Goal: Task Accomplishment & Management: Manage account settings

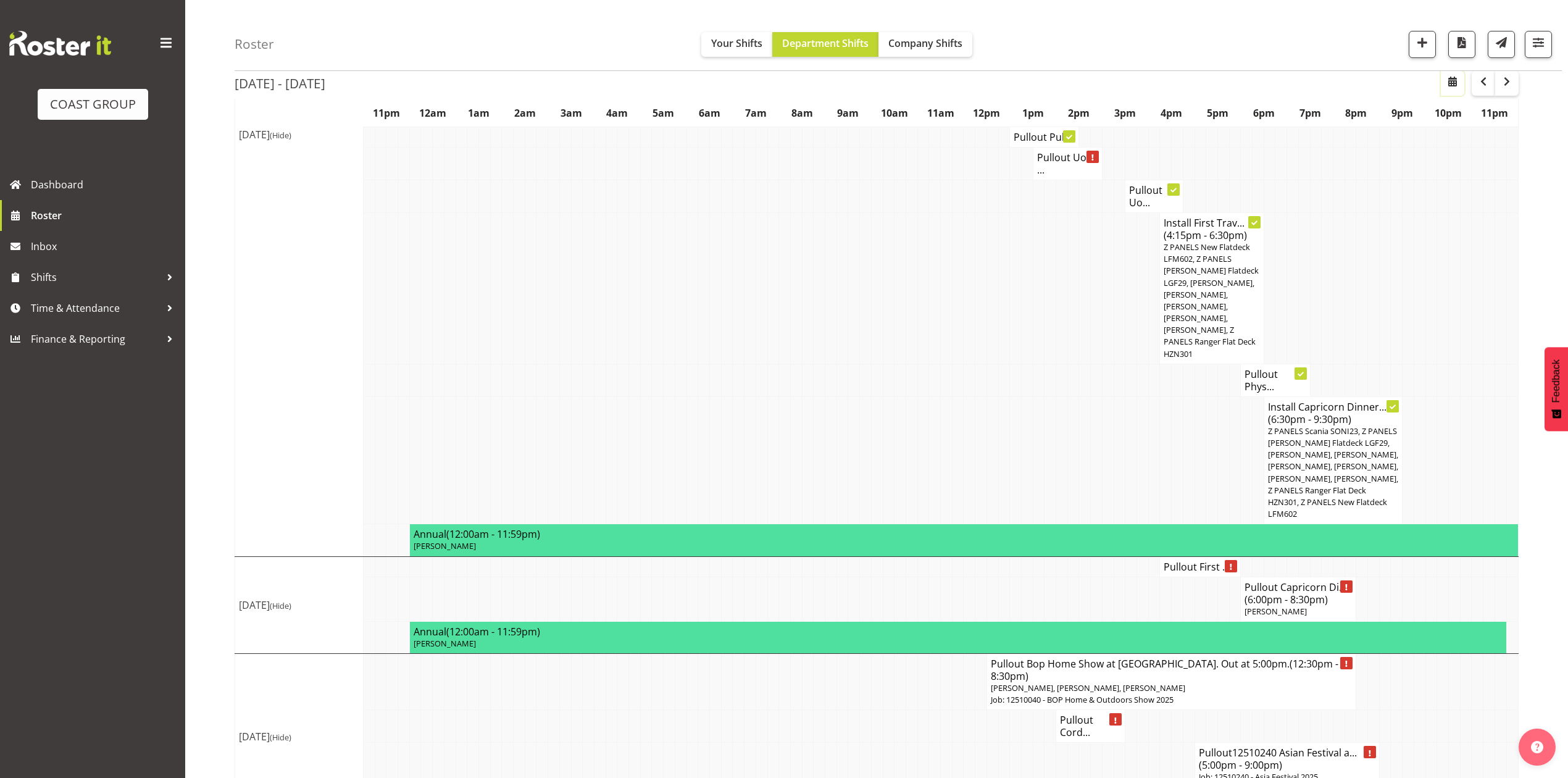
click at [1457, 79] on span "button" at bounding box center [1453, 82] width 15 height 15
select select "9"
select select "2025"
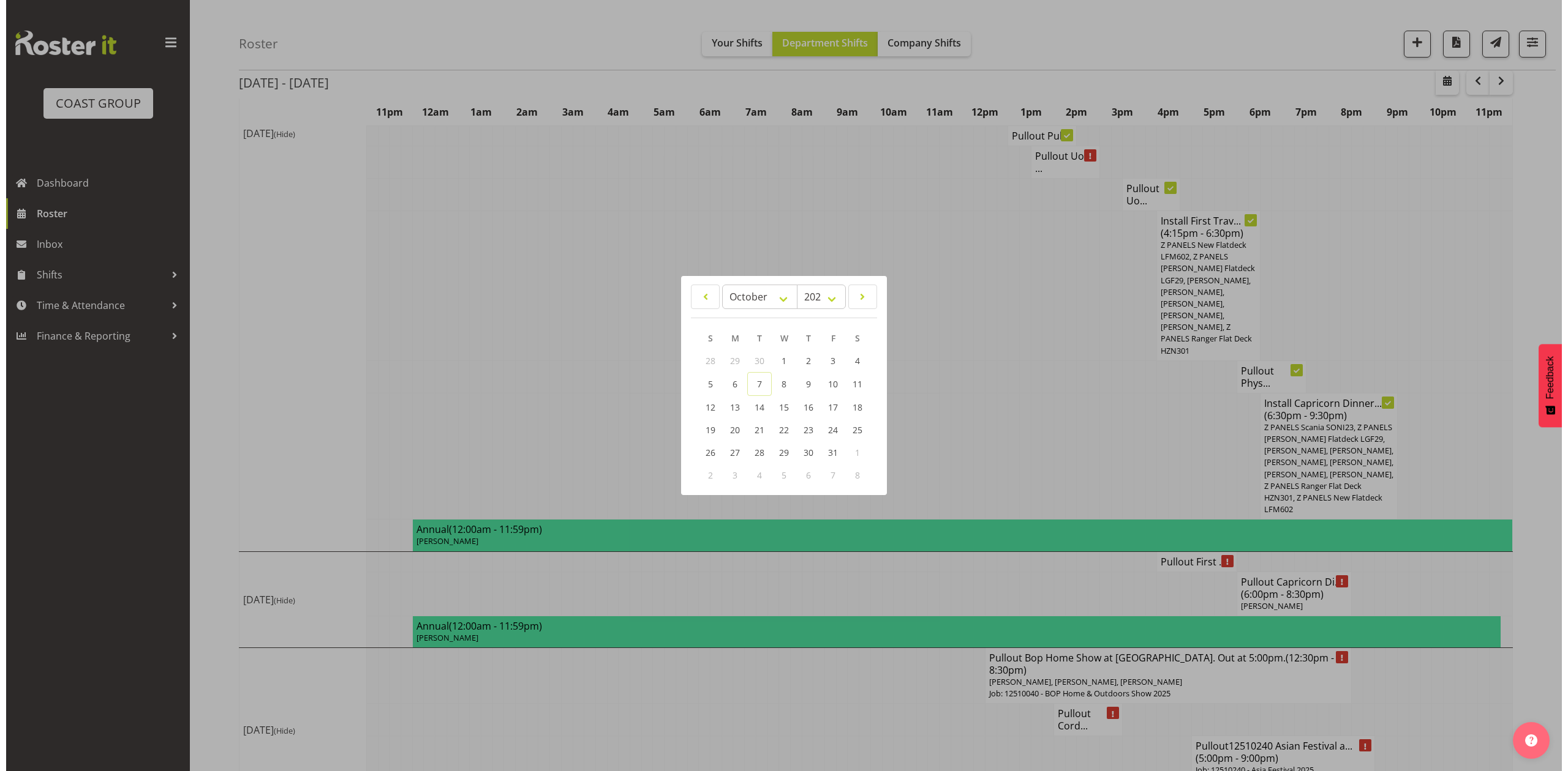
scroll to position [1453, 0]
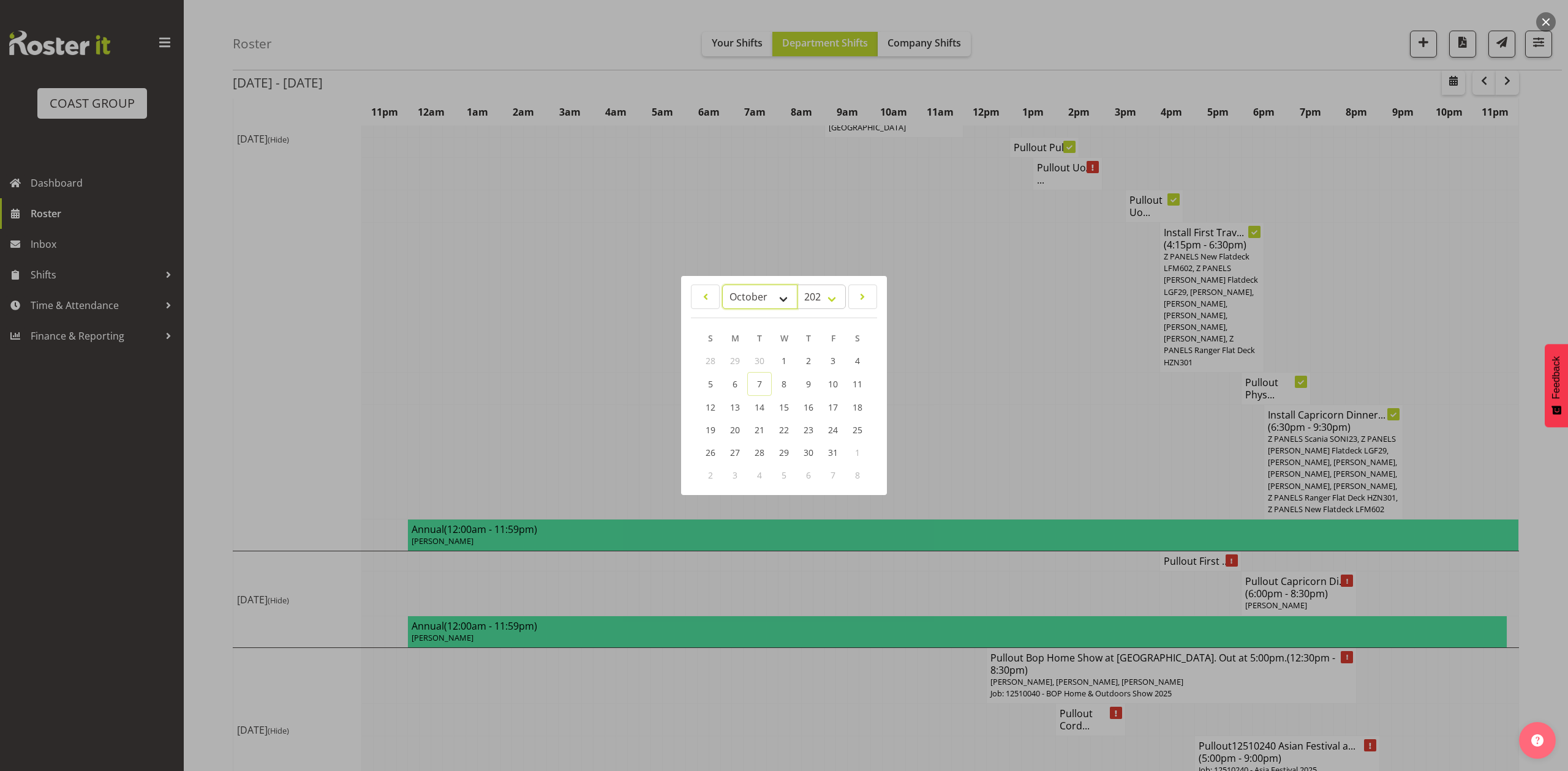
drag, startPoint x: 743, startPoint y: 297, endPoint x: 744, endPoint y: 306, distance: 9.1
click at [743, 297] on select "January February March April May June July August September October November De…" at bounding box center [759, 297] width 75 height 24
select select "10"
click at [722, 284] on select "January February March April May June July August September October November De…" at bounding box center [759, 297] width 75 height 24
click at [765, 432] on link "18" at bounding box center [759, 430] width 24 height 23
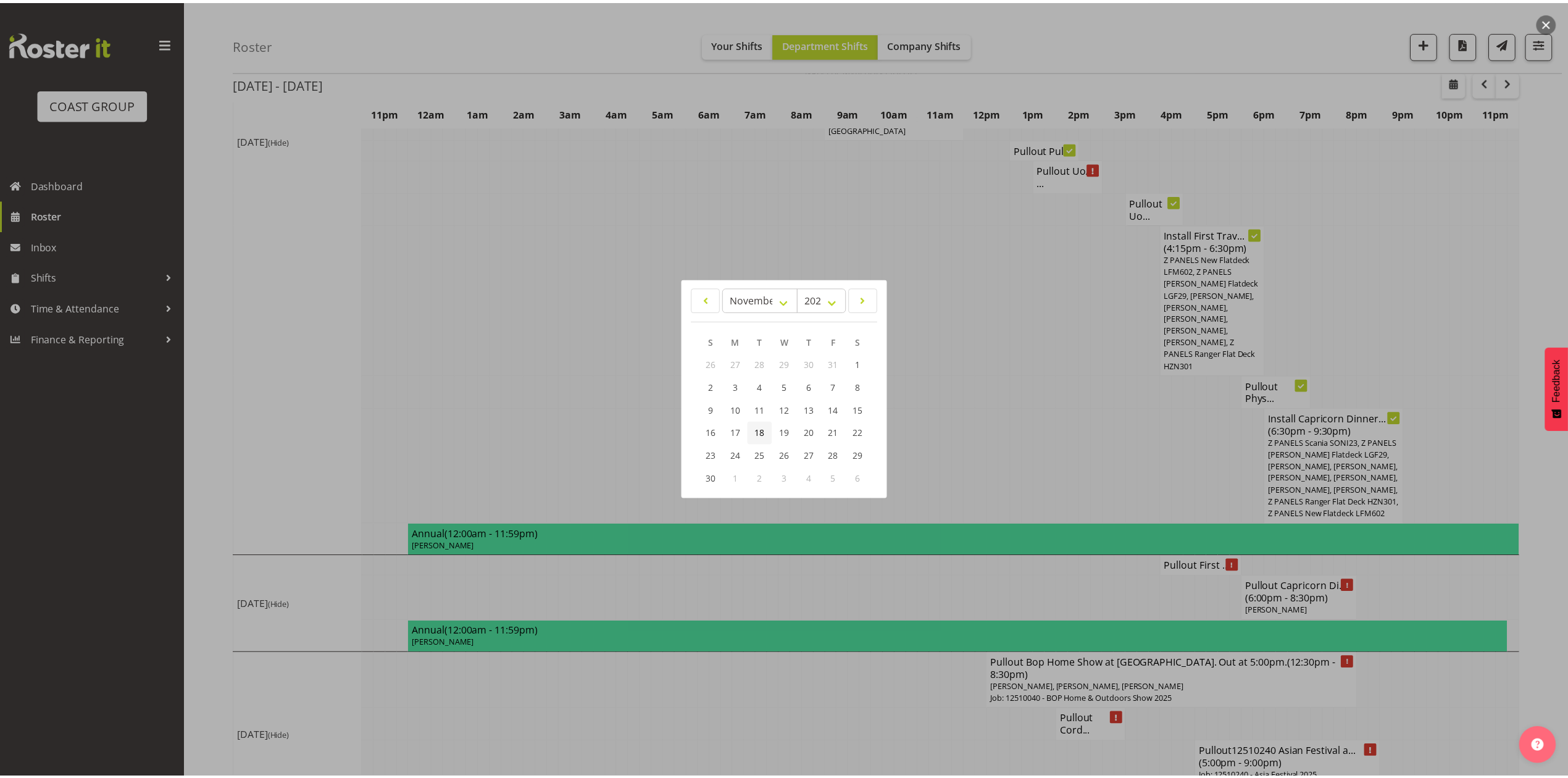
scroll to position [0, 0]
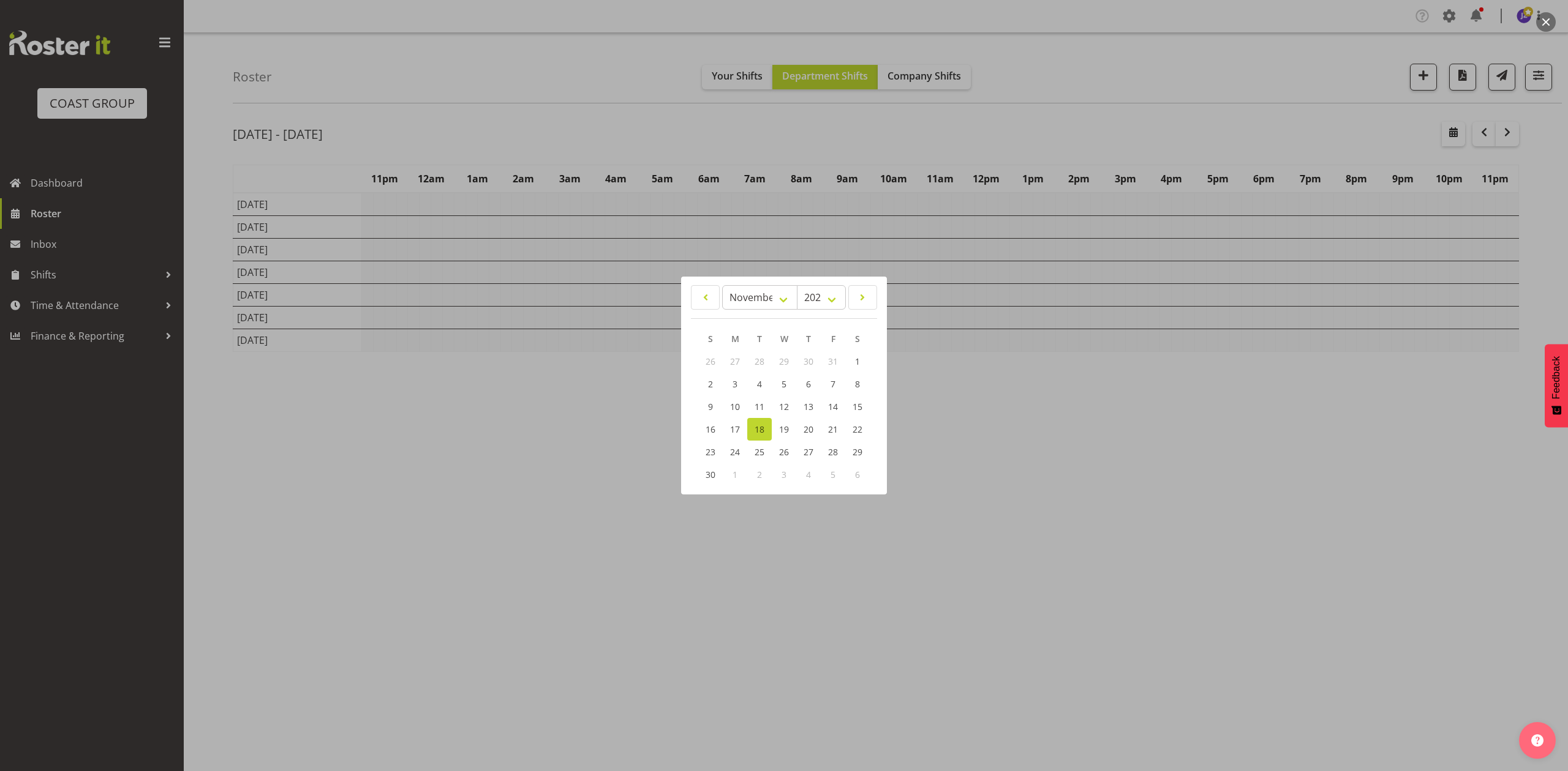
click at [1020, 114] on div at bounding box center [784, 385] width 1568 height 771
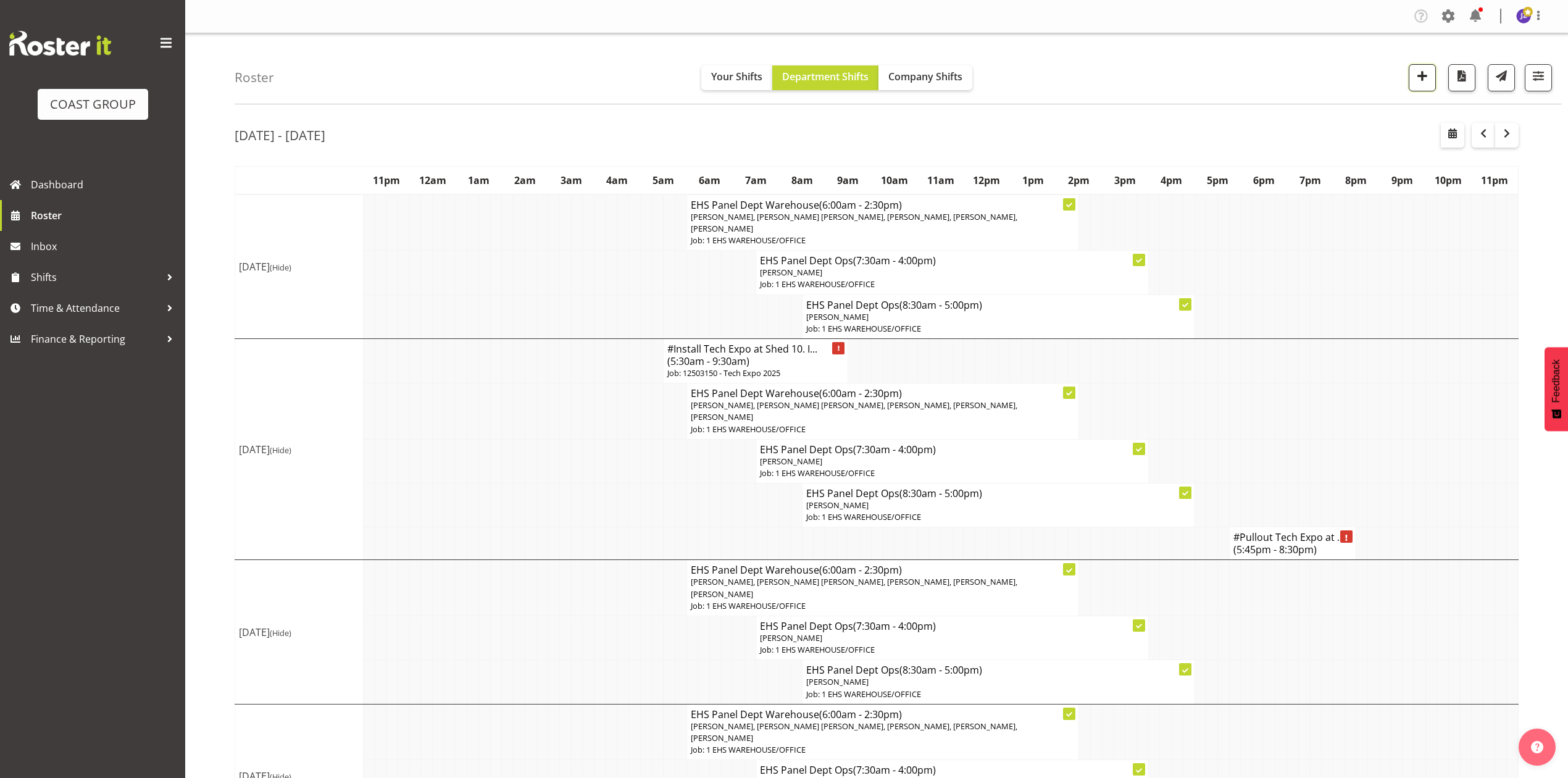
click at [1430, 70] on button "button" at bounding box center [1422, 78] width 27 height 27
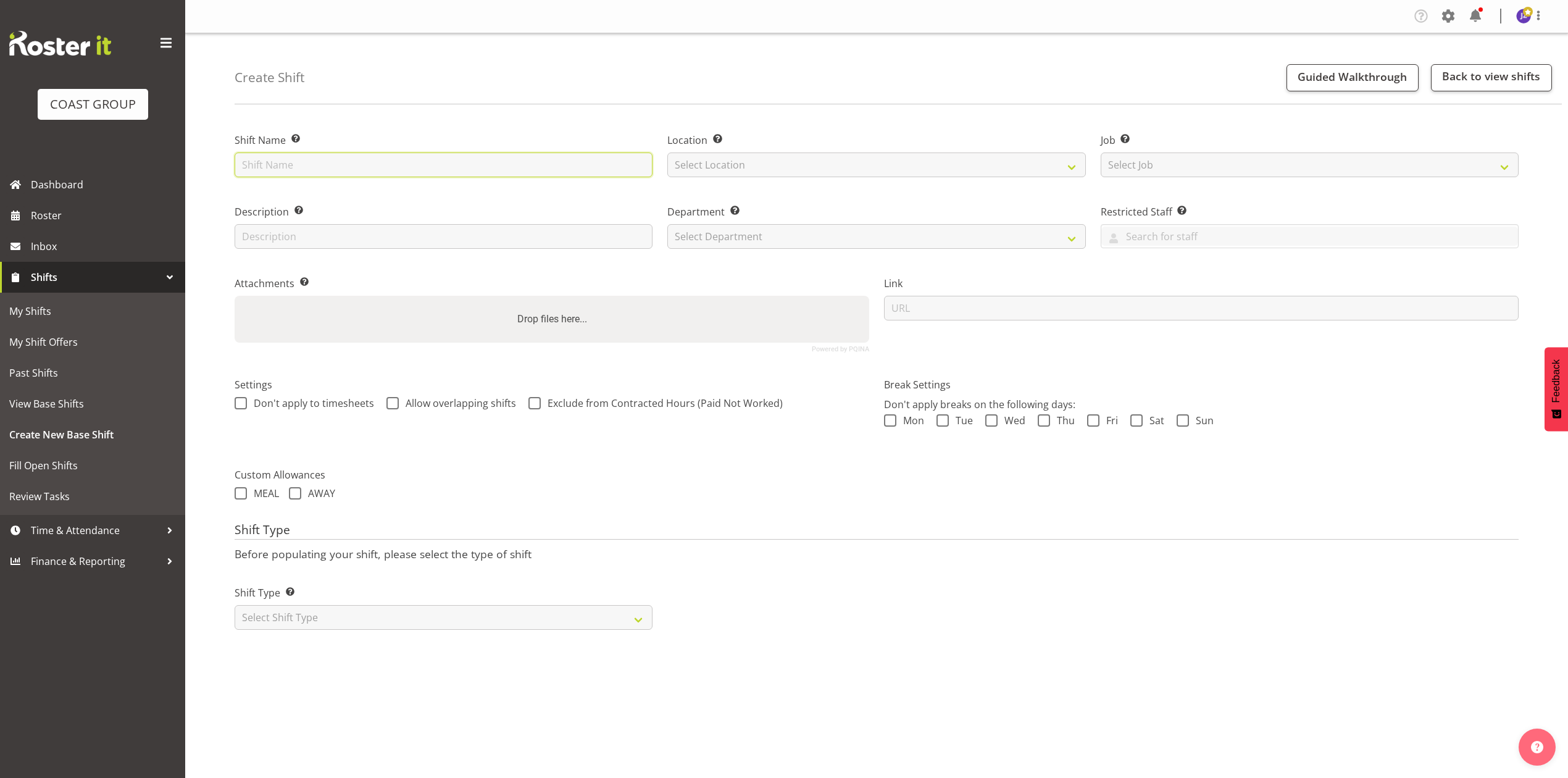
click at [476, 163] on input "text" at bounding box center [443, 165] width 418 height 25
click at [331, 168] on input "12511100 Hello WOrld Summitr" at bounding box center [443, 165] width 418 height 25
type input "12511100 Hello World Summitr"
drag, startPoint x: 739, startPoint y: 156, endPoint x: 739, endPoint y: 166, distance: 10.0
click at [739, 156] on select "Select Location EHS RYMER" at bounding box center [876, 165] width 418 height 25
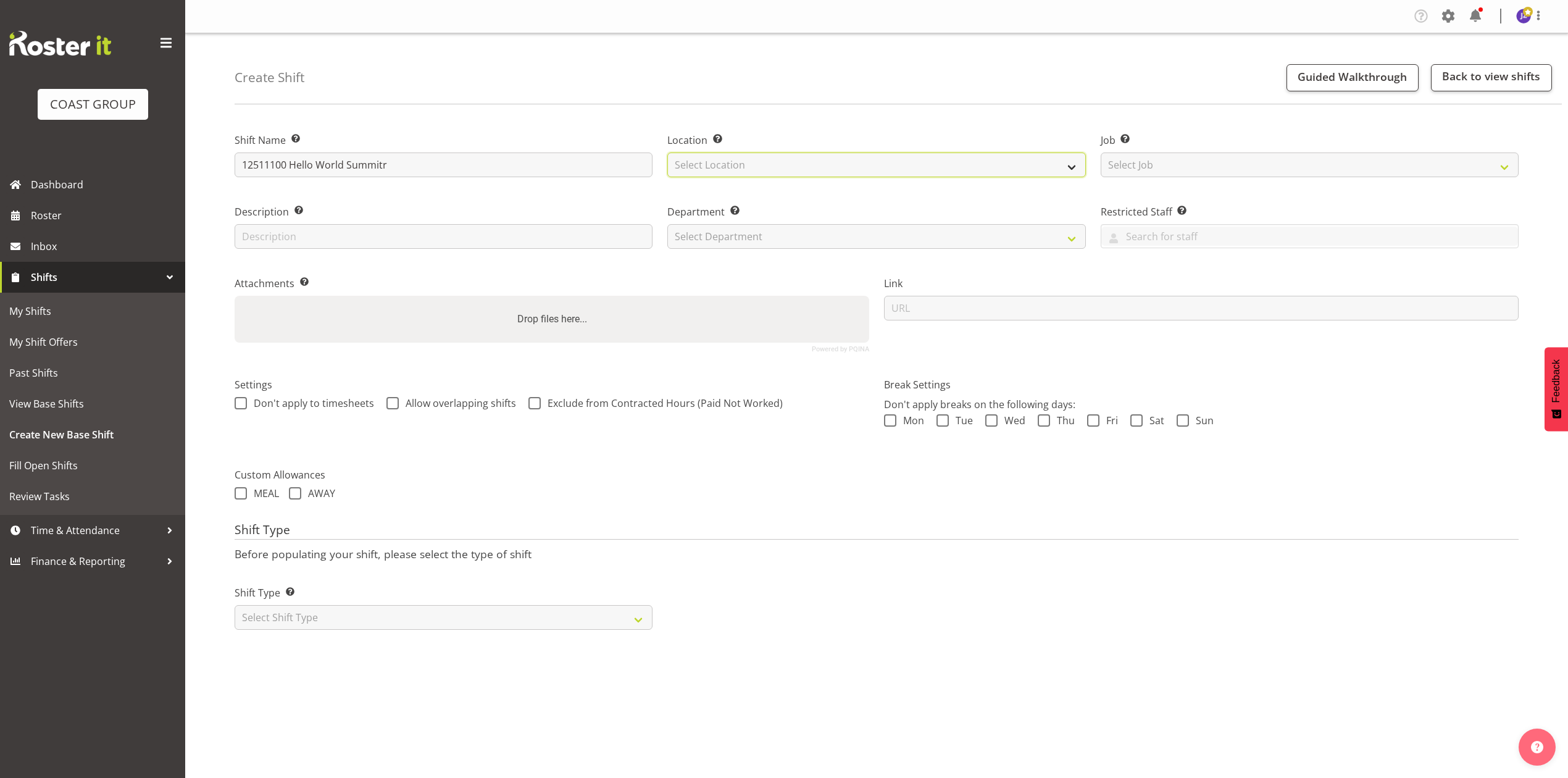
select select "35"
click at [667, 153] on select "Select Location EHS RYMER" at bounding box center [876, 165] width 418 height 25
click at [760, 233] on select "Select Department EHS AKL PANEL EHS AKL PANEL" at bounding box center [876, 237] width 418 height 25
select select "39"
click at [667, 224] on select "Select Department EHS AKL PANEL EHS AKL PANEL" at bounding box center [876, 237] width 418 height 25
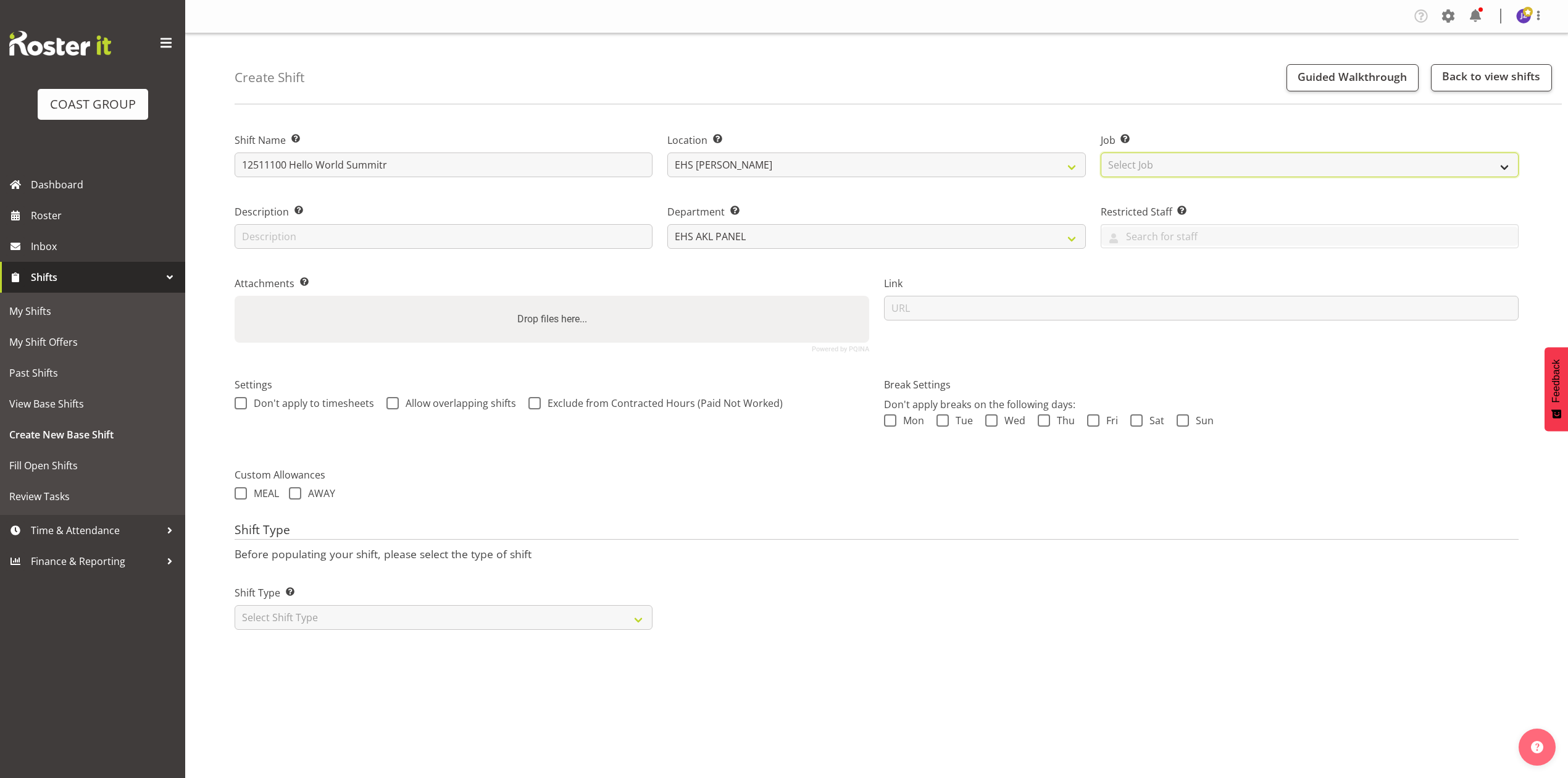
click at [1166, 164] on select "Select Job Create new job 1 Carlton Events 1 Carlton Hamilton 1 Carlton Welling…" at bounding box center [1309, 165] width 418 height 25
select select "10217"
click at [1101, 153] on select "Select Job Create new job 1 Carlton Events 1 Carlton Hamilton 1 Carlton Welling…" at bounding box center [1309, 165] width 418 height 25
click at [669, 317] on div "Drop files here..." at bounding box center [551, 319] width 634 height 47
click at [234, 296] on input "Drop files here..." at bounding box center [551, 297] width 634 height 3
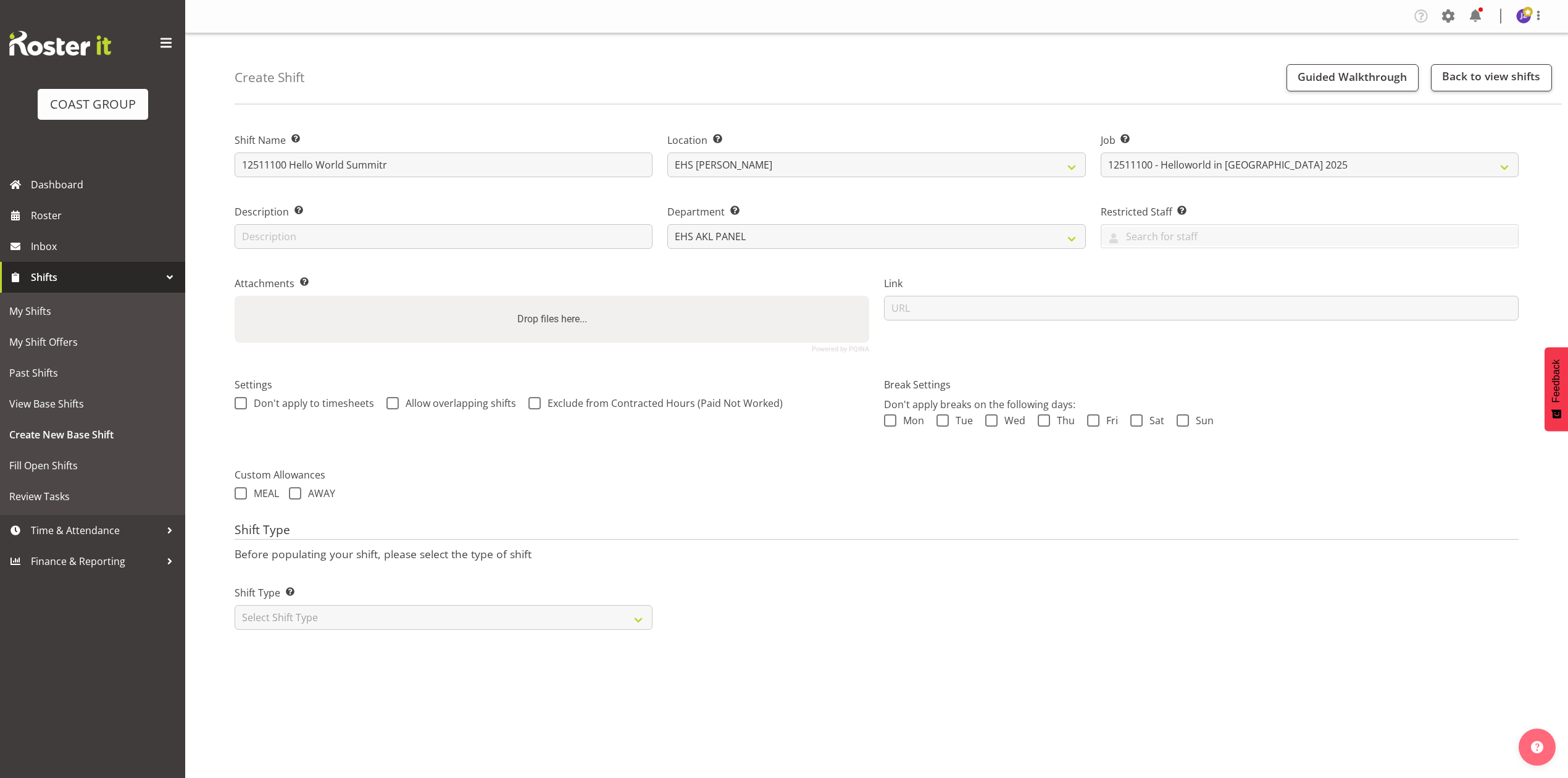
type input "C:\fakepath\HelloWorld & Fiji Team Up 25V13.pdf"
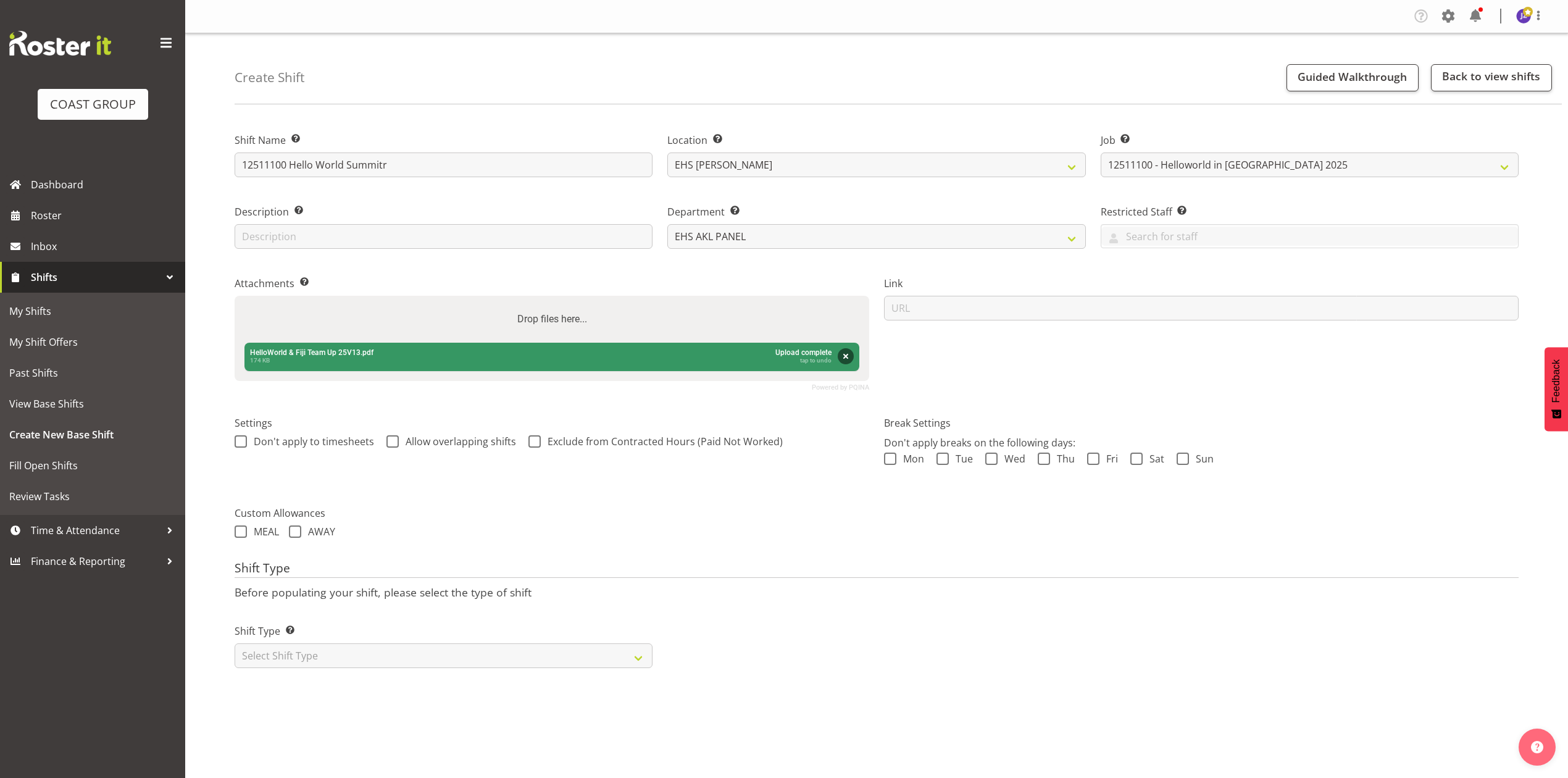
click at [426, 327] on div "Drop files here..." at bounding box center [551, 319] width 634 height 47
click at [234, 296] on input "Drop files here..." at bounding box center [551, 297] width 634 height 3
type input "C:\fakepath\12511100 Helloworld in Fiji NOV 2025 - CJ - Job Details.pdf"
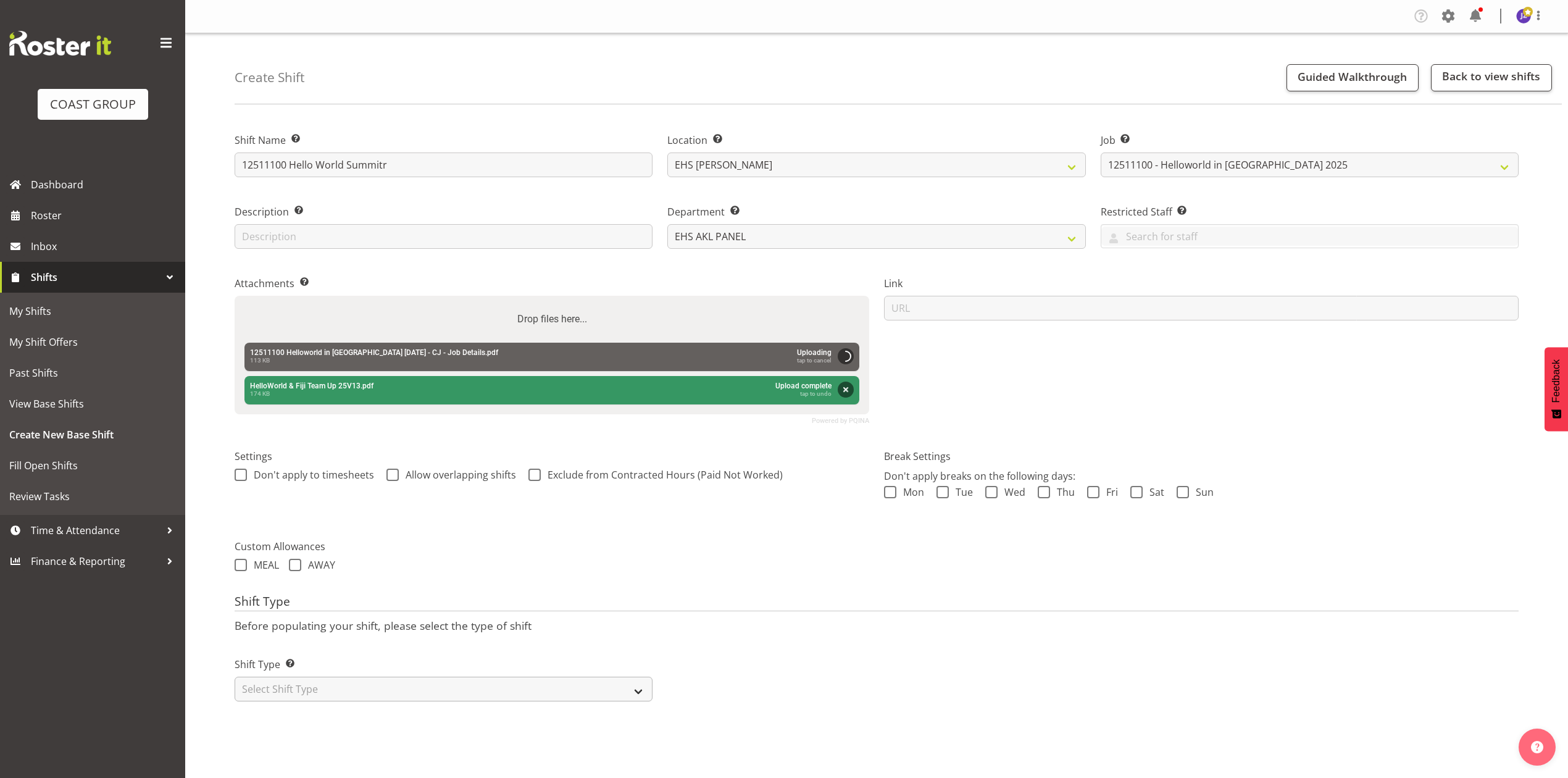
drag, startPoint x: 371, startPoint y: 676, endPoint x: 369, endPoint y: 689, distance: 13.2
click at [371, 678] on div "Shift Type Shift Types: One Off – Select this if you would like a single shift …" at bounding box center [443, 679] width 418 height 44
click at [368, 693] on select "Select Shift Type One Off Shift Recurring Shift Rotating Shift" at bounding box center [443, 689] width 418 height 25
select select "recurring"
click at [234, 679] on select "Select Shift Type One Off Shift Recurring Shift Rotating Shift" at bounding box center [443, 689] width 418 height 25
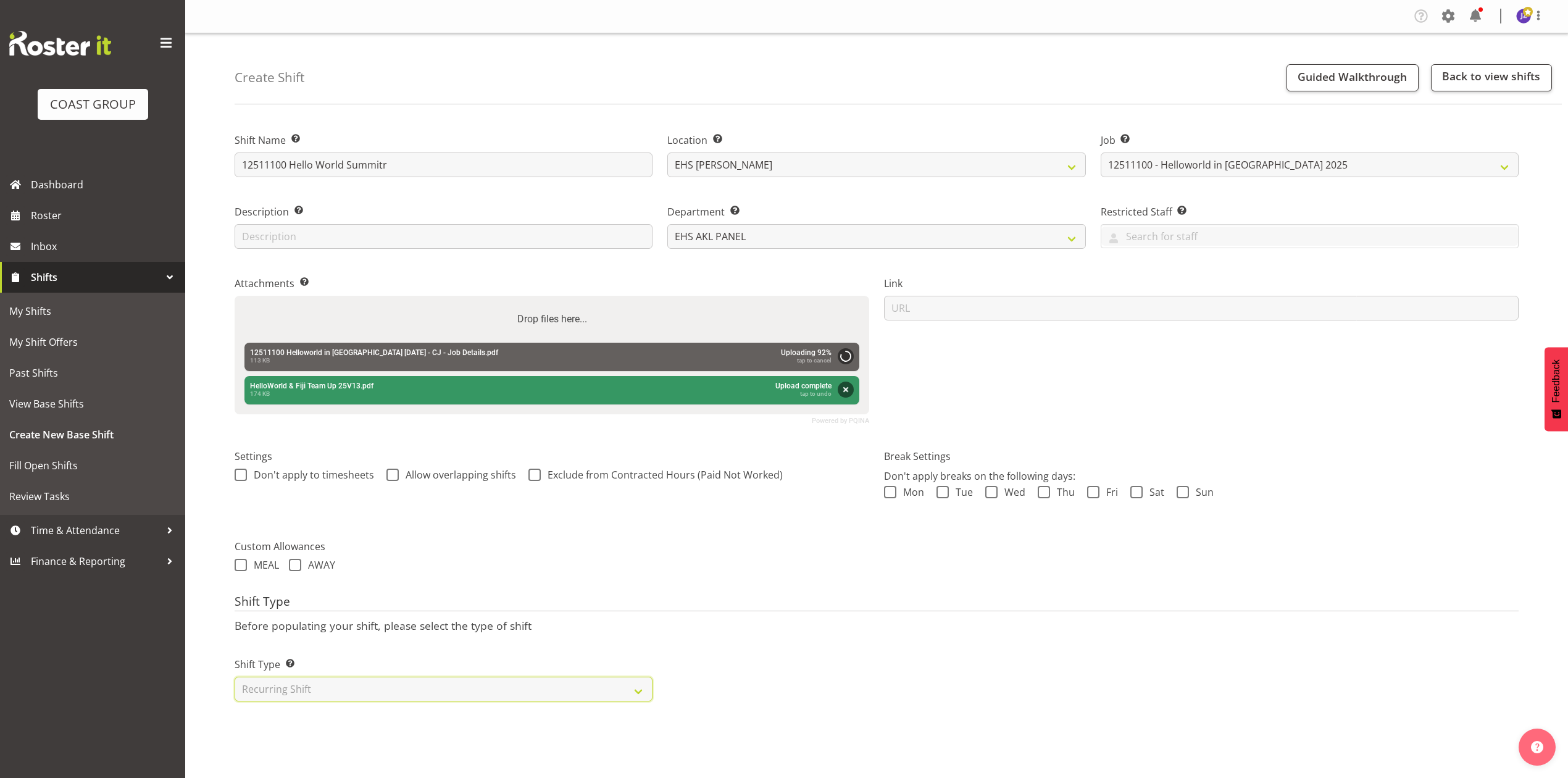
select select "9"
select select "2025"
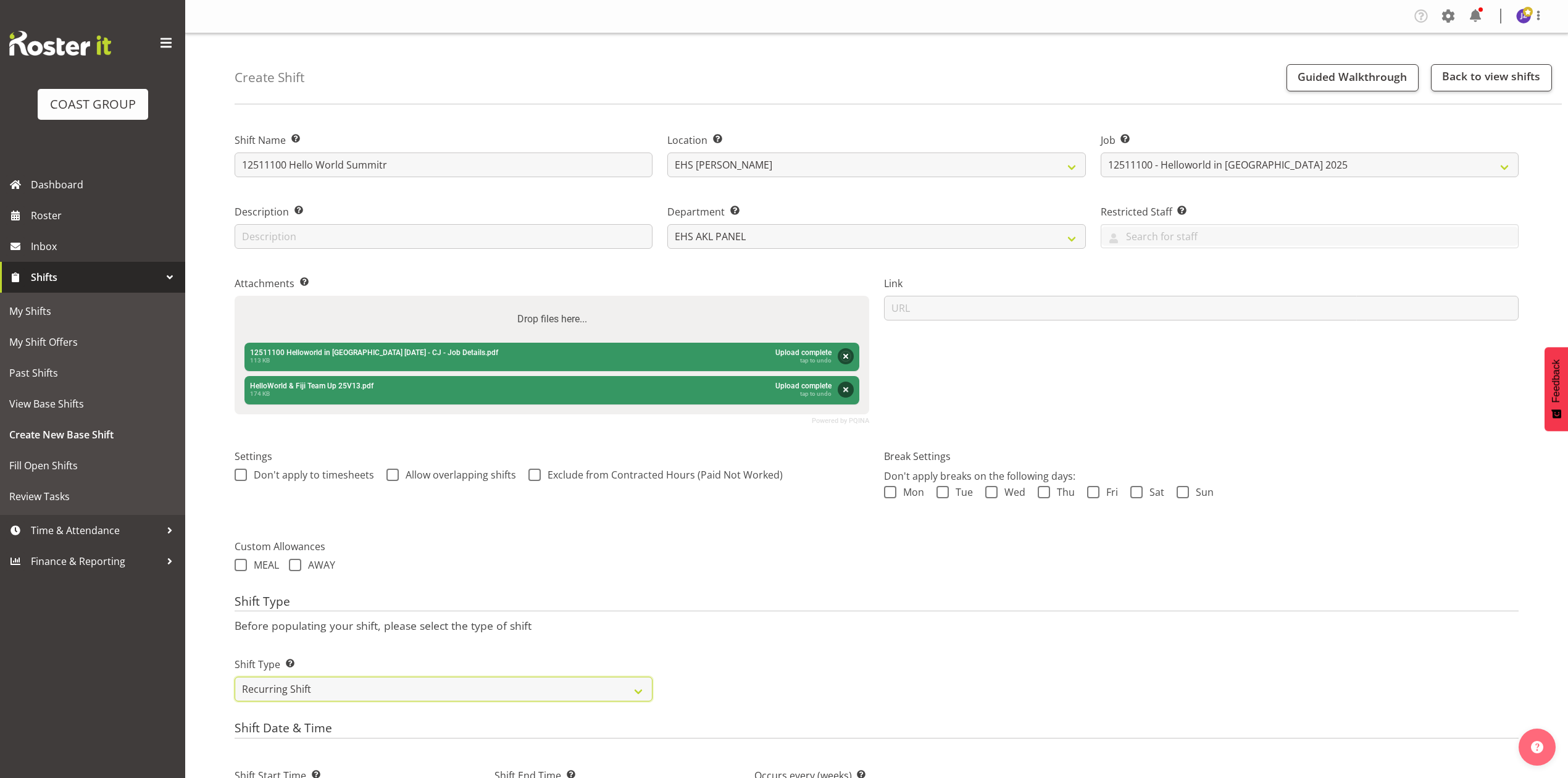
scroll to position [411, 0]
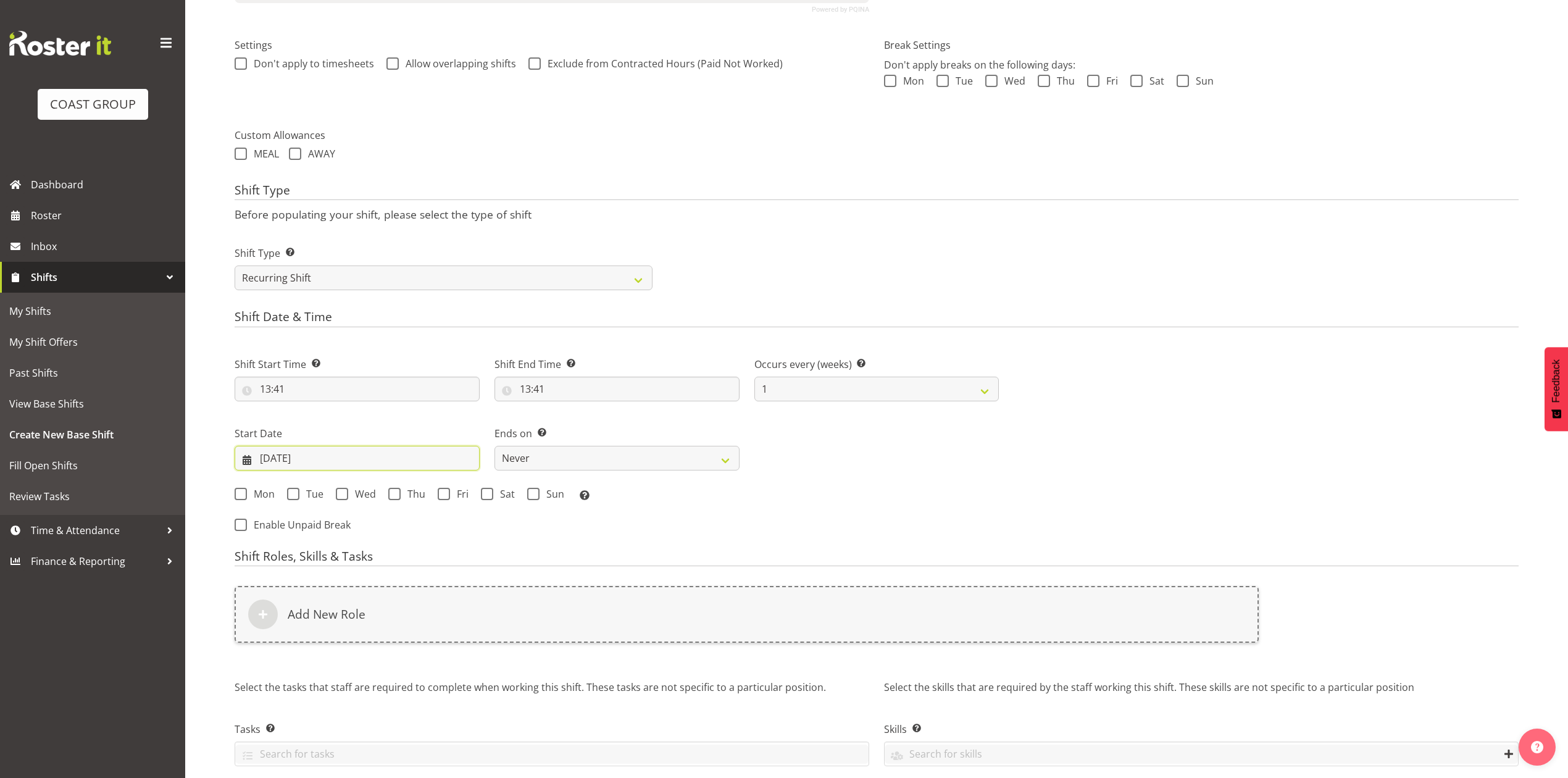
click at [280, 452] on input "07/10/2025" at bounding box center [357, 458] width 245 height 25
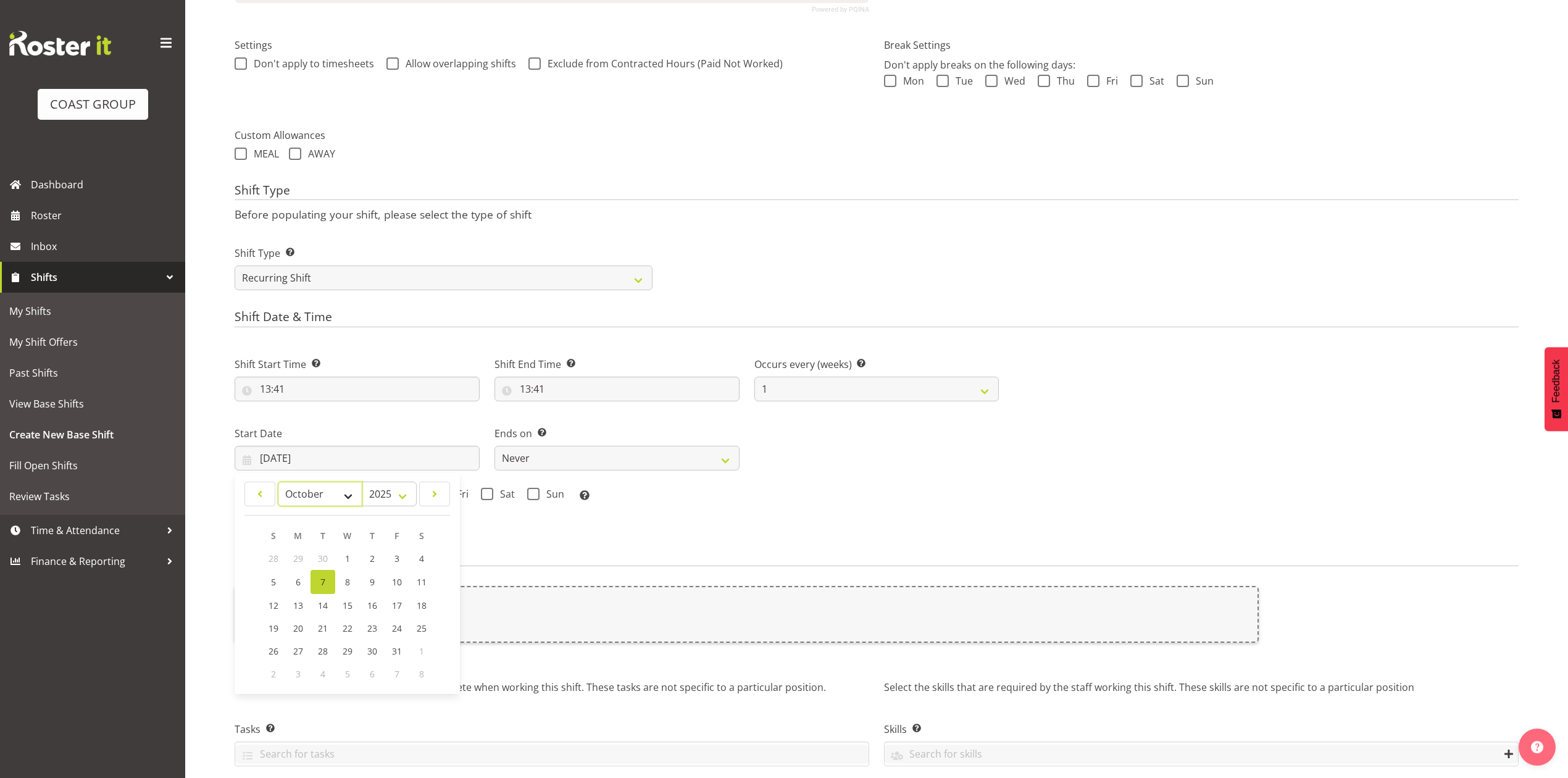
click at [305, 495] on select "January February March April May June July August September October November De…" at bounding box center [320, 494] width 84 height 25
select select "10"
click at [278, 483] on select "January February March April May June July August September October November De…" at bounding box center [320, 494] width 84 height 25
click at [318, 626] on span "18" at bounding box center [323, 627] width 10 height 12
type input "18/11/2025"
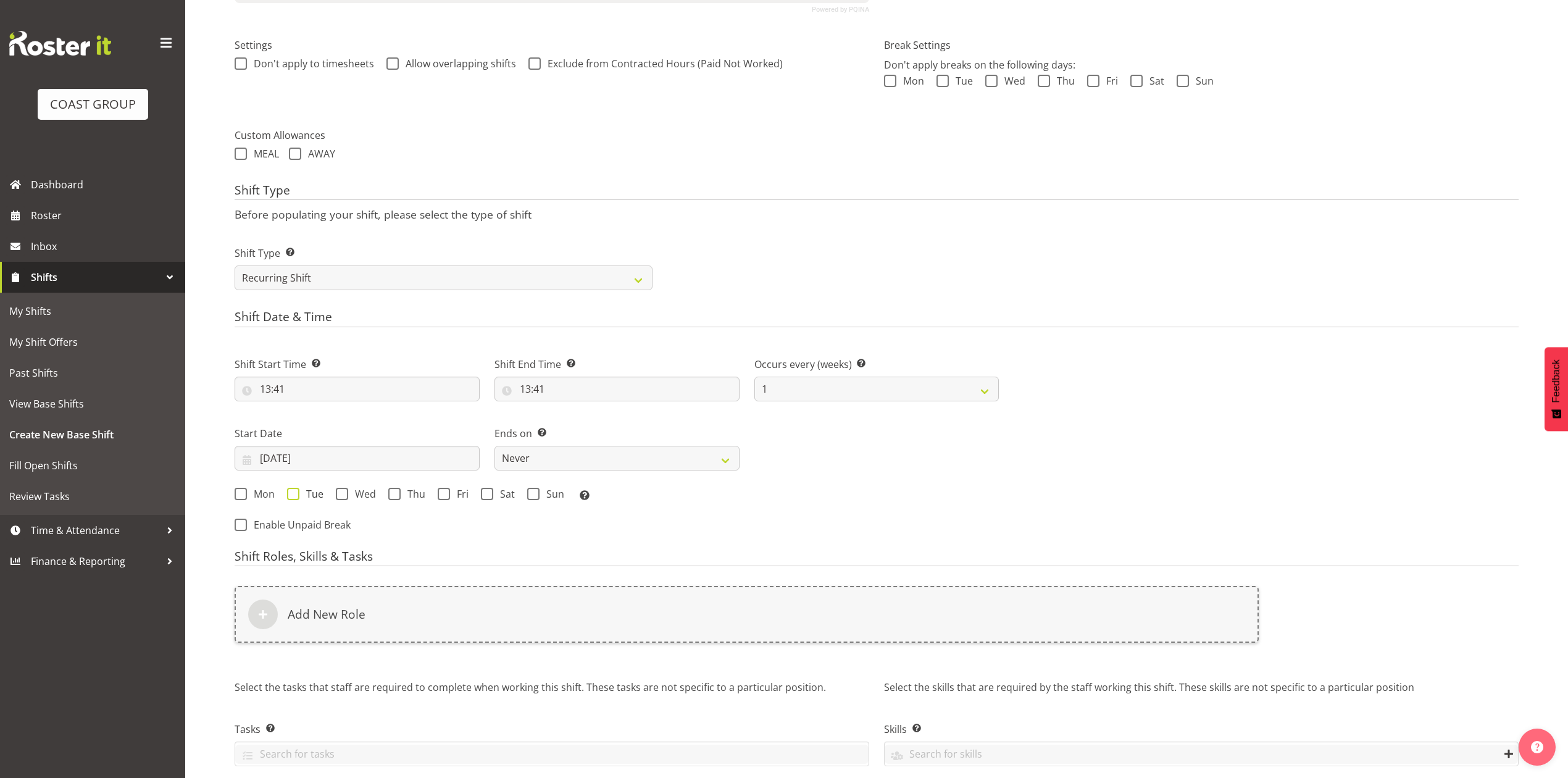
click at [296, 496] on span at bounding box center [293, 494] width 12 height 12
click at [295, 496] on input "Tue" at bounding box center [291, 494] width 8 height 8
checkbox input "true"
click at [587, 441] on label "Ends on This is the end of the recurring period. Selecting ‘Never’ means that t…" at bounding box center [617, 434] width 245 height 15
drag, startPoint x: 588, startPoint y: 455, endPoint x: 609, endPoint y: 470, distance: 25.8
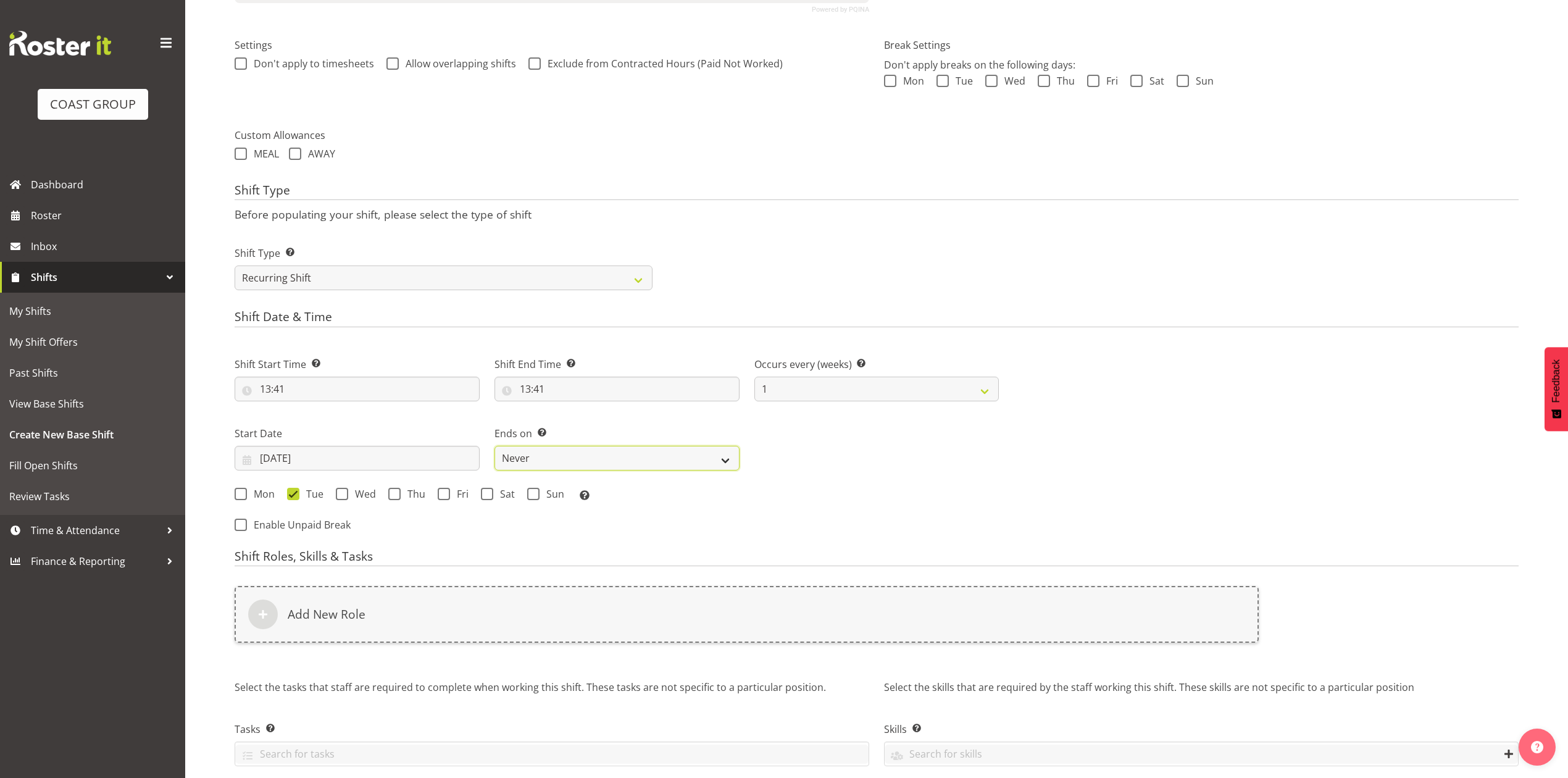
click at [588, 455] on select "Never On Date" at bounding box center [617, 458] width 245 height 25
select select "date"
click at [495, 447] on select "Never On Date" at bounding box center [617, 458] width 245 height 25
select select "9"
select select "2025"
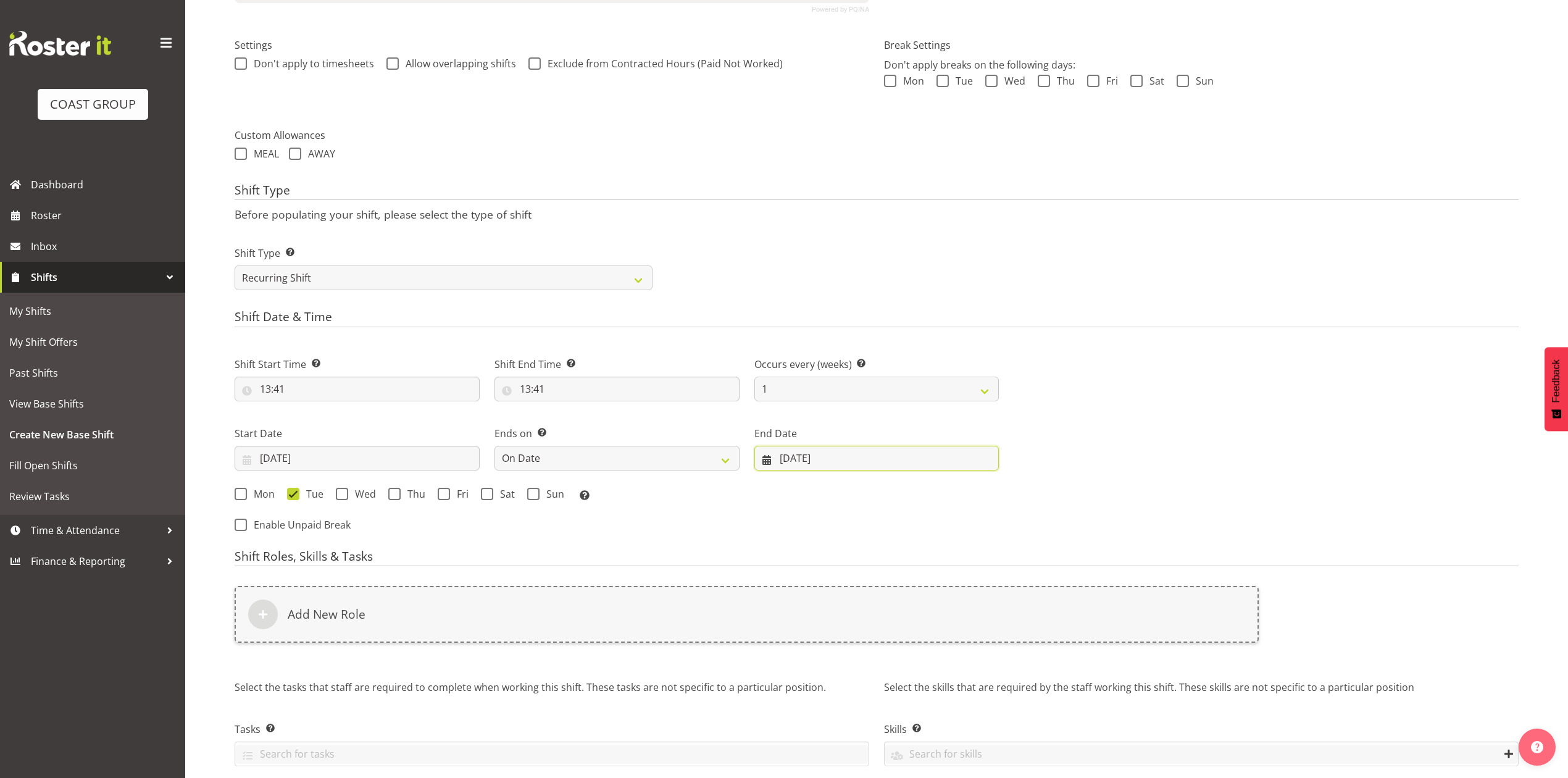
click at [843, 463] on input "07/10/2025" at bounding box center [877, 458] width 245 height 25
click at [855, 503] on select "January February March April May June July August September October November De…" at bounding box center [859, 494] width 84 height 25
select select "10"
click at [817, 483] on select "January February March April May June July August September October November De…" at bounding box center [859, 494] width 84 height 25
click at [958, 626] on span "22" at bounding box center [960, 627] width 10 height 12
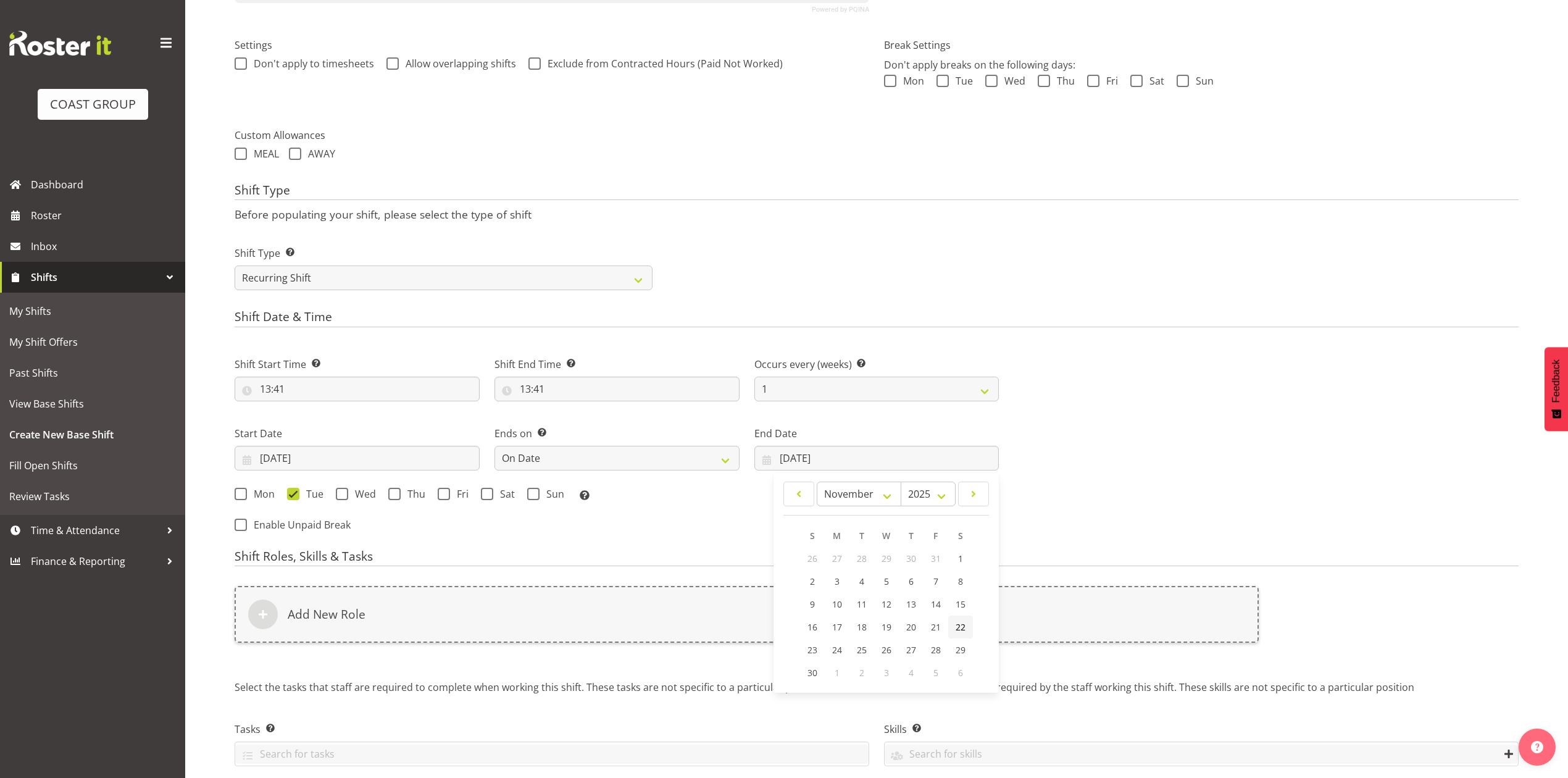
type input "22/11/2025"
click at [484, 497] on span at bounding box center [487, 494] width 12 height 12
click at [484, 497] on input "Sat" at bounding box center [485, 494] width 8 height 8
checkbox input "true"
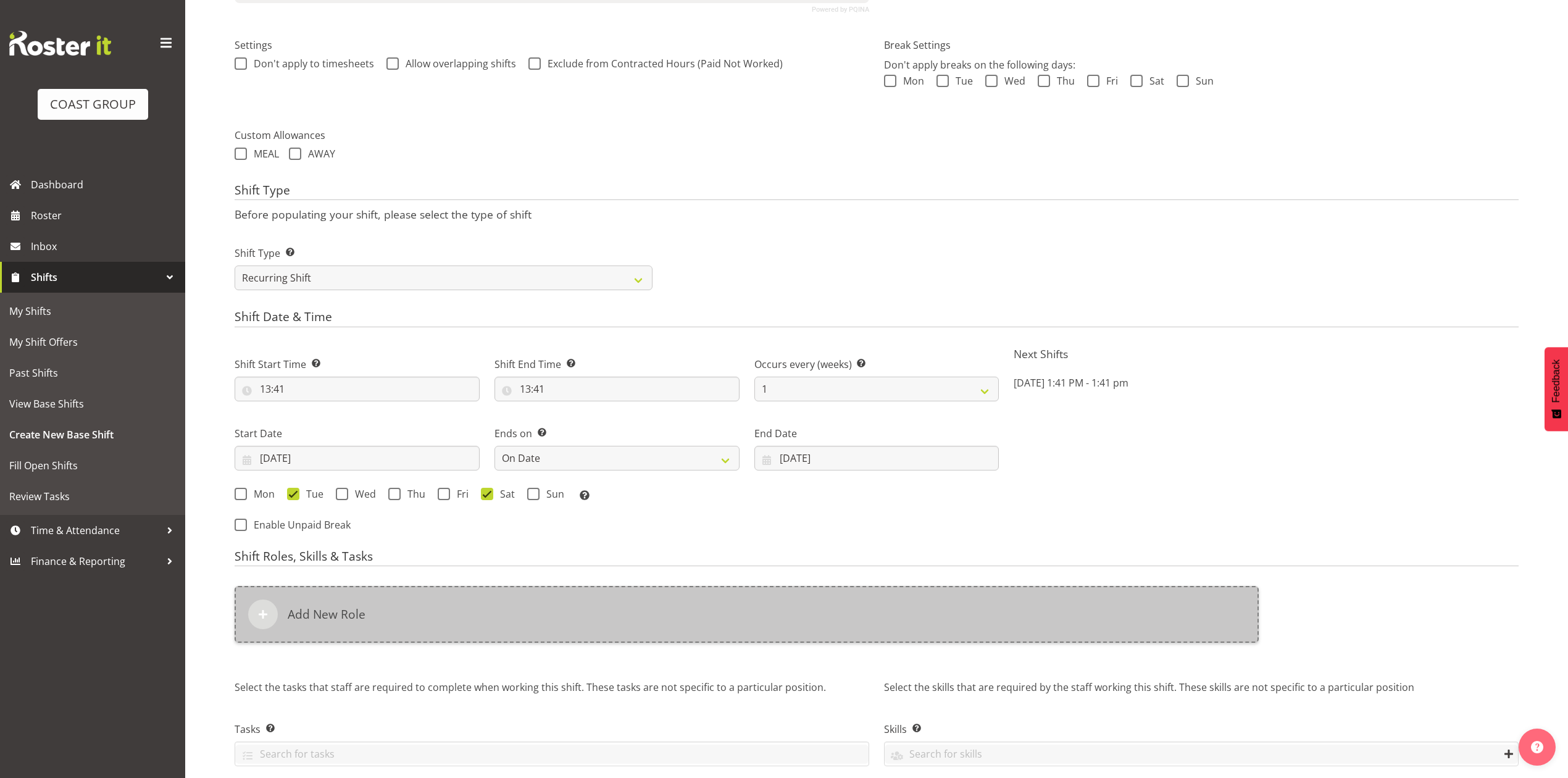
click at [470, 614] on div "Add New Role" at bounding box center [746, 614] width 1024 height 57
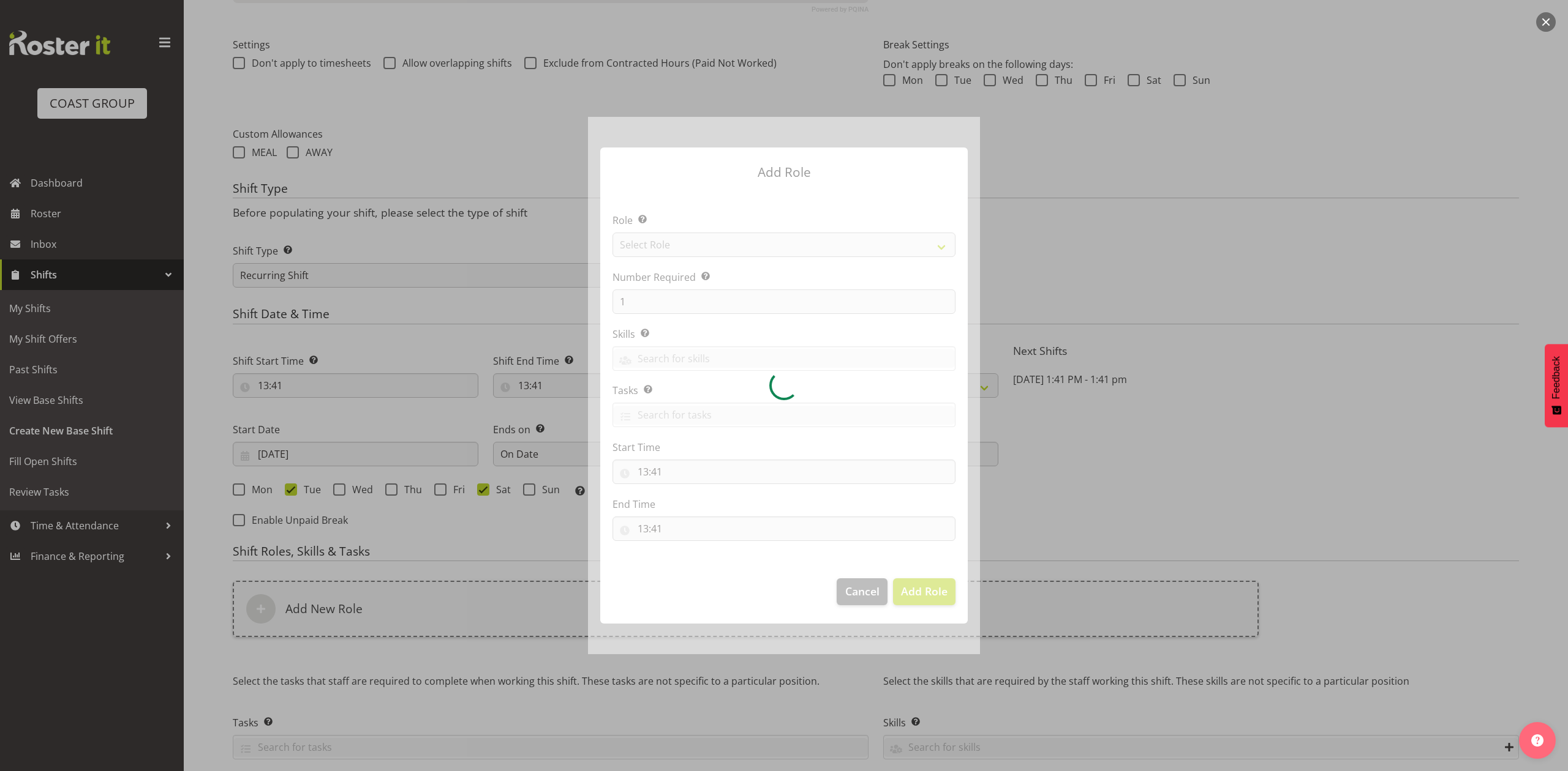
click at [694, 243] on div at bounding box center [784, 385] width 392 height 537
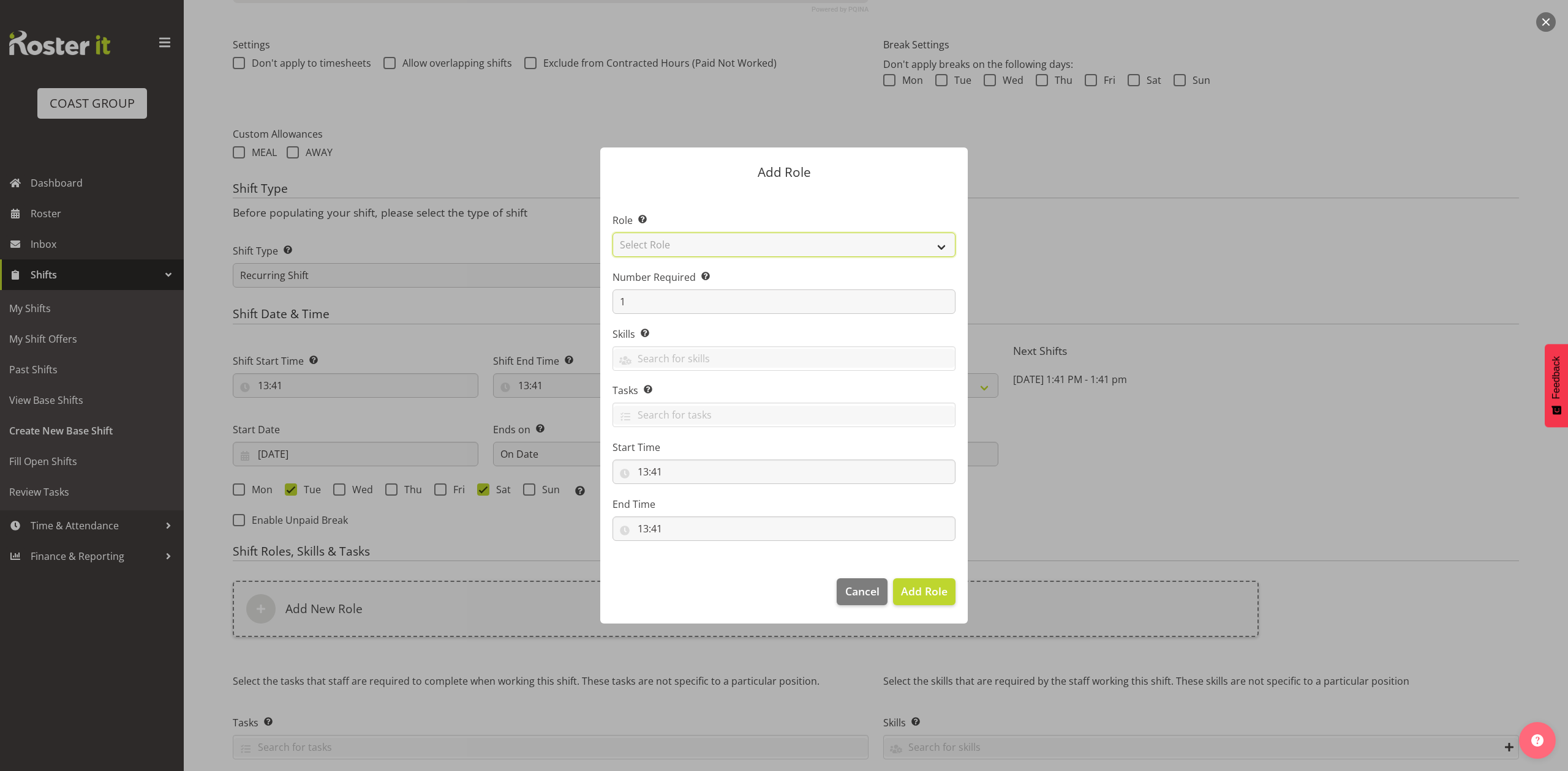
click at [687, 243] on select "Select Role ACCOUNT MANAGER ACCOUNT MANAGER DW ACCOUNTS AKL DIANNA VEHICLES AKL…" at bounding box center [784, 245] width 343 height 24
click at [613, 232] on select "Select Role ACCOUNT MANAGER ACCOUNT MANAGER DW ACCOUNTS AKL DIANNA VEHICLES AKL…" at bounding box center [784, 245] width 343 height 24
click at [874, 230] on div "Role Select the role you wish to add to the shift. ACCOUNT MANAGER ACCOUNT MANA…" at bounding box center [784, 234] width 343 height 44
click at [868, 236] on select "ACCOUNT MANAGER ACCOUNT MANAGER DW ACCOUNTS AKL DIANNA VEHICLES AKL RYMER VEHIC…" at bounding box center [784, 245] width 343 height 24
select select "188"
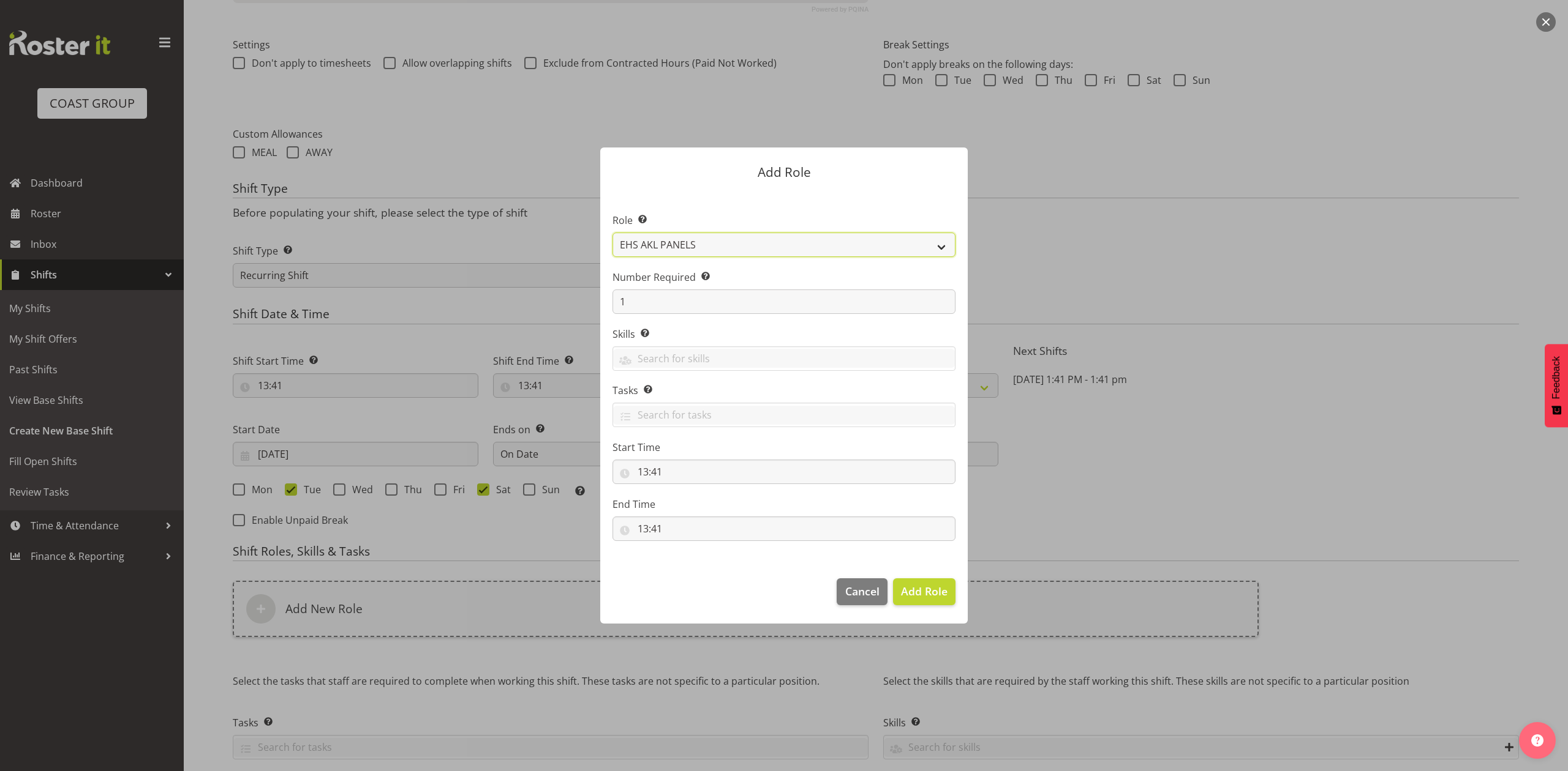
click at [613, 232] on select "ACCOUNT MANAGER ACCOUNT MANAGER DW ACCOUNTS AKL DIANNA VEHICLES AKL RYMER VEHIC…" at bounding box center [784, 245] width 343 height 24
click at [908, 597] on span "Add Role" at bounding box center [924, 591] width 47 height 15
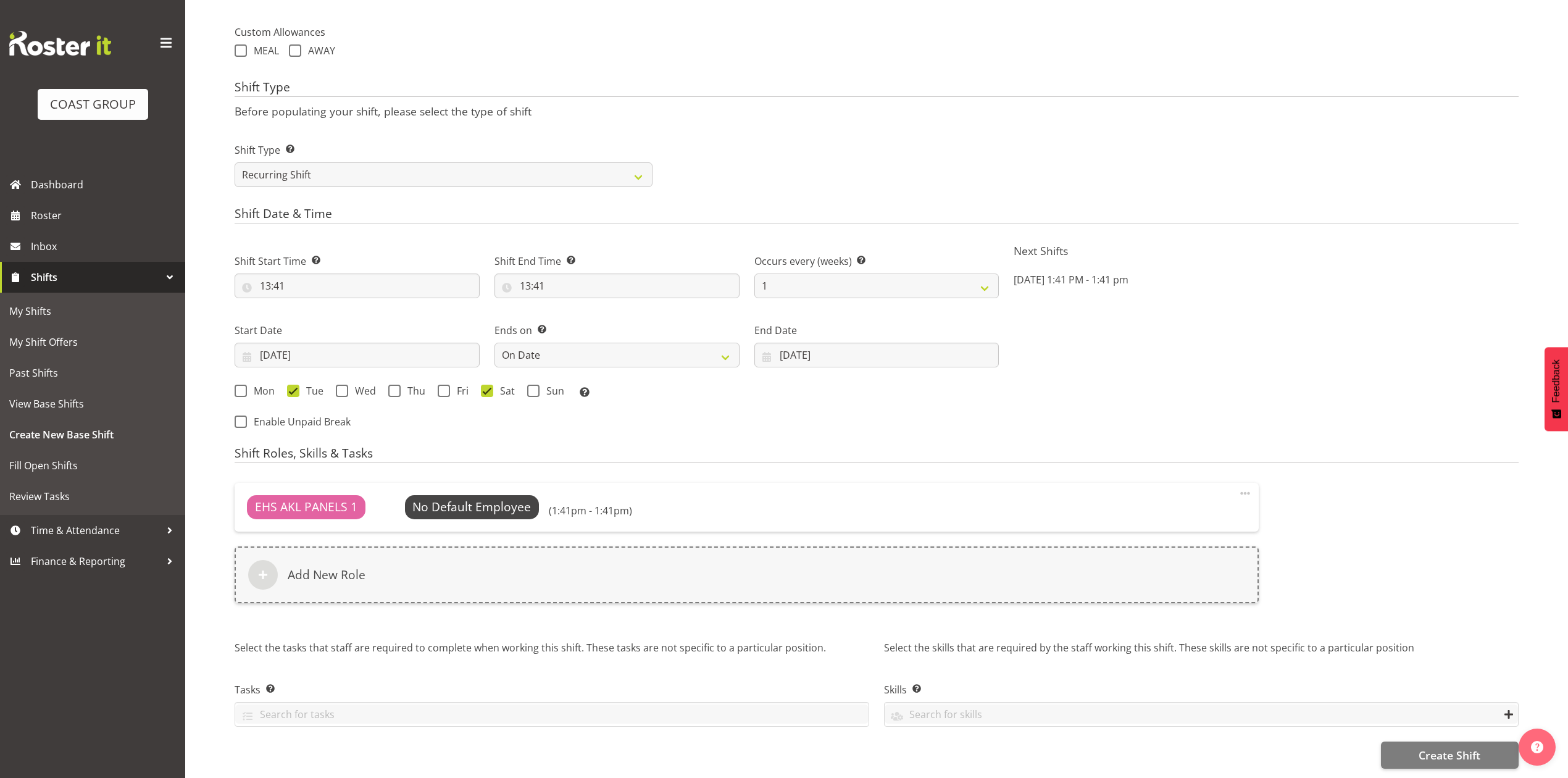
scroll to position [529, 0]
click at [1419, 747] on span "Create Shift" at bounding box center [1449, 755] width 62 height 16
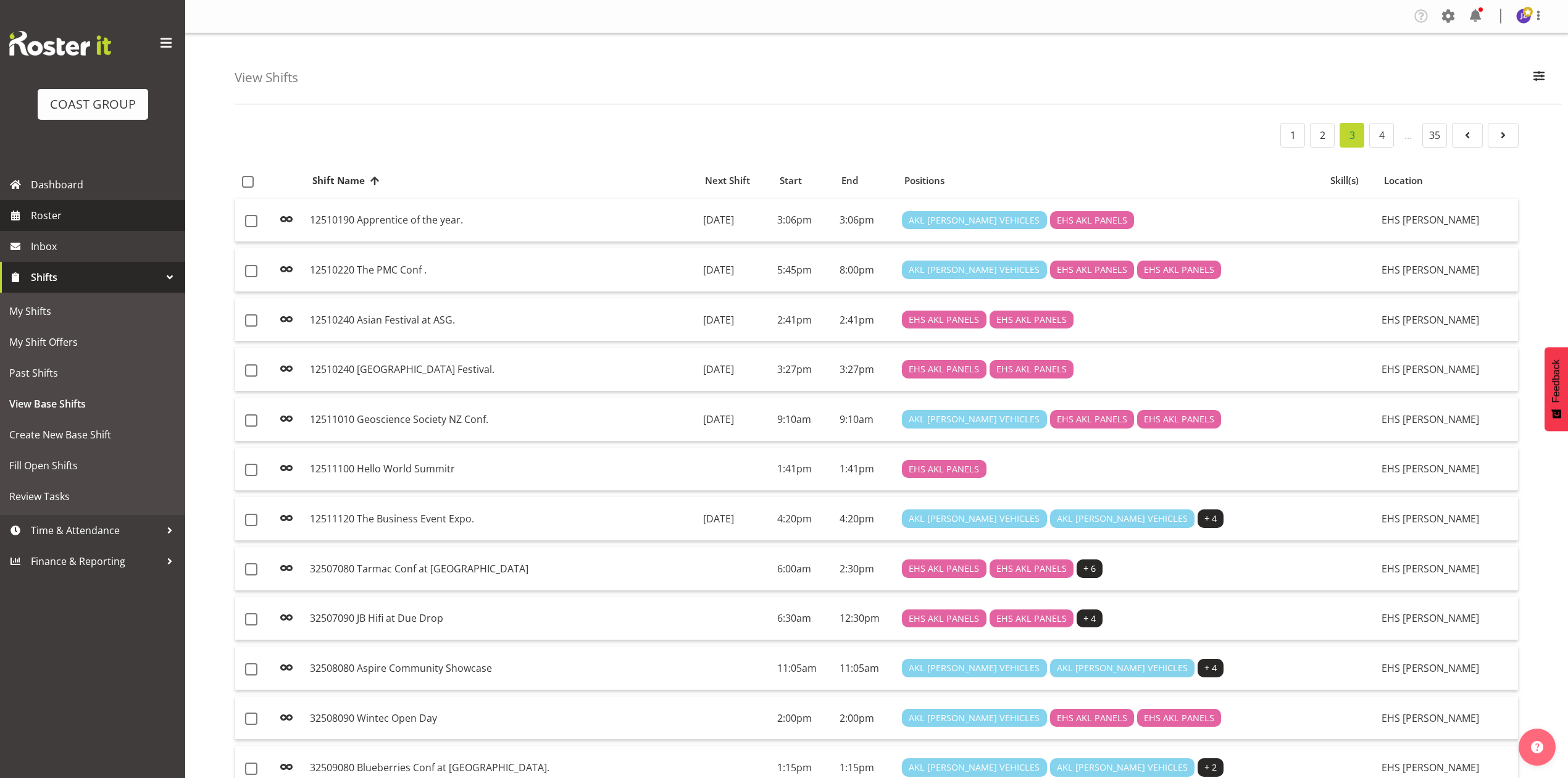
drag, startPoint x: 0, startPoint y: 0, endPoint x: 129, endPoint y: 213, distance: 249.0
click at [79, 215] on span "Roster" at bounding box center [104, 215] width 148 height 18
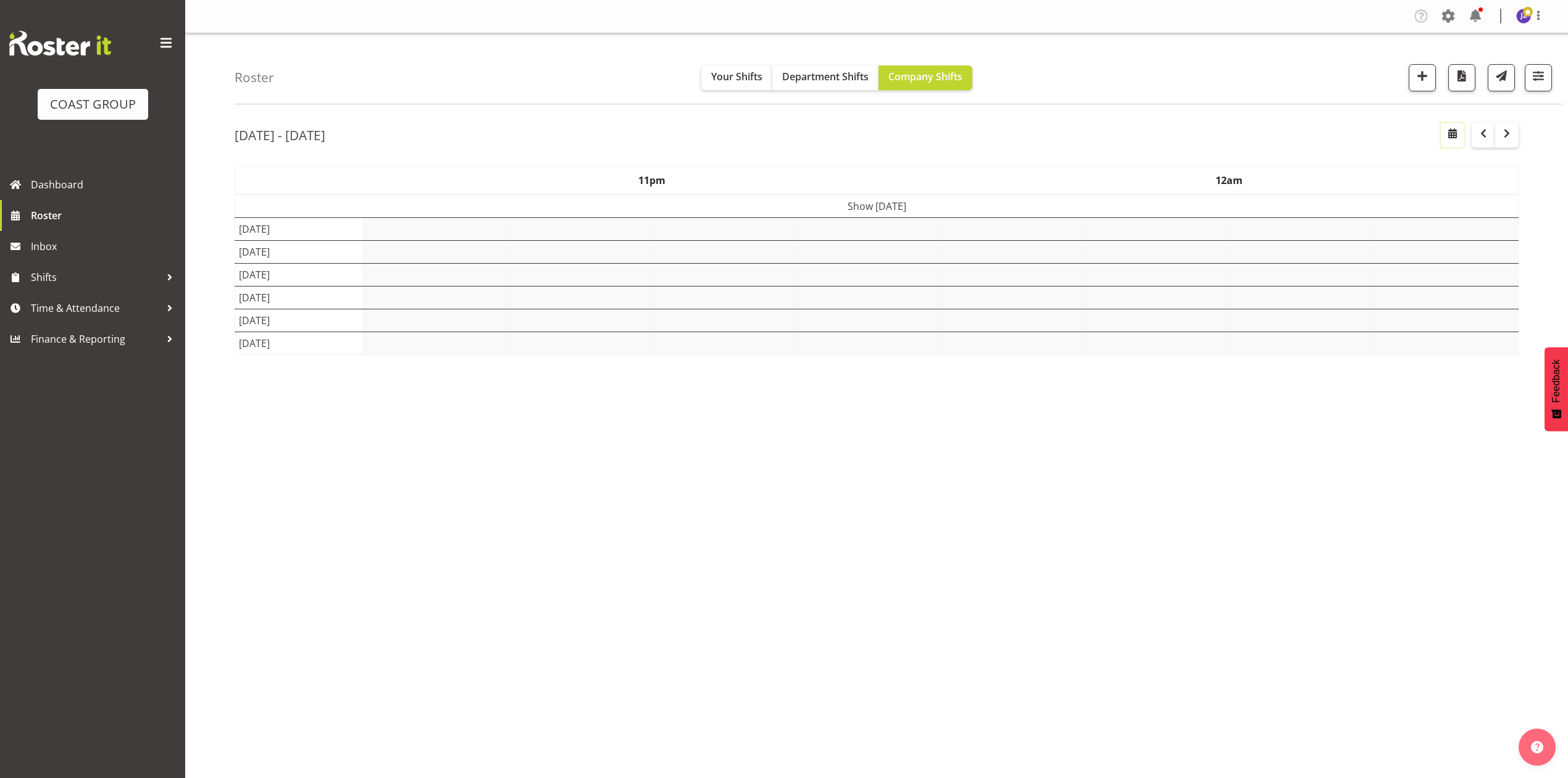
click at [1457, 137] on span "button" at bounding box center [1453, 134] width 15 height 15
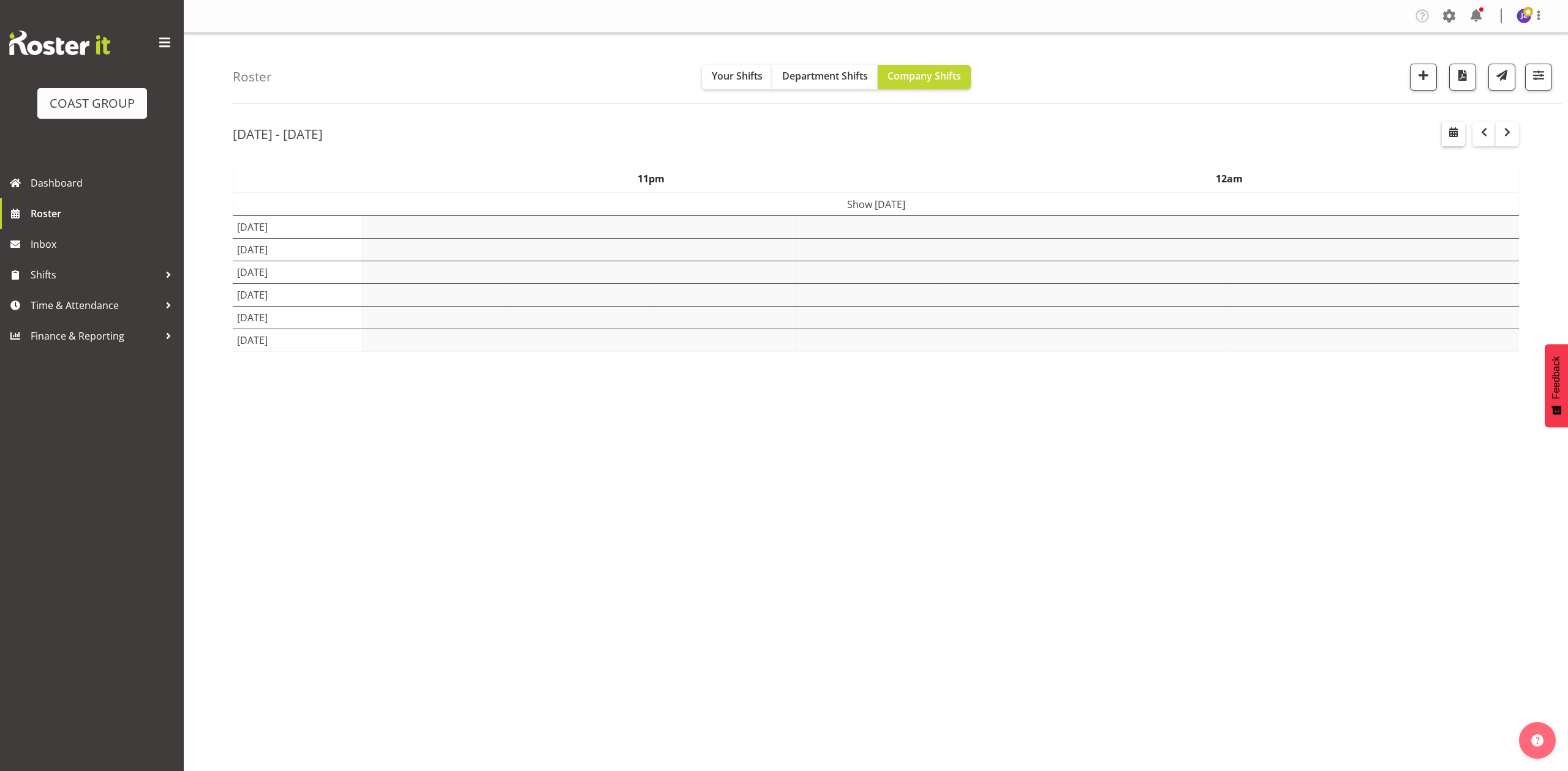
select select "9"
select select "2025"
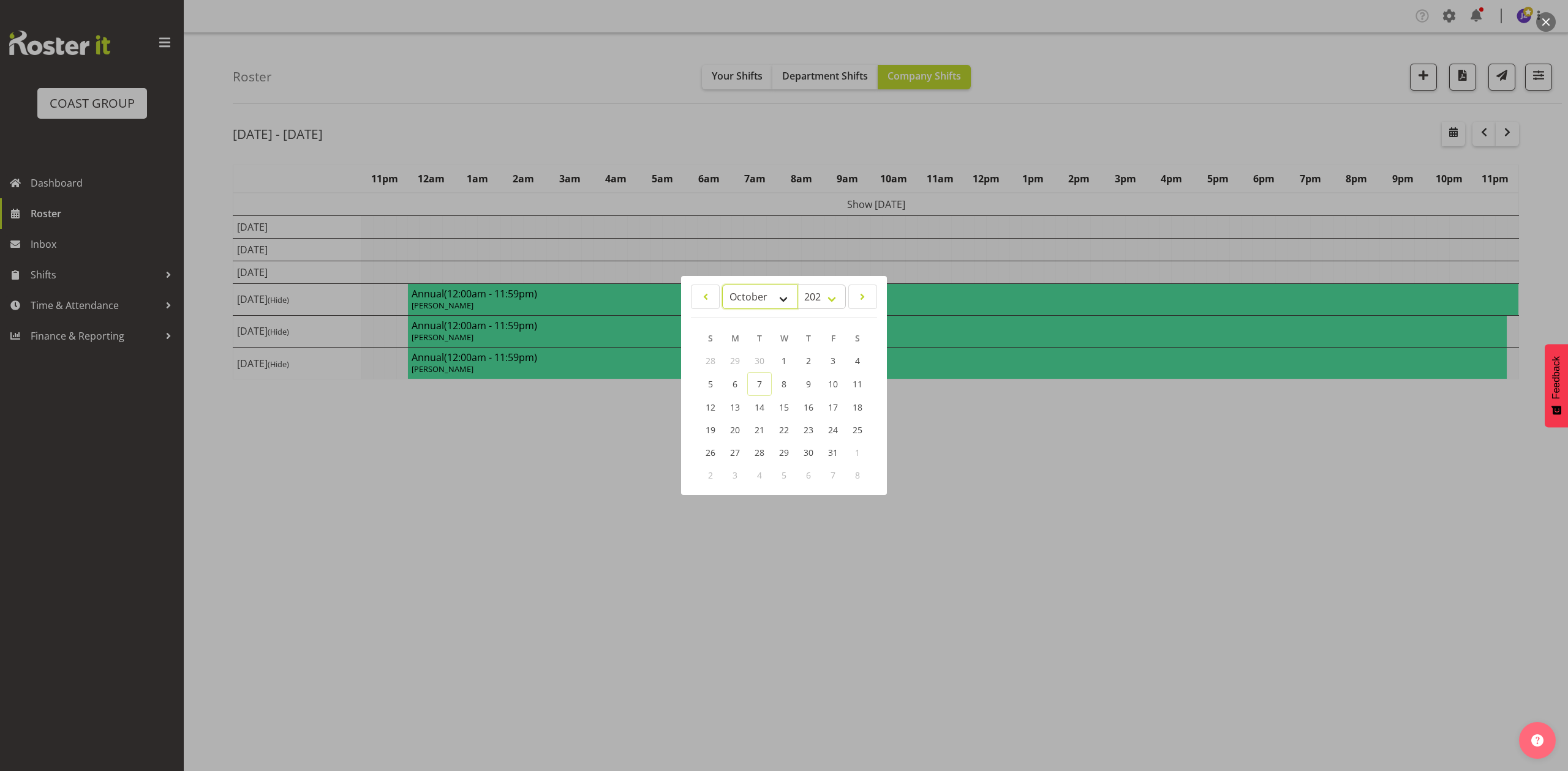
click at [743, 289] on select "January February March April May June July August September October November De…" at bounding box center [759, 297] width 75 height 24
select select "10"
click at [722, 284] on select "January February March April May June July August September October November De…" at bounding box center [759, 297] width 75 height 24
click at [763, 424] on span "18" at bounding box center [759, 429] width 9 height 11
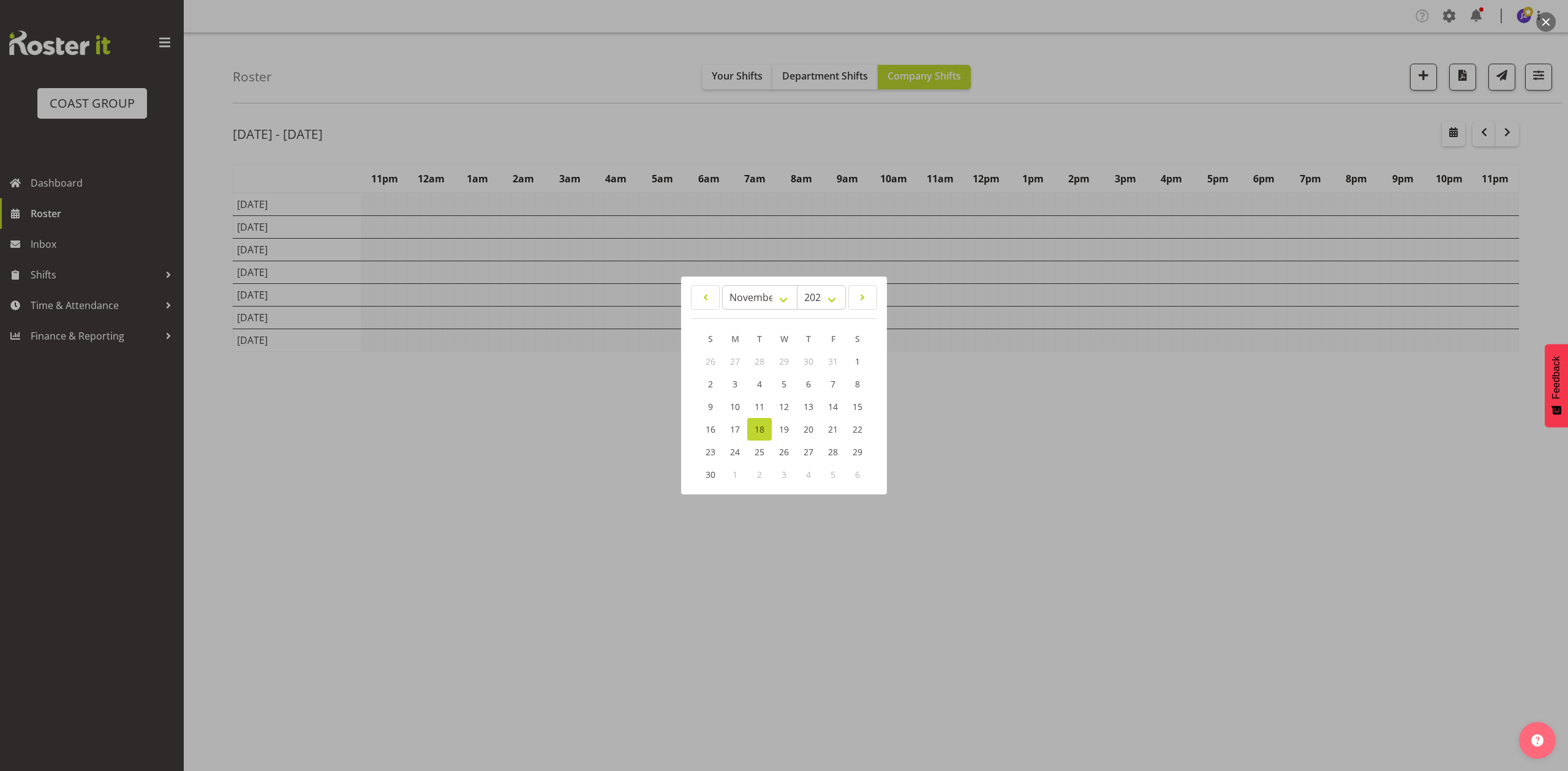
click at [1095, 135] on div at bounding box center [784, 385] width 1568 height 771
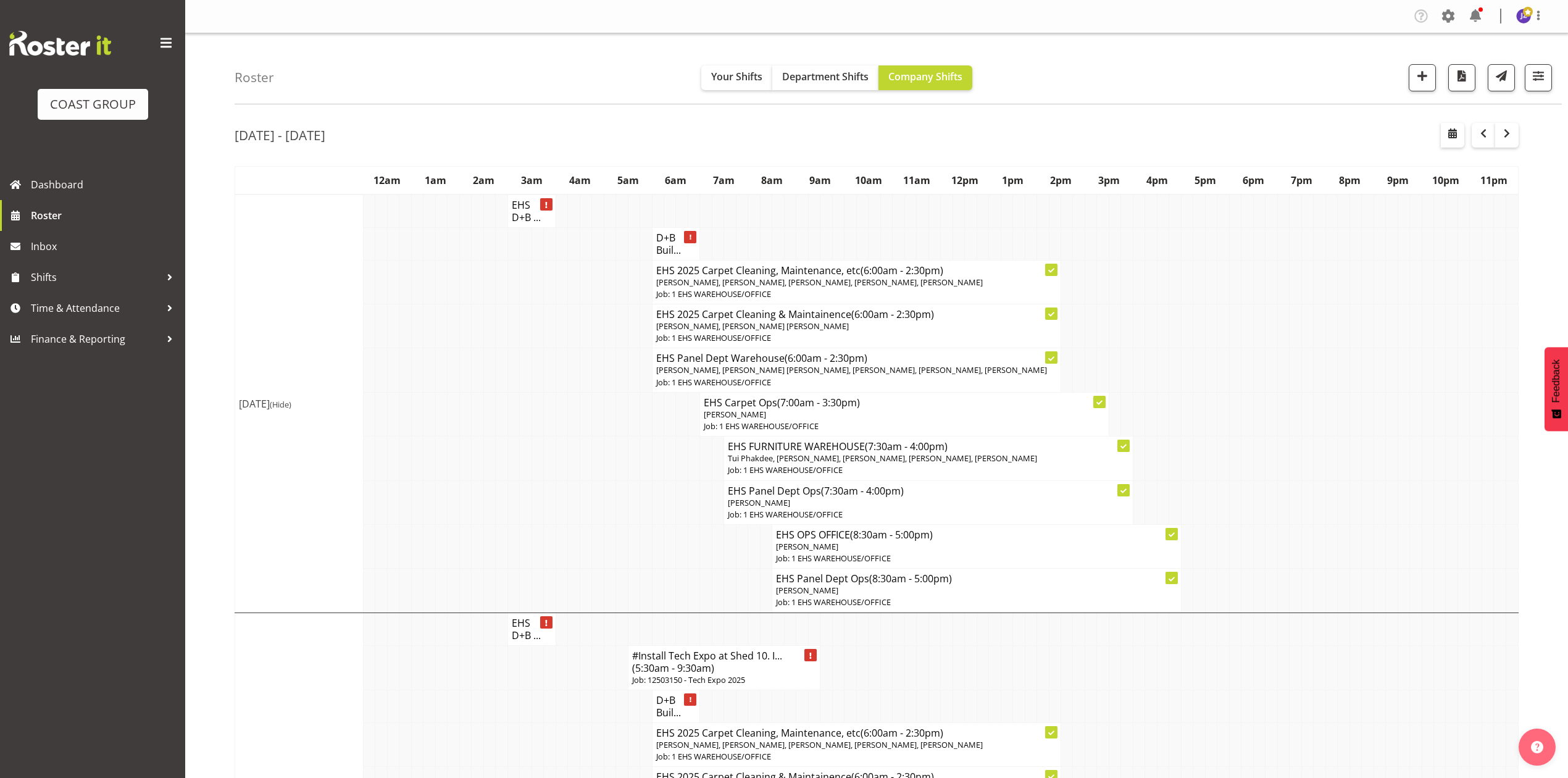
scroll to position [411, 0]
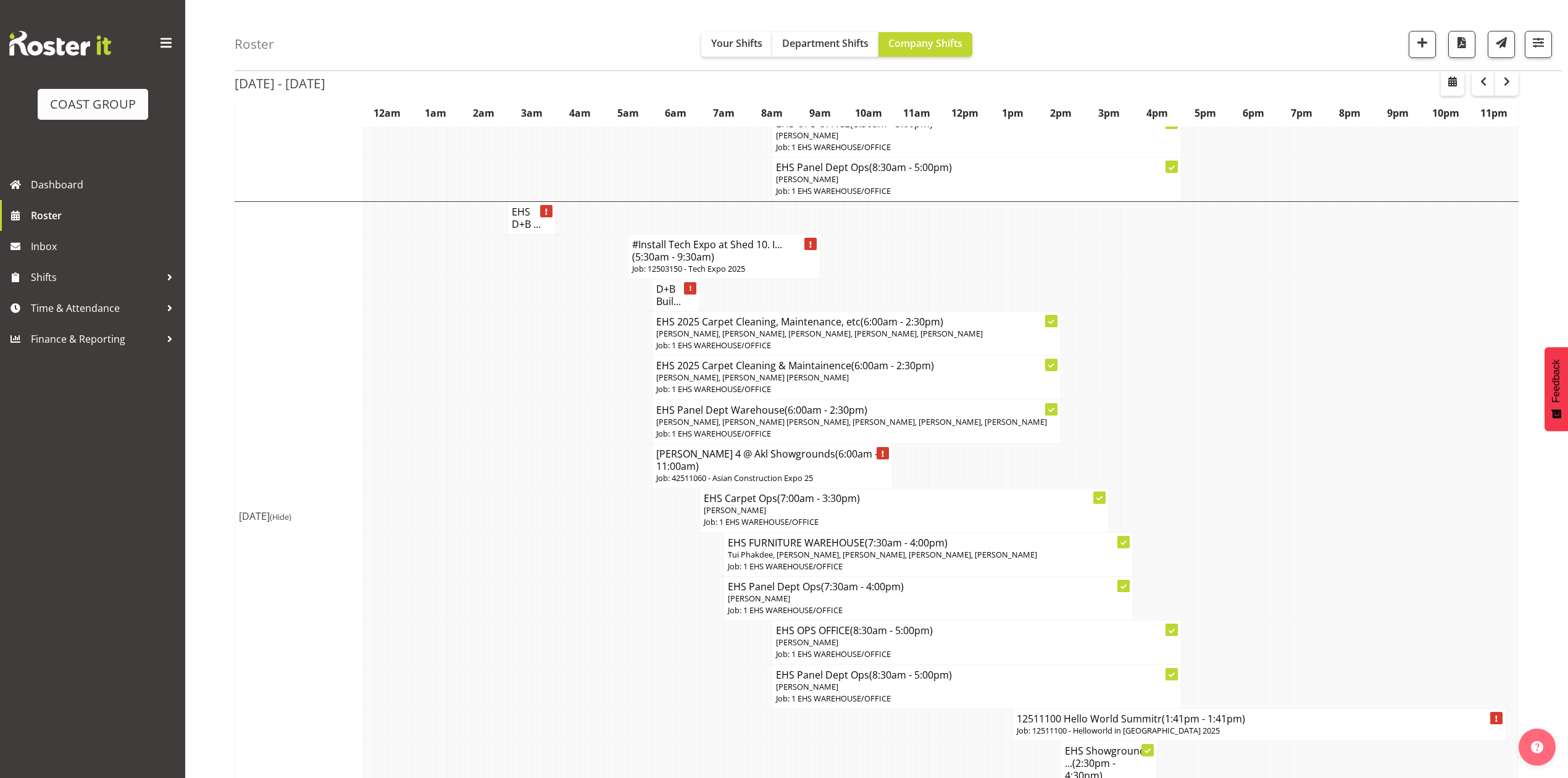
click at [1211, 312] on td at bounding box center [1210, 295] width 12 height 33
click at [1141, 394] on td at bounding box center [1138, 378] width 12 height 44
click at [831, 45] on span "Department Shifts" at bounding box center [825, 43] width 87 height 14
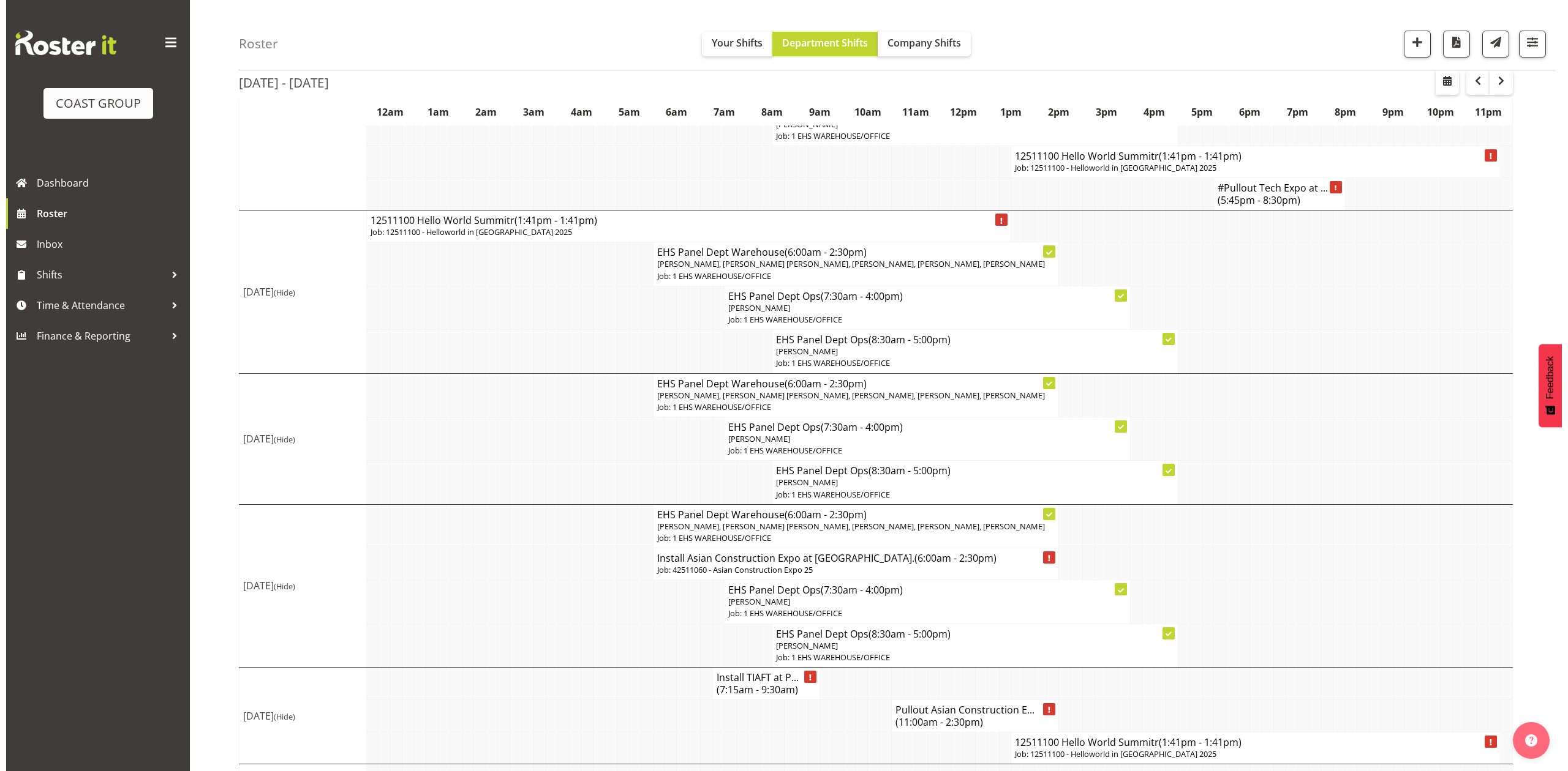
scroll to position [326, 0]
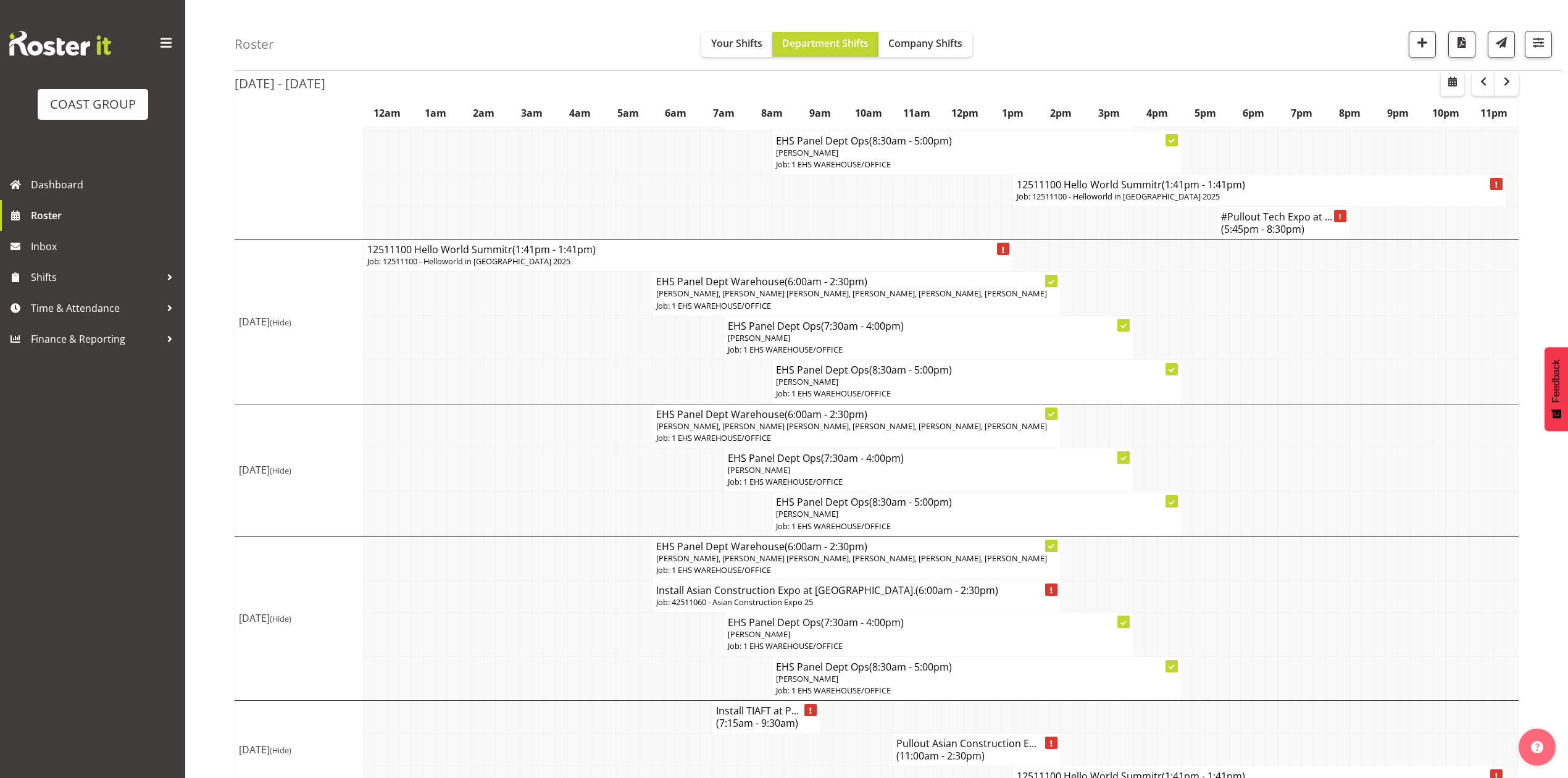
click at [1141, 191] on h4 "12511100 Hello World Summitr (1:41pm - 1:41pm)" at bounding box center [1259, 185] width 485 height 12
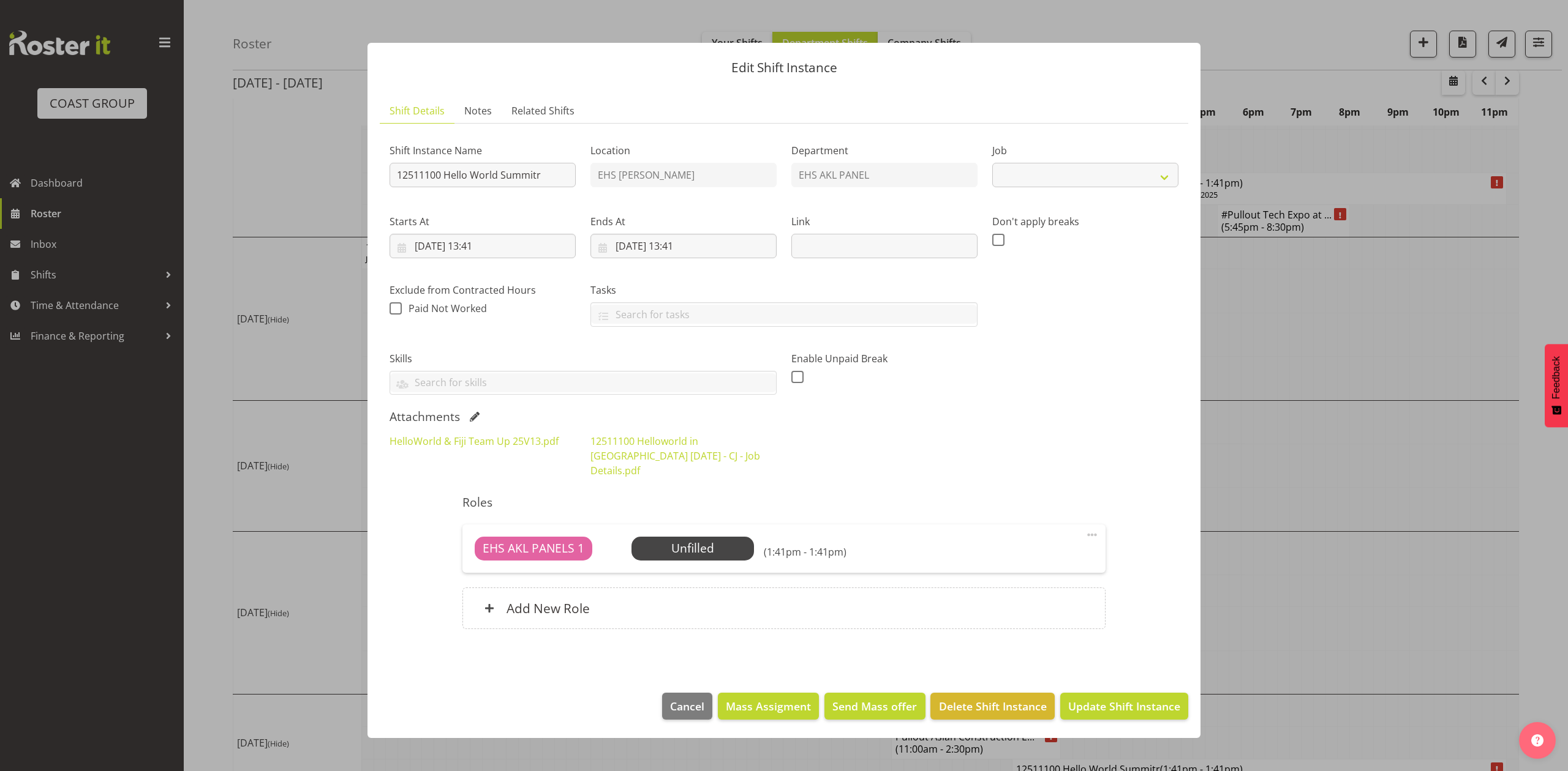
select select "10217"
click at [556, 172] on input "12511100 Hello World Summitr" at bounding box center [482, 175] width 186 height 24
click at [565, 172] on input "12511100 Hello World Summit" at bounding box center [482, 175] width 186 height 24
type input "12511100 Hello World Summit in fiji."
click at [634, 248] on input "19/11/2025, 13:41" at bounding box center [683, 246] width 186 height 24
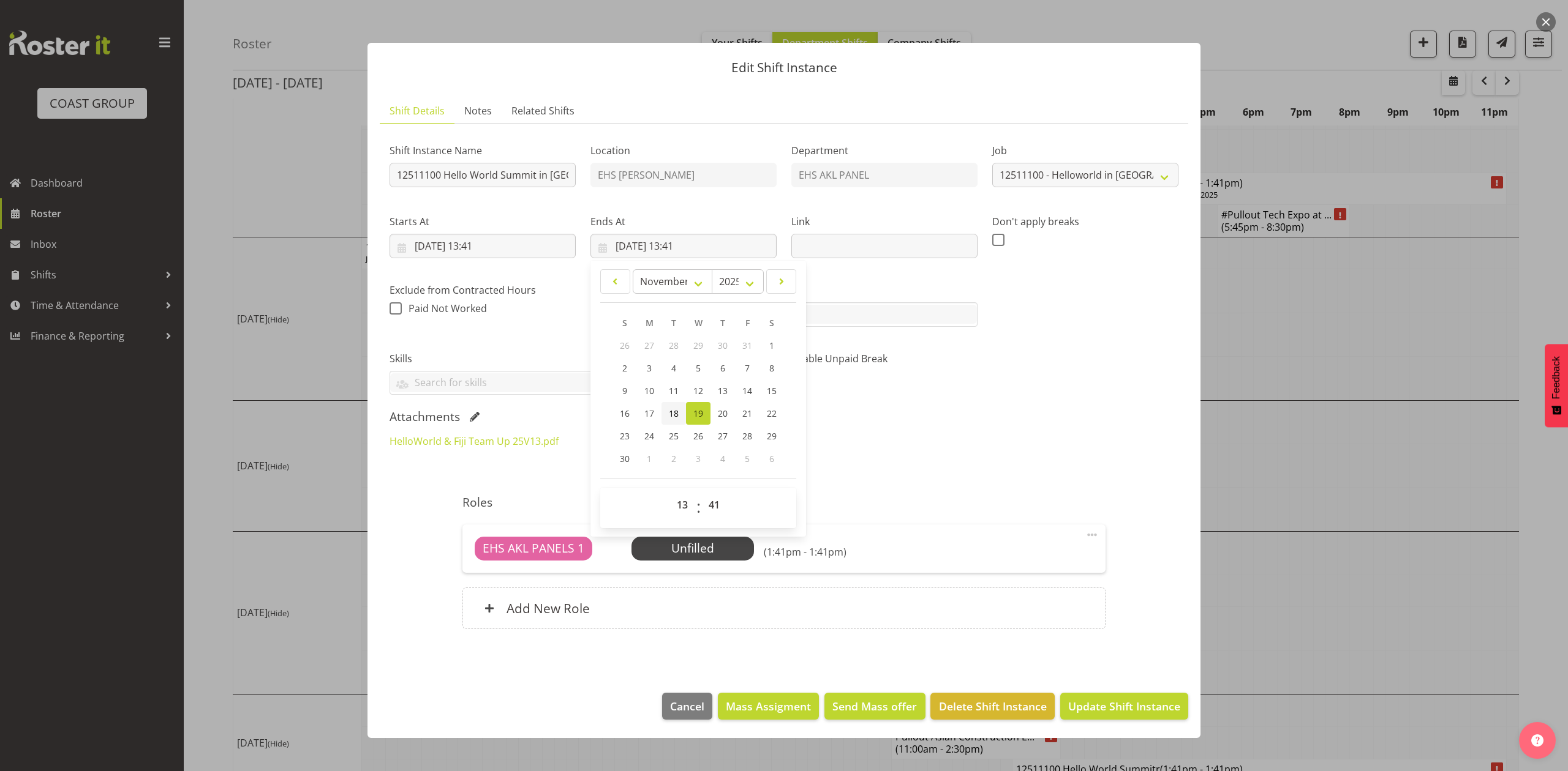
click at [680, 418] on link "18" at bounding box center [673, 414] width 24 height 23
type input "18/11/2025, 13:41"
click at [534, 264] on div "Starts At 18/11/2025, 13:41 January February March April May June July August S…" at bounding box center [482, 231] width 201 height 68
click at [488, 245] on input "18/11/2025, 13:41" at bounding box center [482, 246] width 186 height 24
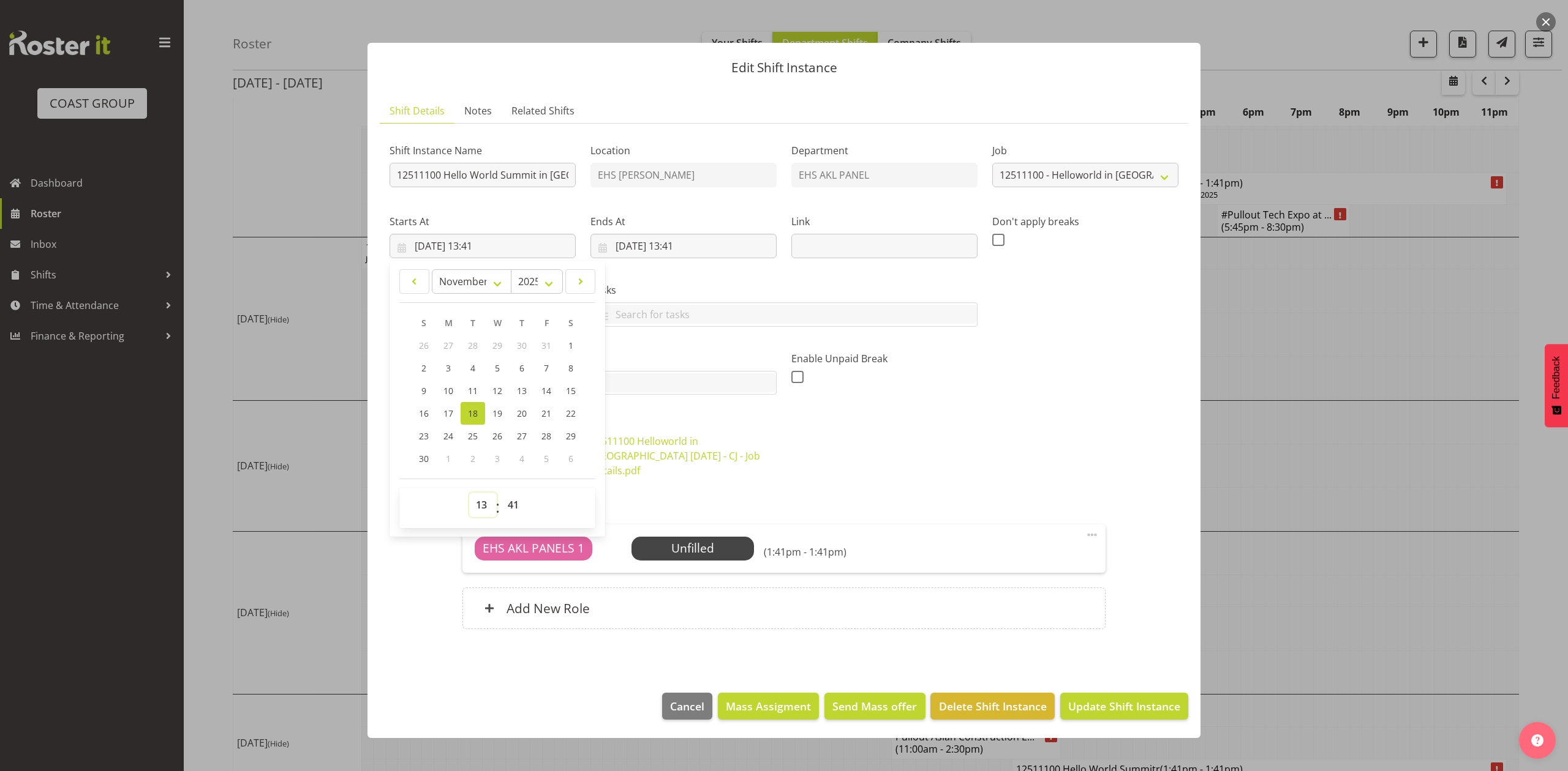
click at [479, 502] on select "00 01 02 03 04 05 06 07 08 09 10 11 12 13 14 15 16 17 18 19 20 21 22 23" at bounding box center [483, 505] width 28 height 24
select select "17"
click at [469, 495] on select "00 01 02 03 04 05 06 07 08 09 10 11 12 13 14 15 16 17 18 19 20 21 22 23" at bounding box center [483, 505] width 28 height 24
type input "18/11/2025, 17:41"
click at [506, 507] on select "00 01 02 03 04 05 06 07 08 09 10 11 12 13 14 15 16 17 18 19 20 21 22 23 24 25 2…" at bounding box center [515, 505] width 28 height 24
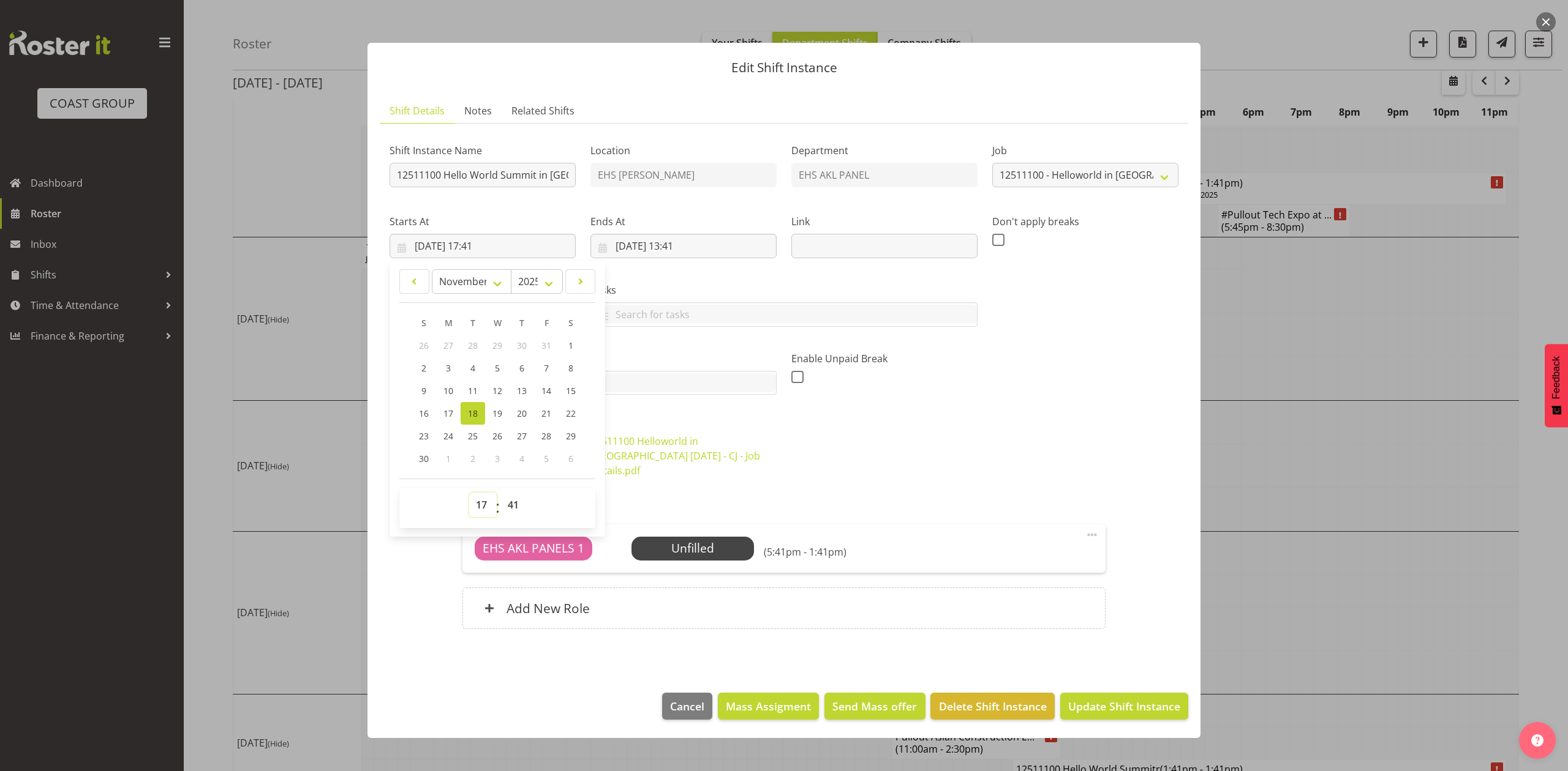
click at [477, 508] on select "00 01 02 03 04 05 06 07 08 09 10 11 12 13 14 15 16 17 18 19 20 21 22 23" at bounding box center [483, 505] width 28 height 24
select select "18"
click at [469, 495] on select "00 01 02 03 04 05 06 07 08 09 10 11 12 13 14 15 16 17 18 19 20 21 22 23" at bounding box center [483, 505] width 28 height 24
type input "18/11/2025, 18:41"
click at [510, 516] on select "00 01 02 03 04 05 06 07 08 09 10 11 12 13 14 15 16 17 18 19 20 21 22 23 24 25 2…" at bounding box center [515, 505] width 28 height 24
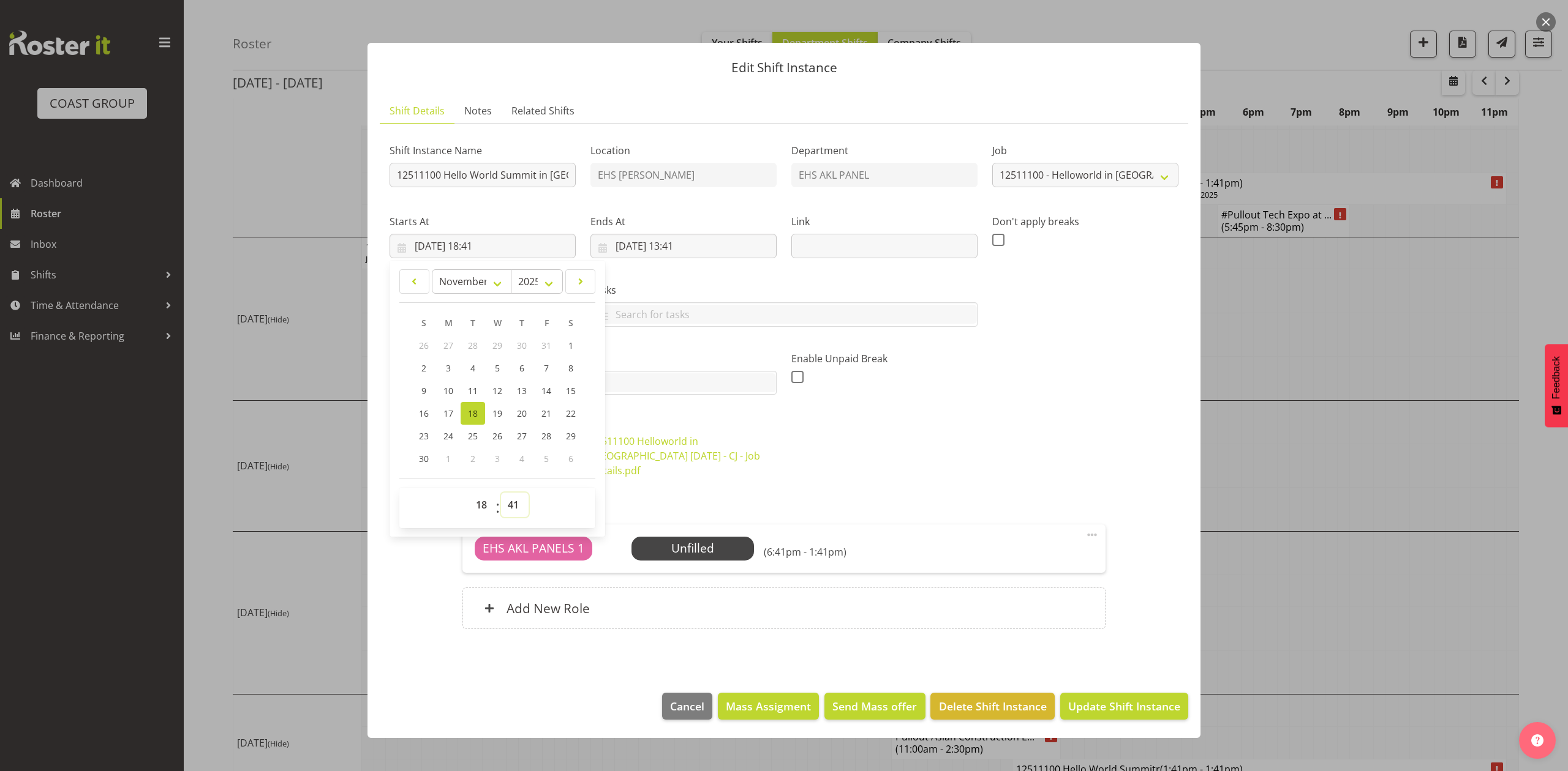
select select "0"
click at [501, 495] on select "00 01 02 03 04 05 06 07 08 09 10 11 12 13 14 15 16 17 18 19 20 21 22 23 24 25 2…" at bounding box center [515, 505] width 28 height 24
type input "18/11/2025, 18:00"
click at [709, 275] on div "Tasks Do toolbox talk Give mark a cuddle See client before you leave Unload tru…" at bounding box center [784, 299] width 402 height 68
click at [674, 241] on input "18/11/2025, 13:41" at bounding box center [683, 246] width 186 height 24
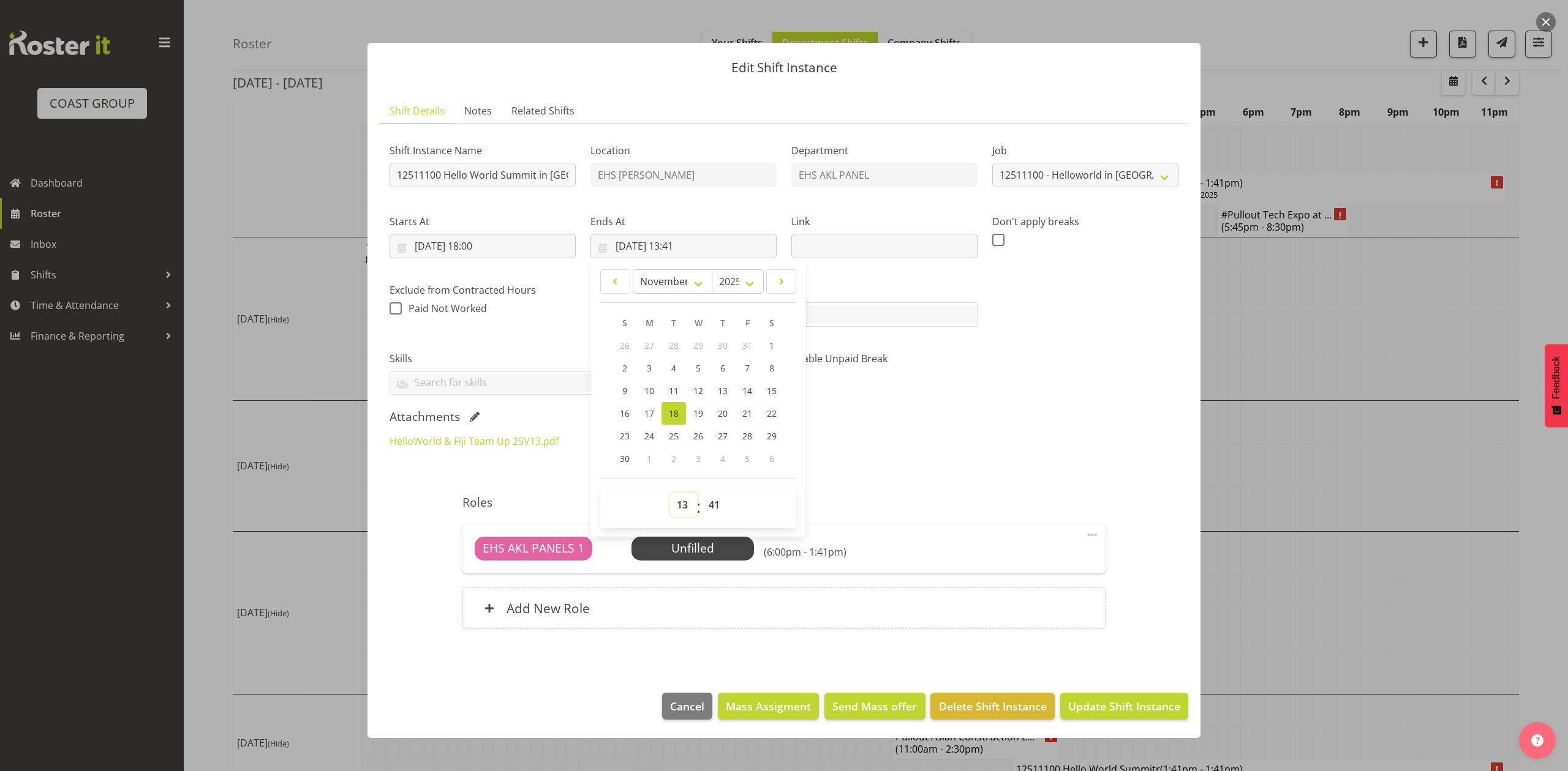
click at [684, 504] on select "00 01 02 03 04 05 06 07 08 09 10 11 12 13 14 15 16 17 18 19 20 21 22 23" at bounding box center [684, 505] width 28 height 24
select select "22"
click at [670, 495] on select "00 01 02 03 04 05 06 07 08 09 10 11 12 13 14 15 16 17 18 19 20 21 22 23" at bounding box center [684, 505] width 28 height 24
type input "18/11/2025, 22:41"
click at [883, 434] on div "HelloWorld & Fiji Team Up 25V13.pdf 12511100 Helloworld in Fiji NOV 2025 - CJ -…" at bounding box center [784, 455] width 804 height 59
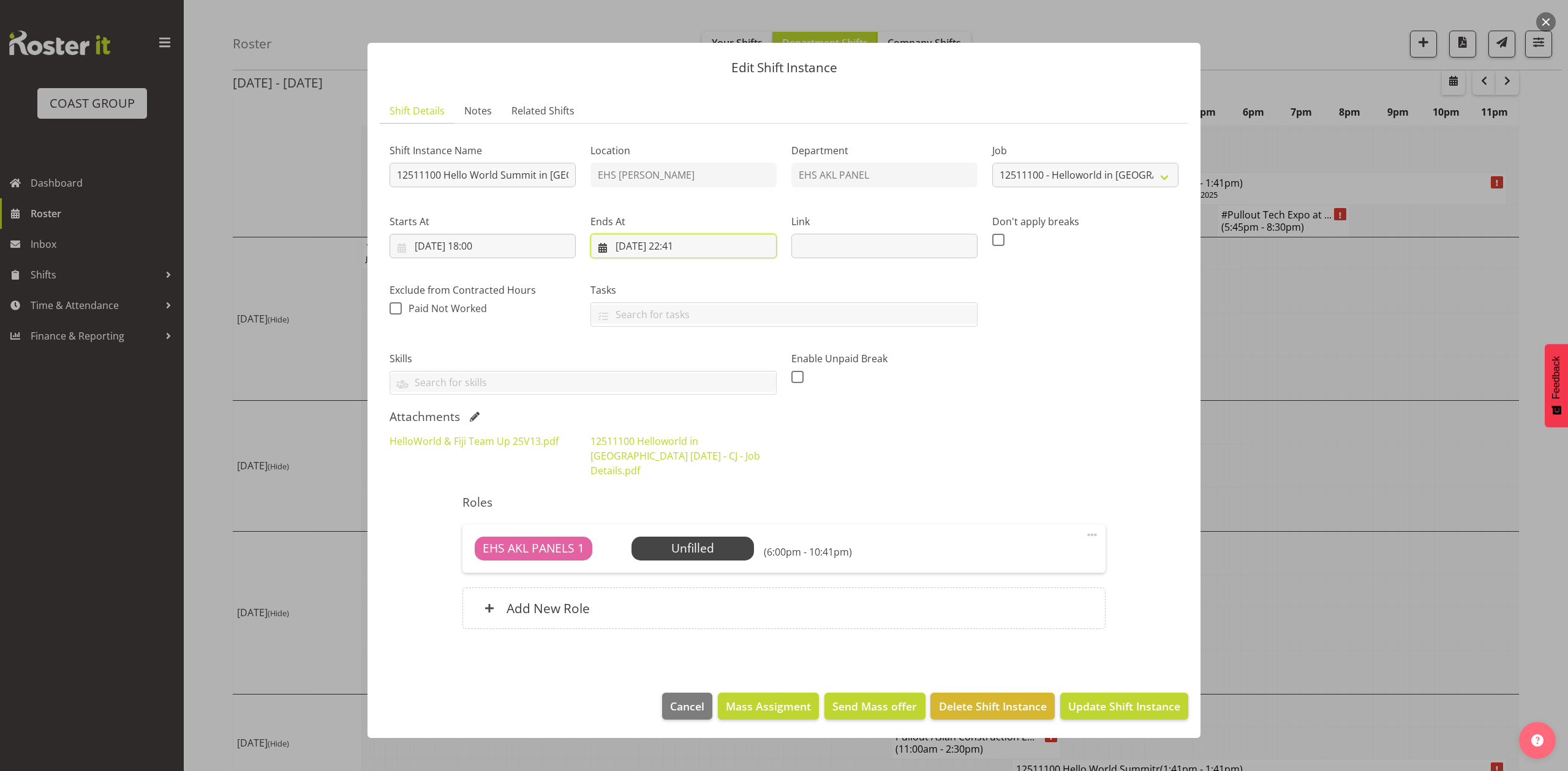
click at [686, 246] on input "18/11/2025, 22:41" at bounding box center [683, 246] width 186 height 24
click at [674, 507] on select "00 01 02 03 04 05 06 07 08 09 10 11 12 13 14 15 16 17 18 19 20 21 22 23" at bounding box center [684, 505] width 28 height 24
click at [670, 495] on select "00 01 02 03 04 05 06 07 08 09 10 11 12 13 14 15 16 17 18 19 20 21 22 23" at bounding box center [684, 505] width 28 height 24
click at [709, 502] on select "00 01 02 03 04 05 06 07 08 09 10 11 12 13 14 15 16 17 18 19 20 21 22 23 24 25 2…" at bounding box center [715, 505] width 28 height 24
select select "0"
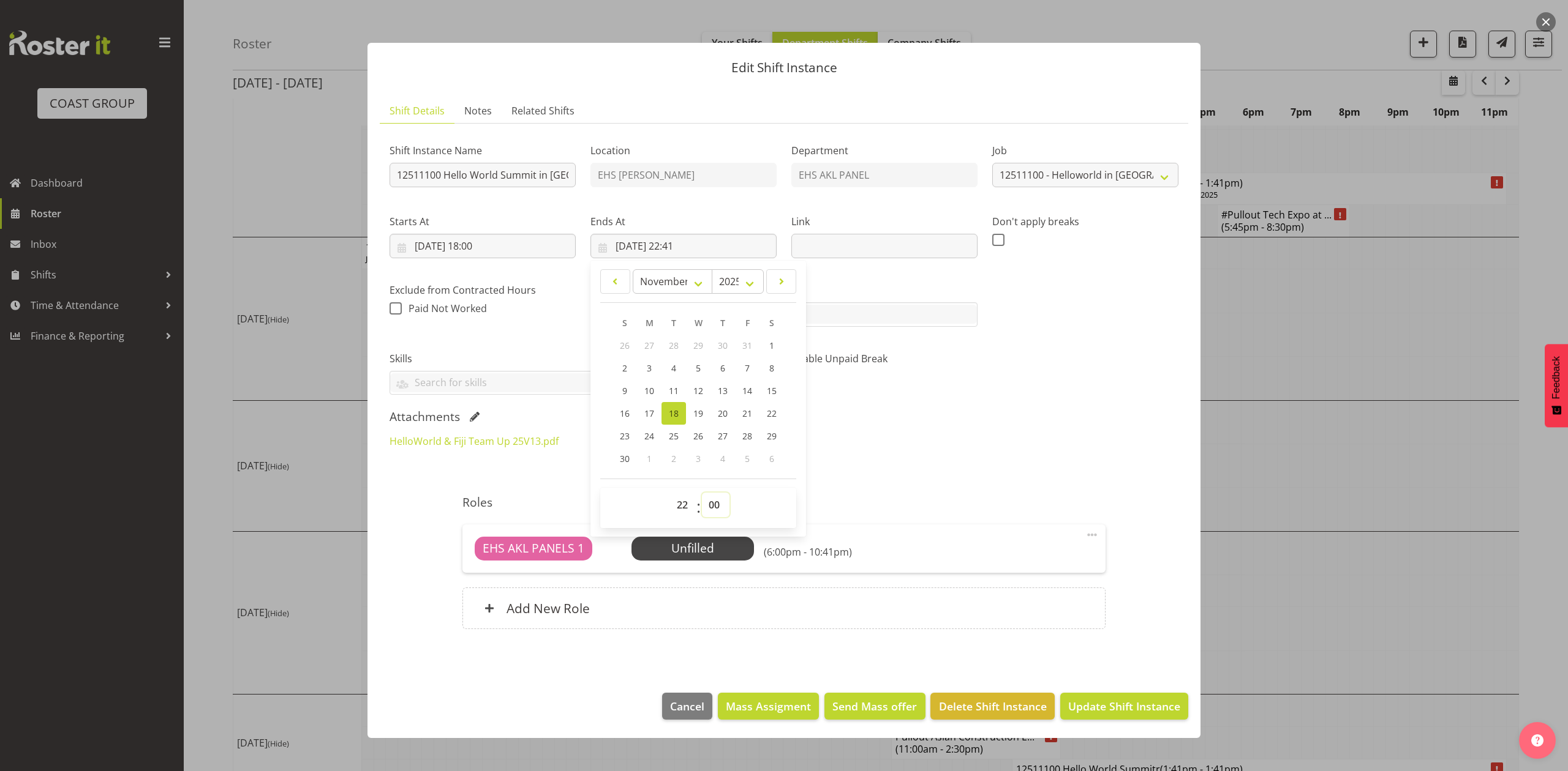
click at [702, 495] on select "00 01 02 03 04 05 06 07 08 09 10 11 12 13 14 15 16 17 18 19 20 21 22 23 24 25 2…" at bounding box center [715, 505] width 28 height 24
type input "18/11/2025, 22:00"
click at [1083, 414] on div "Attachments" at bounding box center [784, 417] width 789 height 15
click at [679, 245] on input "18/11/2025, 22:00" at bounding box center [683, 246] width 186 height 24
click at [689, 508] on select "00 01 02 03 04 05 06 07 08 09 10 11 12 13 14 15 16 17 18 19 20 21 22 23" at bounding box center [684, 505] width 28 height 24
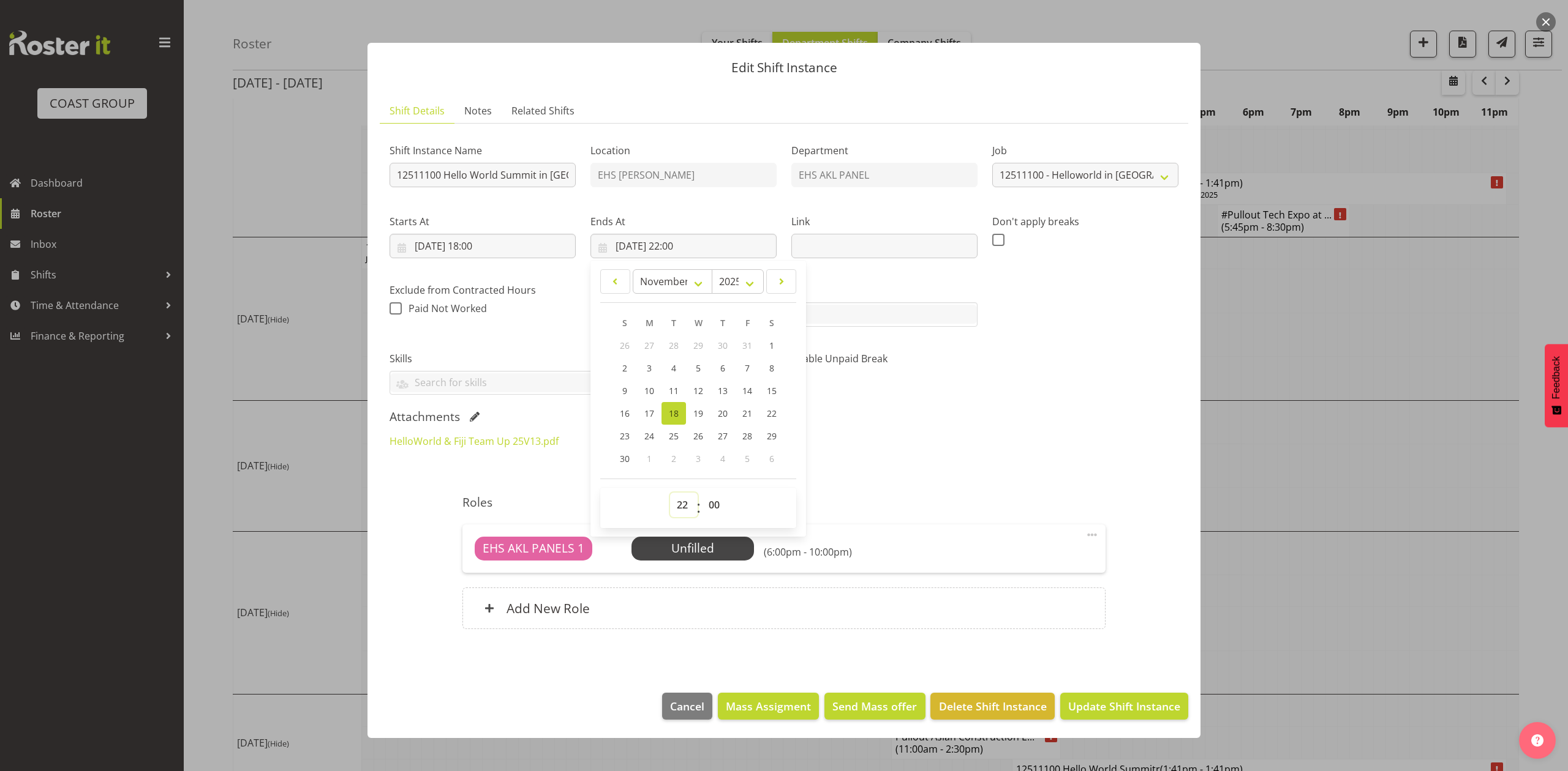
select select "21"
click at [670, 495] on select "00 01 02 03 04 05 06 07 08 09 10 11 12 13 14 15 16 17 18 19 20 21 22 23" at bounding box center [684, 505] width 28 height 24
type input "18/11/2025, 21:00"
click at [996, 459] on div "HelloWorld & Fiji Team Up 25V13.pdf 12511100 Helloworld in Fiji NOV 2025 - CJ -…" at bounding box center [784, 455] width 804 height 59
click at [1130, 699] on span "Update Shift Instance" at bounding box center [1124, 707] width 112 height 16
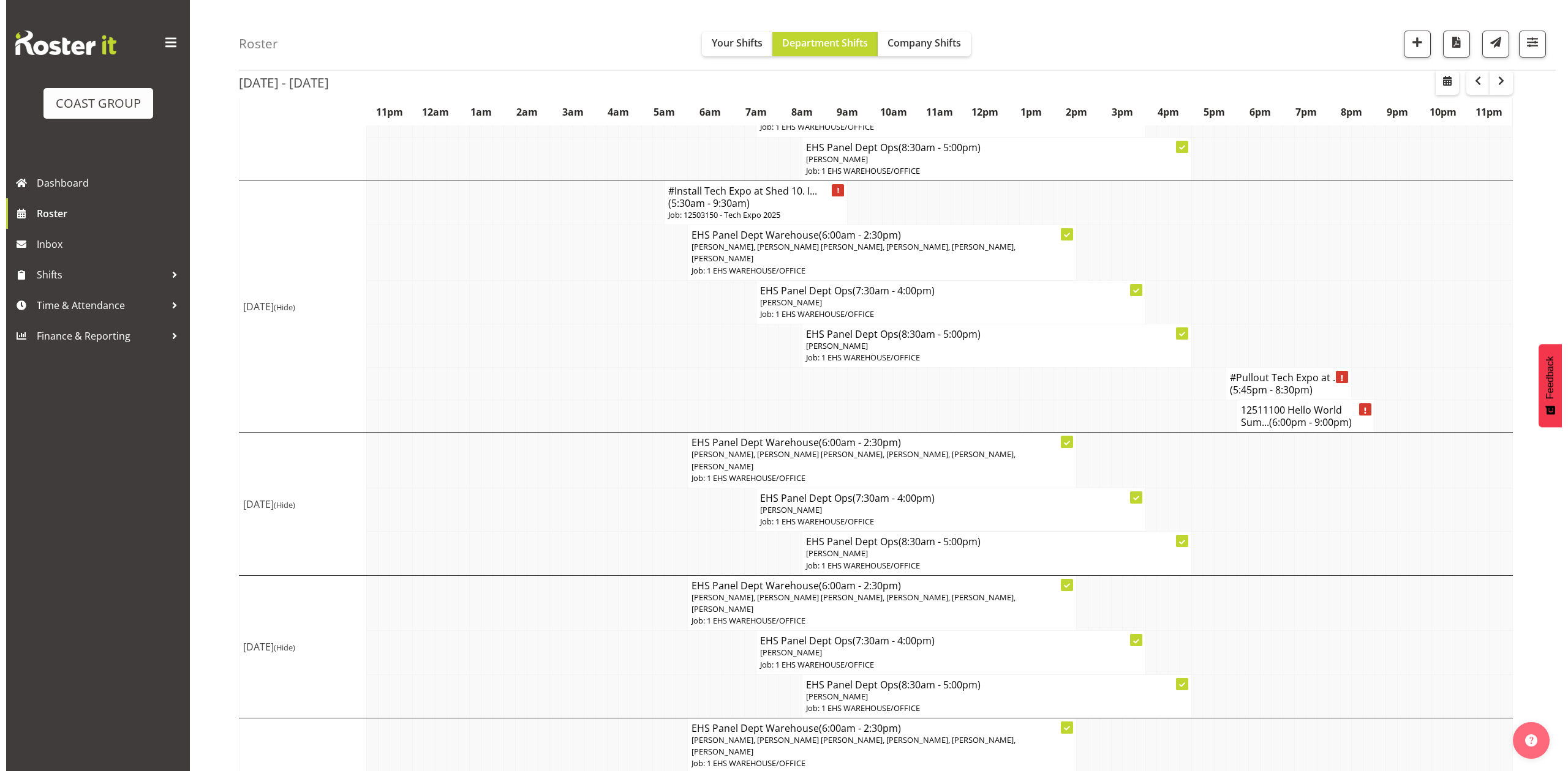
scroll to position [163, 0]
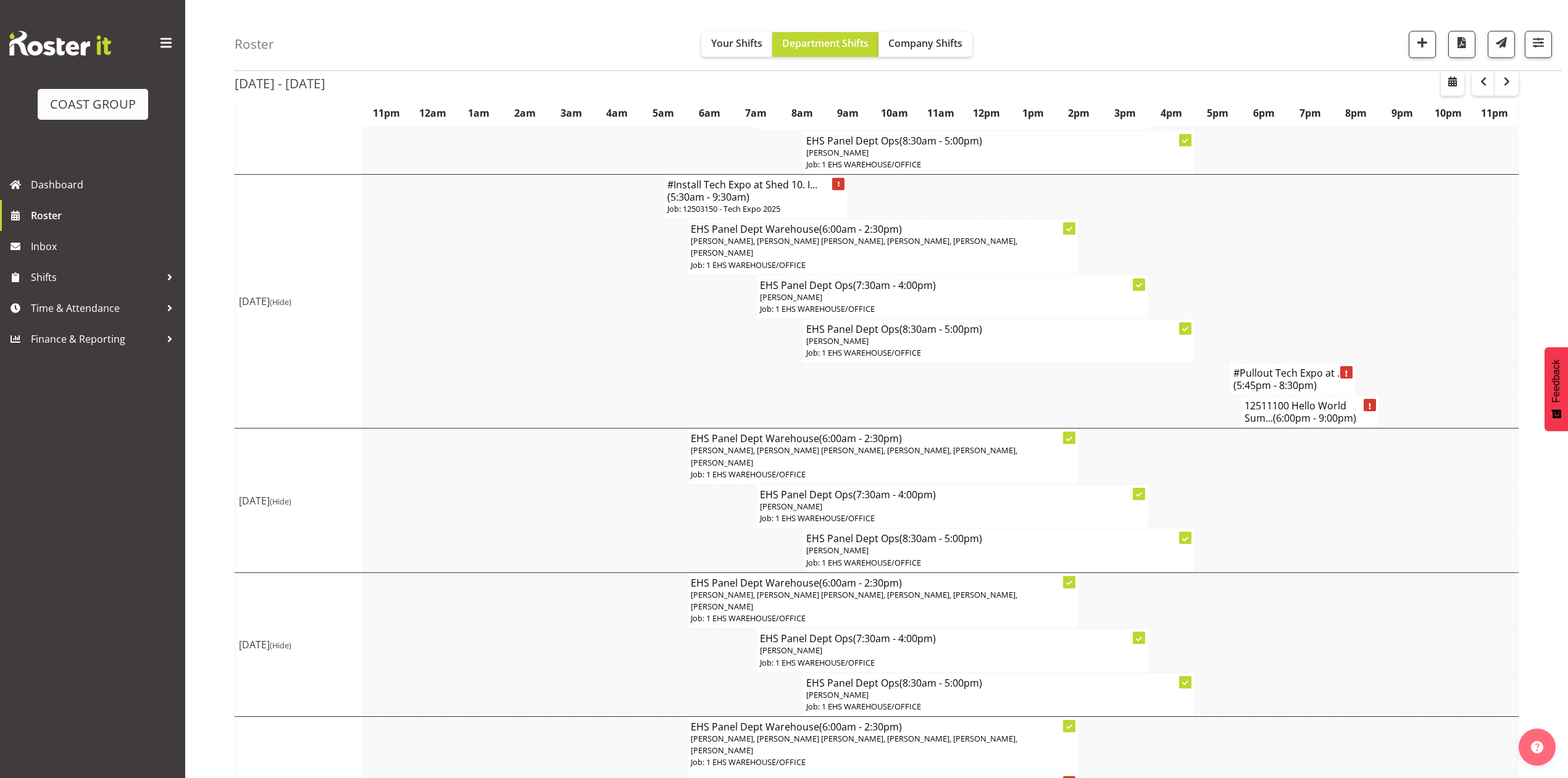
click at [1256, 410] on h4 "12511100 Hello World Sum... (6:00pm - 9:00pm)" at bounding box center [1309, 412] width 130 height 25
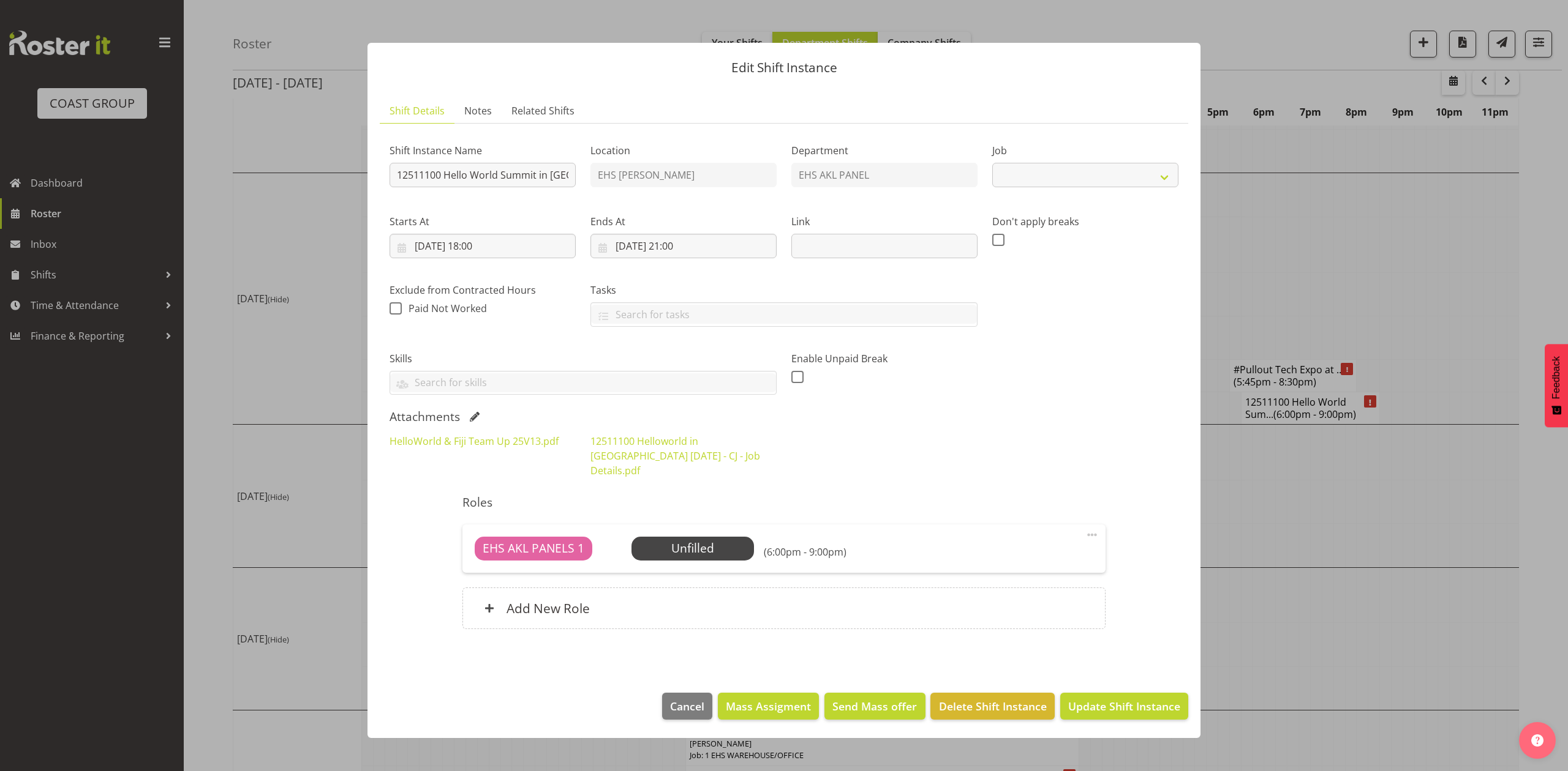
select select "10217"
click at [394, 177] on input "12511100 Hello World Summit in fiji." at bounding box center [482, 175] width 186 height 24
type input "Install 12511100 Hello World Summit in fiji."
click at [1118, 699] on span "Update Shift Instance" at bounding box center [1124, 707] width 112 height 16
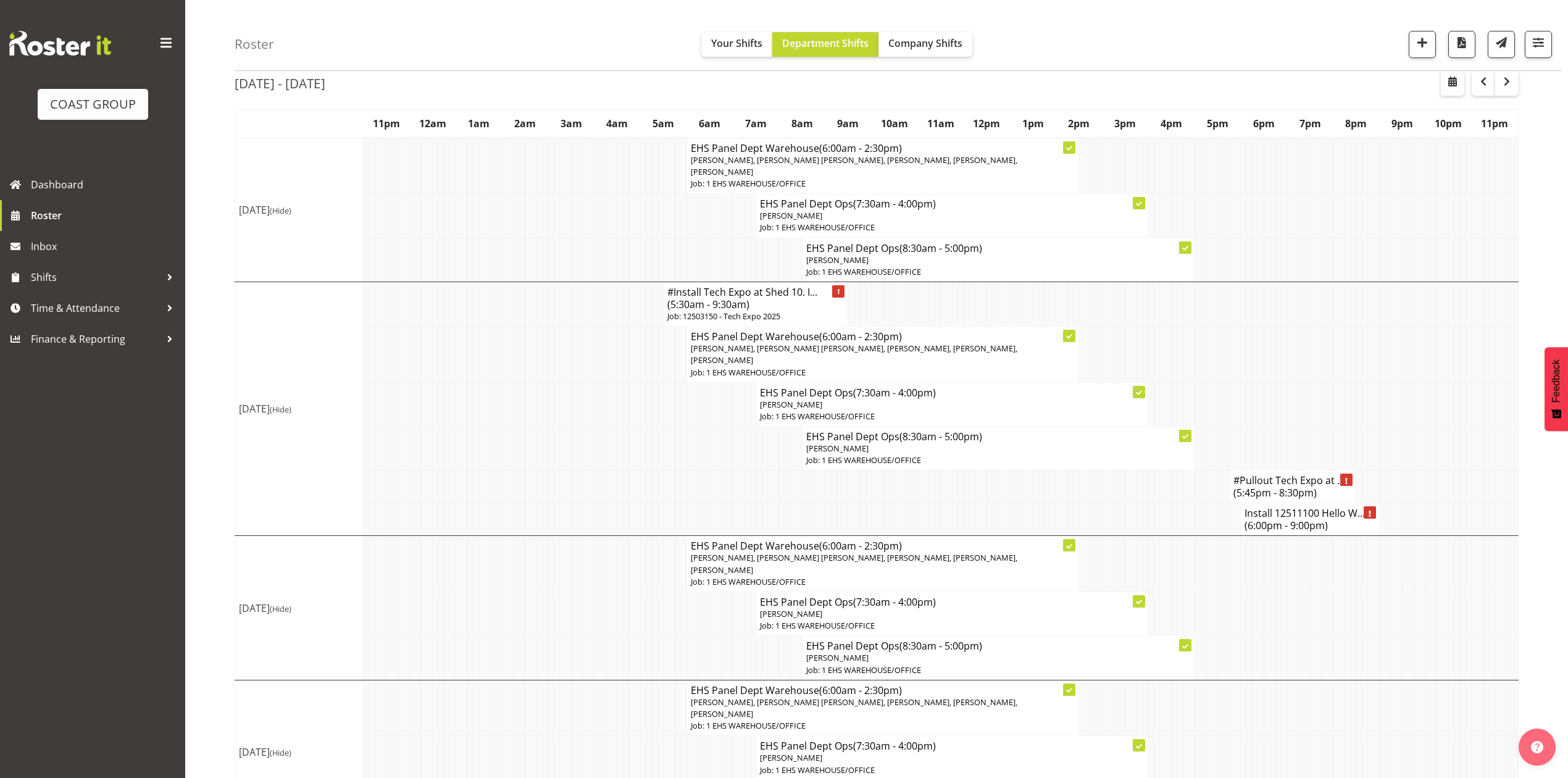
scroll to position [82, 0]
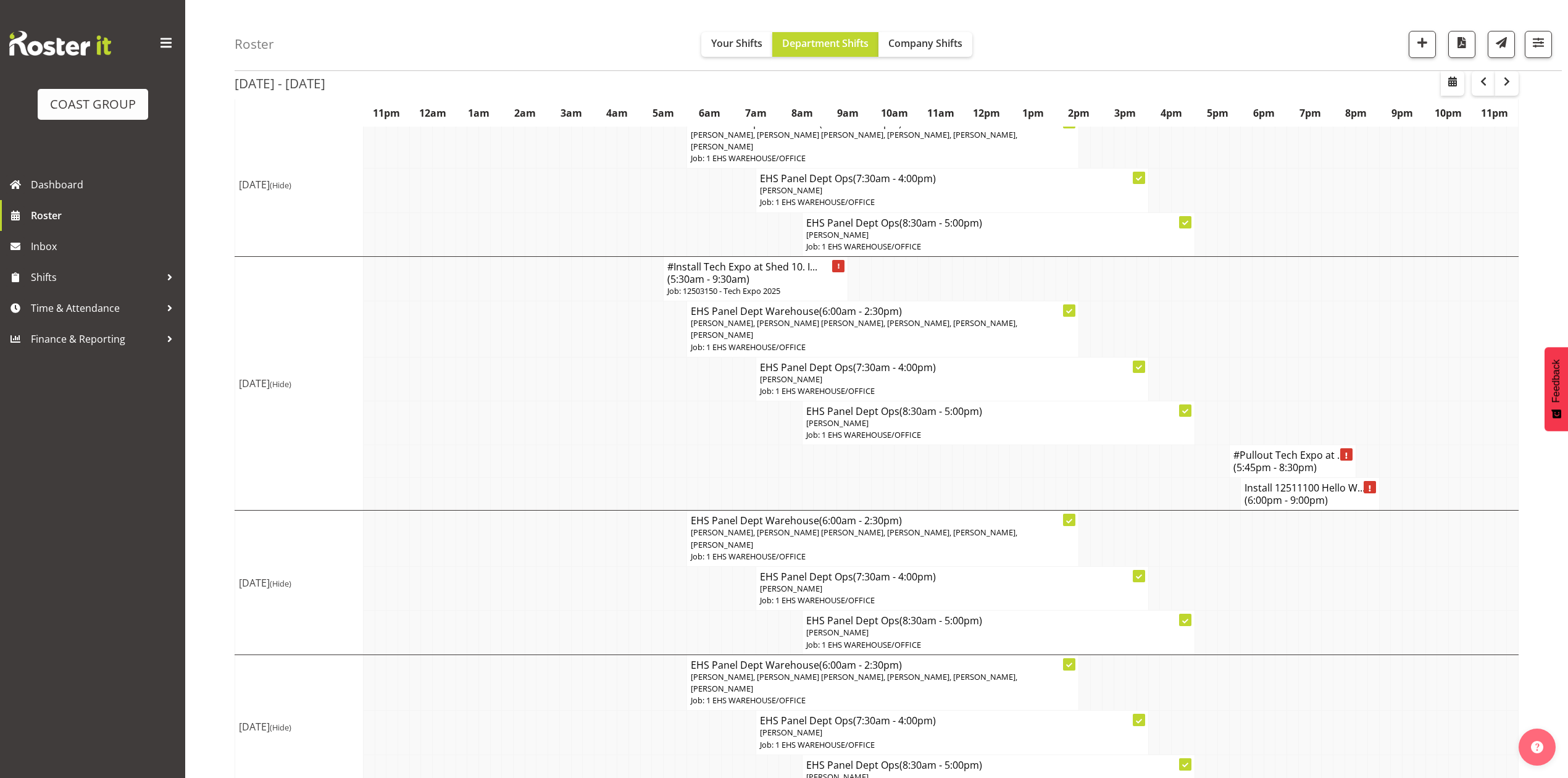
click at [1304, 502] on span "(6:00pm - 9:00pm)" at bounding box center [1286, 500] width 83 height 14
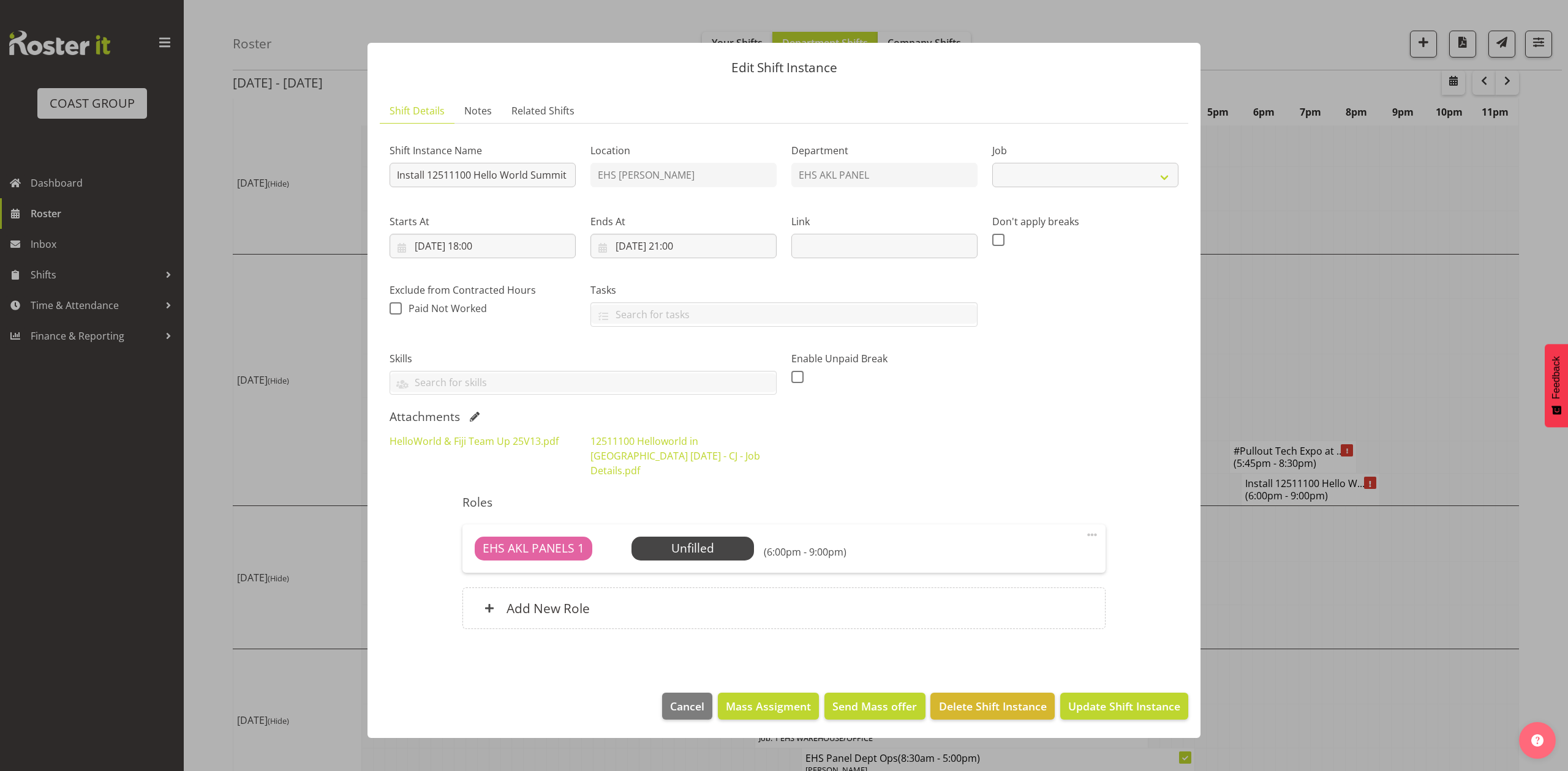
select select "10217"
click at [1308, 610] on div at bounding box center [784, 385] width 1568 height 771
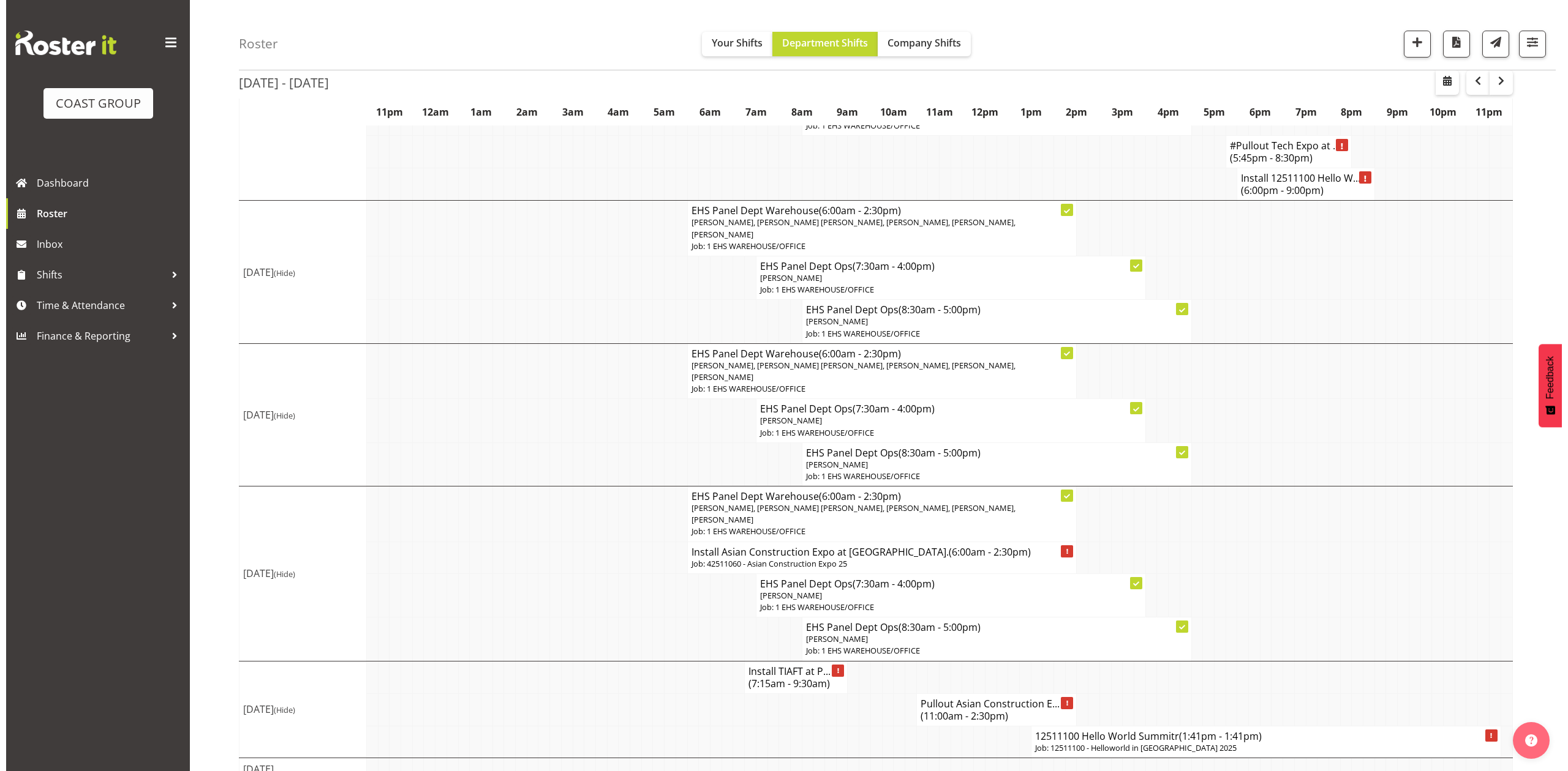
scroll to position [412, 0]
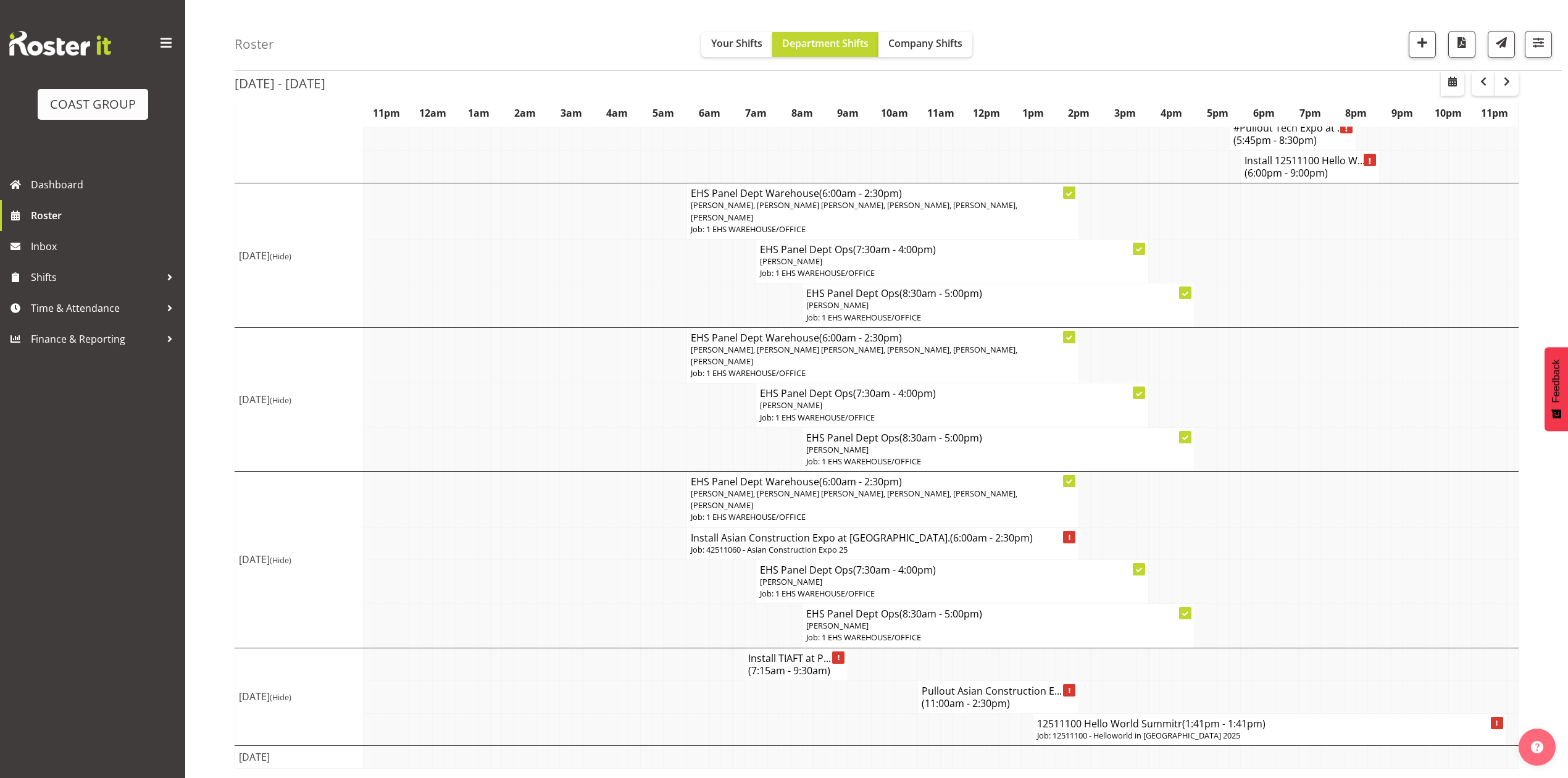
click at [1157, 725] on h4 "12511100 Hello World Summitr (1:41pm - 1:41pm)" at bounding box center [1270, 724] width 465 height 12
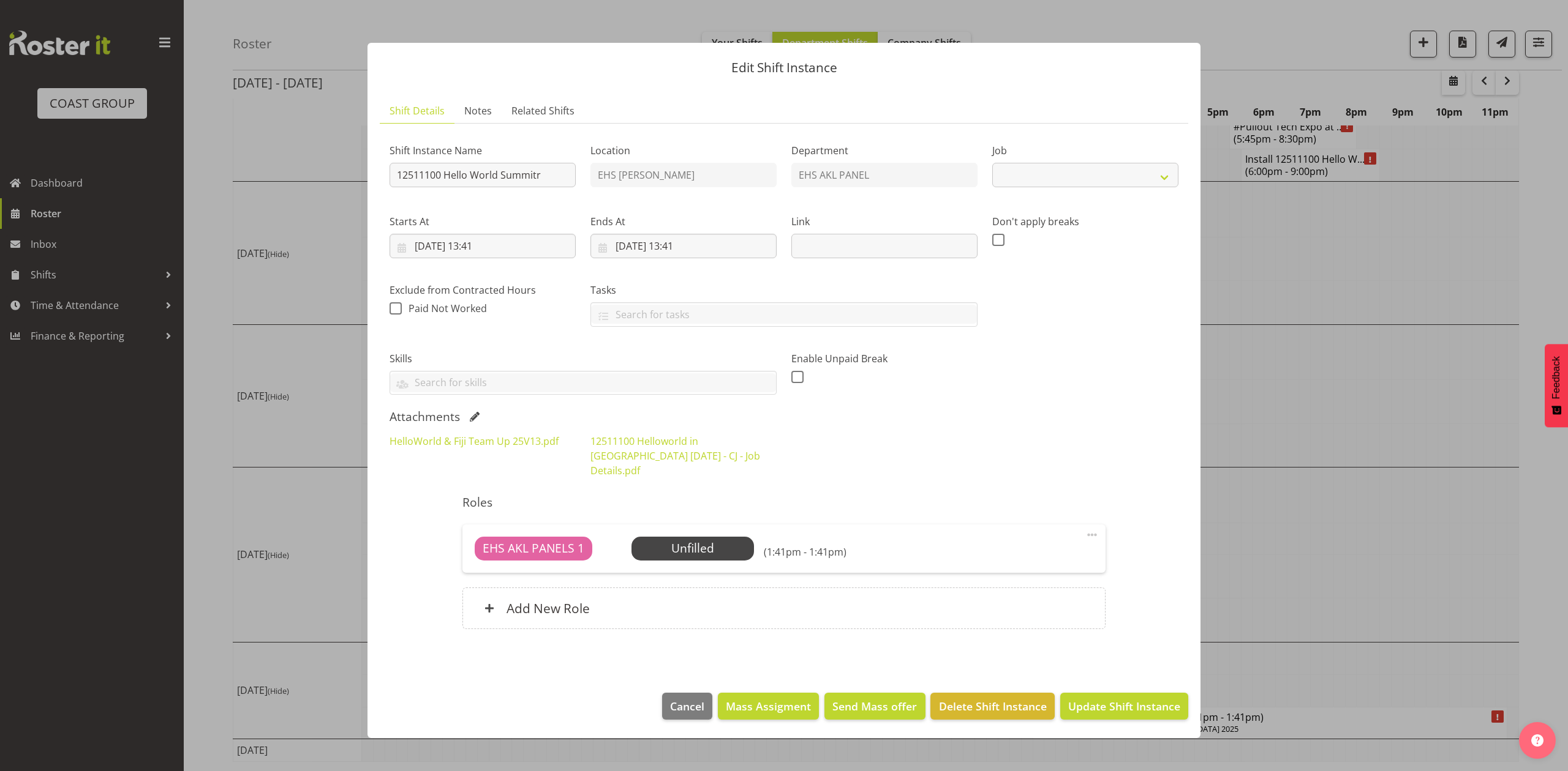
select select "10217"
click at [398, 179] on input "12511100 Hello World Summitr" at bounding box center [482, 175] width 186 height 24
click at [544, 177] on input "Pullout 12511100 Hello World Summitr" at bounding box center [482, 175] width 186 height 24
type input "Pullout 12511100 Hello World Summit. Out at 2:30pm."
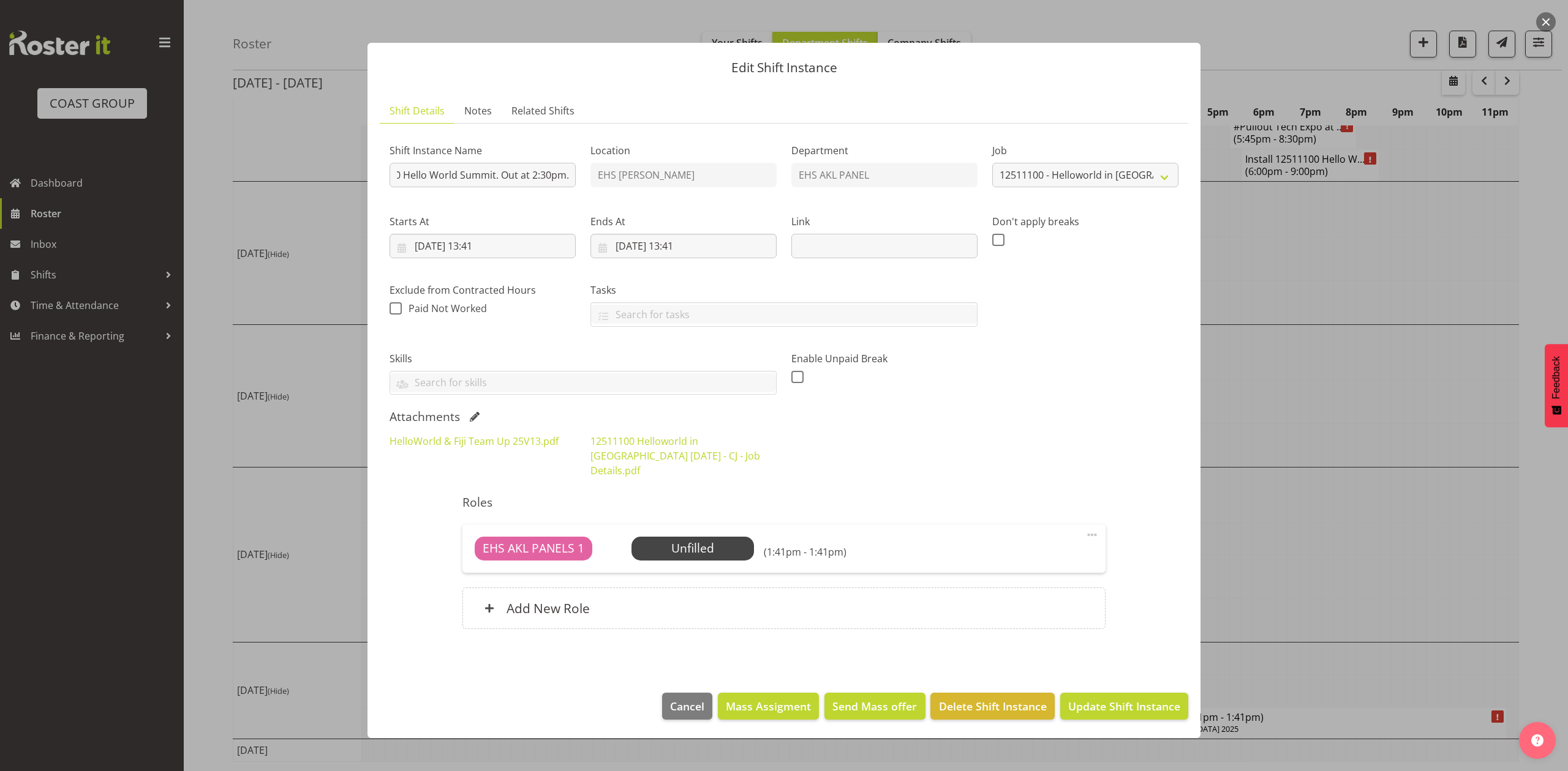
click at [556, 337] on div "Skills SLP ELECTRICIAN CLASS 2 DRIVER CLASS 4 DRIVER EWP LICENSE (EXP 08/23) FO…" at bounding box center [583, 368] width 402 height 68
click at [492, 249] on input "22/11/2025, 13:41" at bounding box center [482, 246] width 186 height 24
click at [490, 504] on select "00 01 02 03 04 05 06 07 08 09 10 11 12 13 14 15 16 17 18 19 20 21 22 23" at bounding box center [483, 505] width 28 height 24
select select "14"
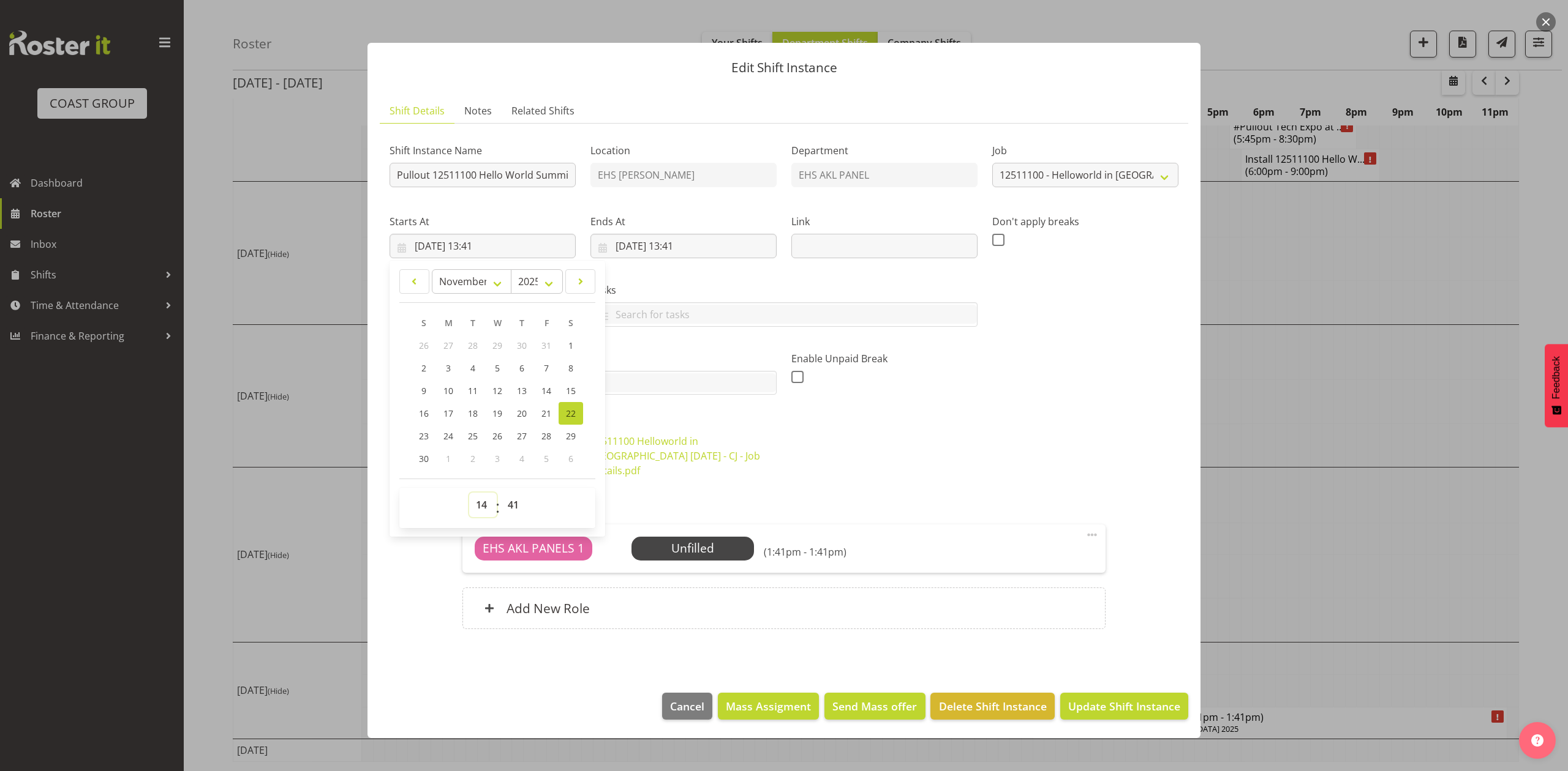
click at [469, 495] on select "00 01 02 03 04 05 06 07 08 09 10 11 12 13 14 15 16 17 18 19 20 21 22 23" at bounding box center [483, 505] width 28 height 24
type input "22/11/2025, 14:41"
click at [518, 491] on div "00 01 02 03 04 05 06 07 08 09 10 11 12 13 14 15 16 17 18 19 20 21 22 23 : 00 01…" at bounding box center [498, 508] width 196 height 41
click at [516, 507] on select "00 01 02 03 04 05 06 07 08 09 10 11 12 13 14 15 16 17 18 19 20 21 22 23 24 25 2…" at bounding box center [515, 505] width 28 height 24
select select "30"
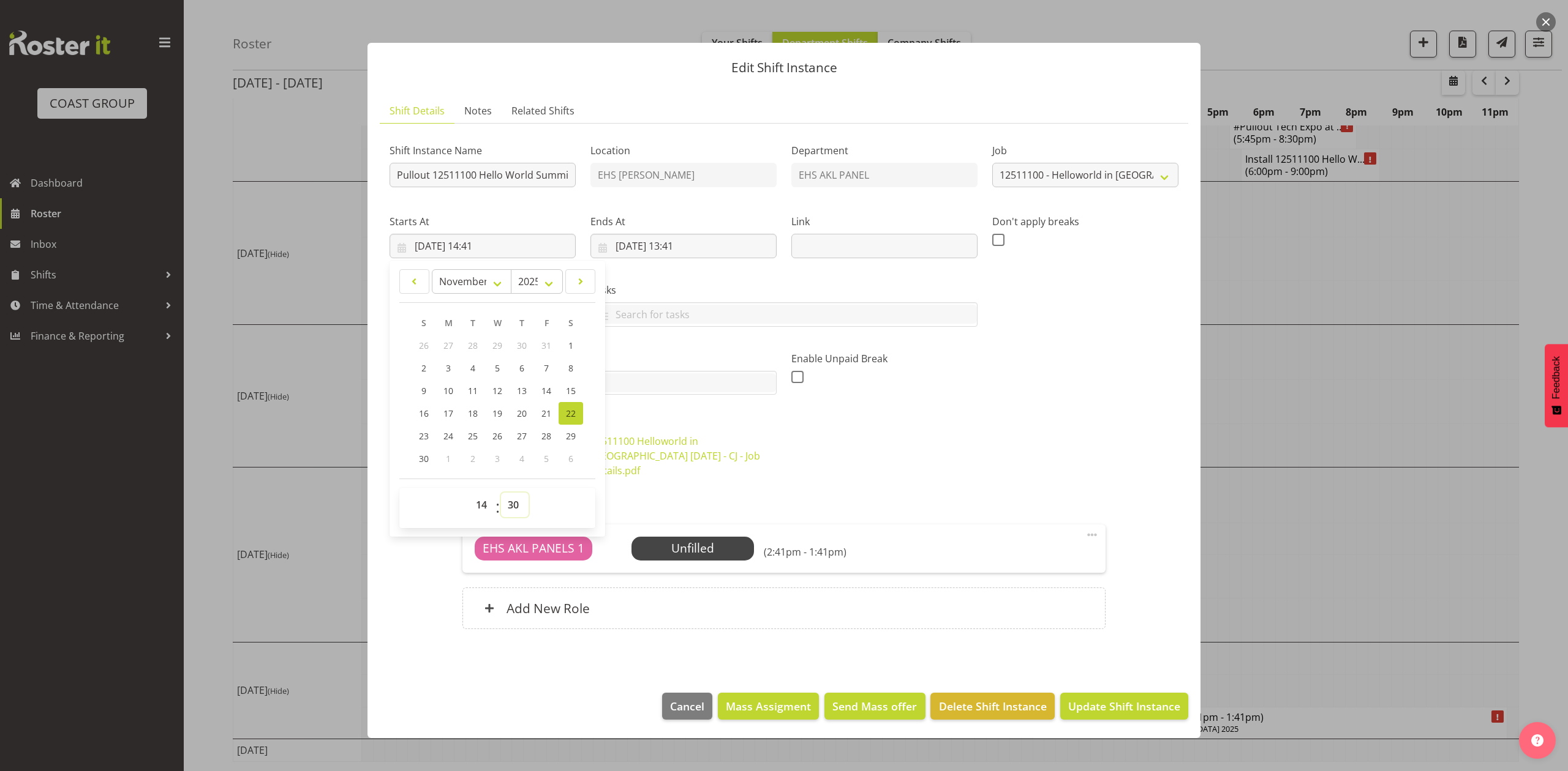
click at [501, 495] on select "00 01 02 03 04 05 06 07 08 09 10 11 12 13 14 15 16 17 18 19 20 21 22 23 24 25 2…" at bounding box center [515, 505] width 28 height 24
type input "22/11/2025, 14:30"
click at [860, 470] on div "HelloWorld & Fiji Team Up 25V13.pdf 12511100 Helloworld in Fiji NOV 2025 - CJ -…" at bounding box center [784, 455] width 804 height 59
click at [674, 247] on input "23/11/2025, 13:41" at bounding box center [683, 246] width 186 height 24
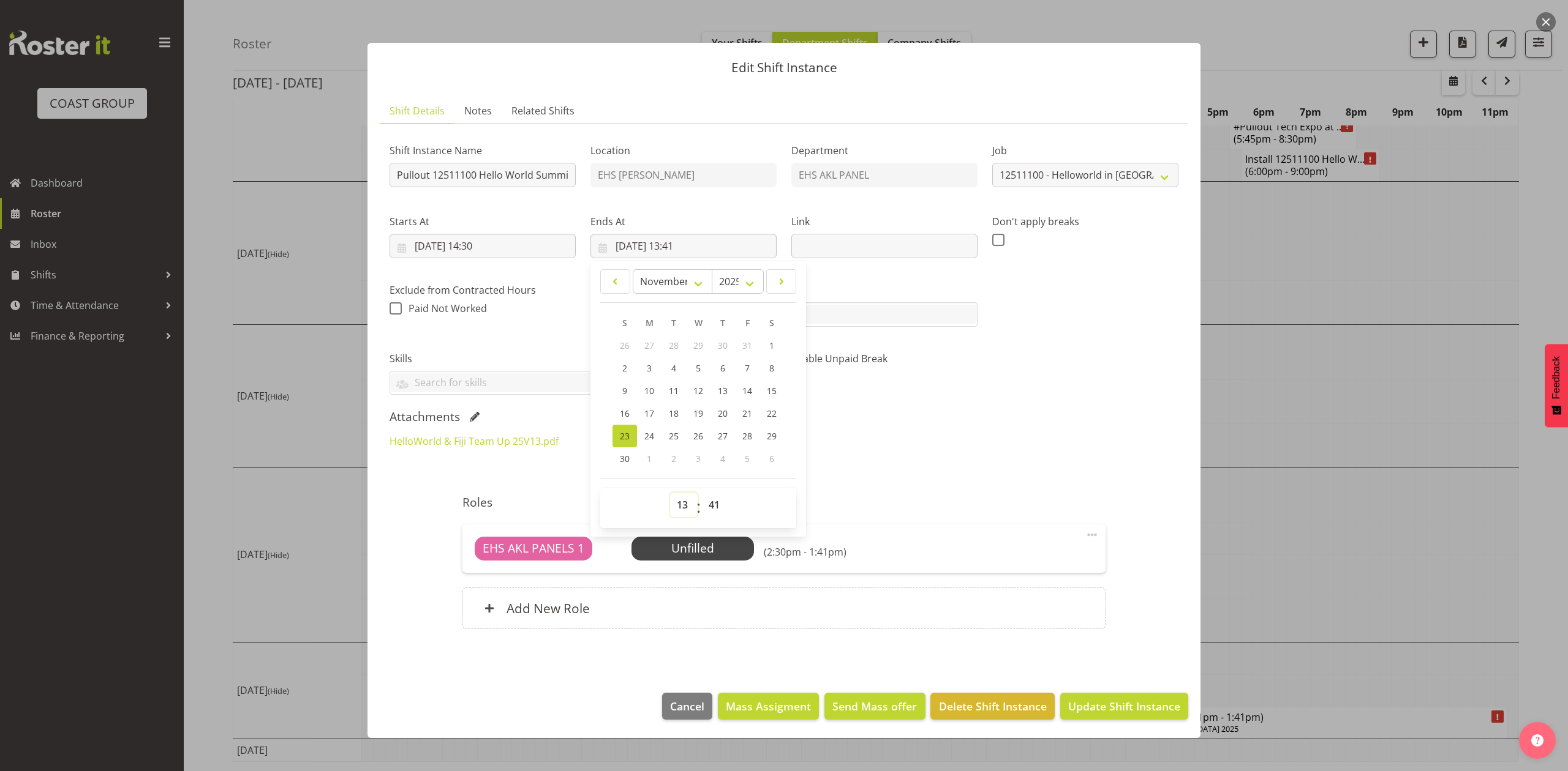
click at [680, 502] on select "00 01 02 03 04 05 06 07 08 09 10 11 12 13 14 15 16 17 18 19 20 21 22 23" at bounding box center [684, 505] width 28 height 24
select select "18"
click at [670, 495] on select "00 01 02 03 04 05 06 07 08 09 10 11 12 13 14 15 16 17 18 19 20 21 22 23" at bounding box center [684, 505] width 28 height 24
type input "23/11/2025, 18:41"
click at [713, 503] on select "00 01 02 03 04 05 06 07 08 09 10 11 12 13 14 15 16 17 18 19 20 21 22 23 24 25 2…" at bounding box center [715, 505] width 28 height 24
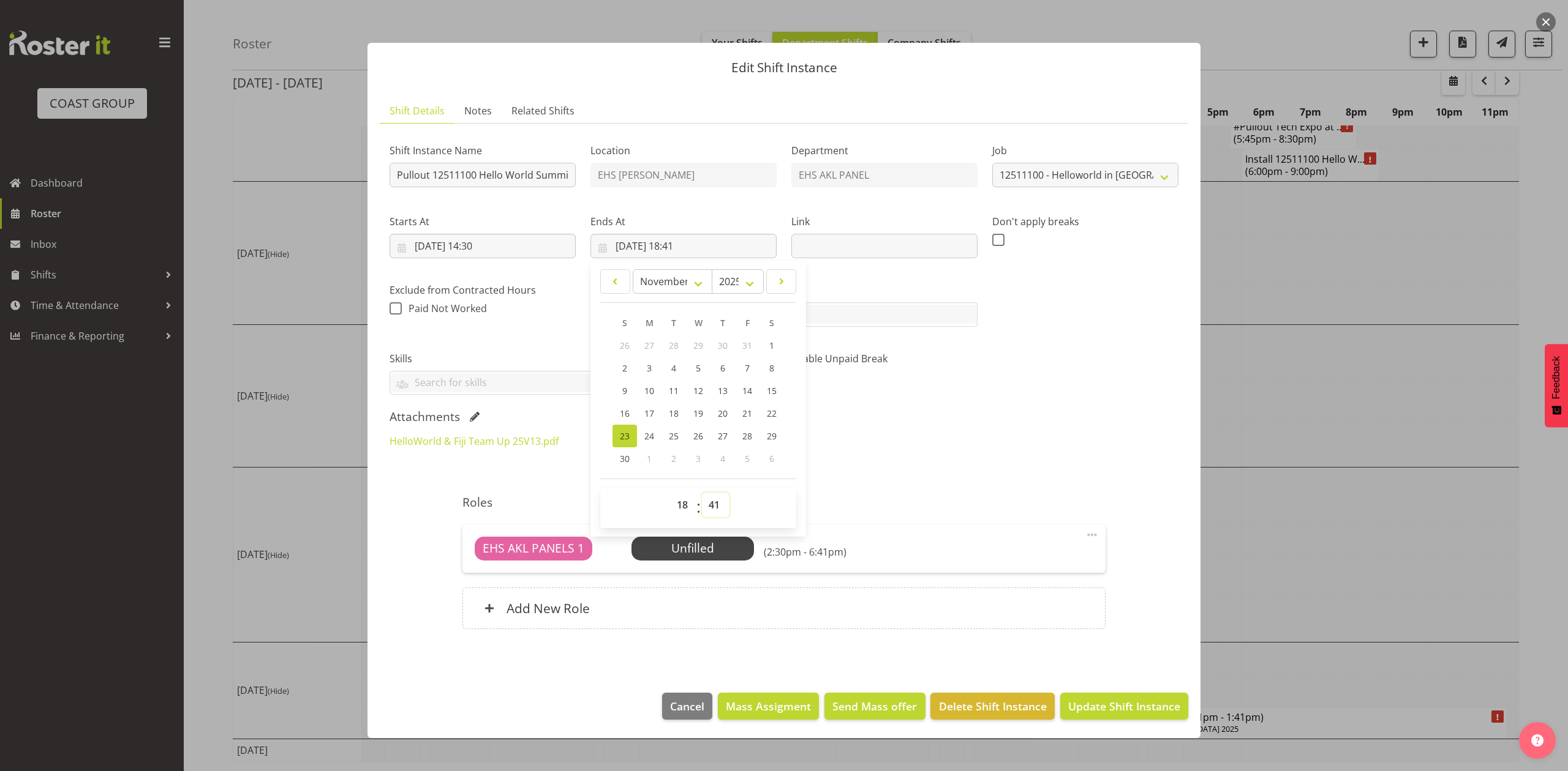
select select "30"
click at [702, 495] on select "00 01 02 03 04 05 06 07 08 09 10 11 12 13 14 15 16 17 18 19 20 21 22 23 24 25 2…" at bounding box center [715, 505] width 28 height 24
drag, startPoint x: 958, startPoint y: 400, endPoint x: 989, endPoint y: 434, distance: 46.0
click at [959, 402] on div "Enable Unpaid Break" at bounding box center [884, 368] width 201 height 68
click at [623, 233] on div "Ends At 23/11/2025, 18:30 January February March April May June July August Sep…" at bounding box center [683, 236] width 186 height 44
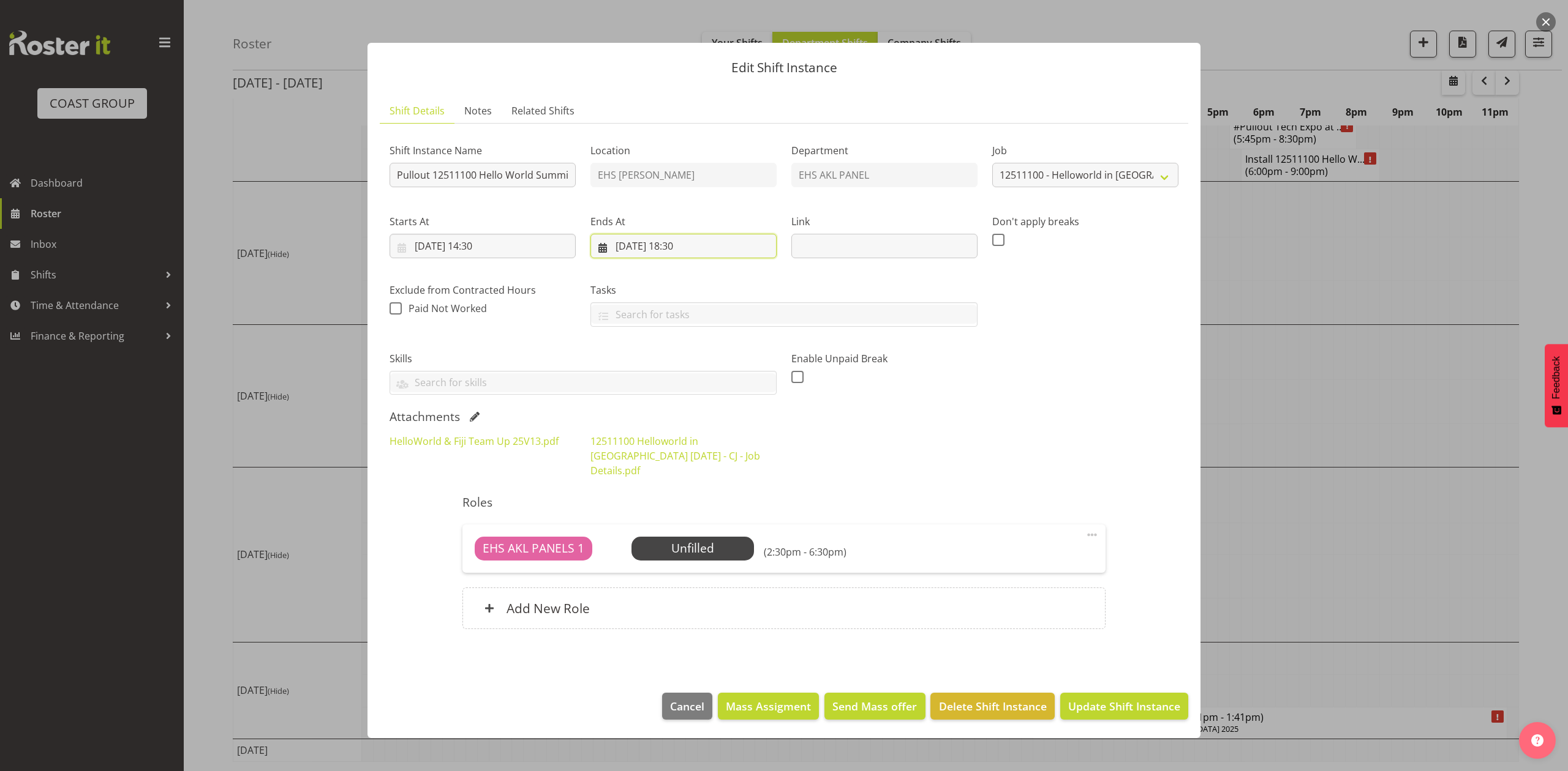
click at [621, 244] on input "23/11/2025, 18:30" at bounding box center [683, 246] width 186 height 24
click at [765, 409] on link "22" at bounding box center [771, 414] width 24 height 23
type input "22/11/2025, 18:30"
drag, startPoint x: 916, startPoint y: 414, endPoint x: 936, endPoint y: 426, distance: 23.3
click at [917, 415] on div "Attachments" at bounding box center [784, 417] width 789 height 15
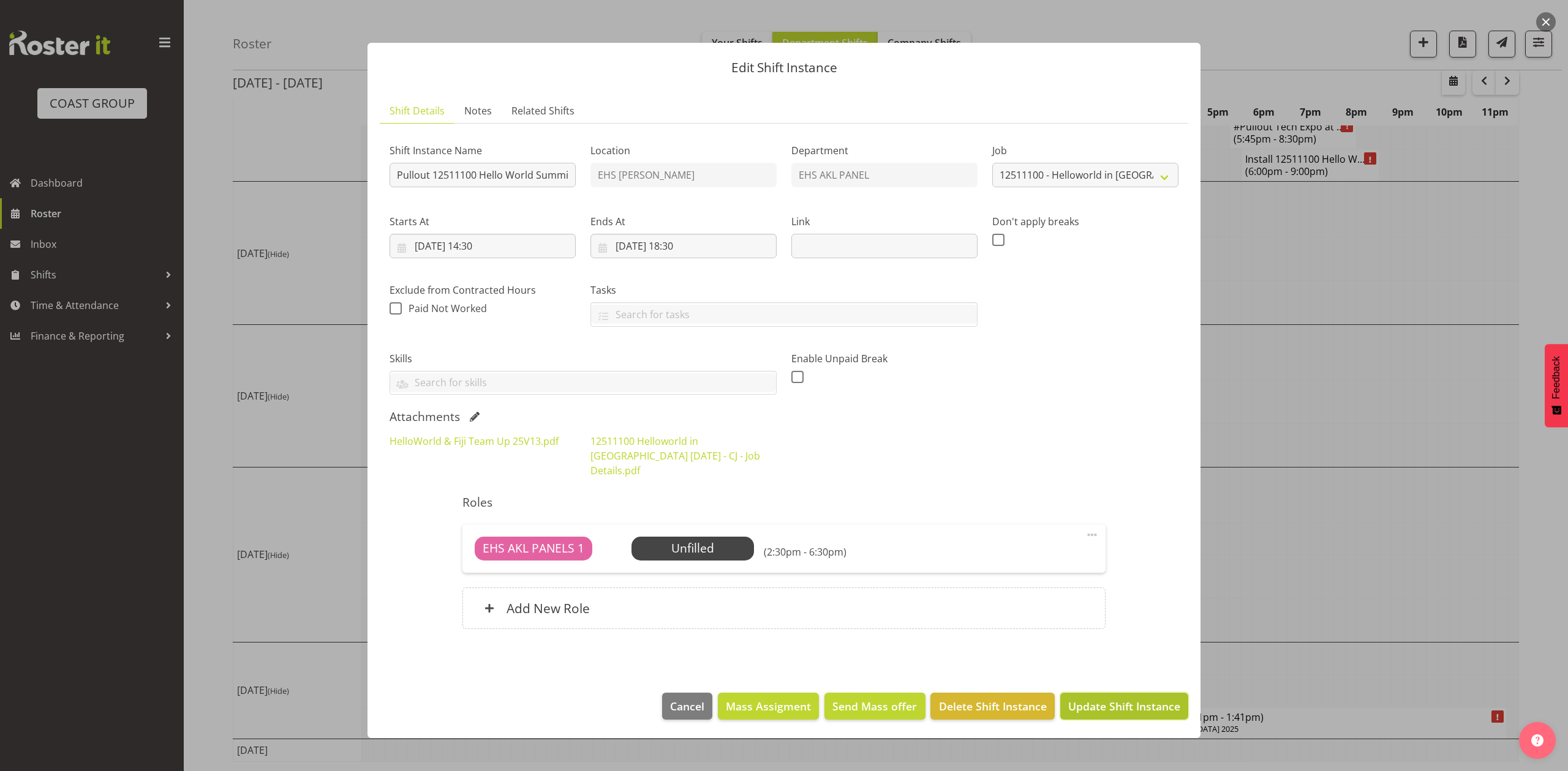
click at [1117, 701] on span "Update Shift Instance" at bounding box center [1124, 707] width 112 height 16
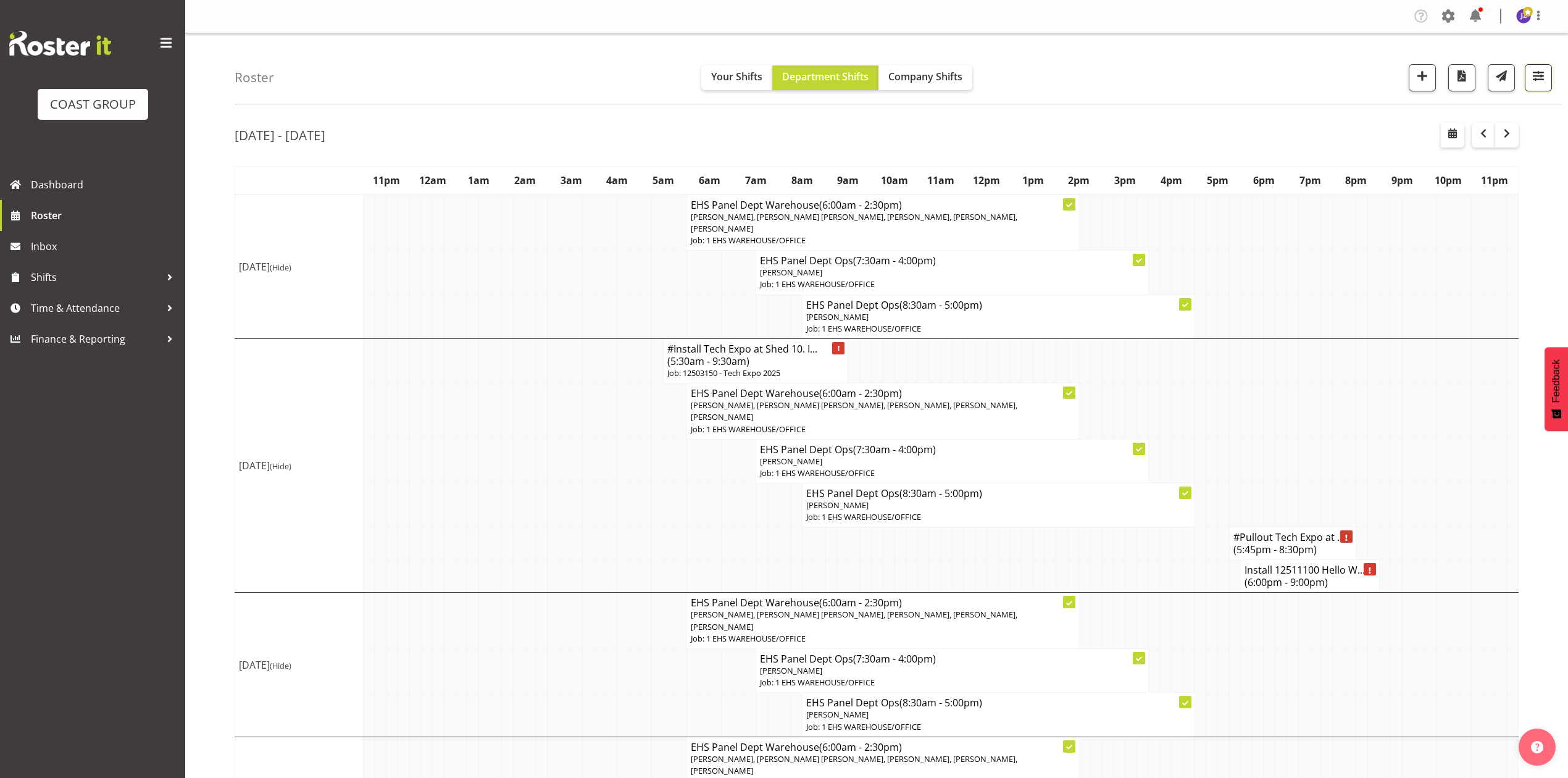
click at [1539, 80] on span "button" at bounding box center [1539, 76] width 16 height 16
click at [1437, 309] on select "Staff Role Shift - Horizontal Shift - Vertical Staff - Location" at bounding box center [1460, 303] width 164 height 25
click at [1379, 292] on select "Staff Role Shift - Horizontal Shift - Vertical Staff - Location" at bounding box center [1460, 303] width 164 height 25
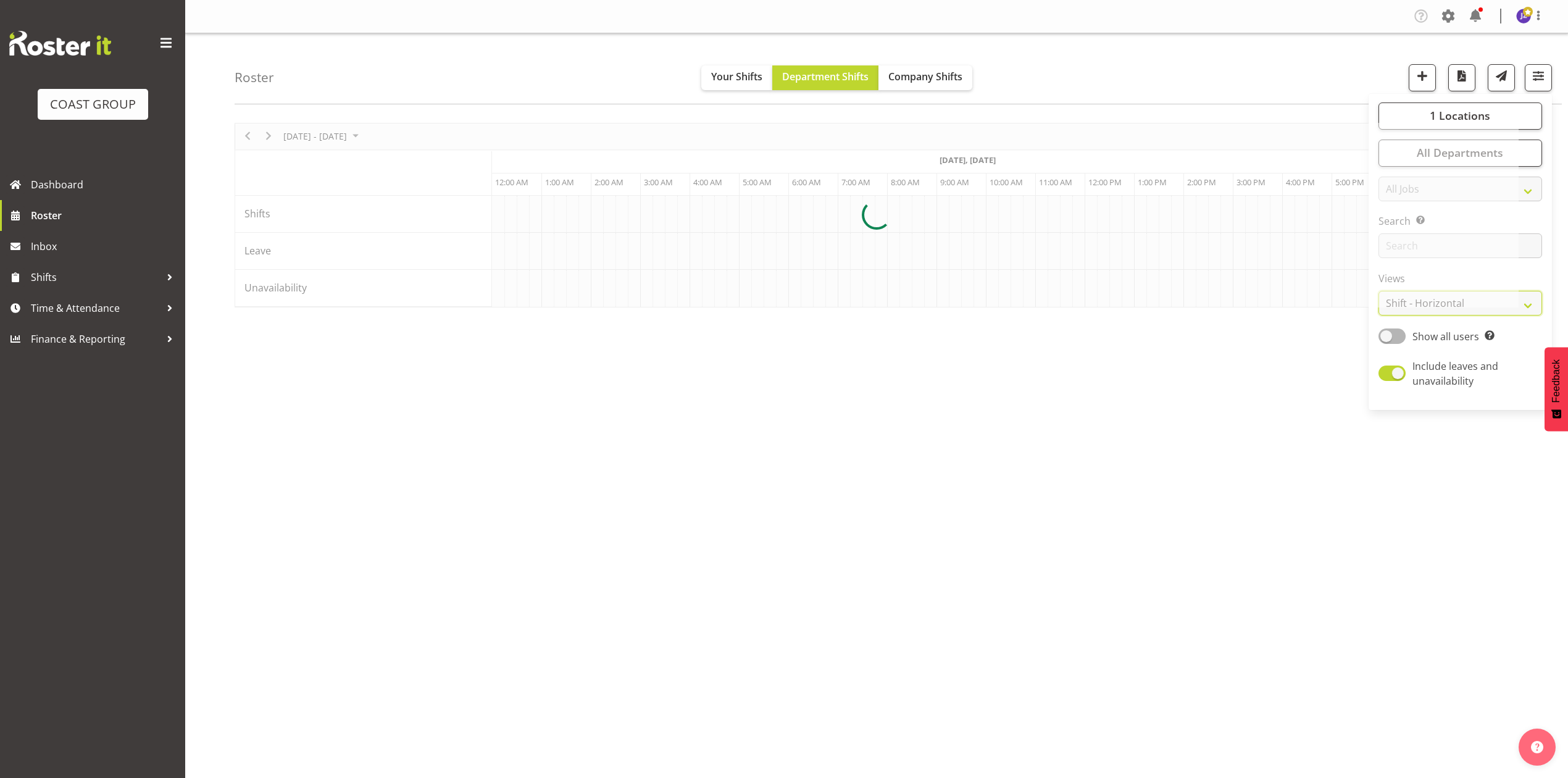
scroll to position [0, 444]
click at [1189, 494] on div "November 17 - 23, 2025 Today Timeline Day Timeline Week Timeline Fortnight Time…" at bounding box center [901, 361] width 1334 height 494
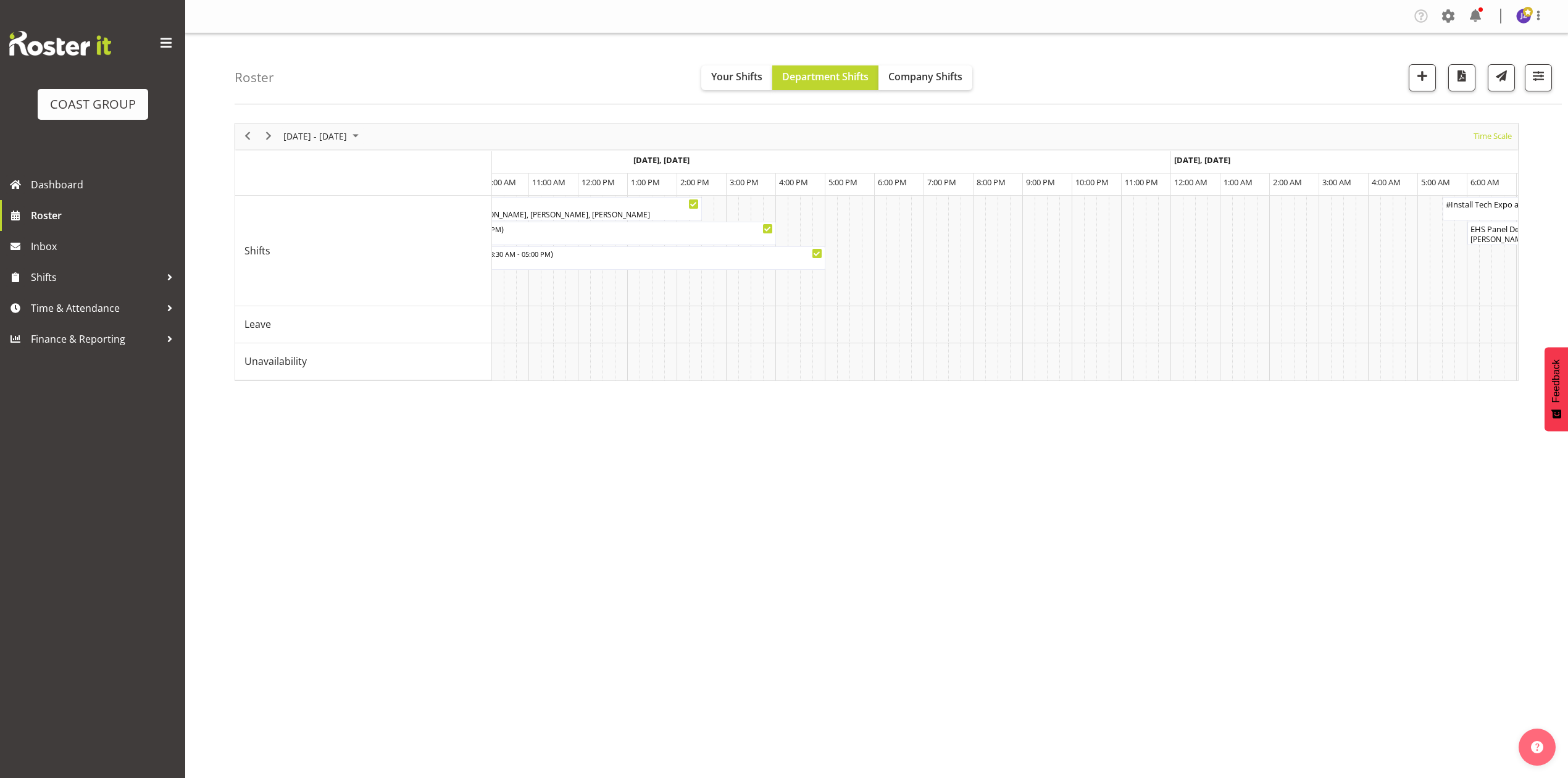
scroll to position [0, 673]
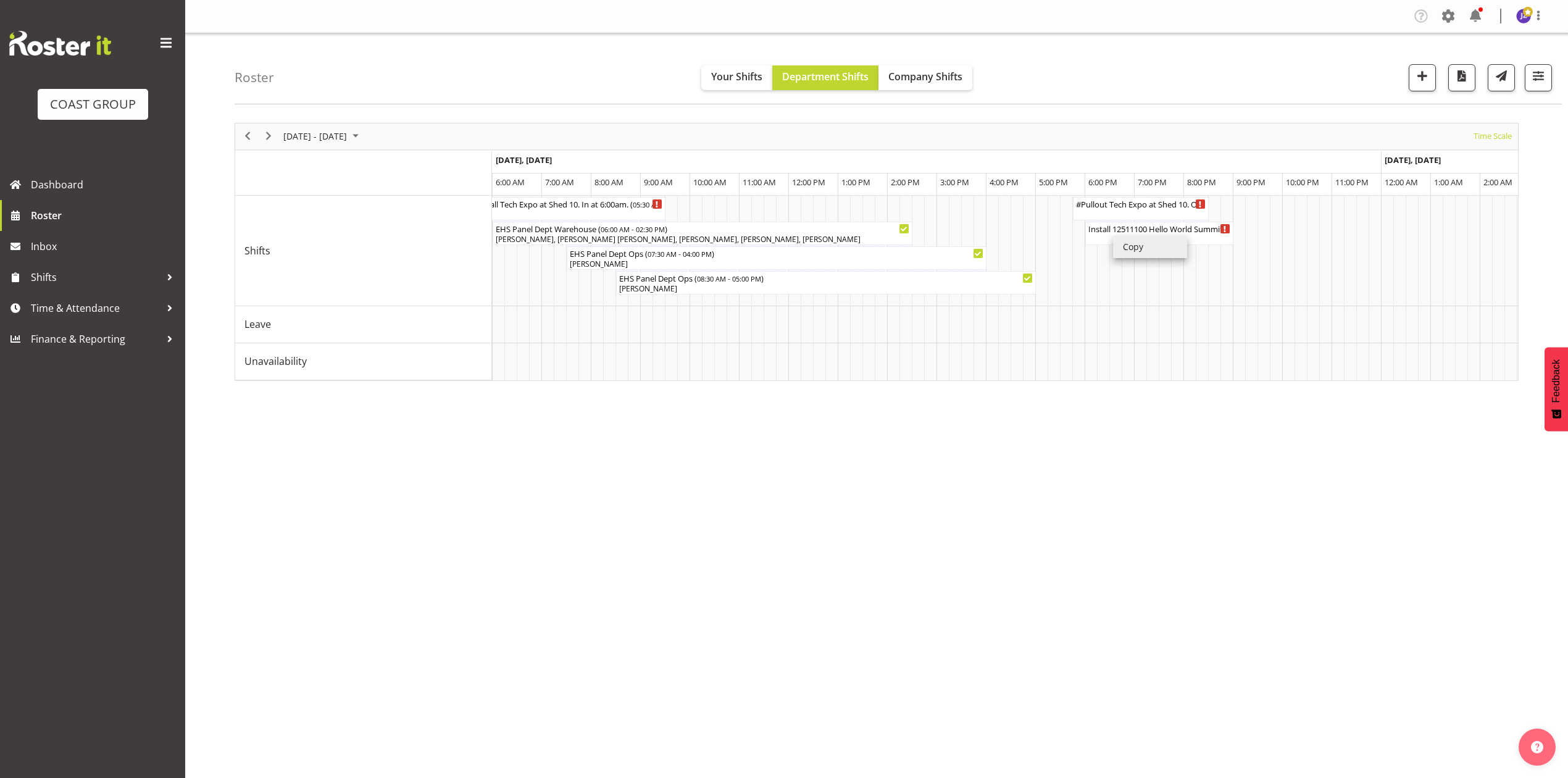
click at [1139, 243] on li "Copy" at bounding box center [1150, 247] width 74 height 23
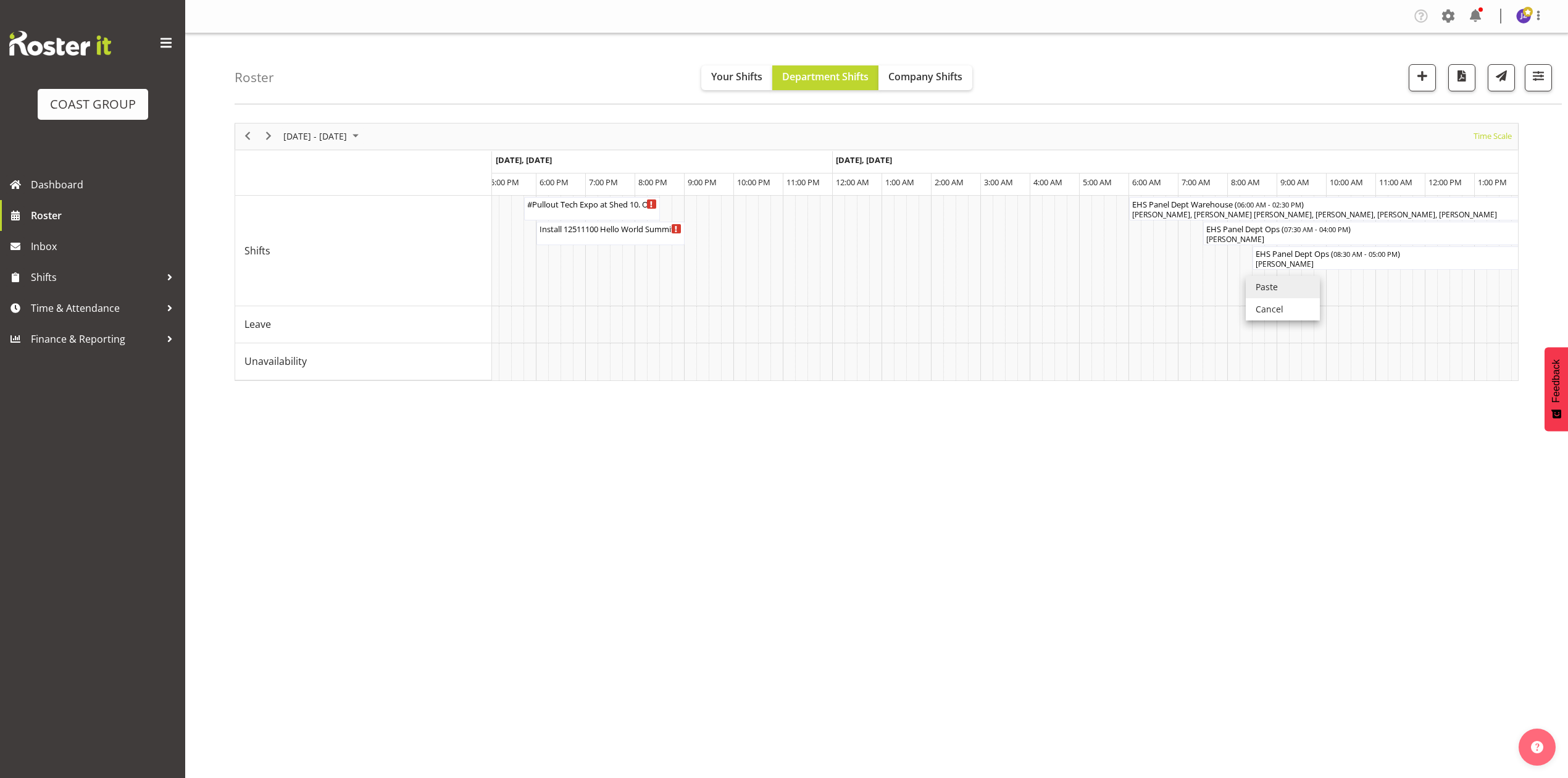
click at [1270, 288] on li "Paste" at bounding box center [1282, 287] width 74 height 23
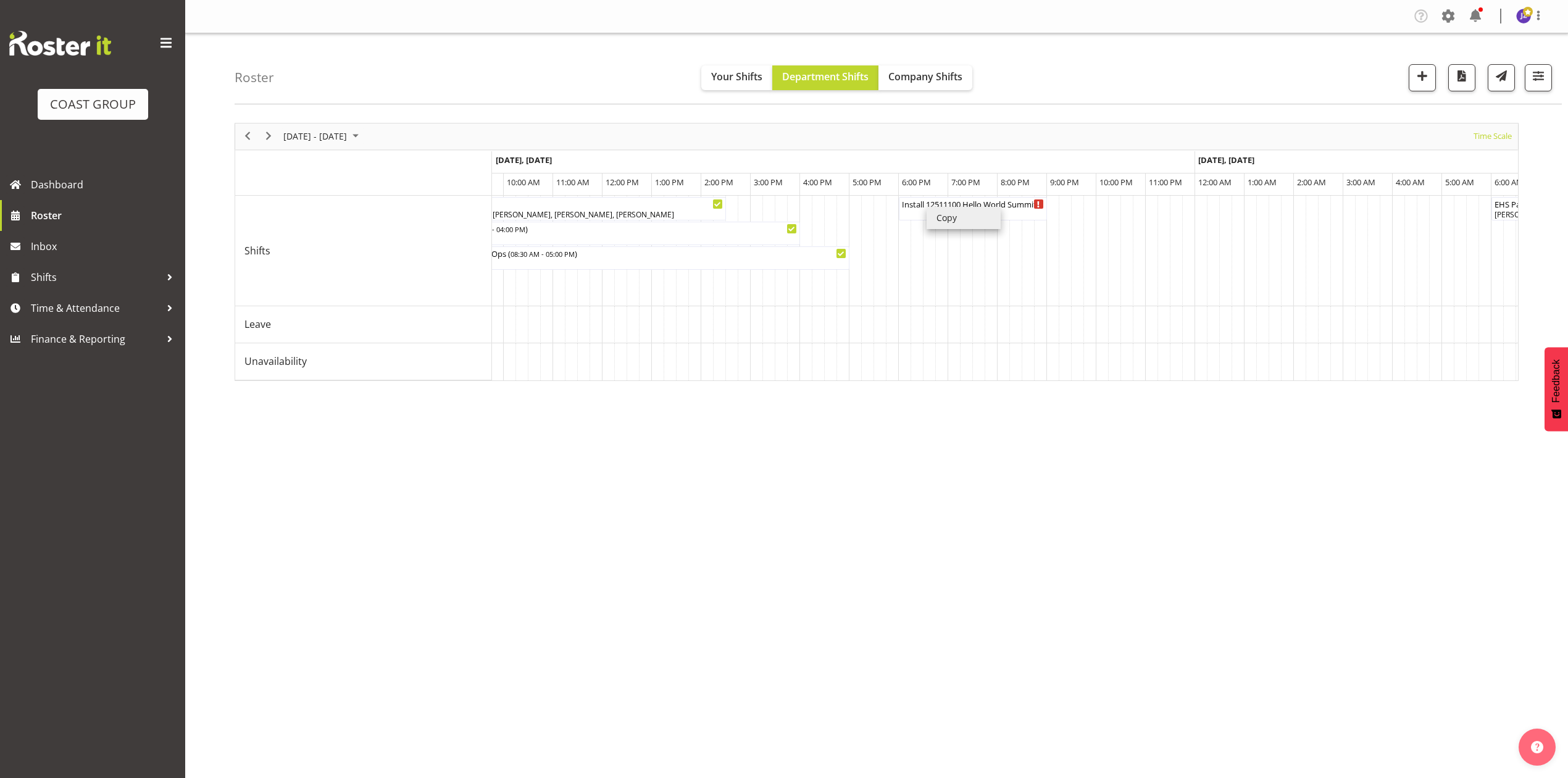
click at [957, 216] on li "Copy" at bounding box center [964, 218] width 74 height 23
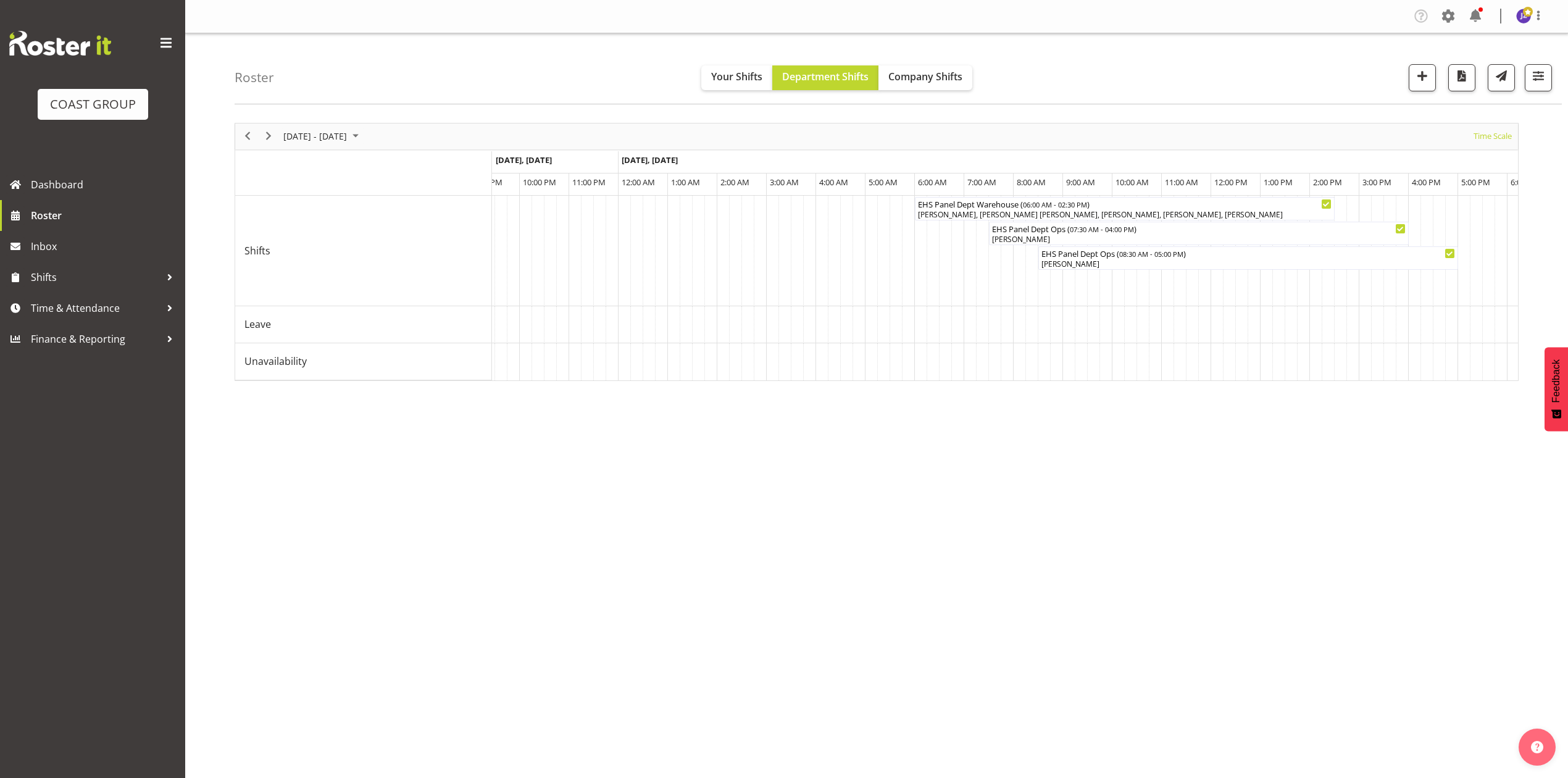
drag, startPoint x: 1041, startPoint y: 269, endPoint x: 1004, endPoint y: 292, distance: 43.6
click at [1004, 292] on td "Timeline Week of November 17, 2025" at bounding box center [1007, 251] width 12 height 110
click at [1055, 304] on li "Paste" at bounding box center [1064, 301] width 74 height 23
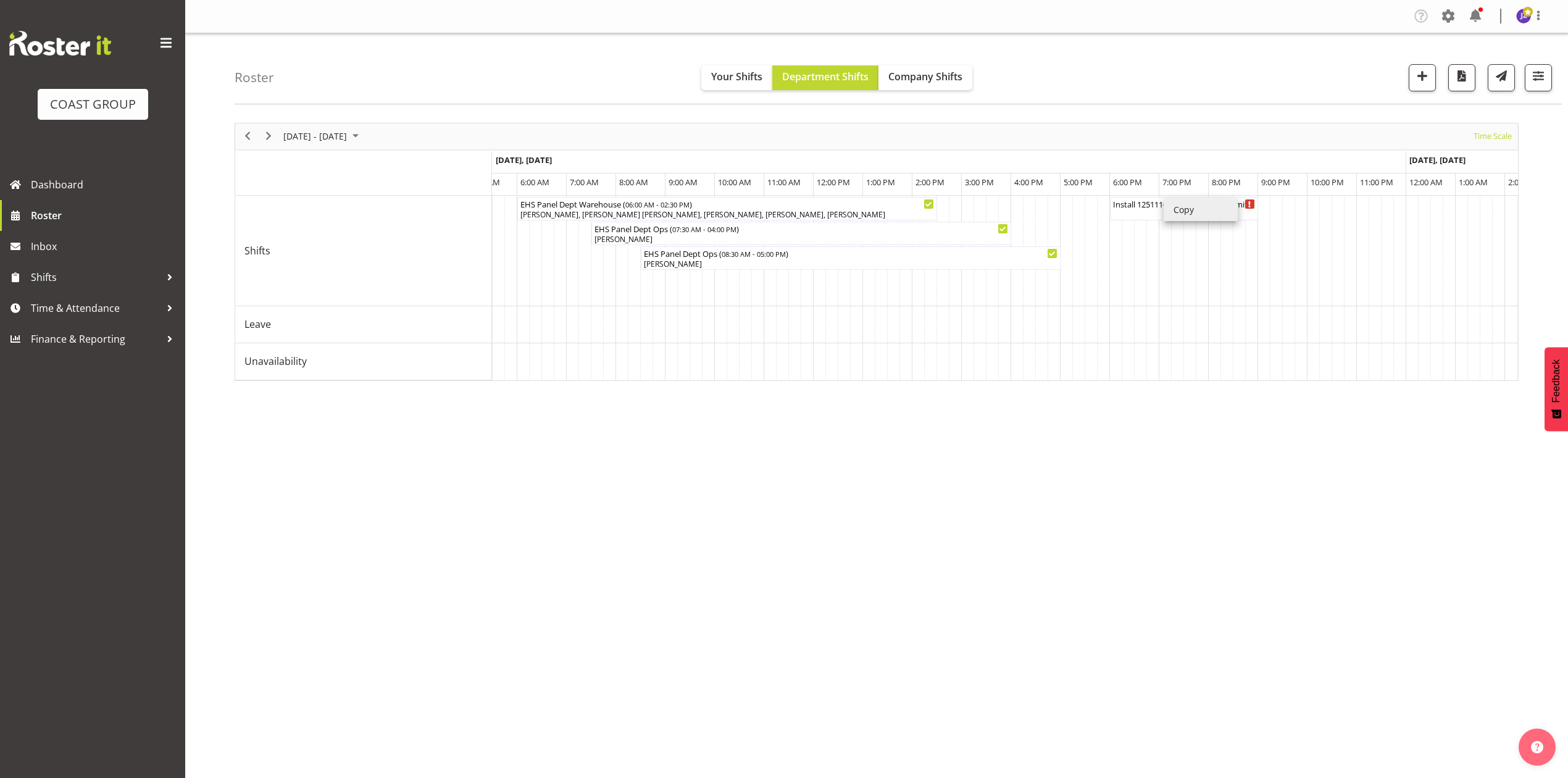
click at [1191, 209] on li "Copy" at bounding box center [1201, 210] width 74 height 23
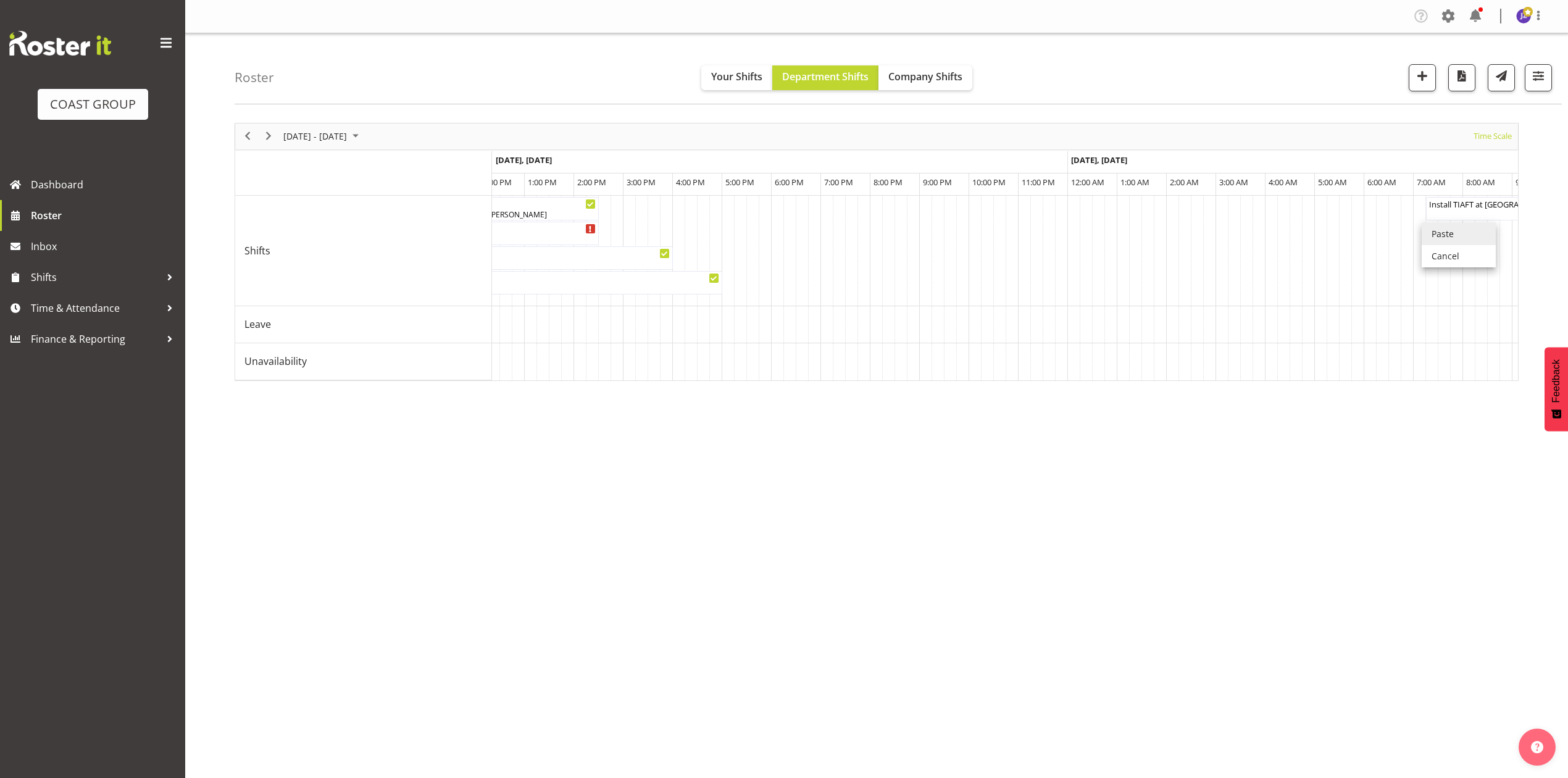
click at [1441, 235] on li "Paste" at bounding box center [1458, 234] width 74 height 23
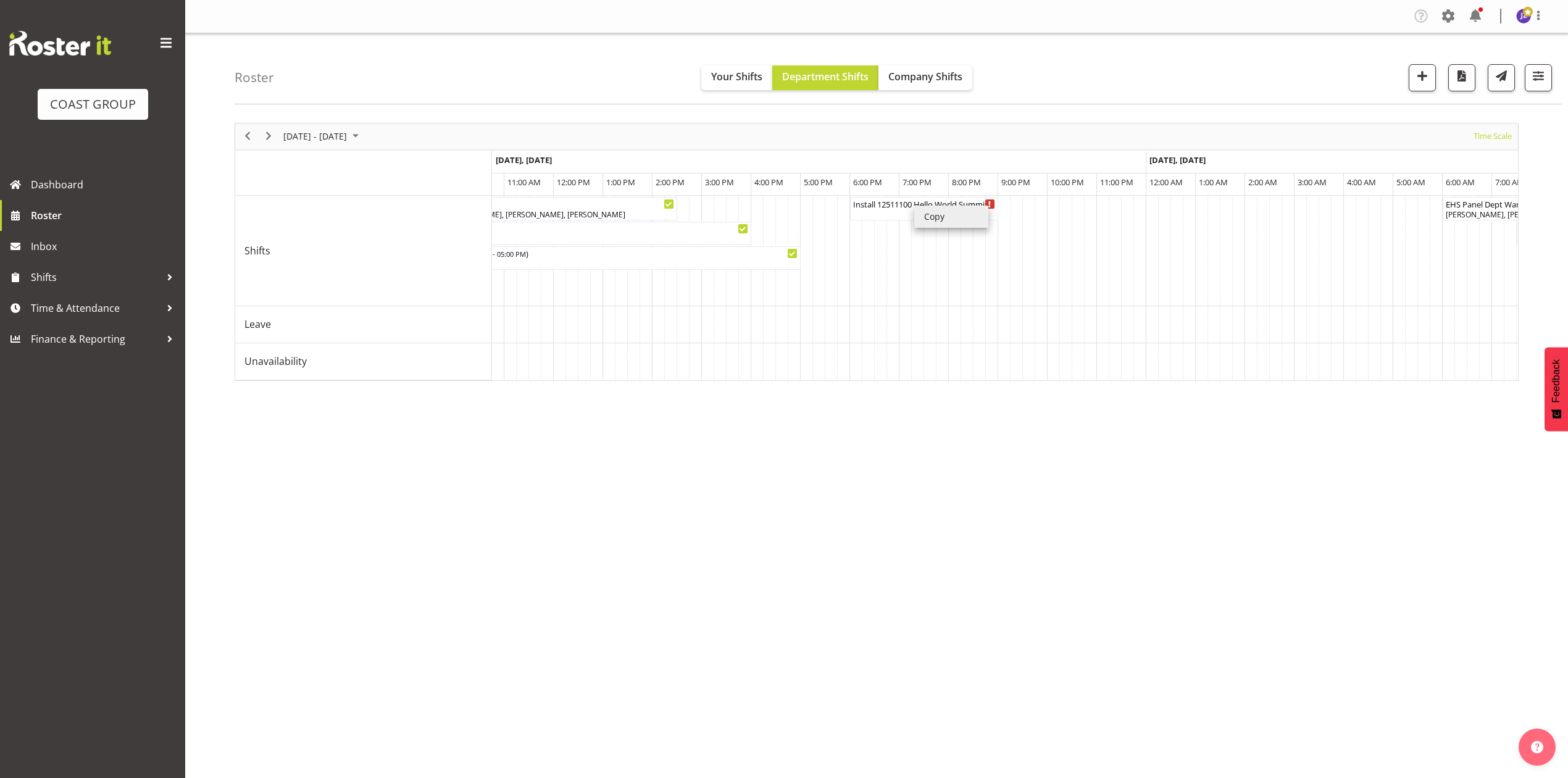
click at [956, 213] on li "Copy" at bounding box center [951, 217] width 74 height 23
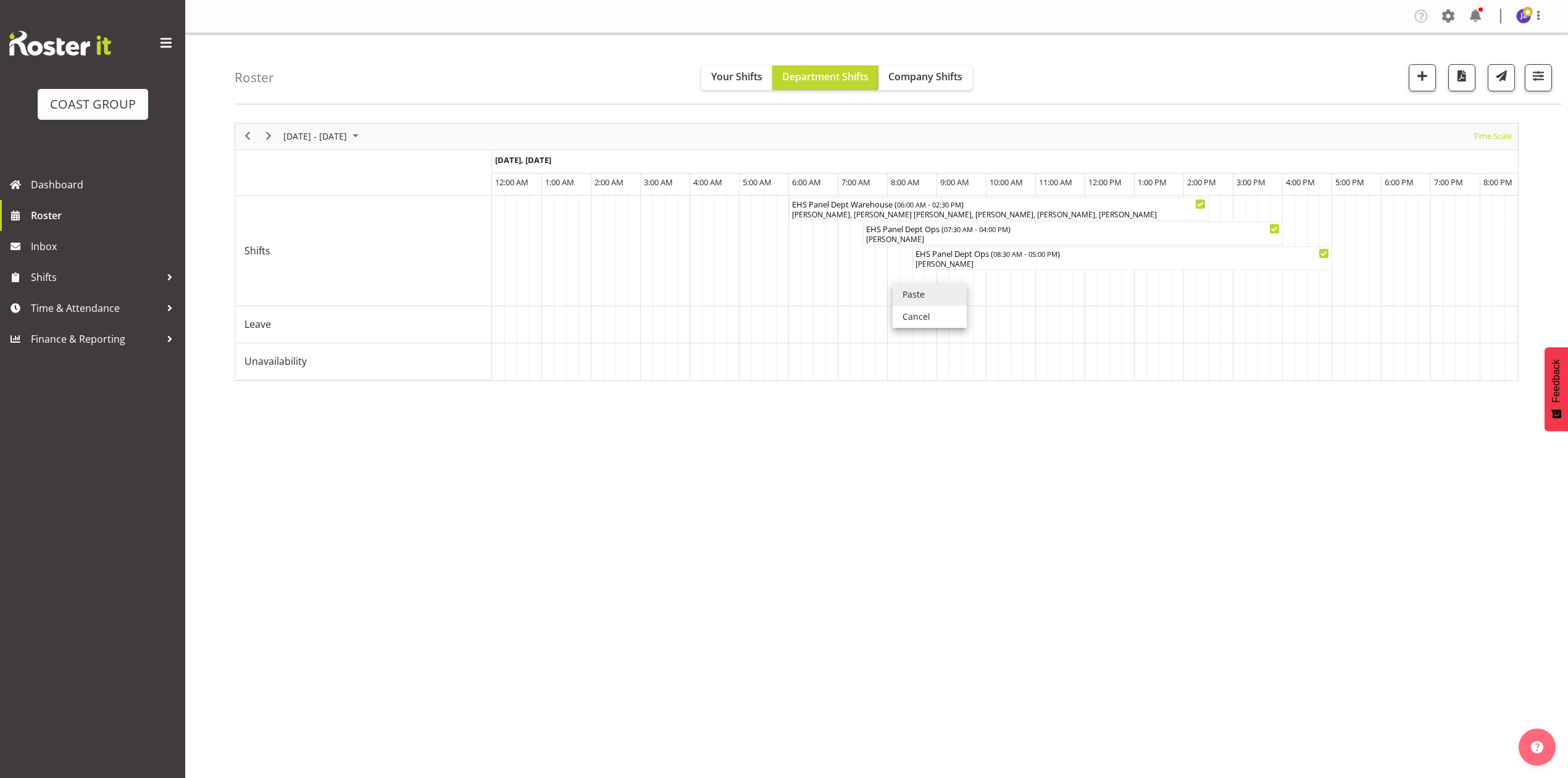
click at [916, 297] on li "Paste" at bounding box center [929, 295] width 74 height 23
click at [1535, 70] on span "button" at bounding box center [1539, 76] width 16 height 16
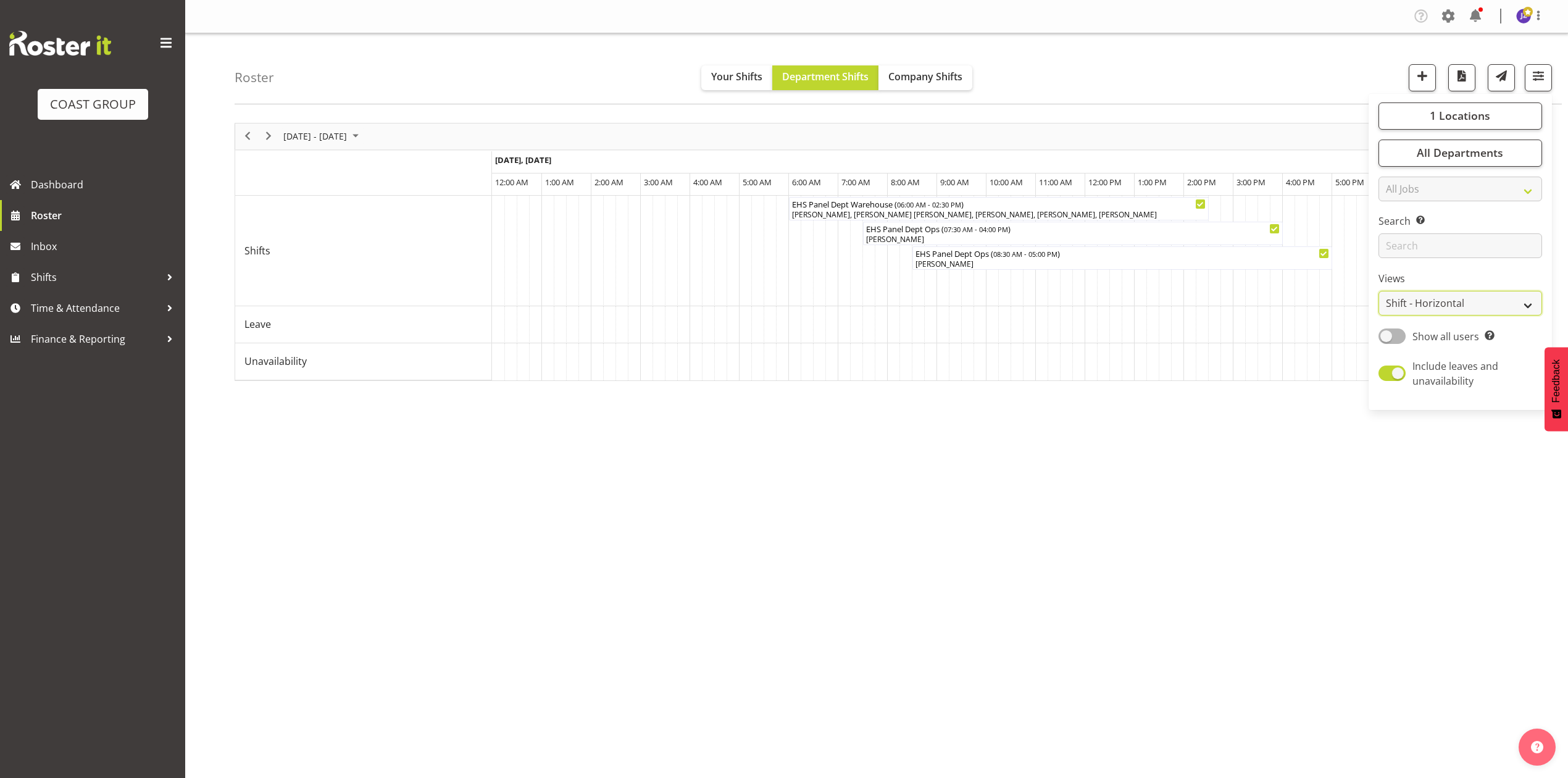
click at [1469, 294] on select "Staff Role Shift - Horizontal Shift - Vertical Staff - Location" at bounding box center [1460, 303] width 164 height 25
select select "shift"
click at [1379, 292] on select "Staff Role Shift - Horizontal Shift - Vertical Staff - Location" at bounding box center [1460, 303] width 164 height 25
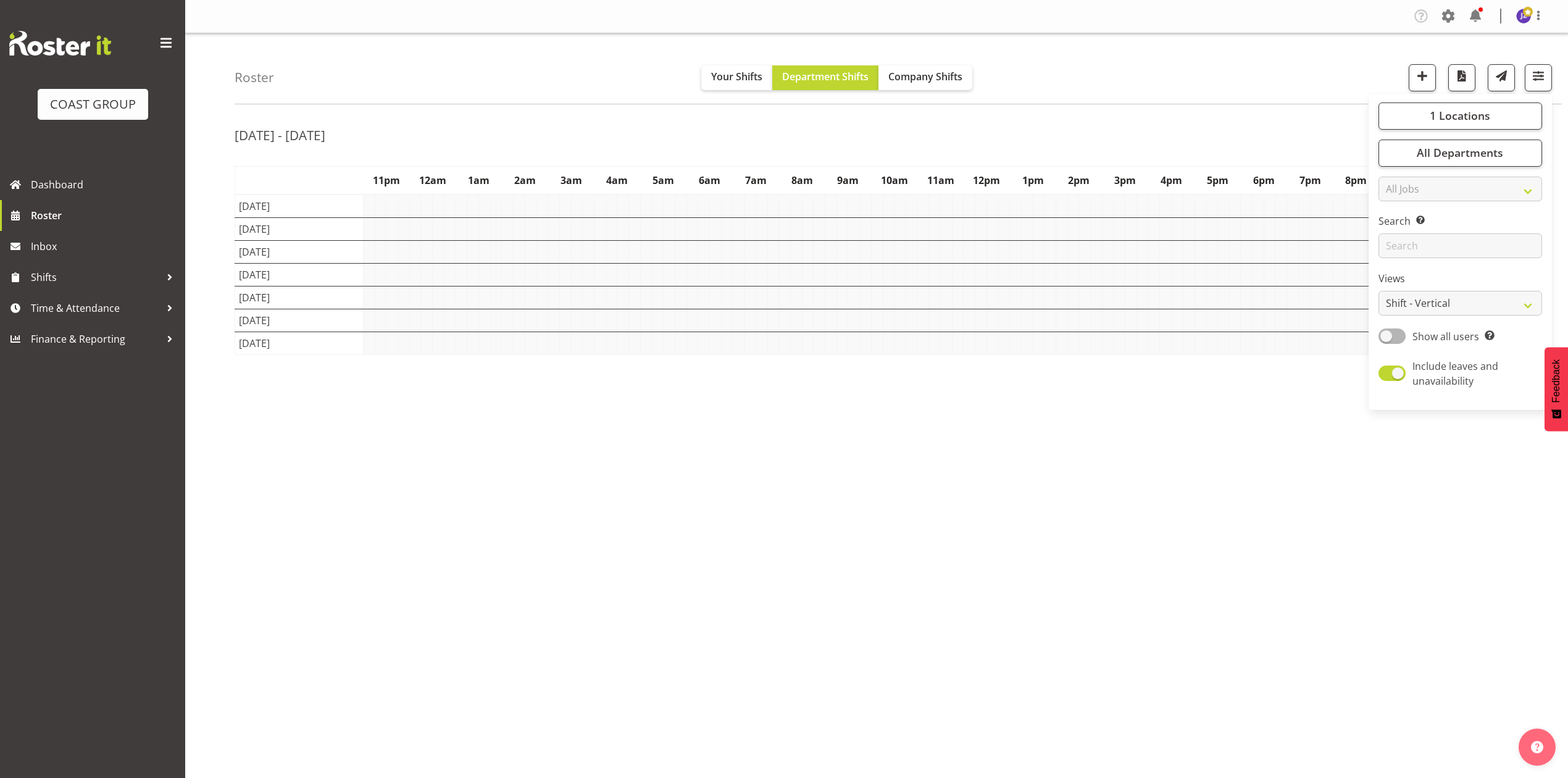
click at [1209, 105] on div "Roster Your Shifts Department Shifts Company Shifts 1 Locations Clear CARLTON E…" at bounding box center [876, 320] width 1383 height 575
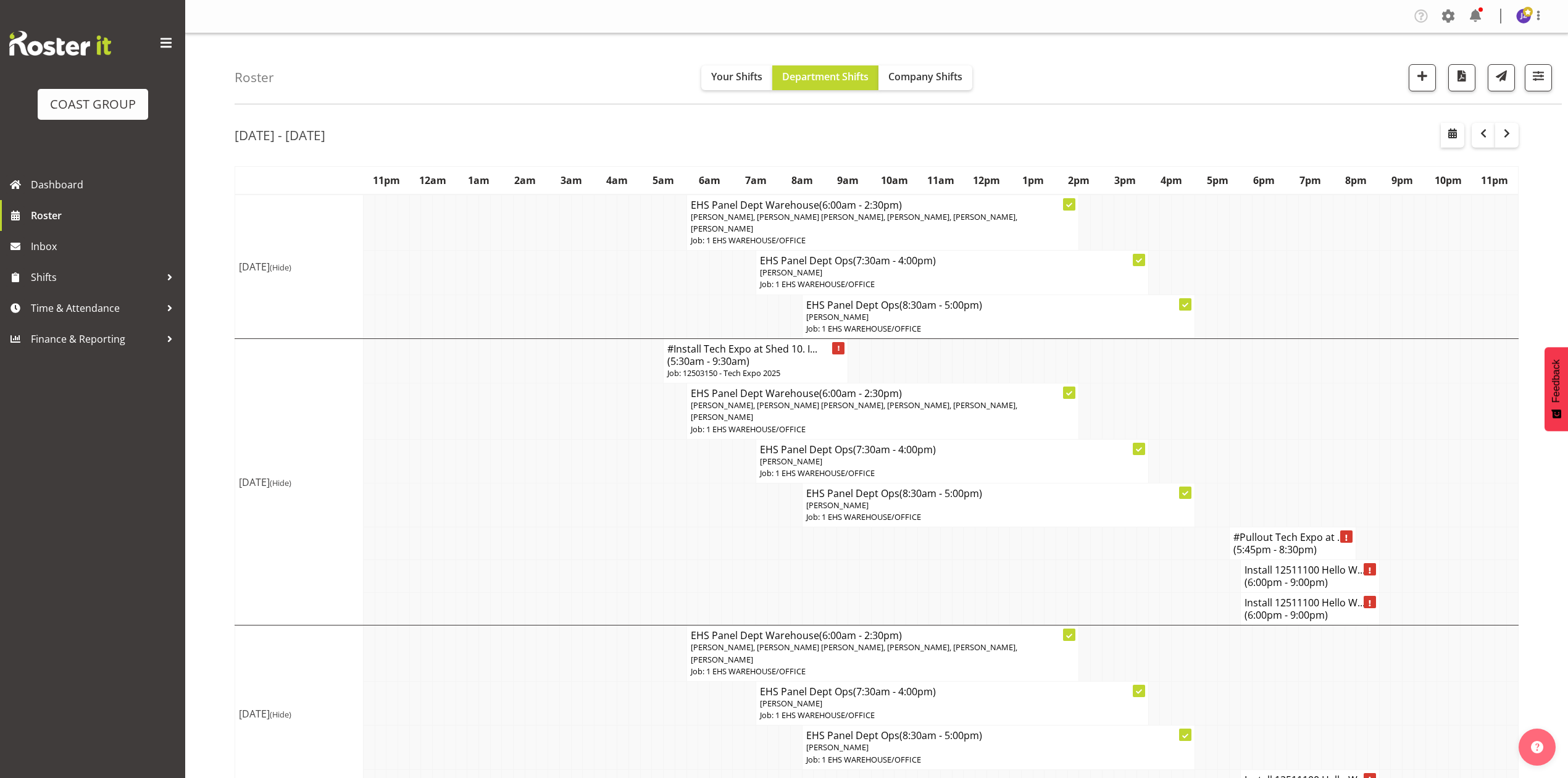
click at [1079, 566] on td at bounding box center [1085, 577] width 12 height 33
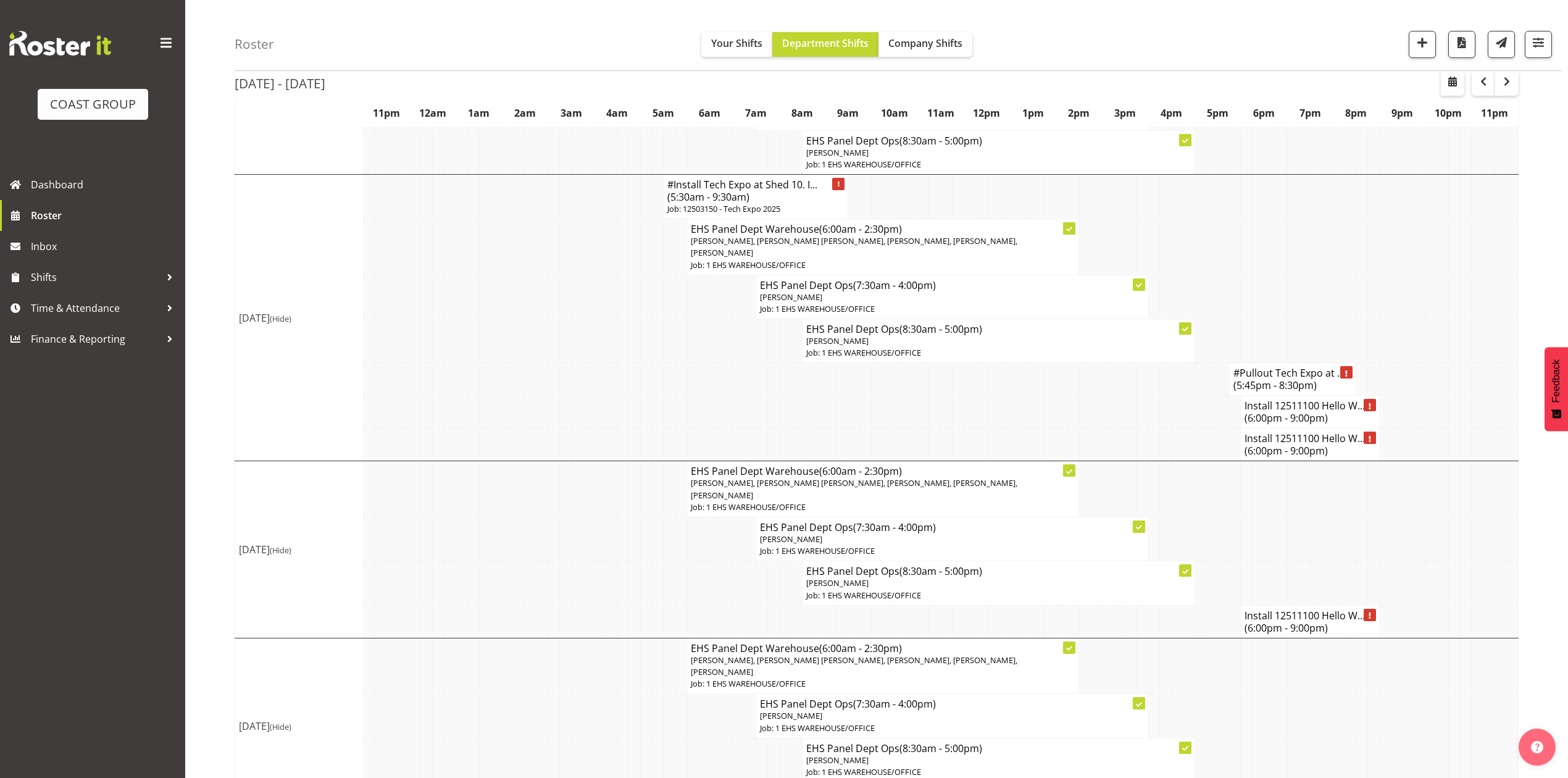
click at [1299, 408] on h4 "Install 12511100 Hello W... (6:00pm - 9:00pm)" at bounding box center [1309, 412] width 130 height 25
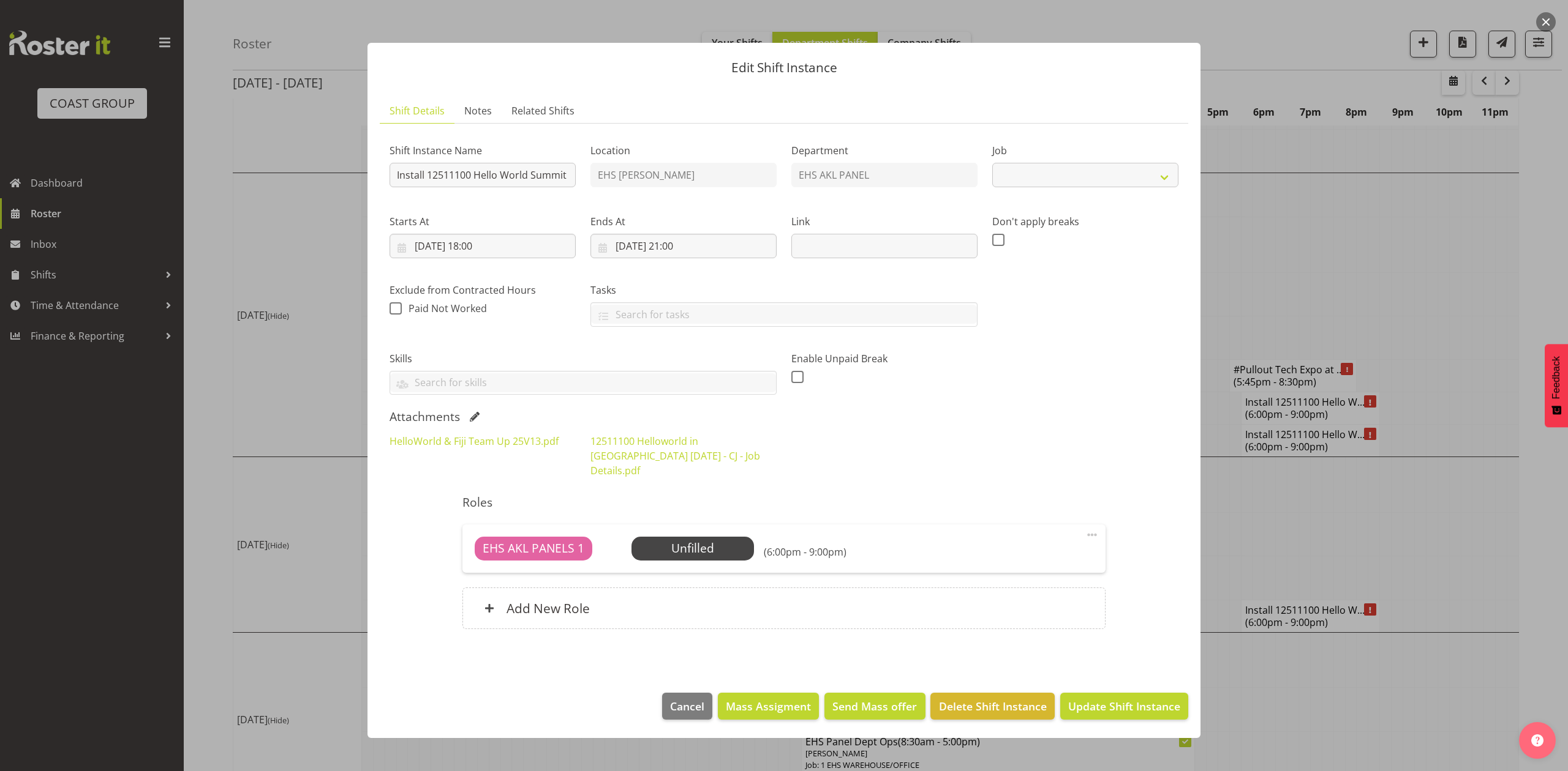
select select "10217"
click at [1358, 259] on div at bounding box center [784, 385] width 1568 height 771
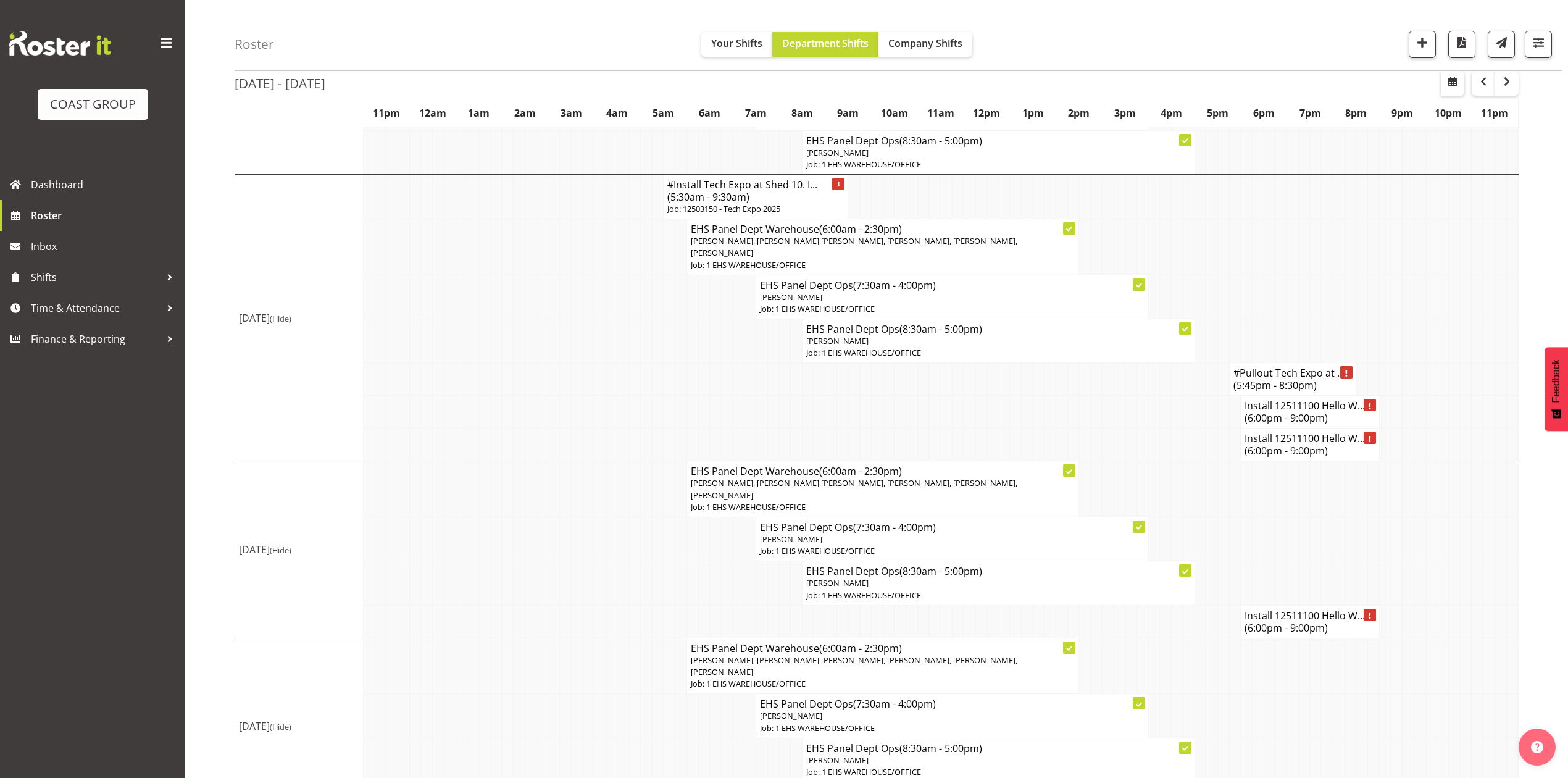
click at [1315, 438] on h4 "Install 12511100 Hello W... (6:00pm - 9:00pm)" at bounding box center [1309, 445] width 130 height 25
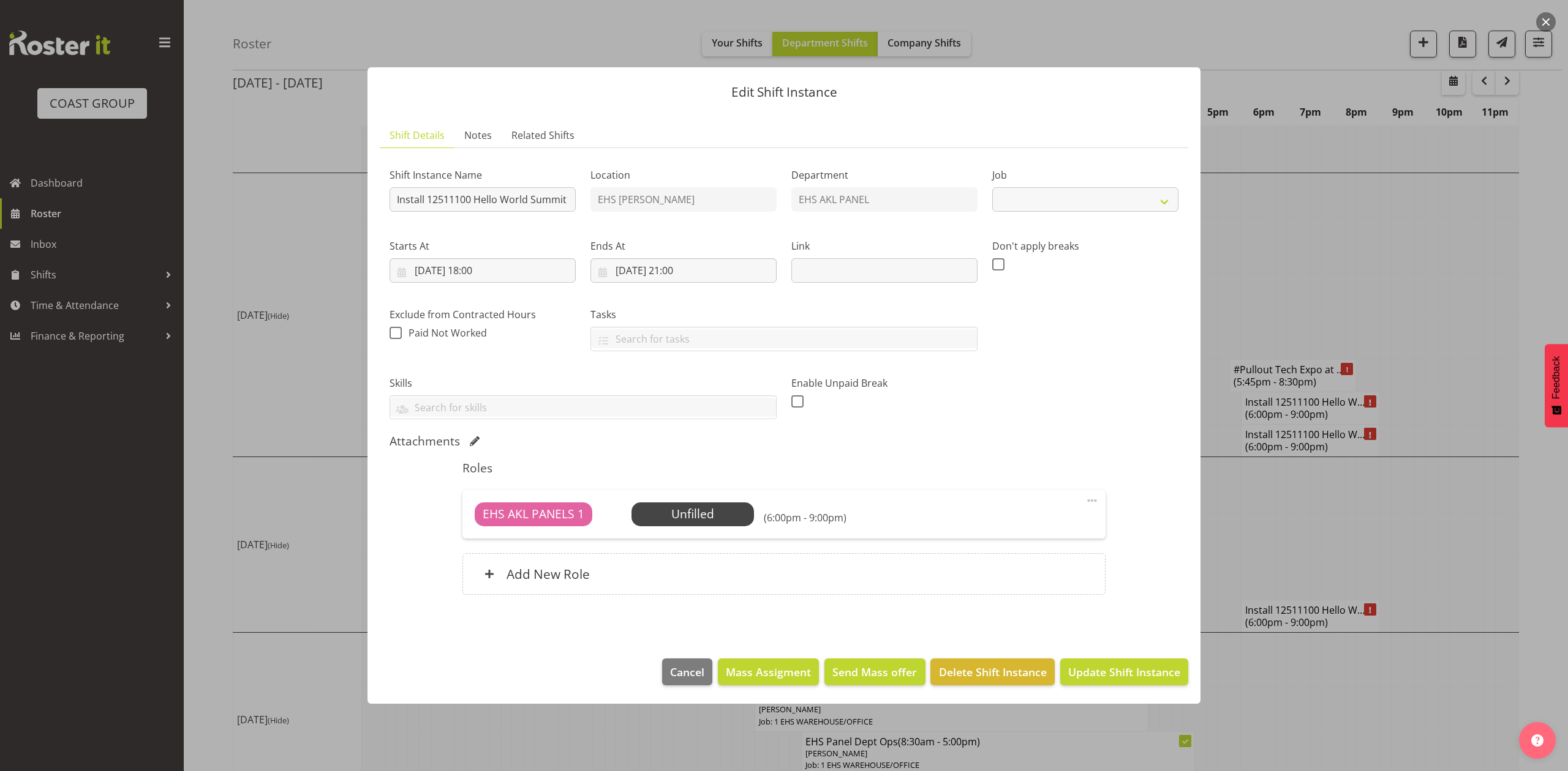
select select "10217"
click at [470, 443] on span at bounding box center [475, 441] width 9 height 9
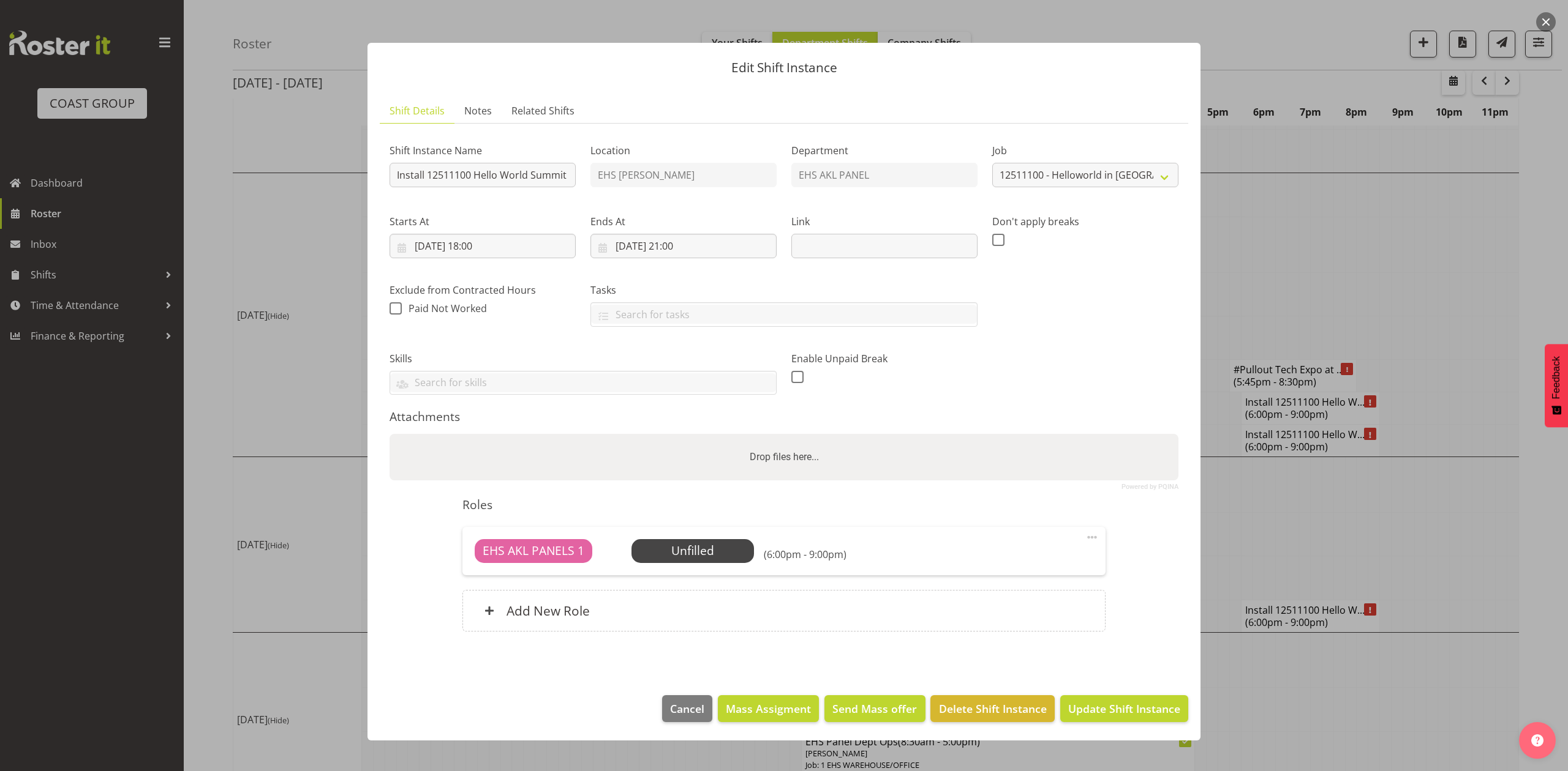
click at [495, 478] on div "Drop files here..." at bounding box center [784, 457] width 789 height 47
click at [389, 434] on input "Drop files here..." at bounding box center [784, 435] width 789 height 3
type input "C:\fakepath\12511100 Helloworld in Fiji NOV 2025 - CJ - Job Details.pdf"
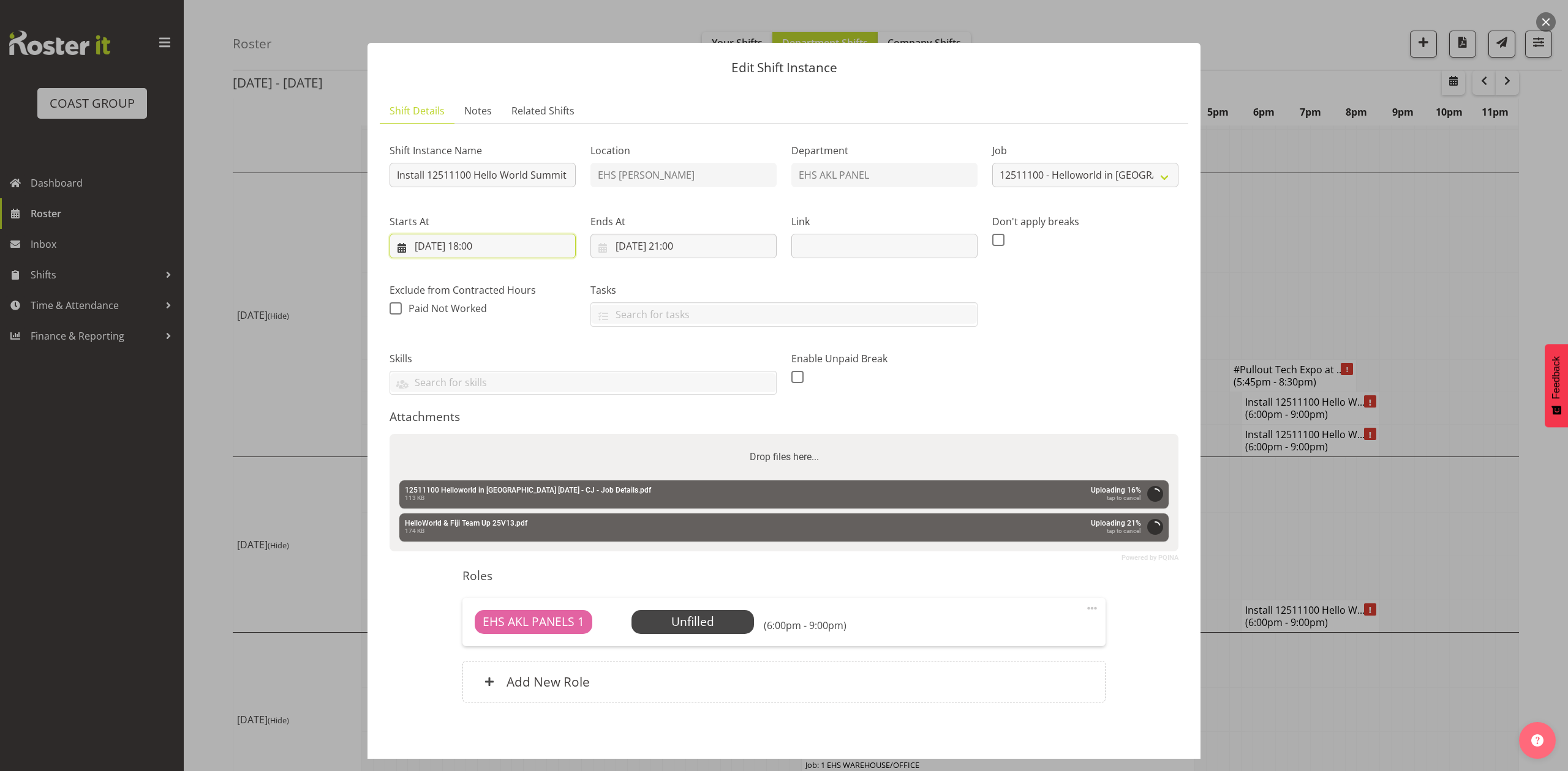
click at [441, 241] on input "18/11/2025, 18:00" at bounding box center [482, 246] width 186 height 24
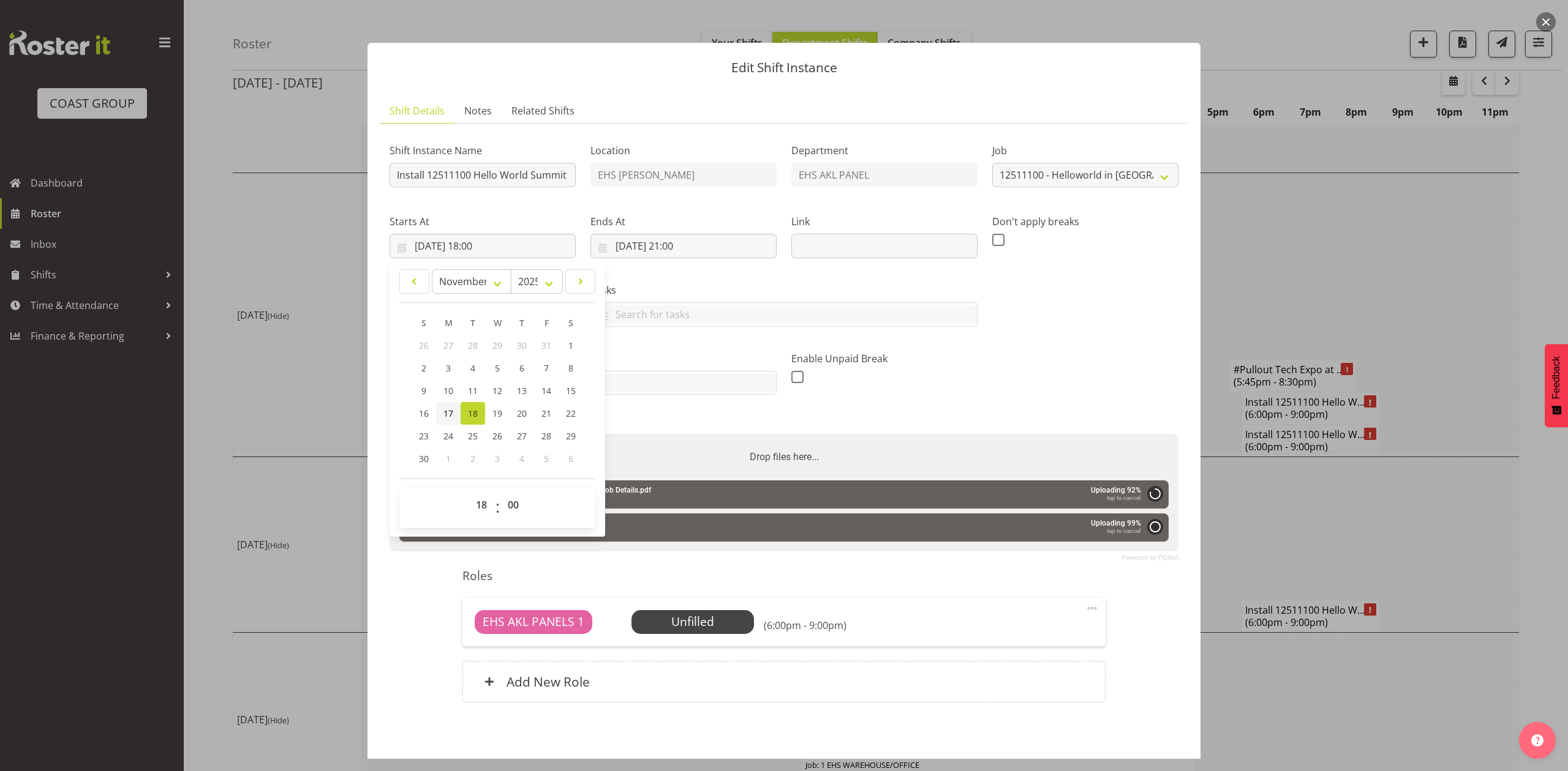
click at [452, 414] on span "17" at bounding box center [448, 413] width 9 height 11
type input "17/11/2025, 18:00"
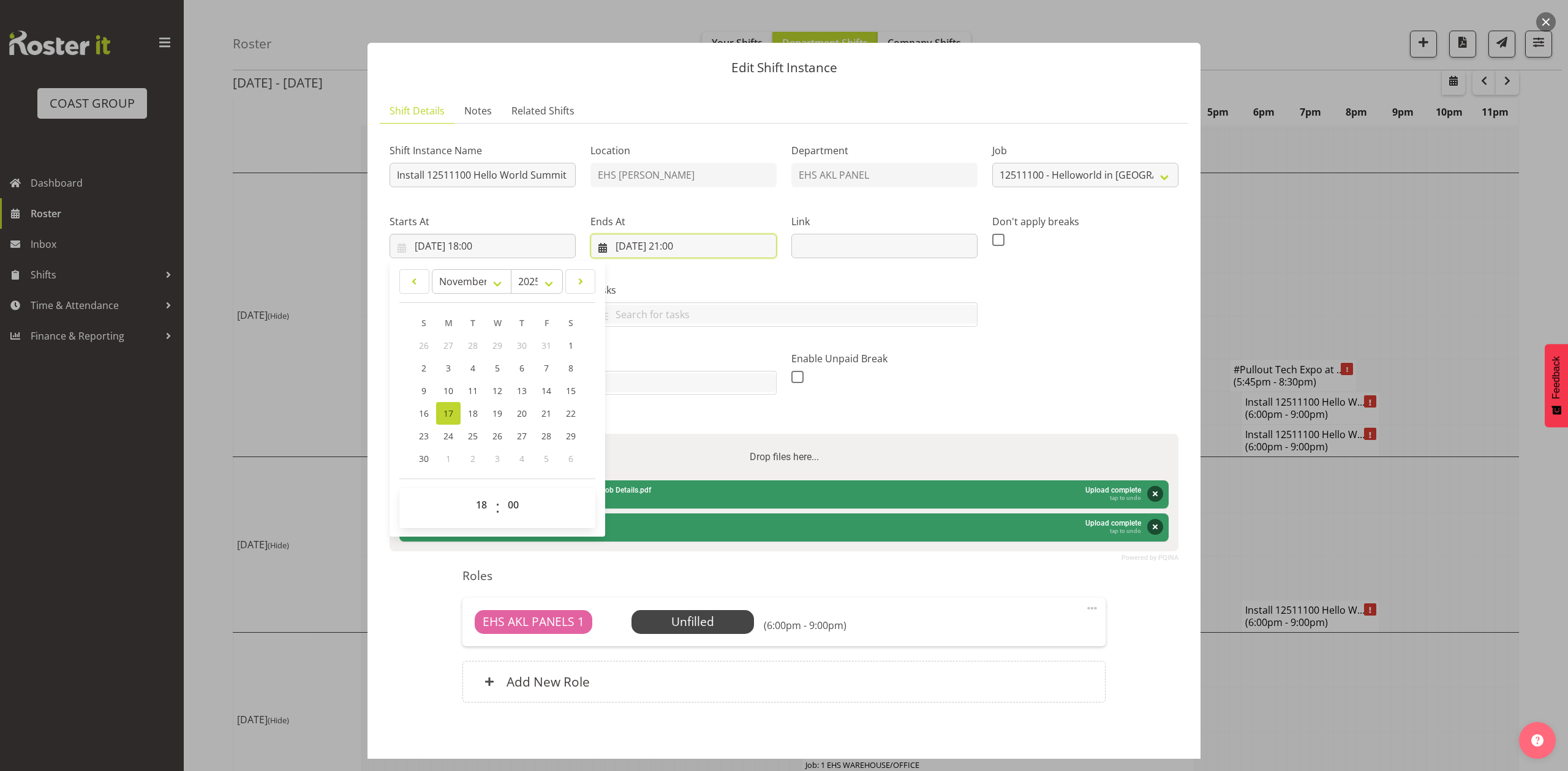
click at [618, 251] on input "18/11/2025, 21:00" at bounding box center [683, 246] width 186 height 24
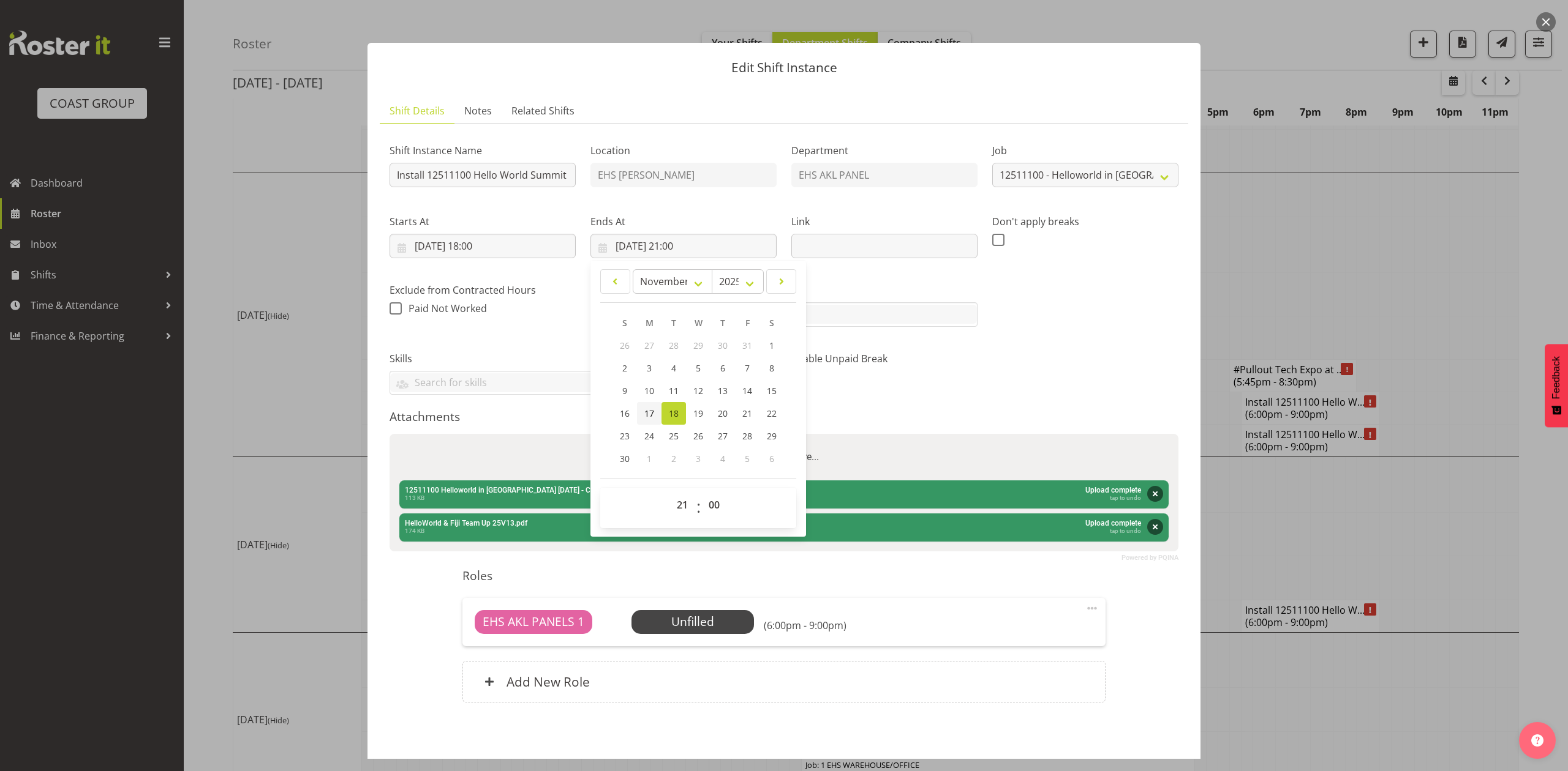
click at [648, 409] on span "17" at bounding box center [649, 413] width 9 height 11
type input "17/11/2025, 21:00"
click at [437, 164] on input "Install 12511100 Hello World Summit in fiji." at bounding box center [482, 175] width 186 height 24
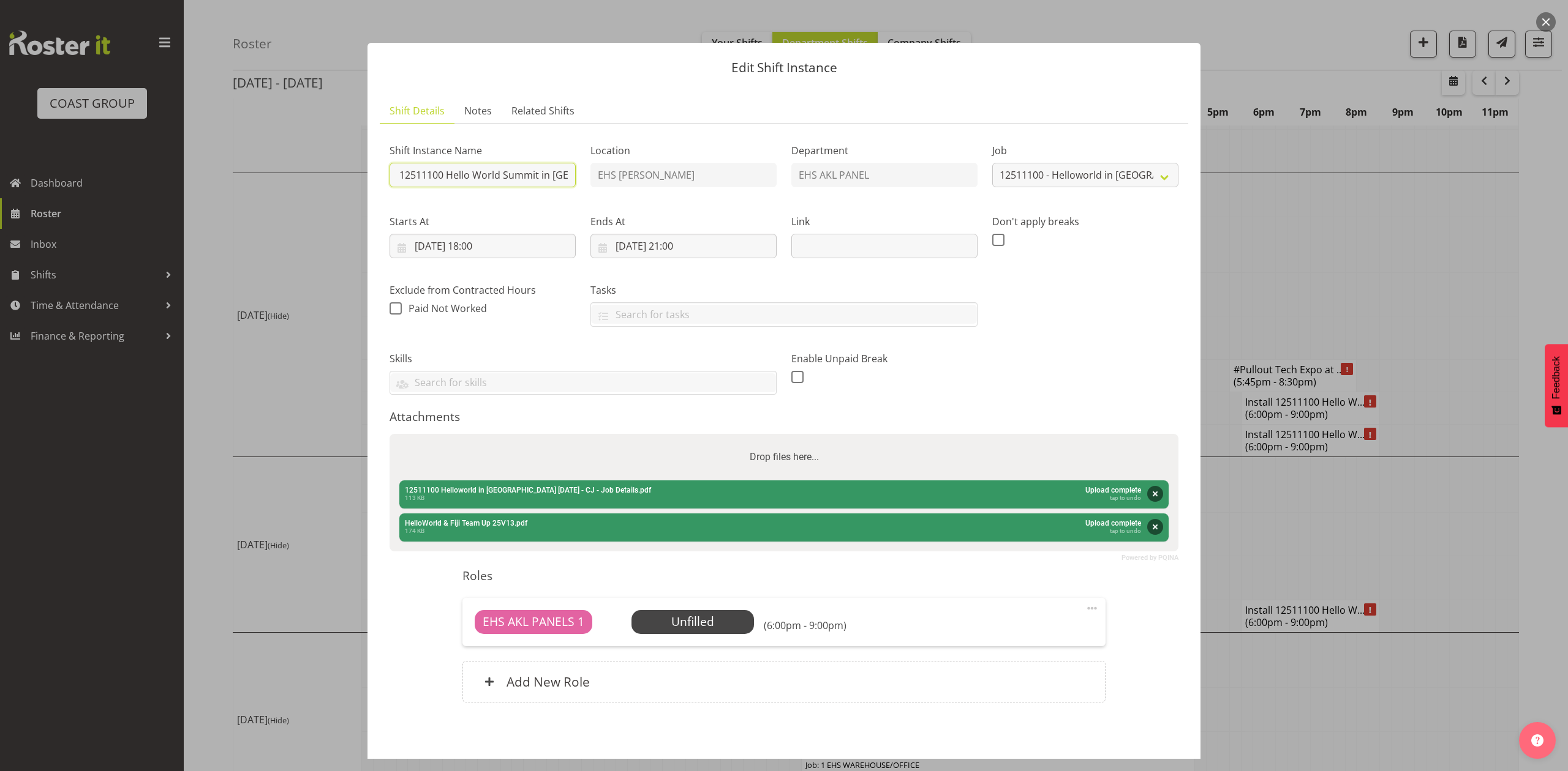
click at [648, 172] on div "Shift Instance Name Install 12511100 Hello World Summit in fiji. Location EHS R…" at bounding box center [784, 264] width 804 height 276
click at [444, 199] on div "Starts At 17/11/2025, 18:00 January February March April May June July August S…" at bounding box center [482, 231] width 201 height 68
click at [427, 177] on input "Fly to Fiji." at bounding box center [482, 175] width 186 height 24
click at [425, 174] on input "Fly to Fiji." at bounding box center [482, 175] width 186 height 24
type input "Fly to Hello World Fiji."
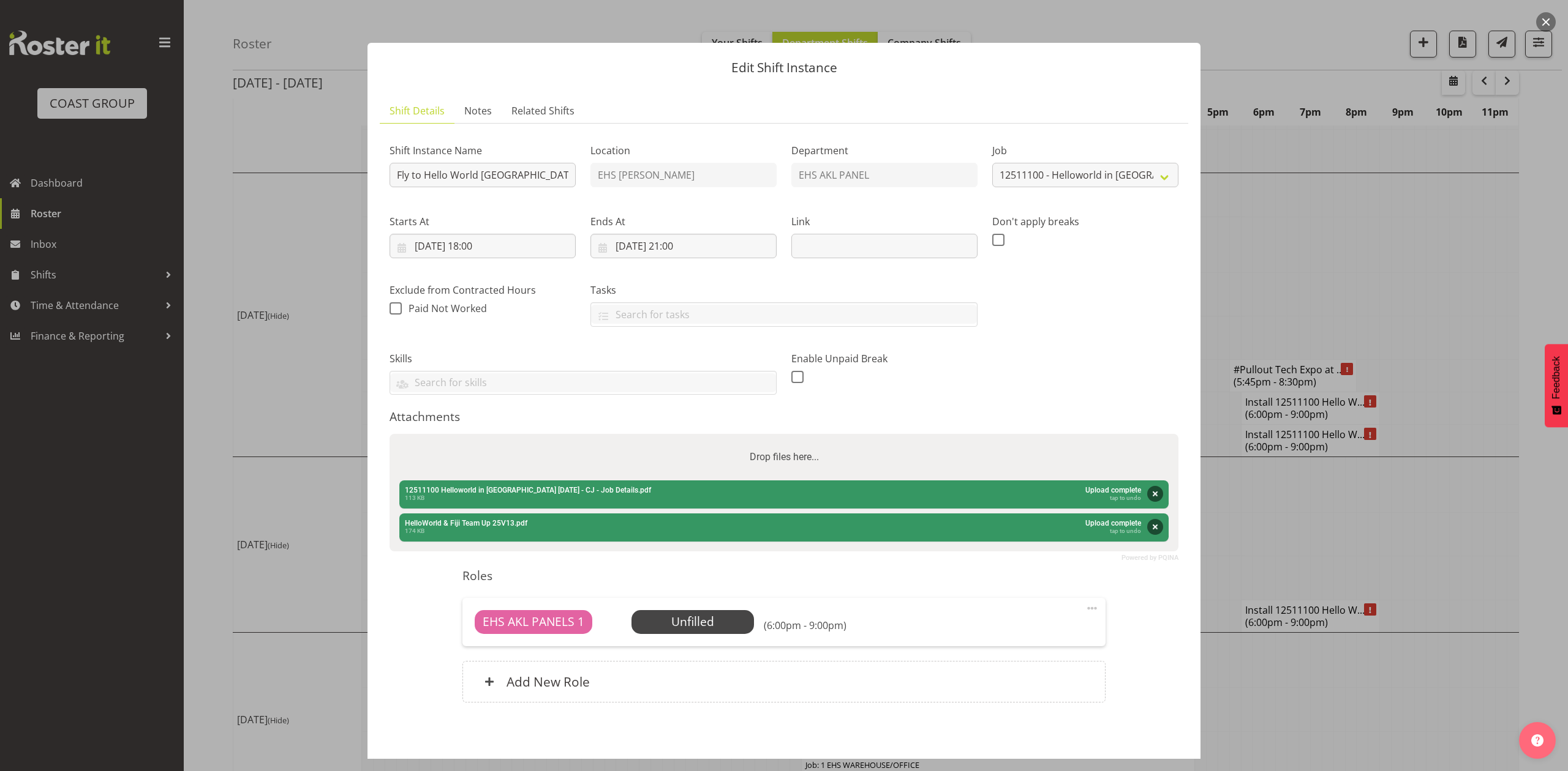
click at [531, 211] on div "Starts At 17/11/2025, 18:00 January February March April May June July August S…" at bounding box center [482, 231] width 201 height 68
click at [479, 245] on input "17/11/2025, 18:00" at bounding box center [482, 246] width 186 height 24
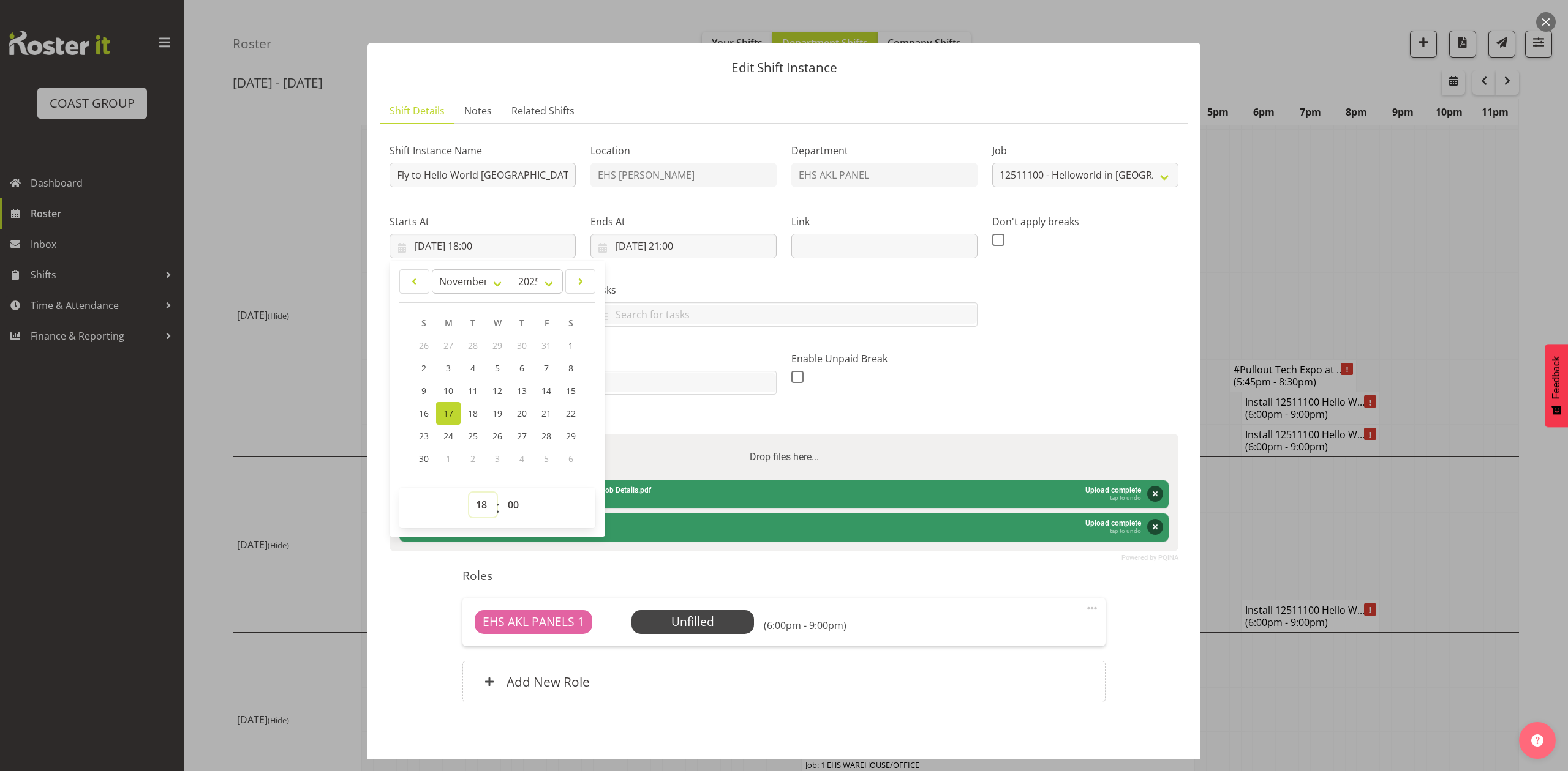
click at [480, 498] on select "00 01 02 03 04 05 06 07 08 09 10 11 12 13 14 15 16 17 18 19 20 21 22 23" at bounding box center [483, 505] width 28 height 24
select select "6"
click at [469, 493] on select "00 01 02 03 04 05 06 07 08 09 10 11 12 13 14 15 16 17 18 19 20 21 22 23" at bounding box center [483, 505] width 28 height 24
type input "17/11/2025, 06:00"
click at [671, 245] on input "17/11/2025, 21:00" at bounding box center [683, 246] width 186 height 24
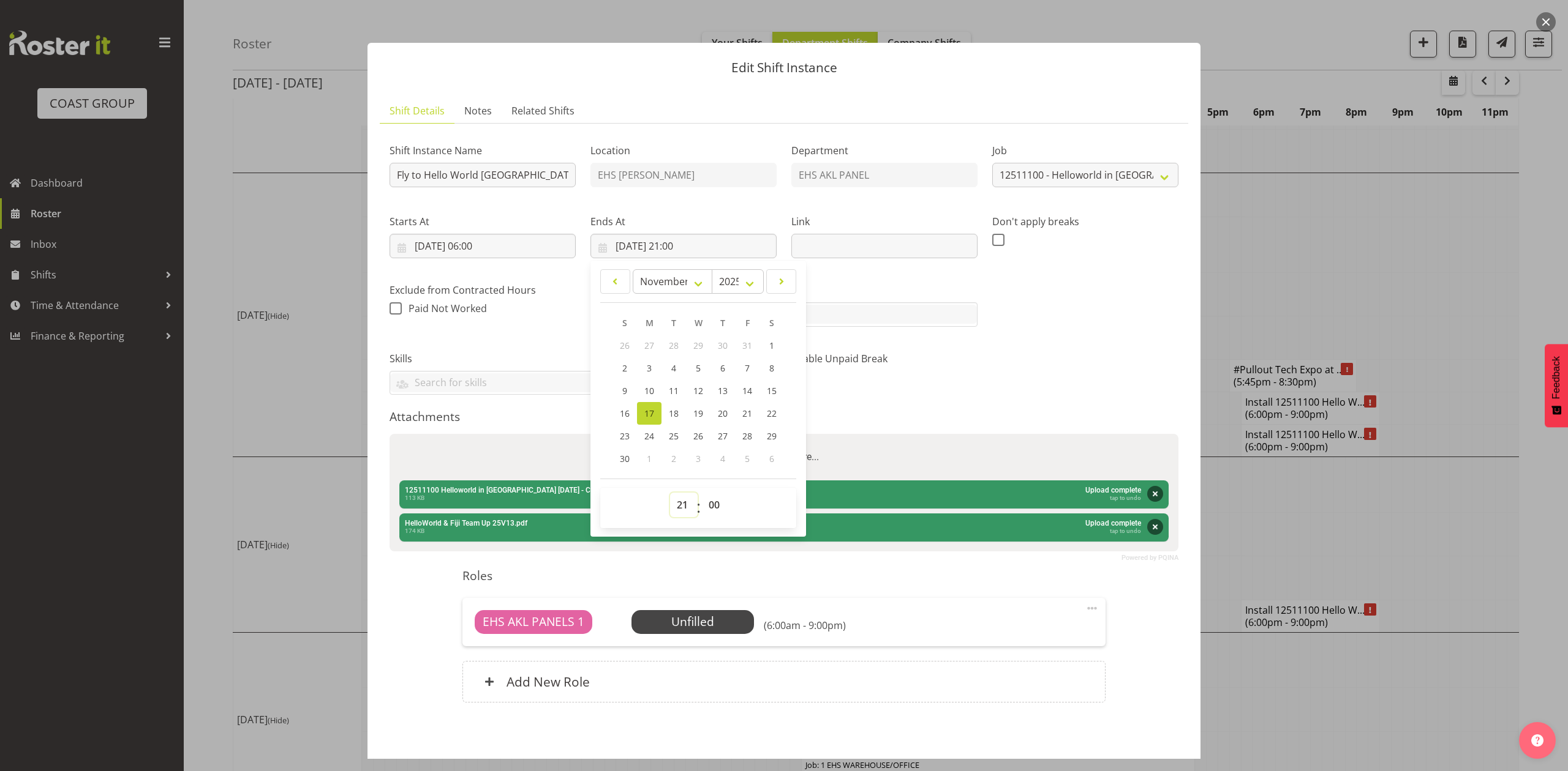
click at [682, 499] on select "00 01 02 03 04 05 06 07 08 09 10 11 12 13 14 15 16 17 18 19 20 21 22 23" at bounding box center [684, 505] width 28 height 24
select select "14"
click at [670, 493] on select "00 01 02 03 04 05 06 07 08 09 10 11 12 13 14 15 16 17 18 19 20 21 22 23" at bounding box center [684, 505] width 28 height 24
type input "17/11/2025, 14:00"
drag, startPoint x: 714, startPoint y: 508, endPoint x: 714, endPoint y: 501, distance: 7.0
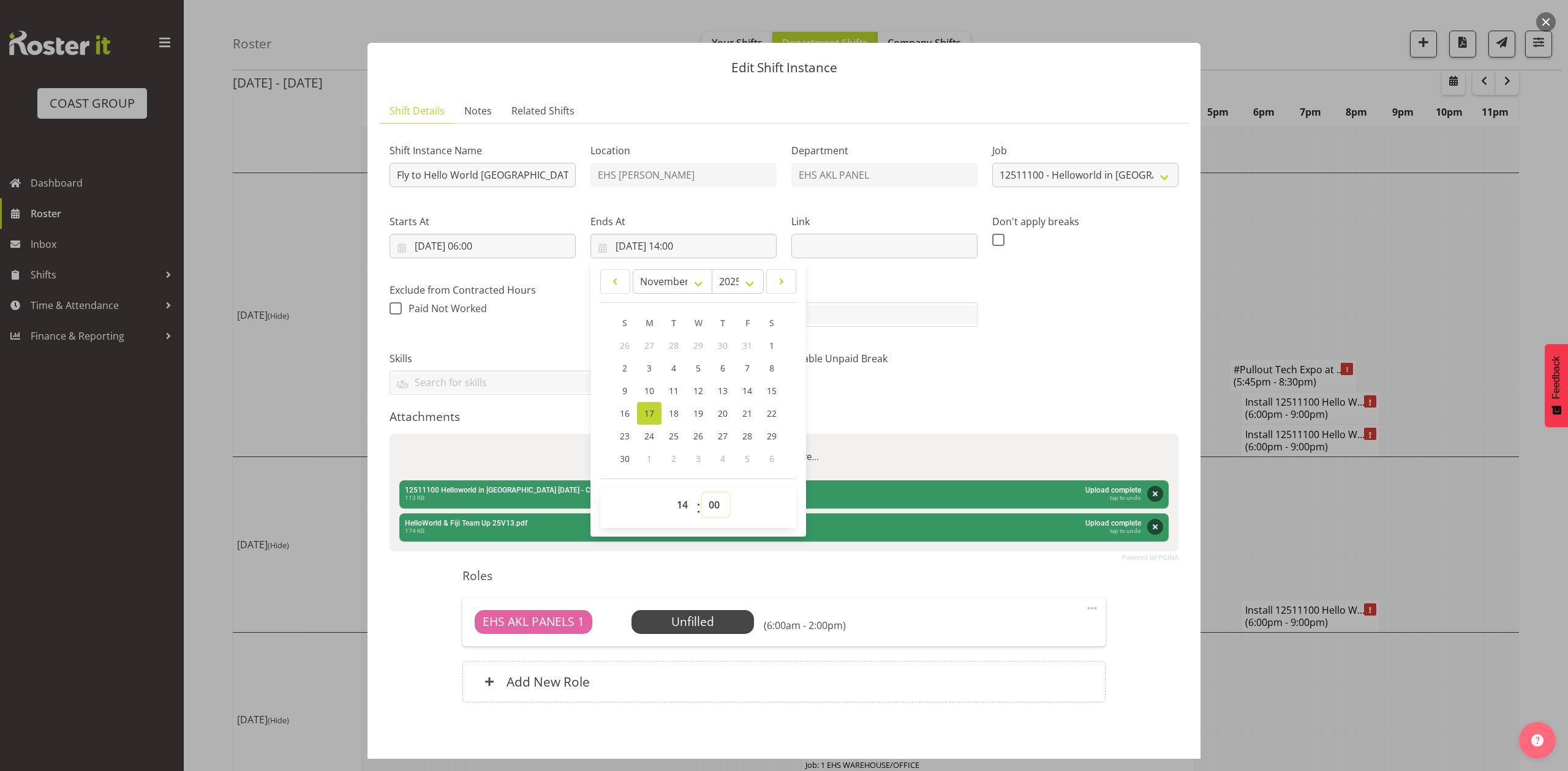
click at [714, 508] on select "00 01 02 03 04 05 06 07 08 09 10 11 12 13 14 15 16 17 18 19 20 21 22 23 24 25 2…" at bounding box center [715, 505] width 28 height 24
select select "30"
click at [702, 493] on select "00 01 02 03 04 05 06 07 08 09 10 11 12 13 14 15 16 17 18 19 20 21 22 23 24 25 2…" at bounding box center [715, 505] width 28 height 24
type input "17/11/2025, 14:30"
click at [985, 409] on div "Shift Instance Name Fly to Hello World Fiji. Location EHS RYMER Department EHS …" at bounding box center [784, 425] width 789 height 584
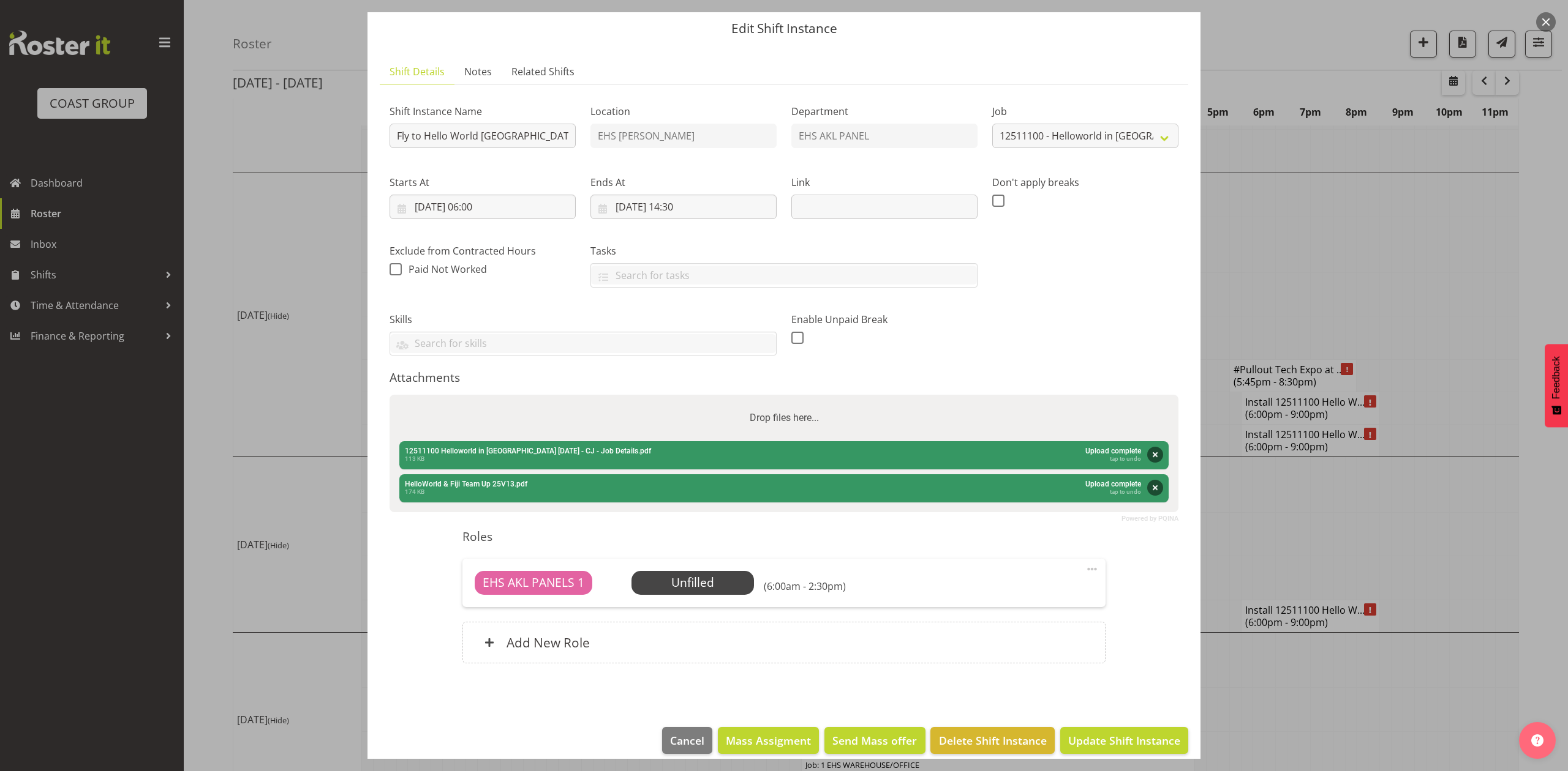
scroll to position [54, 0]
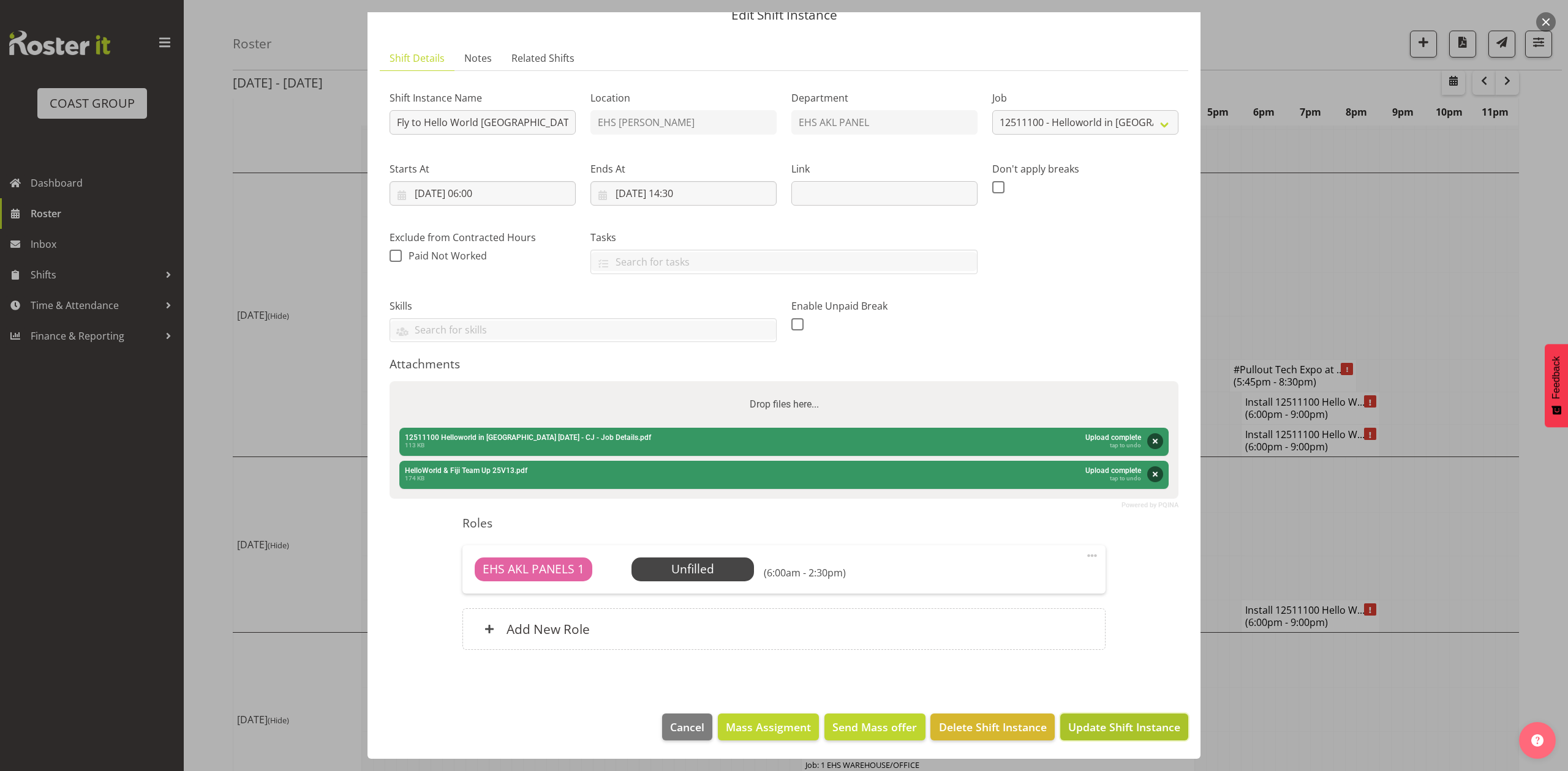
click at [1130, 716] on button "Update Shift Instance" at bounding box center [1124, 727] width 128 height 27
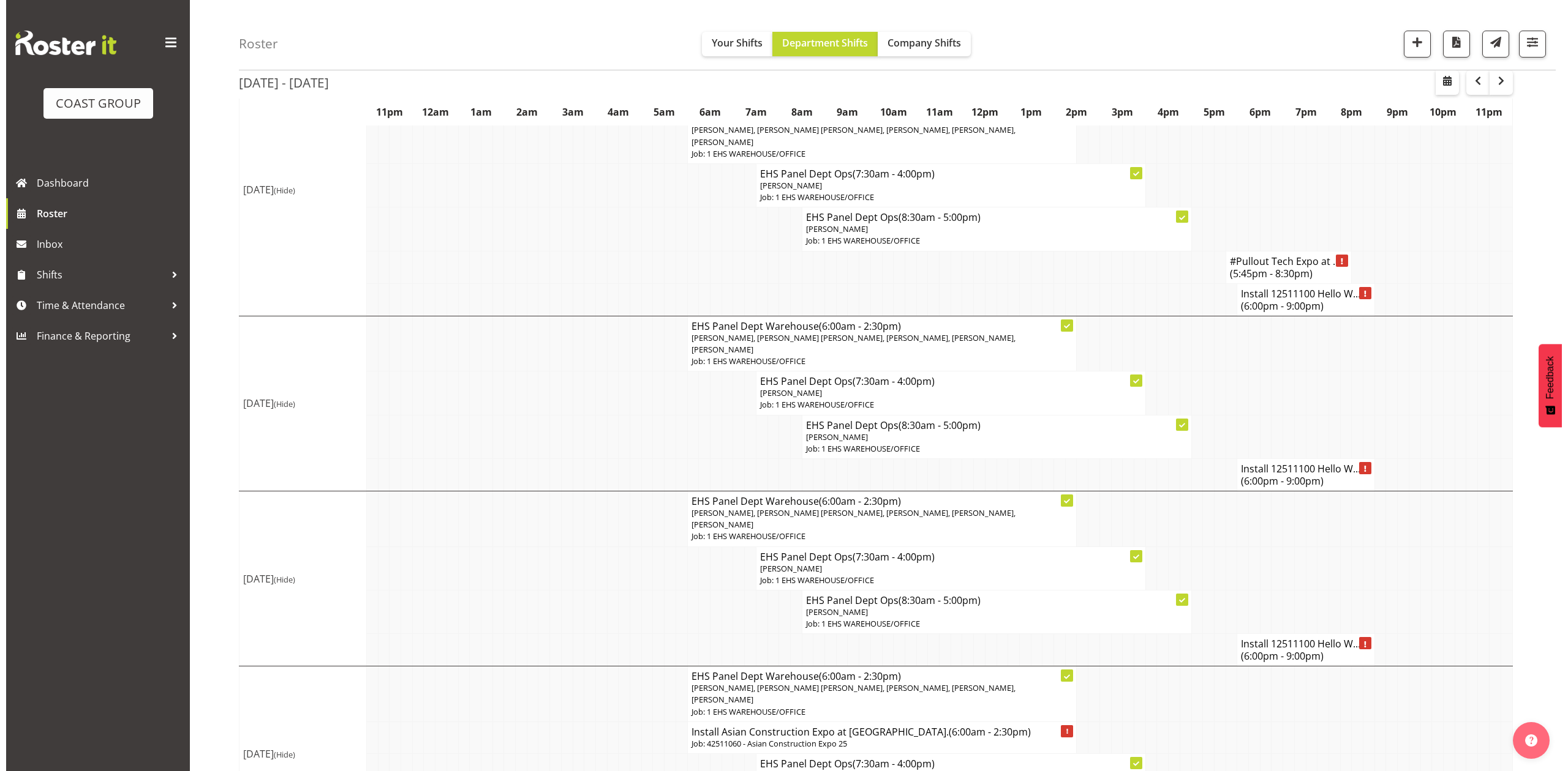
scroll to position [326, 0]
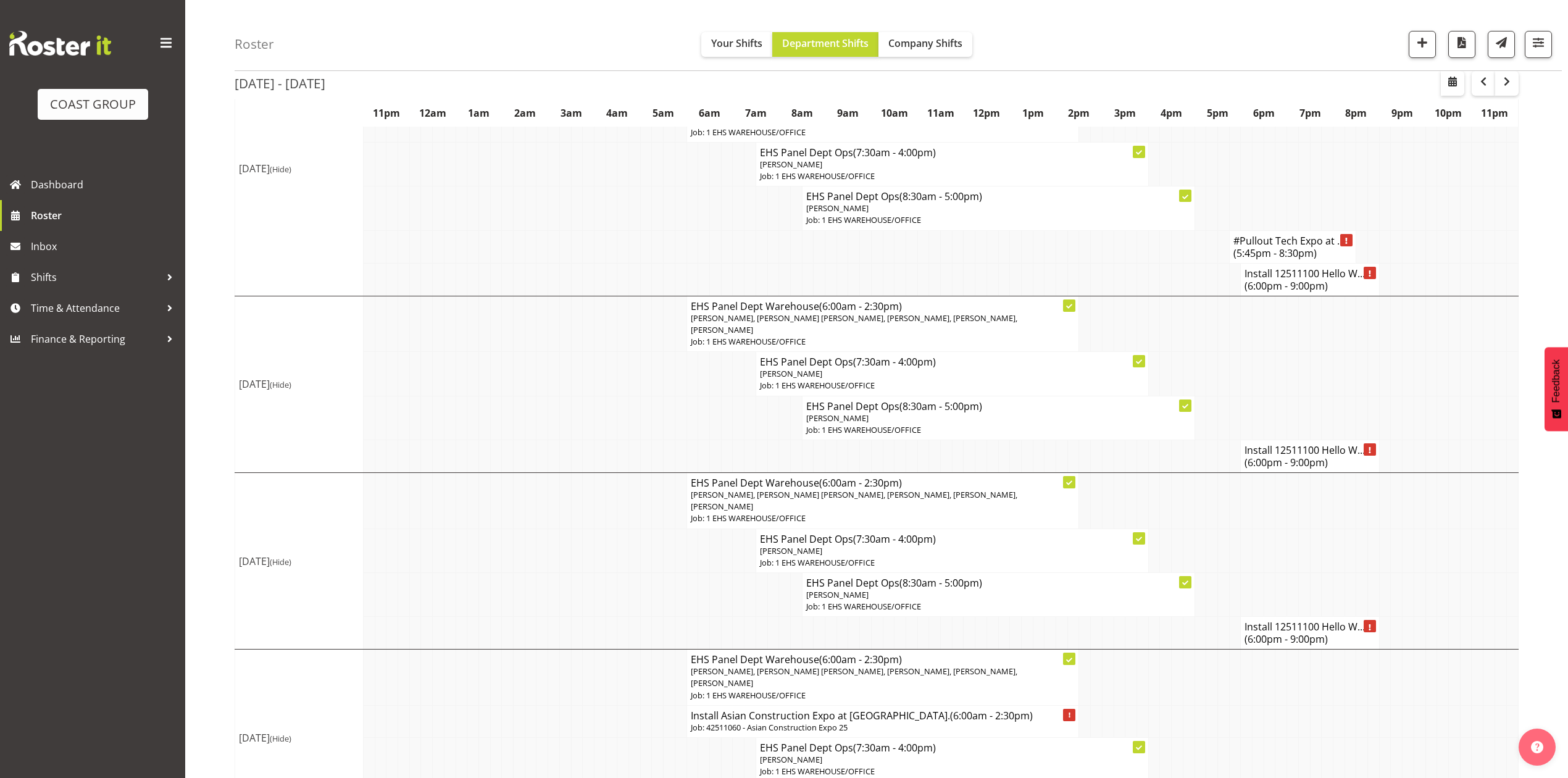
click at [1303, 464] on span "(6:00pm - 9:00pm)" at bounding box center [1286, 463] width 83 height 14
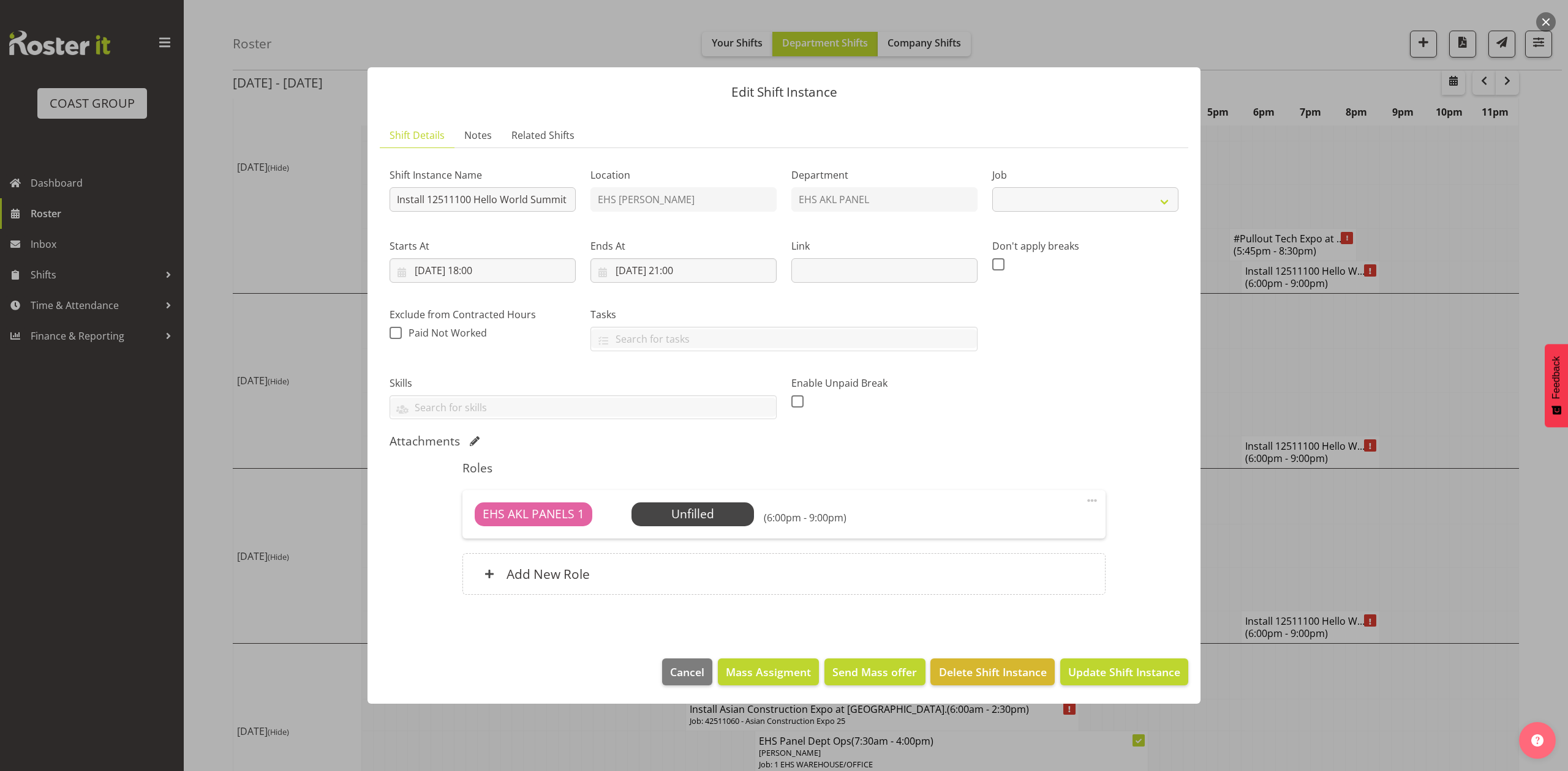
select select "10217"
click at [472, 437] on span at bounding box center [475, 441] width 9 height 9
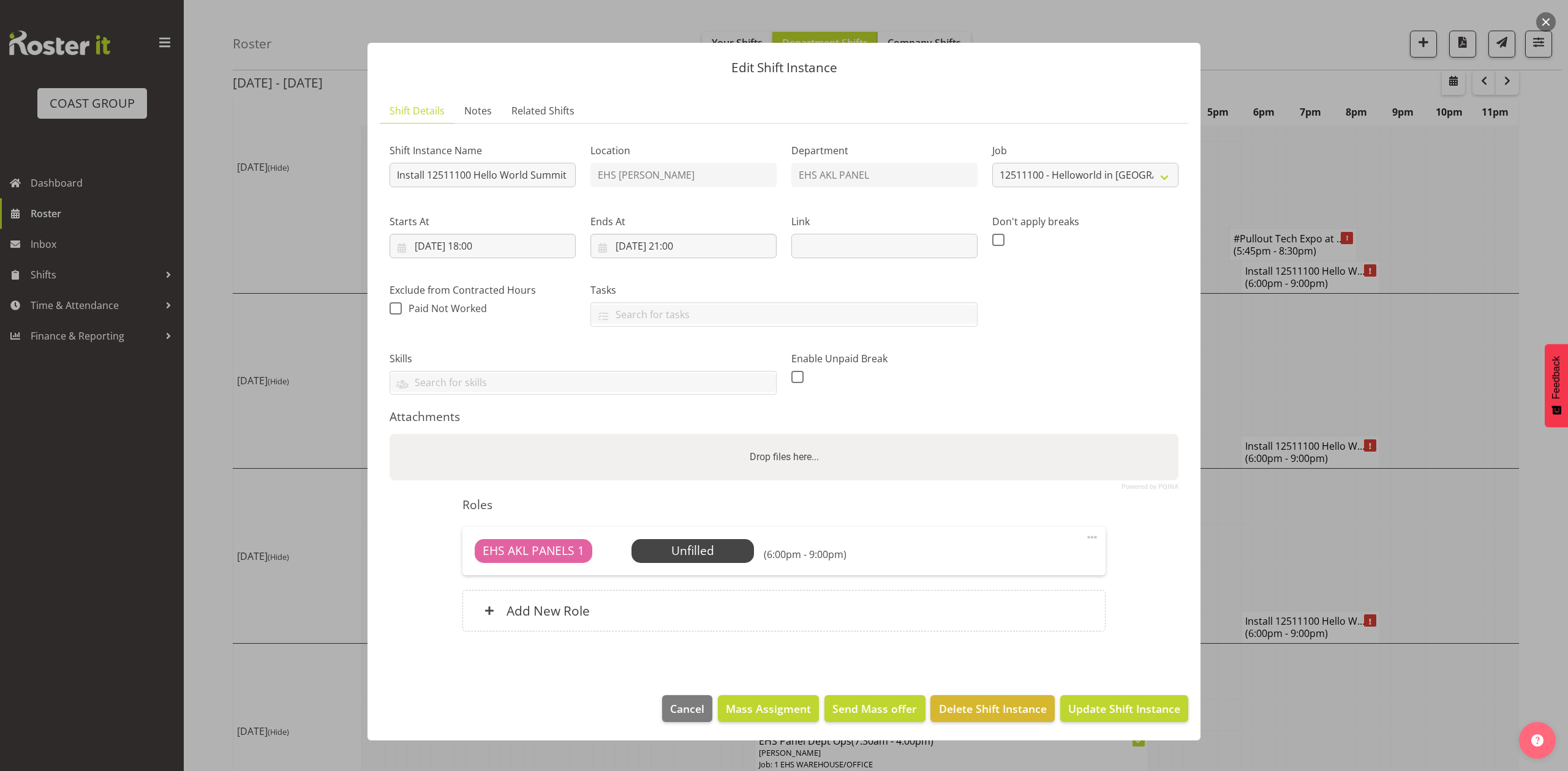
click at [506, 466] on div "Drop files here..." at bounding box center [784, 457] width 789 height 47
click at [389, 434] on input "Drop files here..." at bounding box center [784, 435] width 789 height 3
type input "C:\fakepath\HelloWorld & Fiji Team Up 25V13.pdf"
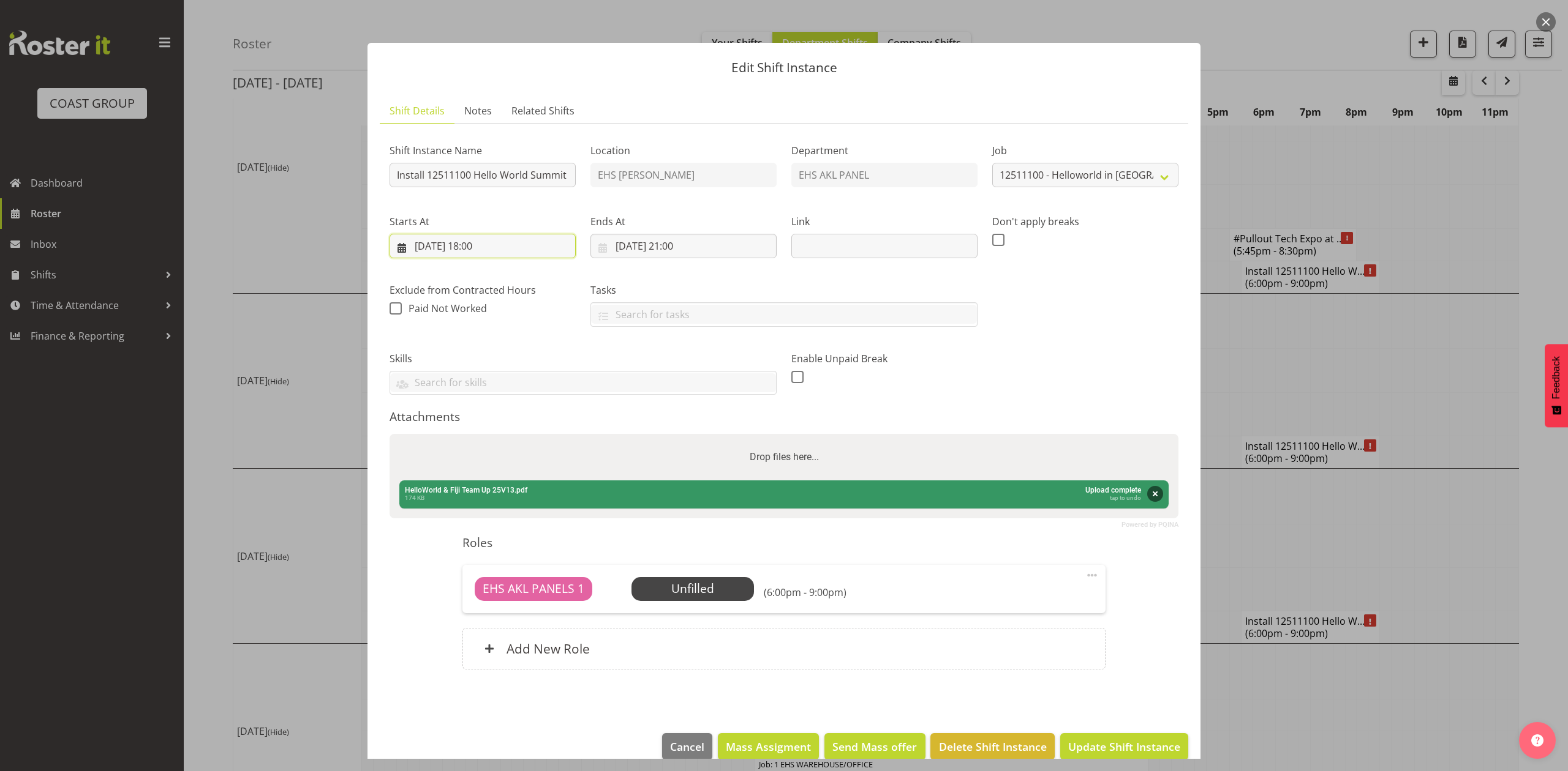
click at [480, 245] on input "19/11/2025, 18:00" at bounding box center [482, 246] width 186 height 24
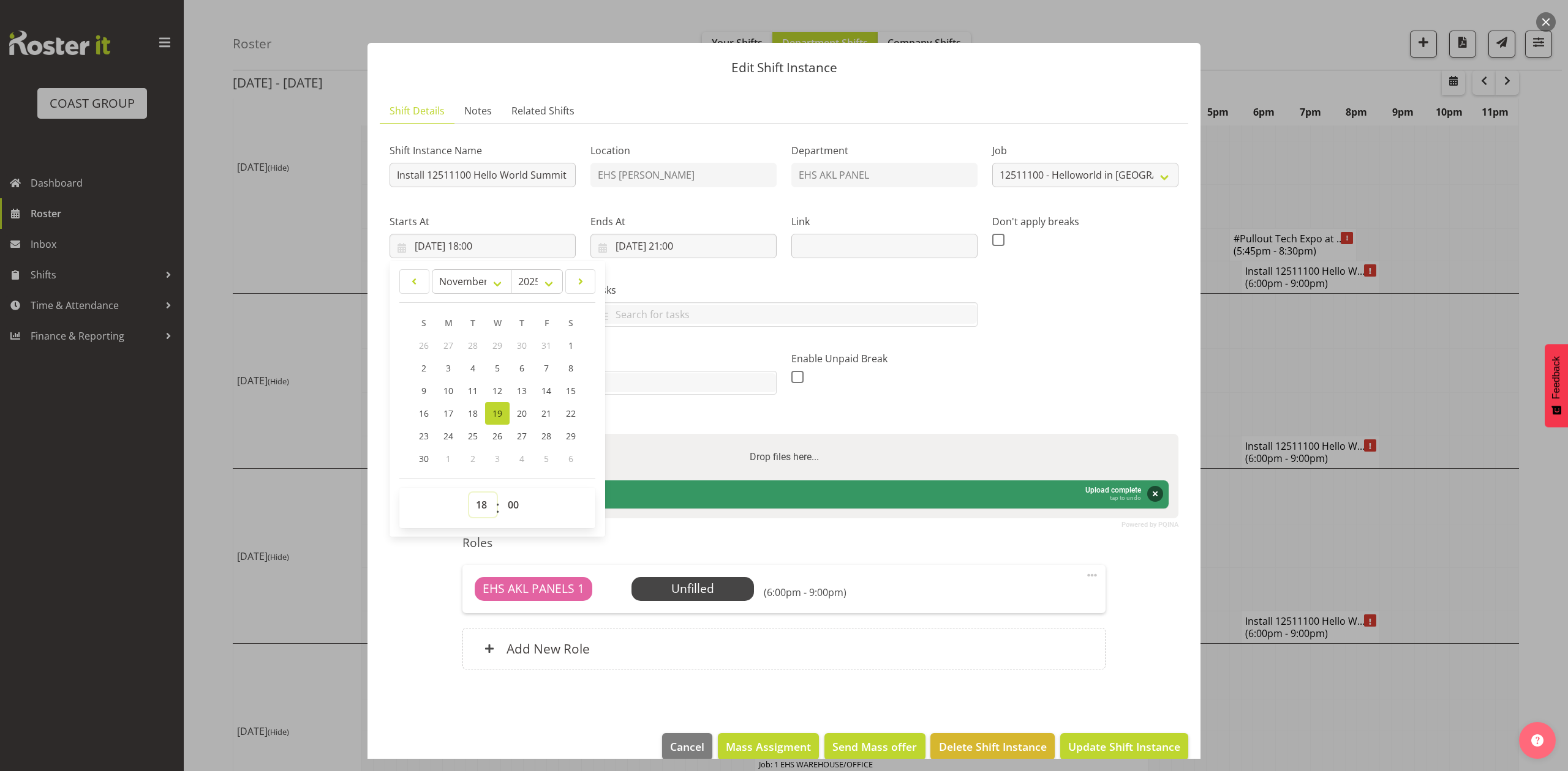
drag, startPoint x: 477, startPoint y: 503, endPoint x: 477, endPoint y: 493, distance: 10.0
click at [477, 503] on select "00 01 02 03 04 05 06 07 08 09 10 11 12 13 14 15 16 17 18 19 20 21 22 23" at bounding box center [483, 505] width 28 height 24
select select "6"
click at [469, 493] on select "00 01 02 03 04 05 06 07 08 09 10 11 12 13 14 15 16 17 18 19 20 21 22 23" at bounding box center [483, 505] width 28 height 24
type input "19/11/2025, 06:00"
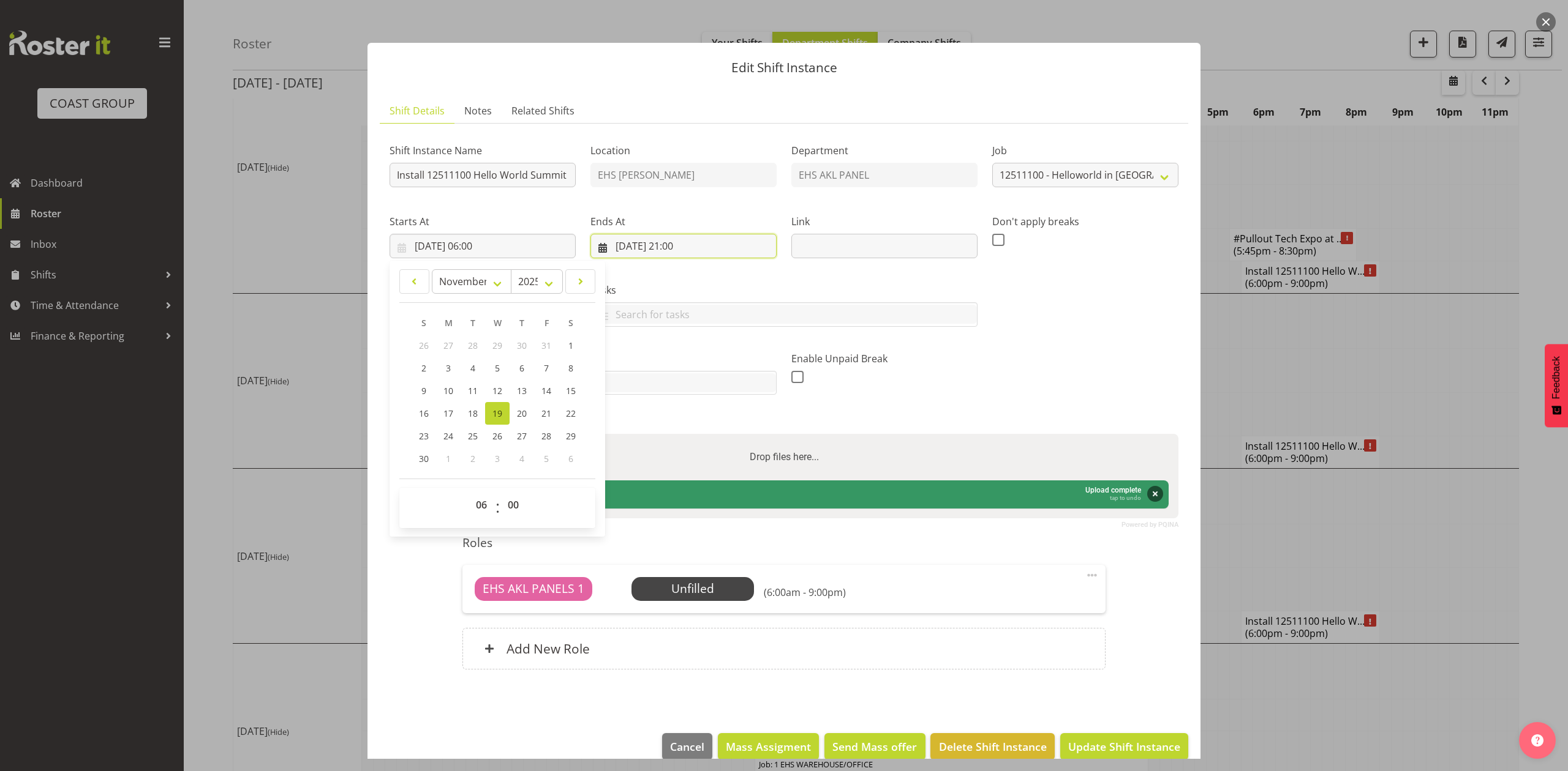
drag, startPoint x: 659, startPoint y: 238, endPoint x: 673, endPoint y: 243, distance: 14.9
click at [661, 238] on input "19/11/2025, 21:00" at bounding box center [683, 246] width 186 height 24
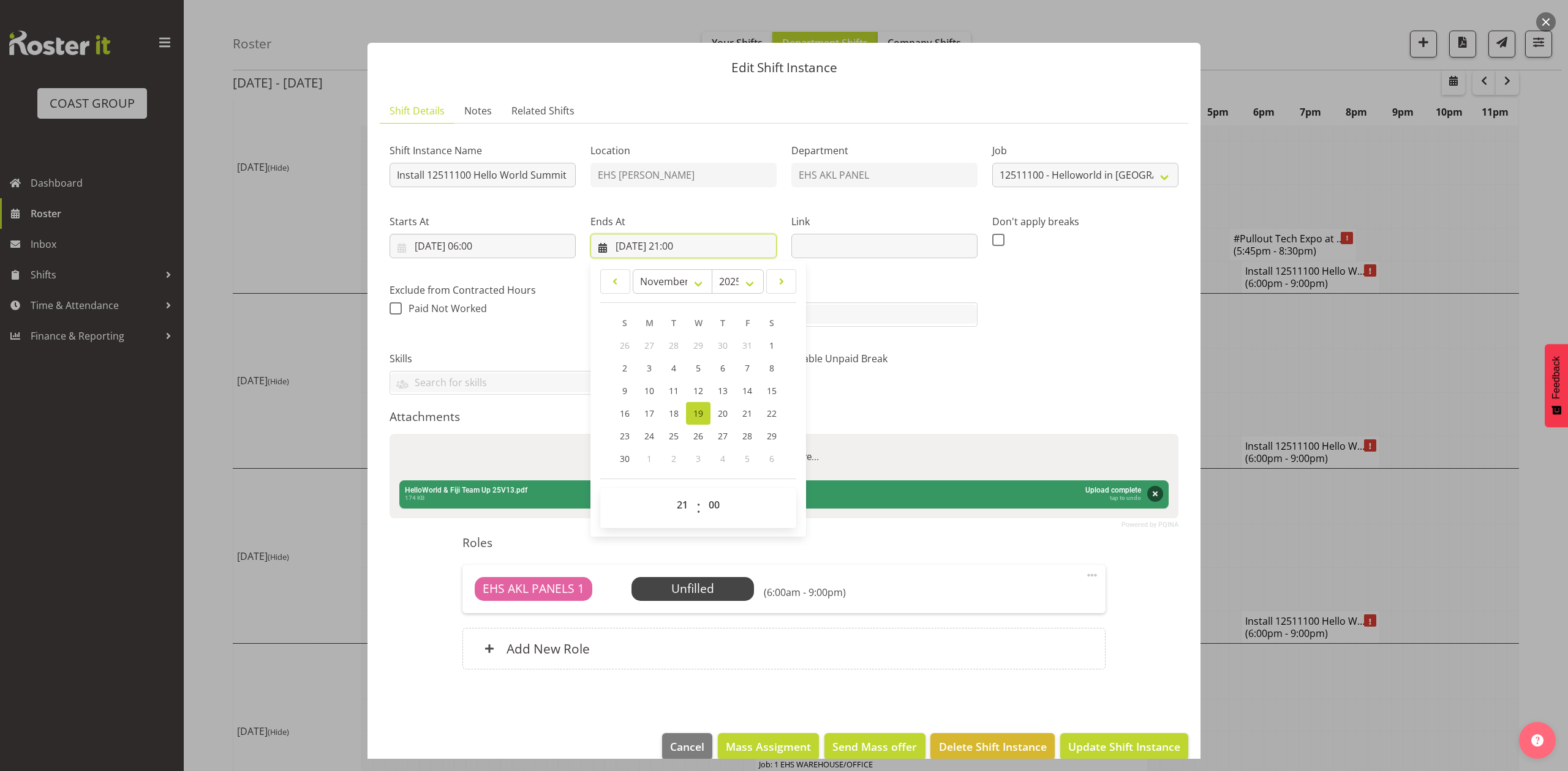
click at [673, 243] on input "19/11/2025, 21:00" at bounding box center [683, 246] width 186 height 24
click at [672, 502] on select "00 01 02 03 04 05 06 07 08 09 10 11 12 13 14 15 16 17 18 19 20 21 22 23" at bounding box center [684, 505] width 28 height 24
select select "14"
click at [670, 493] on select "00 01 02 03 04 05 06 07 08 09 10 11 12 13 14 15 16 17 18 19 20 21 22 23" at bounding box center [684, 505] width 28 height 24
type input "19/11/2025, 14:00"
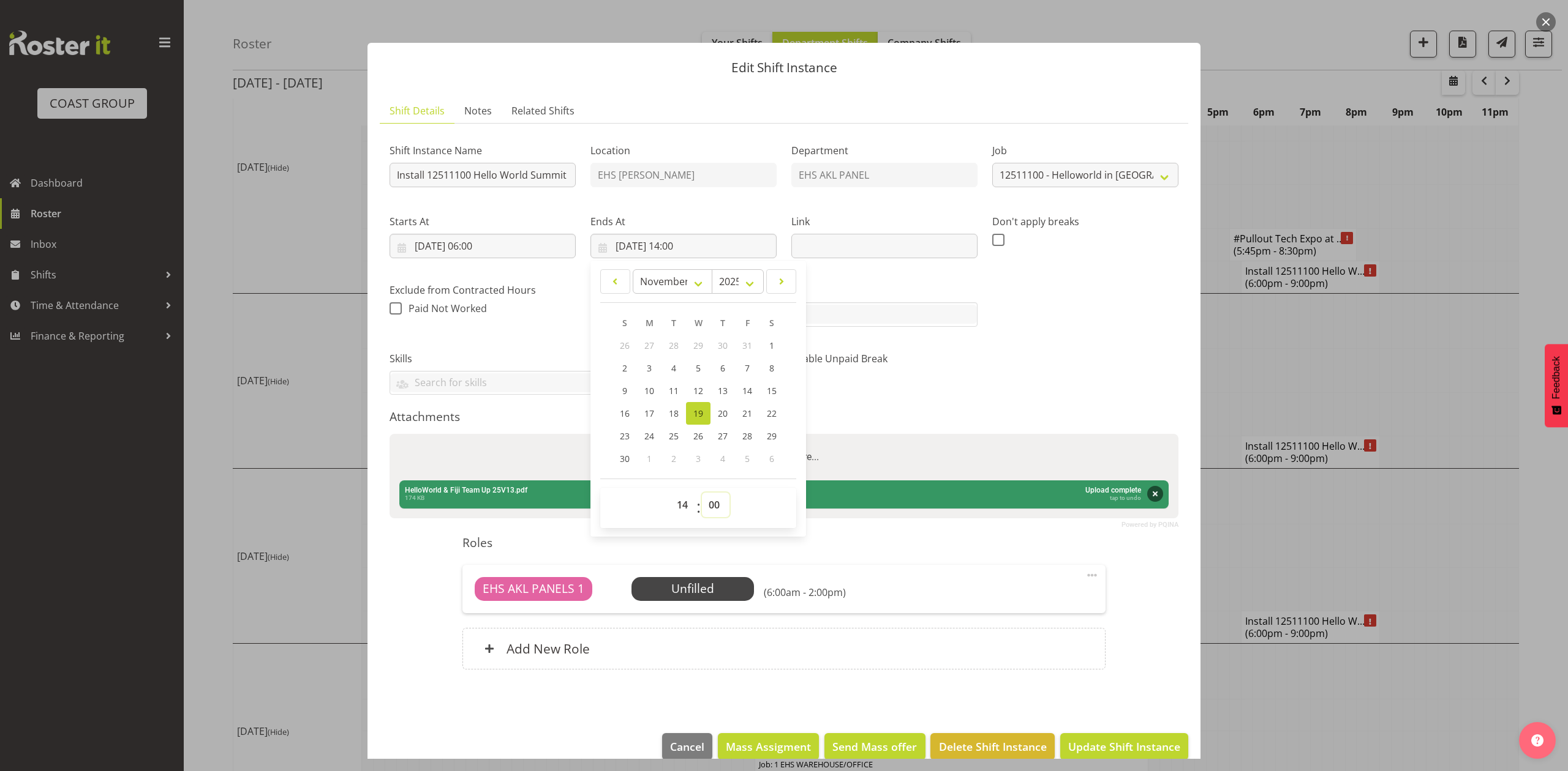
click at [713, 500] on select "00 01 02 03 04 05 06 07 08 09 10 11 12 13 14 15 16 17 18 19 20 21 22 23 24 25 2…" at bounding box center [715, 505] width 28 height 24
select select "30"
click at [702, 493] on select "00 01 02 03 04 05 06 07 08 09 10 11 12 13 14 15 16 17 18 19 20 21 22 23 24 25 2…" at bounding box center [715, 505] width 28 height 24
type input "19/11/2025, 14:30"
click at [976, 420] on div "Attachments" at bounding box center [784, 417] width 789 height 15
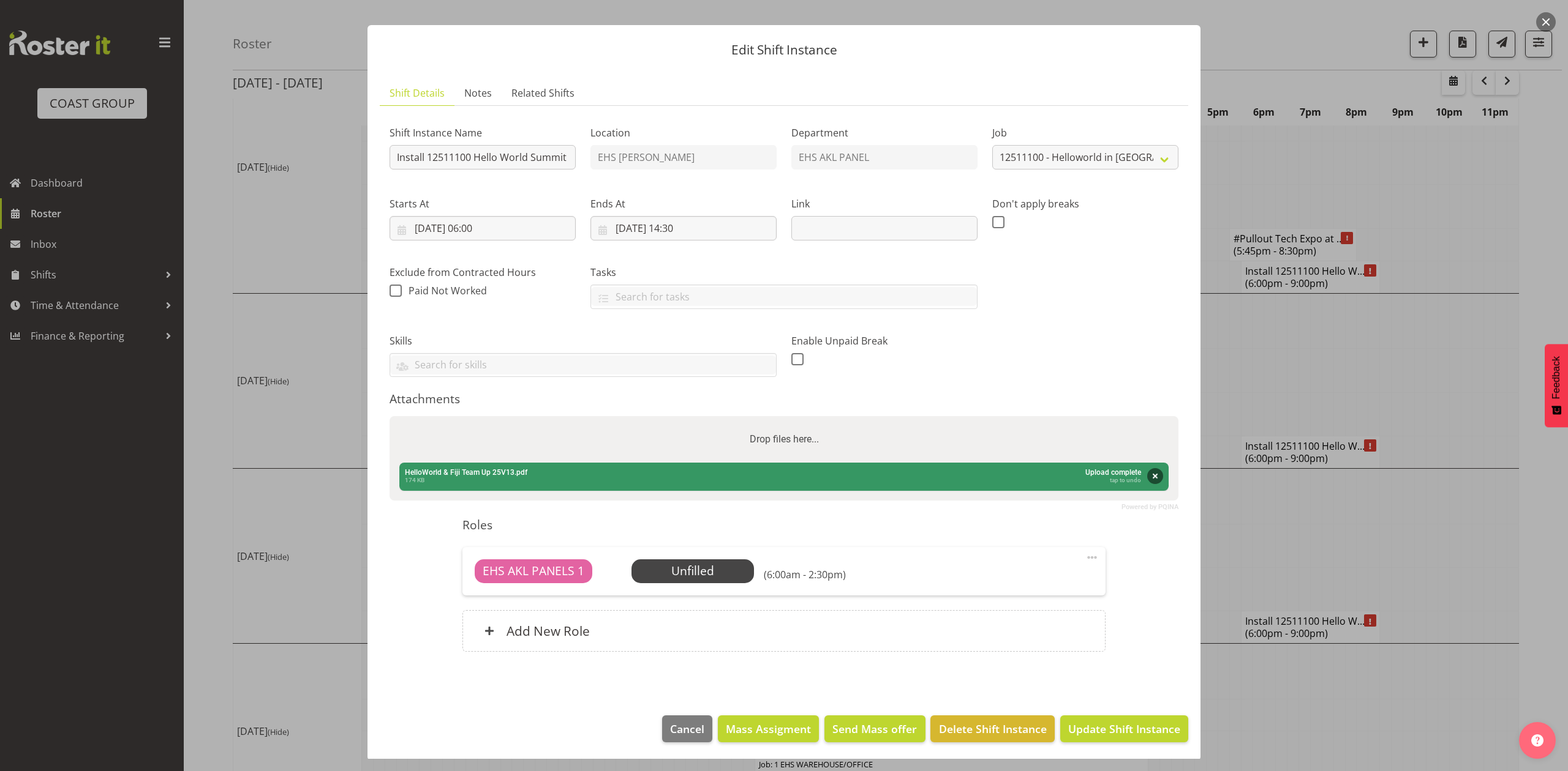
scroll to position [21, 0]
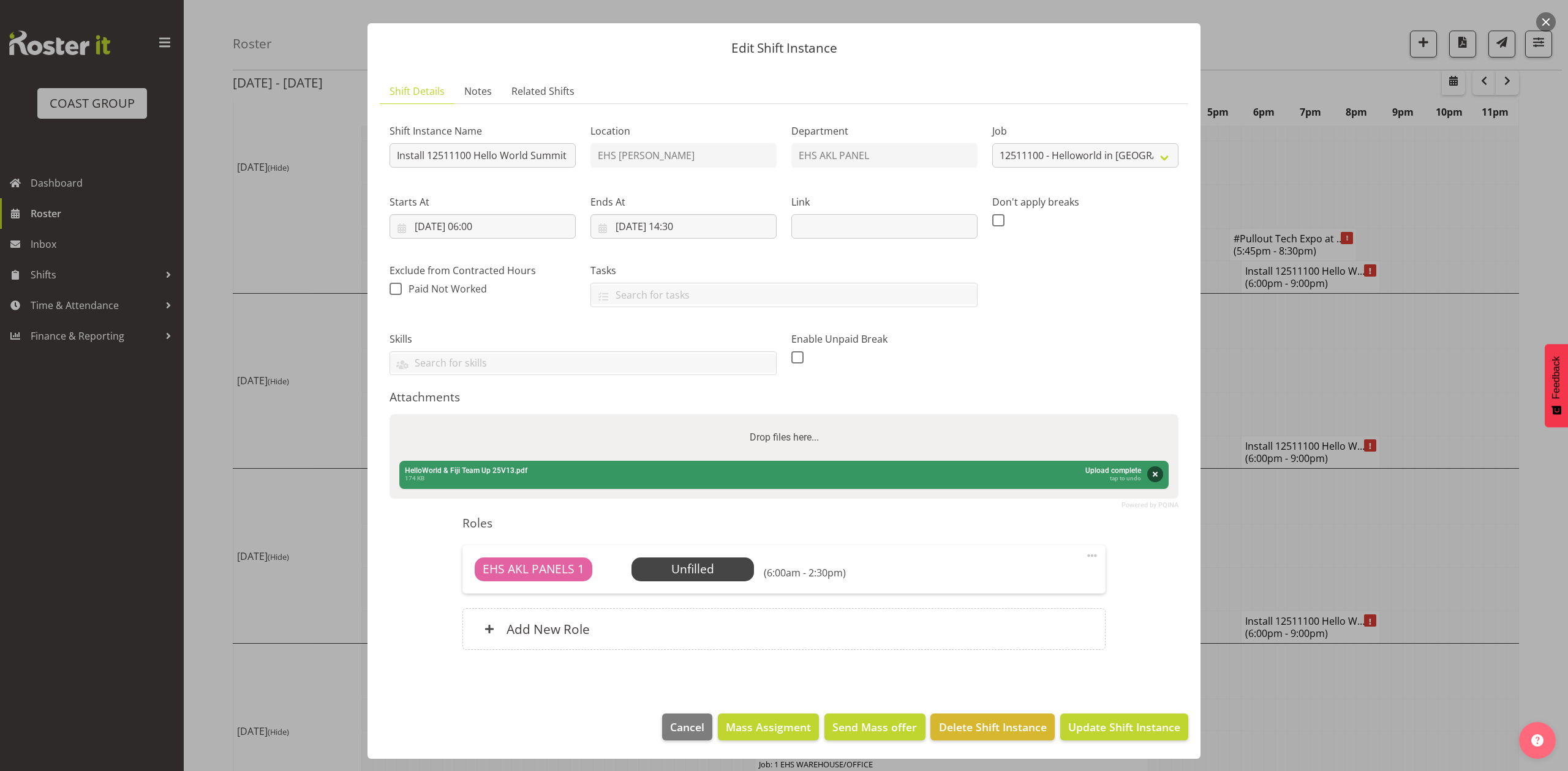
click at [799, 436] on label "Drop files here..." at bounding box center [784, 438] width 79 height 24
click at [799, 418] on input "Drop files here..." at bounding box center [784, 416] width 789 height 3
type input "C:\fakepath\12511100 Helloworld in Fiji NOV 2025 - CJ - Job Details.pdf"
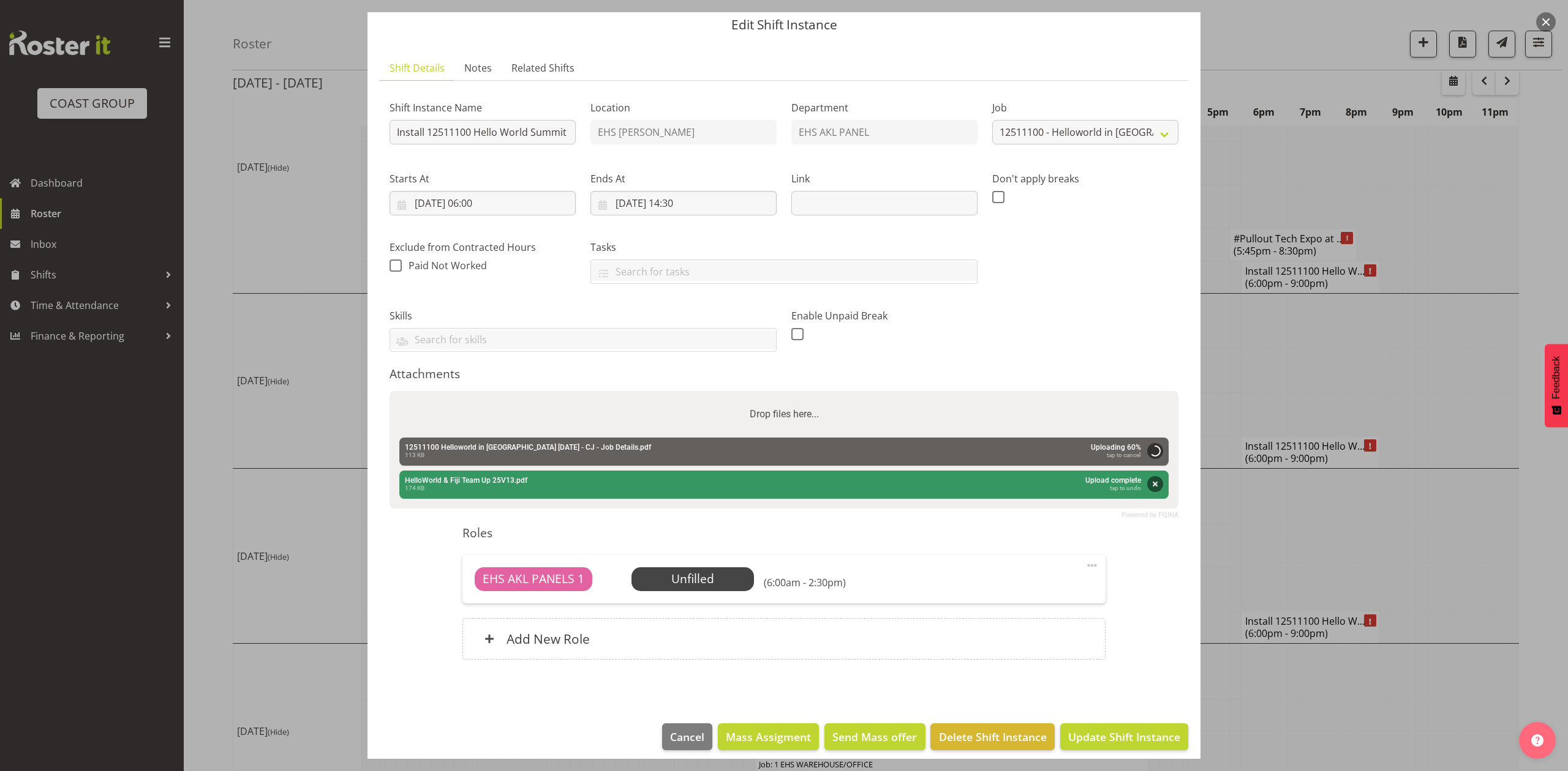
scroll to position [54, 0]
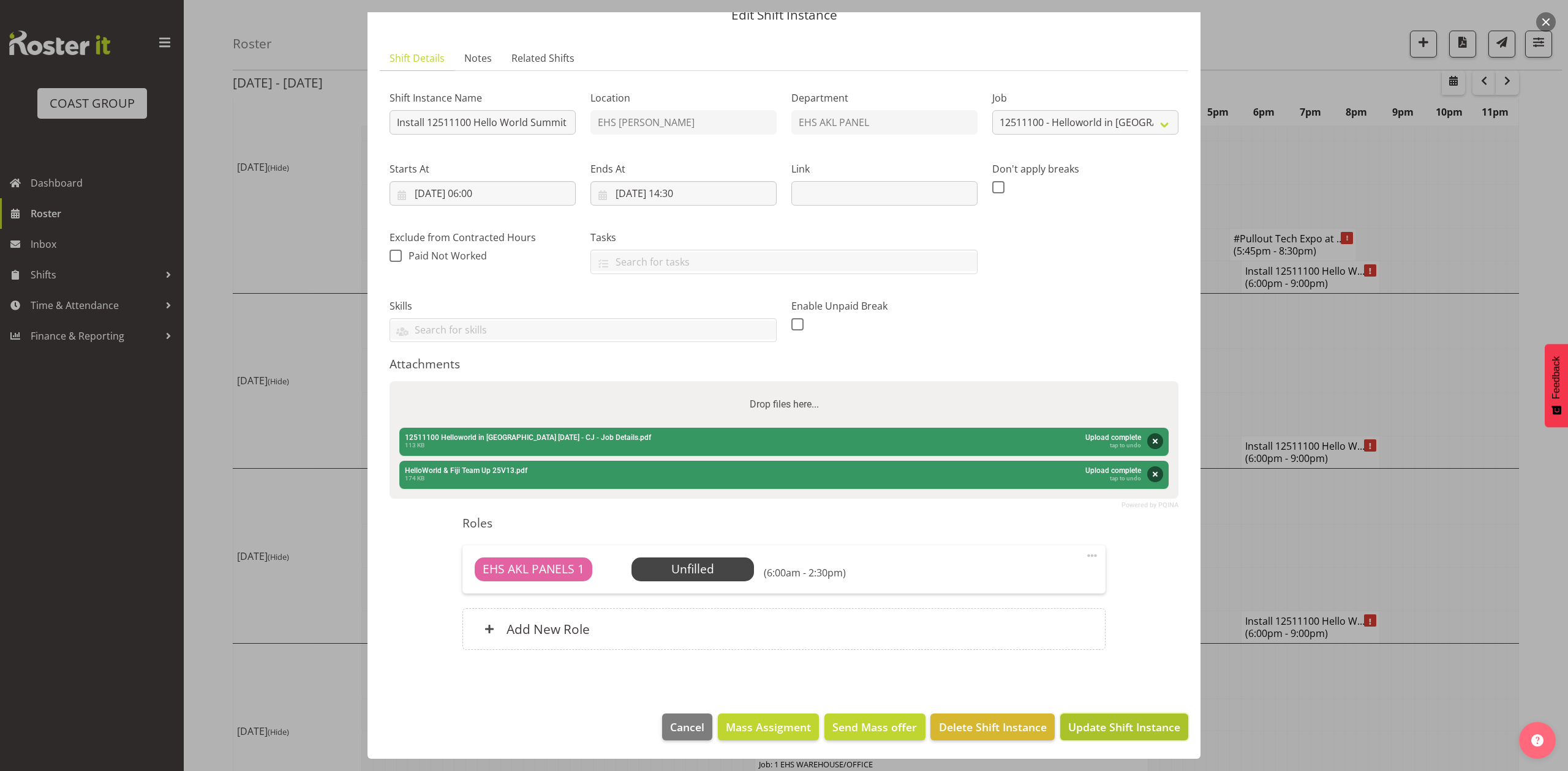
click at [1113, 733] on span "Update Shift Instance" at bounding box center [1124, 727] width 112 height 16
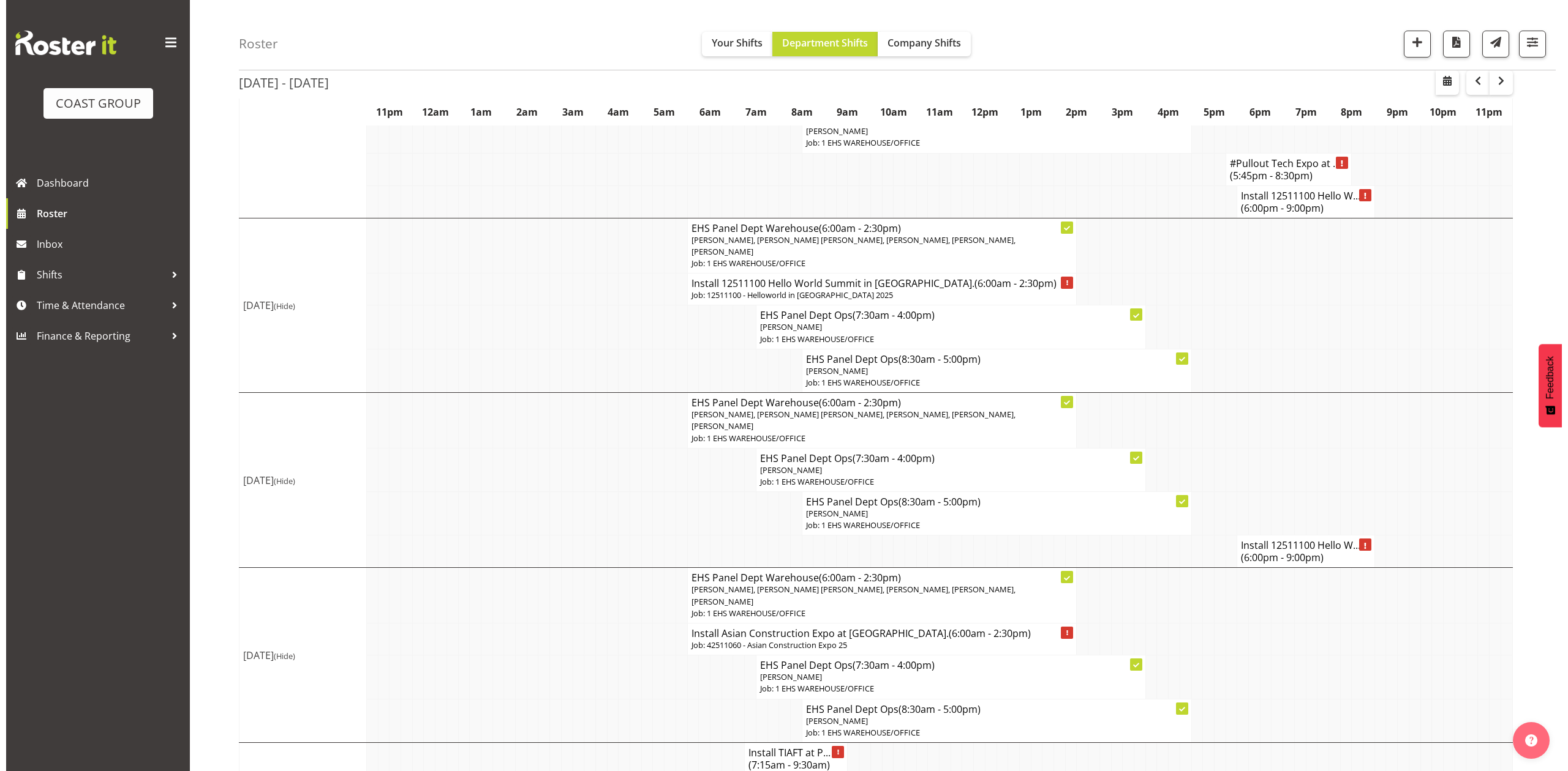
scroll to position [407, 0]
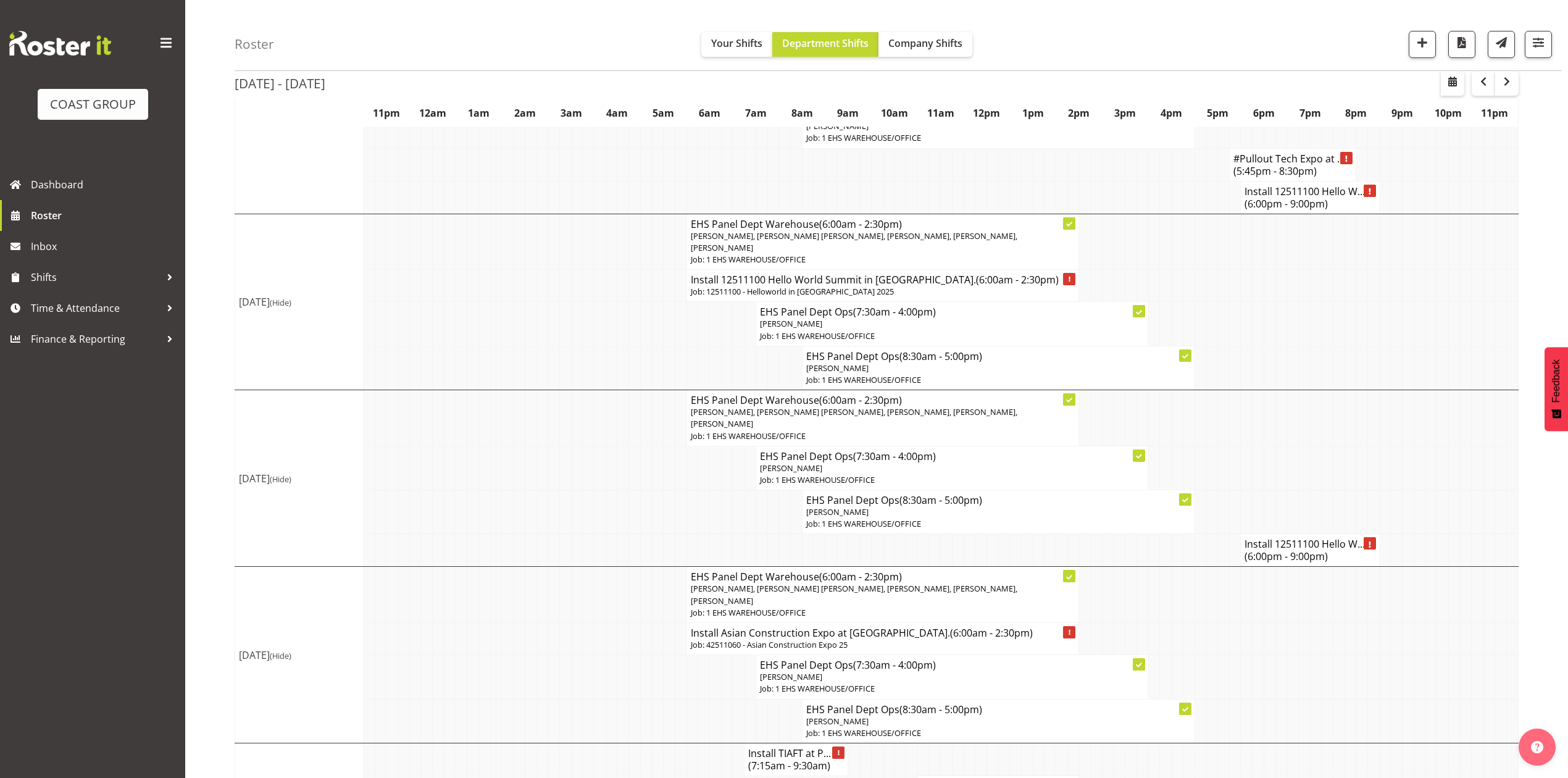
click at [1279, 550] on h4 "Install 12511100 Hello W... (6:00pm - 9:00pm)" at bounding box center [1309, 550] width 130 height 25
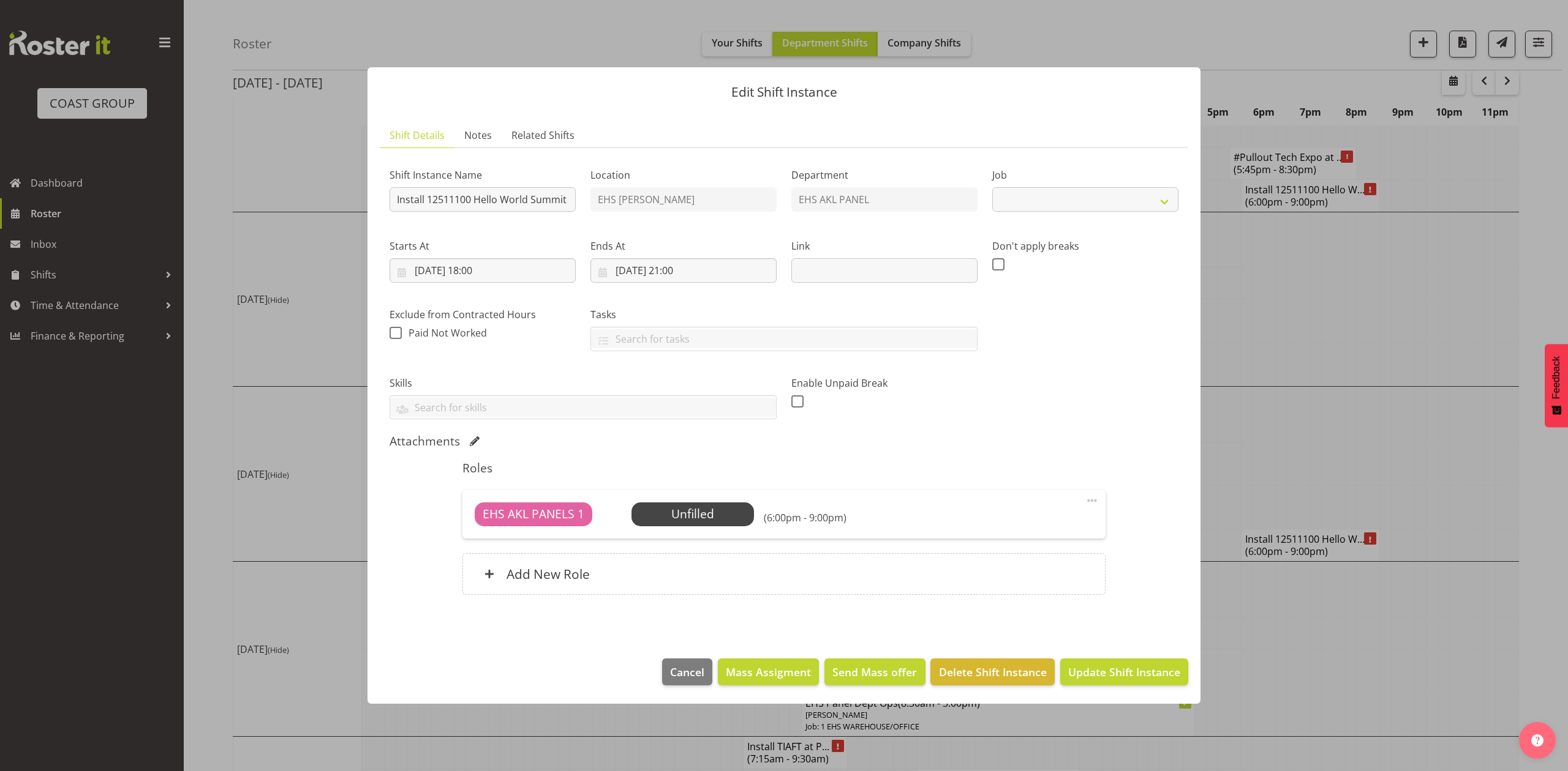
select select "10217"
drag, startPoint x: 427, startPoint y: 199, endPoint x: 378, endPoint y: 199, distance: 49.0
click at [378, 199] on section "Shift Details Notes Related Shifts Shift Instance Name Install 12511100 Hello W…" at bounding box center [784, 378] width 833 height 536
type input "Service 12511100 Hello World Summit in fiji."
click at [476, 270] on input "20/11/2025, 18:00" at bounding box center [482, 270] width 186 height 24
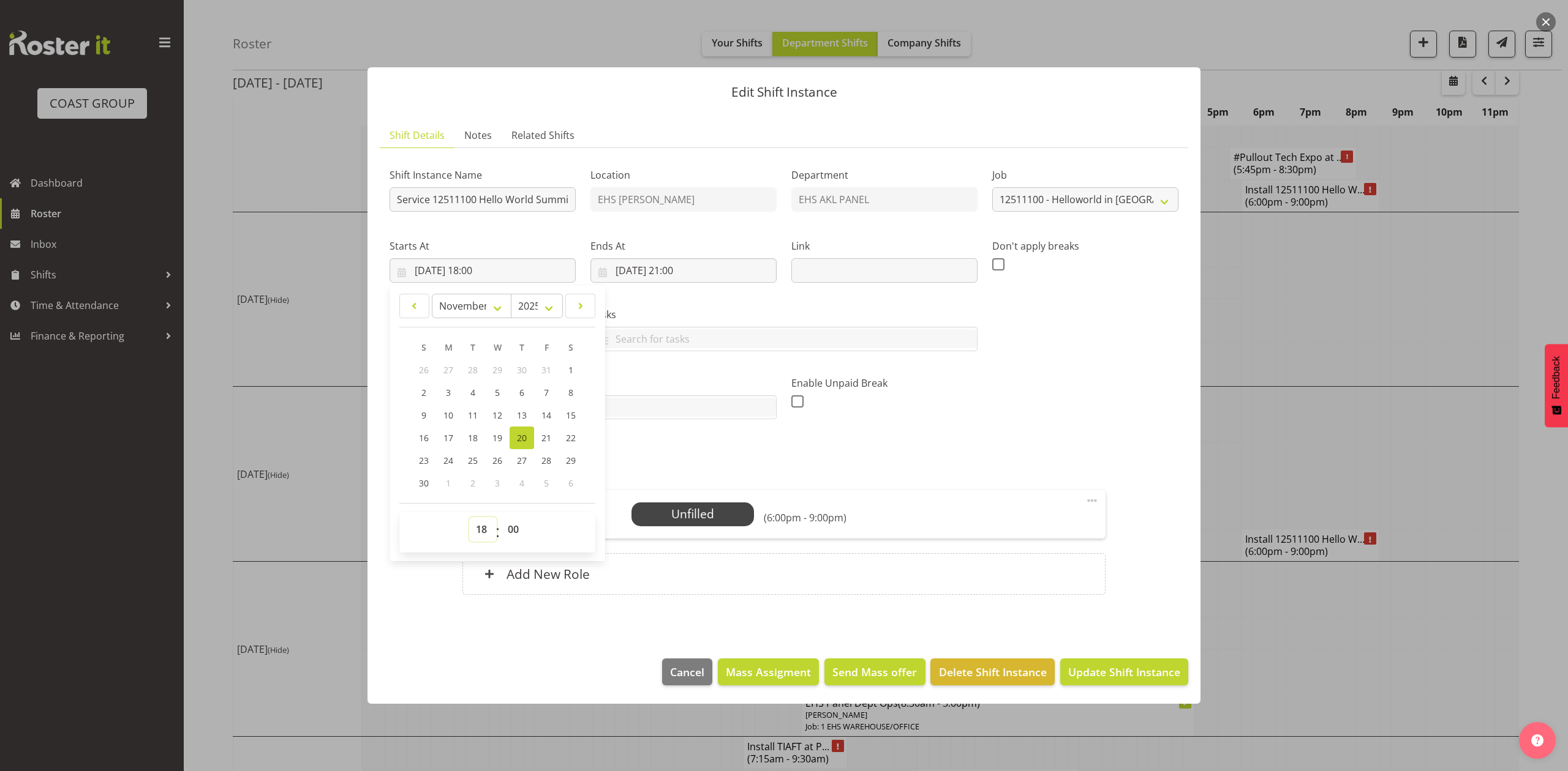
click at [483, 528] on select "00 01 02 03 04 05 06 07 08 09 10 11 12 13 14 15 16 17 18 19 20 21 22 23" at bounding box center [483, 530] width 28 height 24
select select "12"
click at [469, 518] on select "00 01 02 03 04 05 06 07 08 09 10 11 12 13 14 15 16 17 18 19 20 21 22 23" at bounding box center [483, 530] width 28 height 24
type input "20/11/2025, 12:00"
click at [684, 368] on div "Skills SLP ELECTRICIAN CLASS 2 DRIVER CLASS 4 DRIVER EWP LICENSE (EXP 08/23) FO…" at bounding box center [583, 393] width 402 height 68
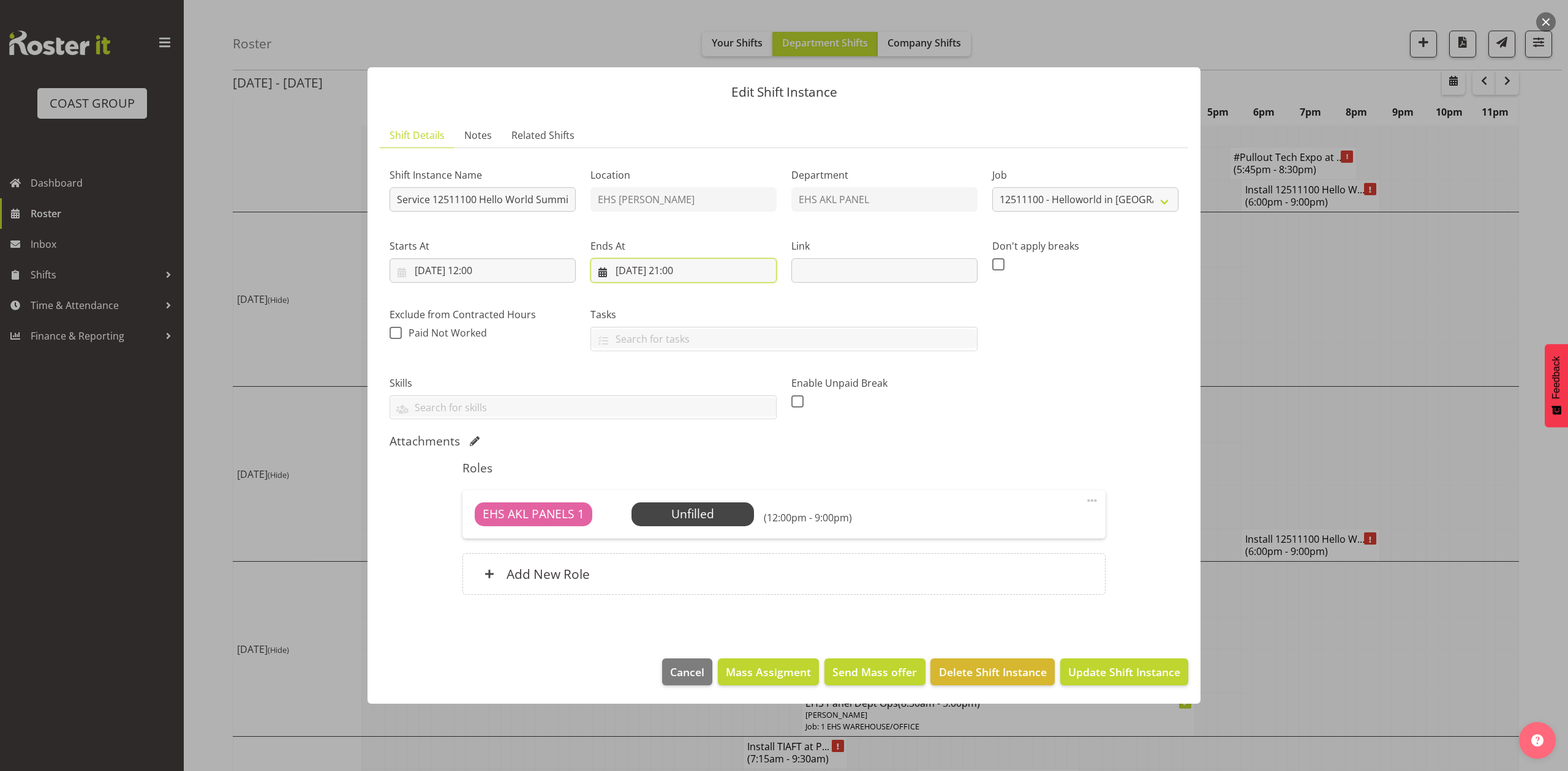
click at [688, 265] on input "20/11/2025, 21:00" at bounding box center [683, 270] width 186 height 24
click at [684, 518] on select "00 01 02 03 04 05 06 07 08 09 10 11 12 13 14 15 16 17 18 19 20 21 22 23" at bounding box center [684, 530] width 28 height 24
select select "18"
click at [670, 518] on select "00 01 02 03 04 05 06 07 08 09 10 11 12 13 14 15 16 17 18 19 20 21 22 23" at bounding box center [684, 530] width 28 height 24
type input "20/11/2025, 18:00"
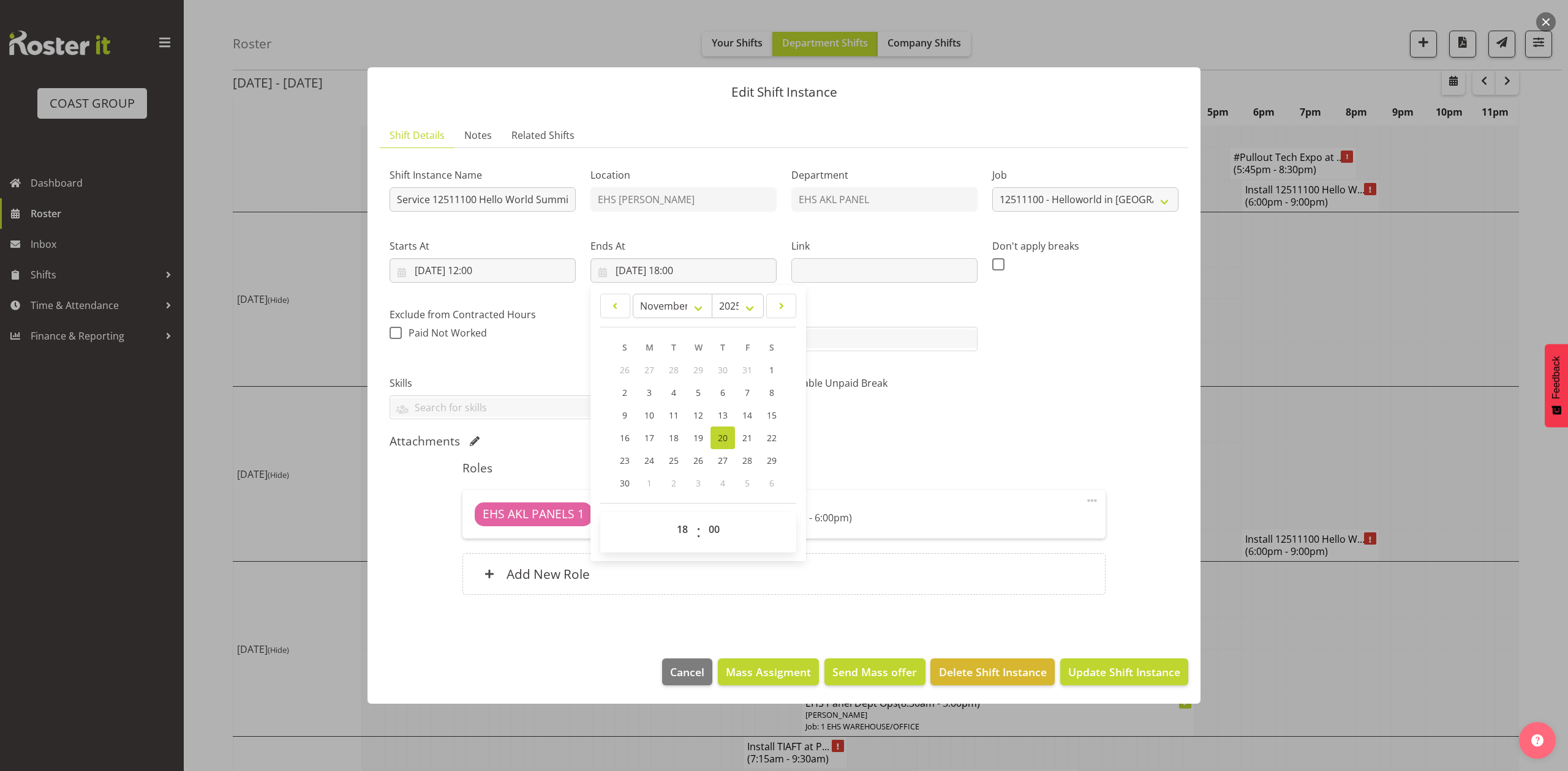
click at [916, 445] on div "Attachments" at bounding box center [784, 441] width 789 height 15
click at [1126, 664] on span "Update Shift Instance" at bounding box center [1124, 672] width 112 height 16
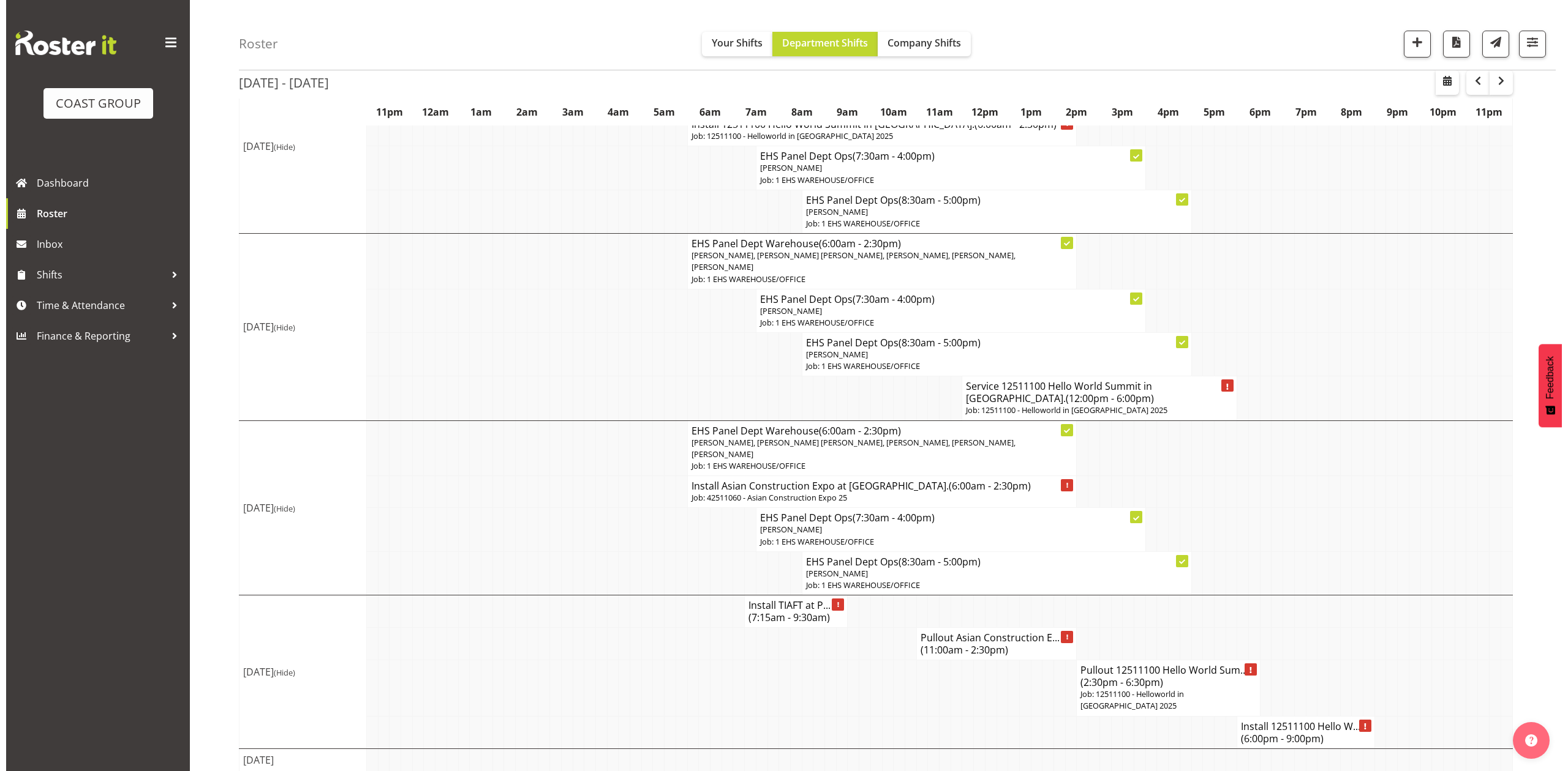
scroll to position [564, 0]
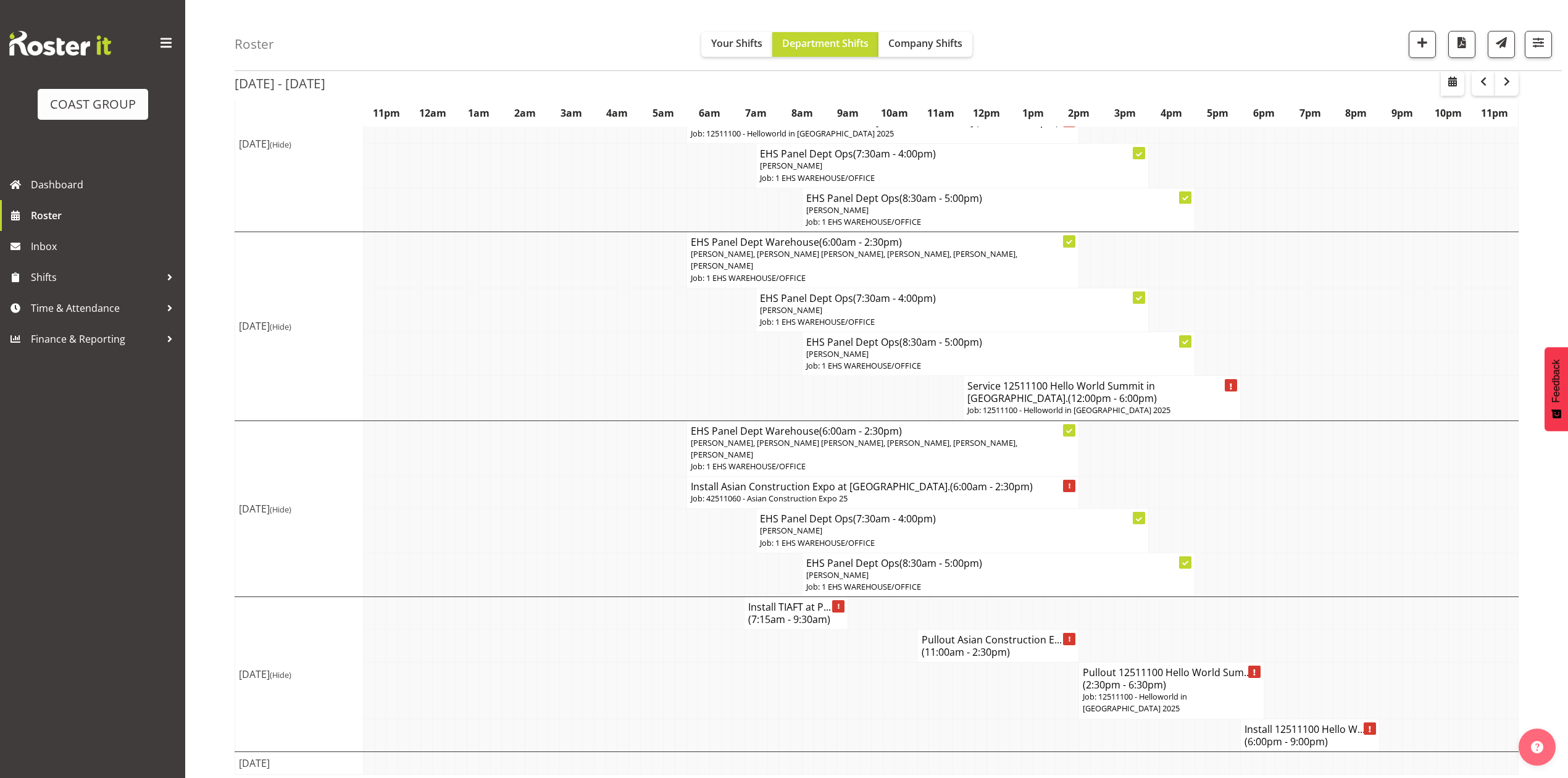
click at [1270, 735] on span "(6:00pm - 9:00pm)" at bounding box center [1286, 742] width 83 height 14
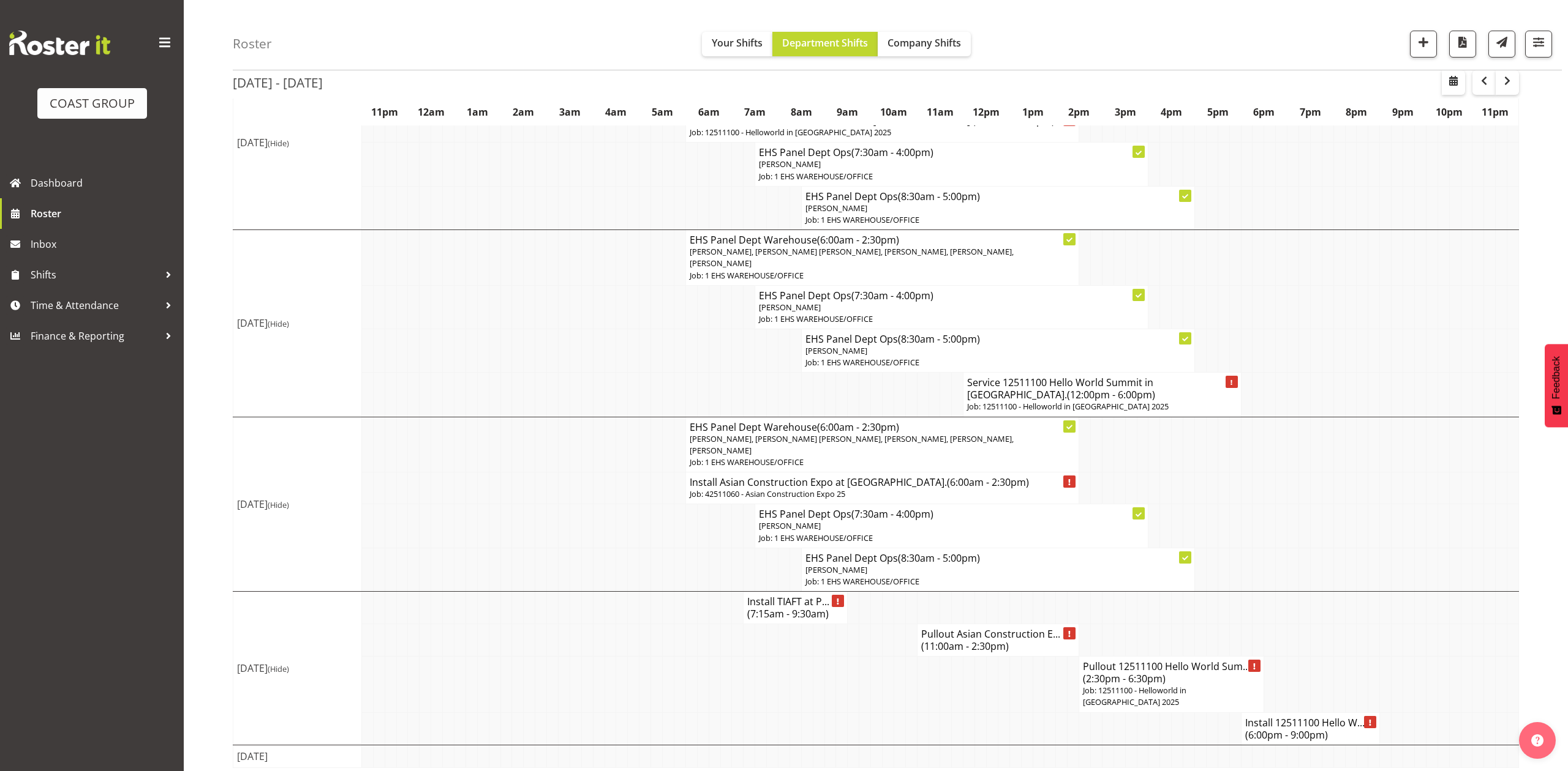
select select
select select "10"
select select "2025"
select select "21"
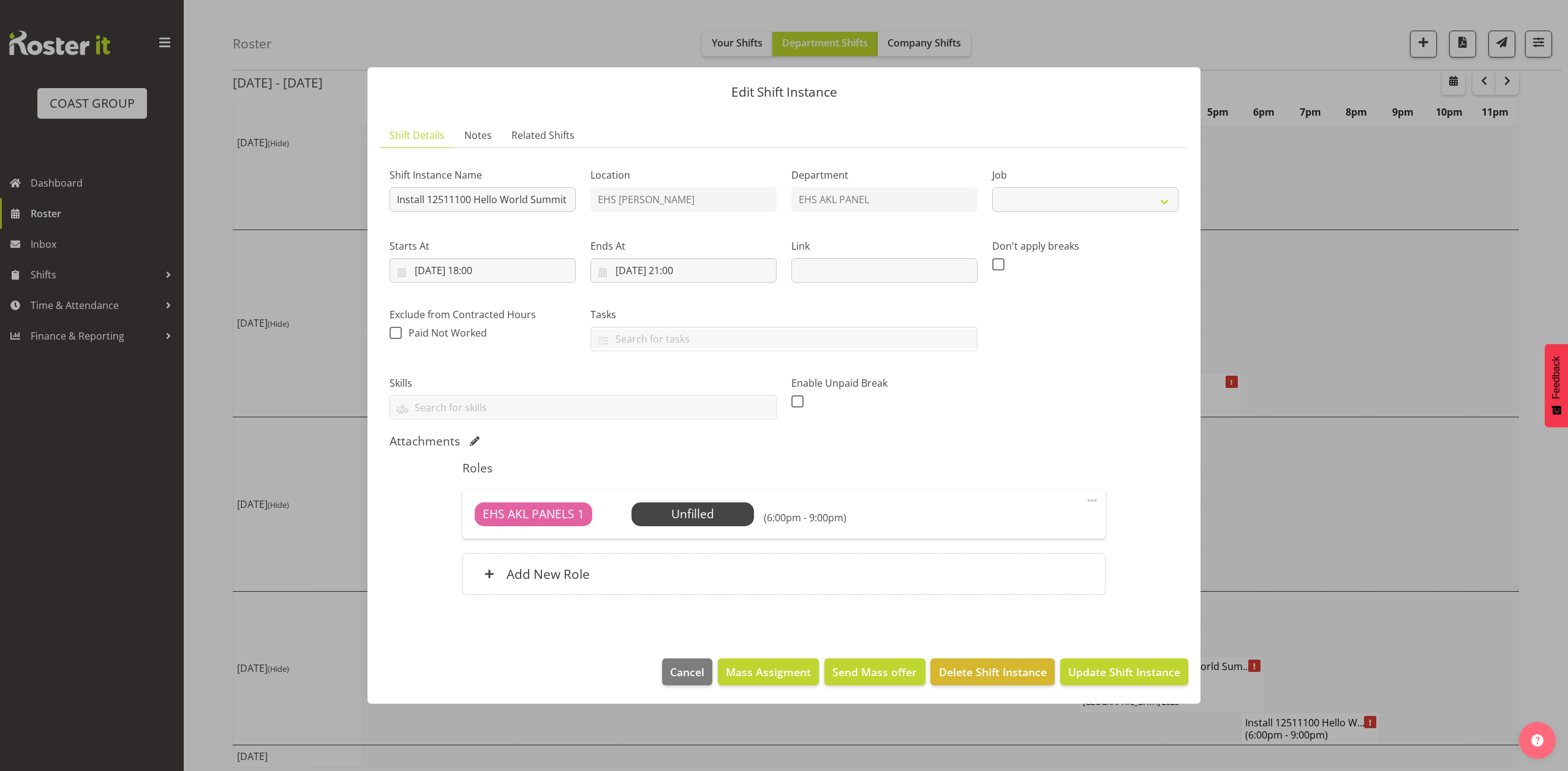
select select "10217"
click at [427, 266] on input "22/11/2025, 18:00" at bounding box center [482, 270] width 186 height 24
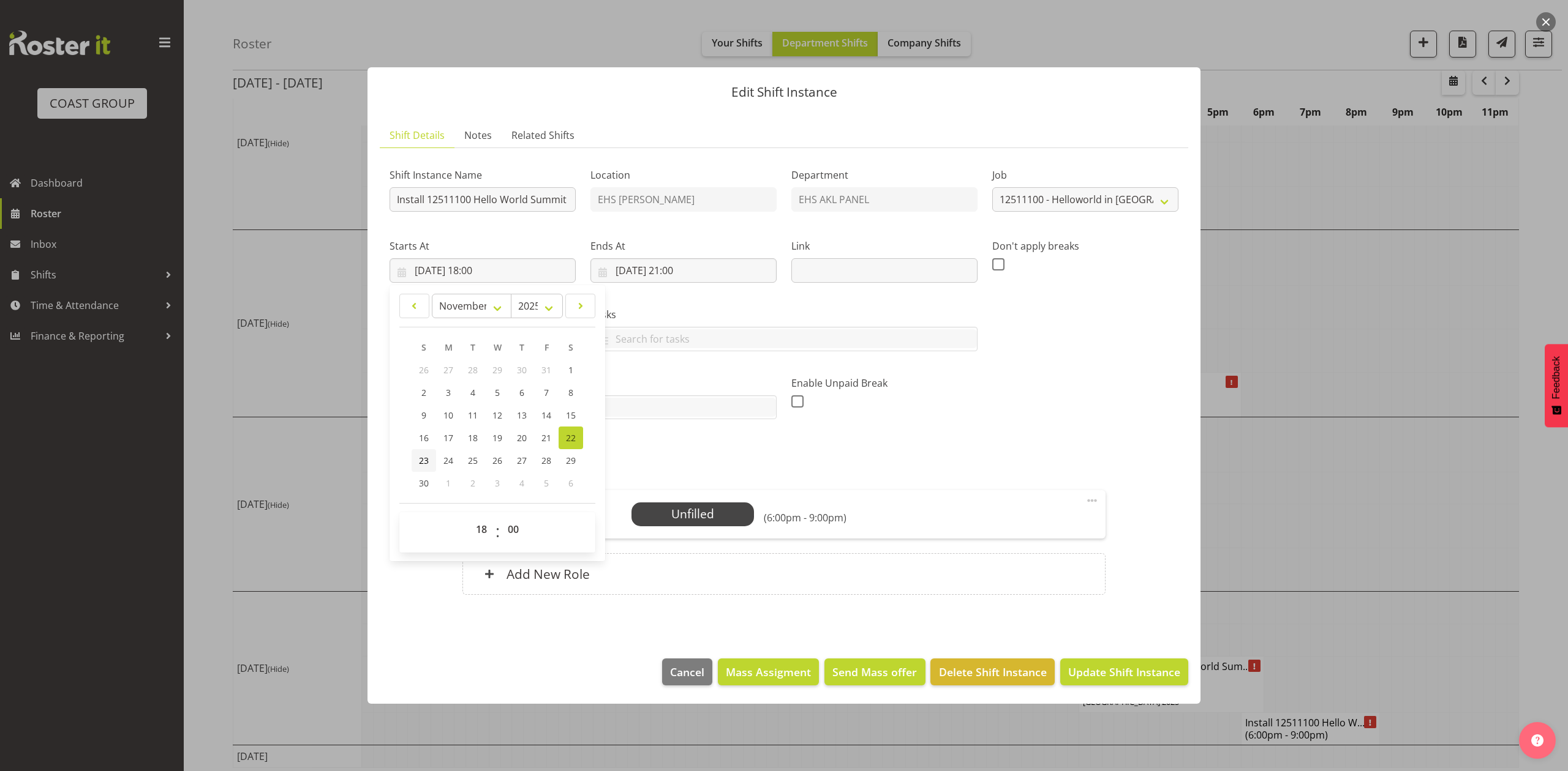
click at [427, 457] on span "23" at bounding box center [424, 460] width 9 height 11
type input "23/11/2025, 18:00"
click at [620, 268] on input "22/11/2025, 21:00" at bounding box center [683, 270] width 186 height 24
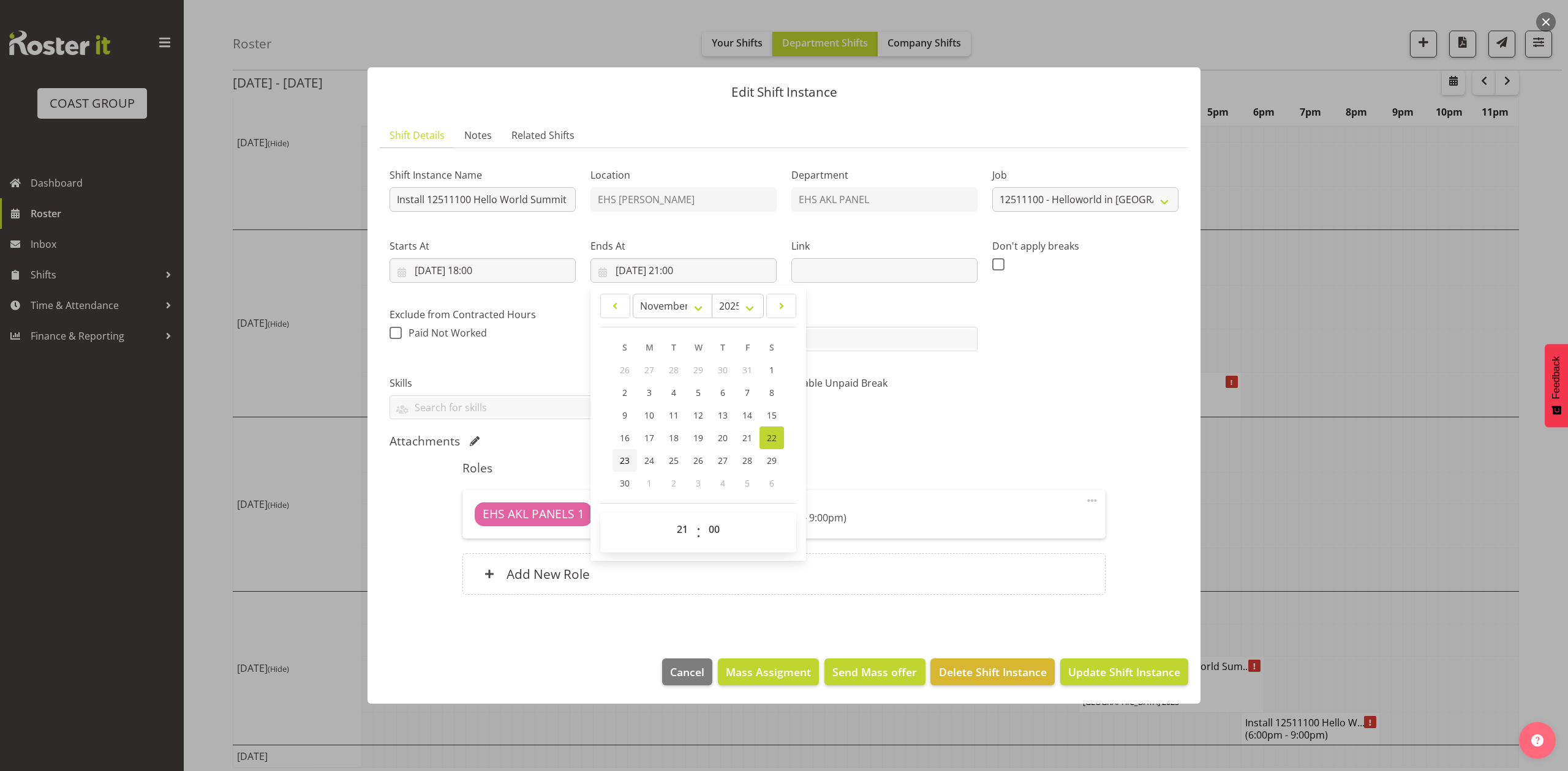
click at [630, 458] on link "23" at bounding box center [625, 461] width 24 height 23
type input "23/11/2025, 21:00"
click at [510, 357] on div "Exclude from Contracted Hours When checked, hours from this shift will be paid …" at bounding box center [482, 324] width 201 height 68
click at [625, 192] on div "Shift Instance Name Install 12511100 Hello World Summit in fiji. Location EHS R…" at bounding box center [784, 289] width 804 height 276
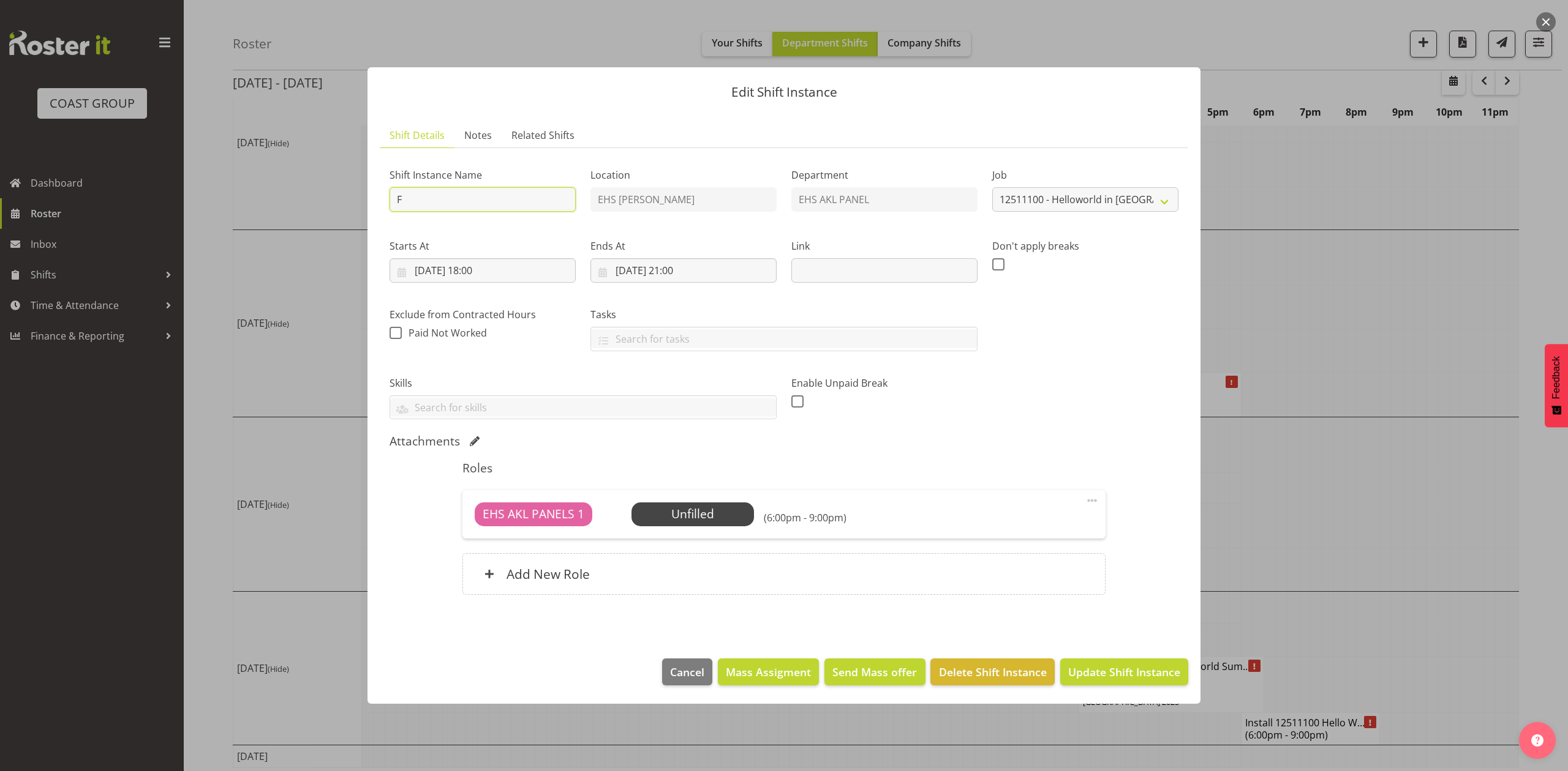
scroll to position [0, 0]
drag, startPoint x: 437, startPoint y: 199, endPoint x: 479, endPoint y: 199, distance: 42.0
click at [479, 199] on input "Fly back to Rymer from Fiji." at bounding box center [482, 199] width 186 height 24
click at [461, 191] on input "Fly back from Fiji." at bounding box center [482, 199] width 186 height 24
type input "Fly back from Hello World Fiji."
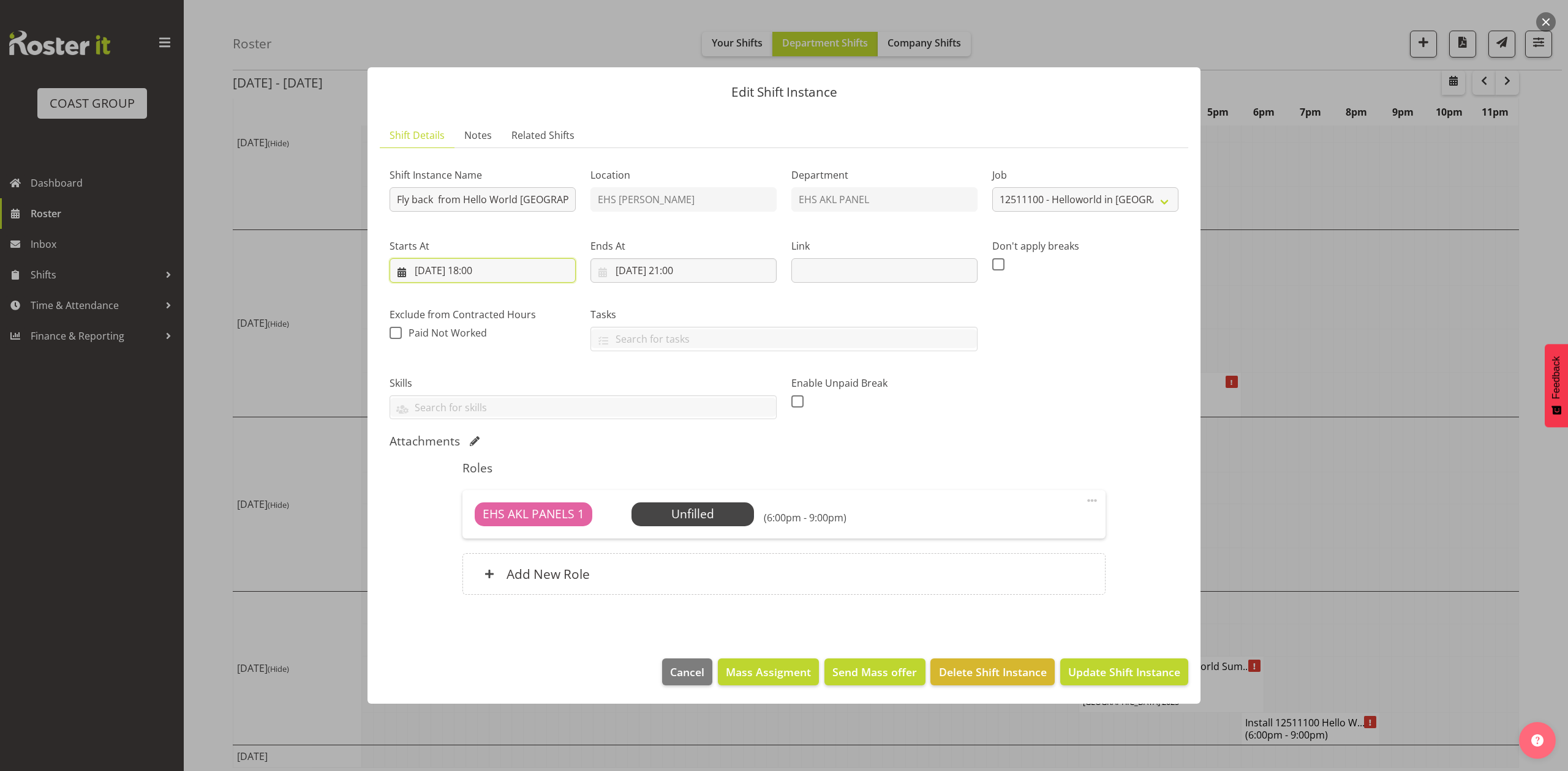
click at [452, 276] on input "23/11/2025, 18:00" at bounding box center [482, 270] width 186 height 24
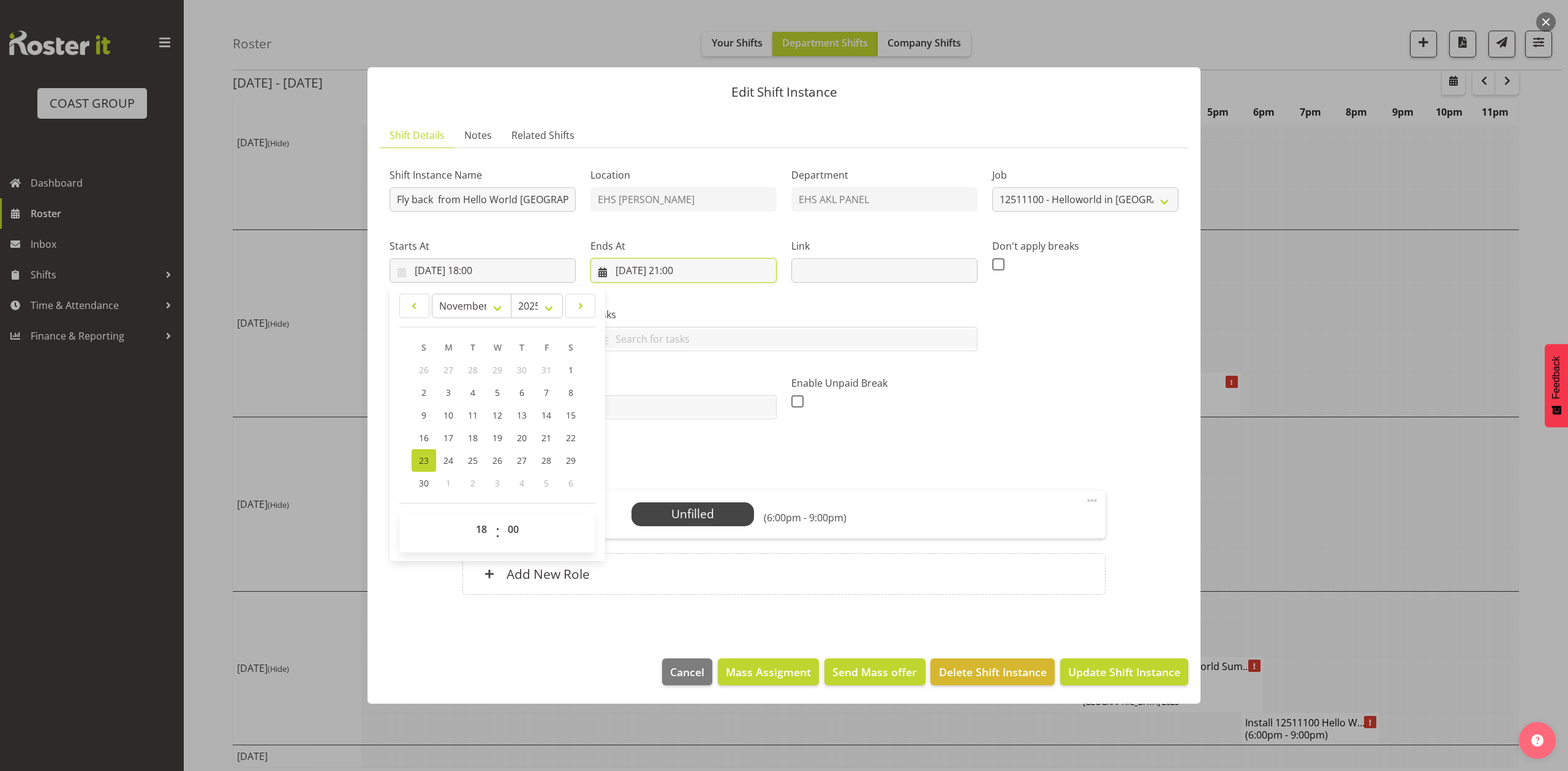
click at [636, 266] on input "23/11/2025, 21:00" at bounding box center [683, 270] width 186 height 24
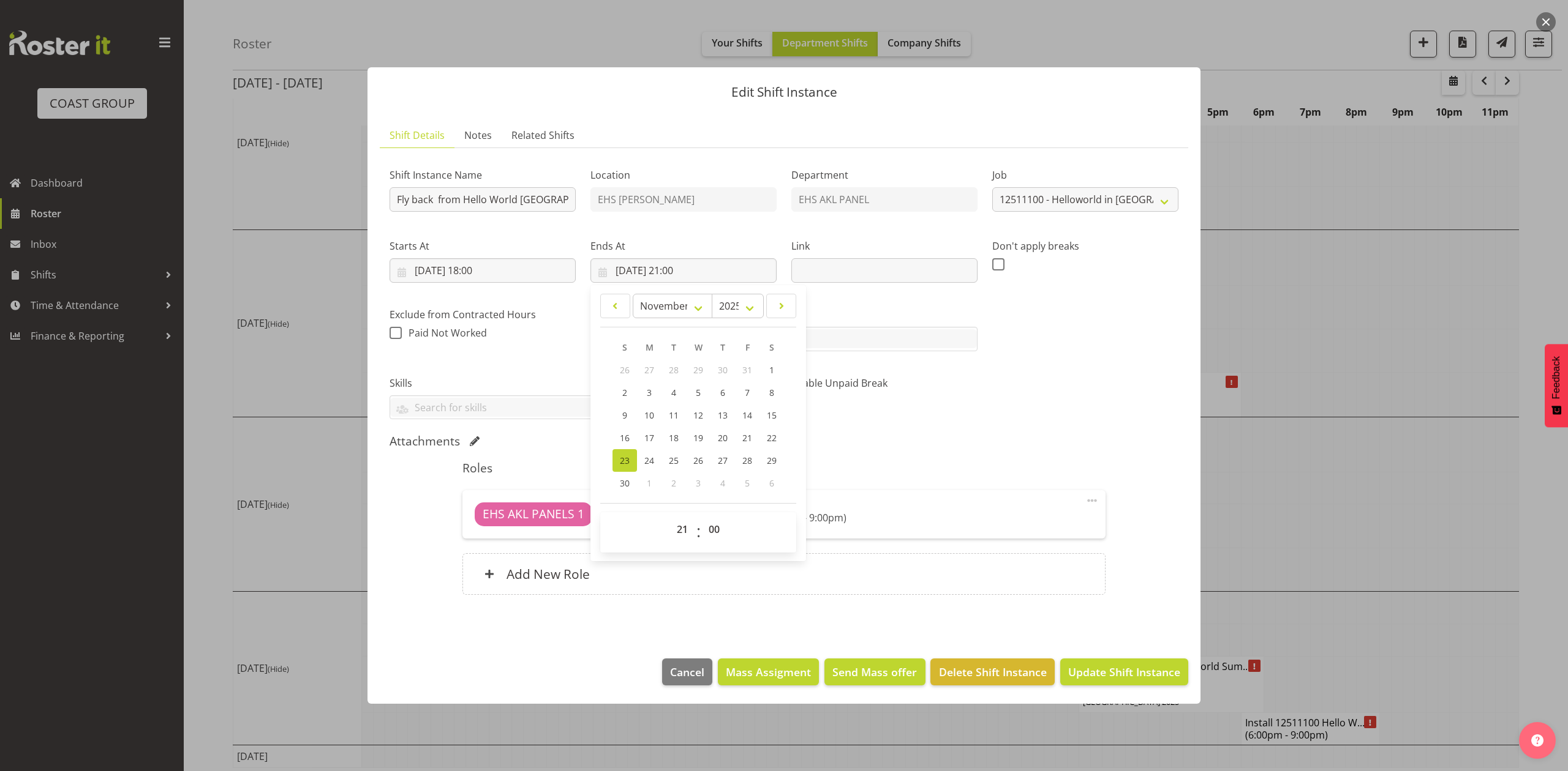
click at [866, 314] on label "Tasks" at bounding box center [784, 315] width 387 height 15
click at [488, 265] on input "23/11/2025, 18:00" at bounding box center [482, 270] width 186 height 24
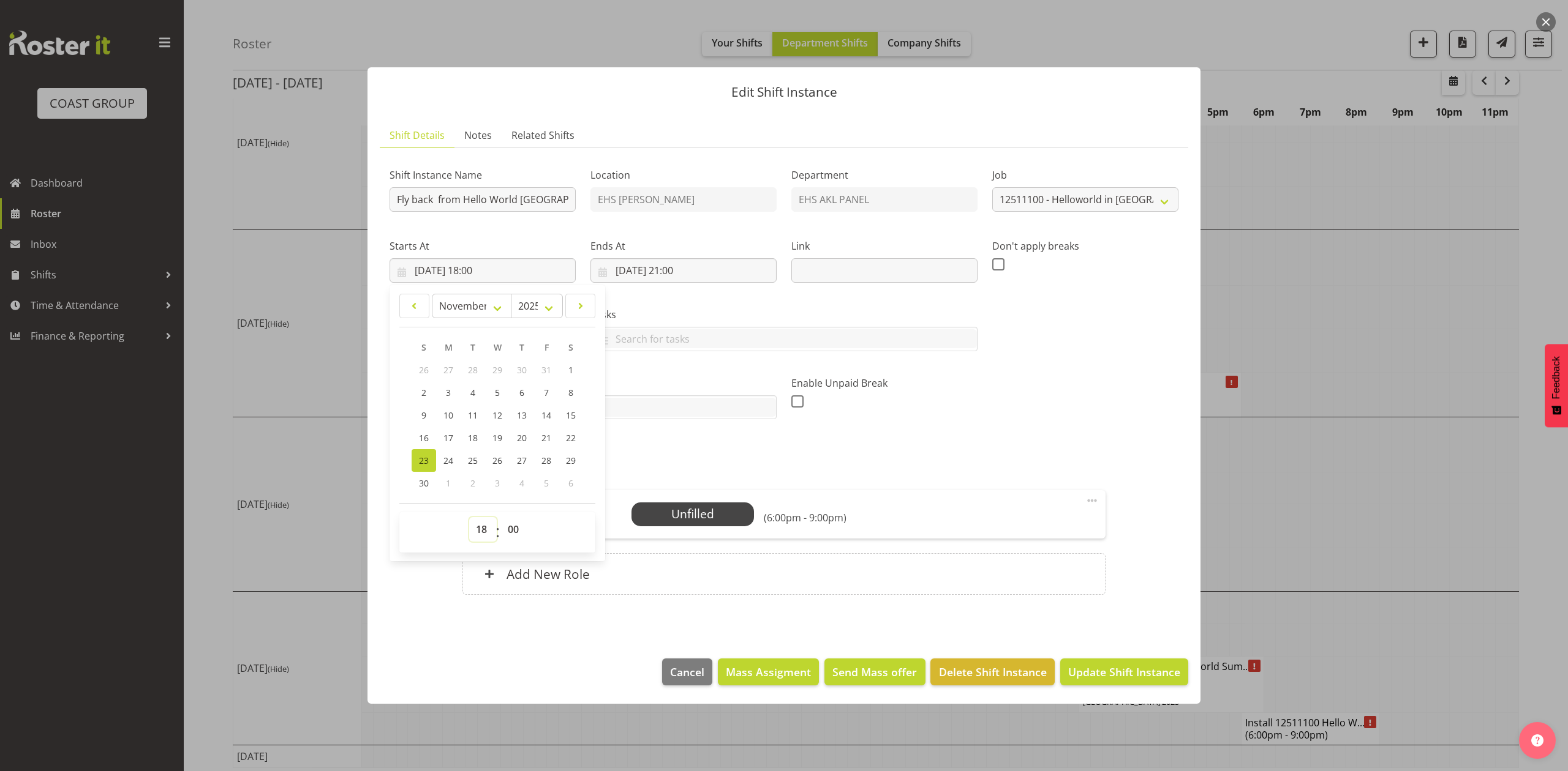
drag, startPoint x: 483, startPoint y: 530, endPoint x: 483, endPoint y: 522, distance: 8.0
click at [483, 530] on select "00 01 02 03 04 05 06 07 08 09 10 11 12 13 14 15 16 17 18 19 20 21 22 23" at bounding box center [483, 530] width 28 height 24
select select "6"
click at [469, 518] on select "00 01 02 03 04 05 06 07 08 09 10 11 12 13 14 15 16 17 18 19 20 21 22 23" at bounding box center [483, 530] width 28 height 24
type input "23/11/2025, 06:00"
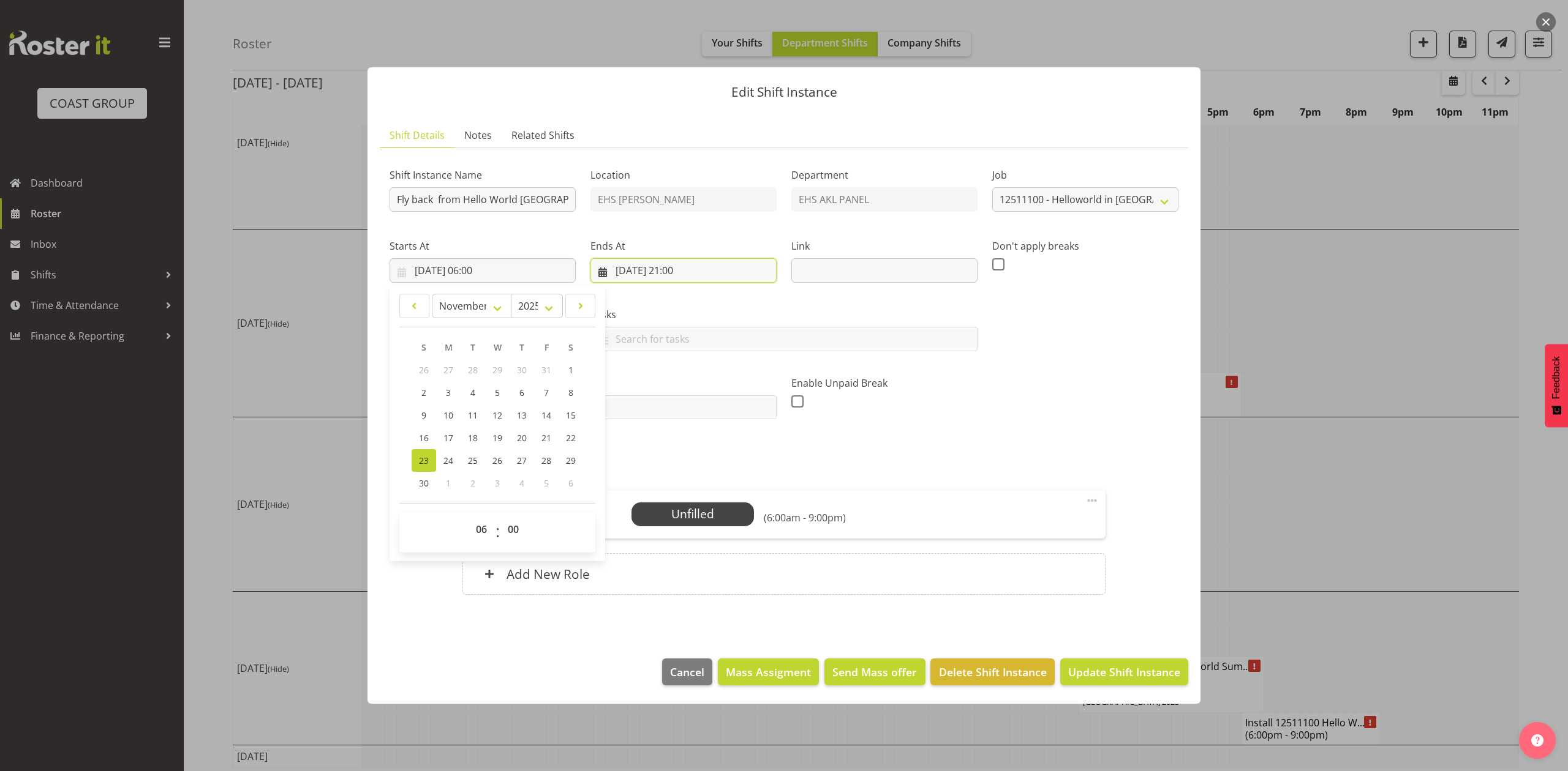
click at [674, 270] on input "23/11/2025, 21:00" at bounding box center [683, 270] width 186 height 24
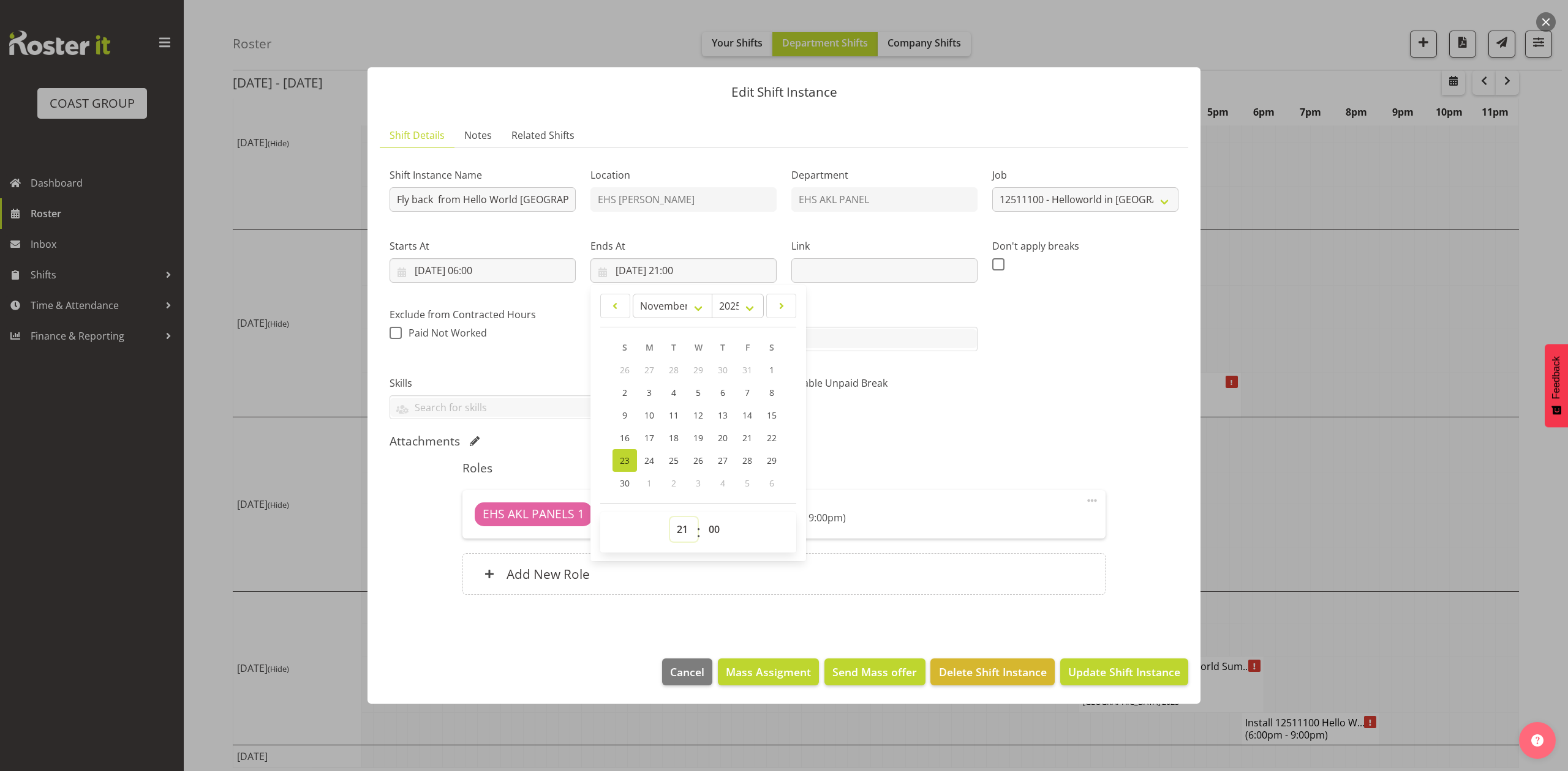
click at [684, 527] on select "00 01 02 03 04 05 06 07 08 09 10 11 12 13 14 15 16 17 18 19 20 21 22 23" at bounding box center [684, 530] width 28 height 24
select select "14"
click at [670, 518] on select "00 01 02 03 04 05 06 07 08 09 10 11 12 13 14 15 16 17 18 19 20 21 22 23" at bounding box center [684, 530] width 28 height 24
type input "23/11/2025, 14:00"
drag, startPoint x: 707, startPoint y: 534, endPoint x: 707, endPoint y: 518, distance: 16.0
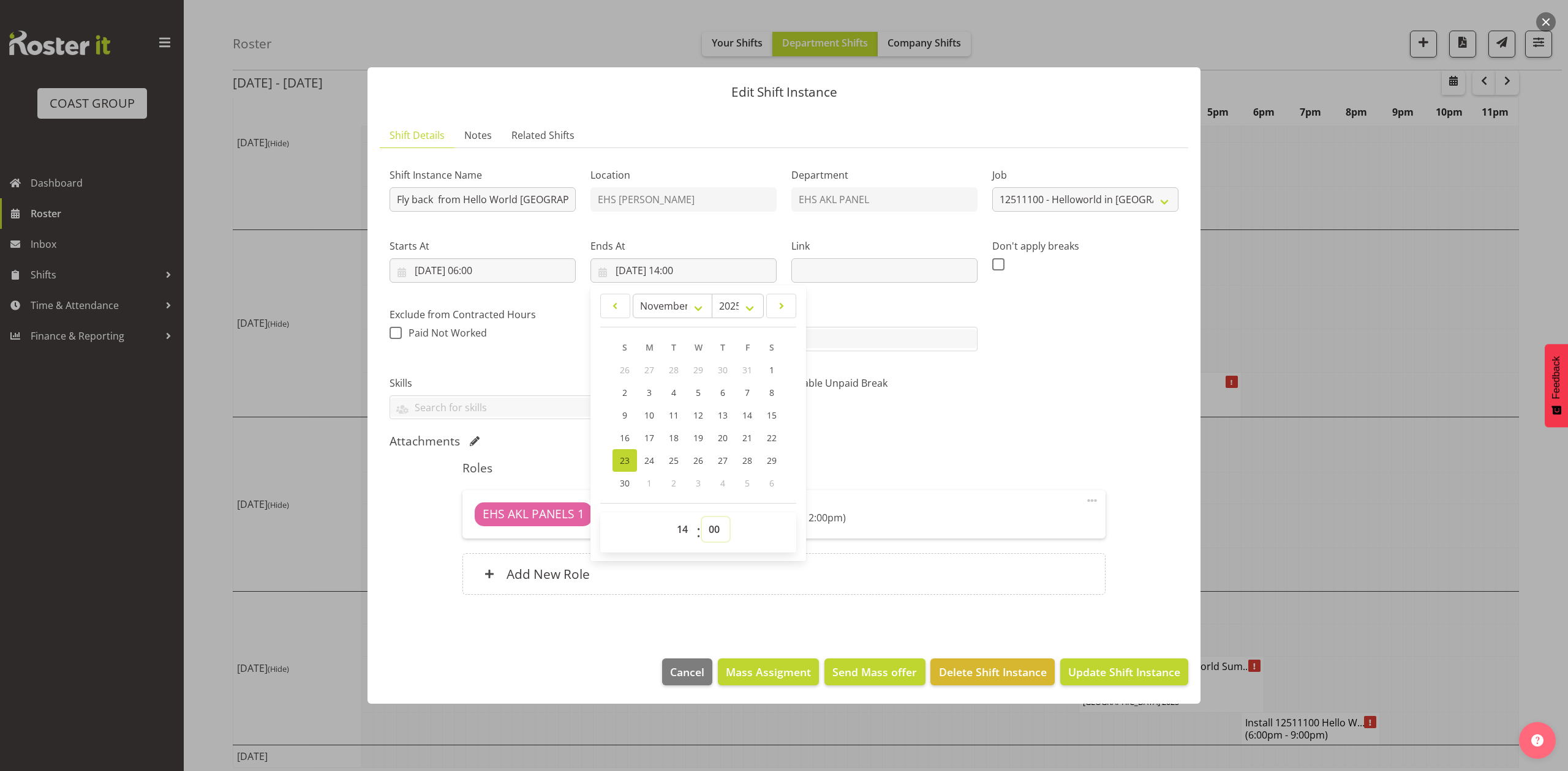
click at [707, 534] on select "00 01 02 03 04 05 06 07 08 09 10 11 12 13 14 15 16 17 18 19 20 21 22 23 24 25 2…" at bounding box center [715, 530] width 28 height 24
select select "30"
click at [702, 518] on select "00 01 02 03 04 05 06 07 08 09 10 11 12 13 14 15 16 17 18 19 20 21 22 23 24 25 2…" at bounding box center [715, 530] width 28 height 24
type input "23/11/2025, 14:30"
click at [1016, 455] on div "Roles EHS AKL PANELS 1 Unfilled Select Employee (6:00am - 2:30pm) Edit Cover Ro…" at bounding box center [784, 531] width 657 height 155
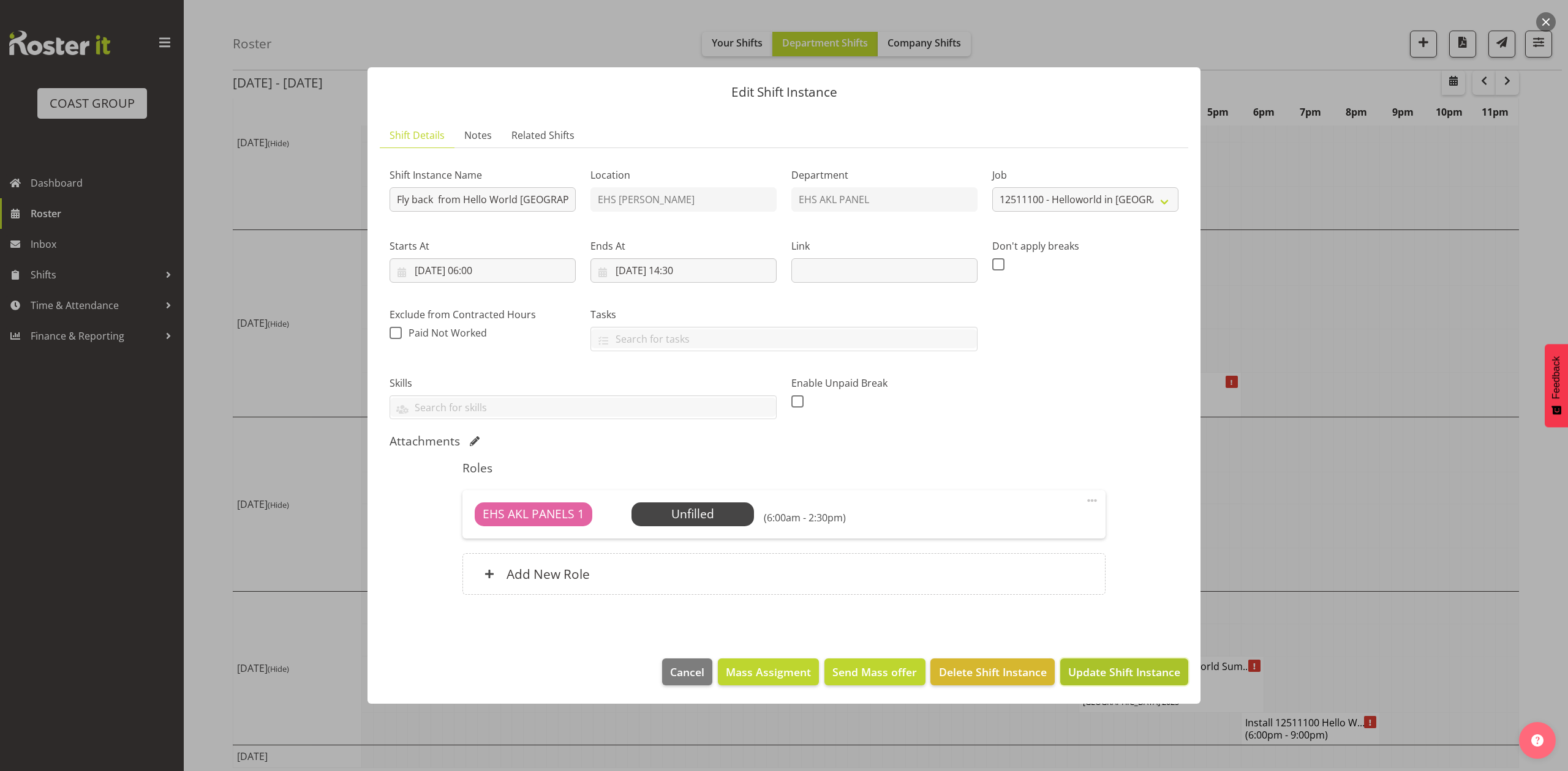
click at [1120, 671] on span "Update Shift Instance" at bounding box center [1124, 672] width 112 height 16
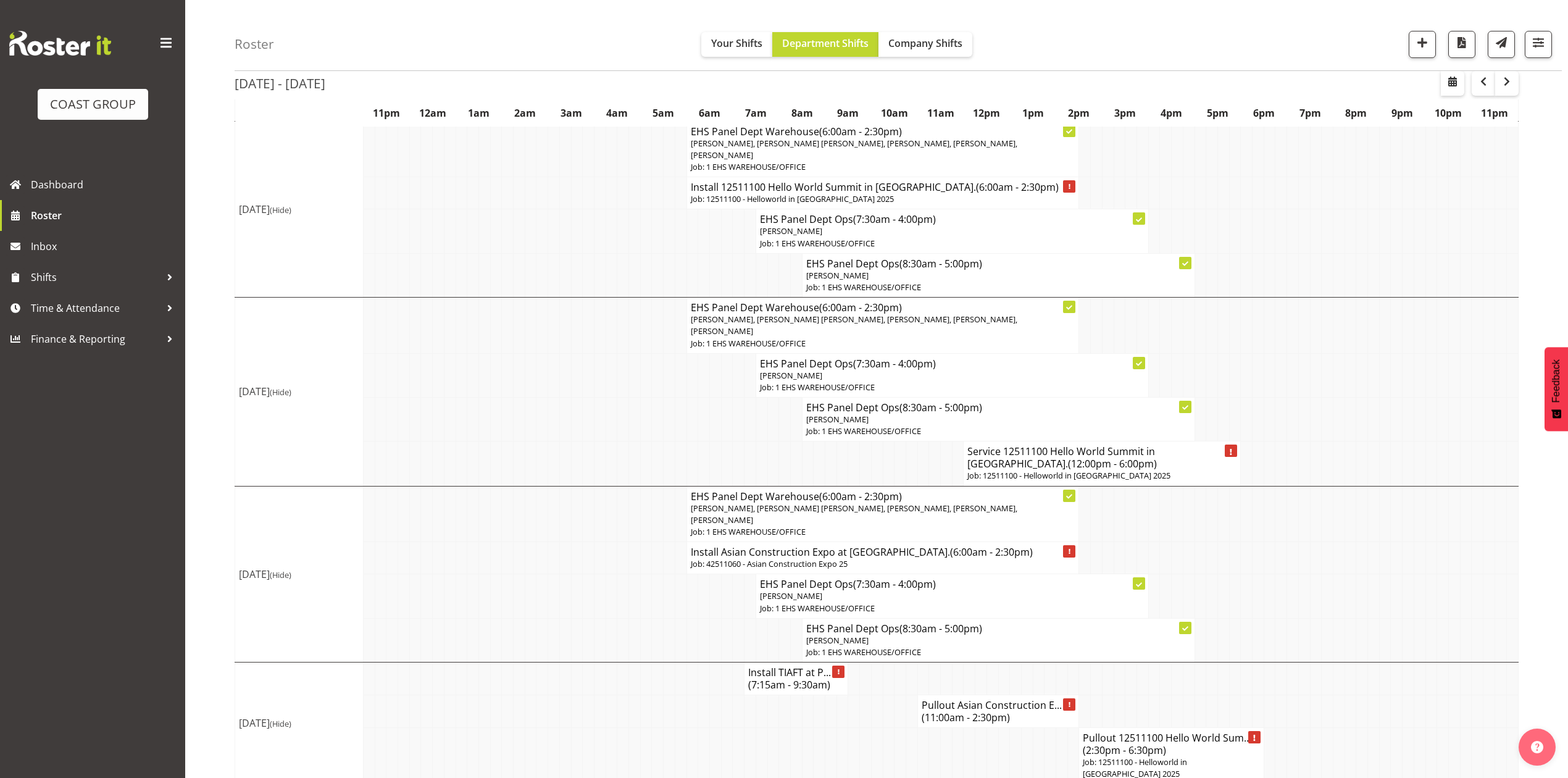
scroll to position [546, 0]
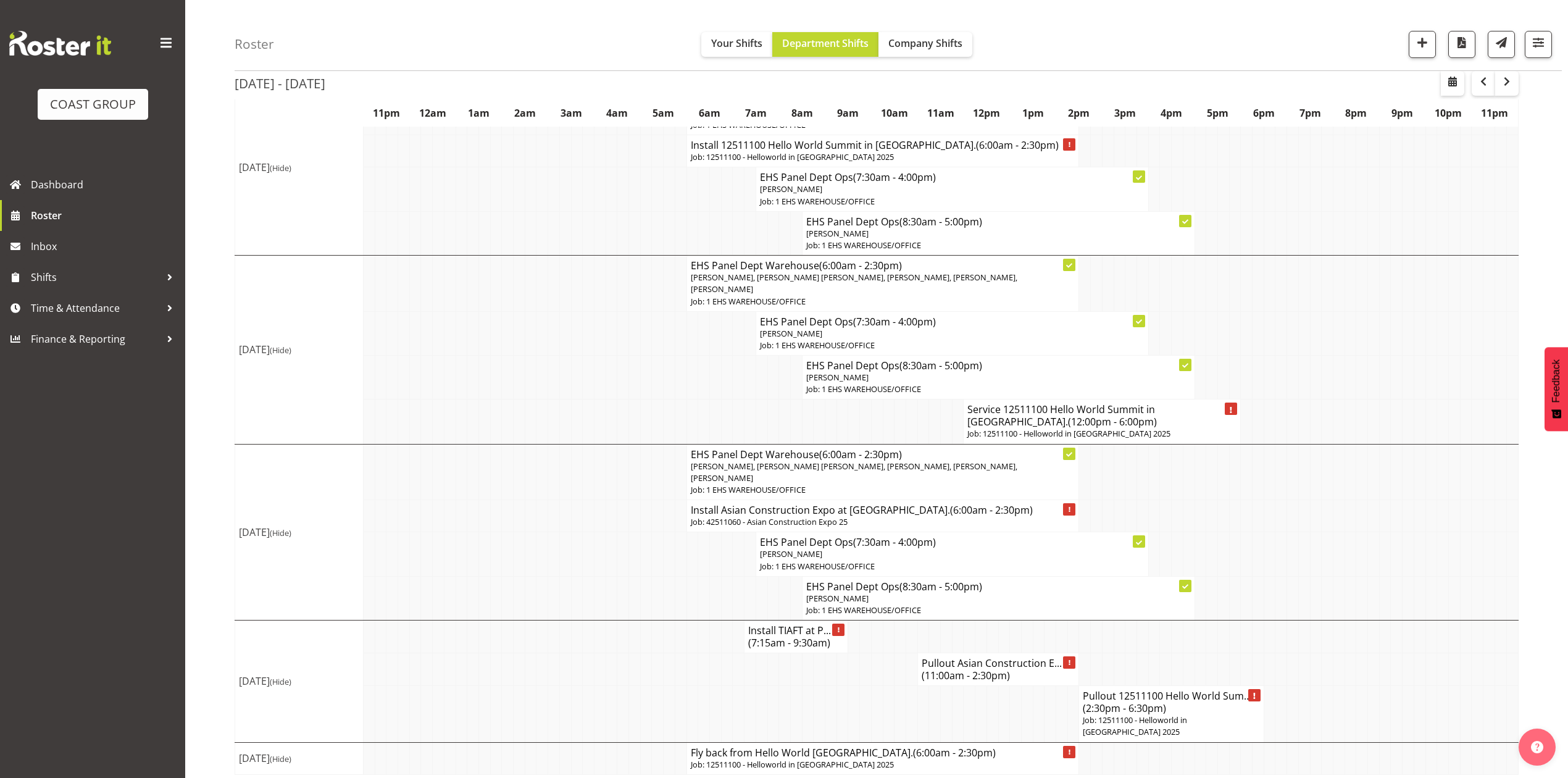
click at [1304, 660] on td at bounding box center [1304, 670] width 12 height 33
drag, startPoint x: 1480, startPoint y: 84, endPoint x: 1487, endPoint y: 166, distance: 82.3
click at [1480, 84] on span "button" at bounding box center [1484, 82] width 15 height 15
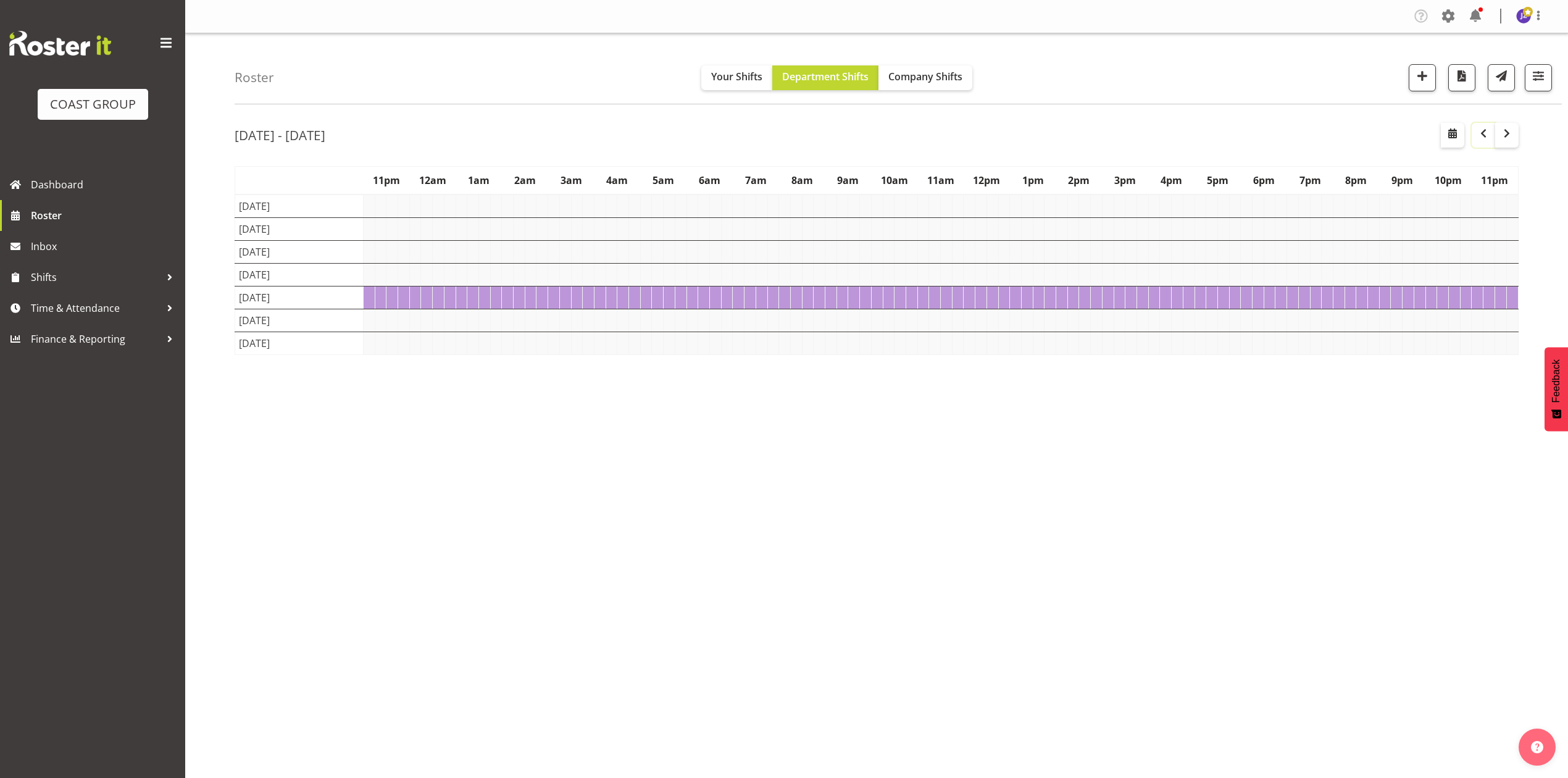
scroll to position [0, 0]
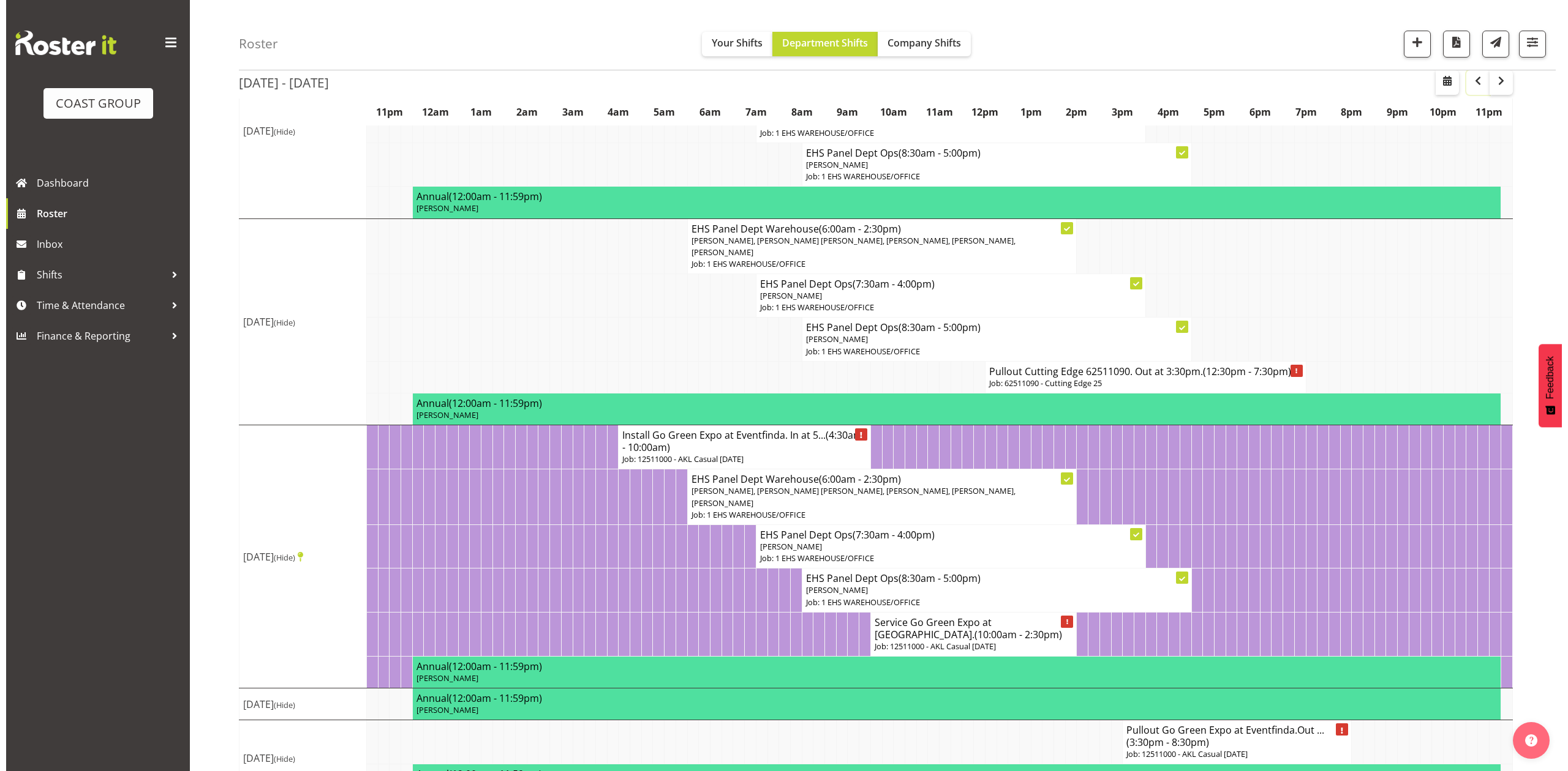
scroll to position [653, 0]
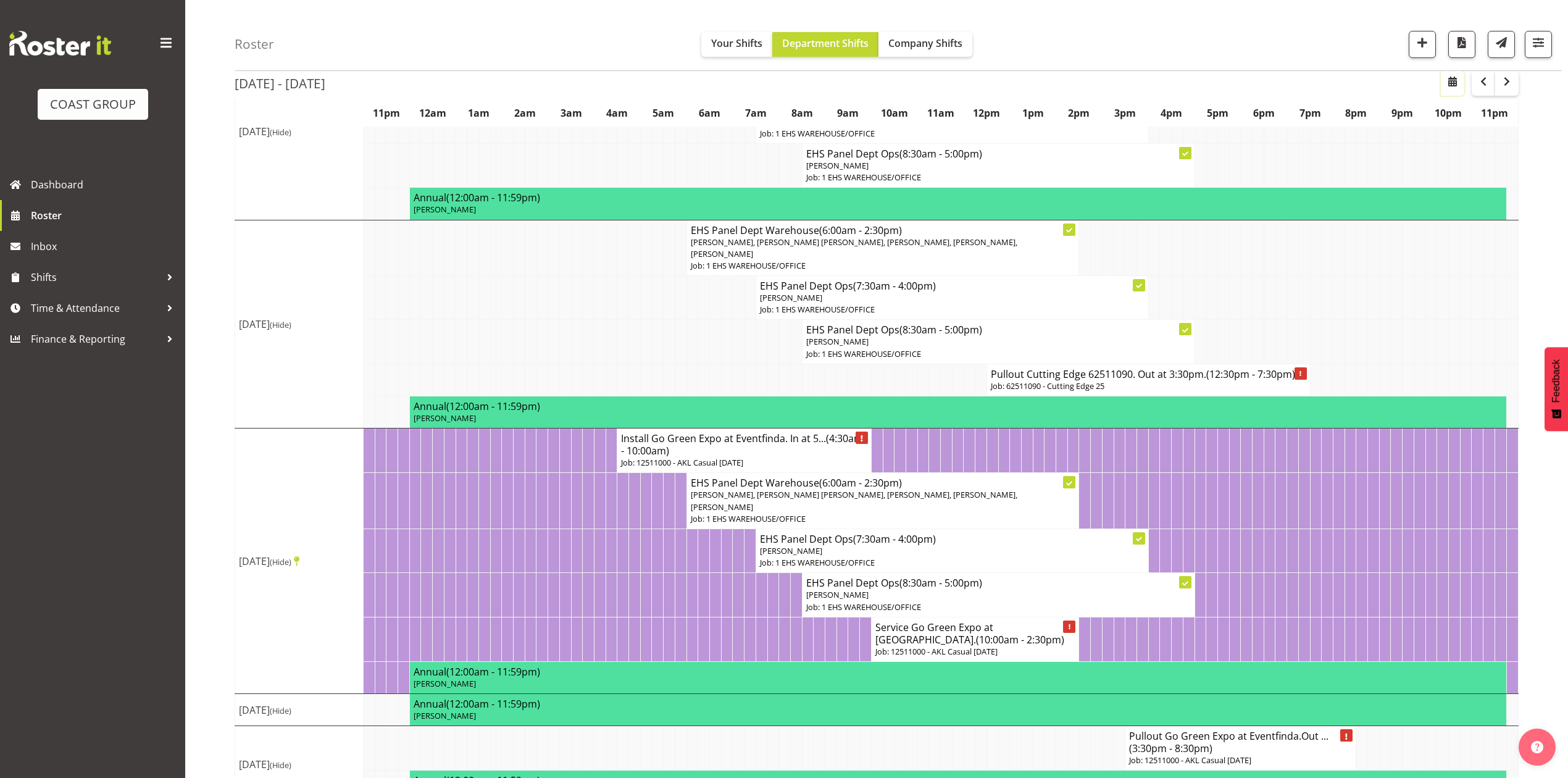
click at [1458, 80] on span "button" at bounding box center [1453, 82] width 15 height 15
select select "9"
select select "2025"
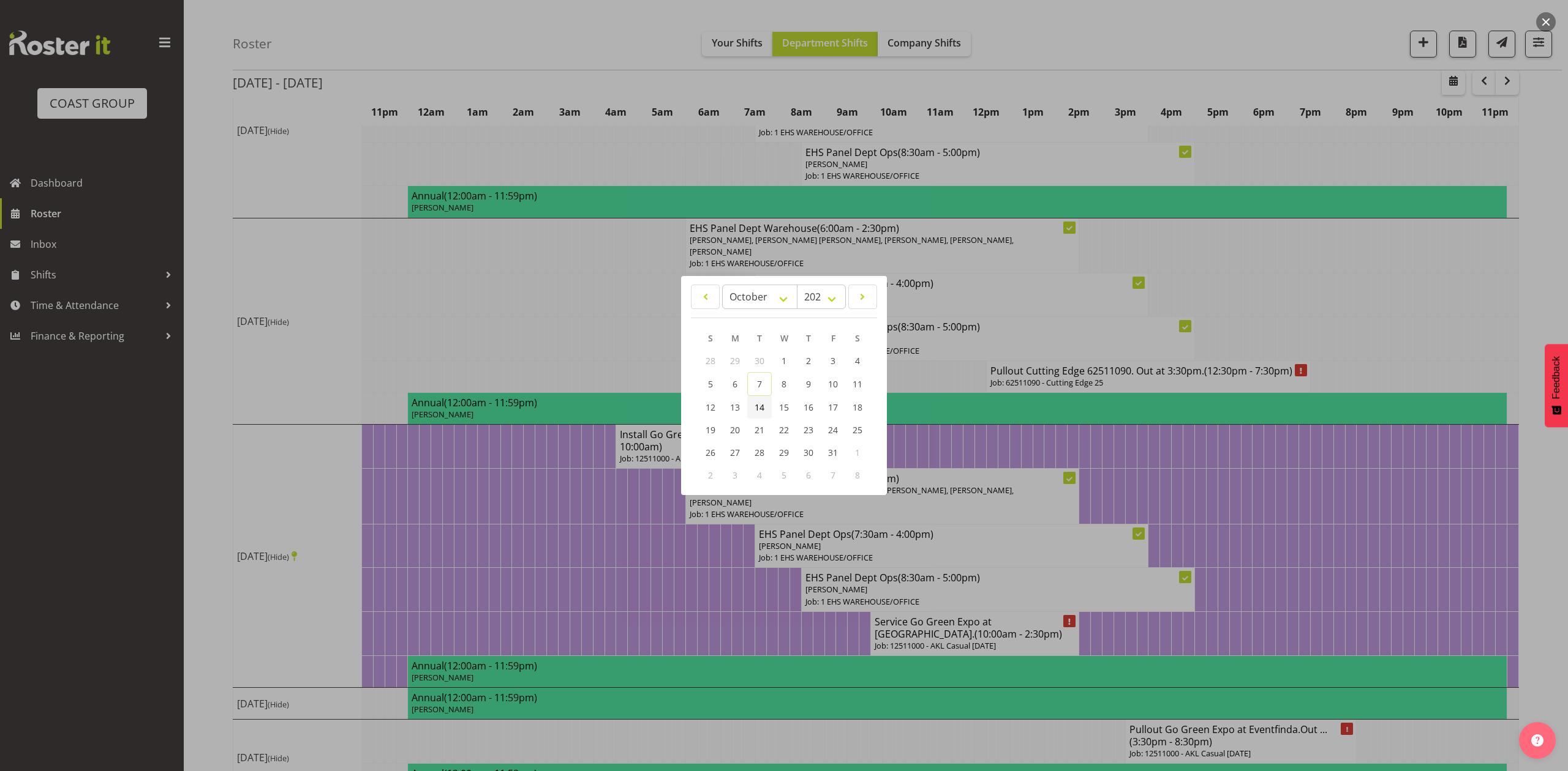
click at [762, 405] on span "14" at bounding box center [759, 407] width 9 height 11
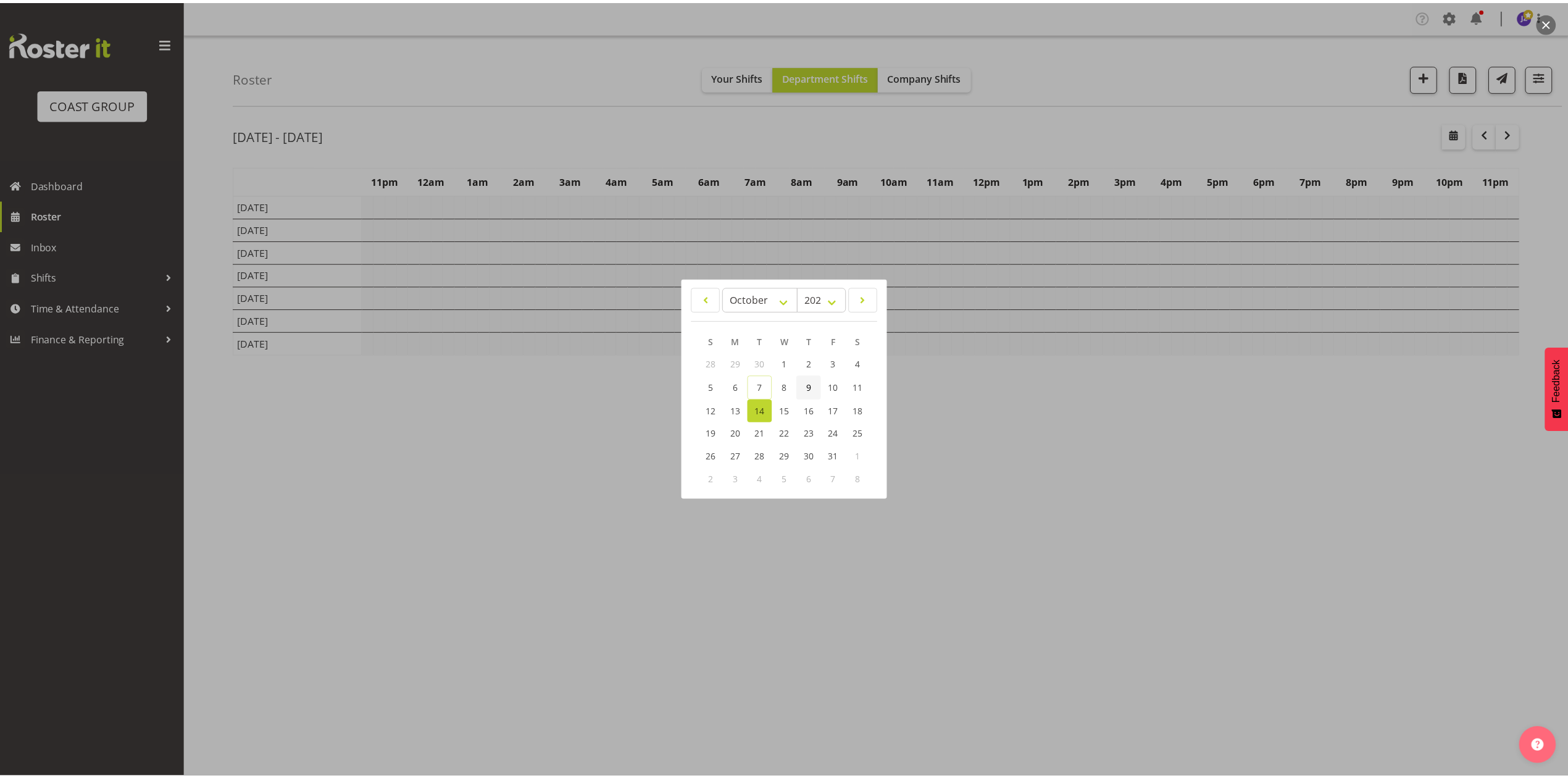
scroll to position [0, 0]
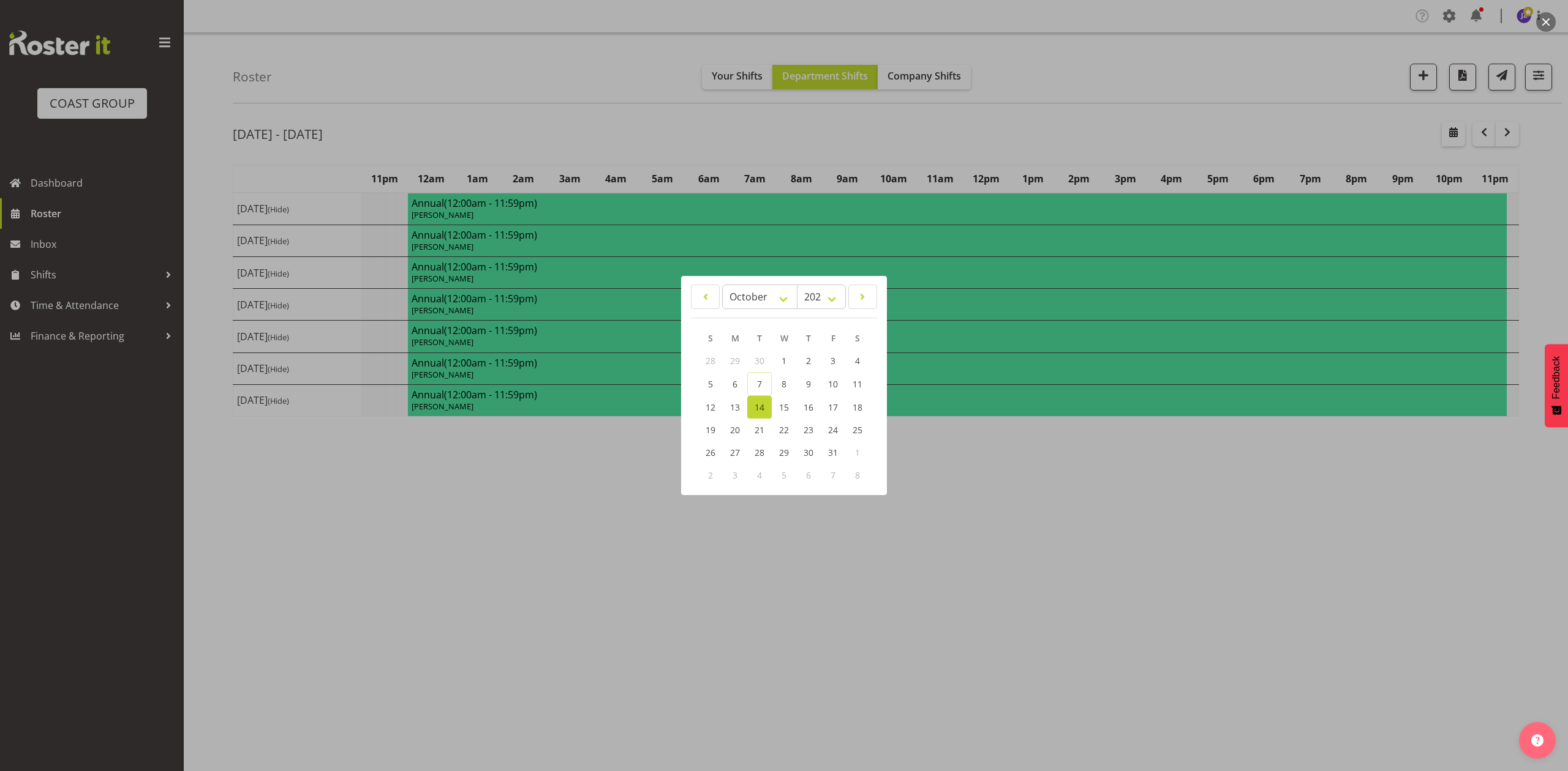
click at [1052, 111] on div at bounding box center [784, 385] width 1568 height 771
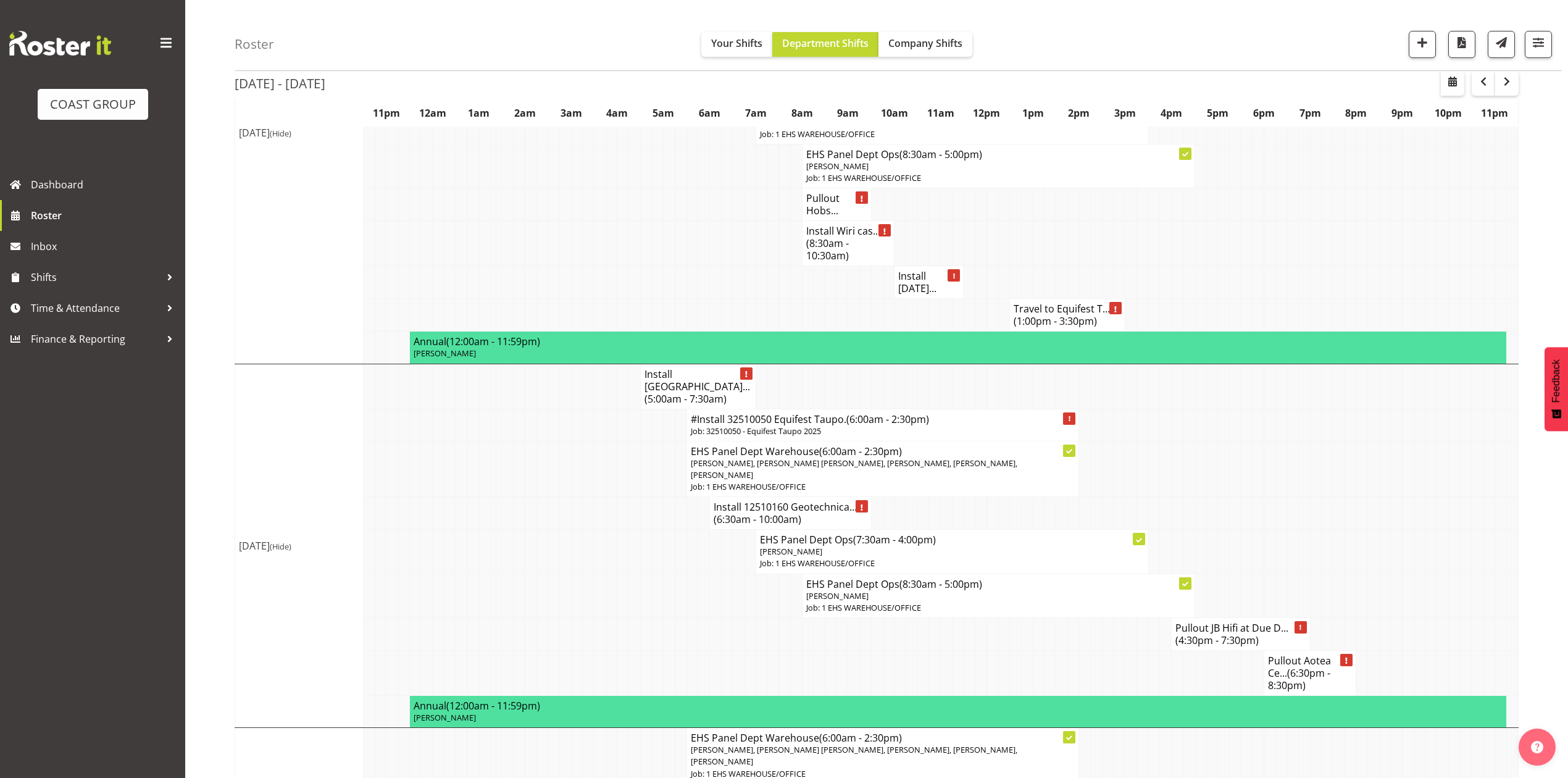
scroll to position [411, 0]
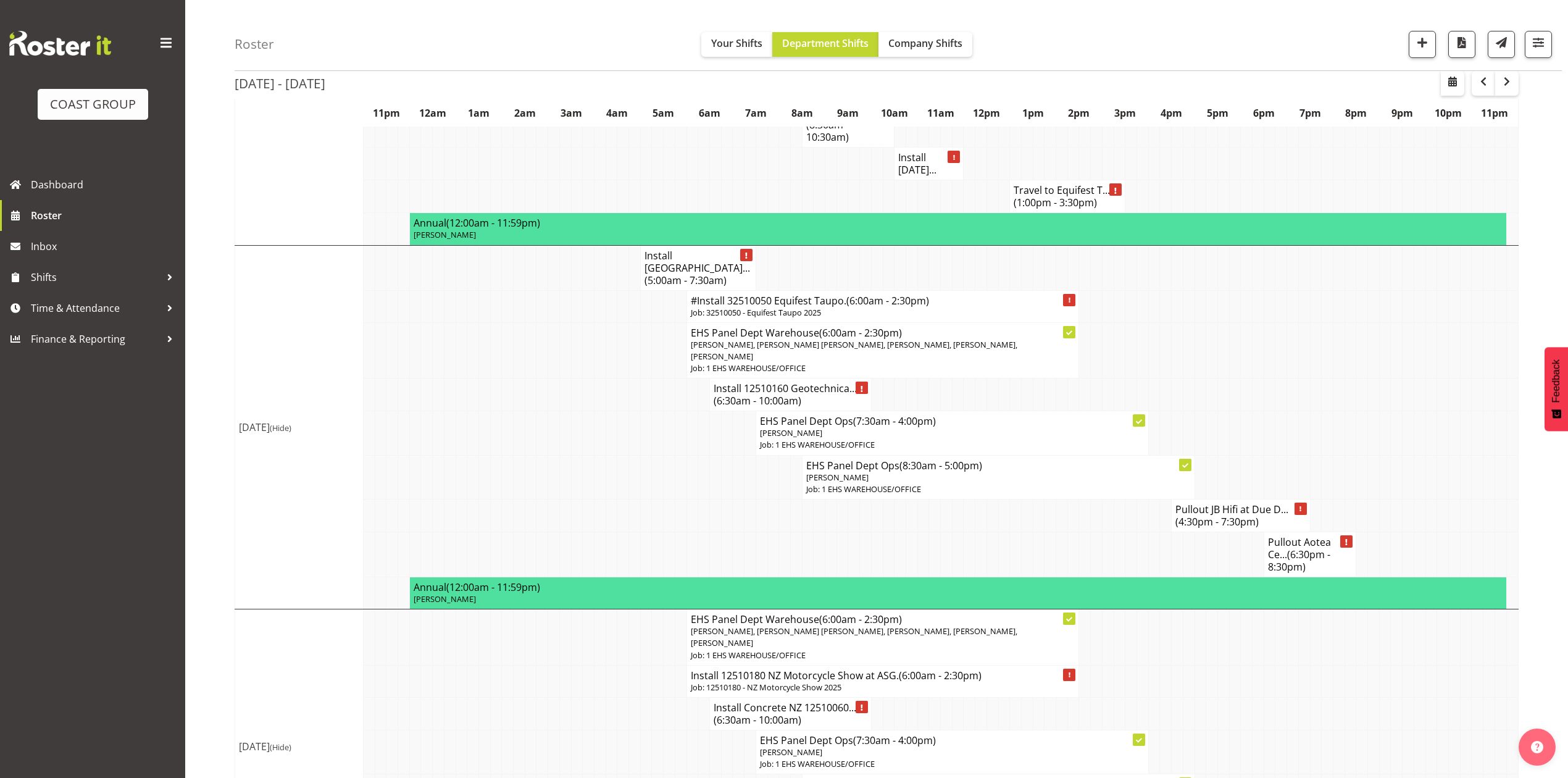
click at [842, 383] on h4 "Install 12510160 Geotechnica... (6:30am - 10:00am)" at bounding box center [790, 395] width 154 height 25
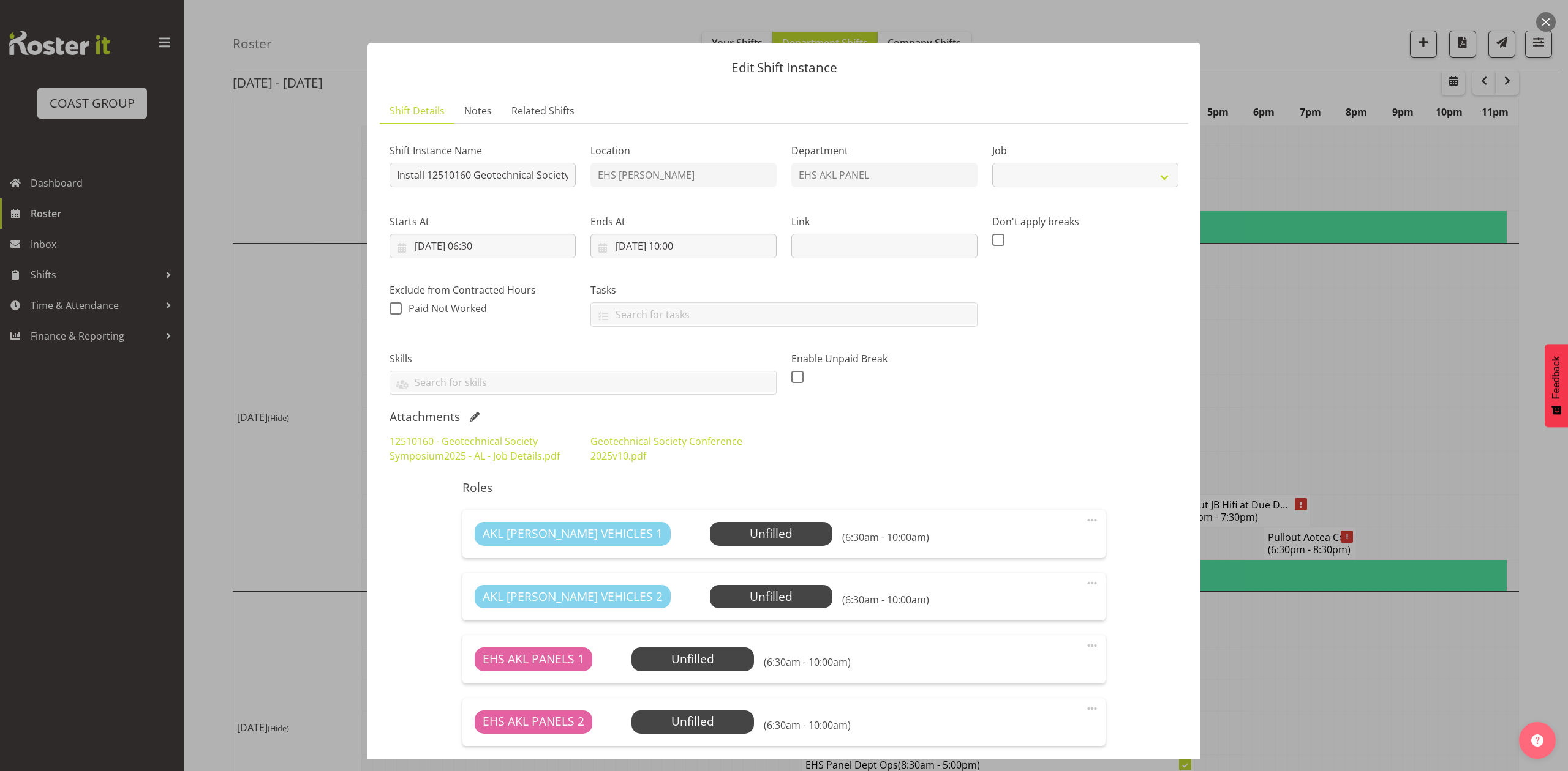
select select "10649"
drag, startPoint x: 836, startPoint y: 472, endPoint x: 843, endPoint y: 460, distance: 13.9
click at [836, 471] on div "12510160 - Geotechnical Society Symposium2025 - AL - Job Details.pdf Geotechnic…" at bounding box center [784, 448] width 804 height 44
click at [636, 447] on link "Geotechnical Society Conference 2025v10.pdf" at bounding box center [666, 449] width 152 height 28
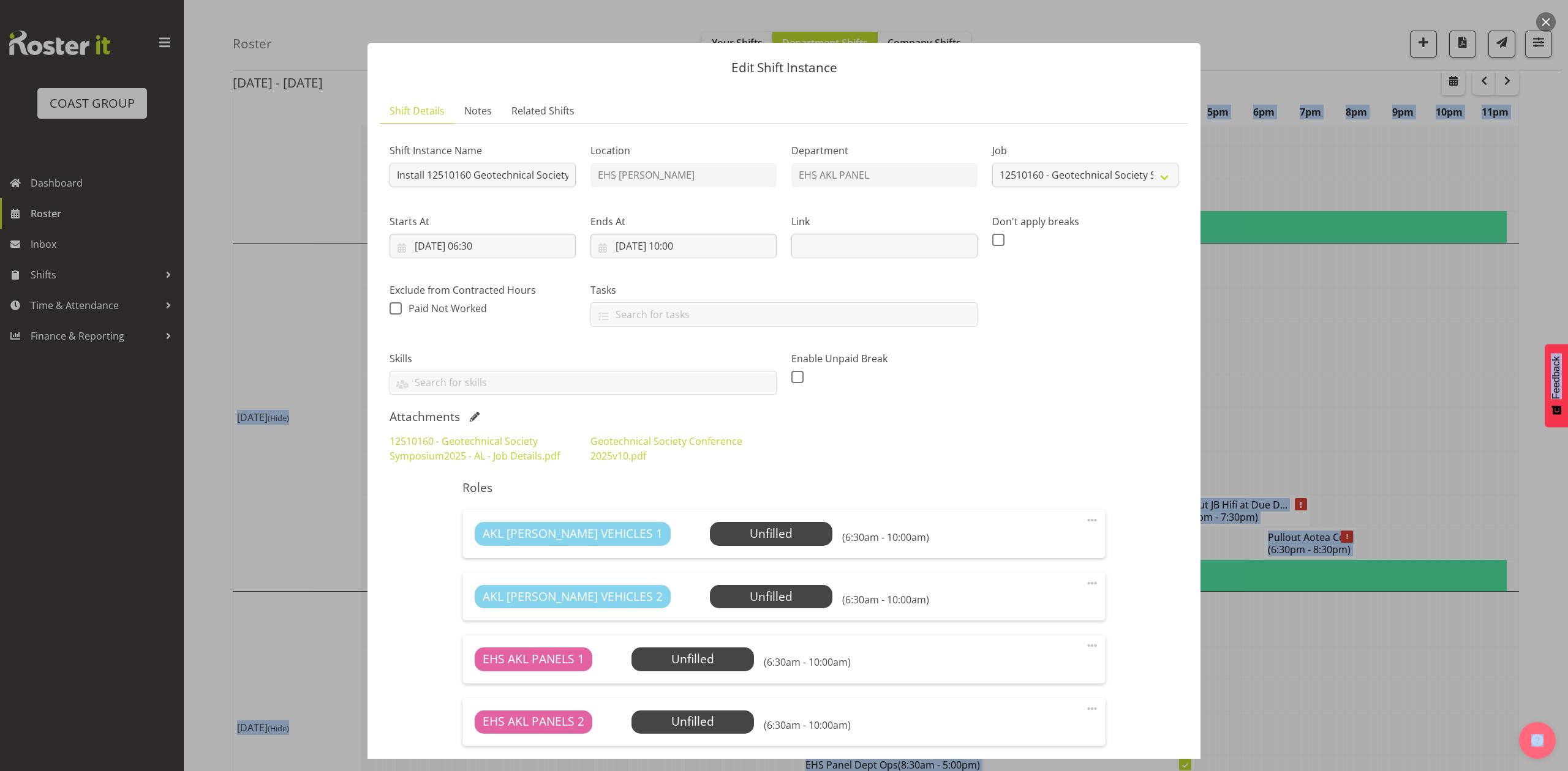
click at [1379, 312] on div at bounding box center [784, 385] width 1568 height 771
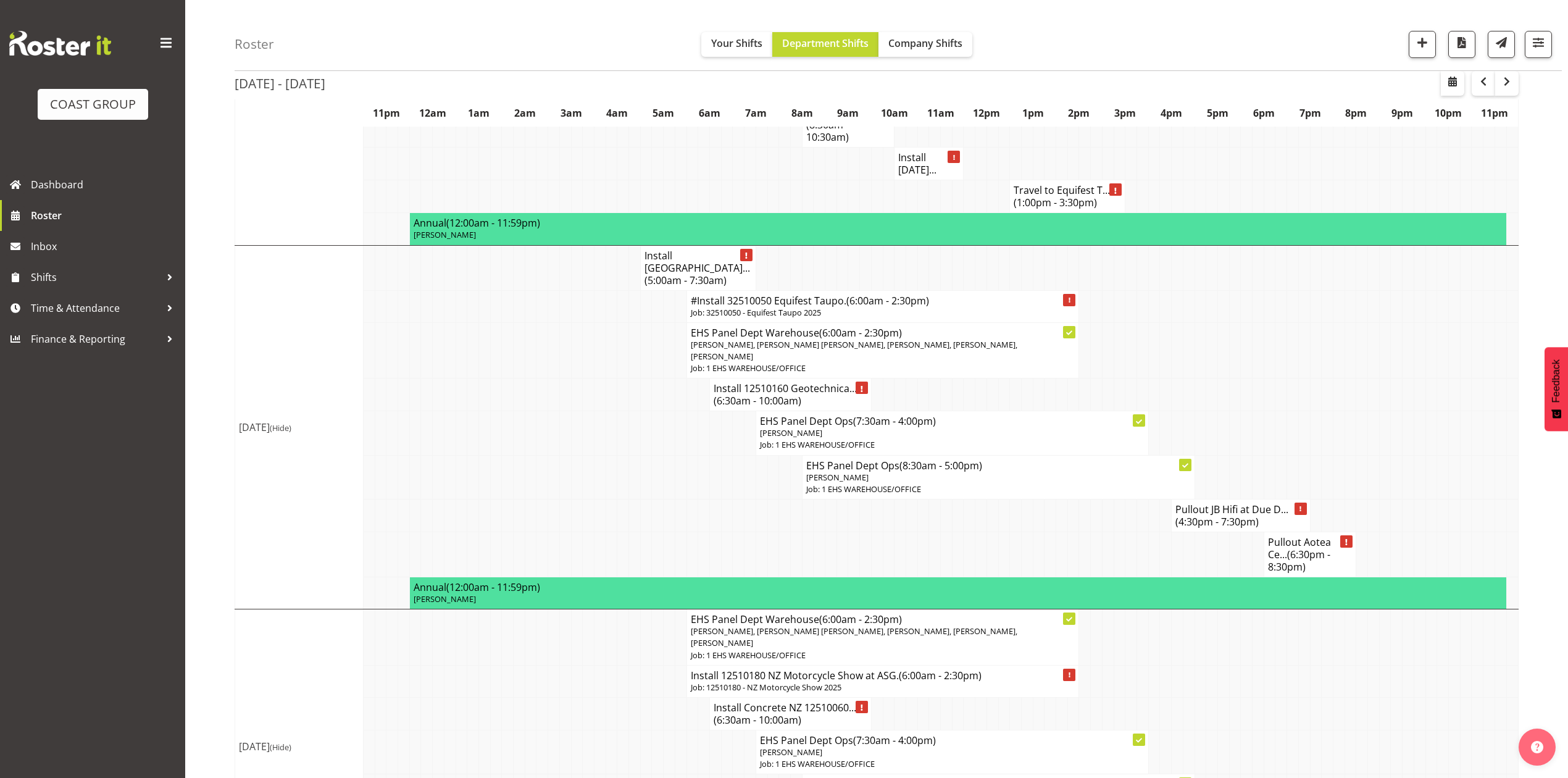
click at [789, 383] on h4 "Install 12510160 Geotechnica... (6:30am - 10:00am)" at bounding box center [790, 395] width 154 height 25
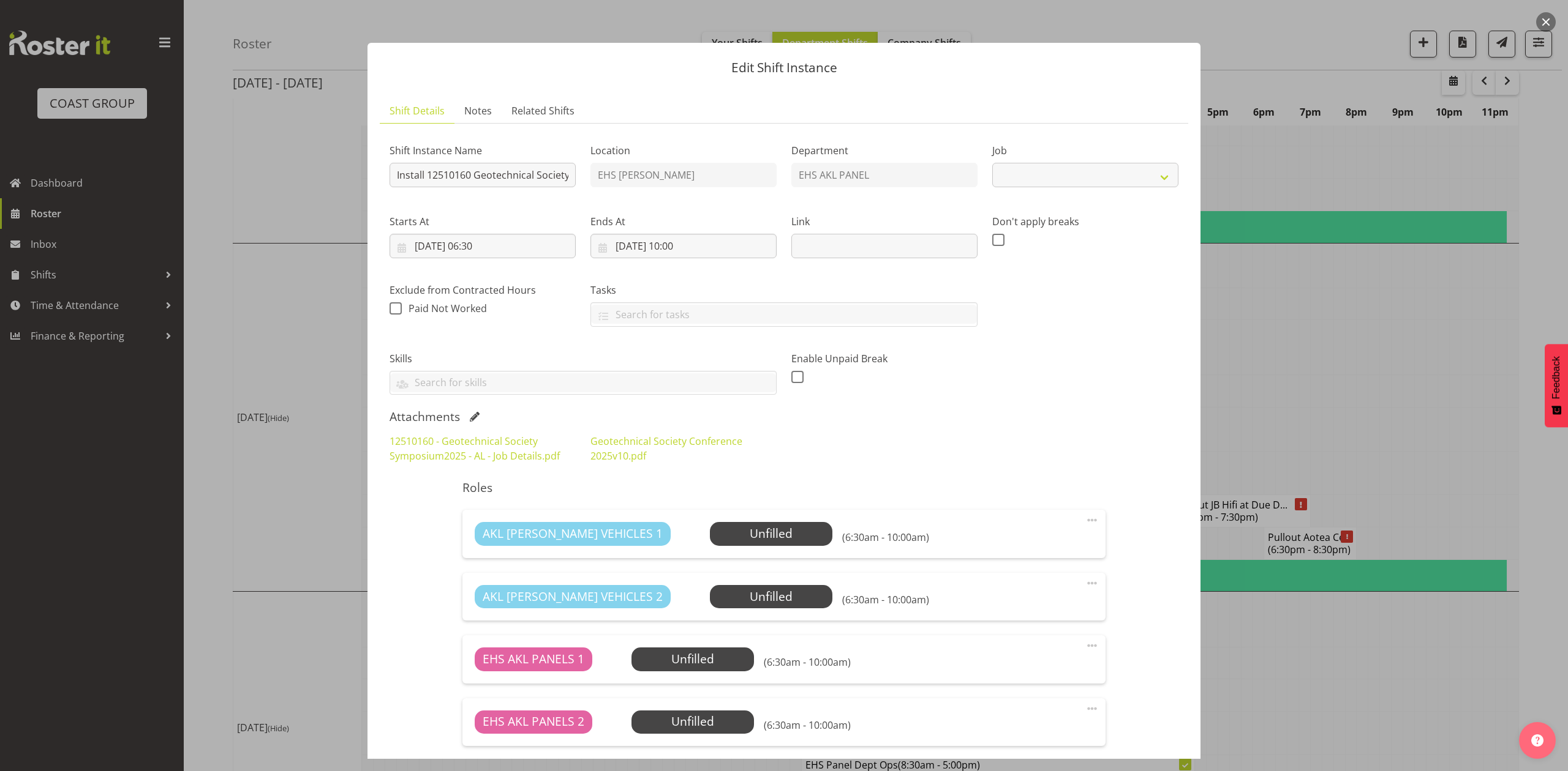
select select "10649"
click at [594, 458] on link "Geotechnical Society Conference 2025v10.pdf" at bounding box center [666, 449] width 152 height 28
click at [1542, 20] on button "button" at bounding box center [1546, 22] width 20 height 20
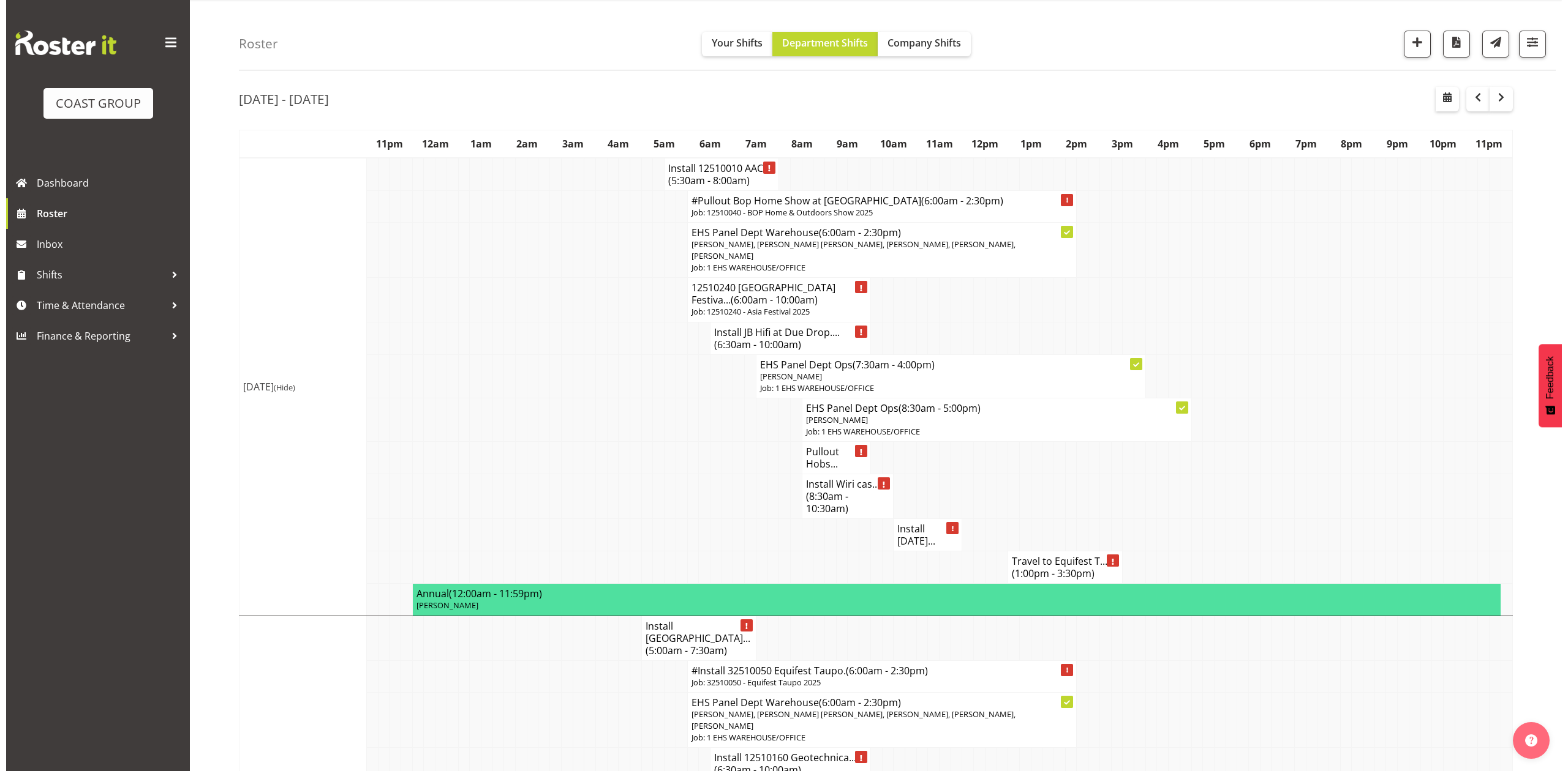
scroll to position [0, 0]
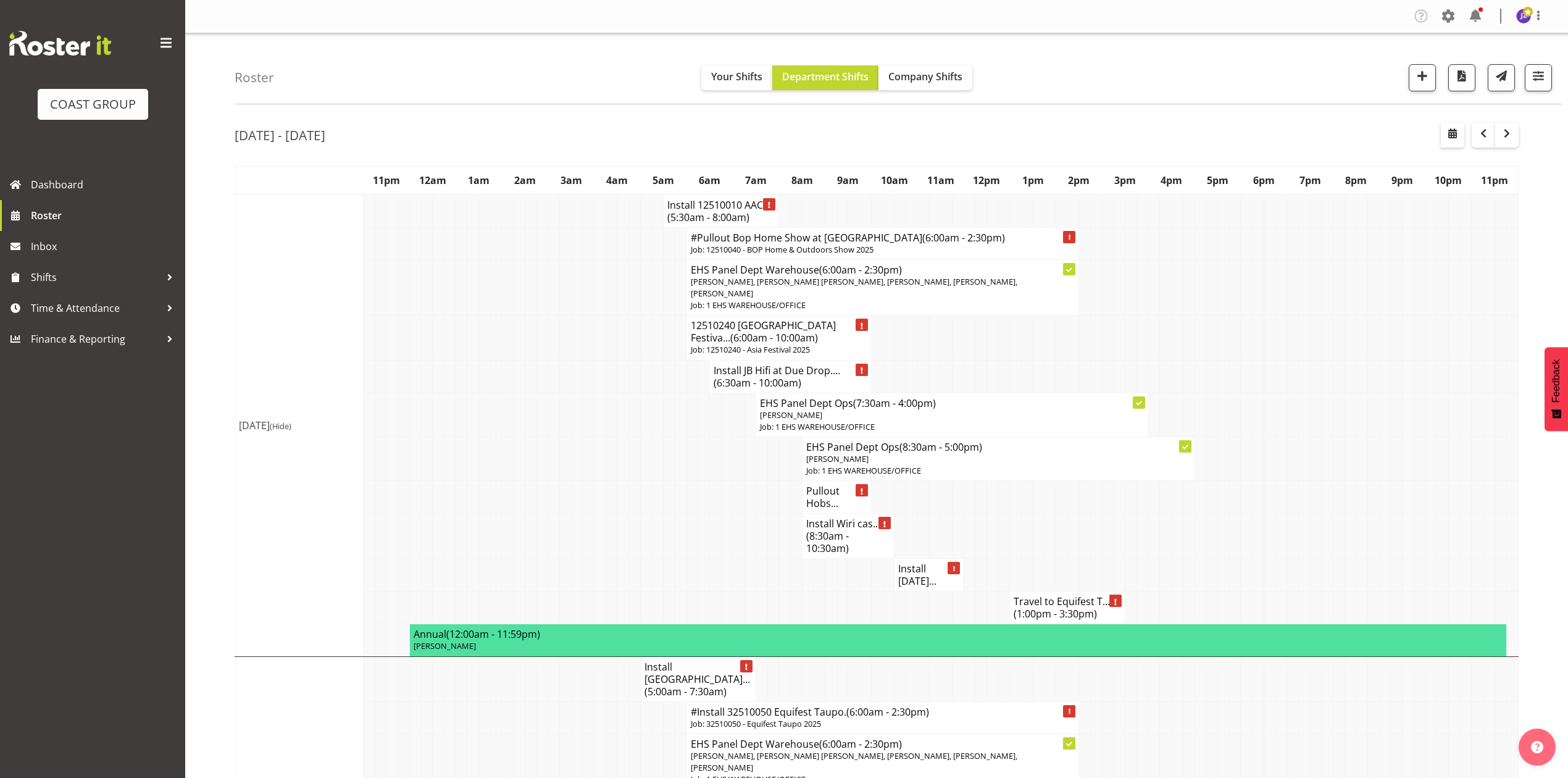
click at [833, 543] on span "(8:30am - 10:30am)" at bounding box center [827, 542] width 43 height 26
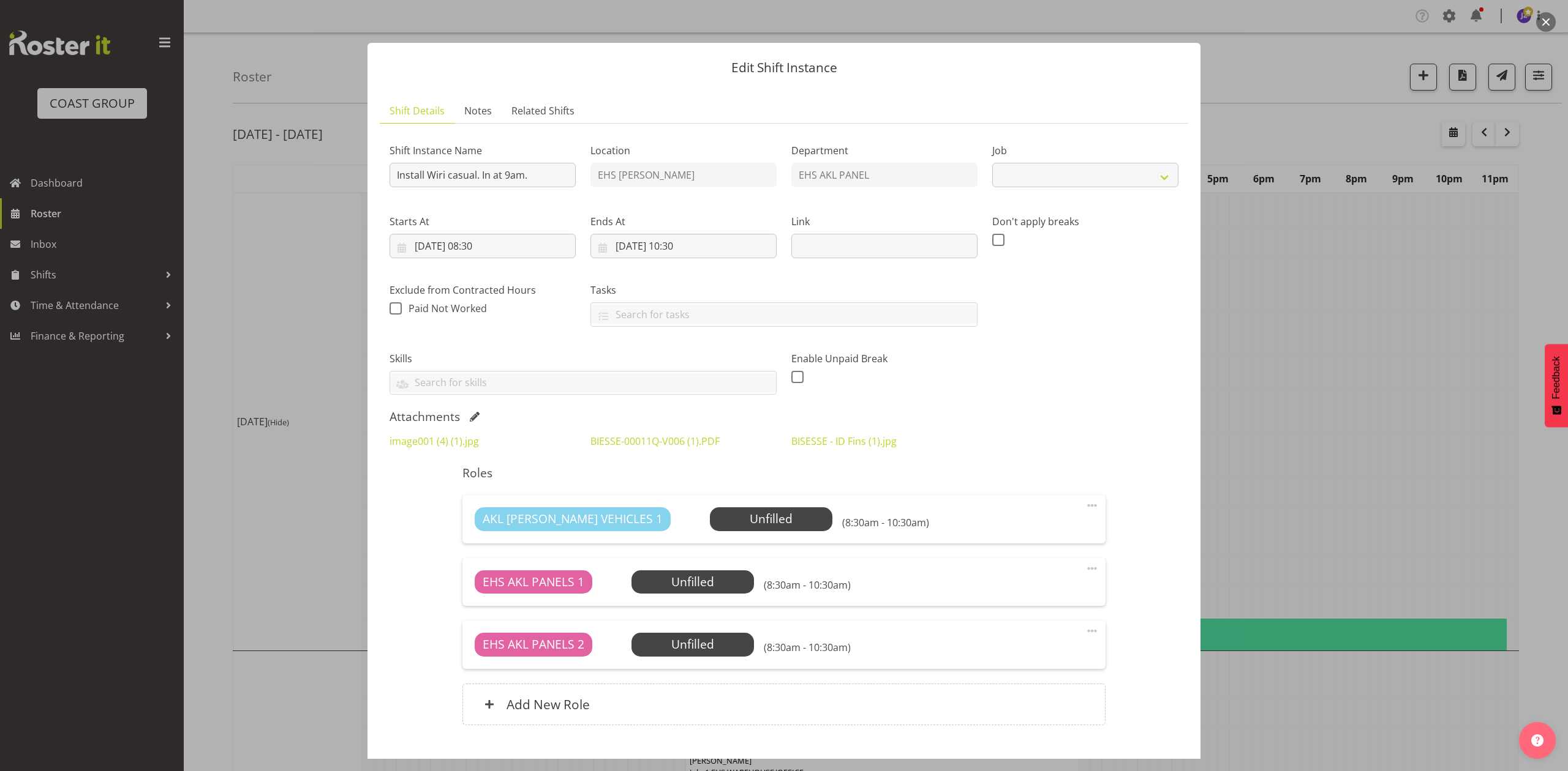
select select "8654"
click at [473, 415] on span at bounding box center [475, 417] width 9 height 9
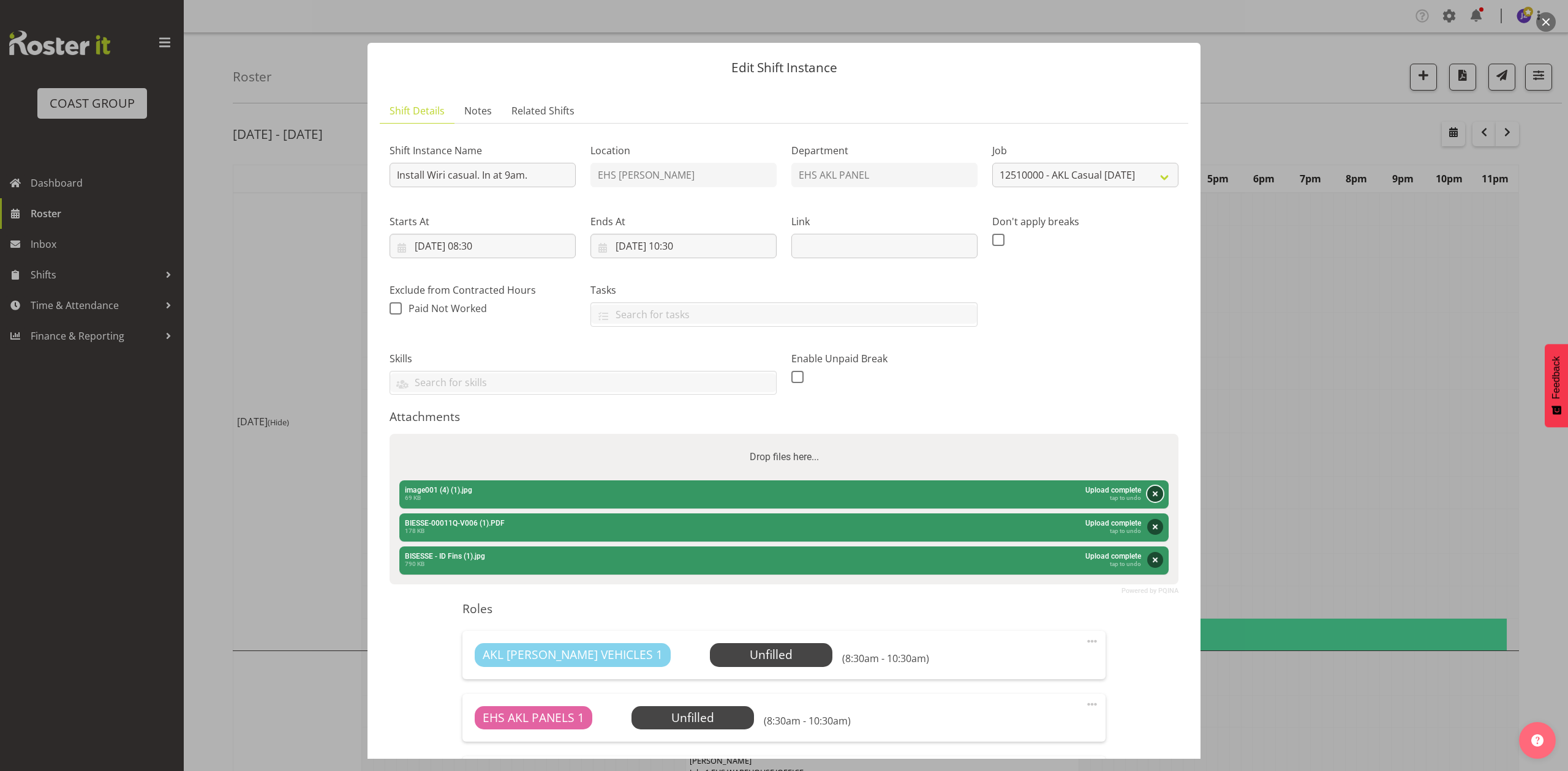
click at [1150, 492] on button "Remove" at bounding box center [1156, 494] width 16 height 16
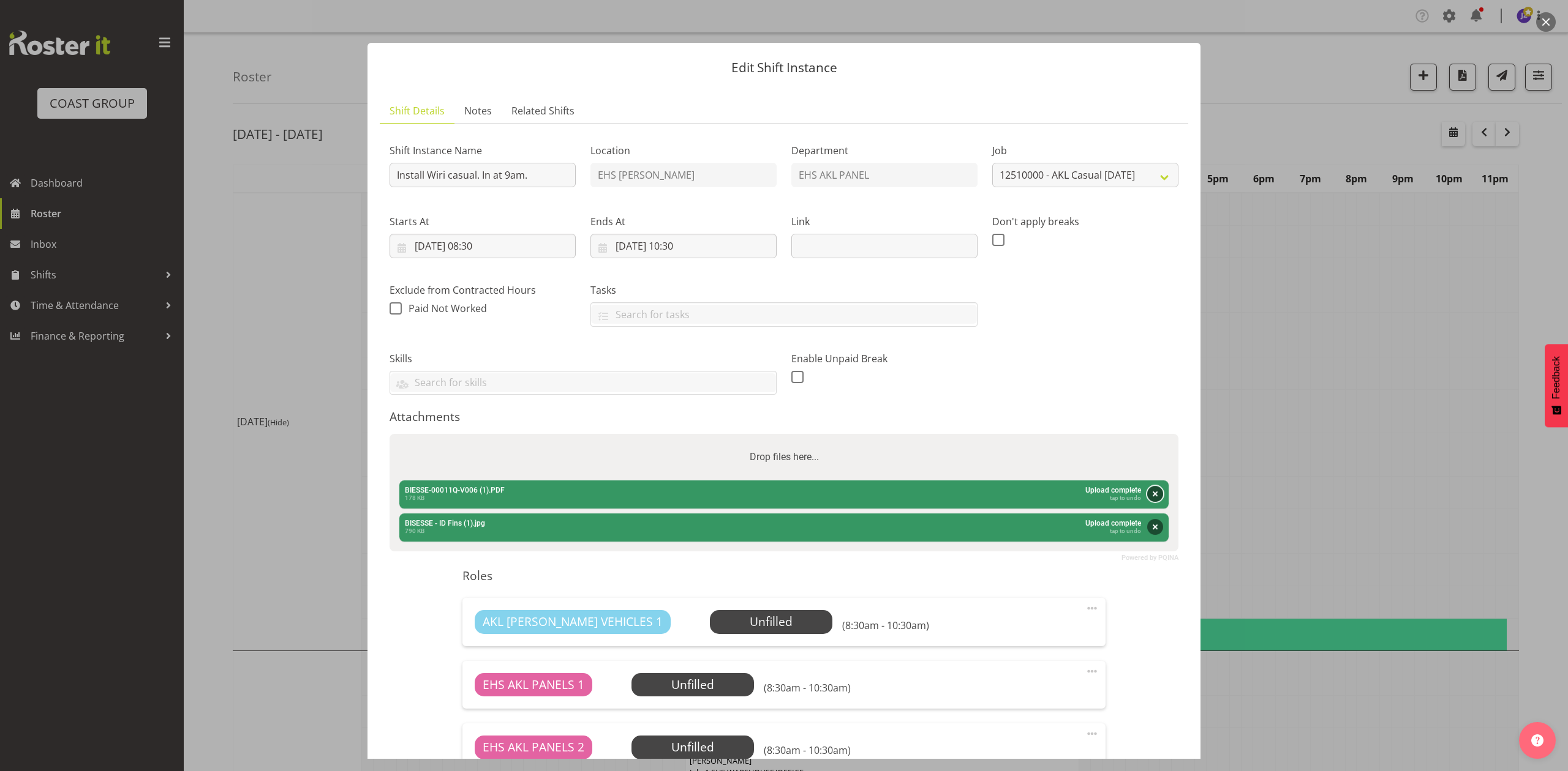
click at [1147, 492] on button "Remove" at bounding box center [1156, 494] width 16 height 16
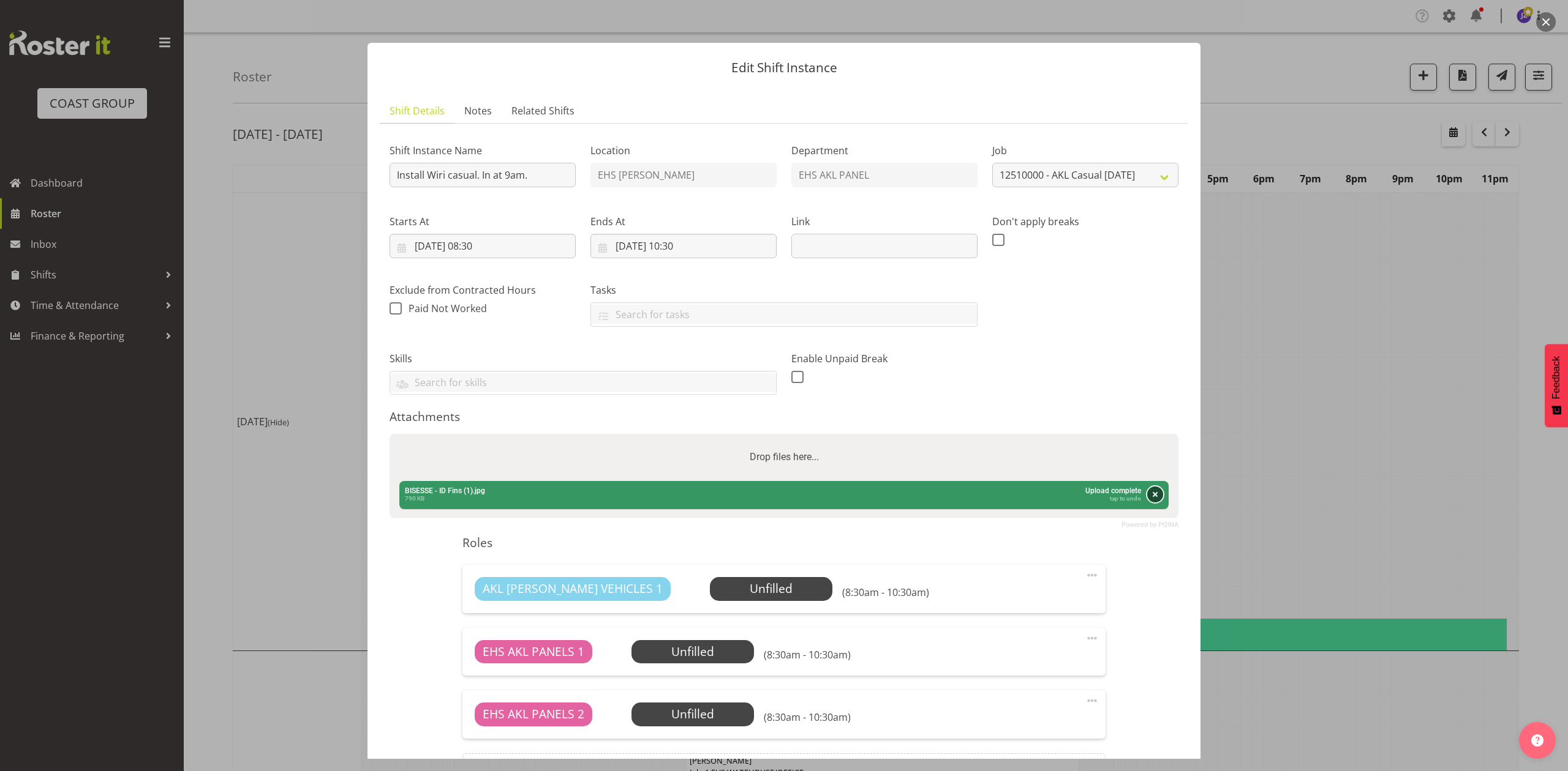
click at [1147, 492] on button "Remove" at bounding box center [1156, 495] width 16 height 16
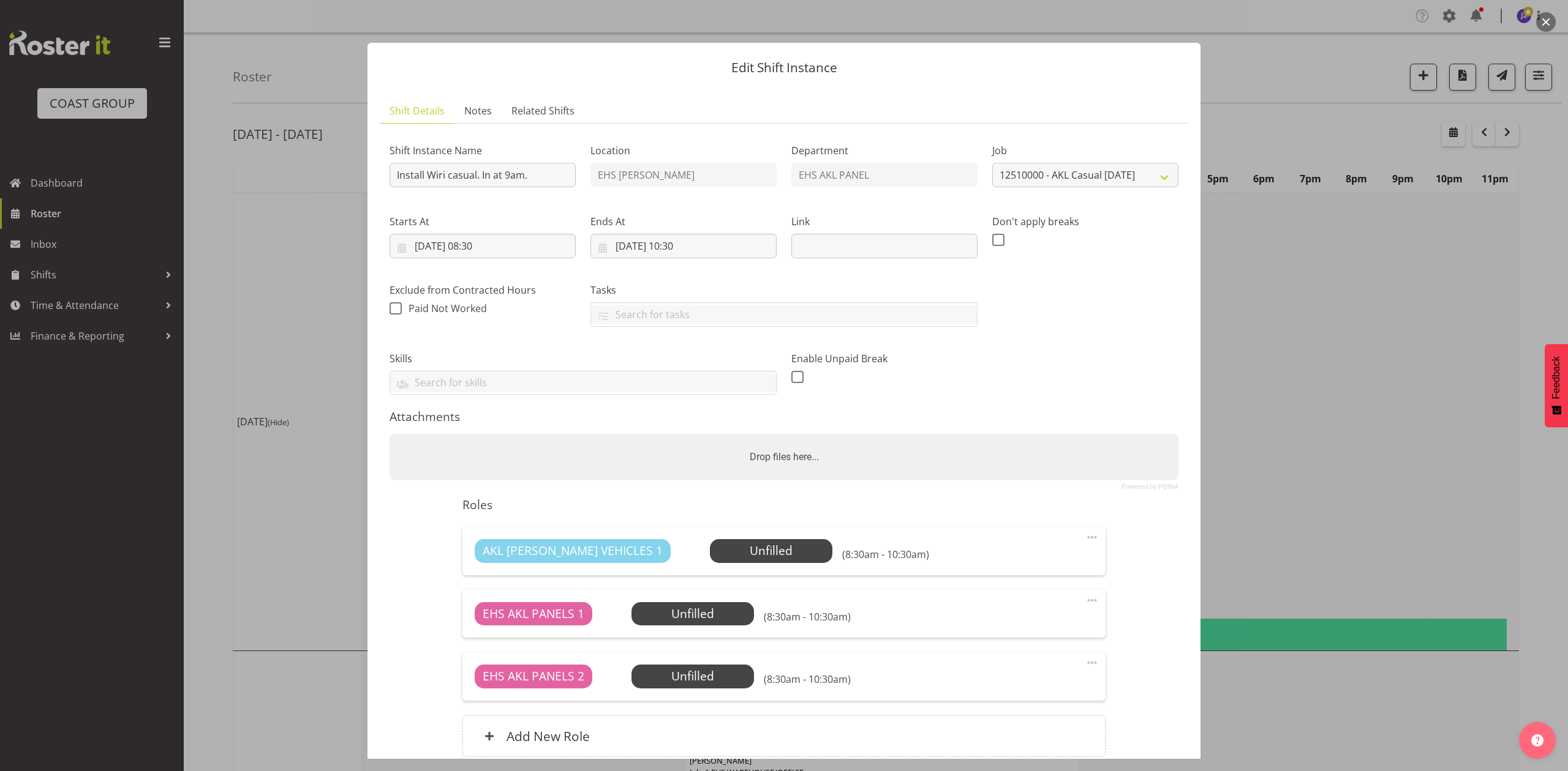
click at [1003, 463] on div "Drop files here..." at bounding box center [784, 457] width 789 height 47
click at [389, 434] on input "Drop files here..." at bounding box center [784, 435] width 789 height 3
type input "C:\fakepath\image001 (4) (2).jpg"
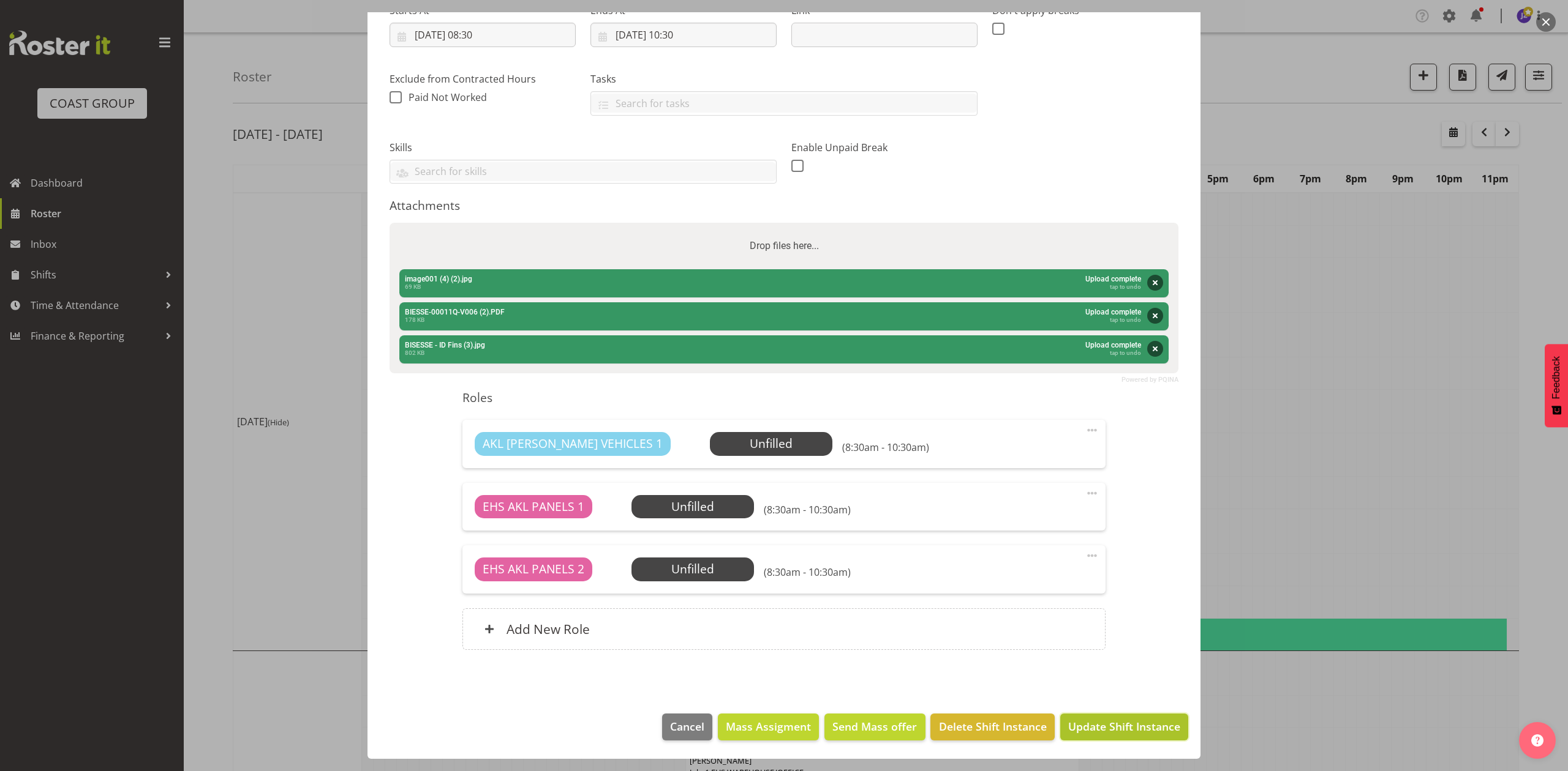
click at [1108, 725] on span "Update Shift Instance" at bounding box center [1124, 727] width 112 height 16
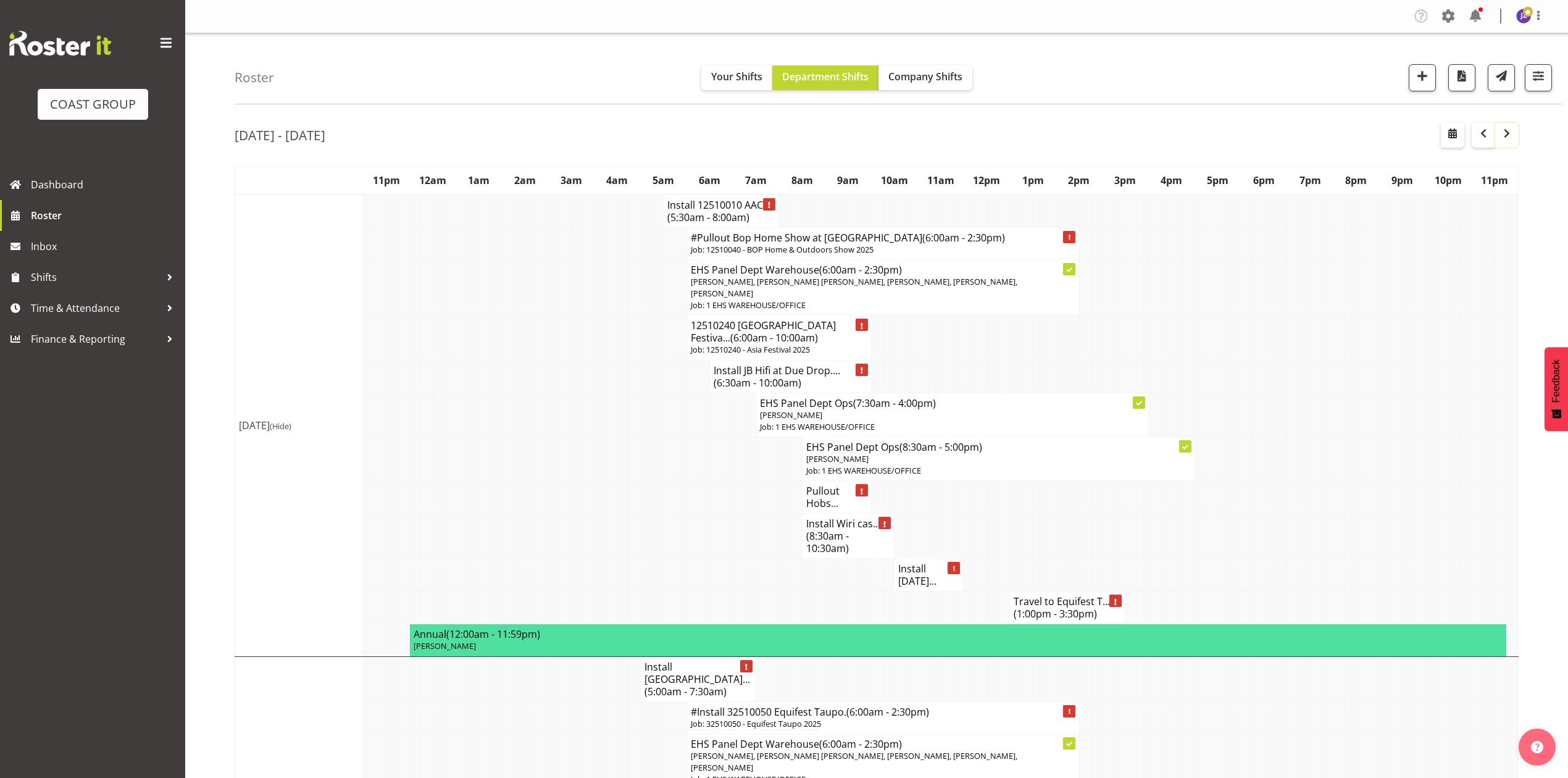
click at [1504, 128] on span "button" at bounding box center [1507, 134] width 15 height 15
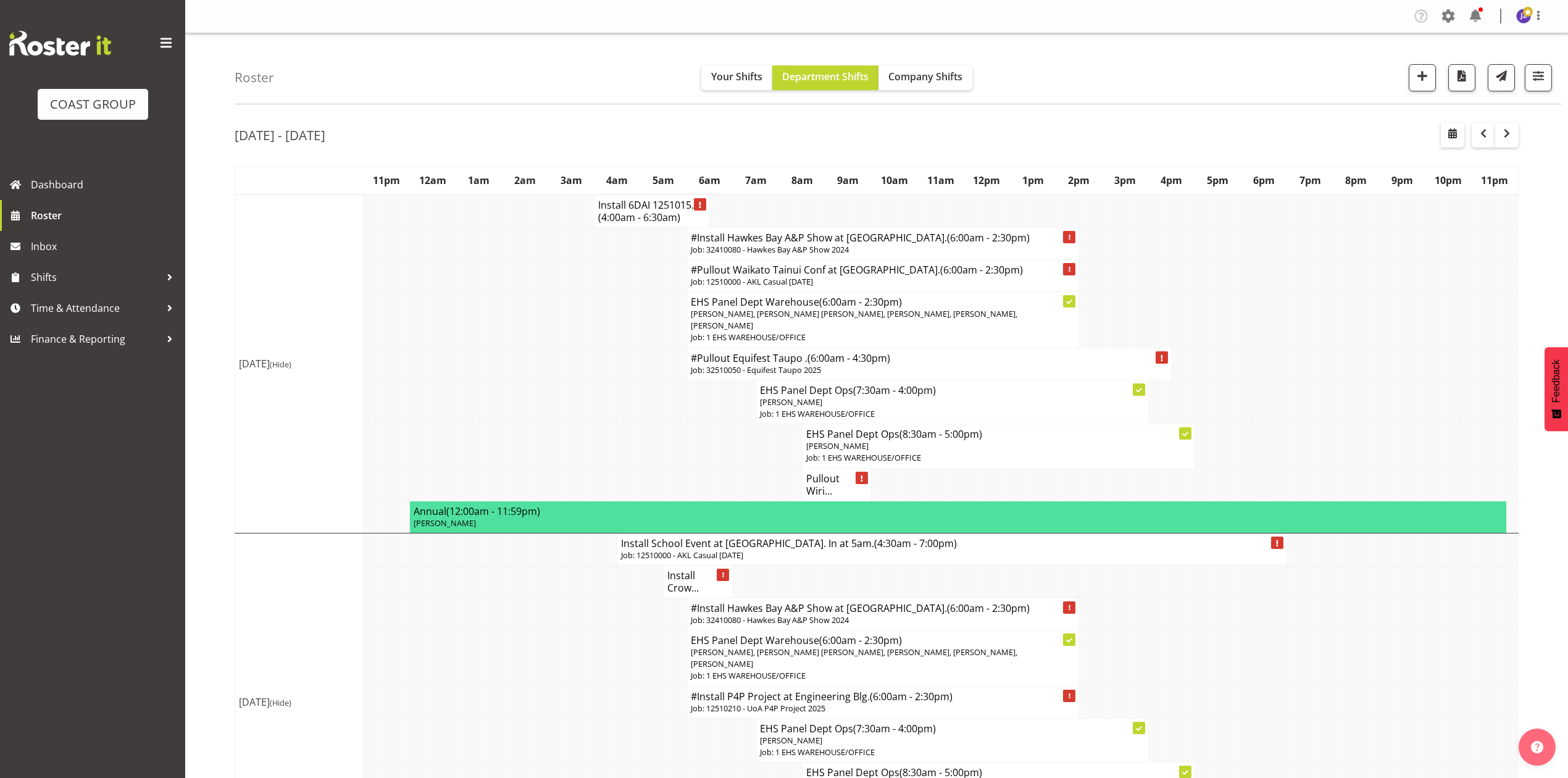
click at [817, 480] on h4 "Pullout Wiri..." at bounding box center [837, 485] width 61 height 25
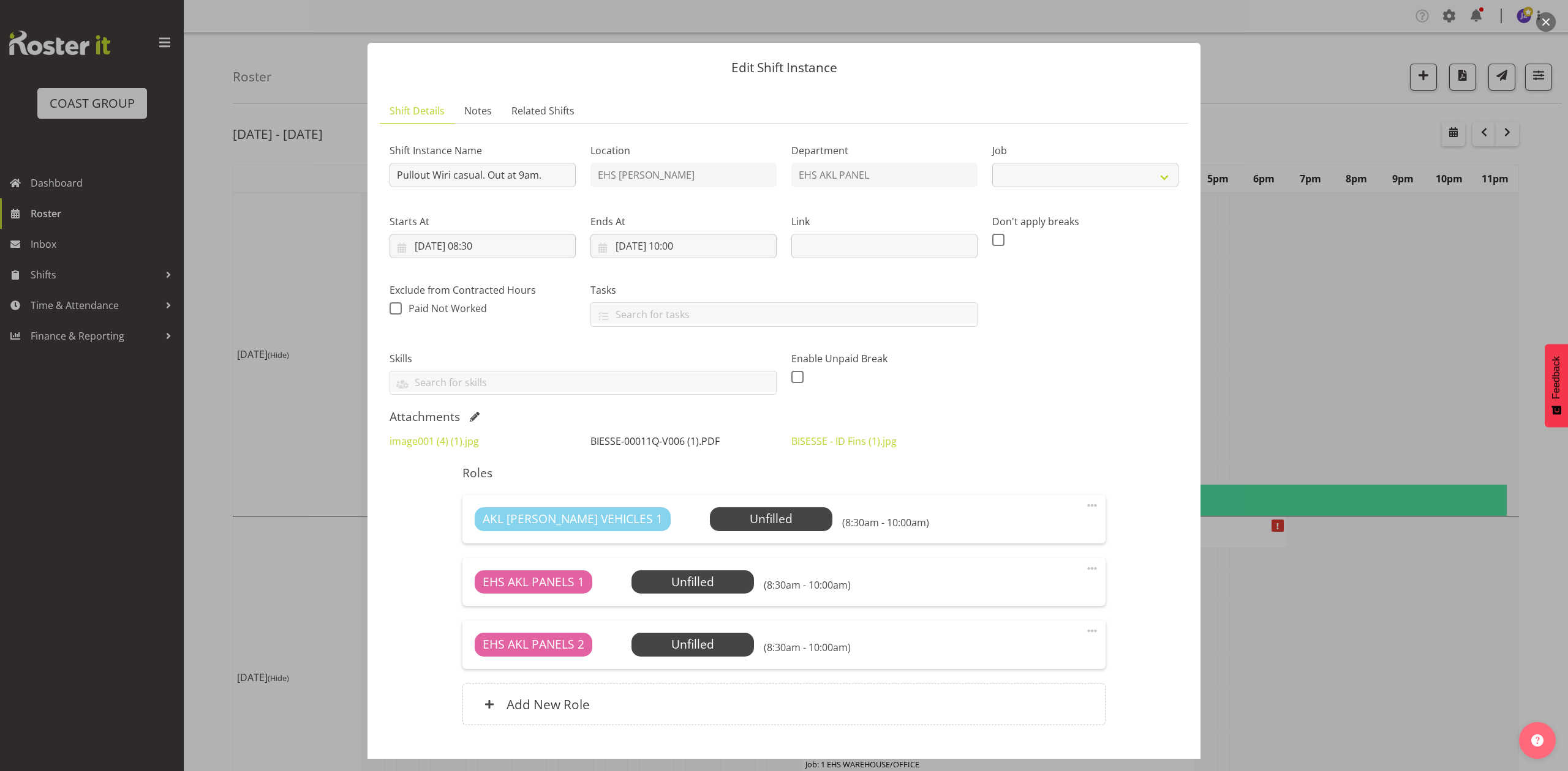
select select "8654"
click at [467, 414] on div "Attachments" at bounding box center [784, 417] width 789 height 15
click at [472, 420] on span at bounding box center [475, 417] width 9 height 9
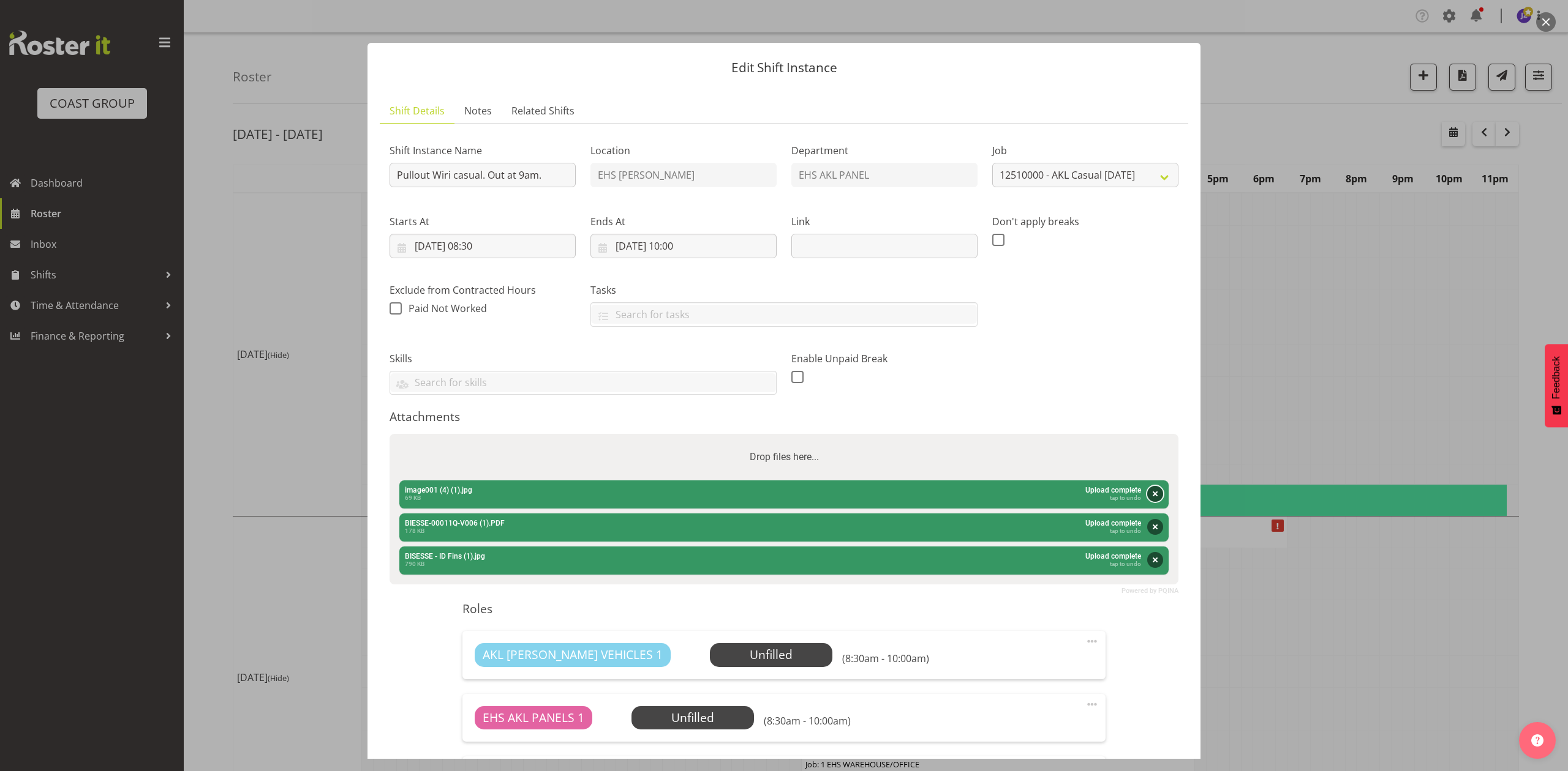
click at [1147, 495] on button "Remove" at bounding box center [1156, 494] width 16 height 16
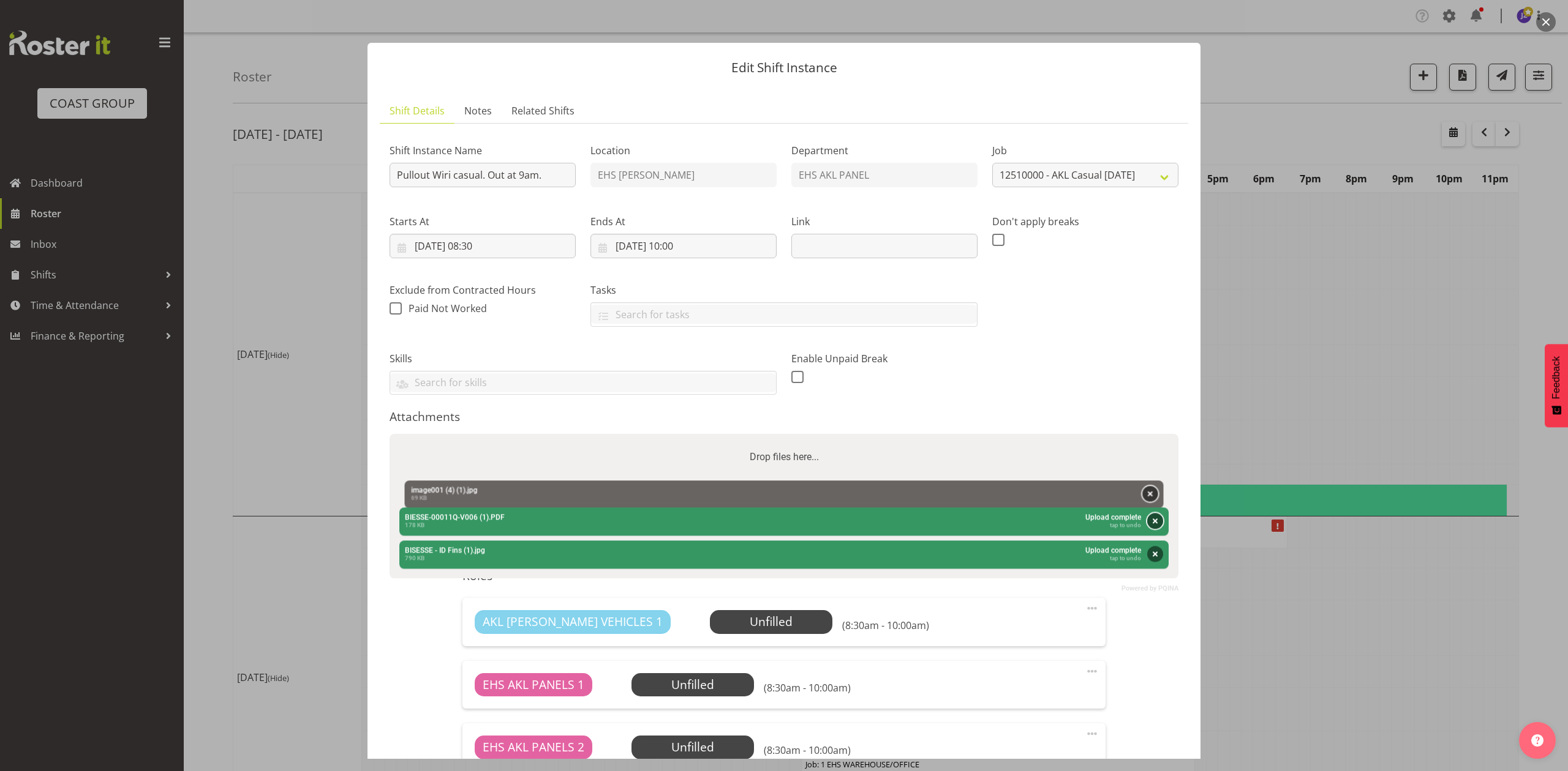
click at [1147, 514] on button "Remove" at bounding box center [1156, 522] width 16 height 16
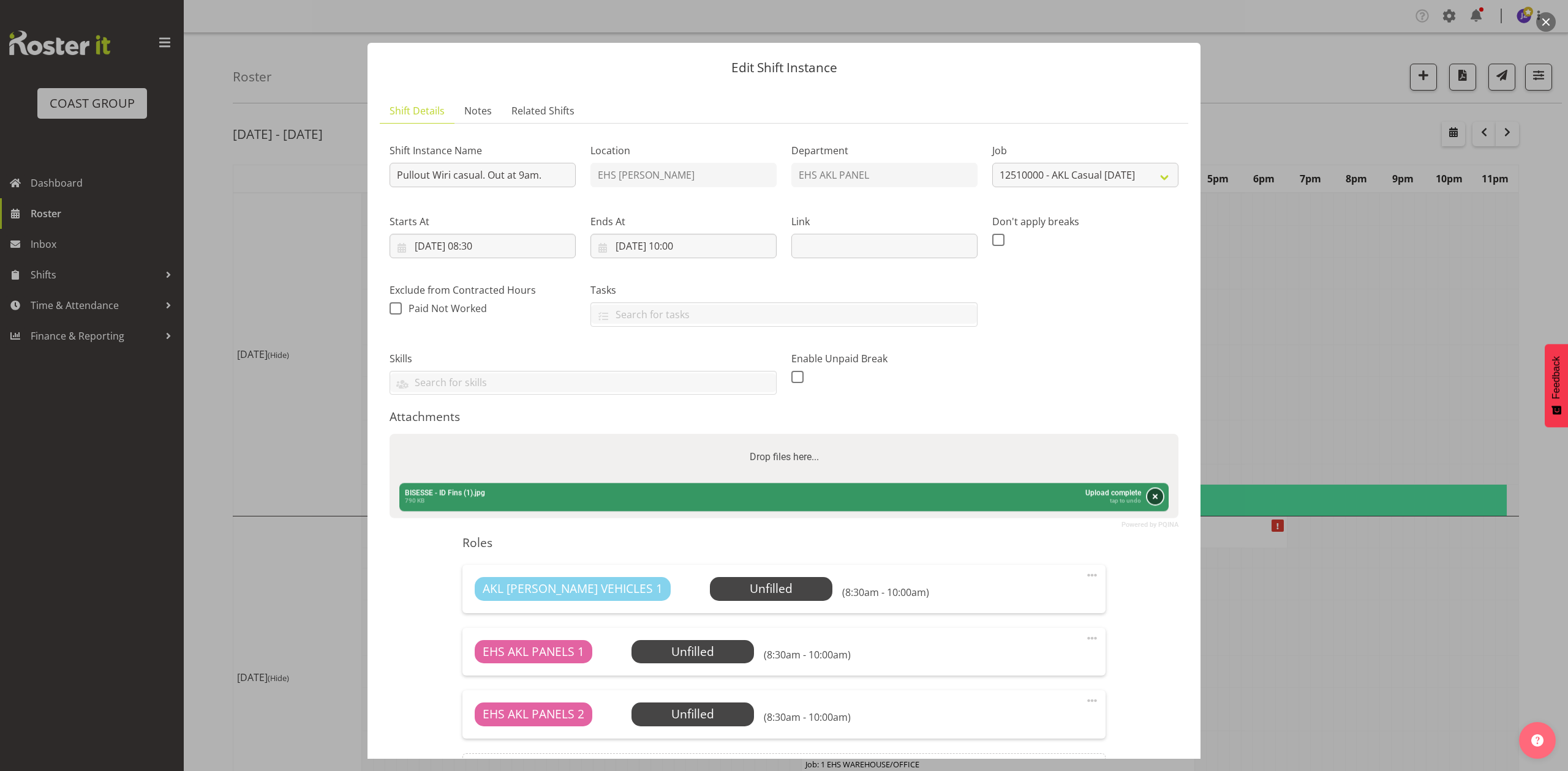
click at [1147, 495] on button "Remove" at bounding box center [1156, 497] width 16 height 16
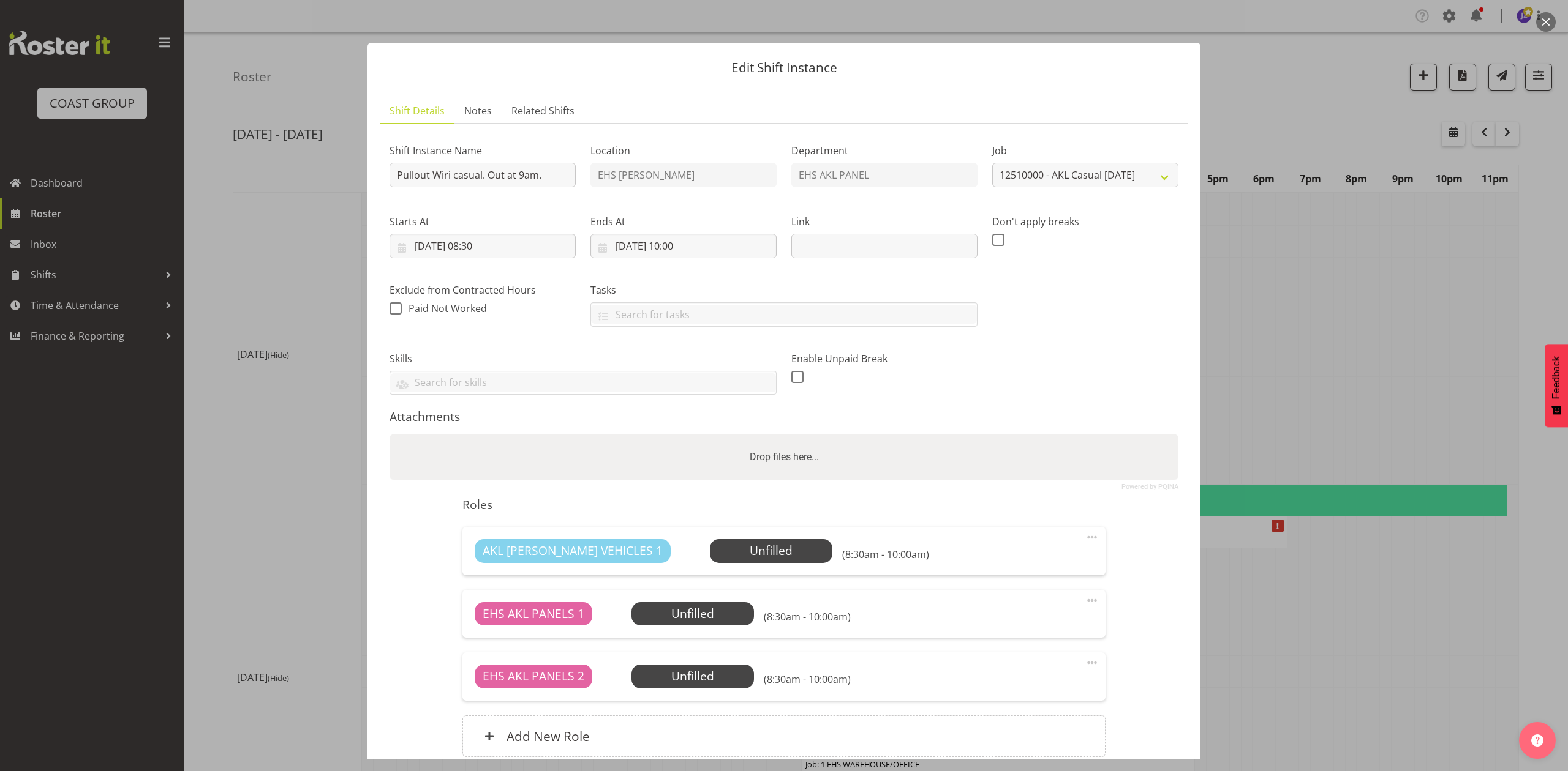
click at [1094, 460] on div "Drop files here..." at bounding box center [784, 457] width 789 height 47
click at [389, 434] on input "Drop files here..." at bounding box center [784, 435] width 789 height 3
type input "C:\fakepath\image001 (4) (2).jpg"
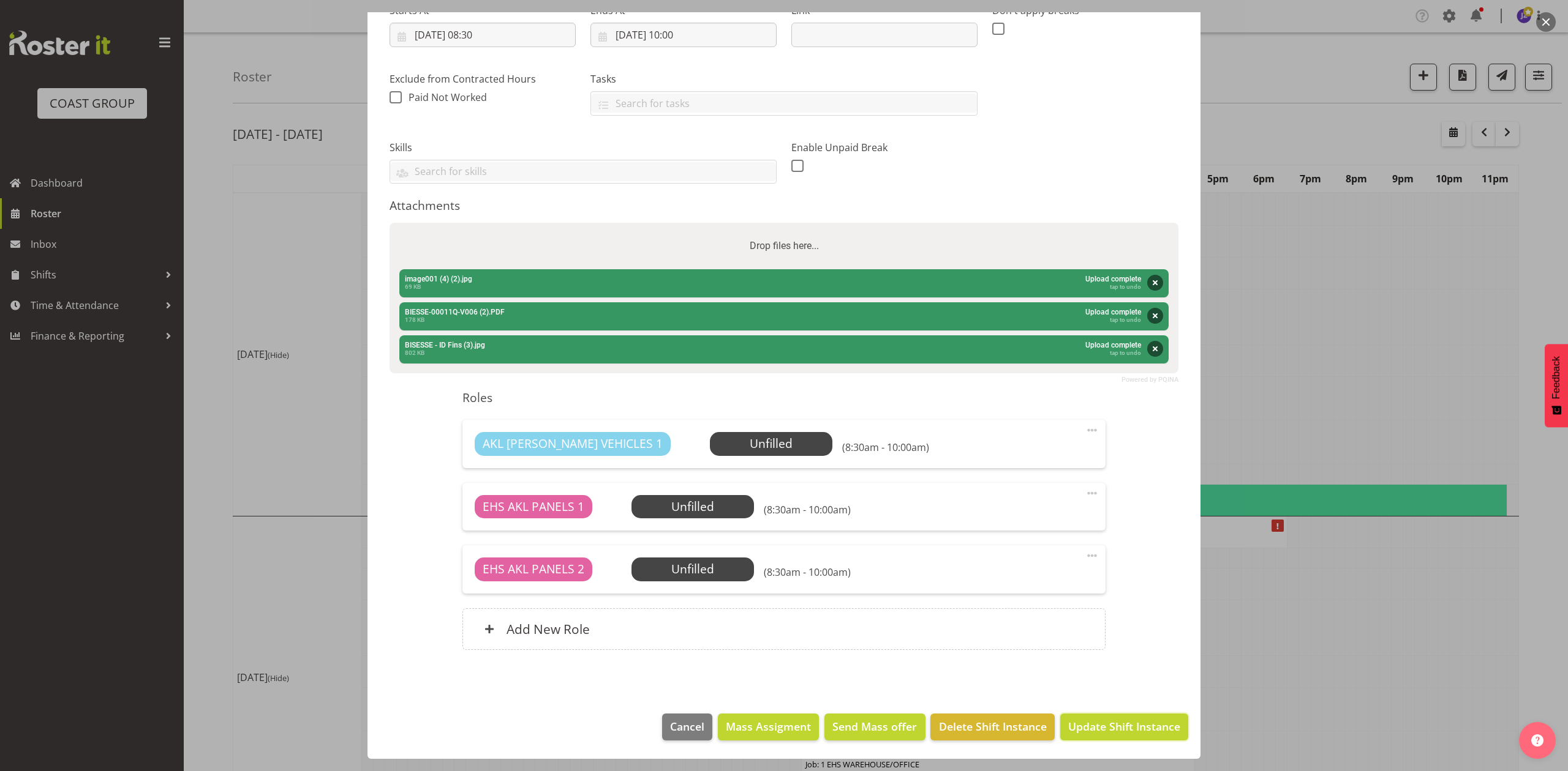
drag, startPoint x: 1110, startPoint y: 716, endPoint x: 1122, endPoint y: 716, distance: 12.0
click at [1110, 716] on button "Update Shift Instance" at bounding box center [1124, 727] width 128 height 27
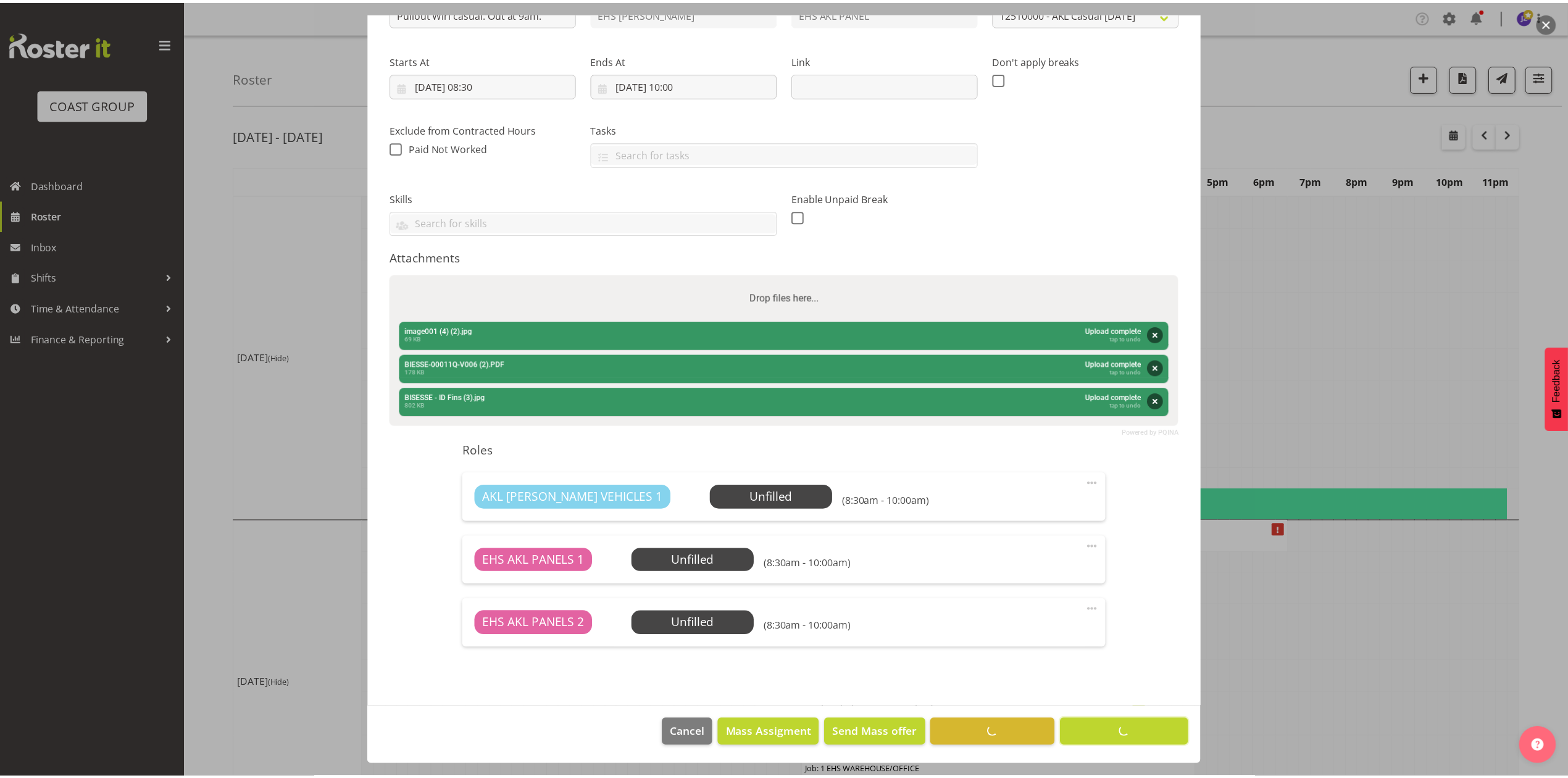
scroll to position [164, 0]
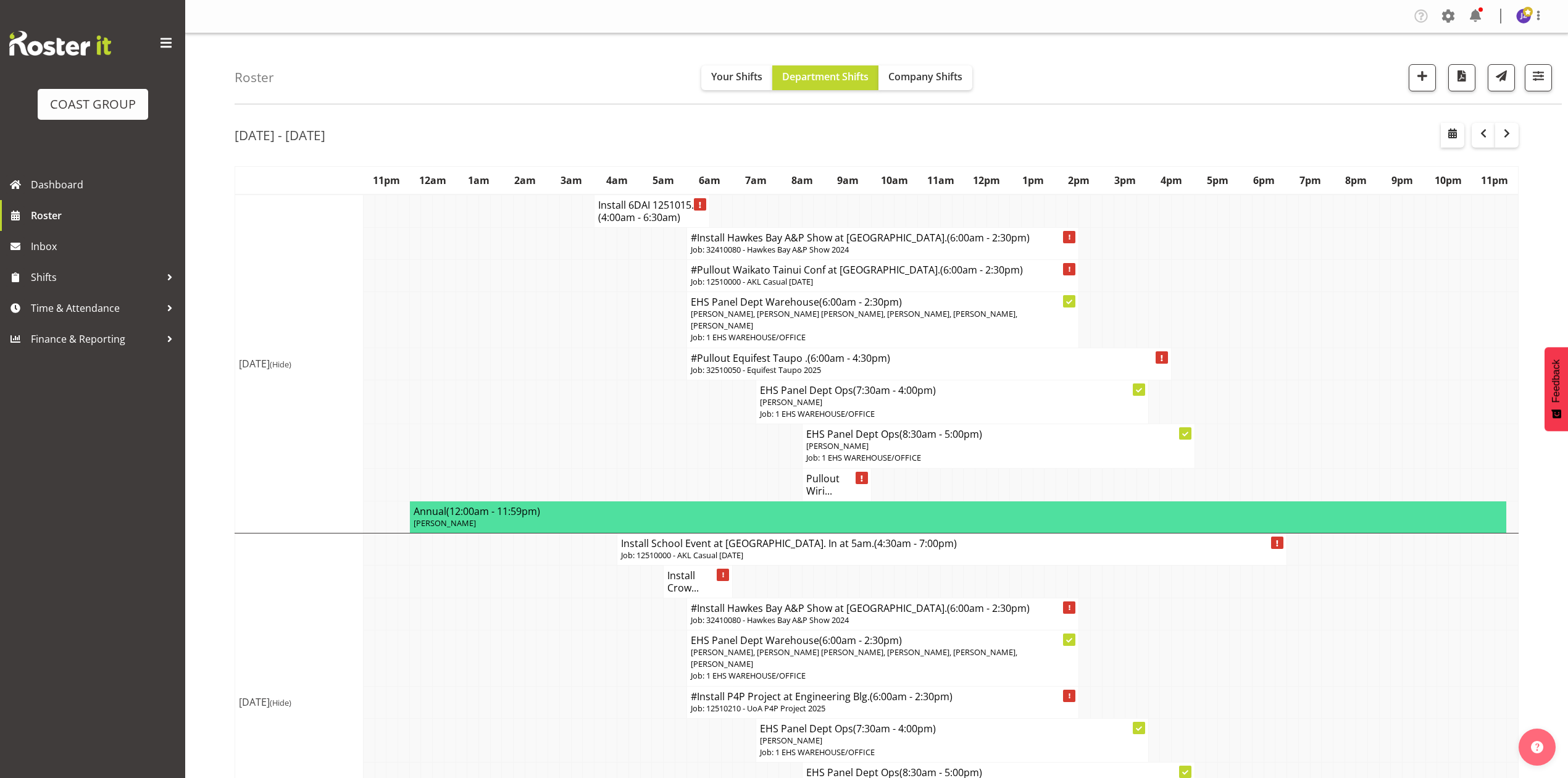
click at [1248, 391] on td at bounding box center [1246, 402] width 12 height 44
drag, startPoint x: 1474, startPoint y: 142, endPoint x: 1478, endPoint y: 183, distance: 41.2
click at [1474, 141] on button "button" at bounding box center [1484, 135] width 23 height 25
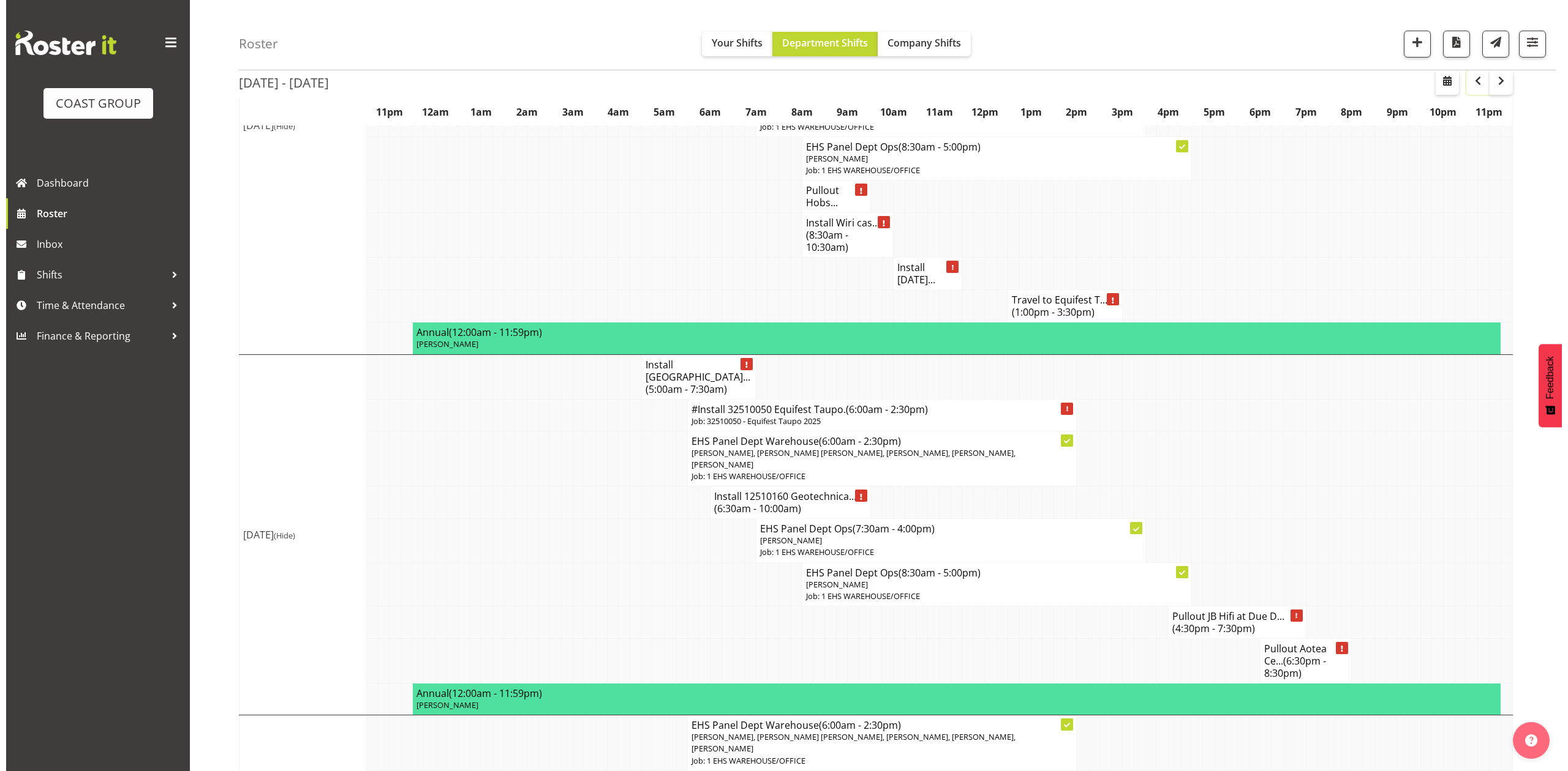
scroll to position [653, 0]
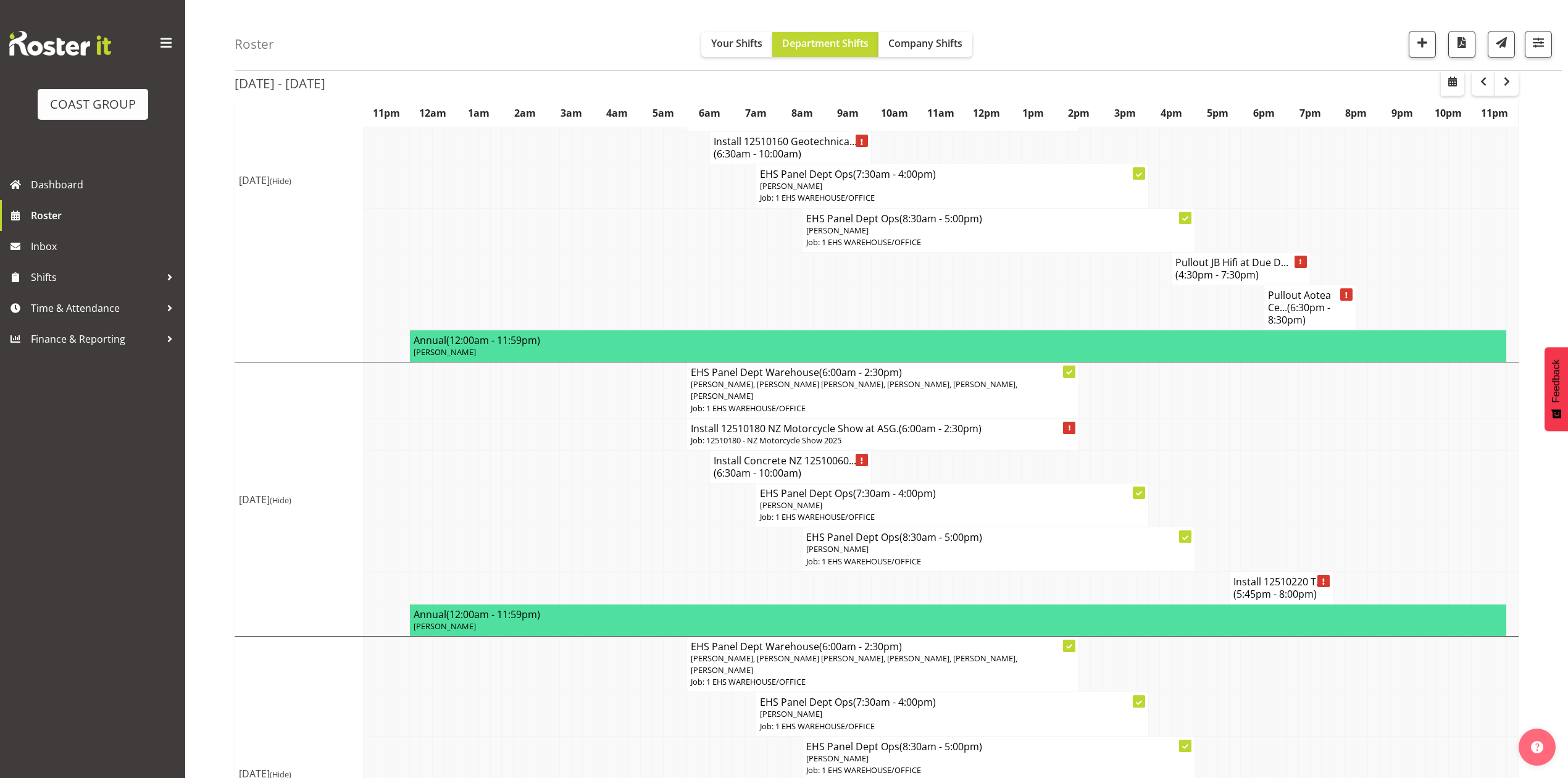
click at [791, 455] on h4 "Install Concrete NZ 12510060... (6:30am - 10:00am)" at bounding box center [790, 467] width 154 height 25
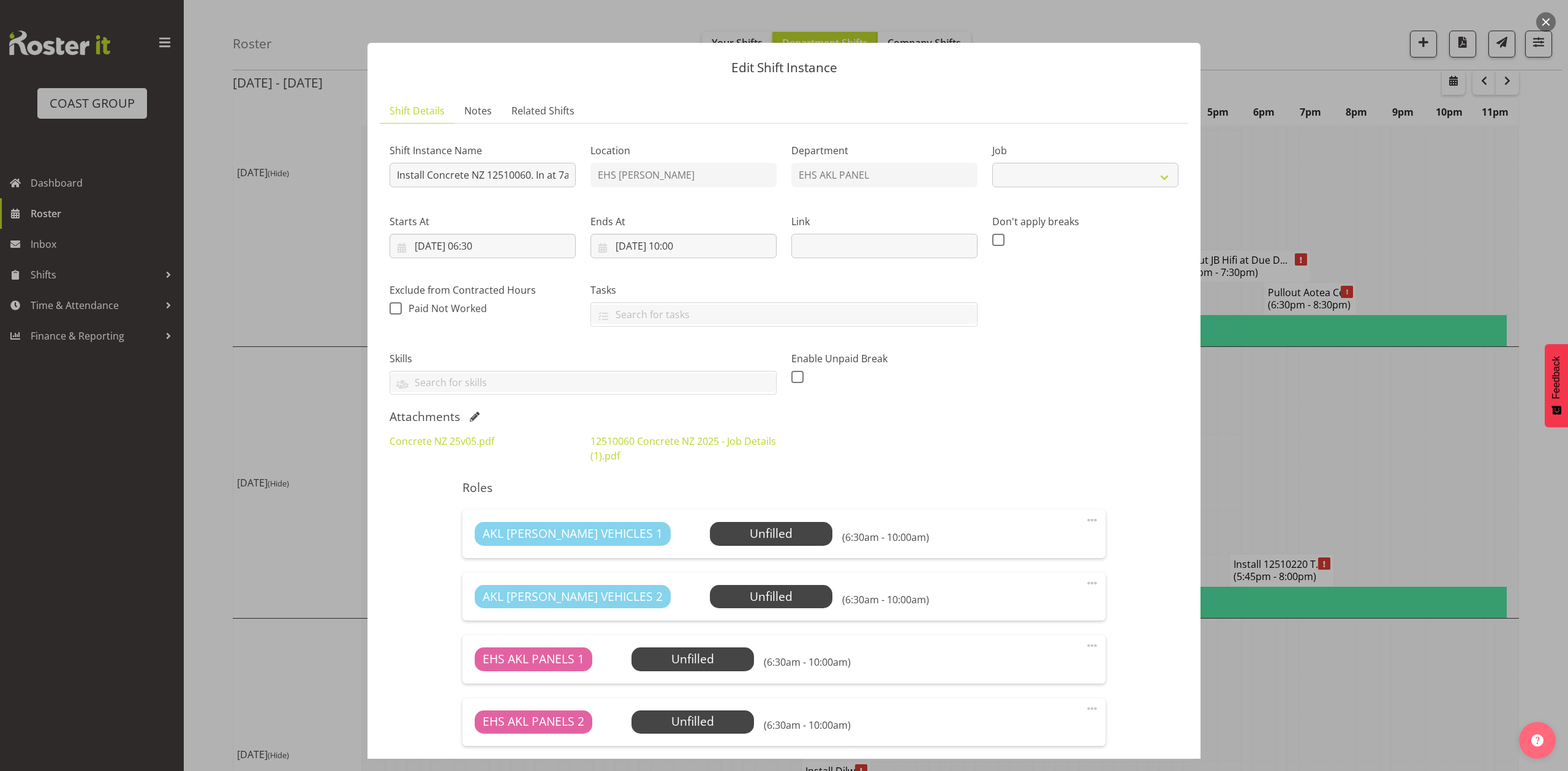
select select "9452"
click at [473, 416] on span at bounding box center [475, 417] width 9 height 9
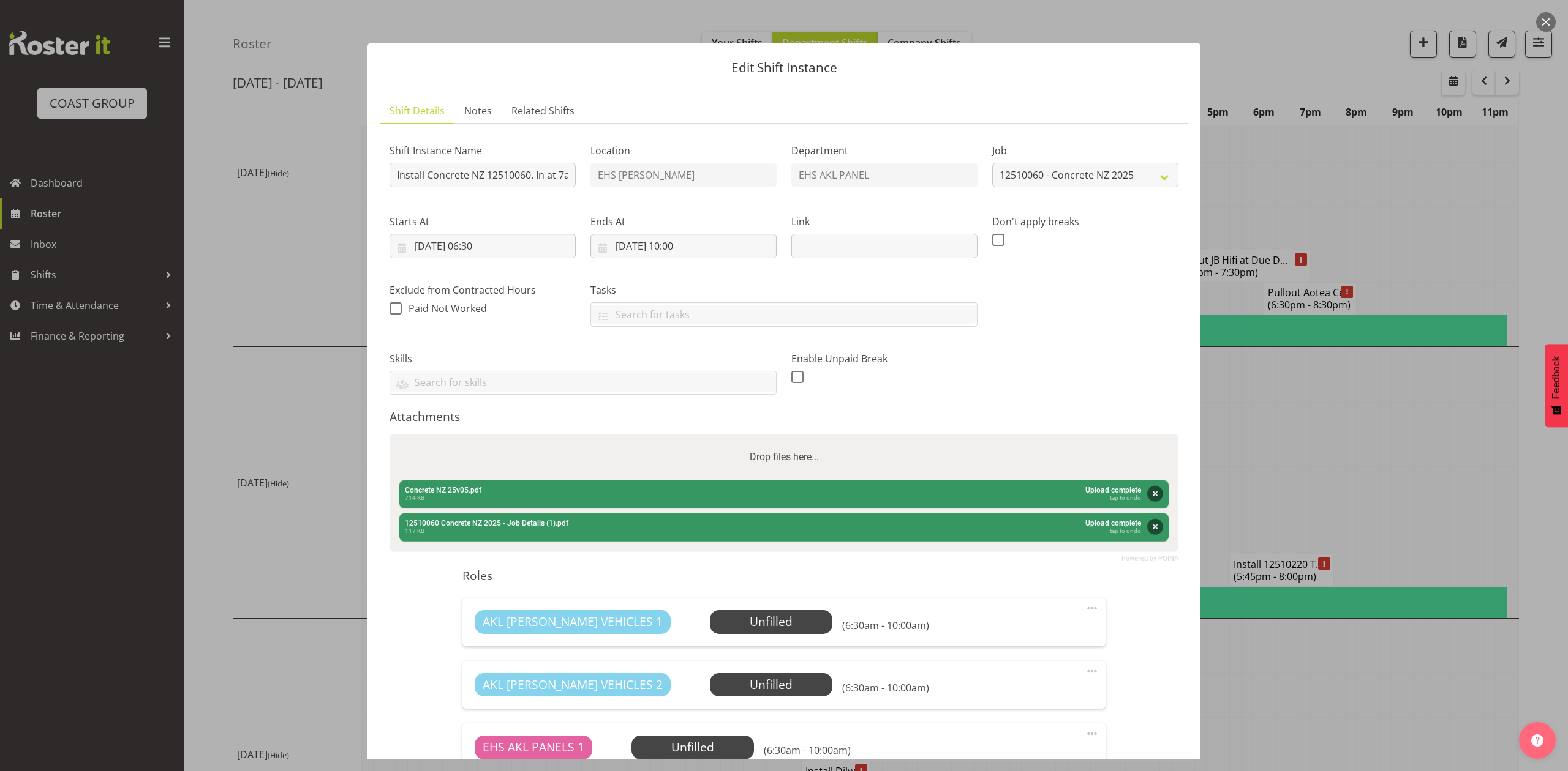
click at [525, 464] on div "Drop files here..." at bounding box center [784, 457] width 789 height 47
click at [389, 434] on input "Drop files here..." at bounding box center [784, 435] width 789 height 3
type input "C:\fakepath\Concrete NZ 25v09.pdf"
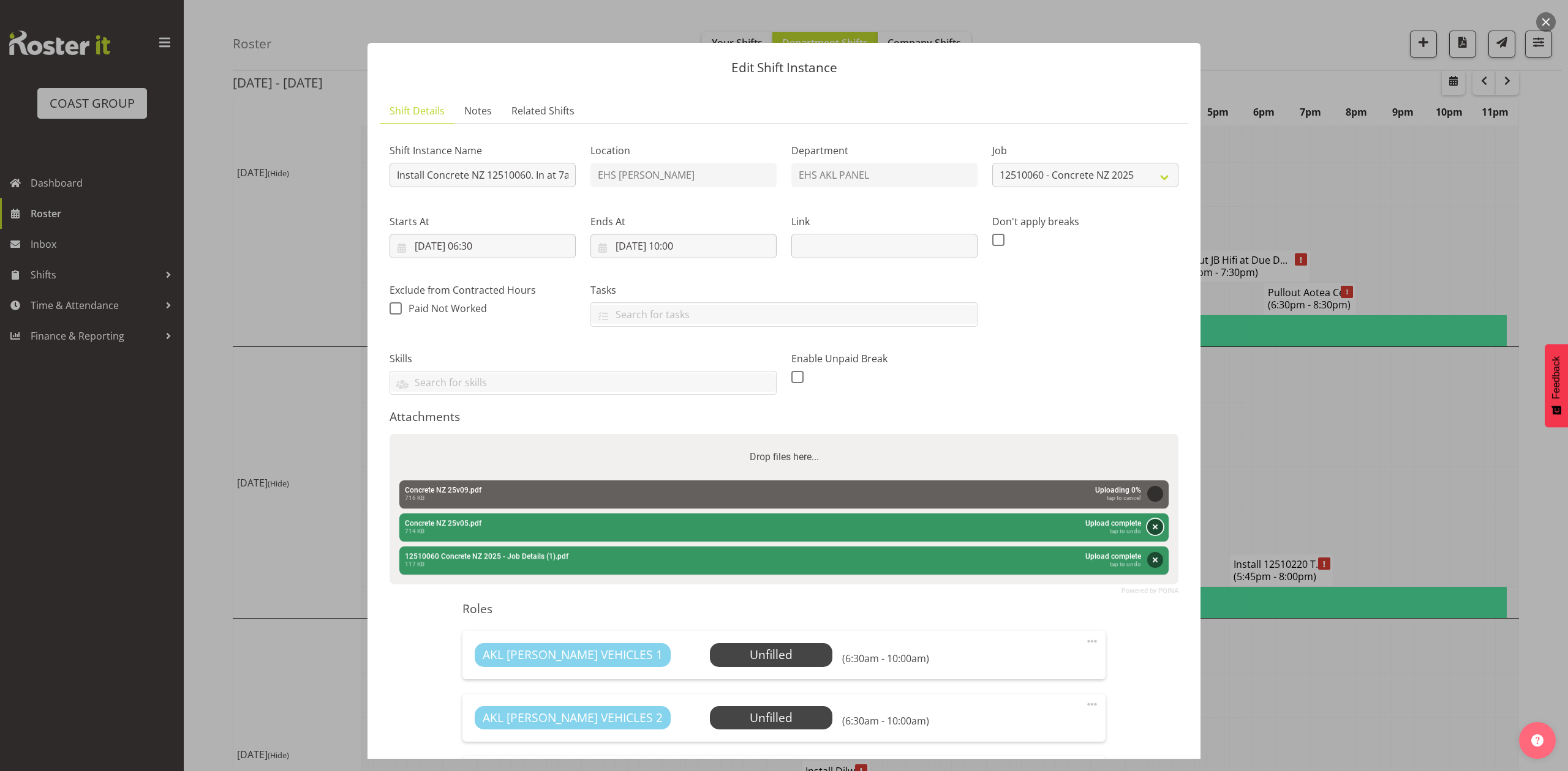
click at [1148, 528] on button "Remove" at bounding box center [1156, 527] width 16 height 16
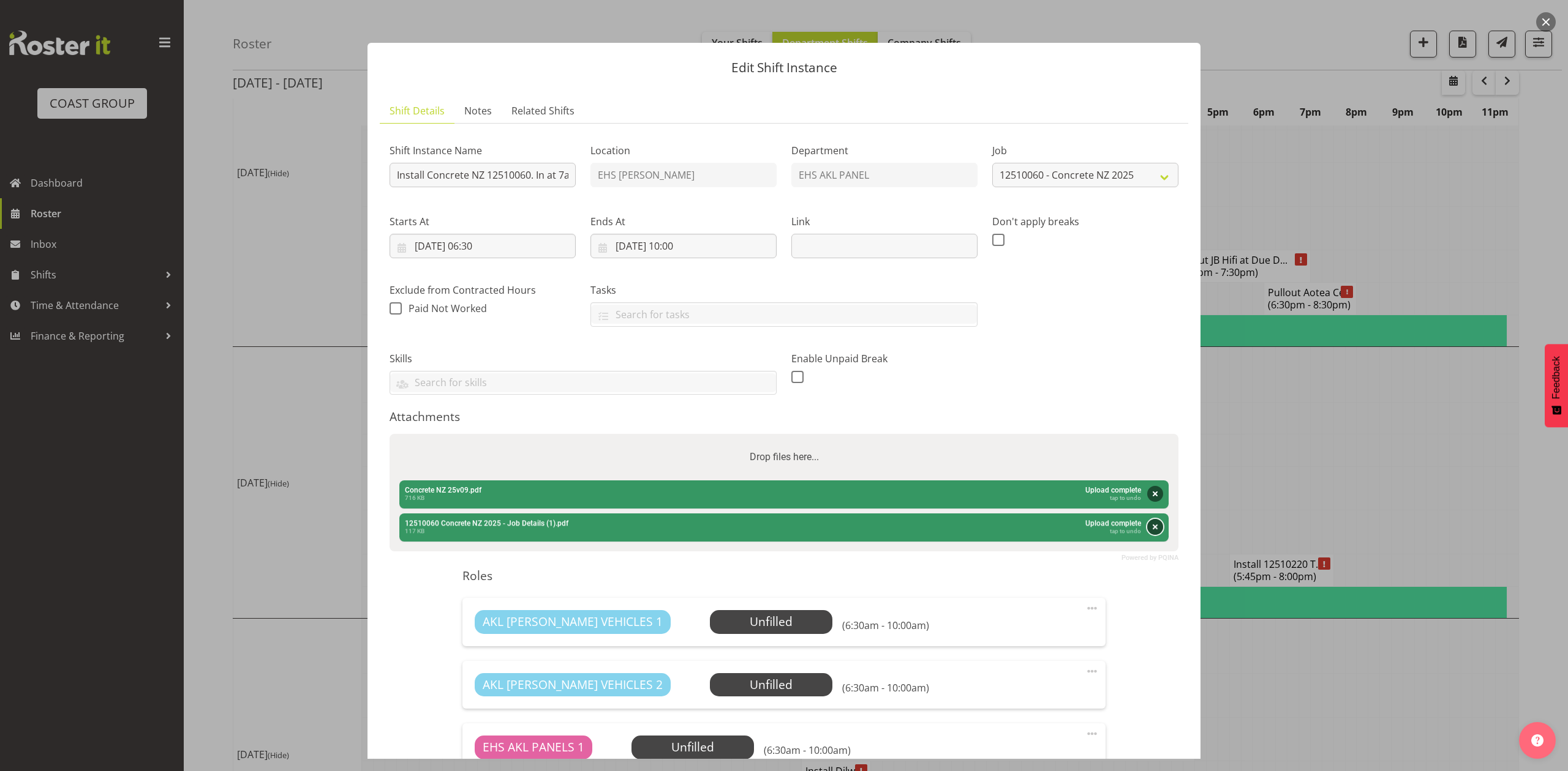
drag, startPoint x: 1141, startPoint y: 526, endPoint x: 1135, endPoint y: 520, distance: 8.5
click at [1147, 526] on button "Remove" at bounding box center [1156, 527] width 16 height 16
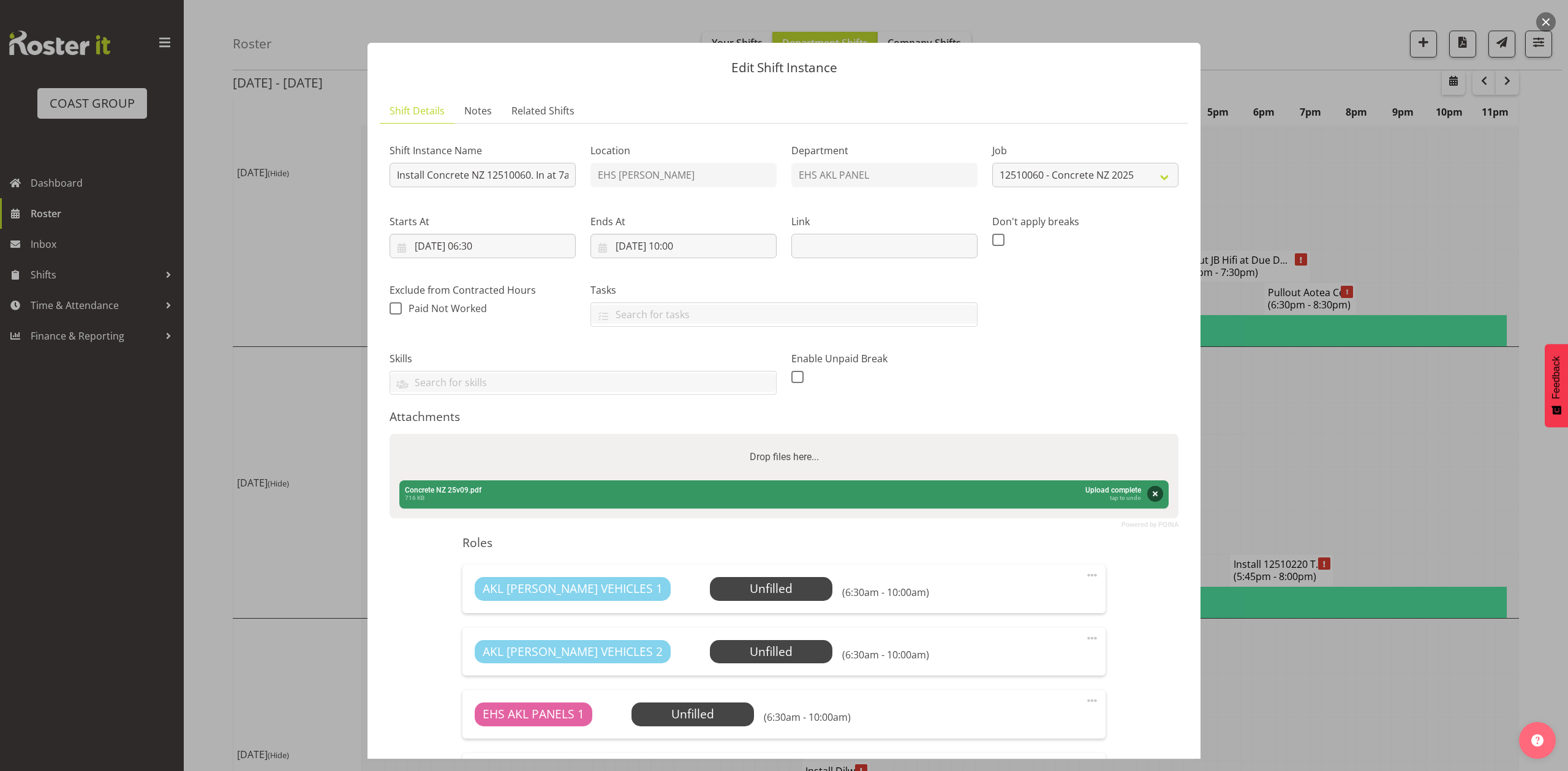
click at [1044, 461] on div "Drop files here..." at bounding box center [784, 457] width 789 height 47
click at [389, 434] on input "Drop files here..." at bounding box center [784, 435] width 789 height 3
type input "C:\fakepath\12510060 Concrete NZ 2025 - Job Details (2).pdf"
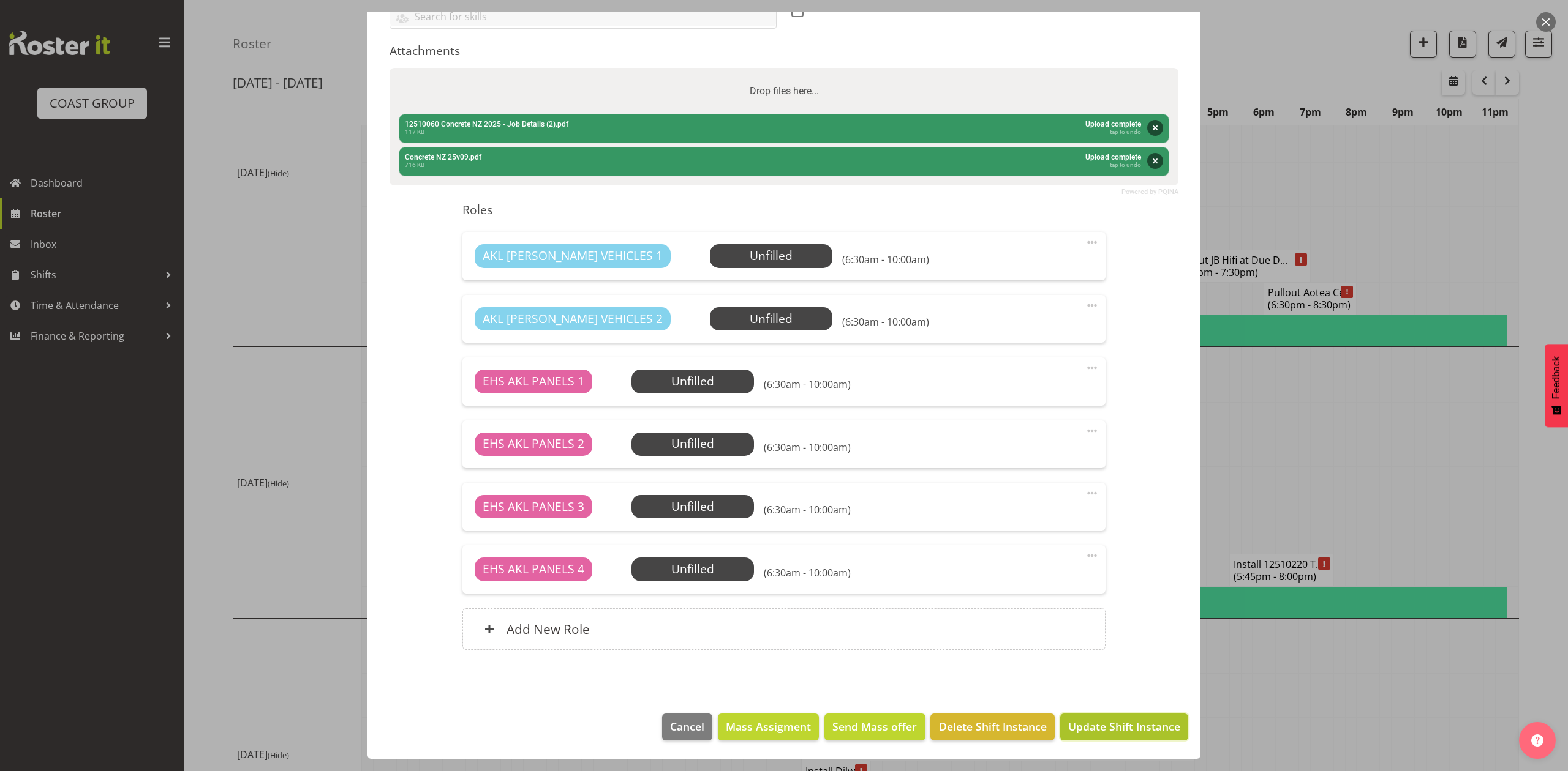
click at [1100, 730] on span "Update Shift Instance" at bounding box center [1124, 727] width 112 height 16
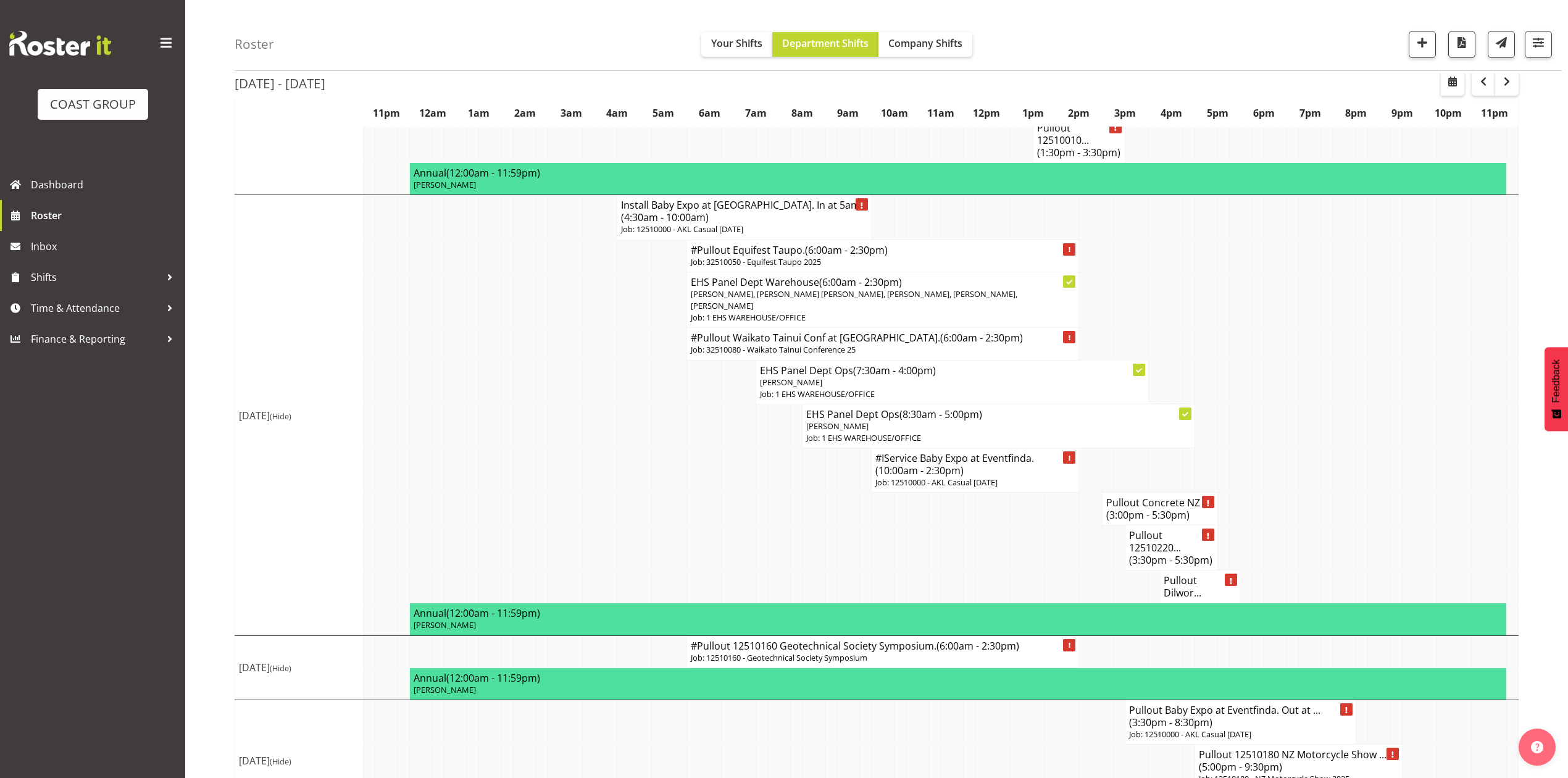
scroll to position [1400, 0]
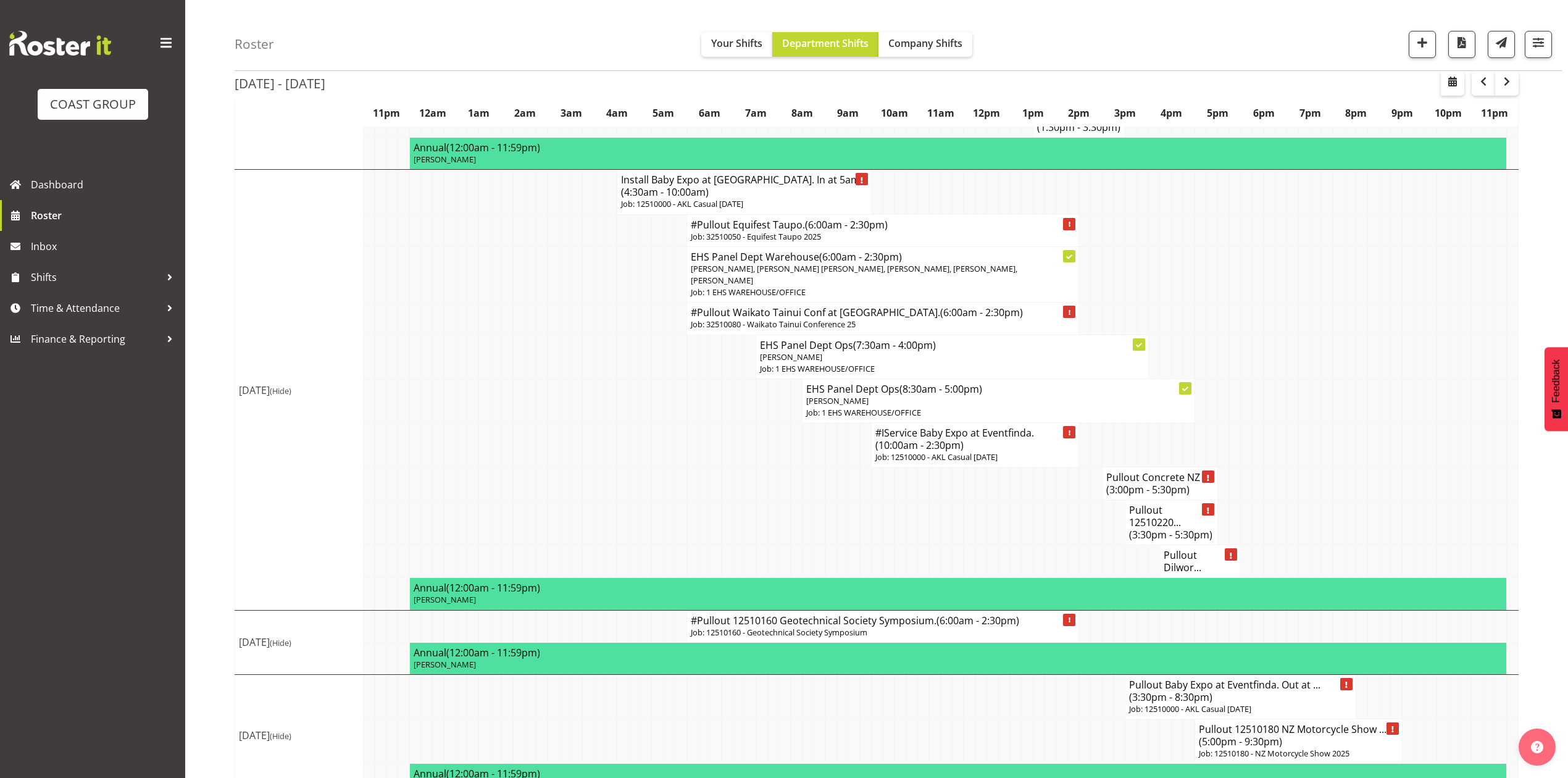
click at [1109, 468] on td "Pullout Concrete NZ ... (3:00pm - 5:30pm)" at bounding box center [1159, 484] width 115 height 33
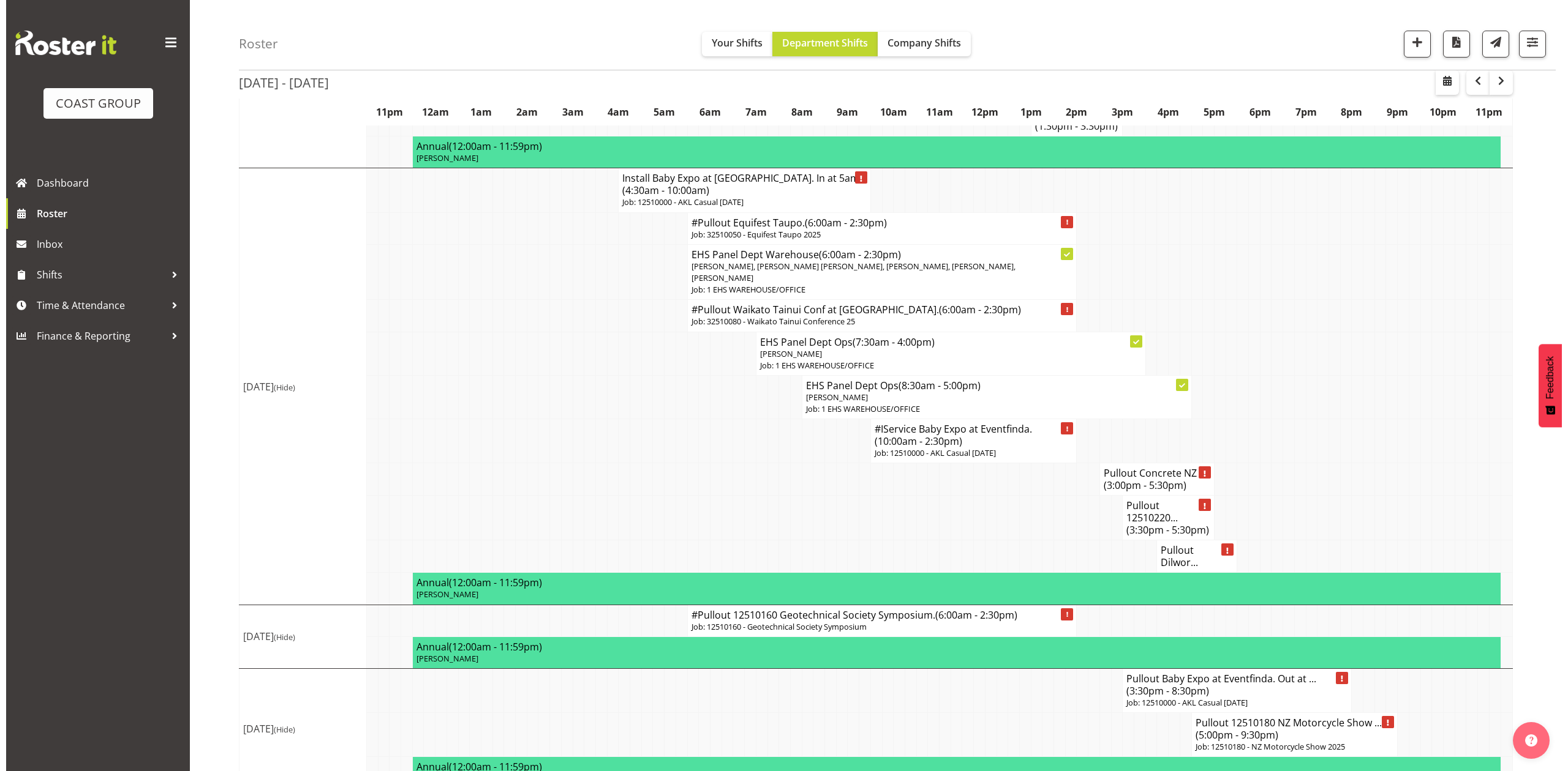
scroll to position [1364, 0]
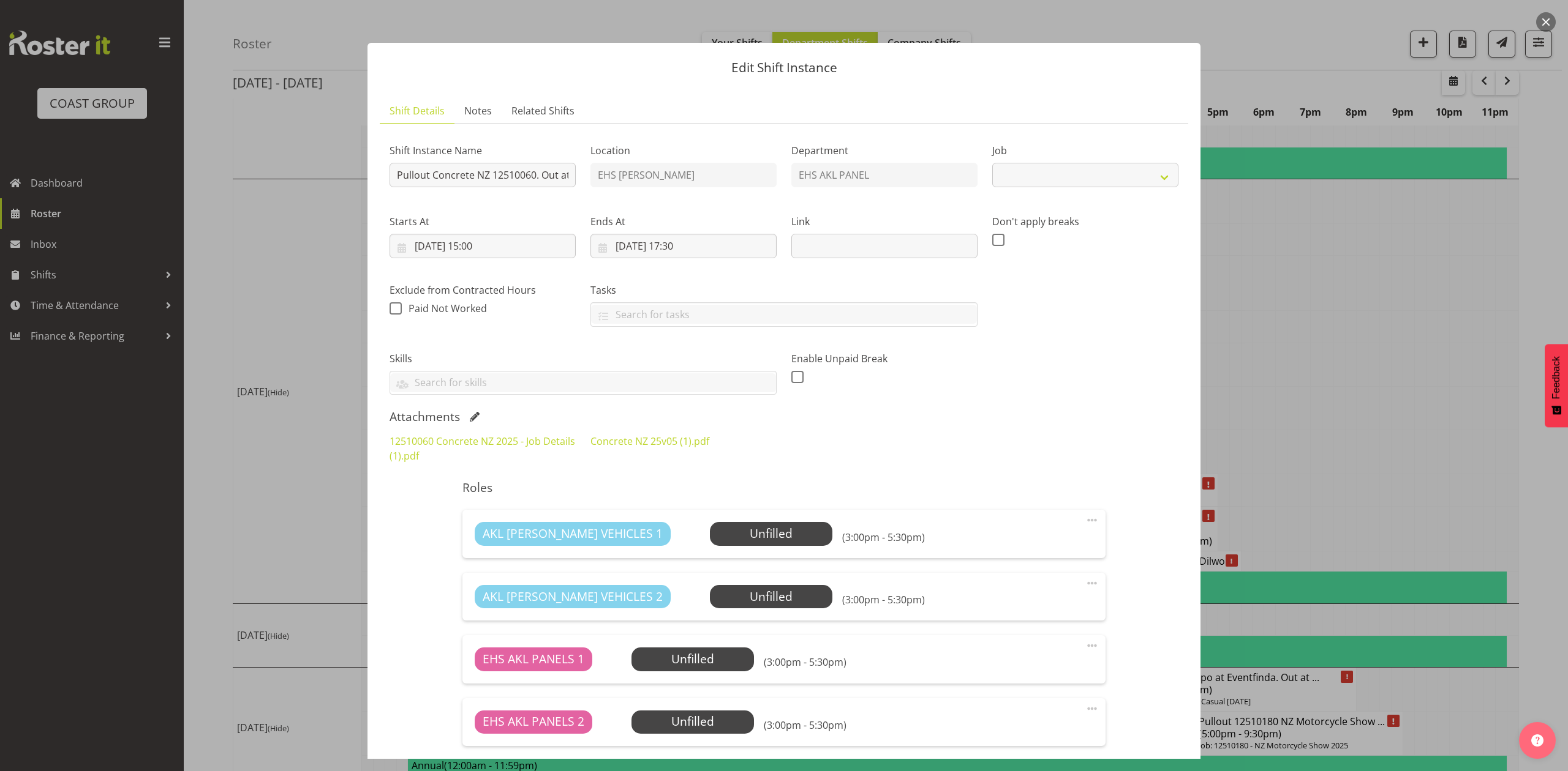
select select "9452"
click at [472, 415] on span at bounding box center [475, 417] width 9 height 9
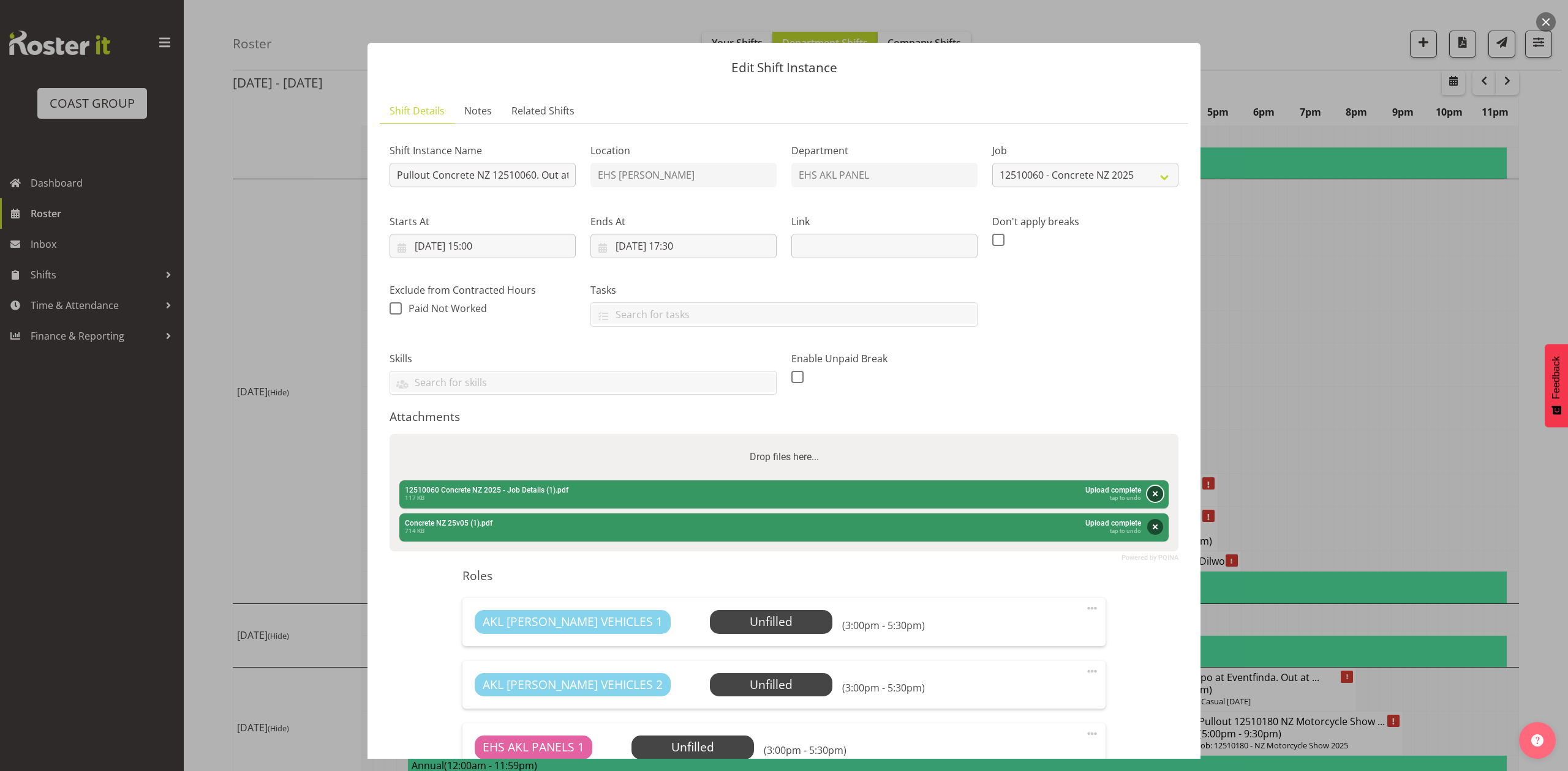
click at [1147, 493] on button "Remove" at bounding box center [1156, 494] width 16 height 16
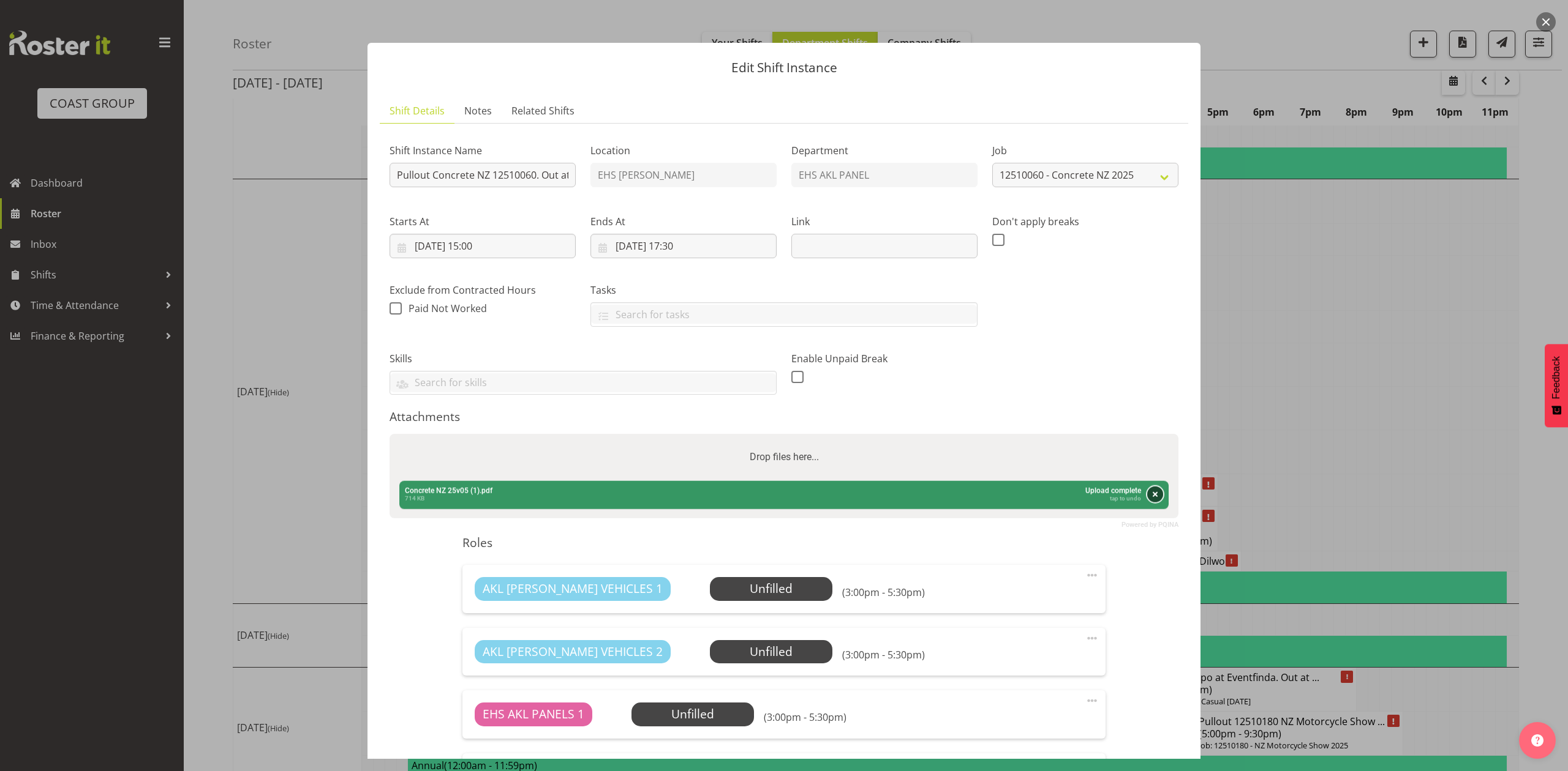
click at [1147, 487] on button "Remove" at bounding box center [1156, 495] width 16 height 16
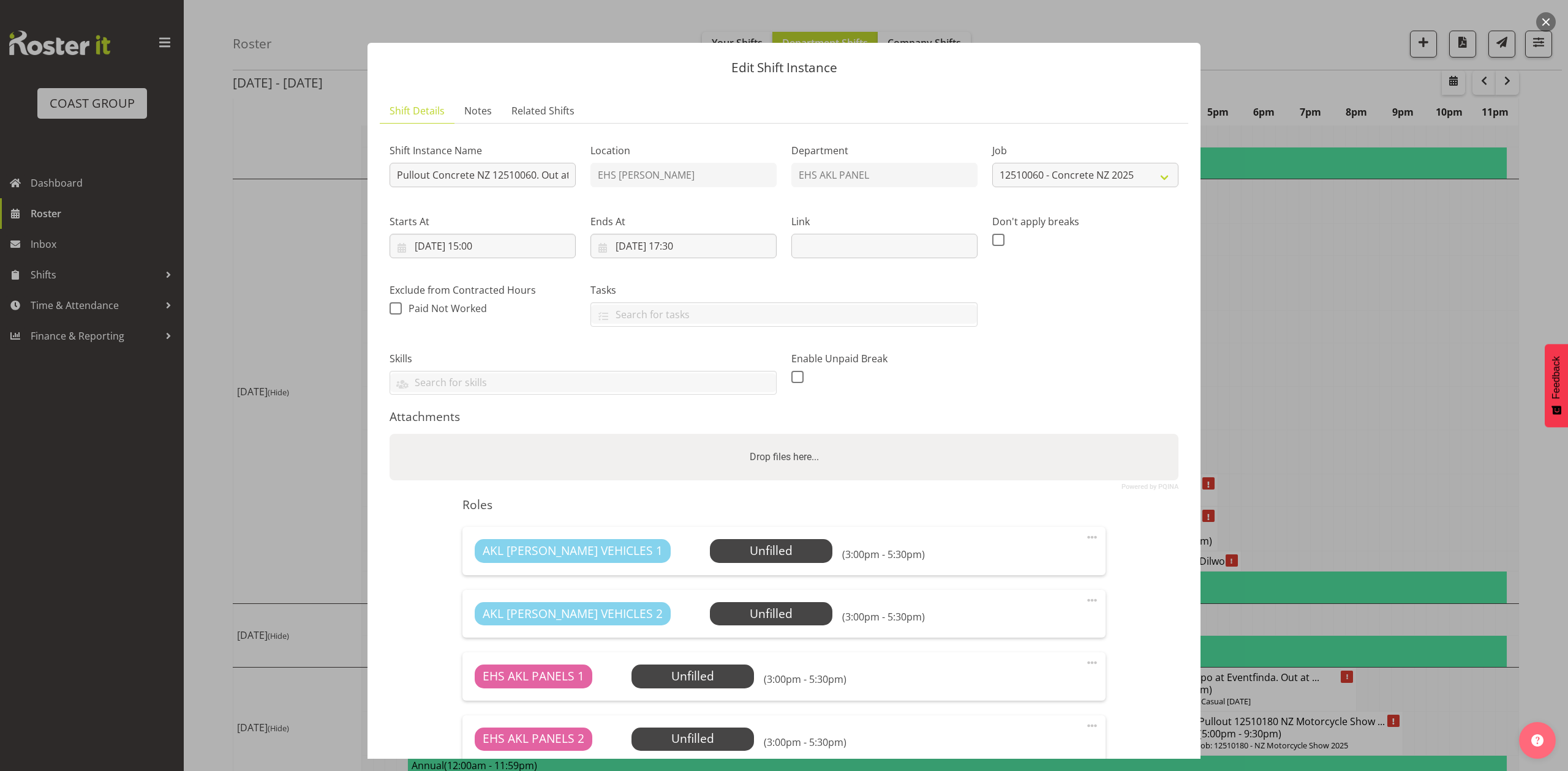
click at [1073, 462] on div "Drop files here..." at bounding box center [784, 457] width 789 height 47
click at [389, 434] on input "Drop files here..." at bounding box center [784, 435] width 789 height 3
type input "C:\fakepath\12510060 Concrete NZ 2025 - Job Details (2).pdf"
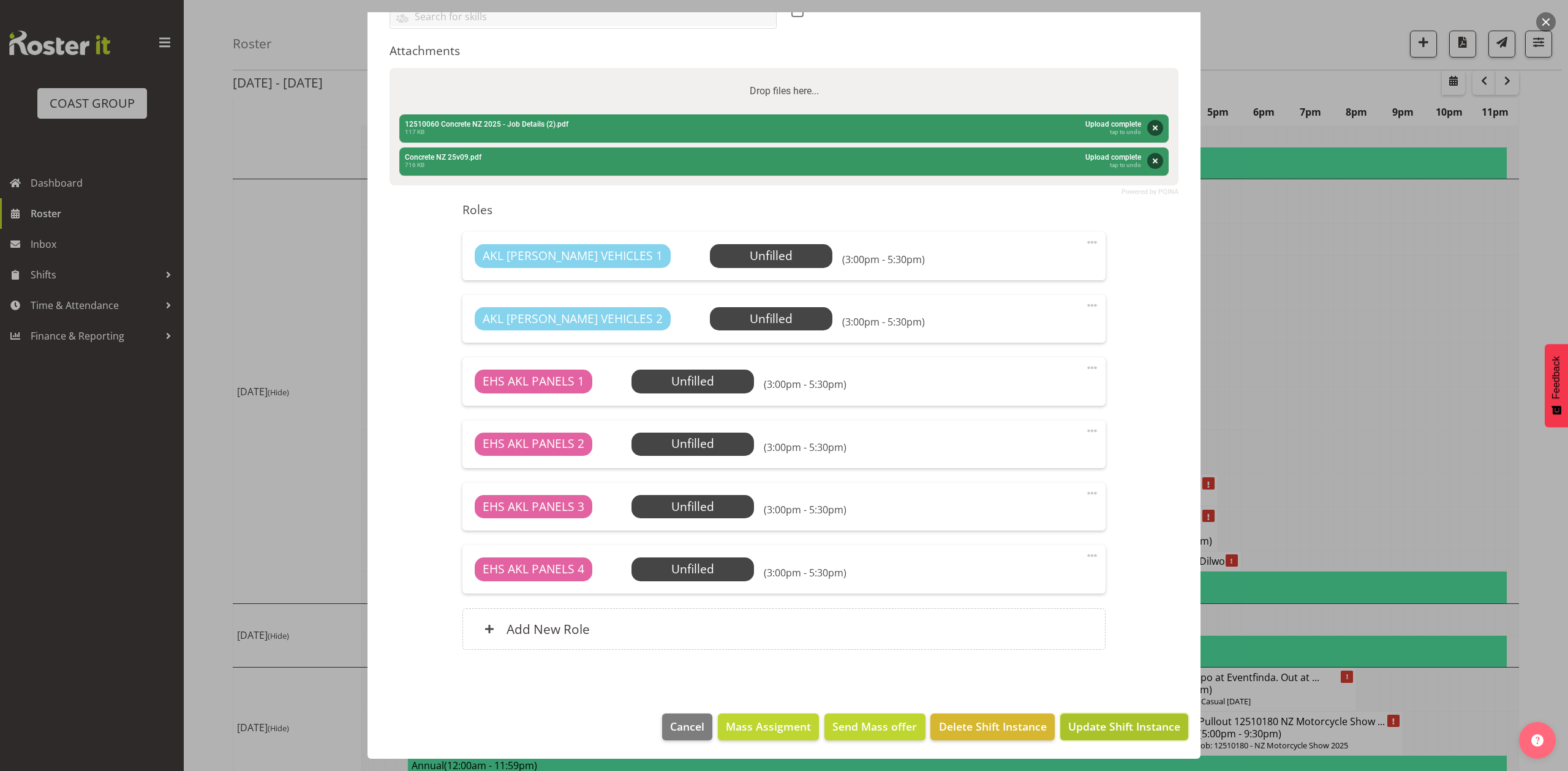
click at [1116, 733] on span "Update Shift Instance" at bounding box center [1124, 727] width 112 height 16
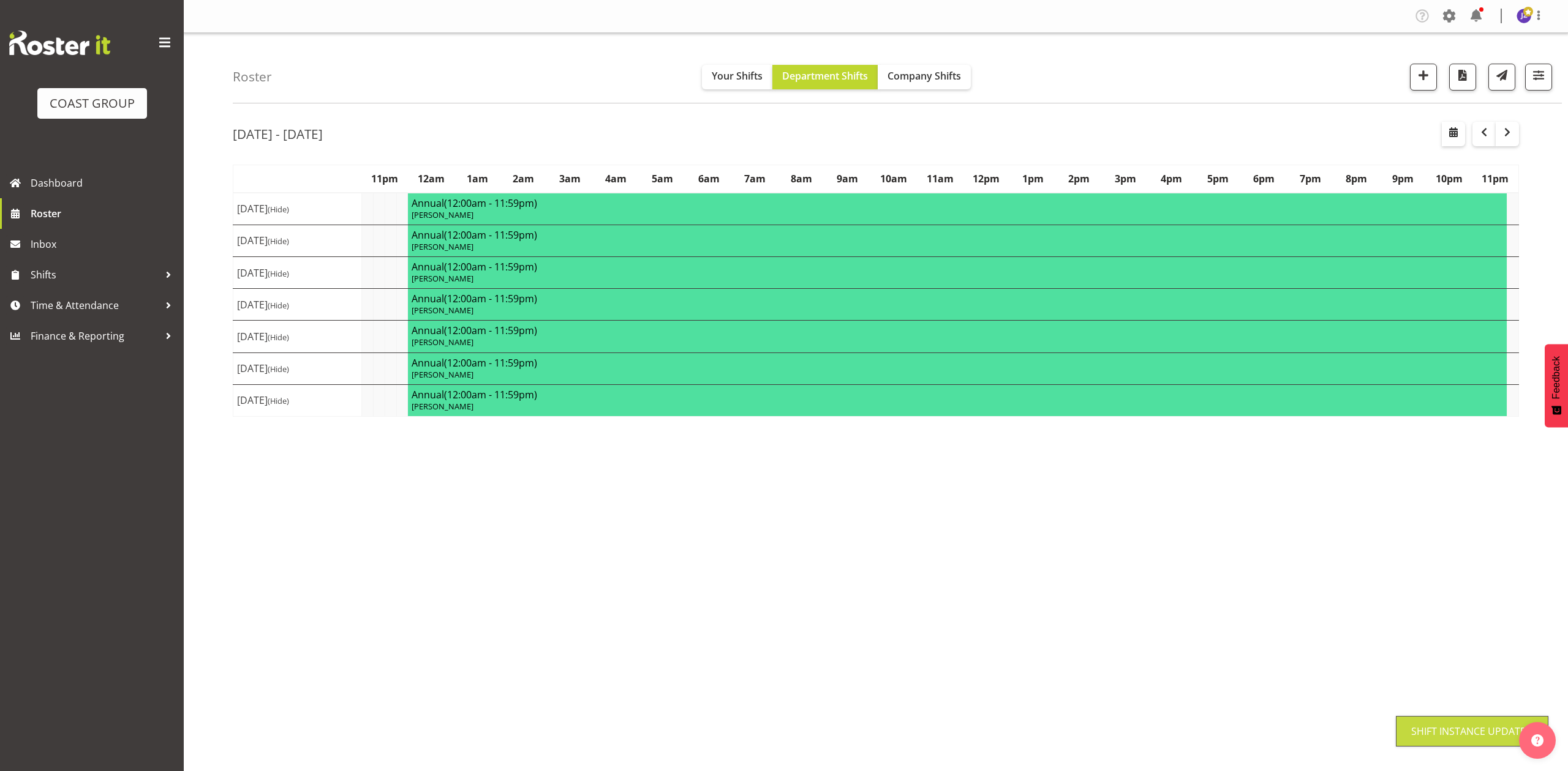
scroll to position [0, 0]
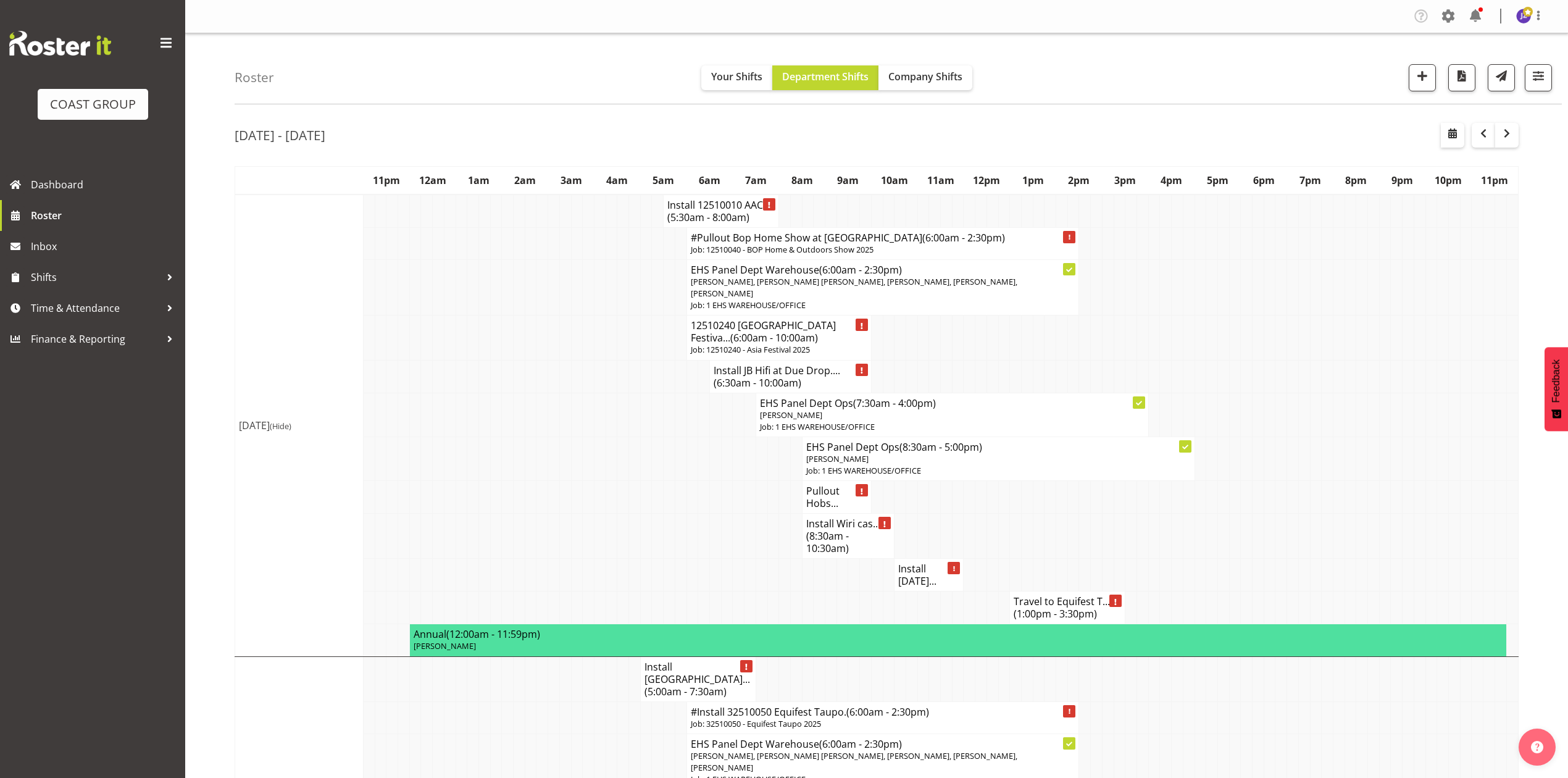
click at [1226, 376] on td at bounding box center [1223, 376] width 12 height 33
click at [1346, 522] on td at bounding box center [1350, 537] width 12 height 45
click at [1139, 365] on td at bounding box center [1143, 376] width 12 height 33
click at [707, 215] on span "(5:30am - 8:00am)" at bounding box center [708, 218] width 82 height 14
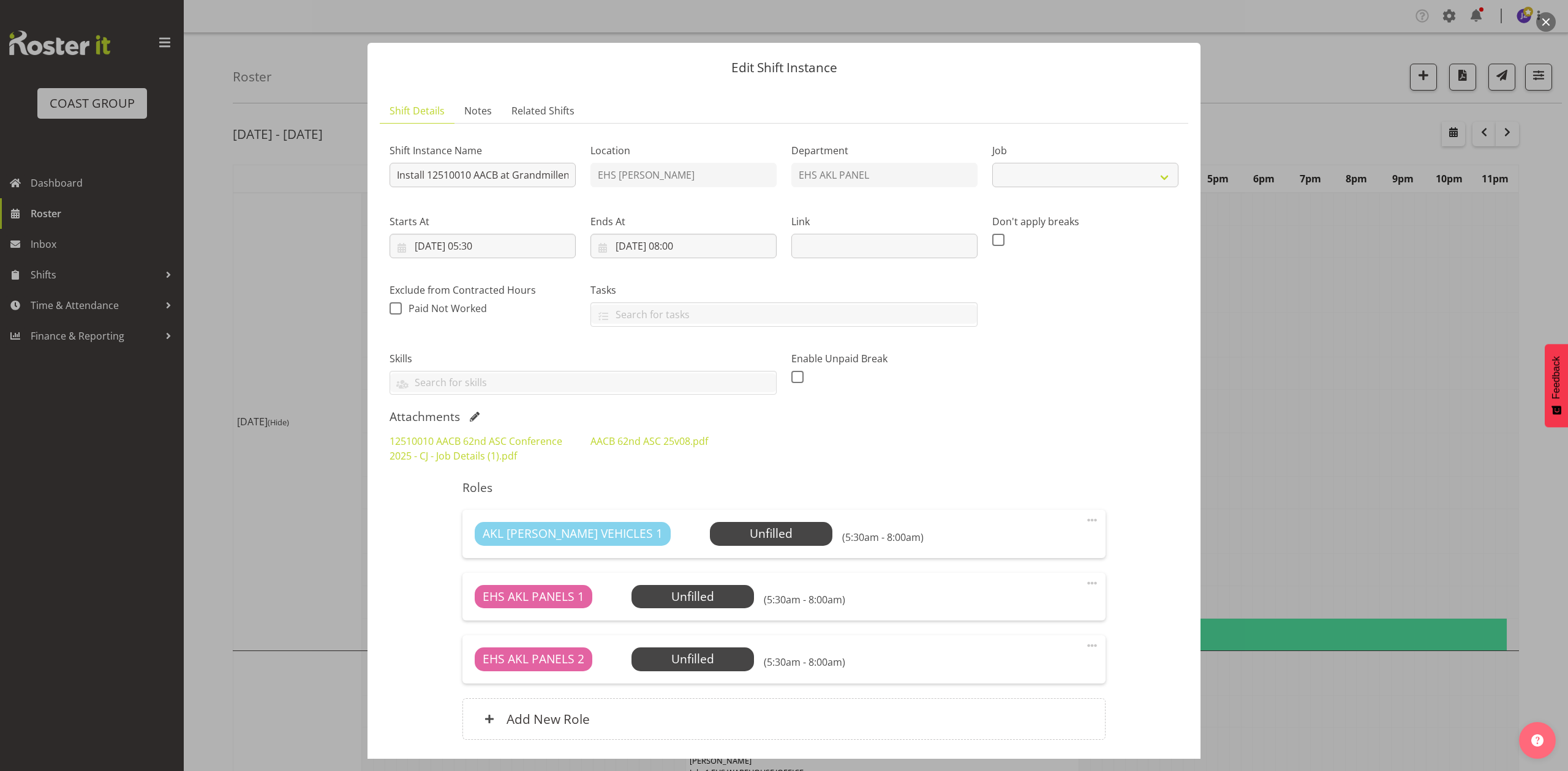
select select "8960"
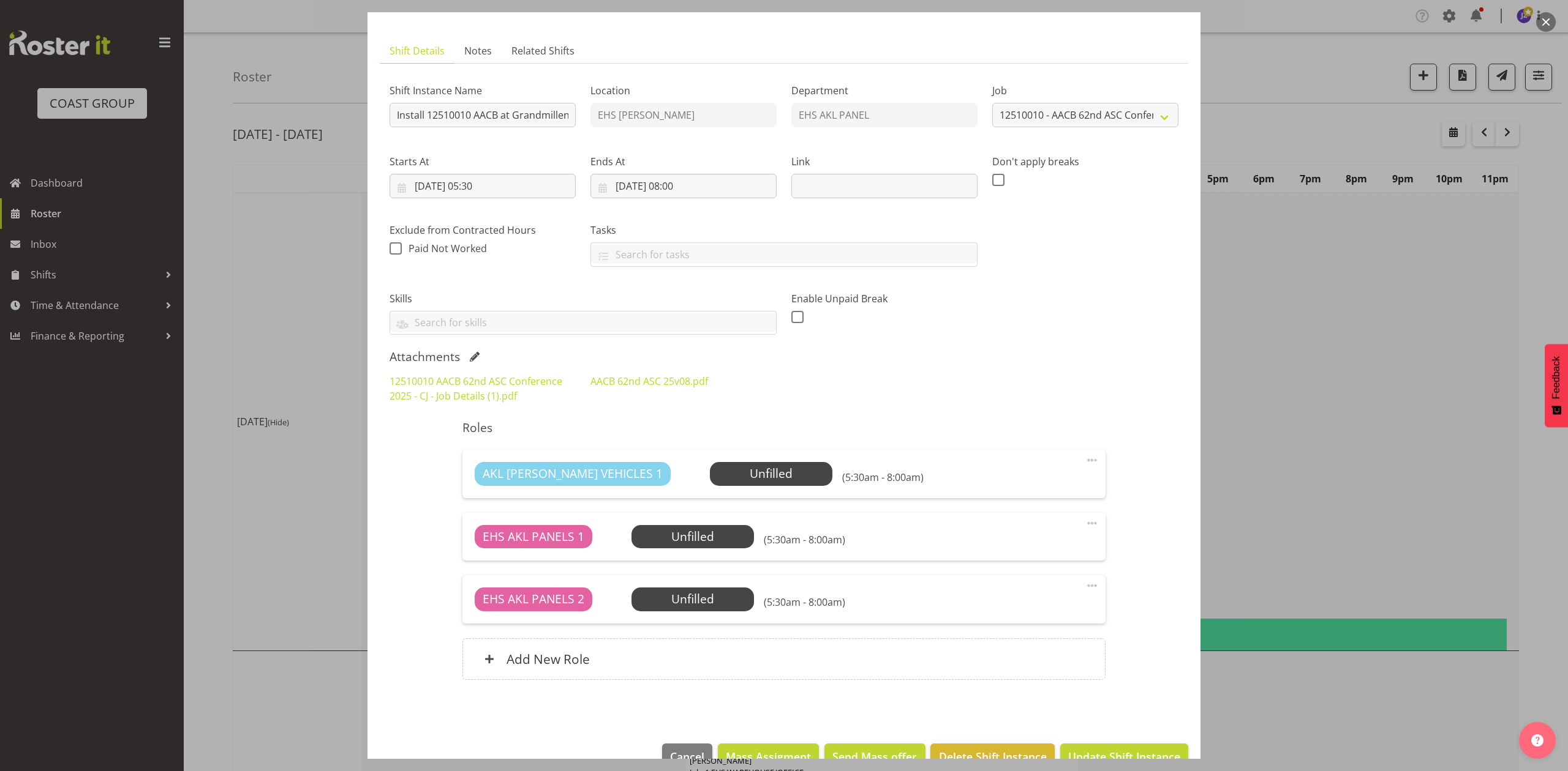
scroll to position [81, 0]
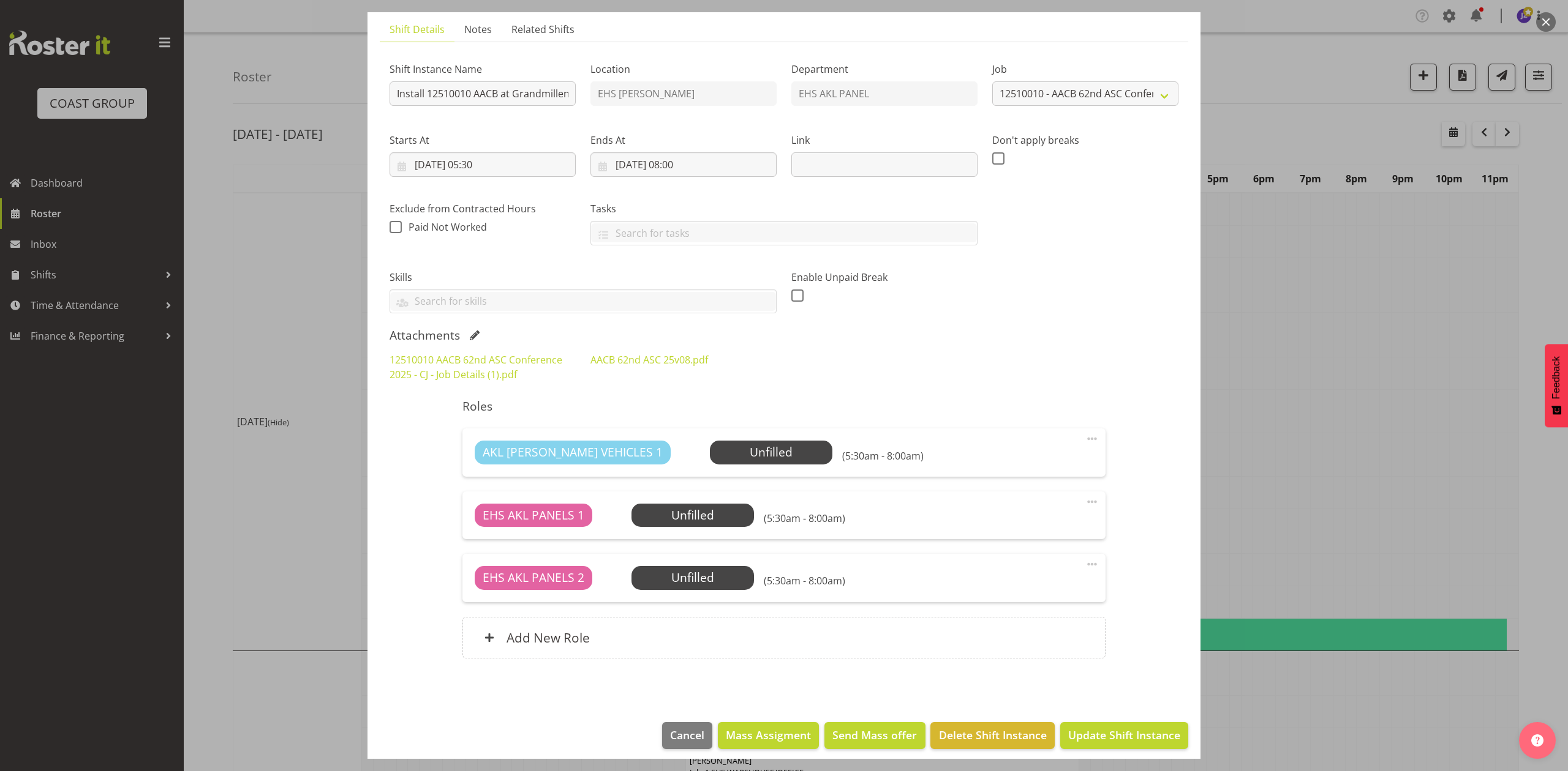
click at [832, 370] on div "12510010 AACB 62nd ASC Conference 2025 - CJ - Job Details (1).pdf AACB 62nd ASC…" at bounding box center [784, 367] width 804 height 44
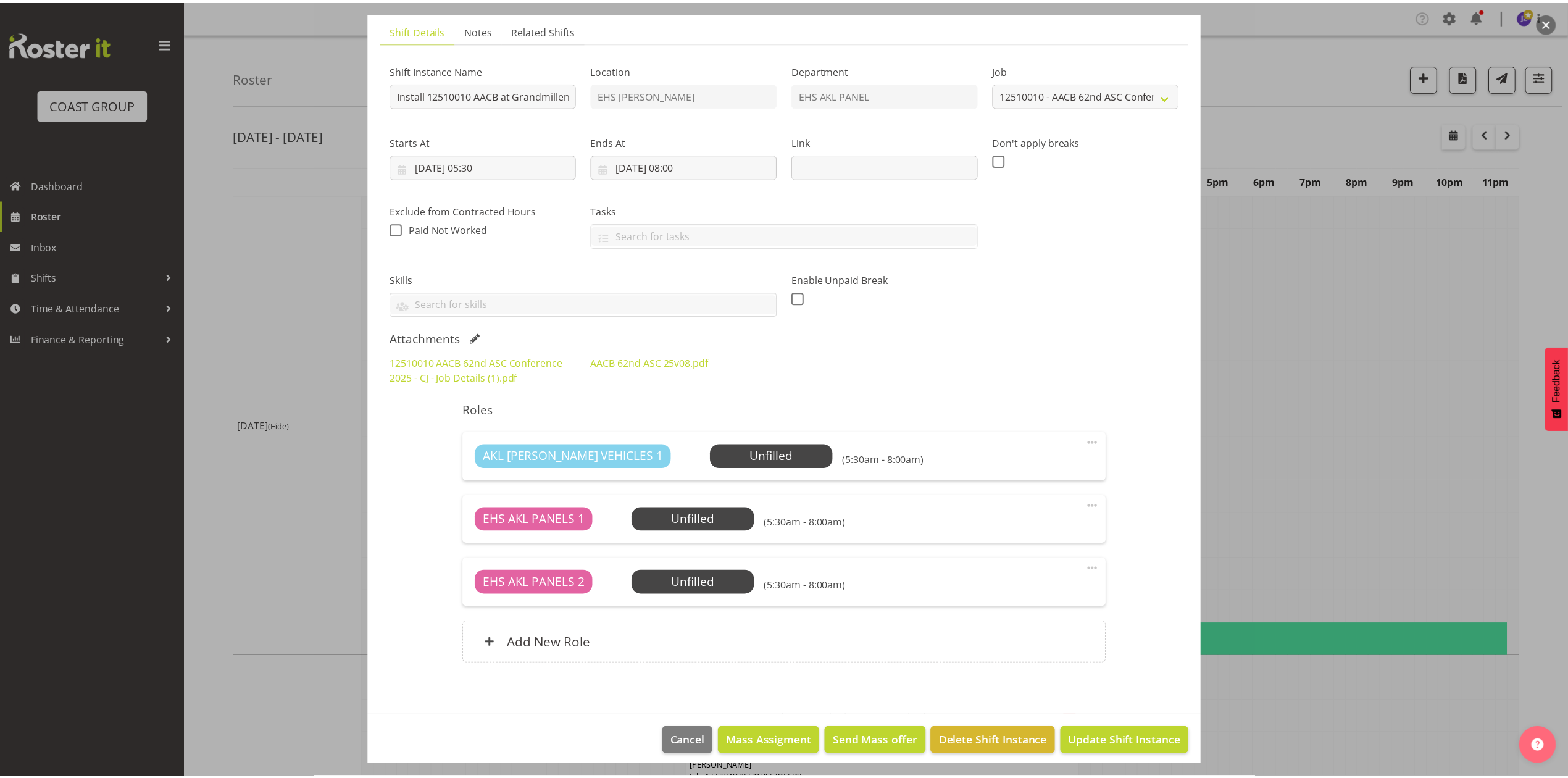
scroll to position [92, 0]
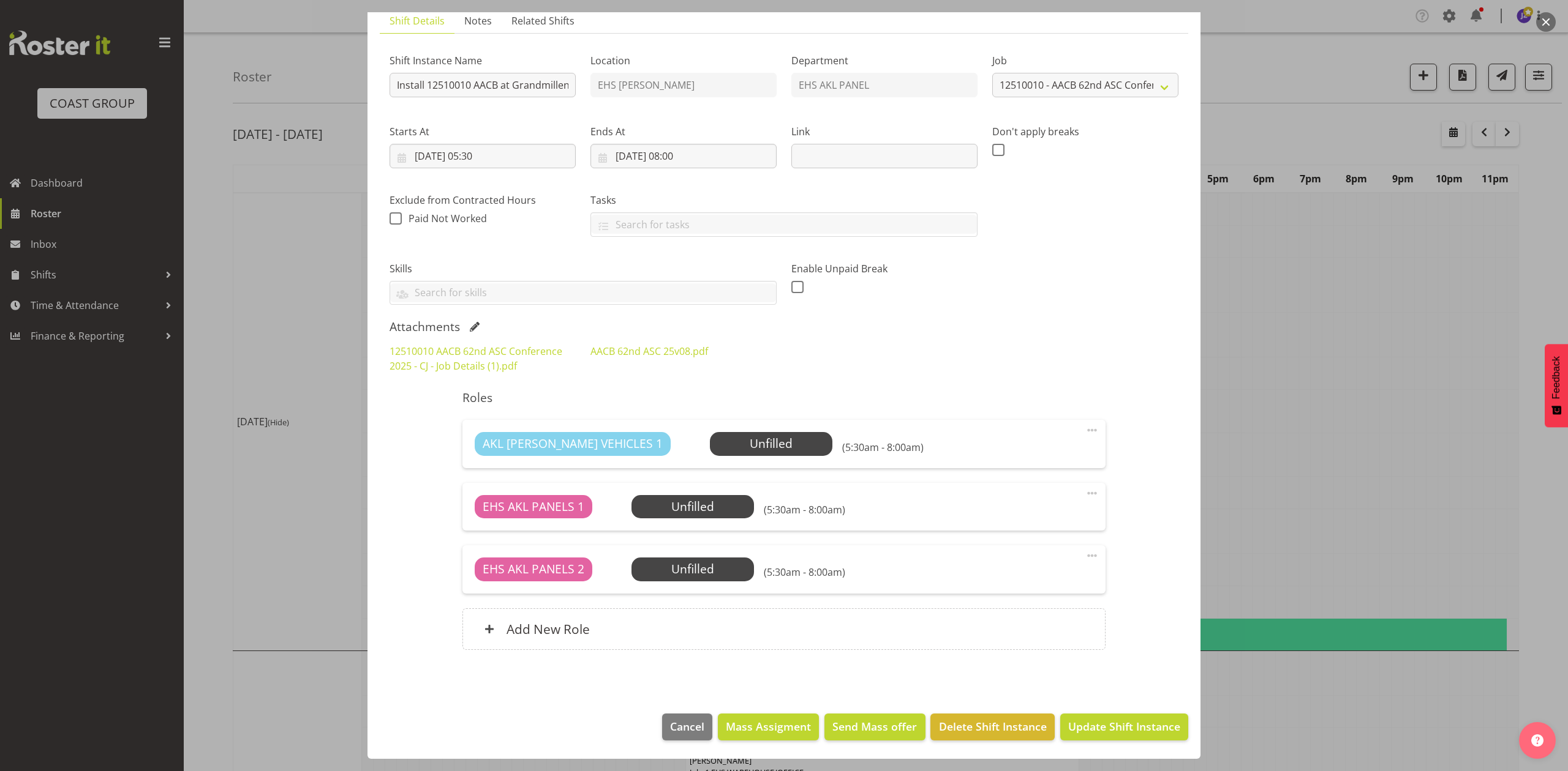
click at [1390, 348] on div at bounding box center [784, 385] width 1568 height 771
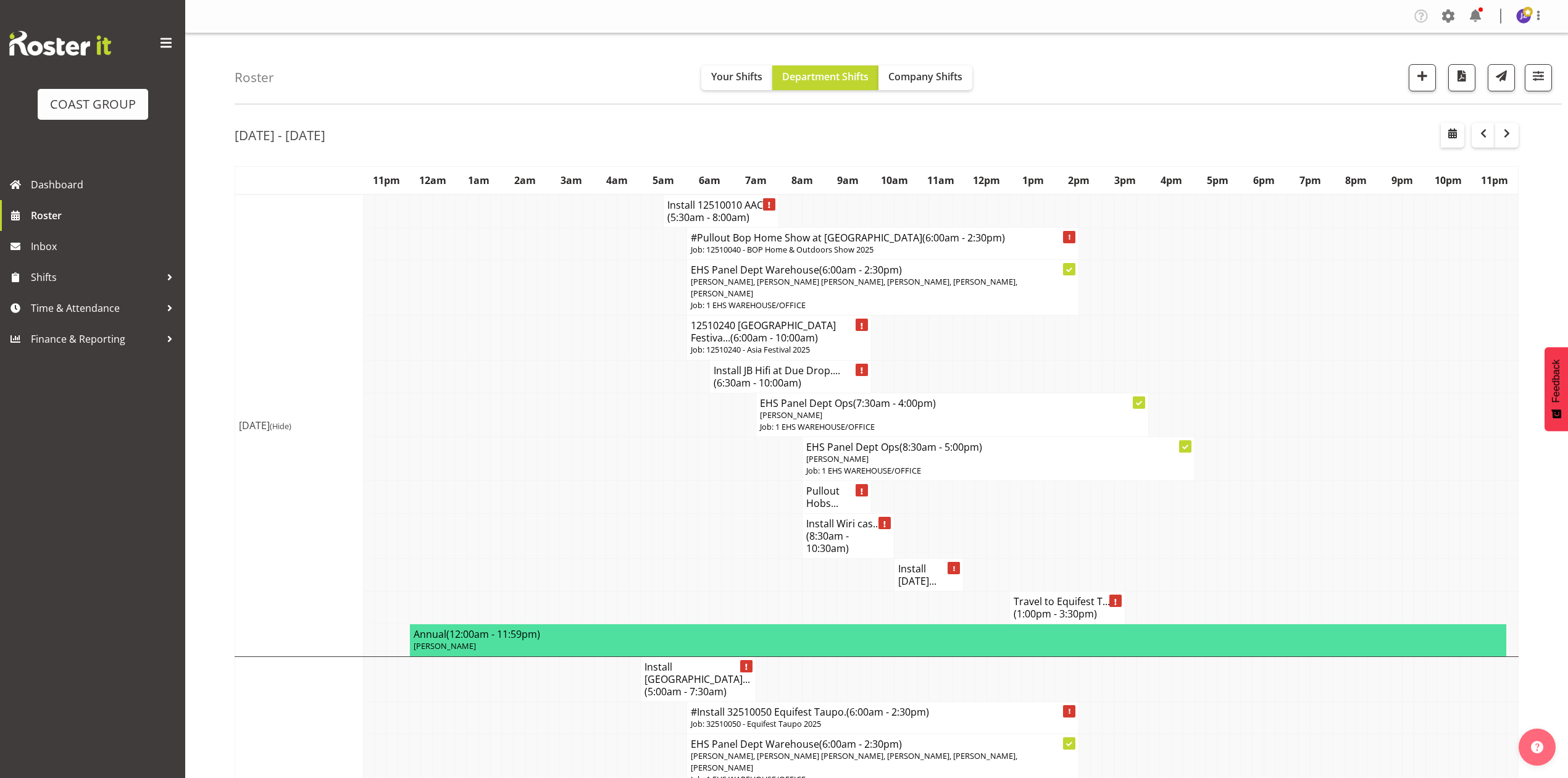
click at [793, 248] on p "Job: 12510040 - BOP Home & Outdoors Show 2025" at bounding box center [883, 250] width 384 height 12
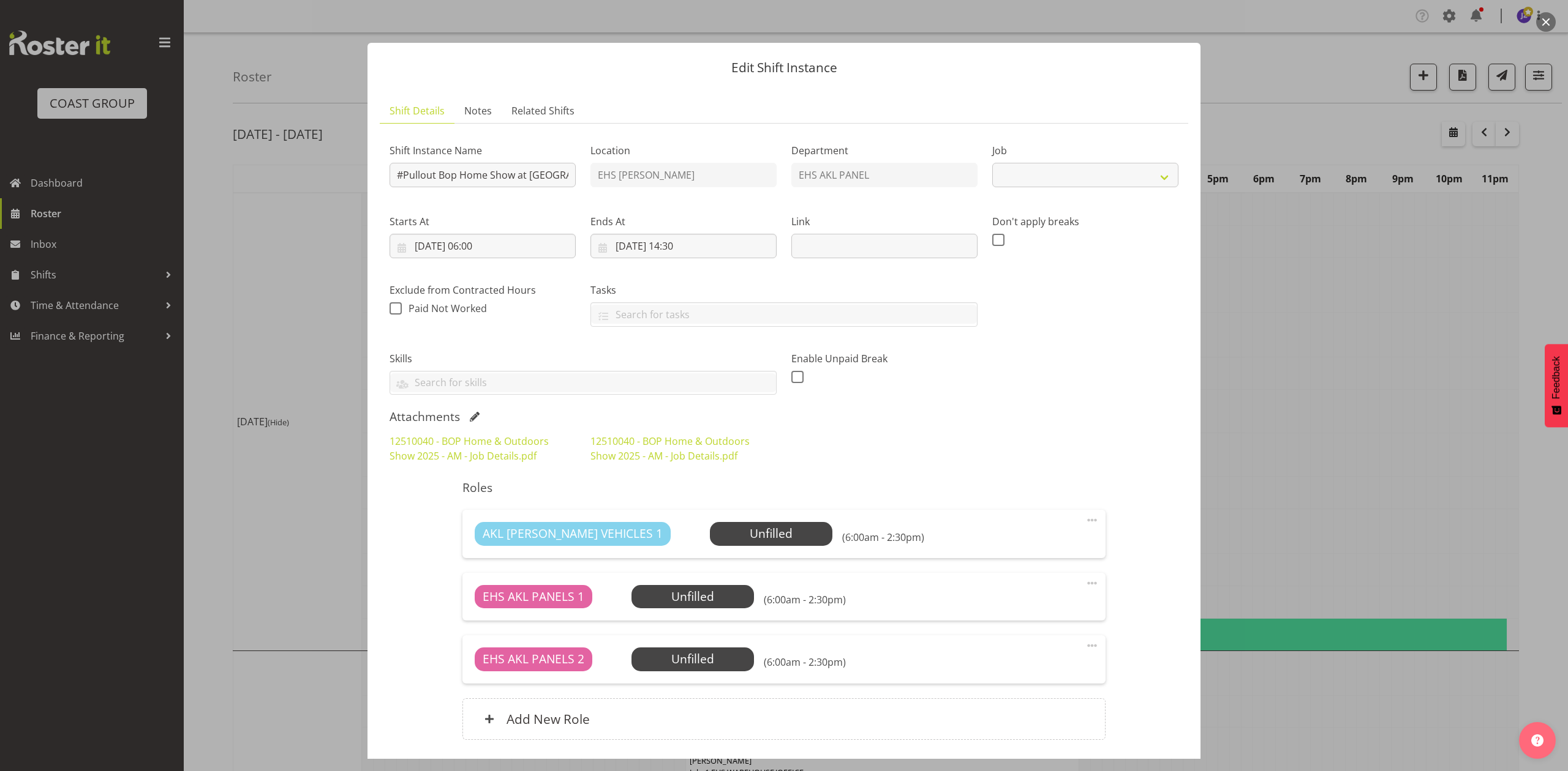
select select "9297"
click at [975, 444] on div "12510040 - BOP Home & Outdoors Show 2025 - AM - Job Details.pdf 12510040 - BOP …" at bounding box center [784, 448] width 804 height 44
click at [1287, 377] on div at bounding box center [784, 385] width 1568 height 771
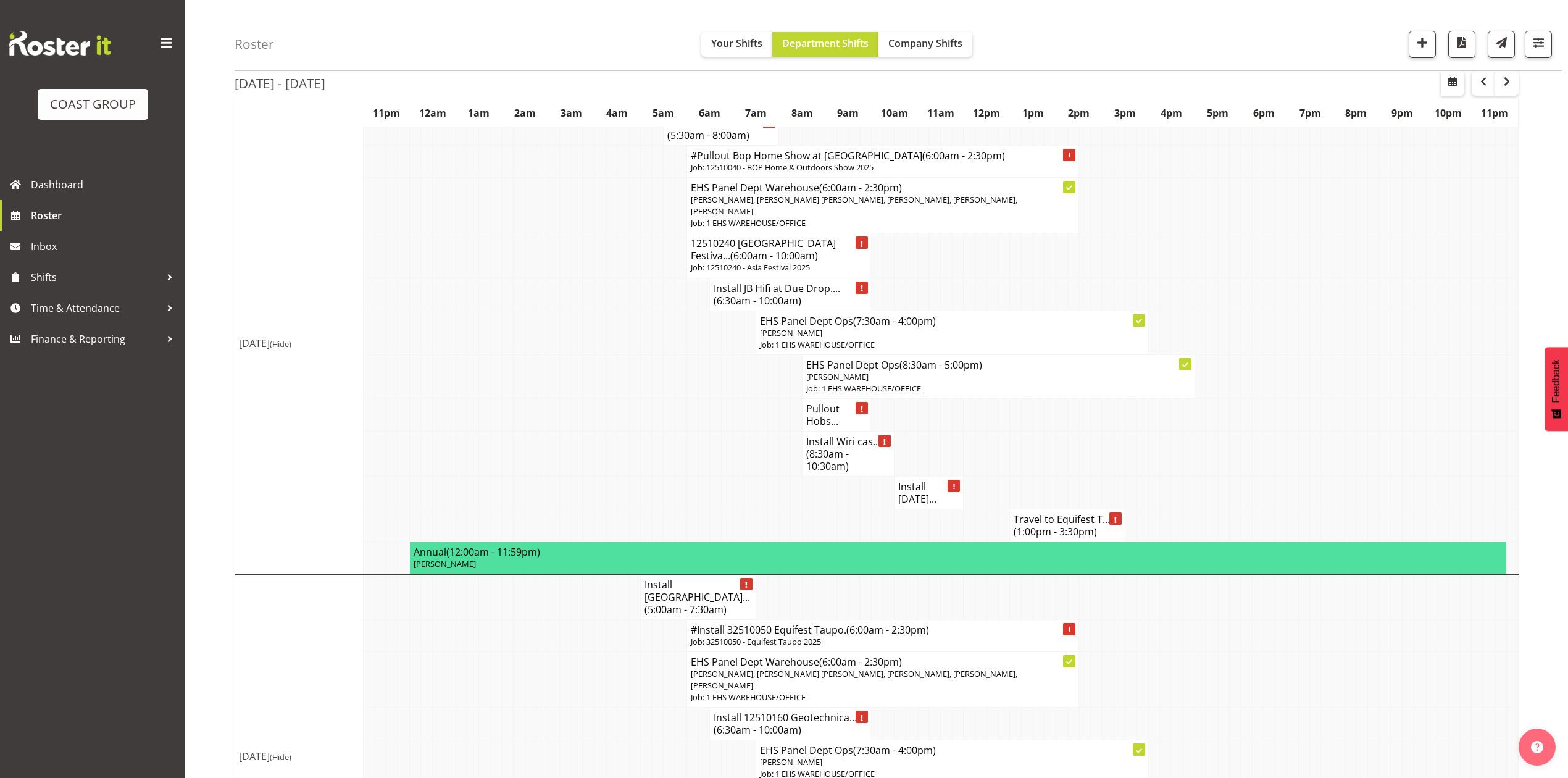
scroll to position [0, 0]
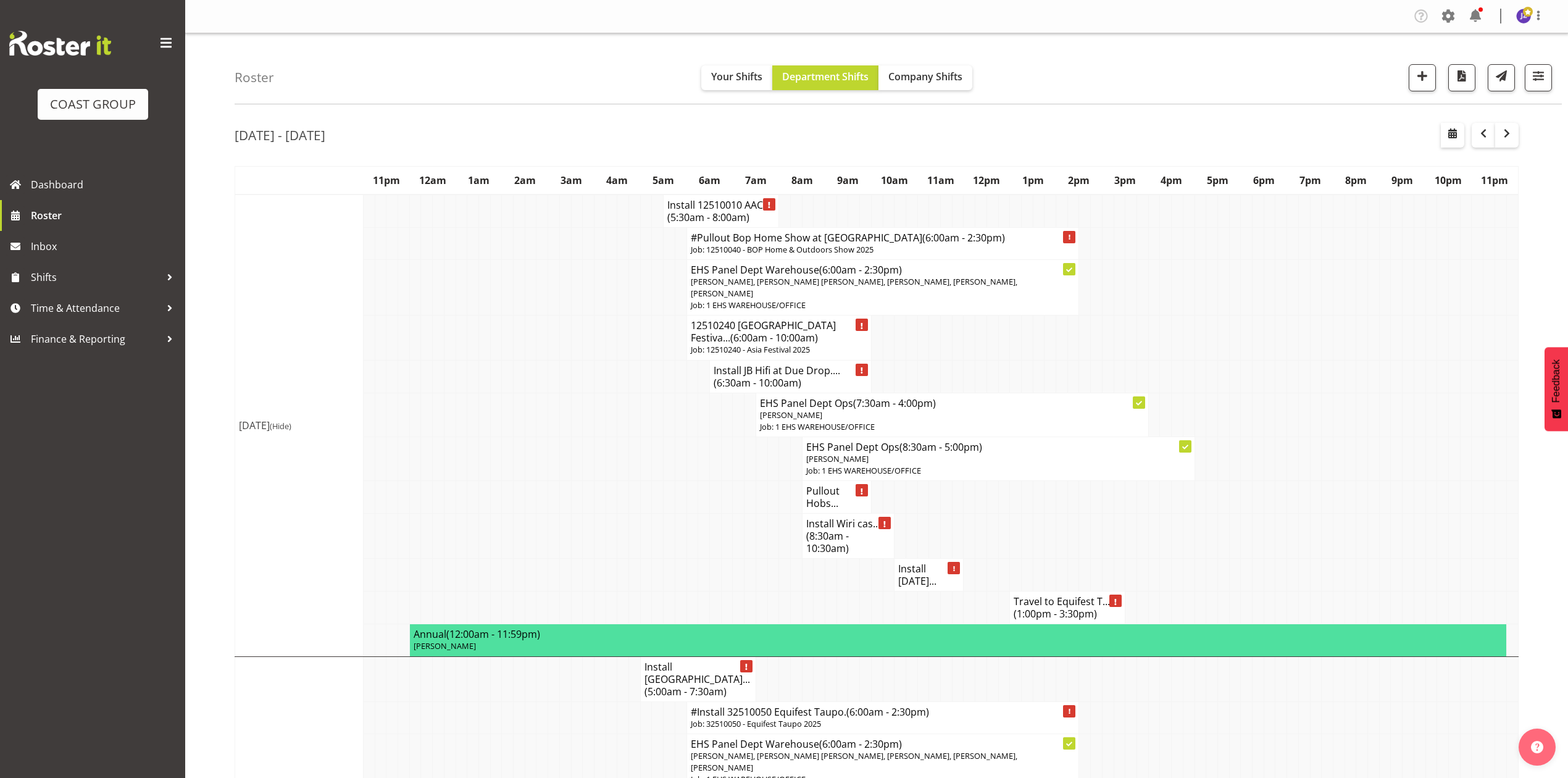
click at [751, 333] on span "(6:00am - 10:00am)" at bounding box center [774, 338] width 88 height 14
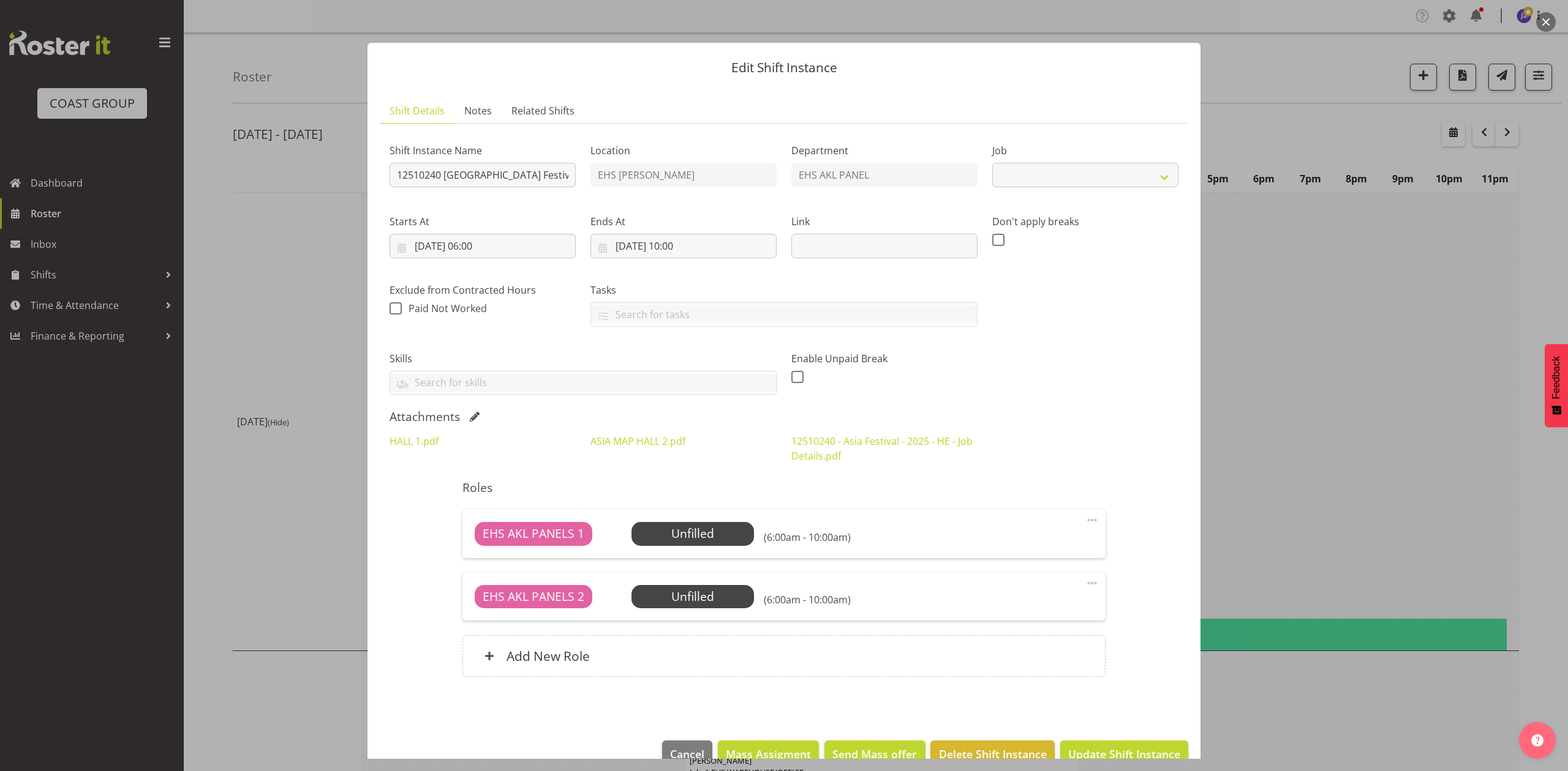
select select "10720"
click at [839, 446] on link "12510240 - Asia Festival - 2025 - HE - Job Details.pdf" at bounding box center [882, 449] width 181 height 28
click at [1400, 424] on div at bounding box center [784, 385] width 1568 height 771
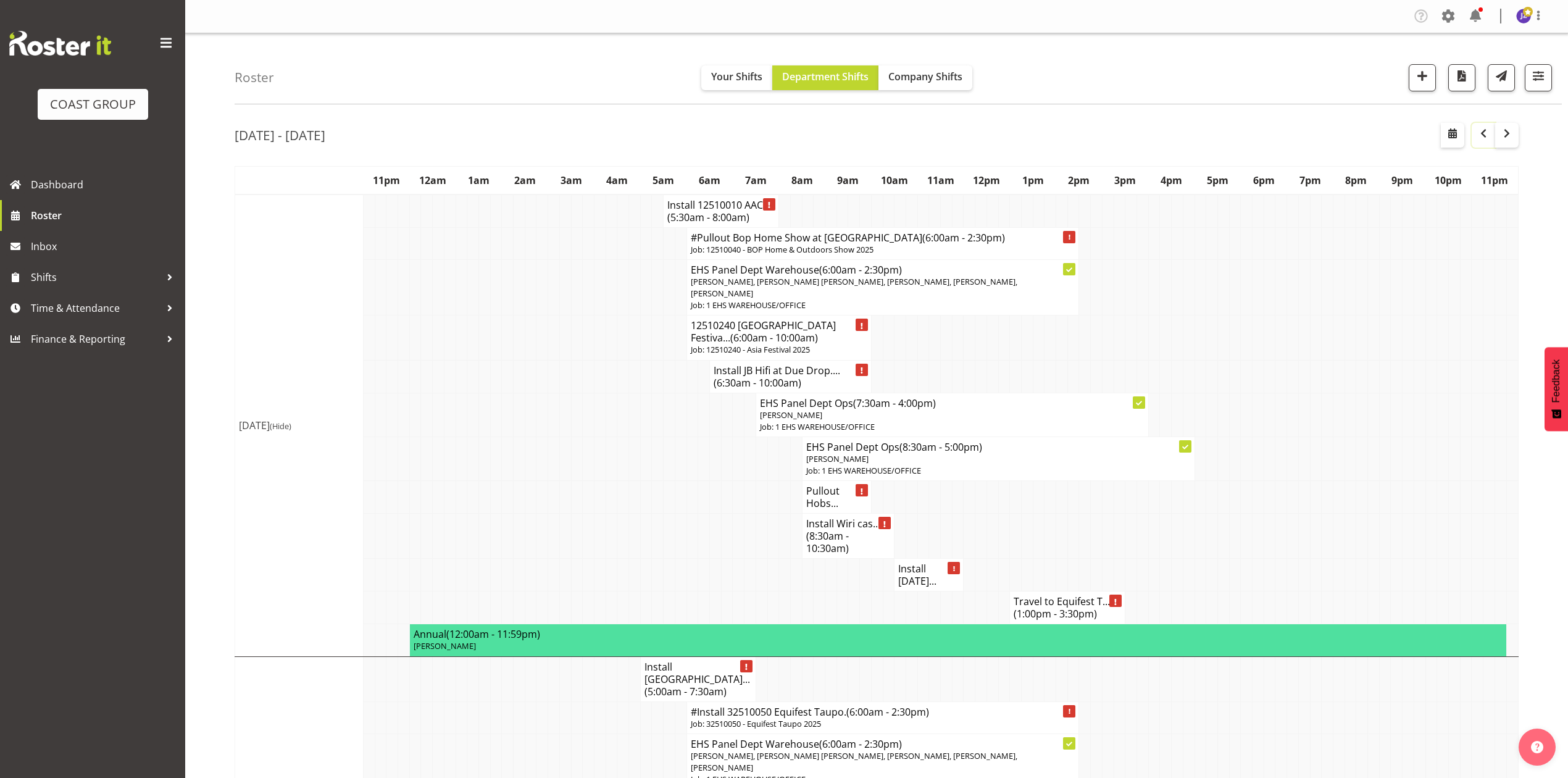
click at [1487, 128] on span "button" at bounding box center [1484, 134] width 15 height 15
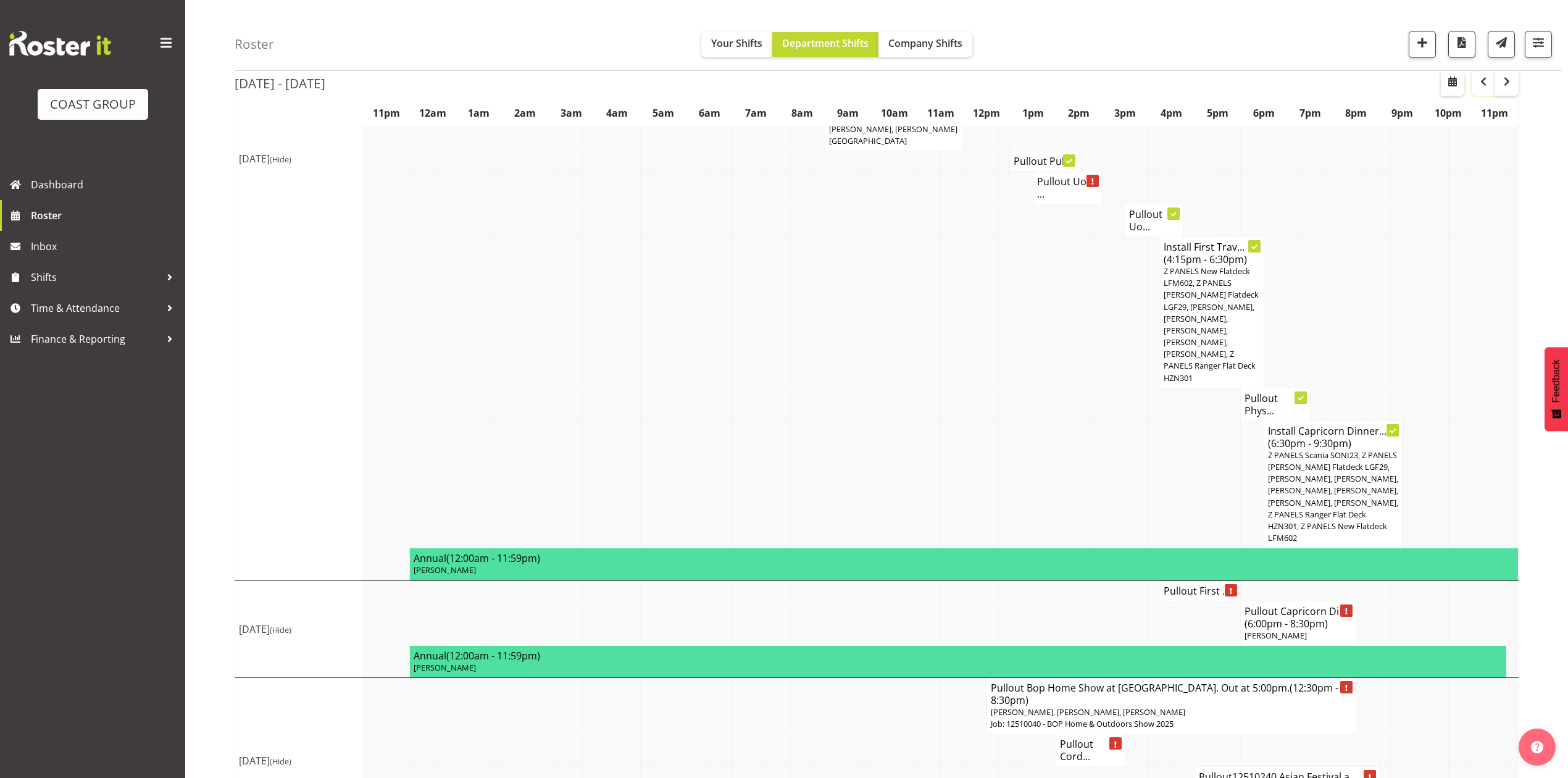
scroll to position [1478, 0]
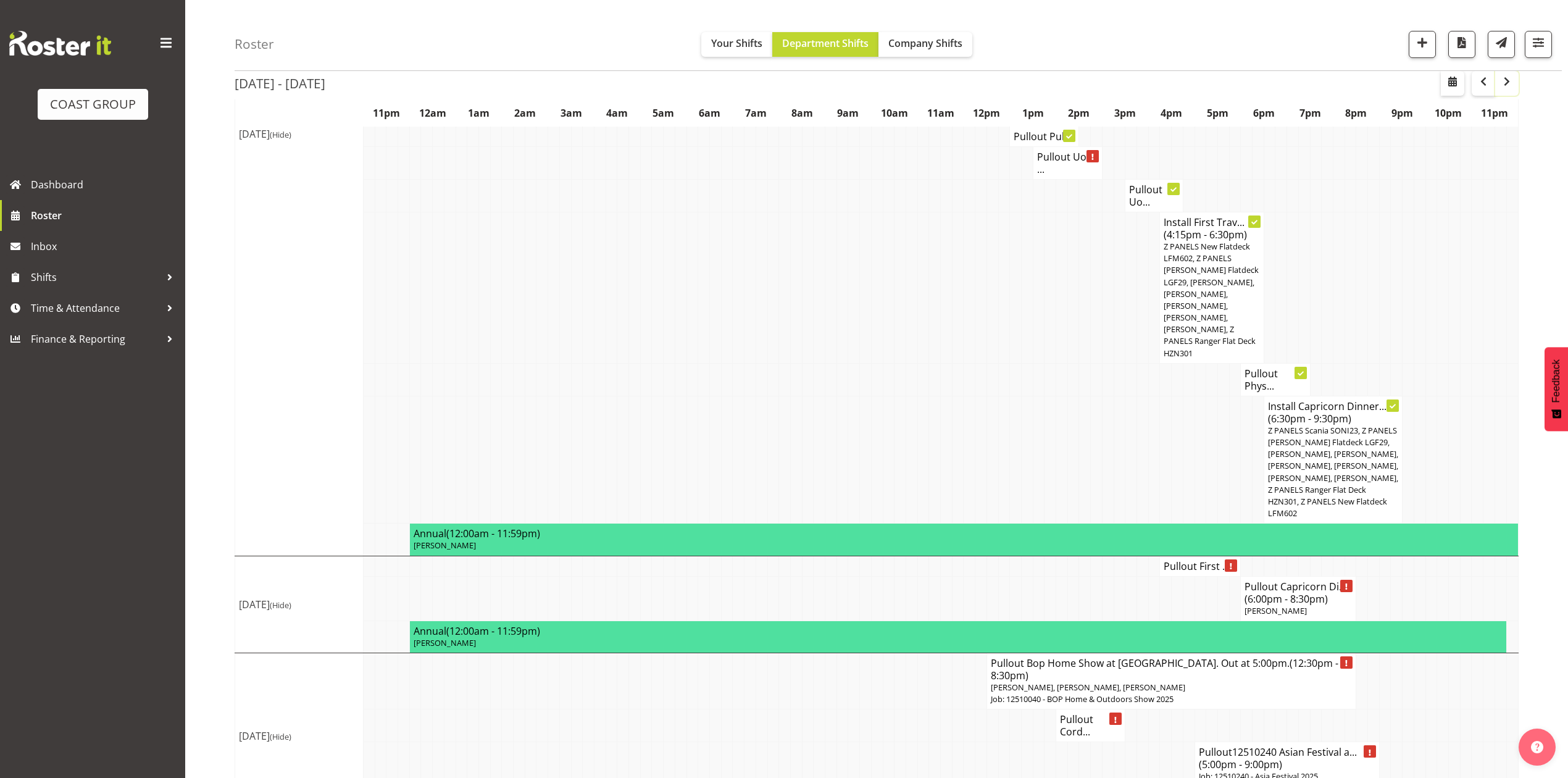
click at [1503, 76] on span "button" at bounding box center [1507, 82] width 15 height 15
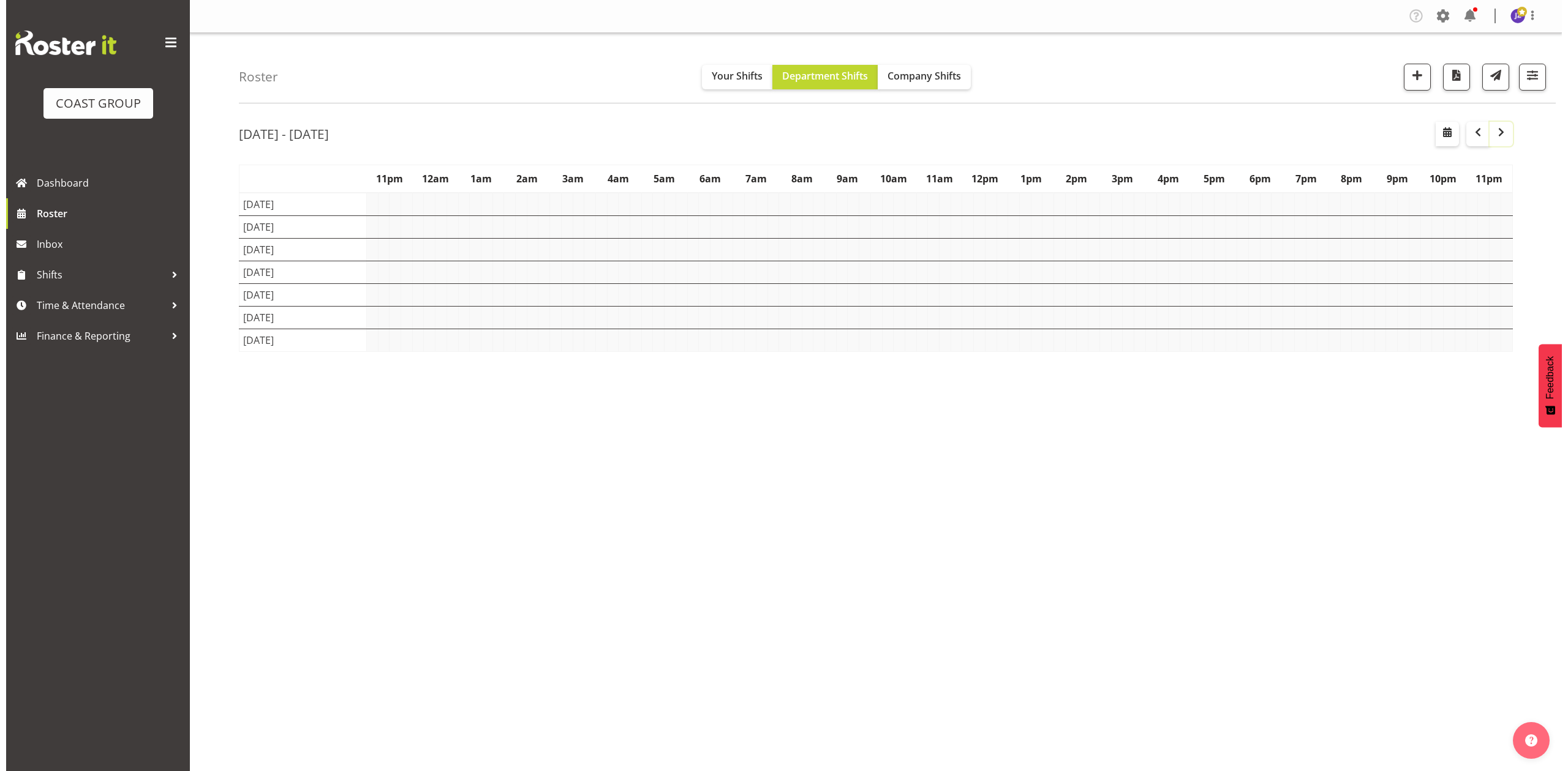
scroll to position [0, 0]
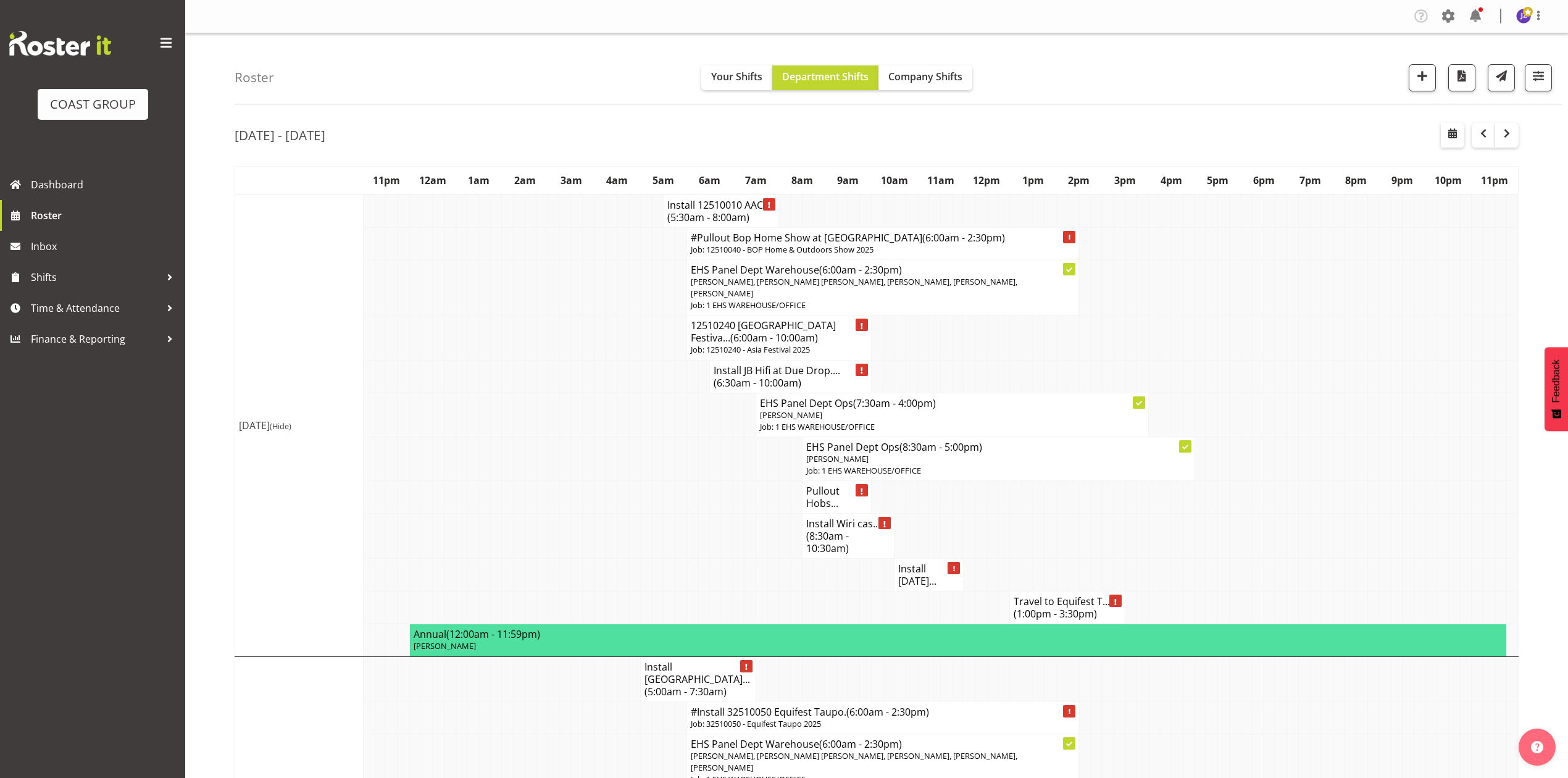
click at [781, 336] on h4 "12510240 South East Asia Festiva... (6:00am - 10:00am)" at bounding box center [779, 331] width 176 height 25
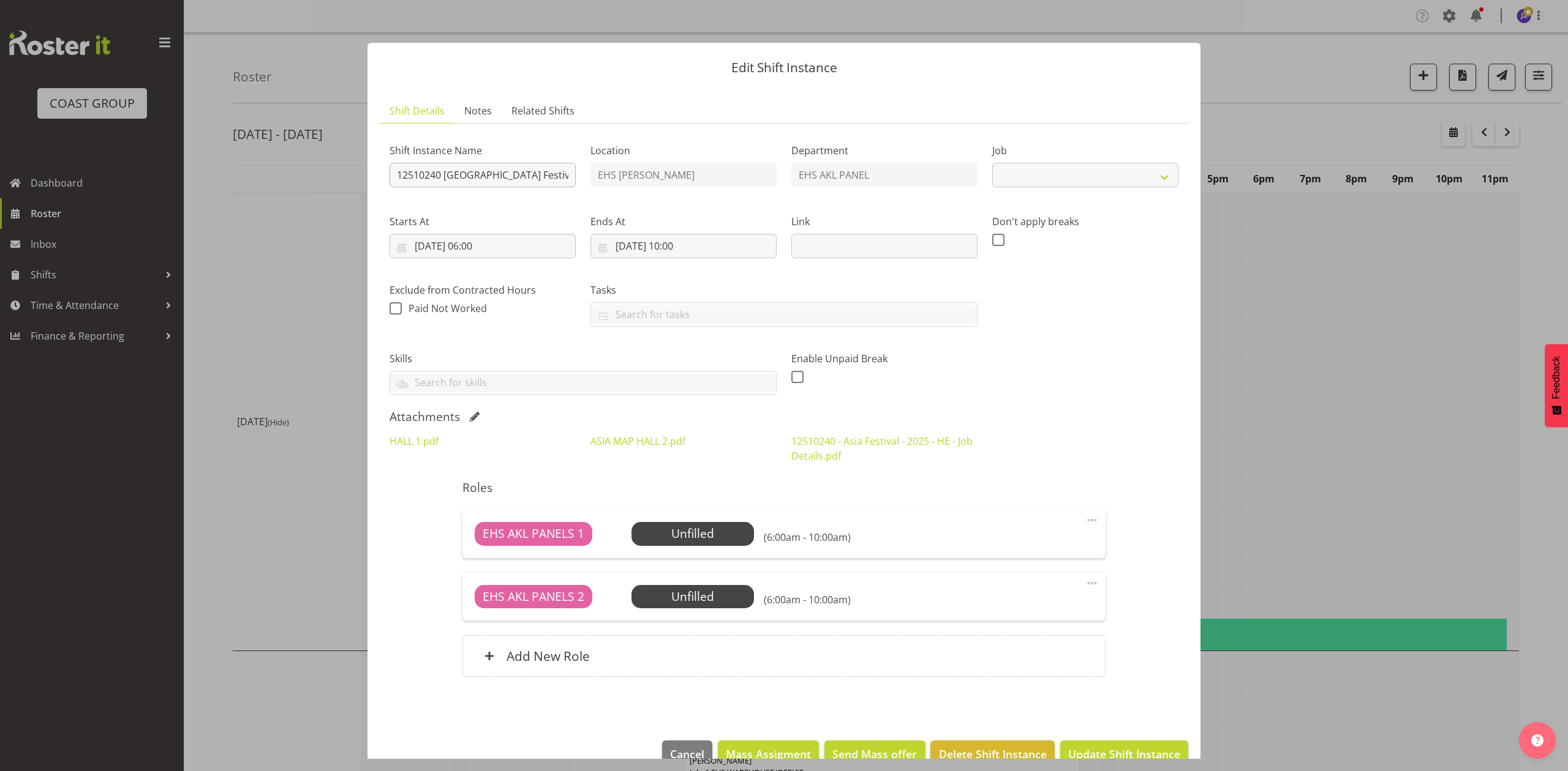
select select "10720"
click at [389, 174] on input "12510240 South East Asia Festival." at bounding box center [482, 175] width 186 height 24
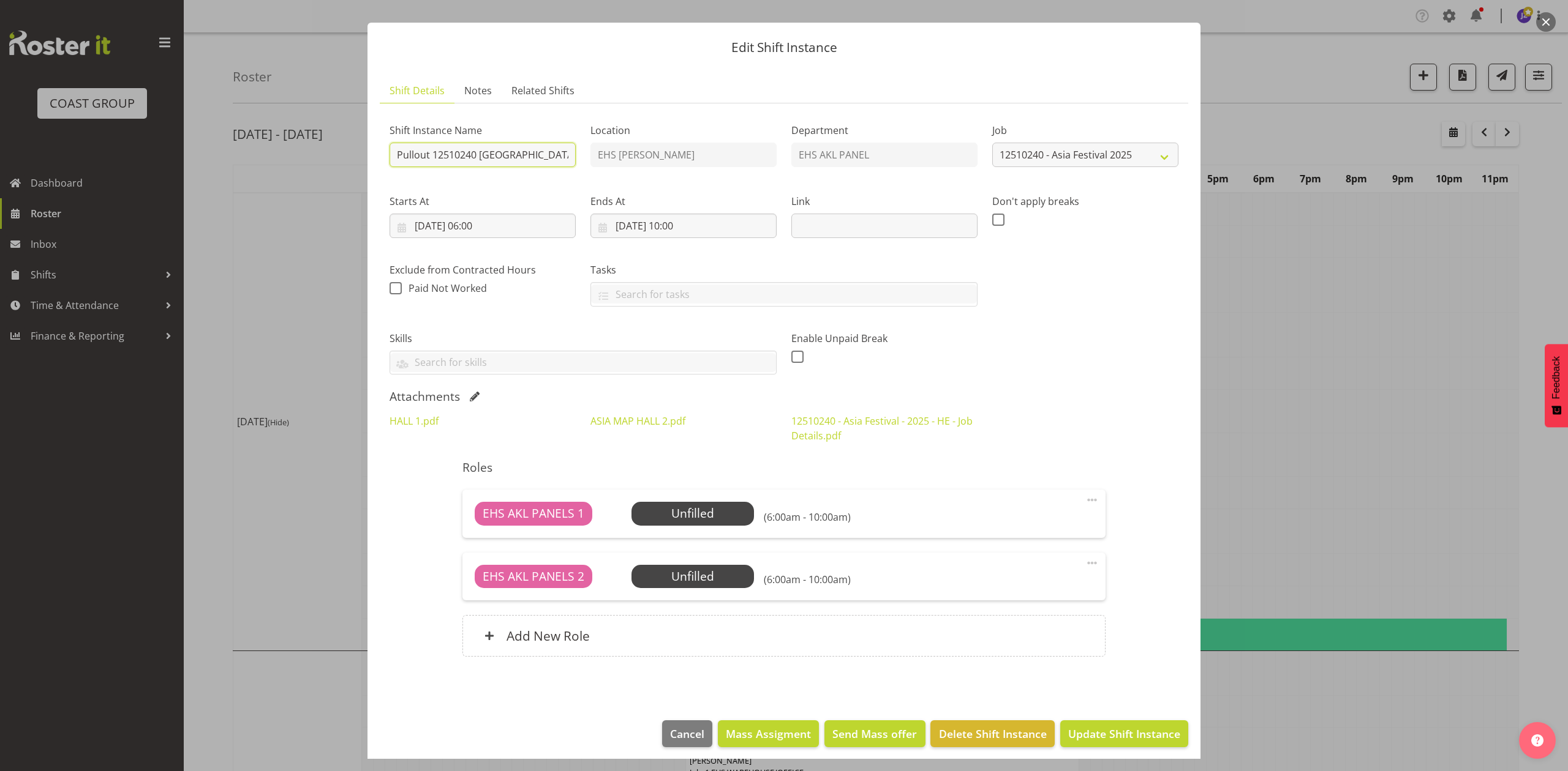
scroll to position [28, 0]
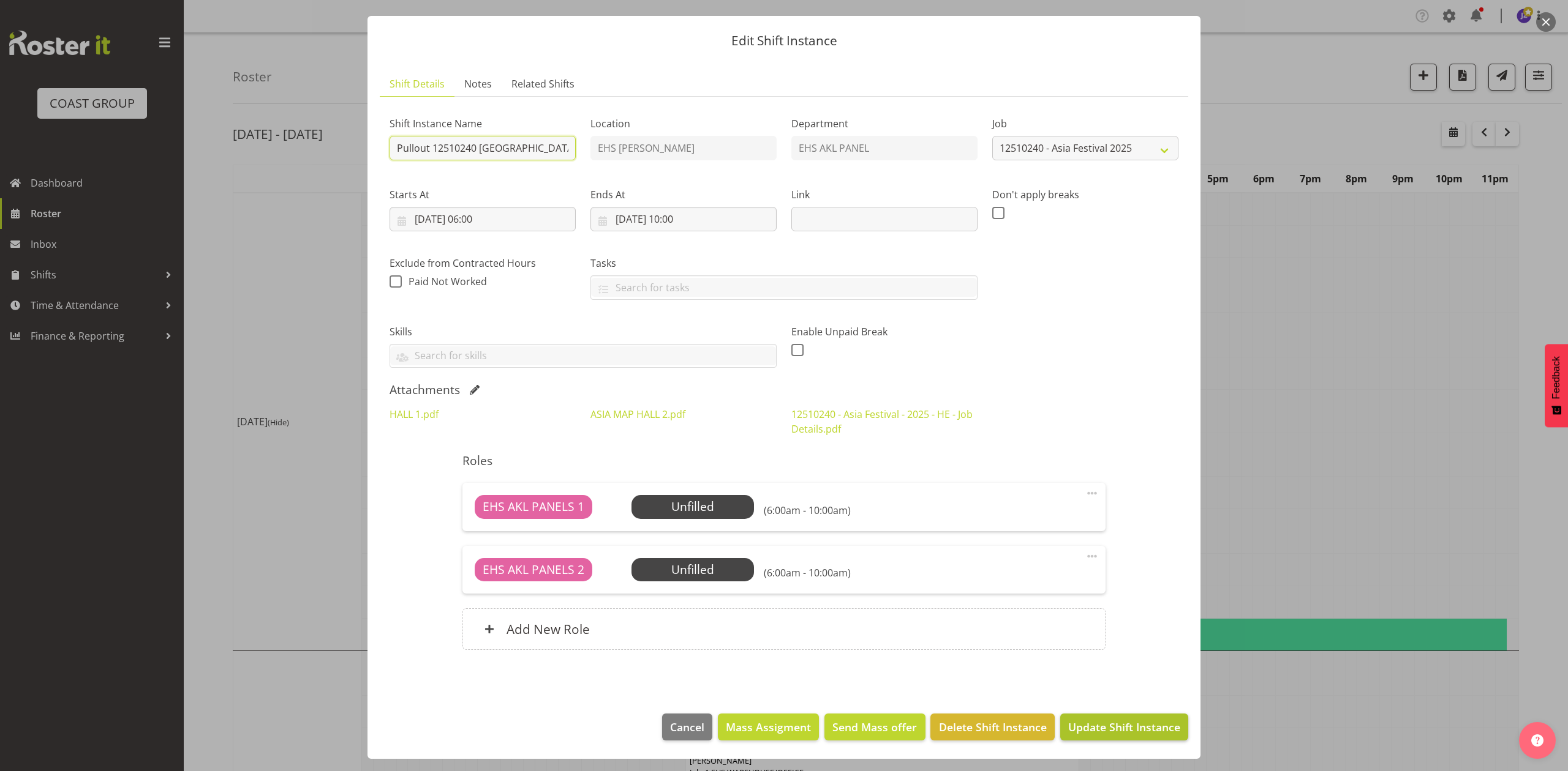
type input "Pullout 12510240 South East Asia Festival."
click at [1114, 728] on span "Update Shift Instance" at bounding box center [1124, 727] width 112 height 16
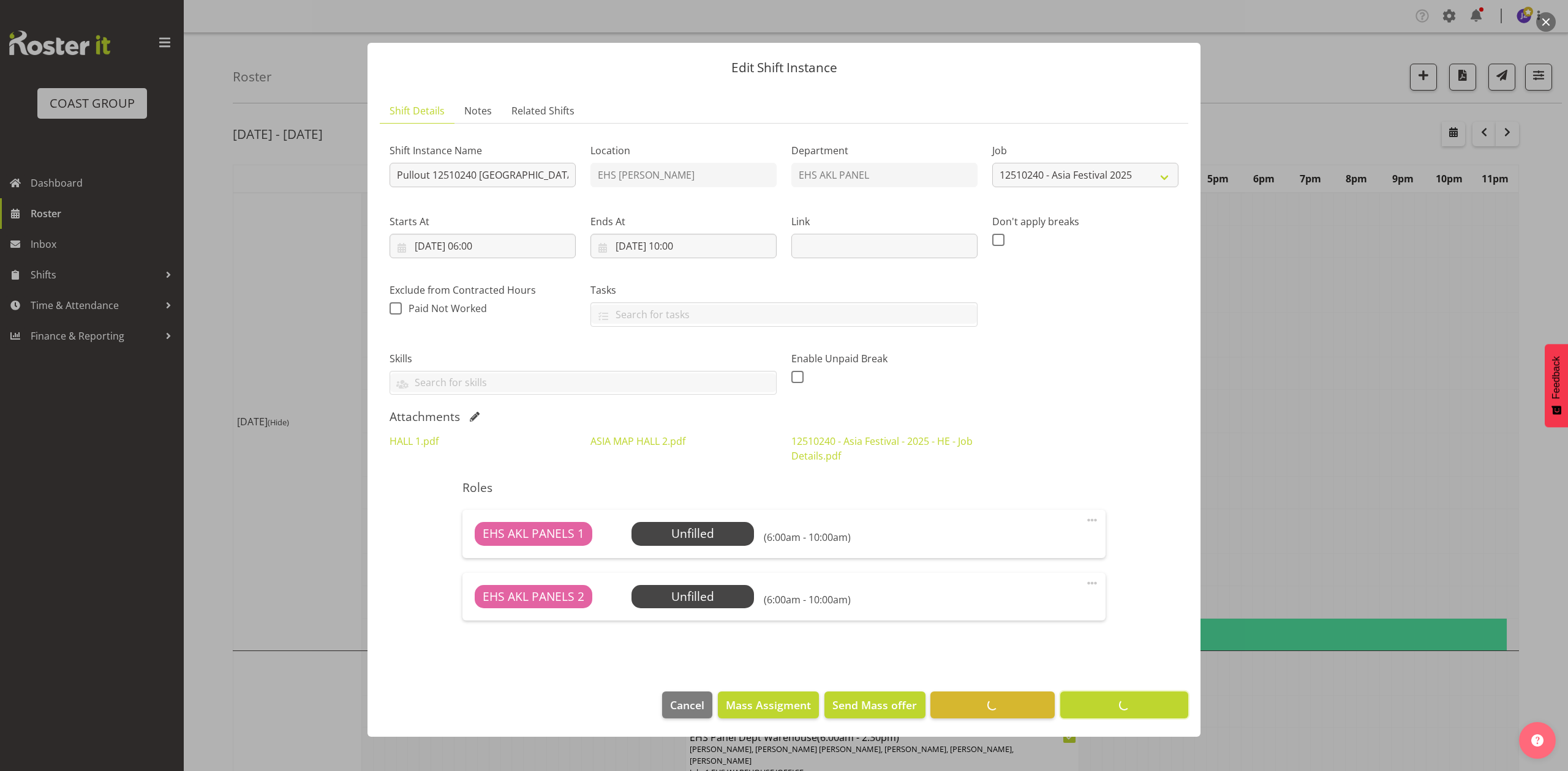
scroll to position [0, 0]
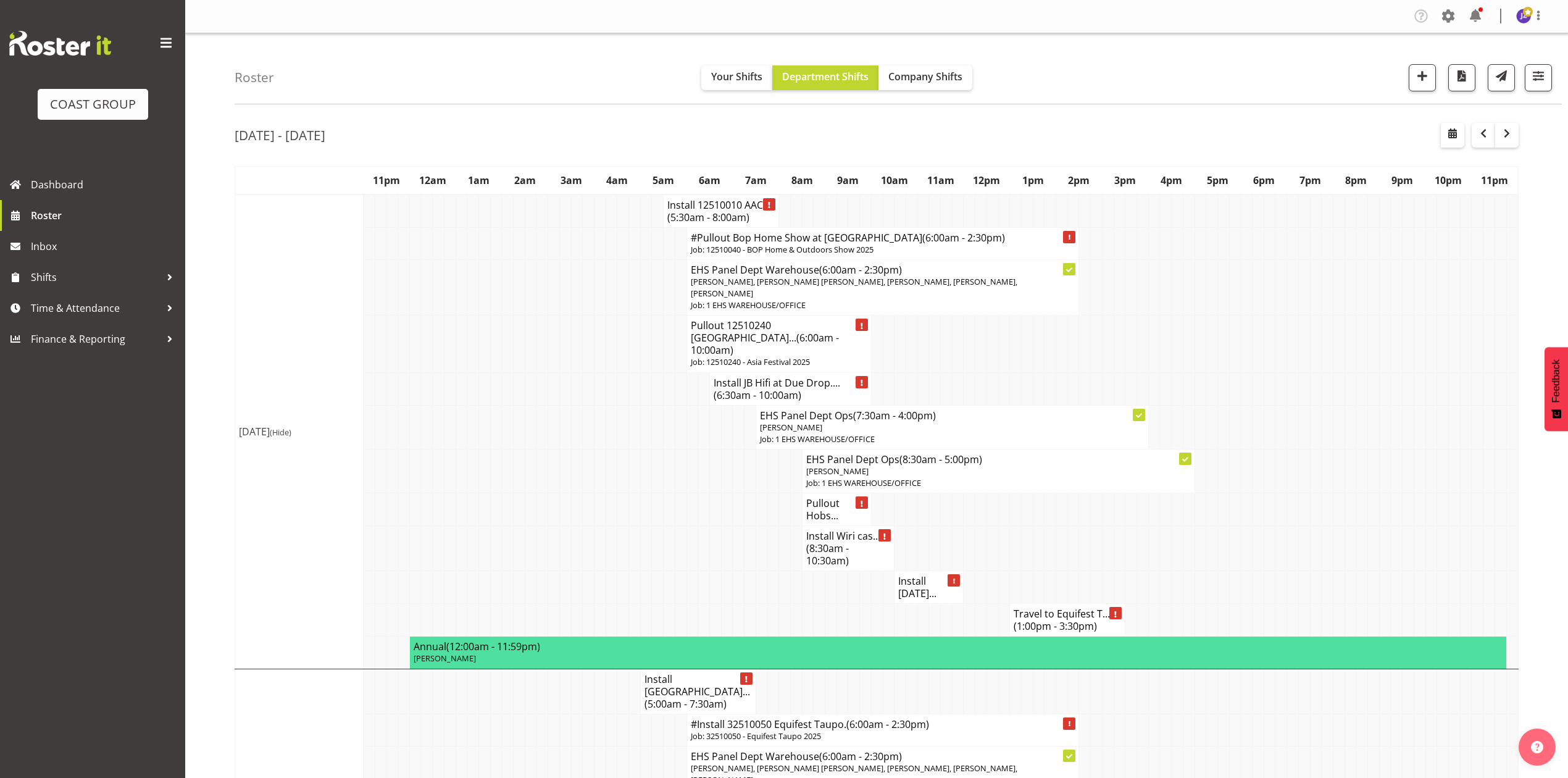
click at [809, 383] on h4 "Install JB Hifi at Due Drop.... (6:30am - 10:00am)" at bounding box center [790, 389] width 154 height 25
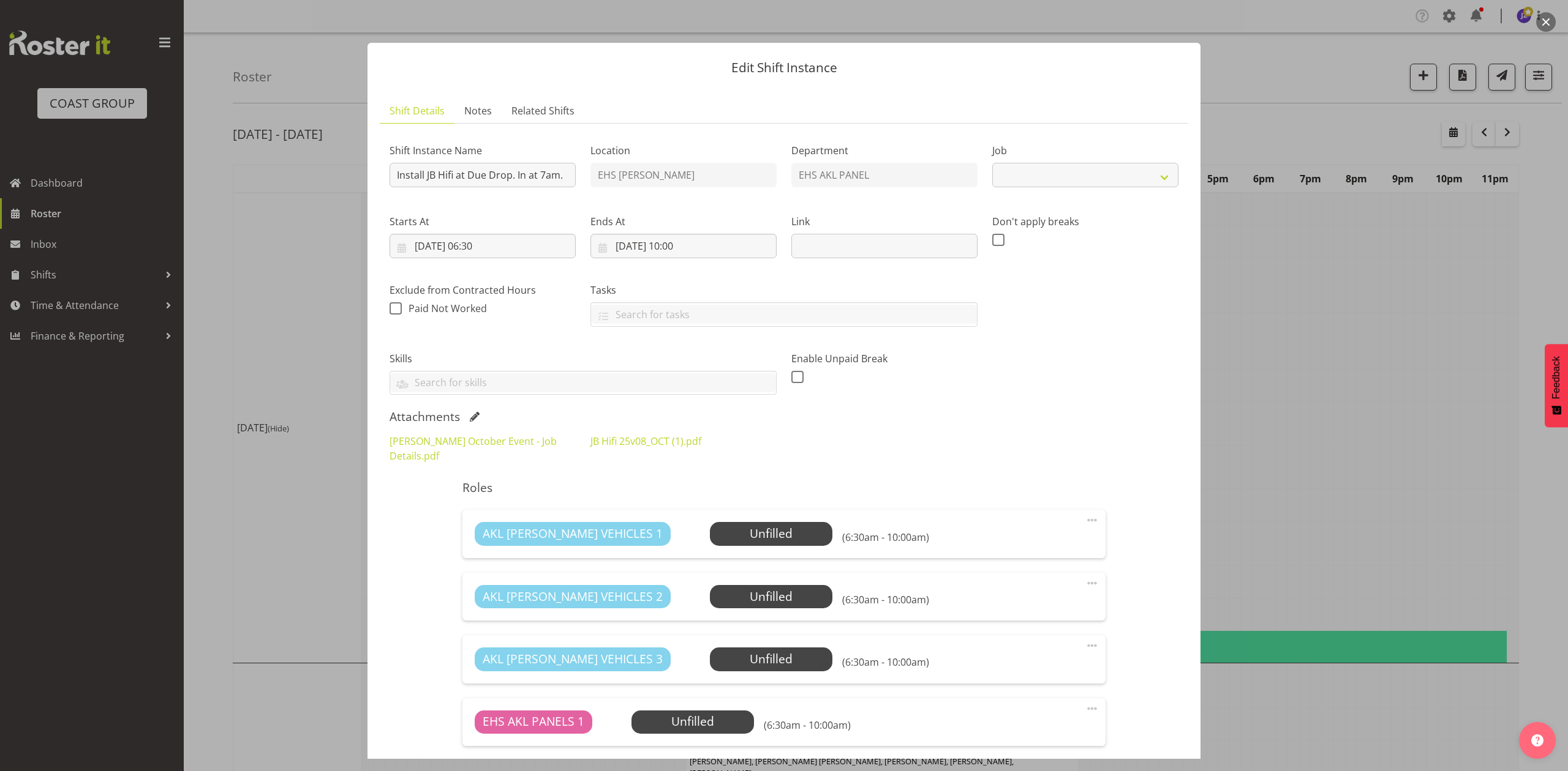
select select "10086"
click at [480, 443] on link "[PERSON_NAME] October Event - Job Details.pdf" at bounding box center [473, 449] width 167 height 28
click at [478, 418] on span at bounding box center [475, 417] width 9 height 9
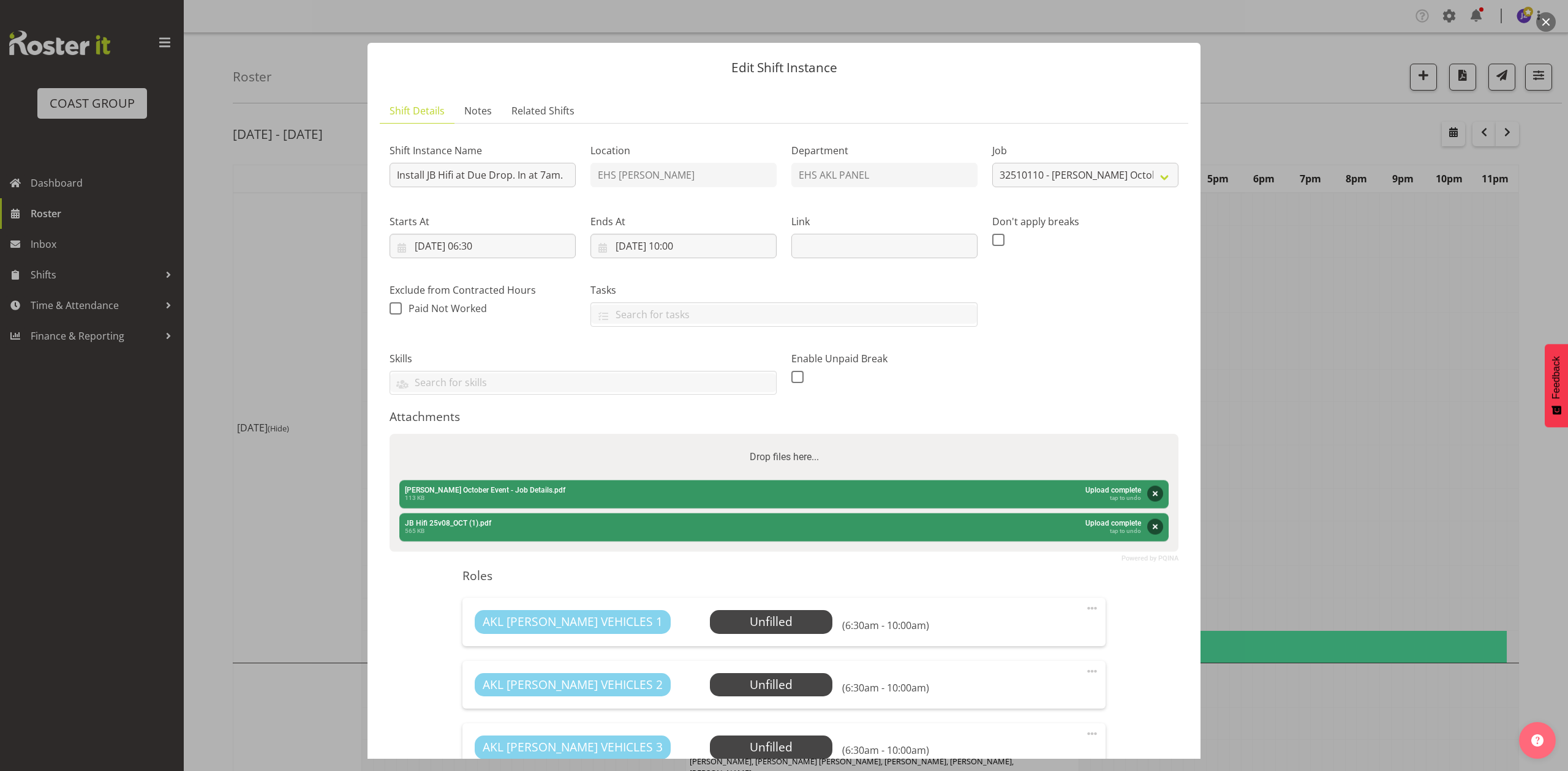
click at [527, 442] on div "Drop files here..." at bounding box center [784, 457] width 789 height 47
click at [389, 434] on input "Drop files here..." at bounding box center [784, 435] width 789 height 3
type input "C:\fakepath\JB Hifi 25v09_OCT.pdf"
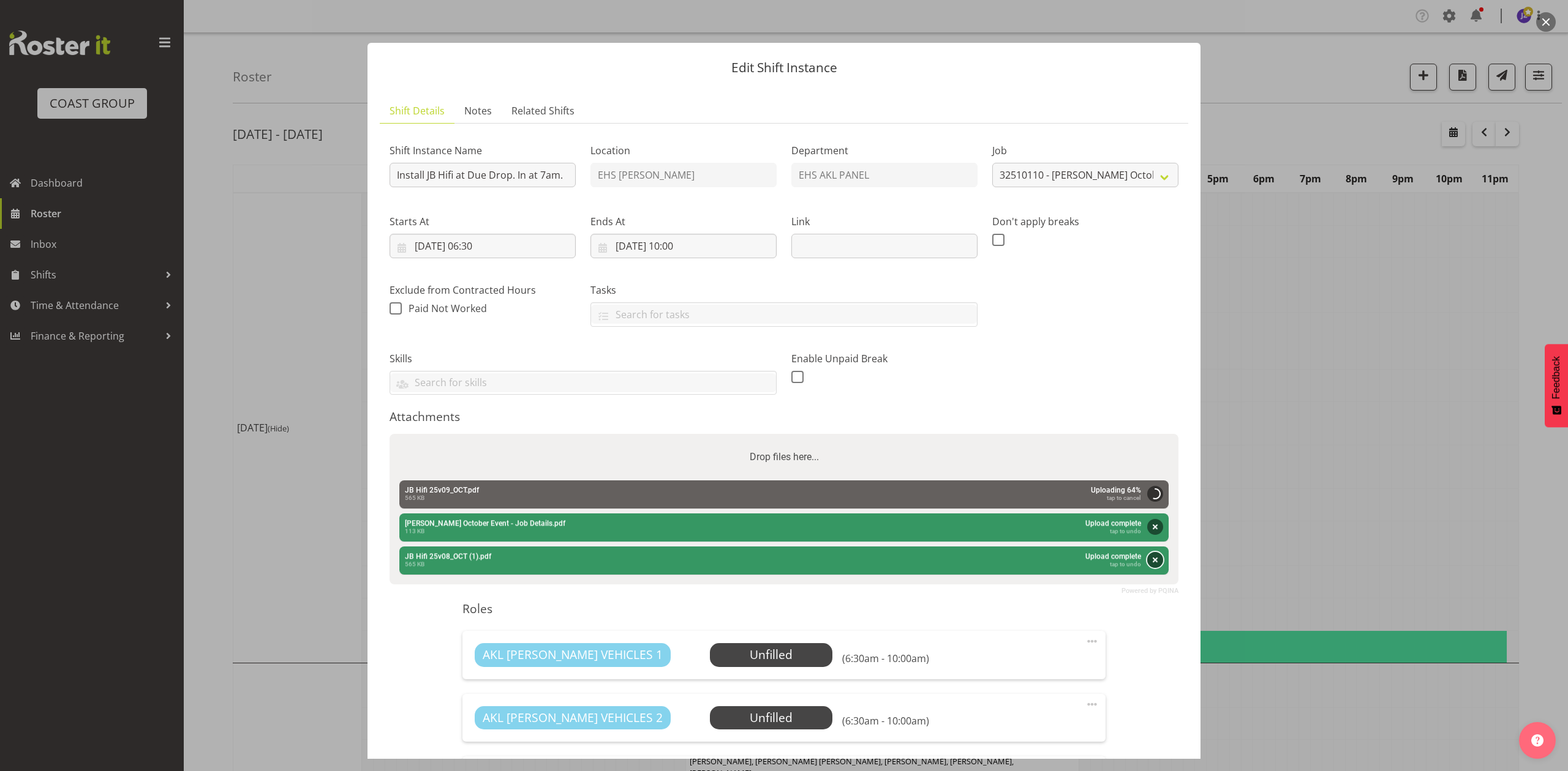
click at [1148, 564] on button "Remove" at bounding box center [1156, 560] width 16 height 16
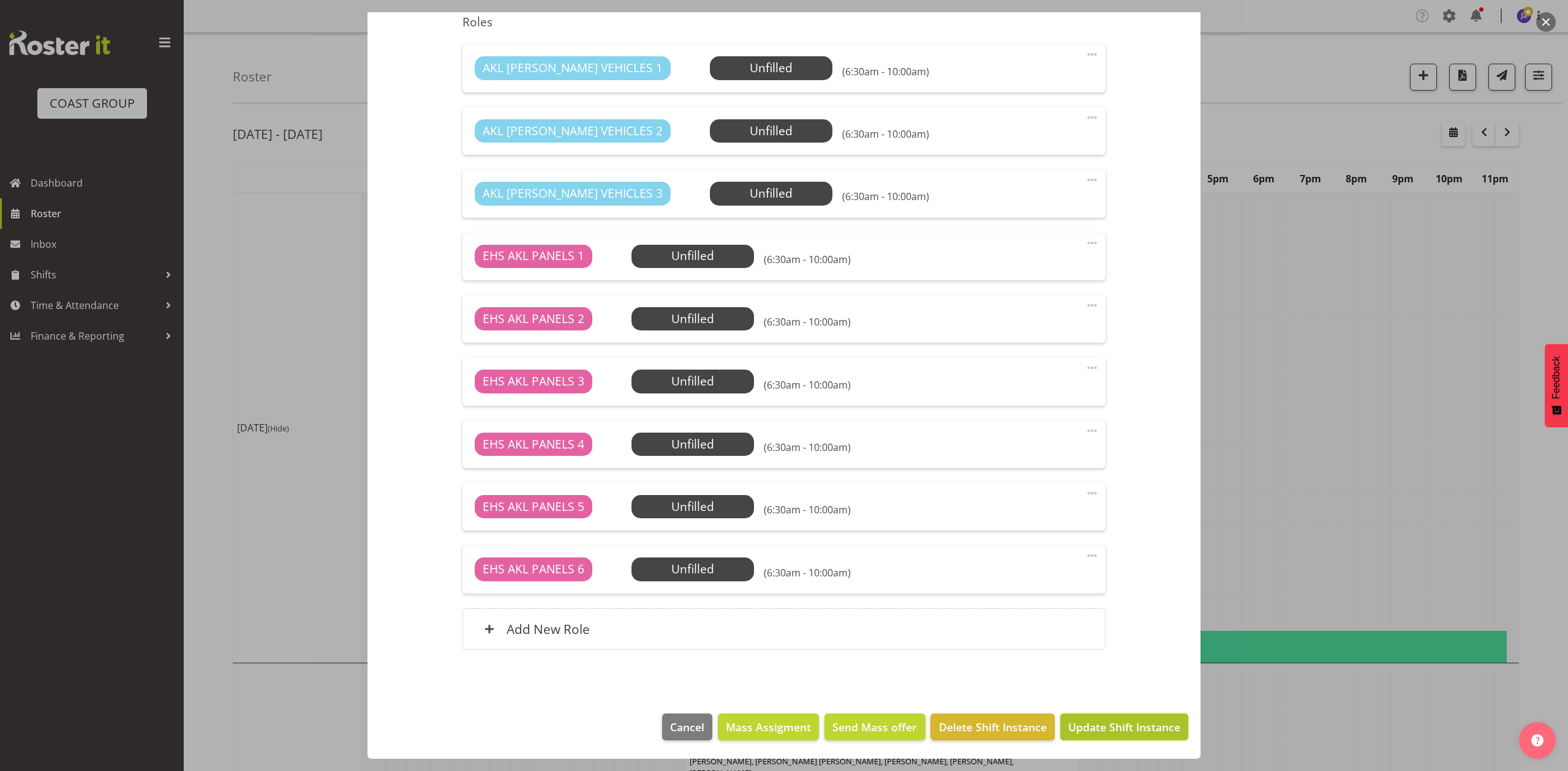
click at [1103, 731] on span "Update Shift Instance" at bounding box center [1124, 727] width 112 height 16
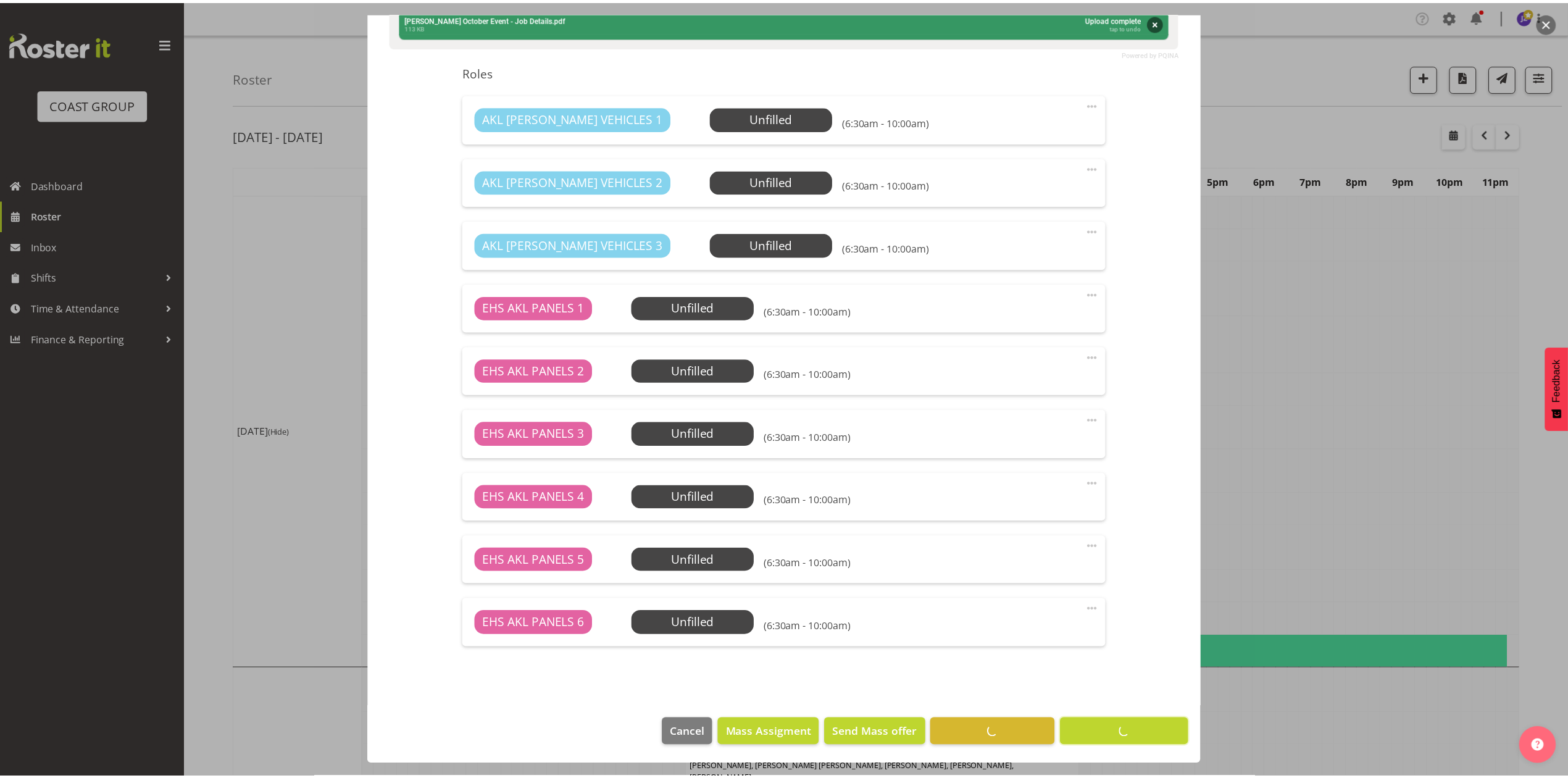
scroll to position [510, 0]
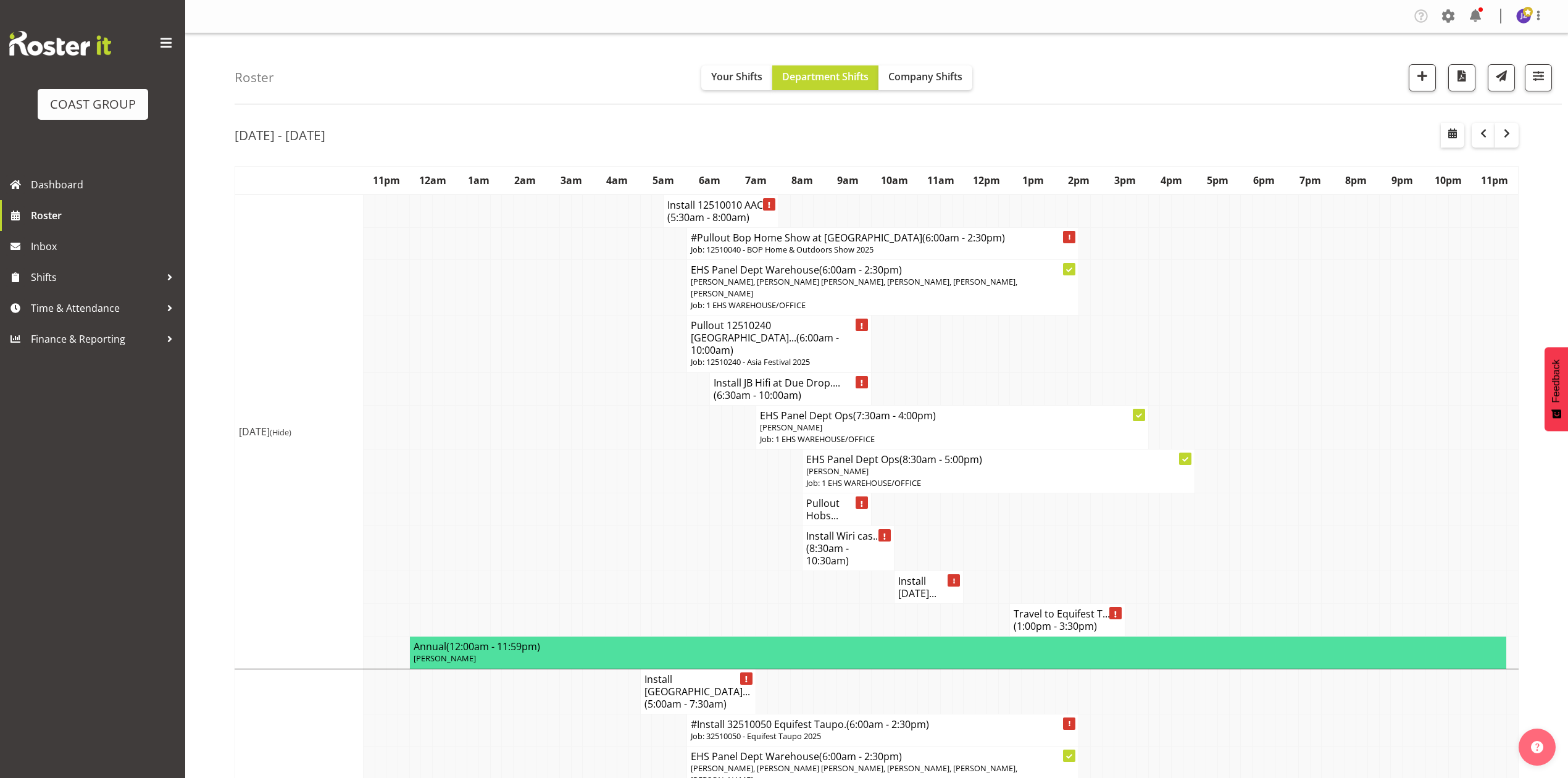
click at [830, 497] on h4 "Pullout Hobs..." at bounding box center [837, 509] width 61 height 25
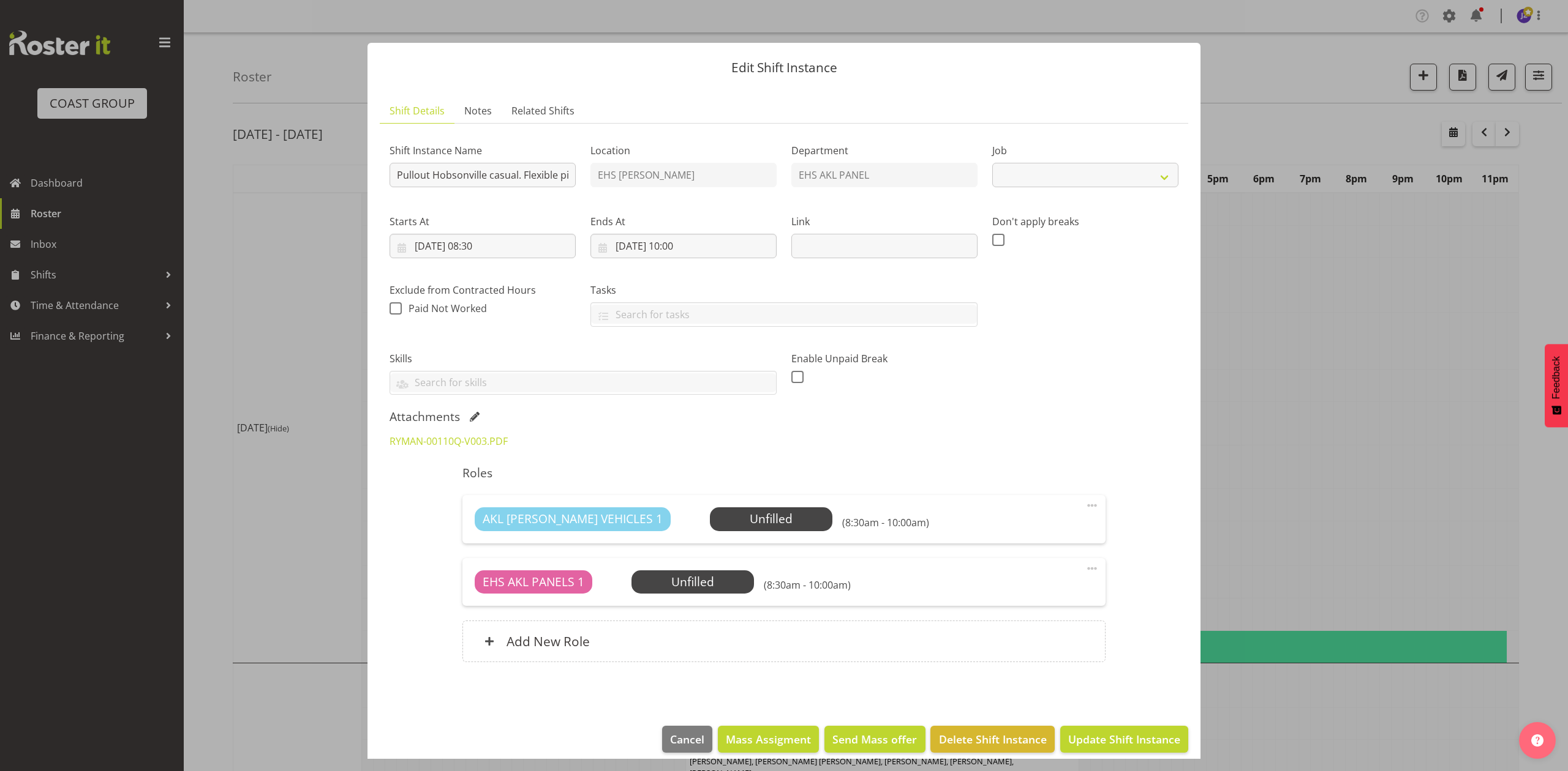
select select "8653"
click at [494, 434] on link "RYMAN-00110Q-V003.PDF" at bounding box center [448, 441] width 118 height 14
drag, startPoint x: 1300, startPoint y: 343, endPoint x: 1168, endPoint y: 451, distance: 170.6
click at [1302, 345] on div at bounding box center [784, 385] width 1568 height 771
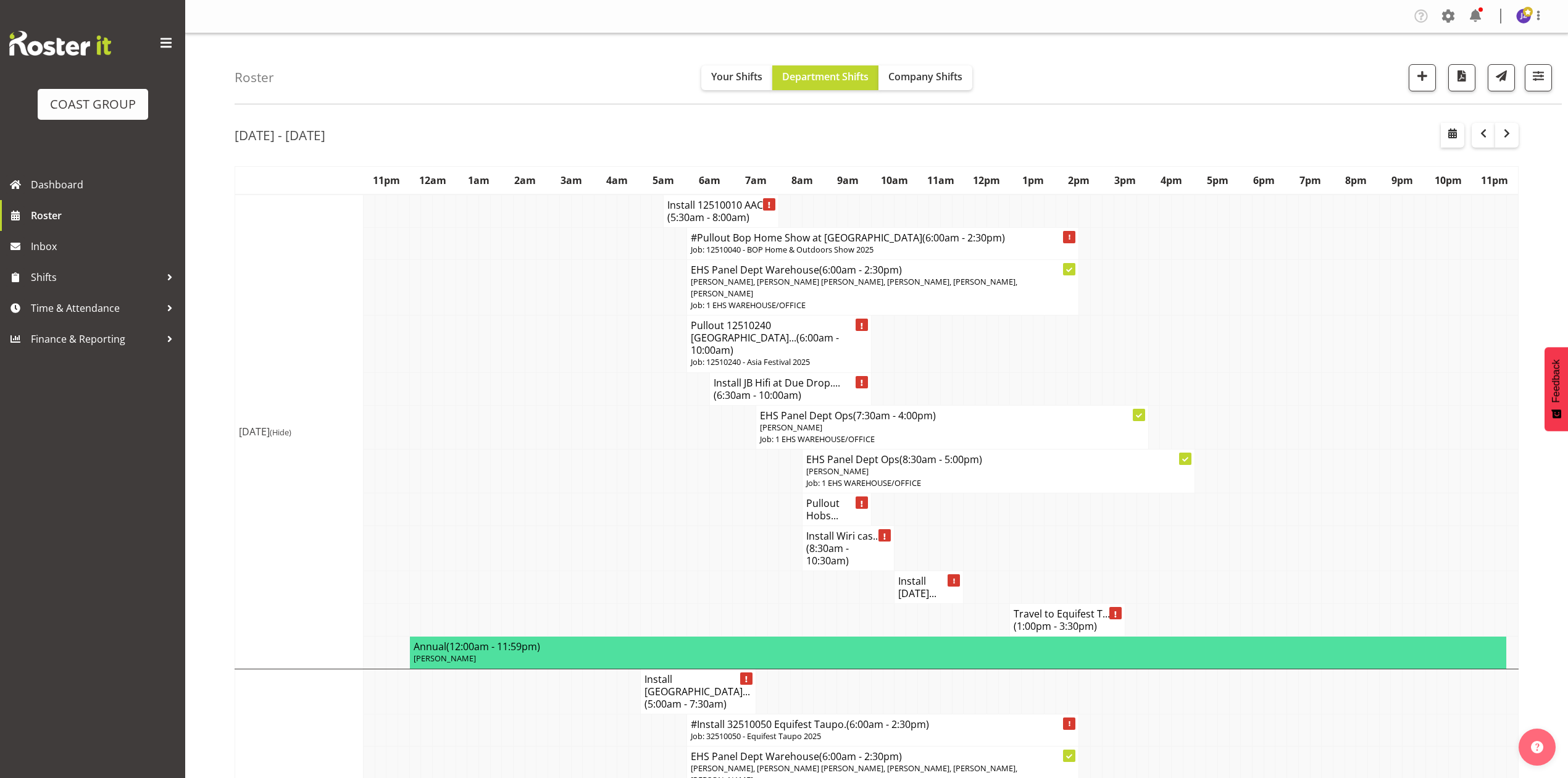
click at [818, 497] on h4 "Pullout Hobs..." at bounding box center [837, 509] width 61 height 25
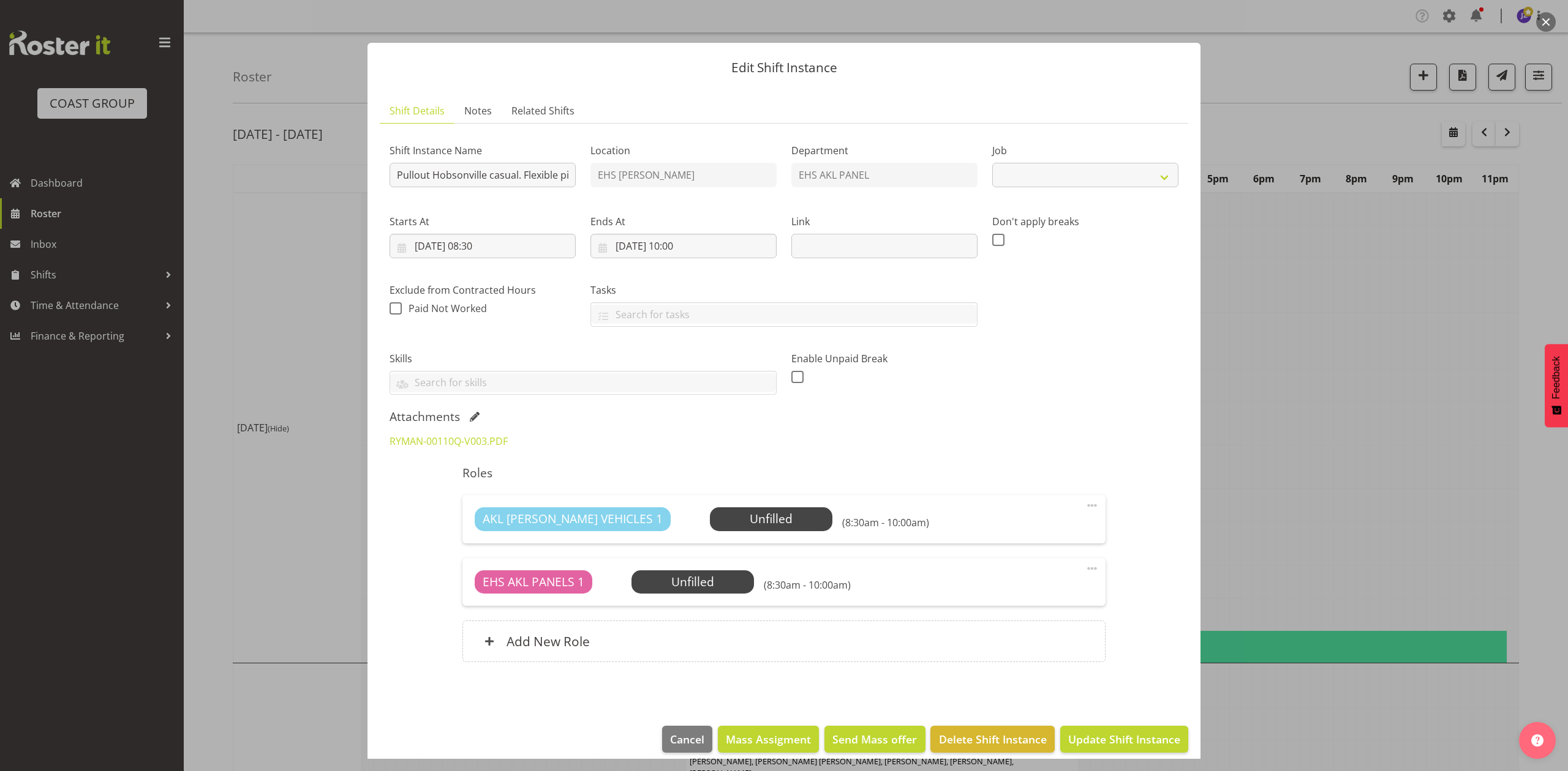
select select "8653"
click at [1390, 363] on div at bounding box center [784, 385] width 1568 height 771
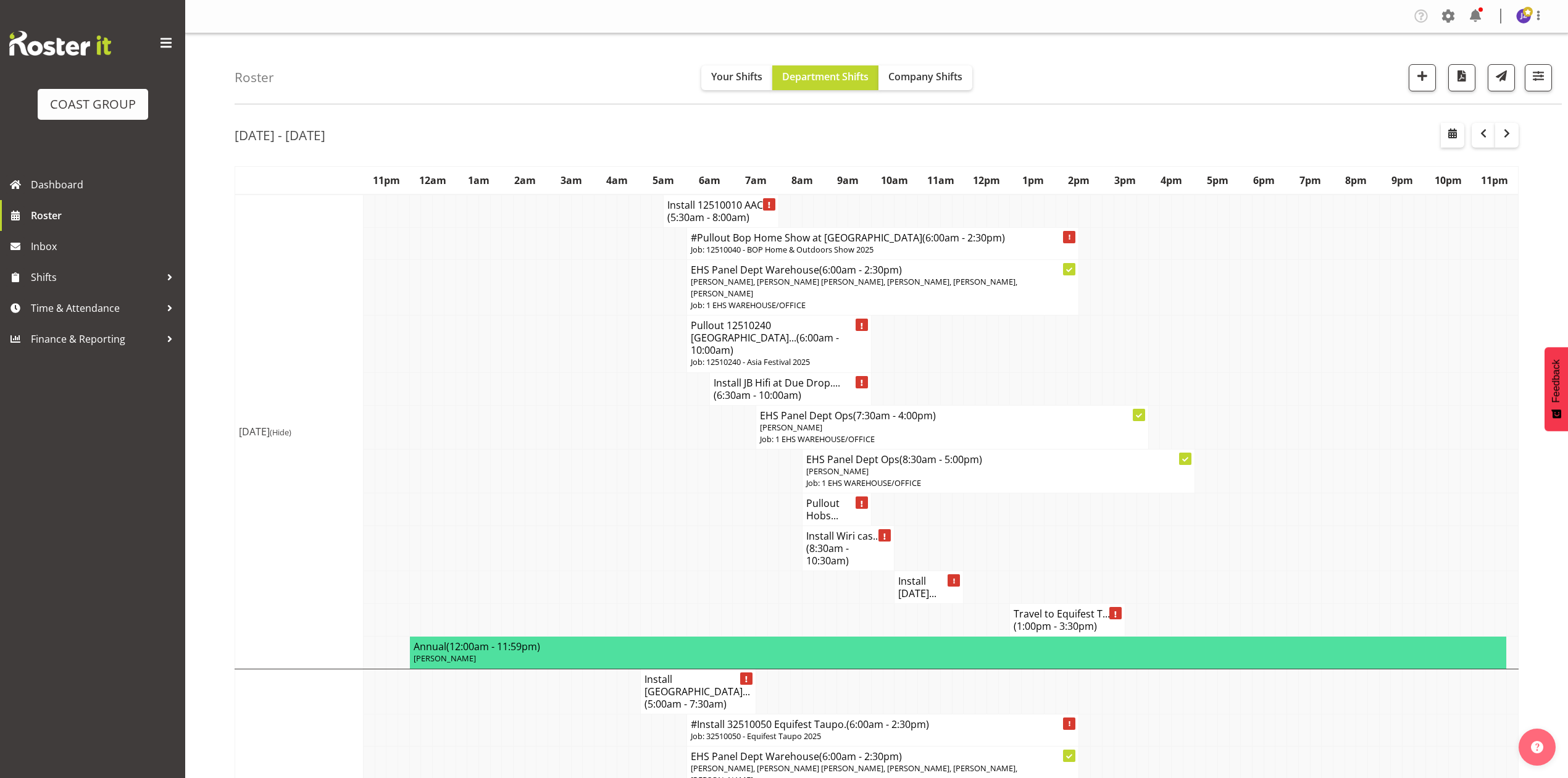
click at [821, 503] on h4 "Pullout Hobs..." at bounding box center [837, 509] width 61 height 25
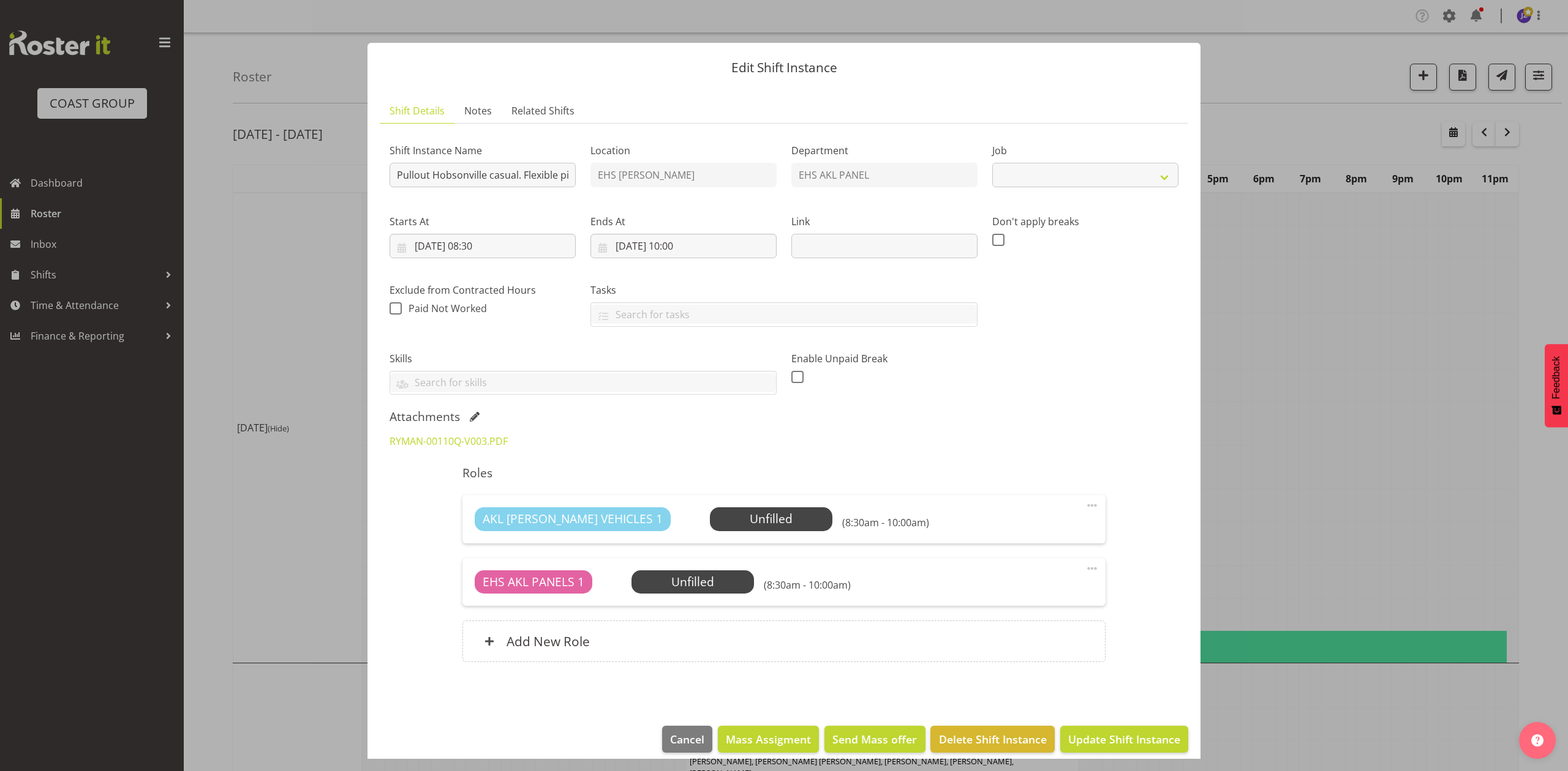
select select "8653"
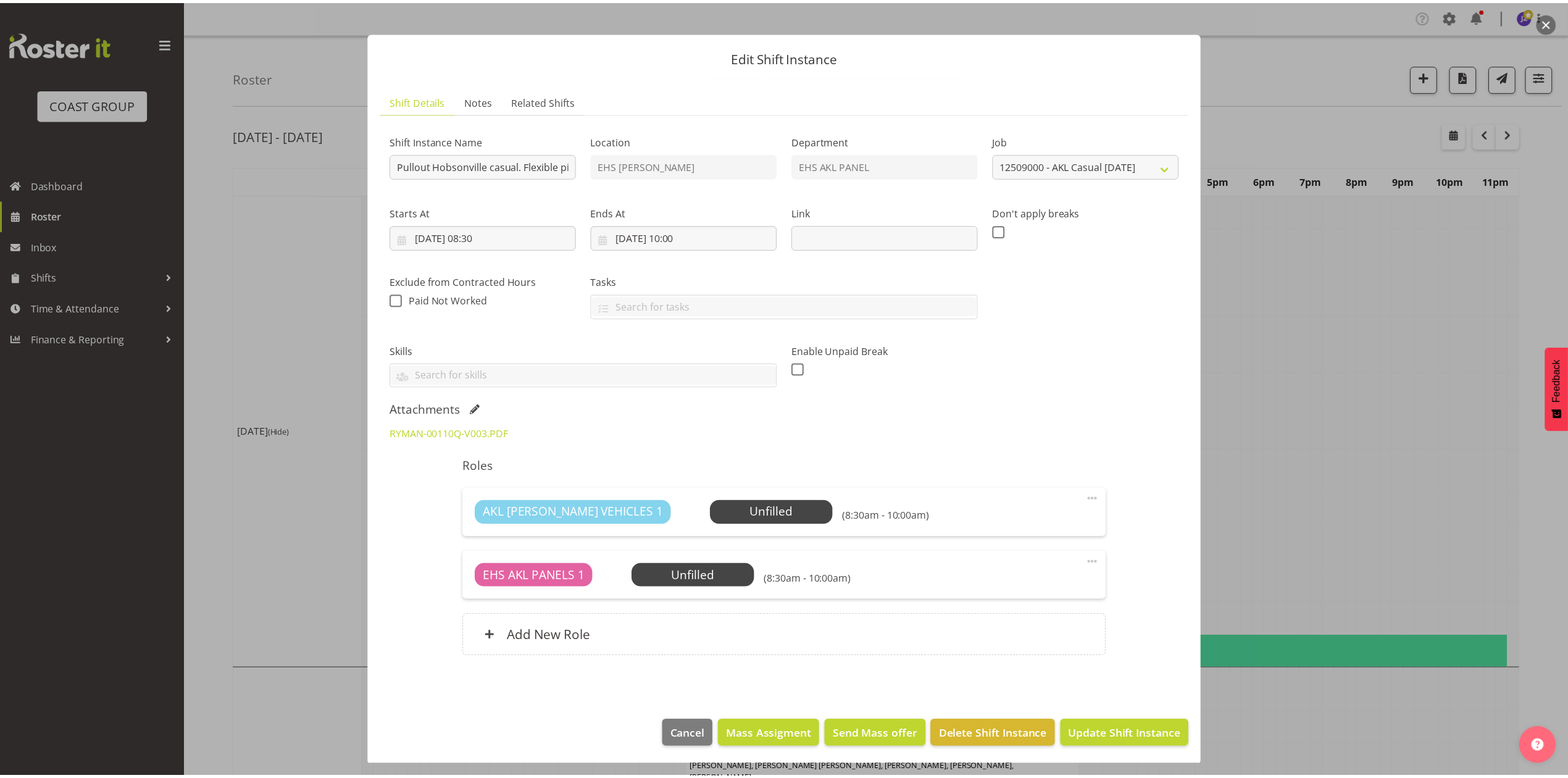
scroll to position [14, 0]
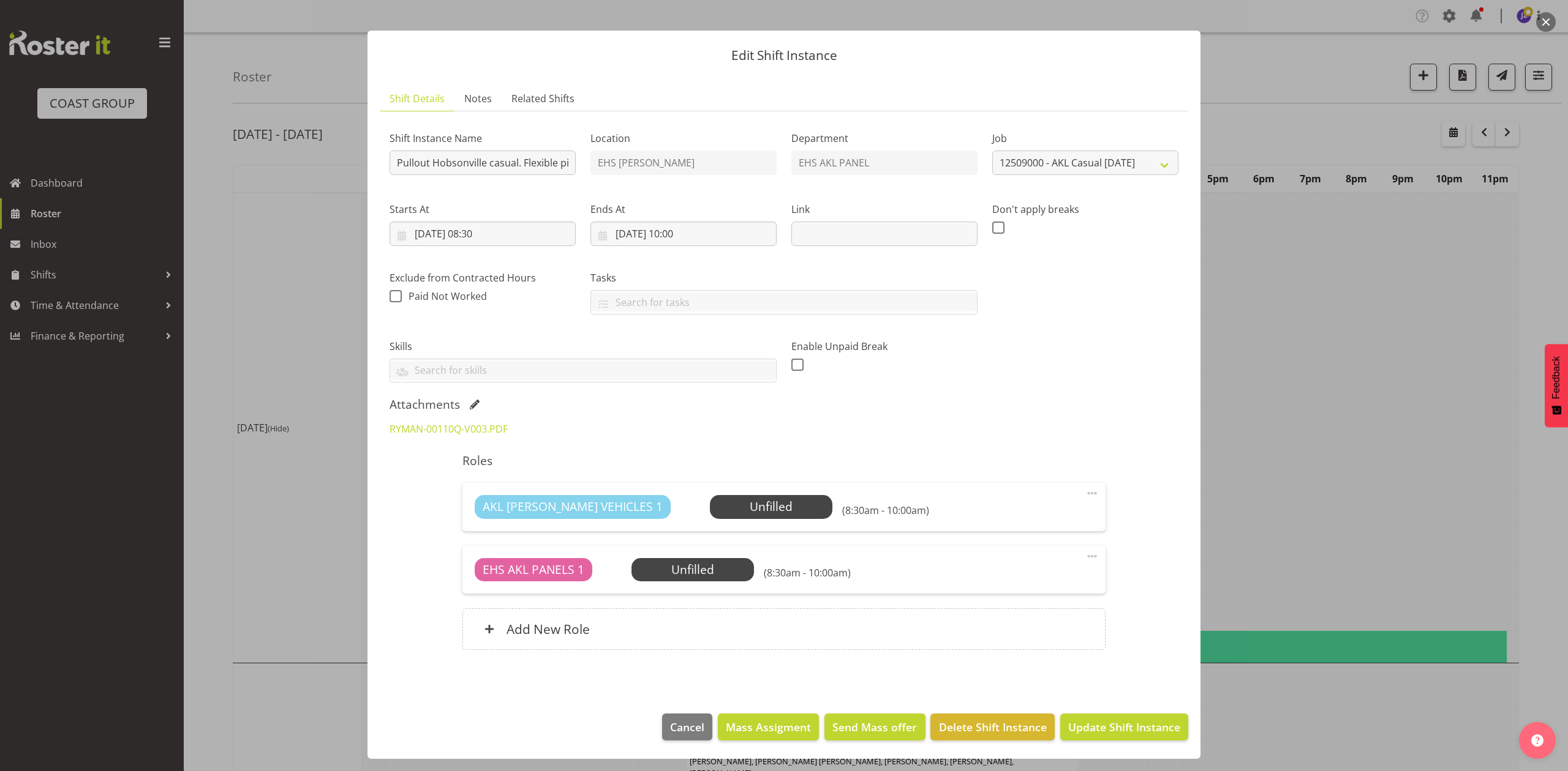
click at [1377, 333] on div at bounding box center [784, 385] width 1568 height 771
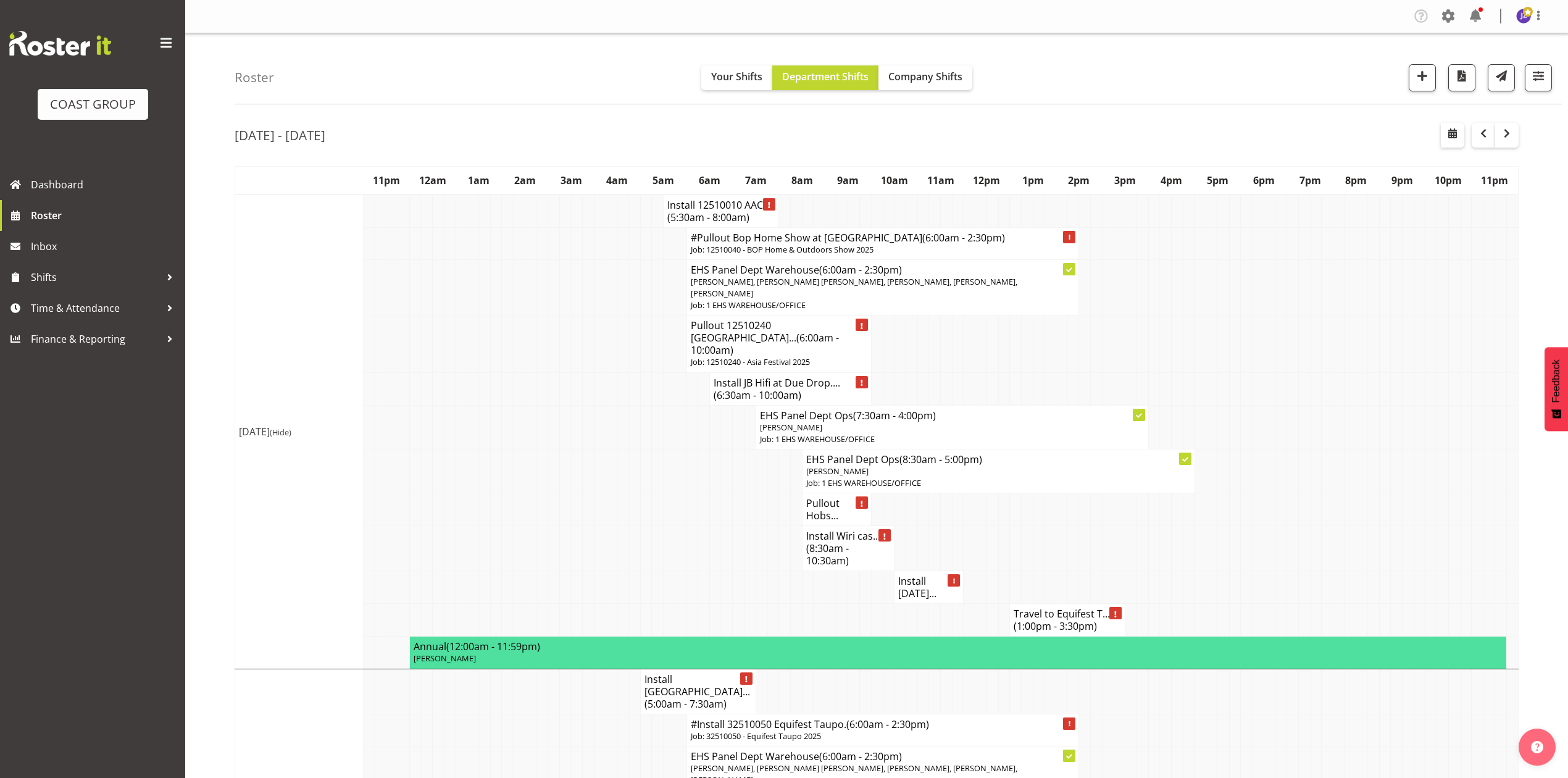
click at [840, 549] on span "(8:30am - 10:30am)" at bounding box center [827, 555] width 43 height 26
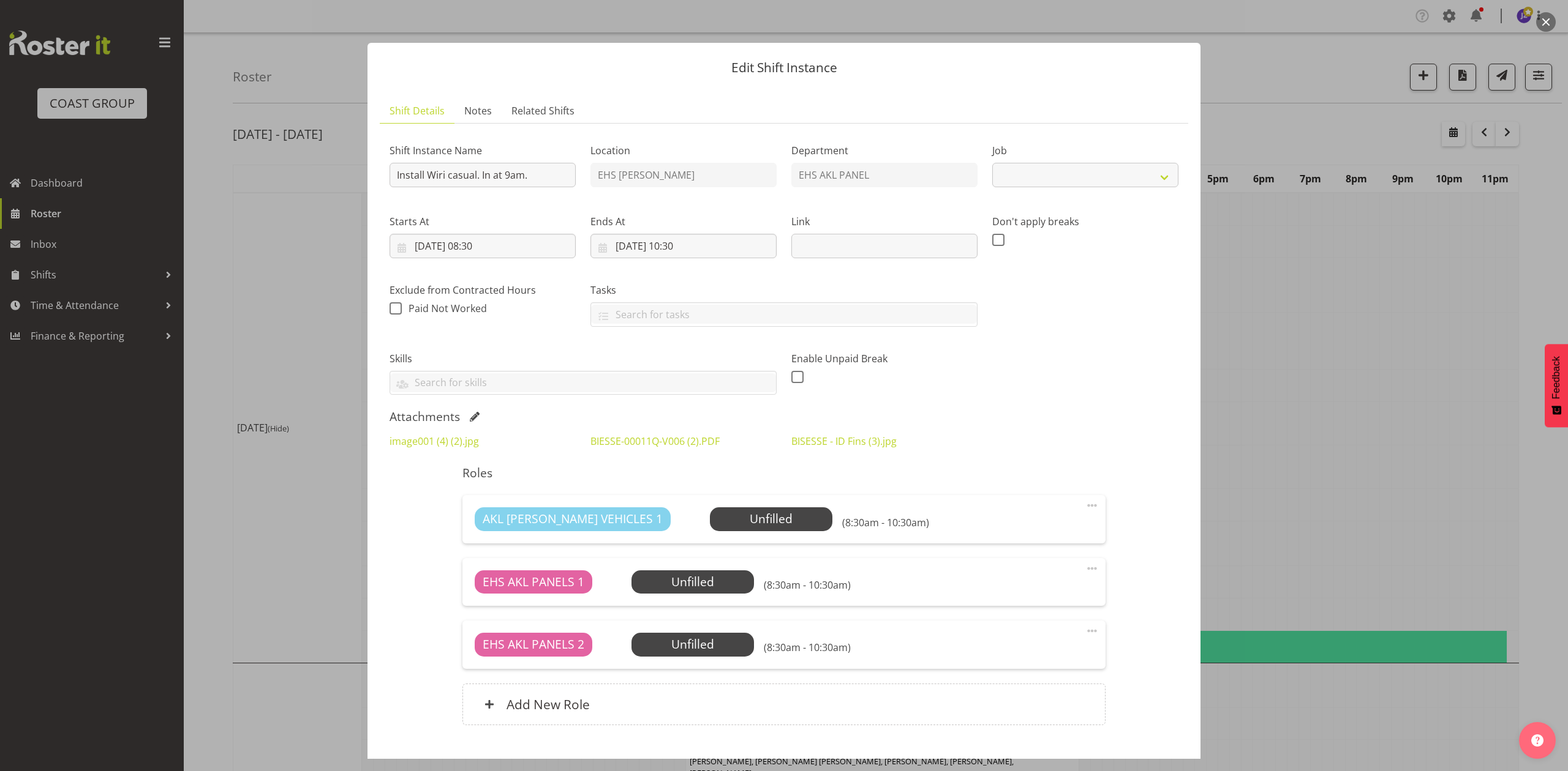
select select "8654"
click at [1292, 375] on div at bounding box center [784, 385] width 1568 height 771
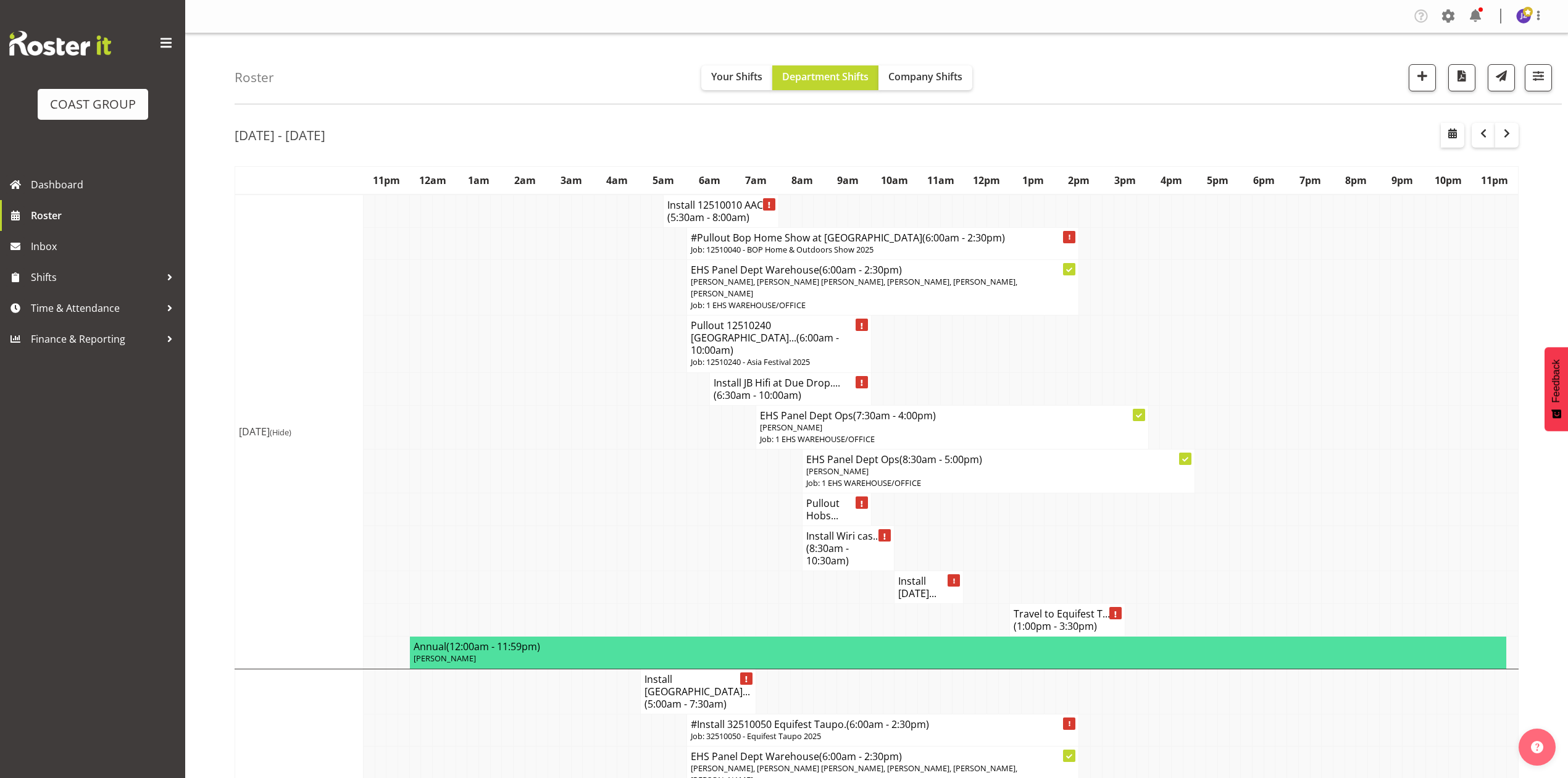
click at [911, 575] on h4 "Install [DATE]..." at bounding box center [929, 587] width 61 height 25
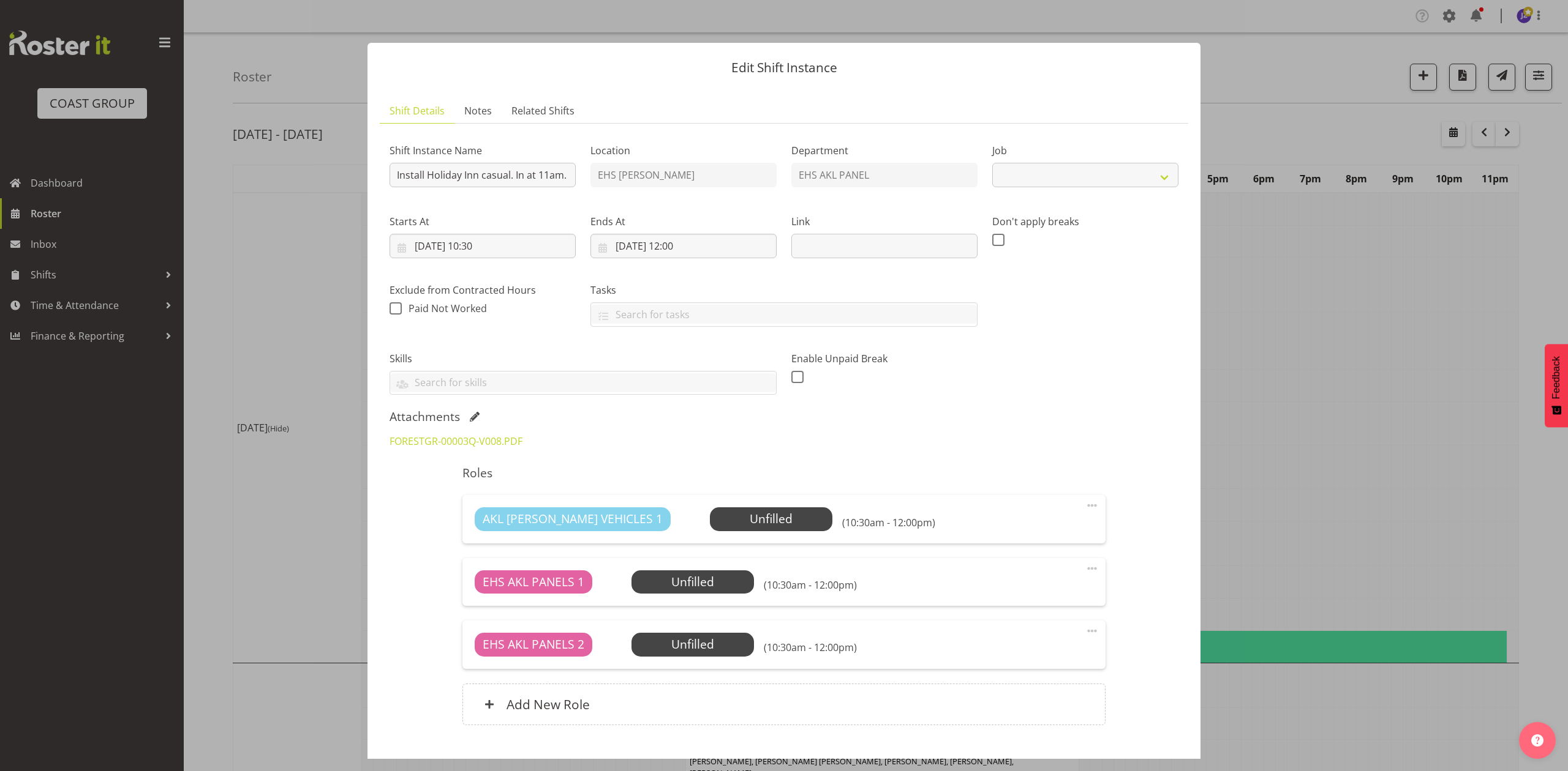
select select "8654"
click at [1318, 345] on div at bounding box center [784, 385] width 1568 height 771
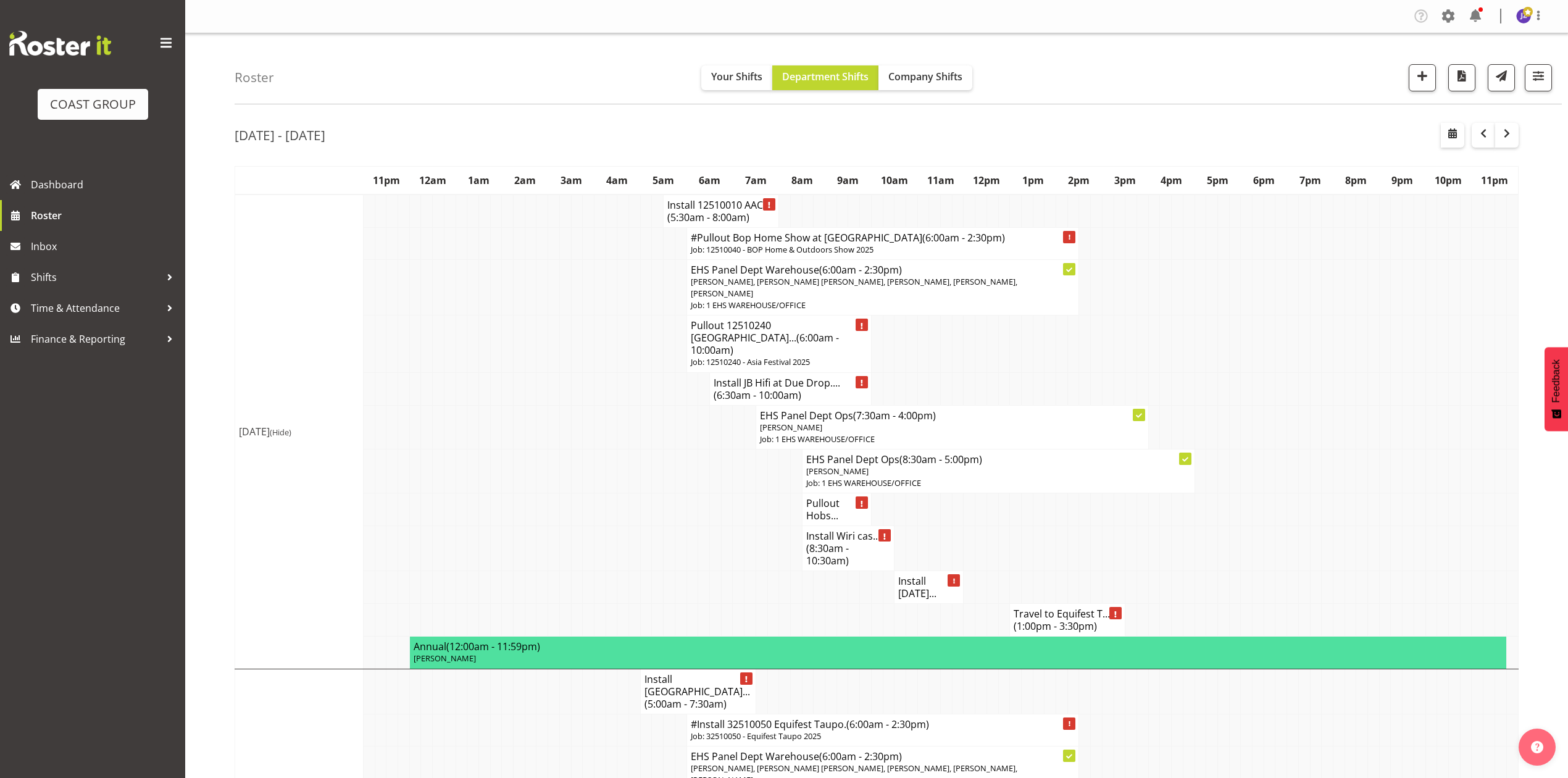
click at [1062, 620] on span "(1:00pm - 3:30pm)" at bounding box center [1056, 627] width 83 height 14
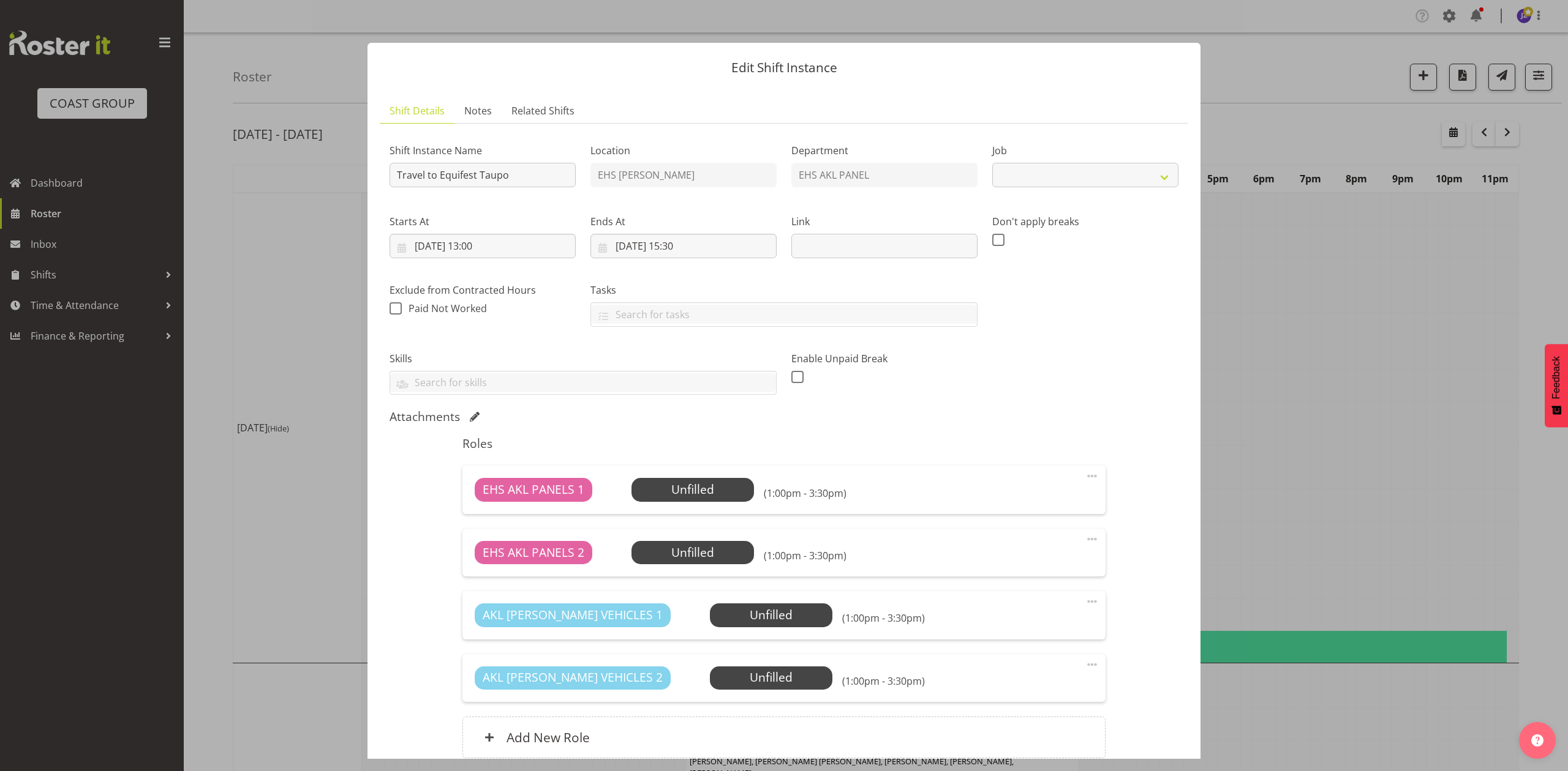
select select "9312"
click at [1287, 387] on div at bounding box center [784, 385] width 1568 height 771
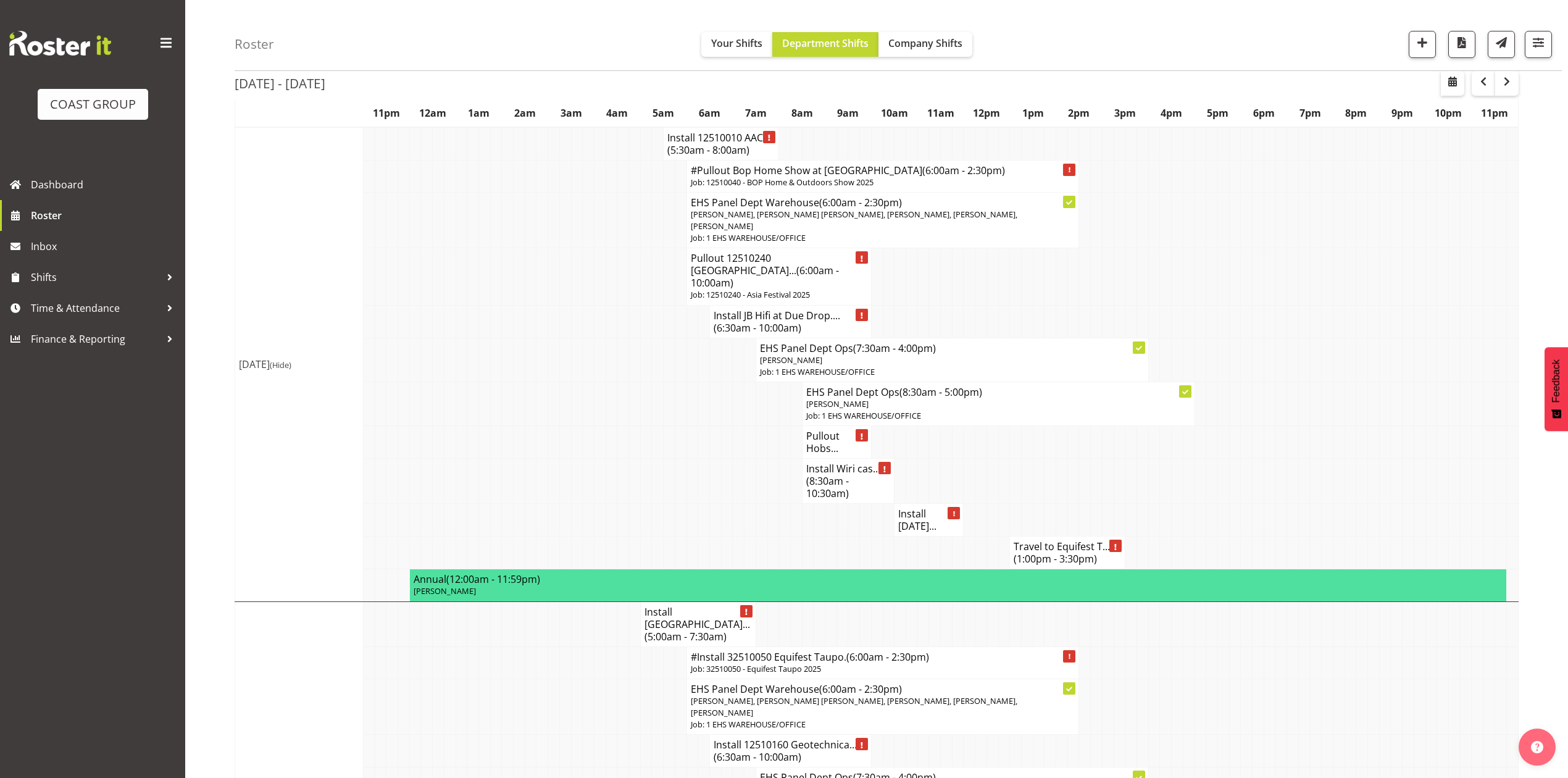
scroll to position [0, 0]
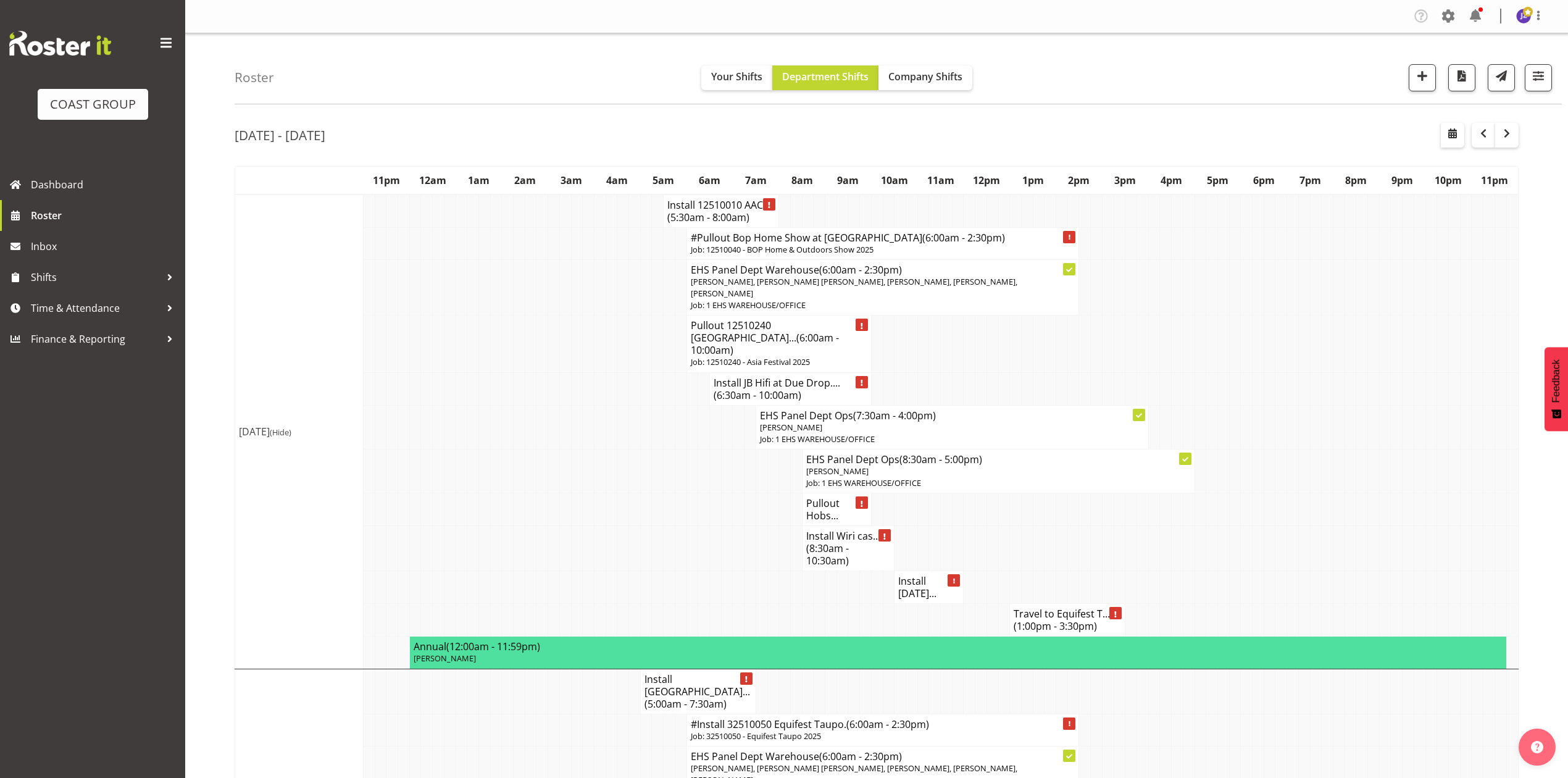
drag, startPoint x: 1250, startPoint y: 461, endPoint x: 1238, endPoint y: 502, distance: 42.7
click at [1252, 463] on td at bounding box center [1258, 471] width 12 height 44
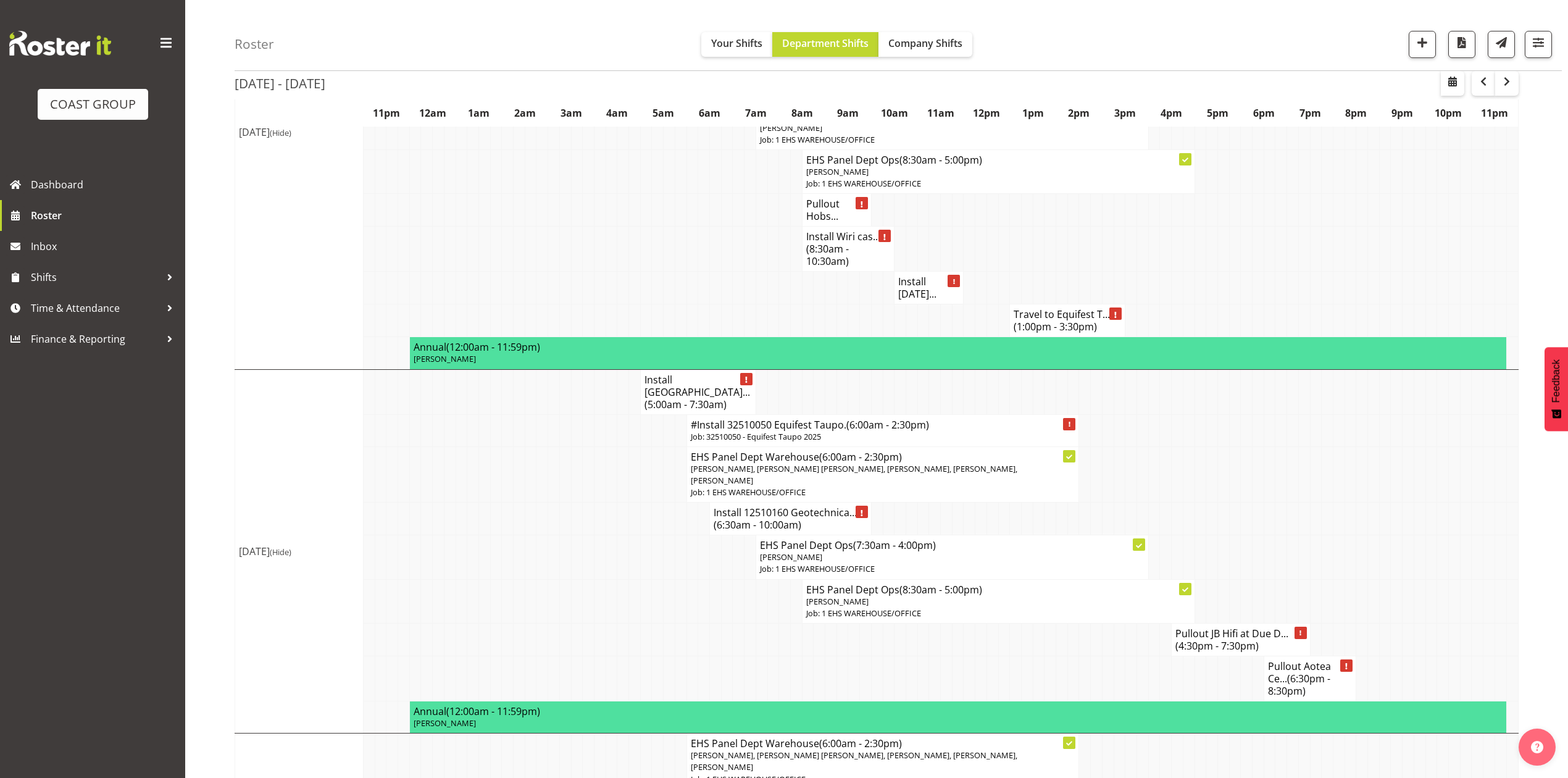
scroll to position [329, 0]
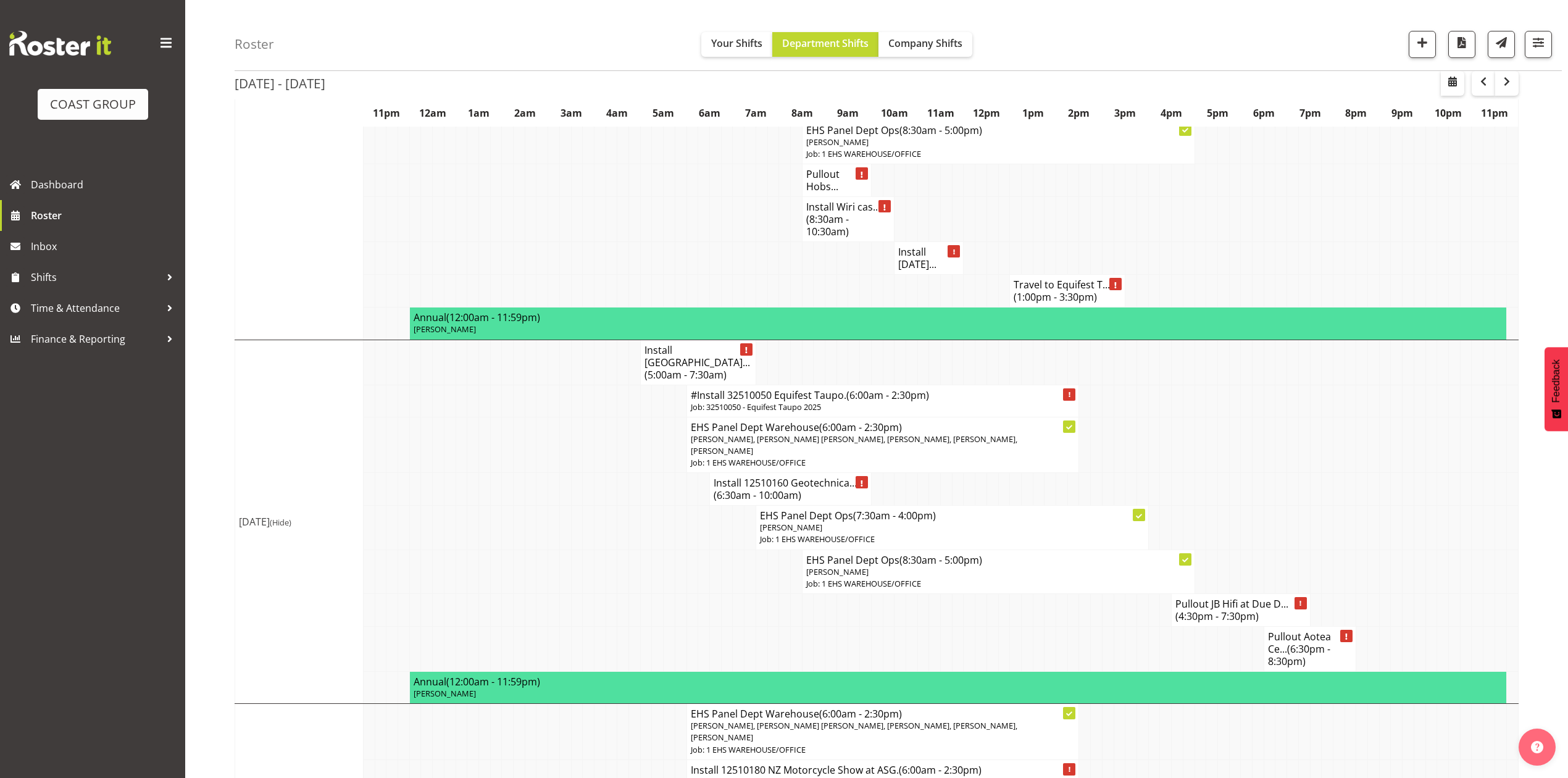
click at [1094, 595] on td at bounding box center [1096, 611] width 12 height 33
click at [1276, 417] on td at bounding box center [1281, 445] width 12 height 56
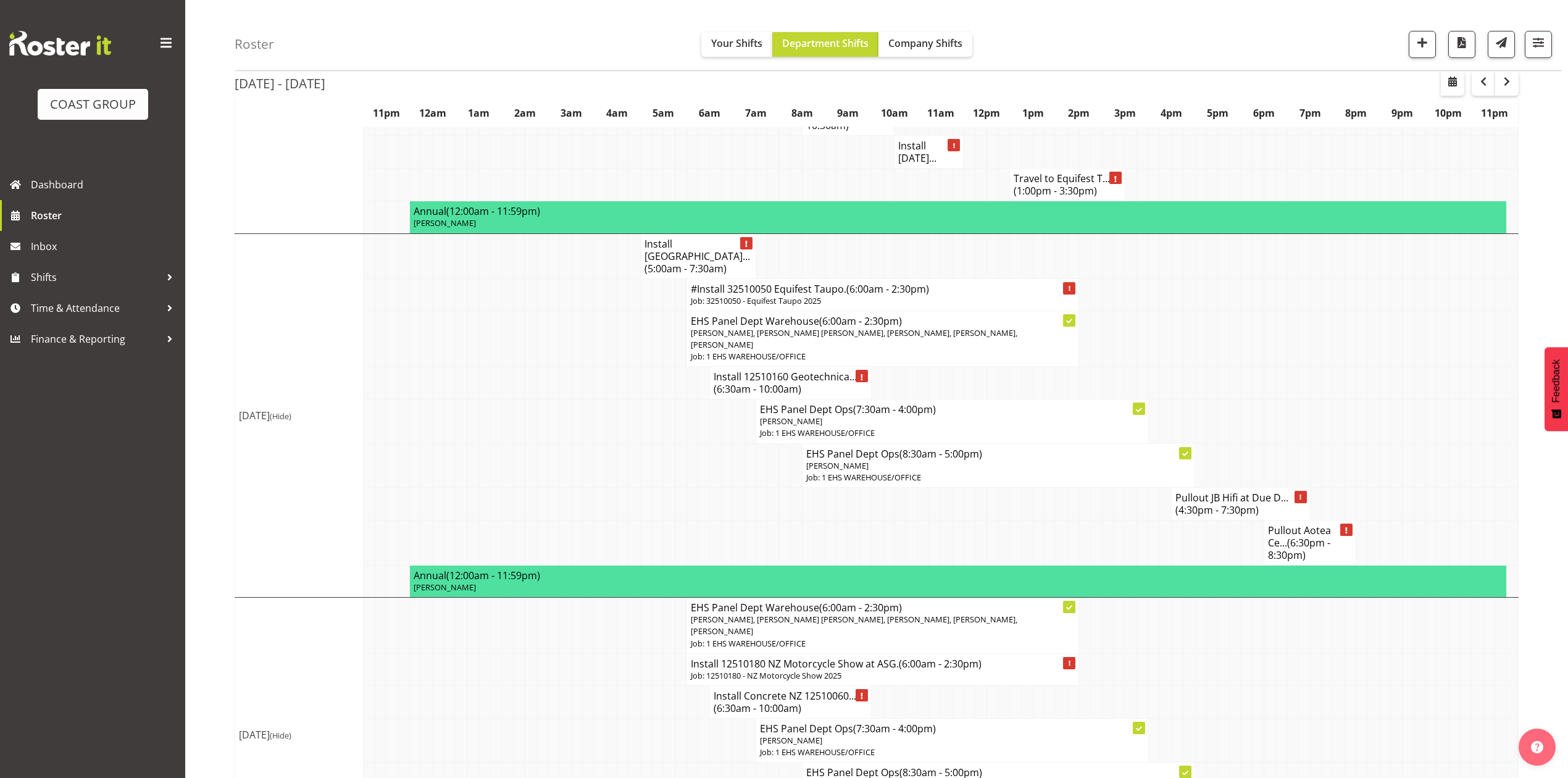
scroll to position [411, 0]
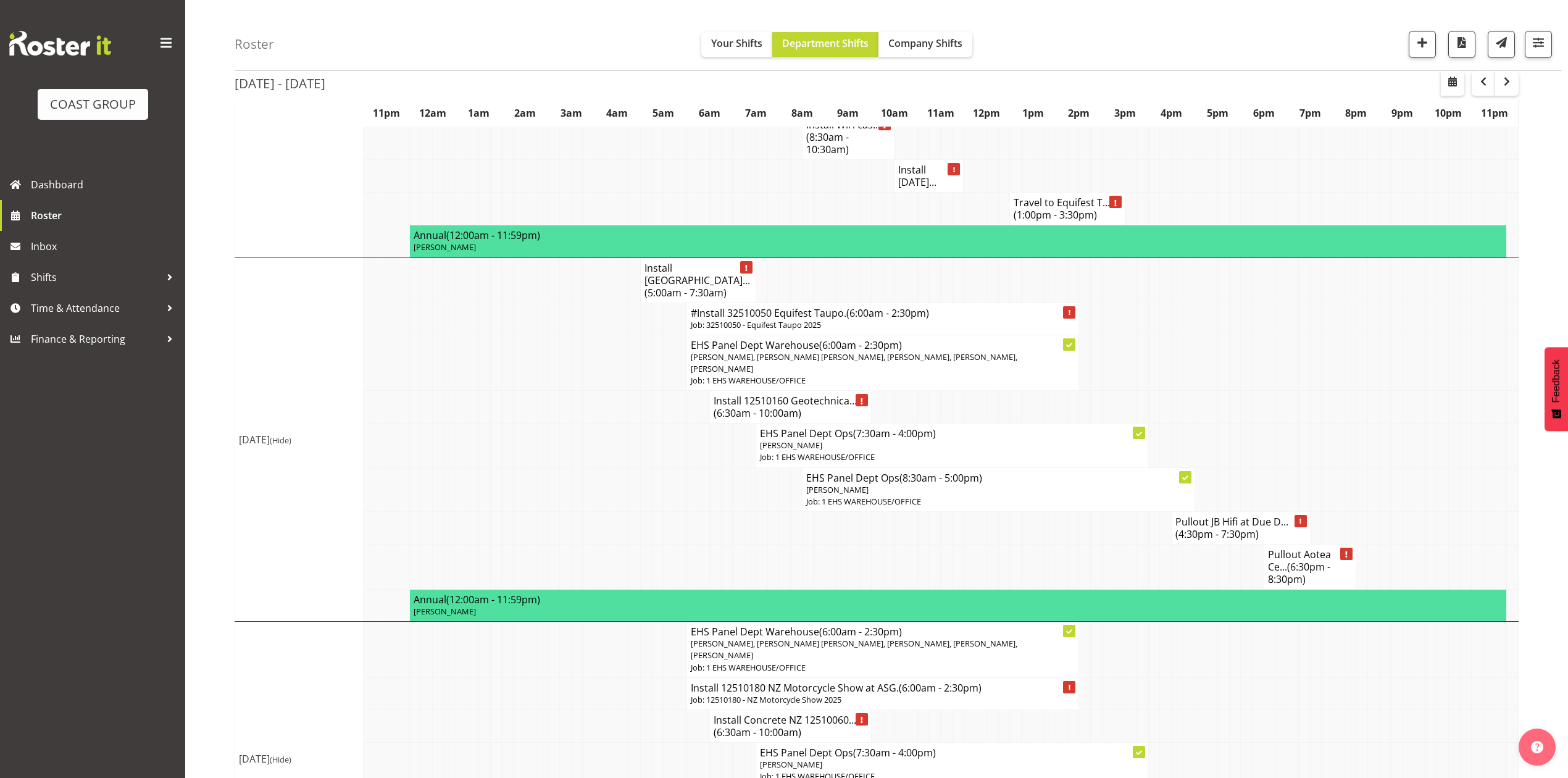
click at [643, 258] on td "Install [GEOGRAPHIC_DATA]... (5:00am - 7:30am)" at bounding box center [697, 280] width 115 height 45
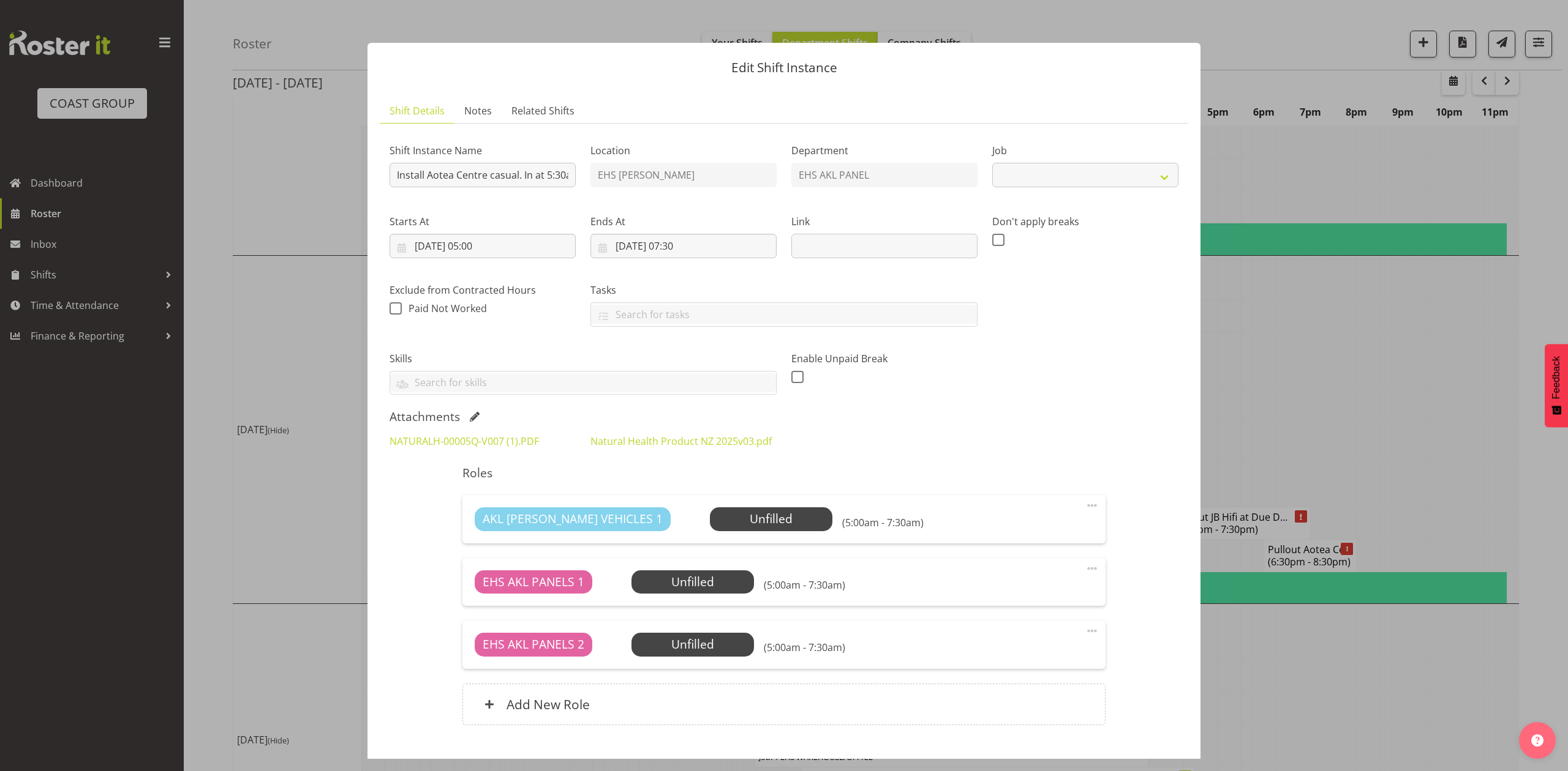
select select "8654"
click at [489, 431] on div "NATURALH-00005Q-V007 (1).PDF" at bounding box center [482, 441] width 201 height 29
click at [490, 433] on div "NATURALH-00005Q-V007 (1).PDF" at bounding box center [482, 441] width 201 height 29
click at [490, 434] on div "NATURALH-00005Q-V007 (1).PDF" at bounding box center [482, 441] width 201 height 29
click at [496, 447] on link "NATURALH-00005Q-V007 (1).PDF" at bounding box center [464, 441] width 149 height 14
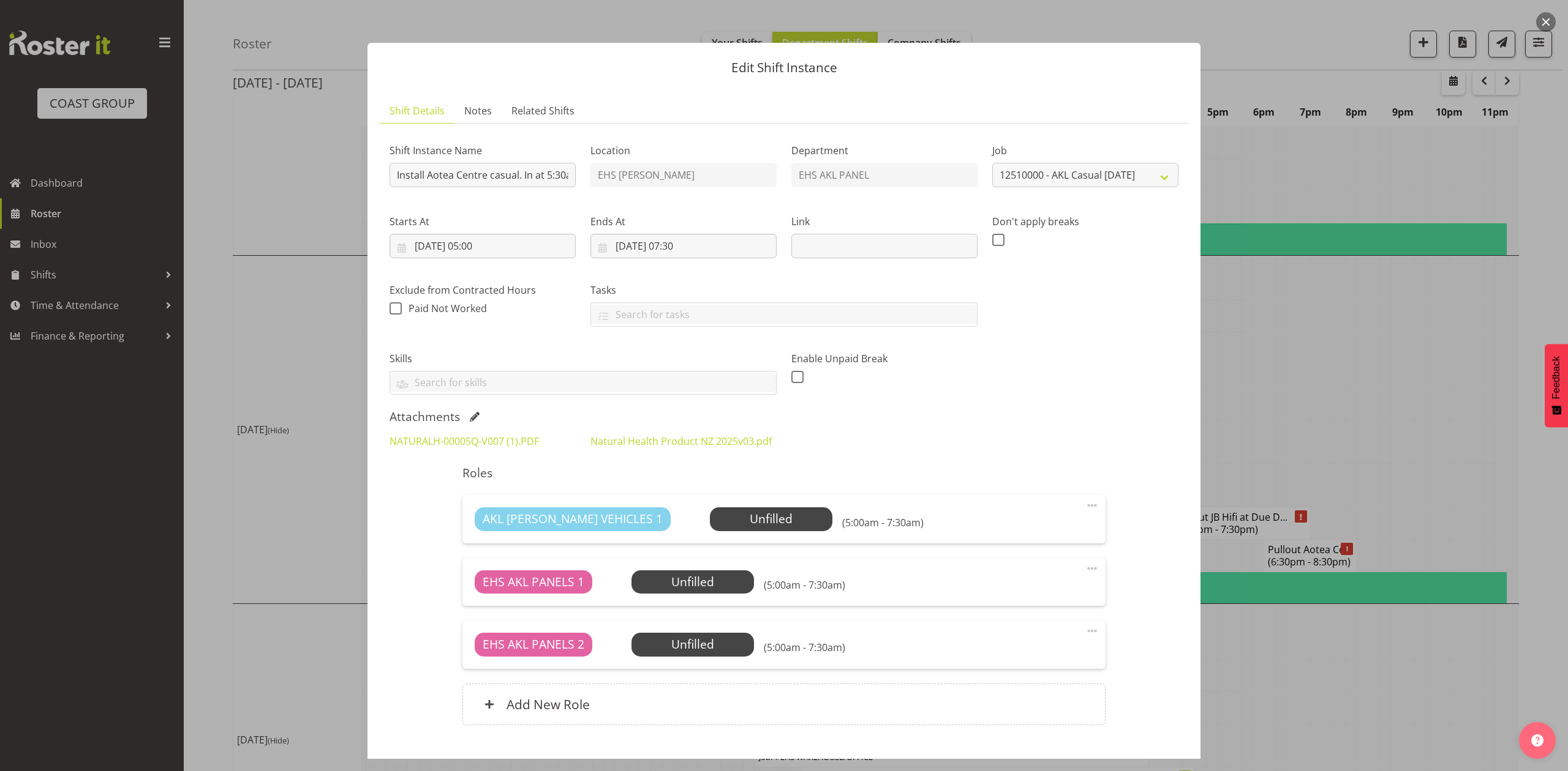
click at [1323, 339] on div at bounding box center [784, 385] width 1568 height 771
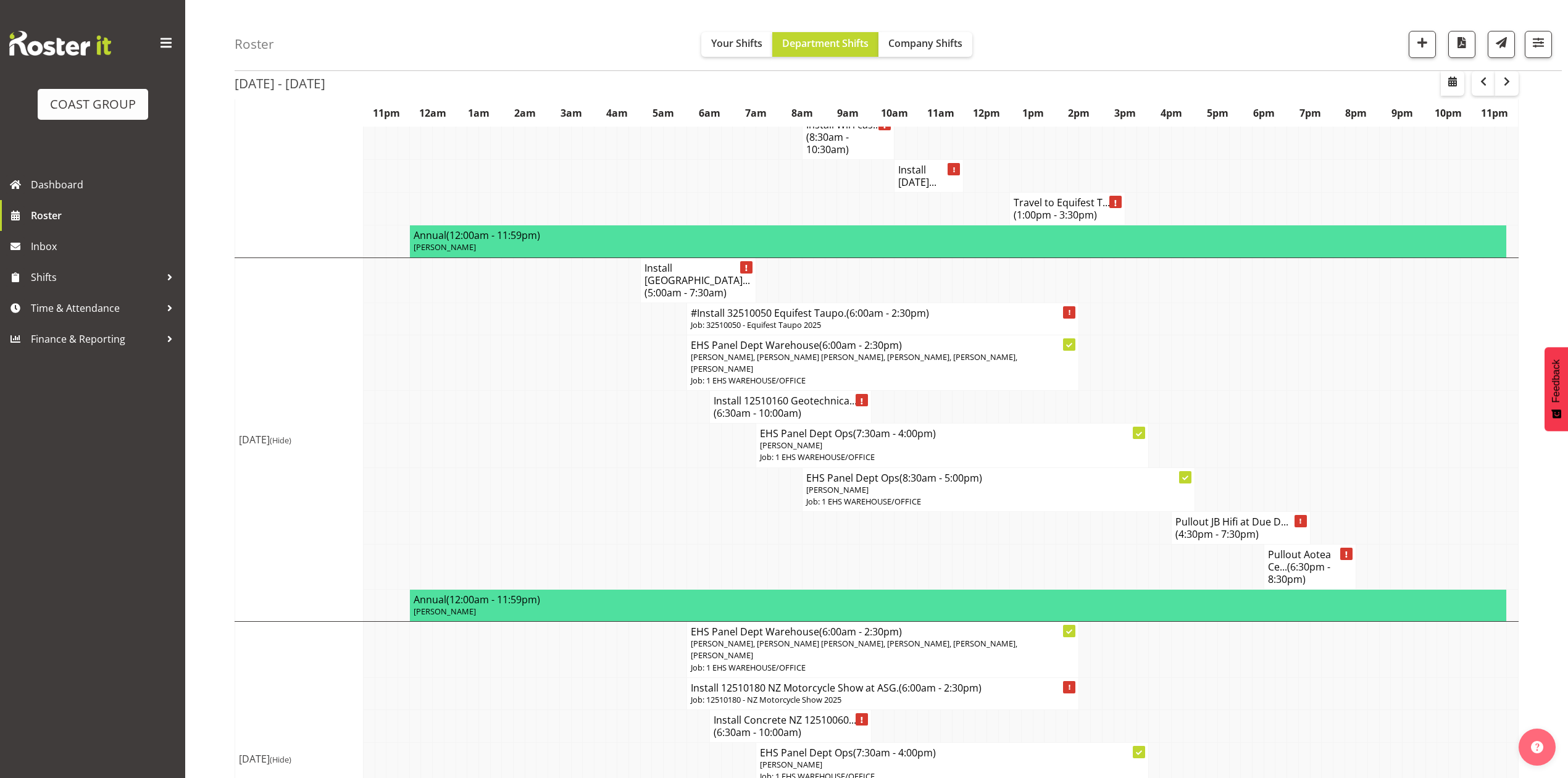
click at [816, 395] on h4 "Install 12510160 Geotechnica... (6:30am - 10:00am)" at bounding box center [790, 407] width 154 height 25
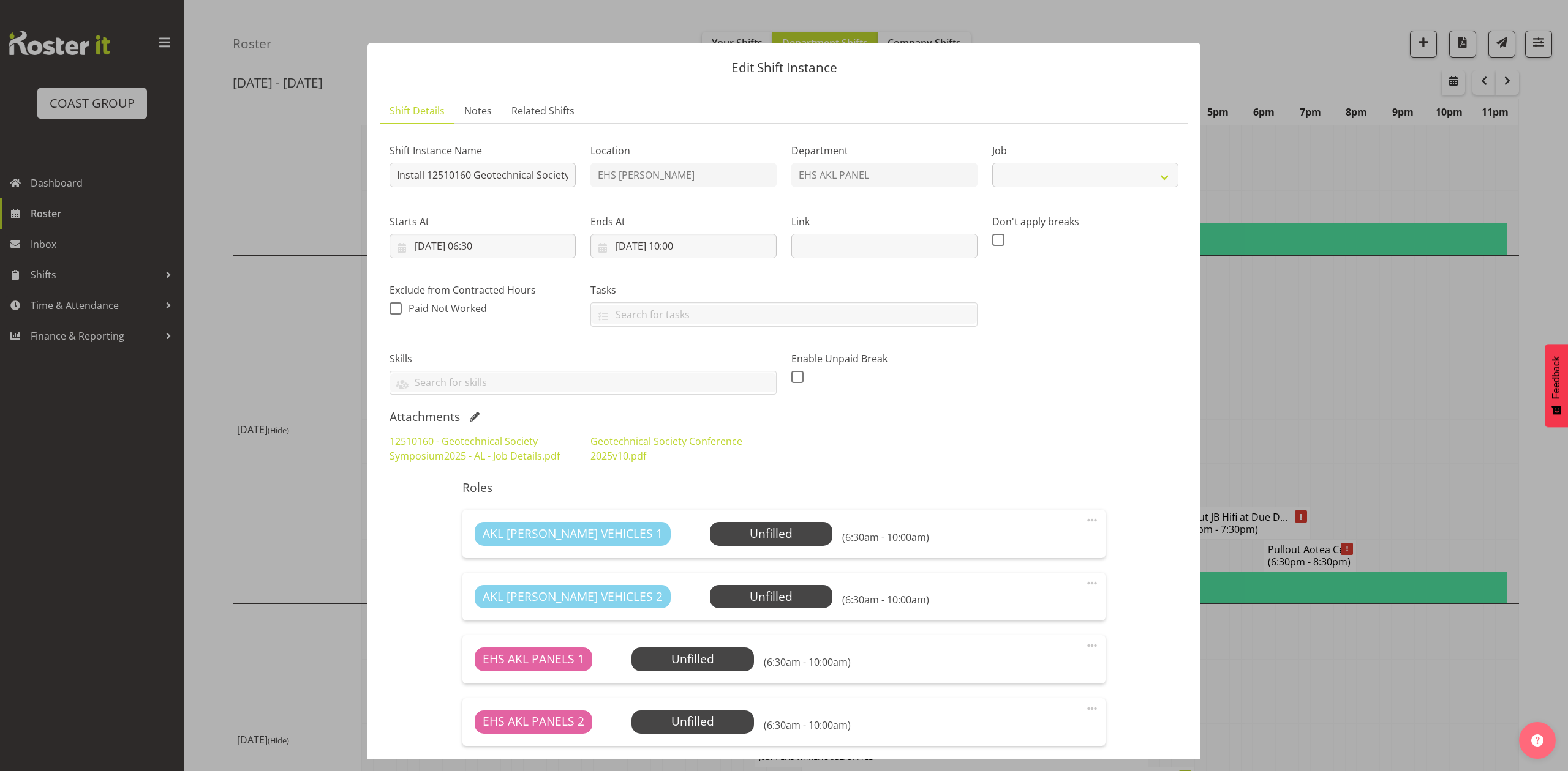
select select "10649"
click at [527, 441] on link "12510160 - Geotechnical Society Symposium2025 - AL - Job Details.pdf" at bounding box center [475, 449] width 170 height 28
click at [1293, 361] on div at bounding box center [784, 385] width 1568 height 771
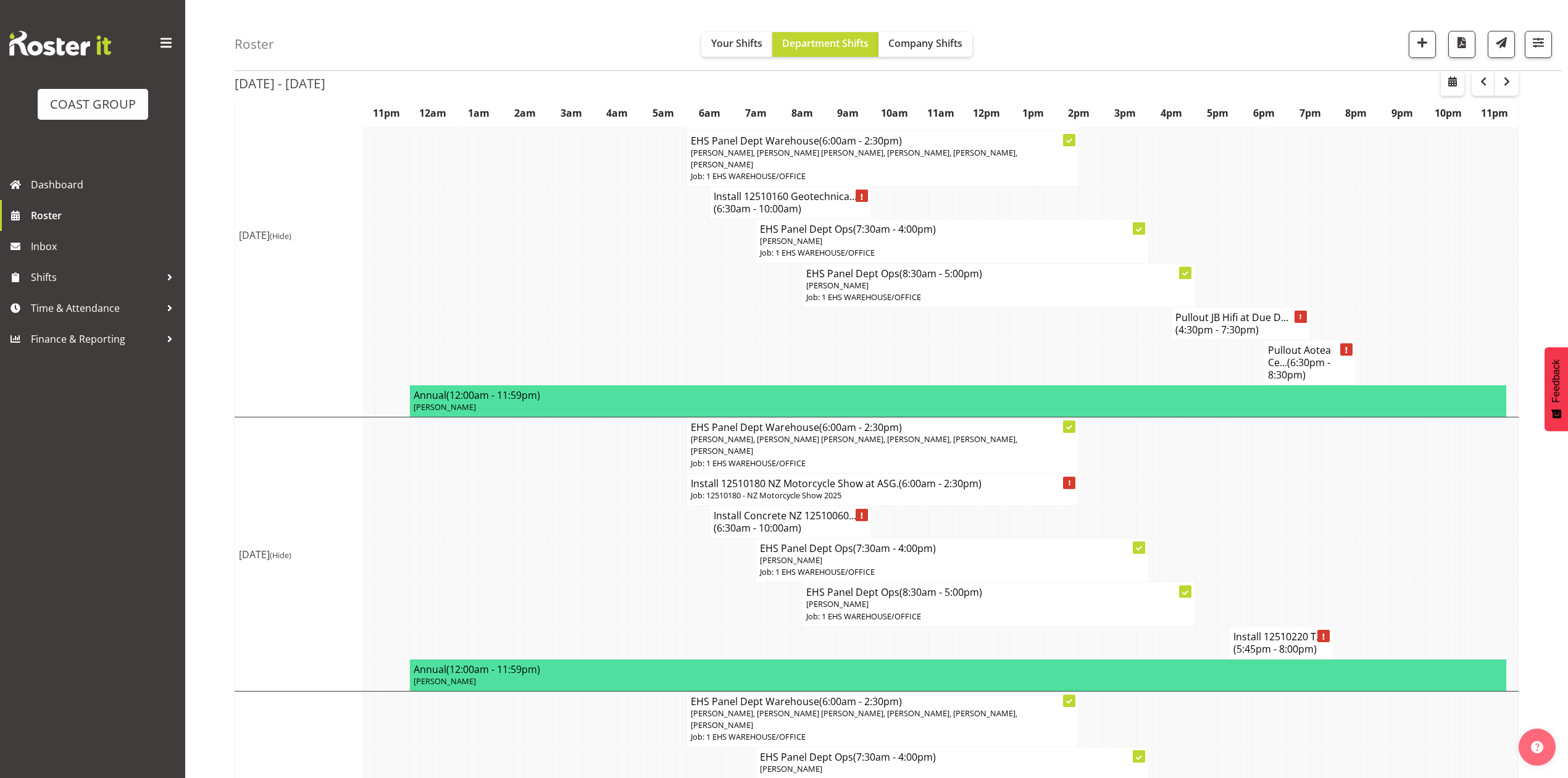
scroll to position [659, 0]
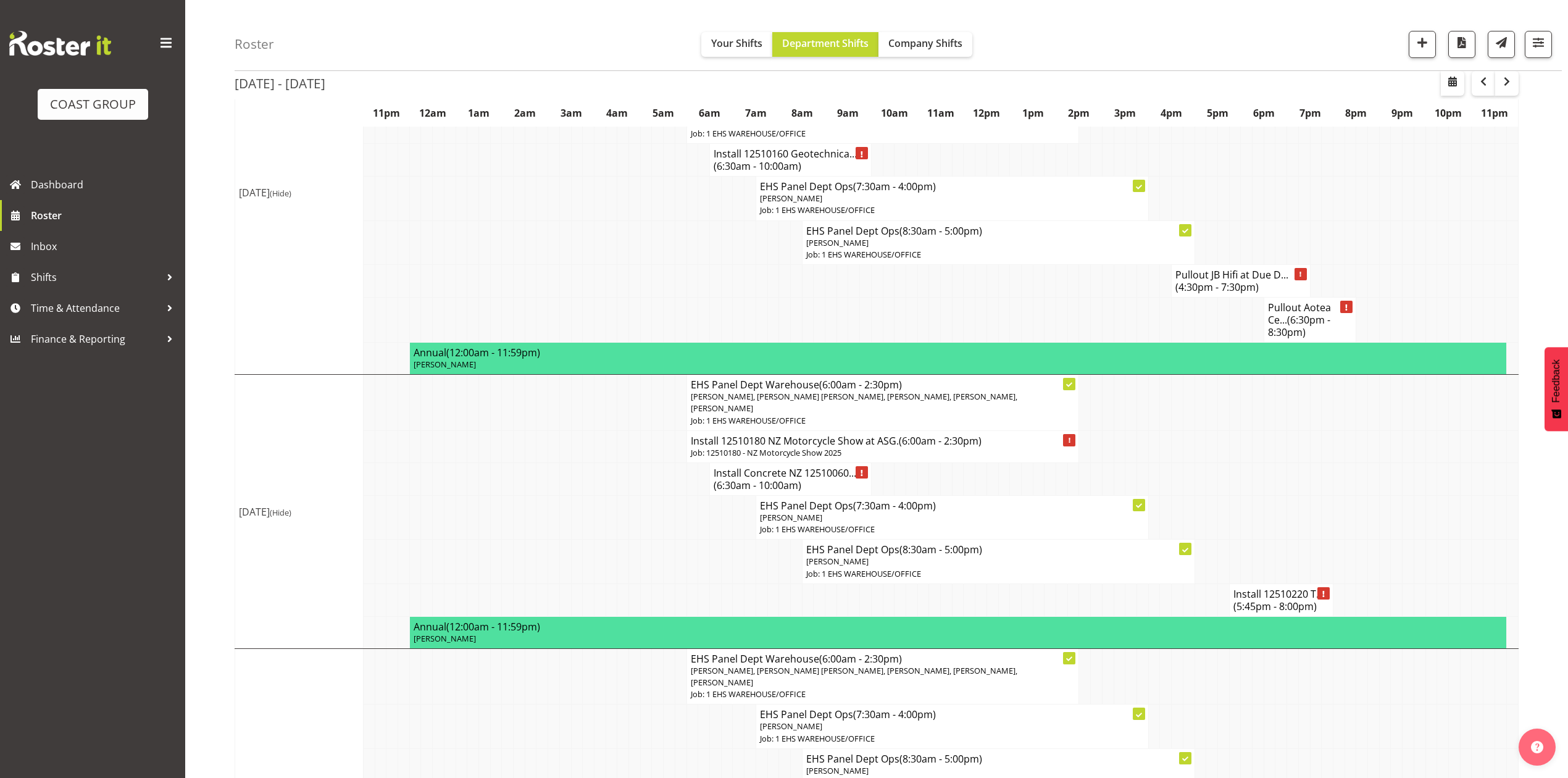
click at [1211, 280] on span "(4:30pm - 7:30pm)" at bounding box center [1217, 287] width 83 height 14
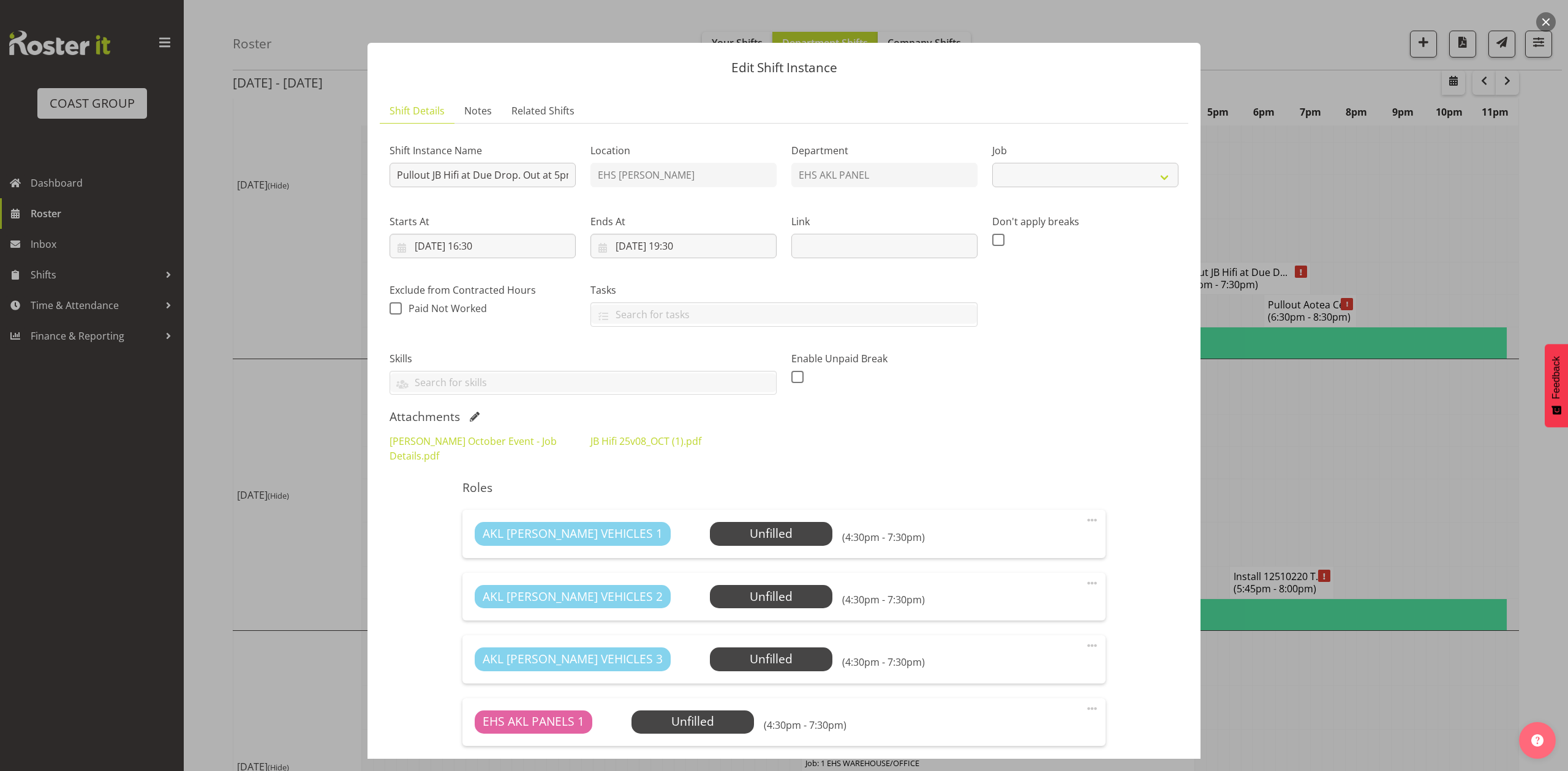
select select "10086"
click at [459, 439] on link "[PERSON_NAME] October Event - Job Details.pdf" at bounding box center [473, 449] width 167 height 28
click at [1283, 426] on div at bounding box center [784, 385] width 1568 height 771
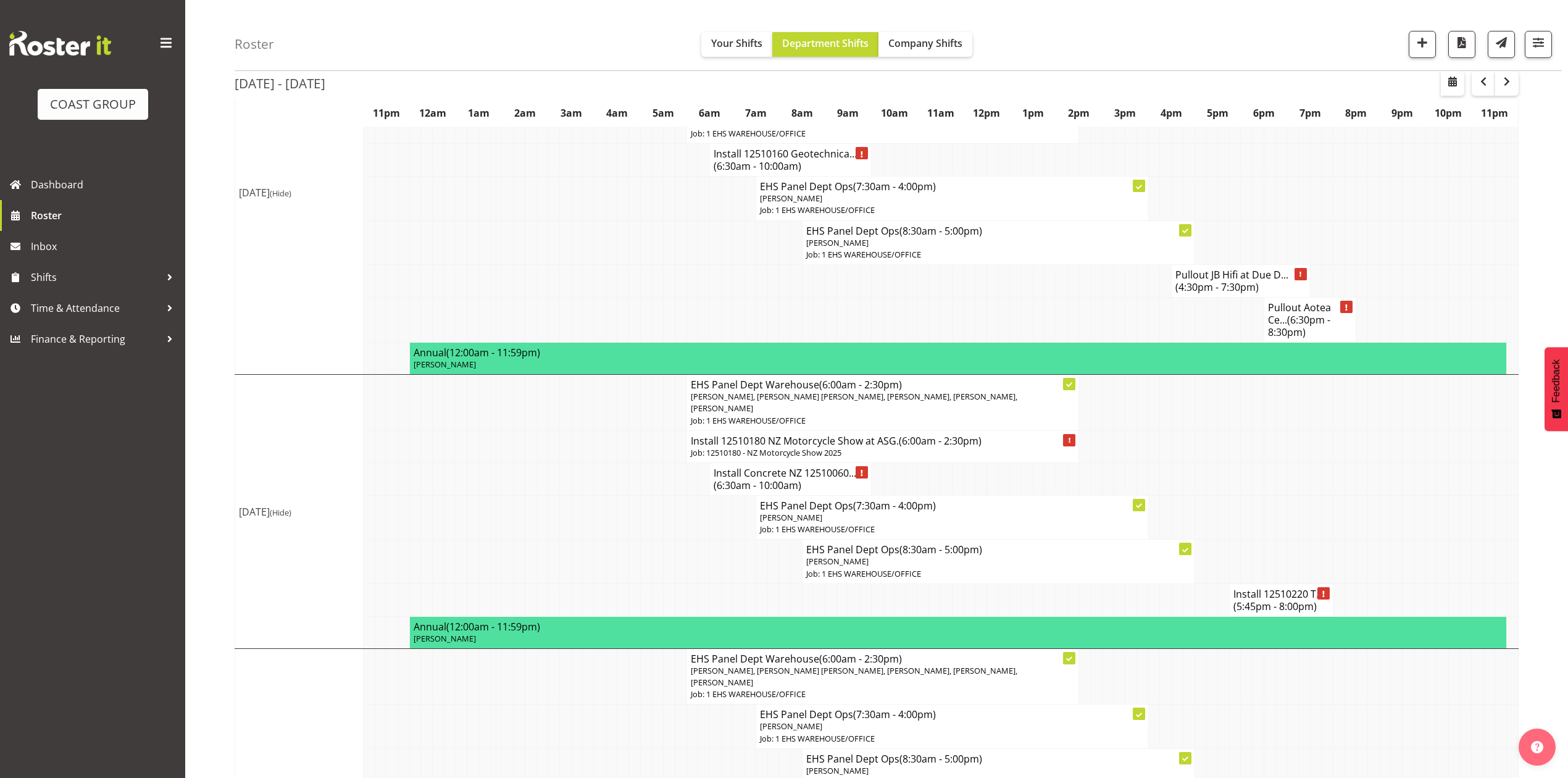
click at [1290, 313] on span "(6:30pm - 8:30pm)" at bounding box center [1300, 326] width 63 height 26
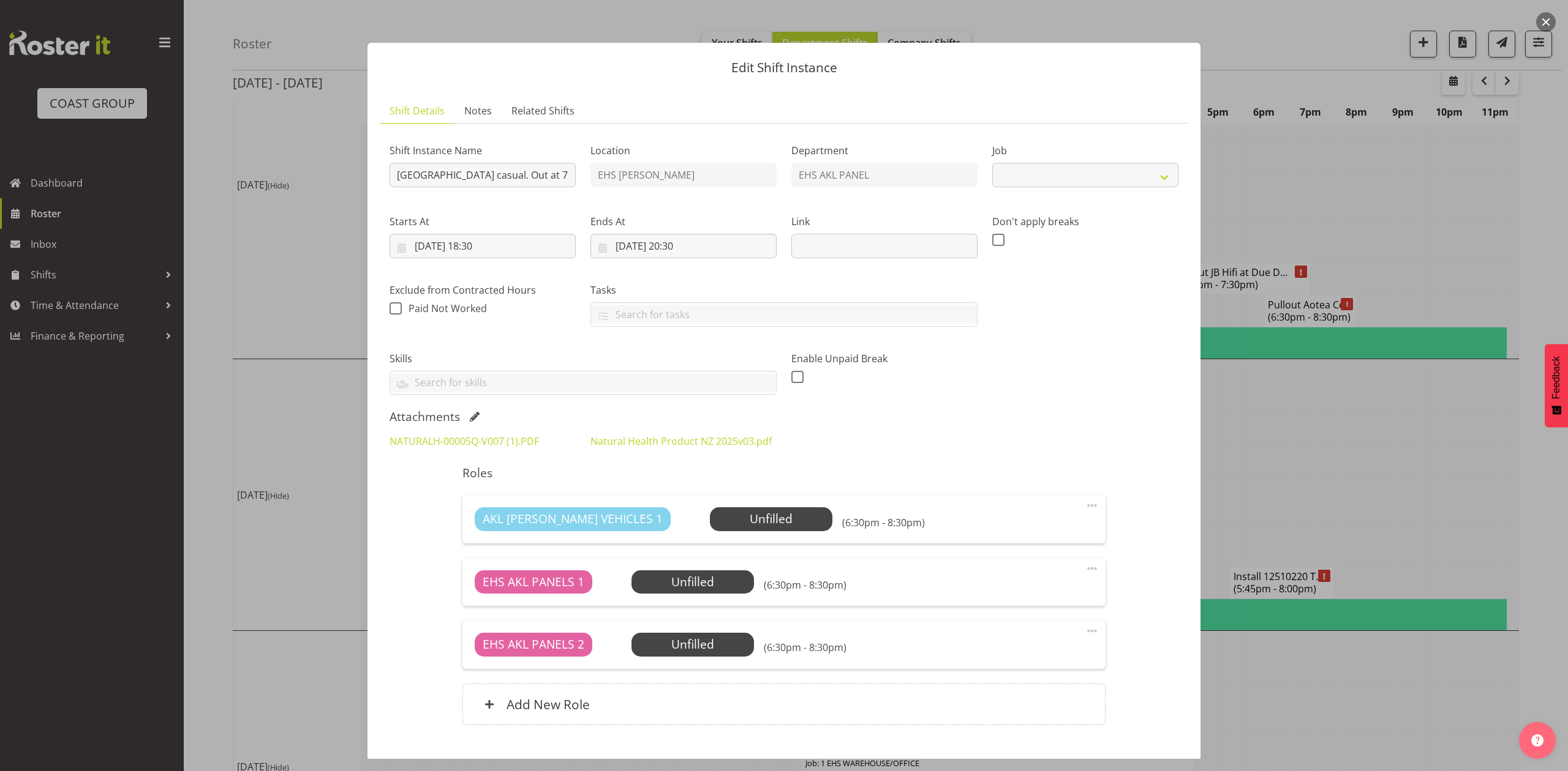
select select "8654"
click at [456, 441] on link "NATURALH-00005Q-V007 (1).PDF" at bounding box center [464, 441] width 149 height 14
click at [1293, 350] on div at bounding box center [784, 385] width 1568 height 771
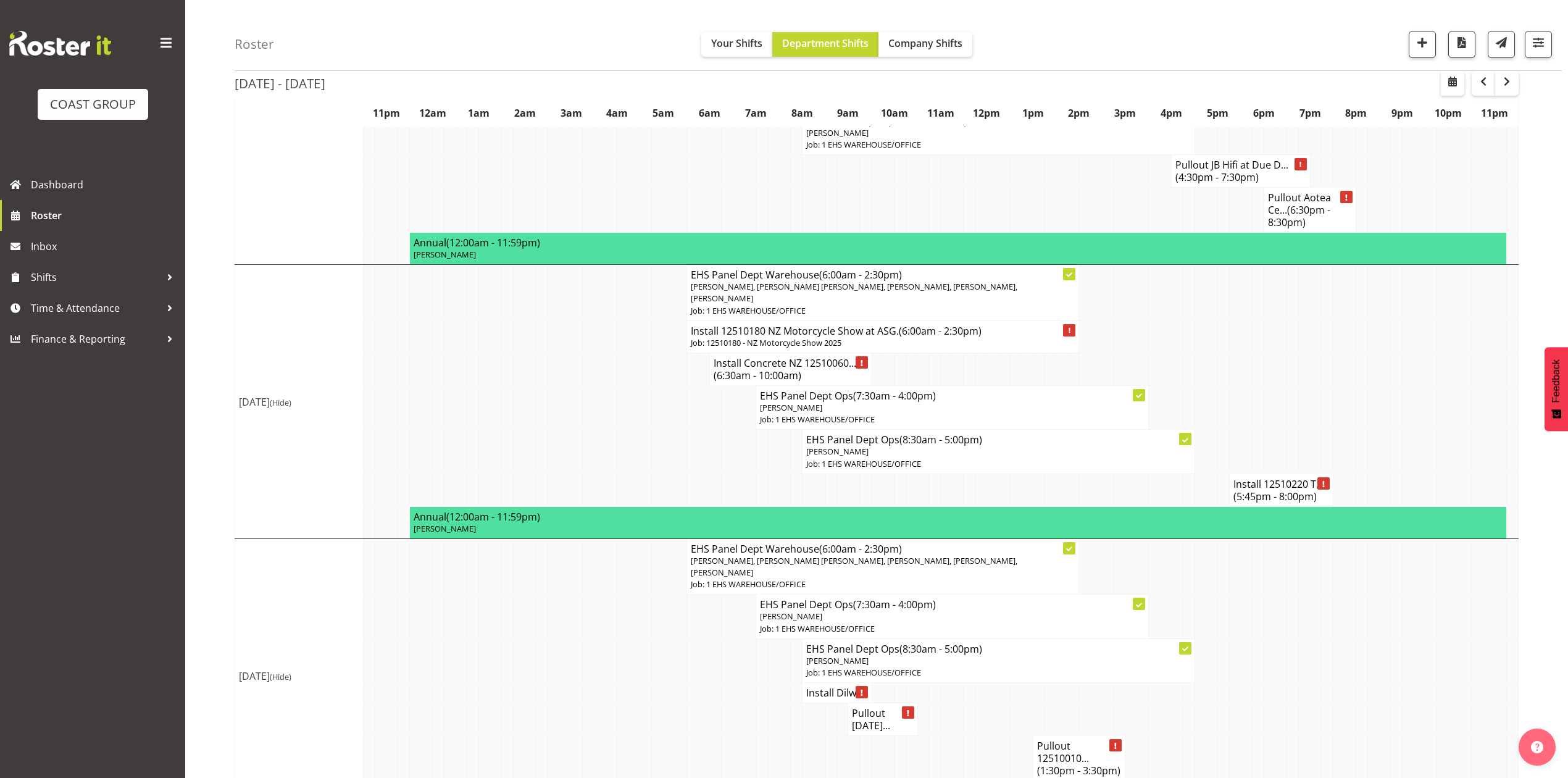
scroll to position [741, 0]
